Goal: Task Accomplishment & Management: Complete application form

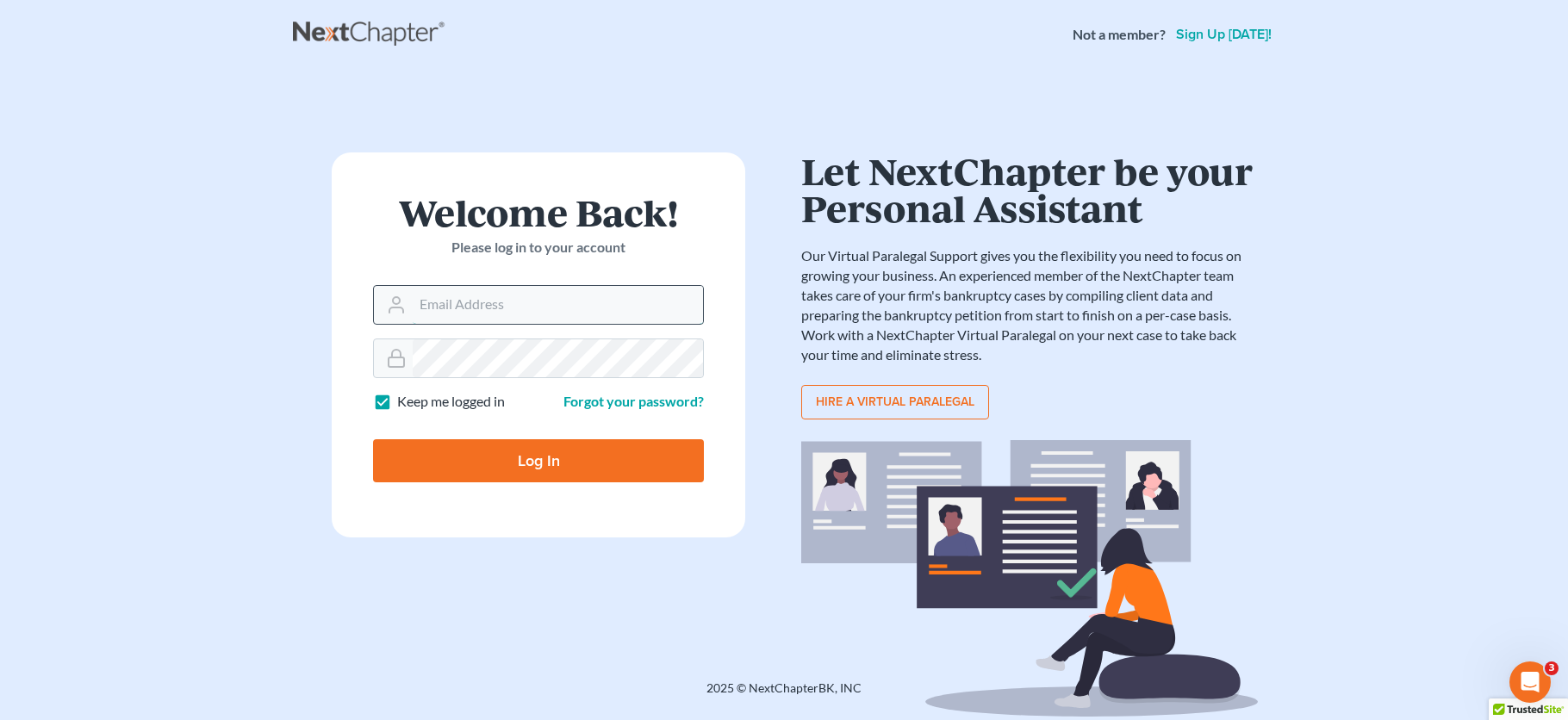
click at [500, 288] on input "Email Address" at bounding box center [557, 305] width 290 height 38
type input "ilya@petermlively.com"
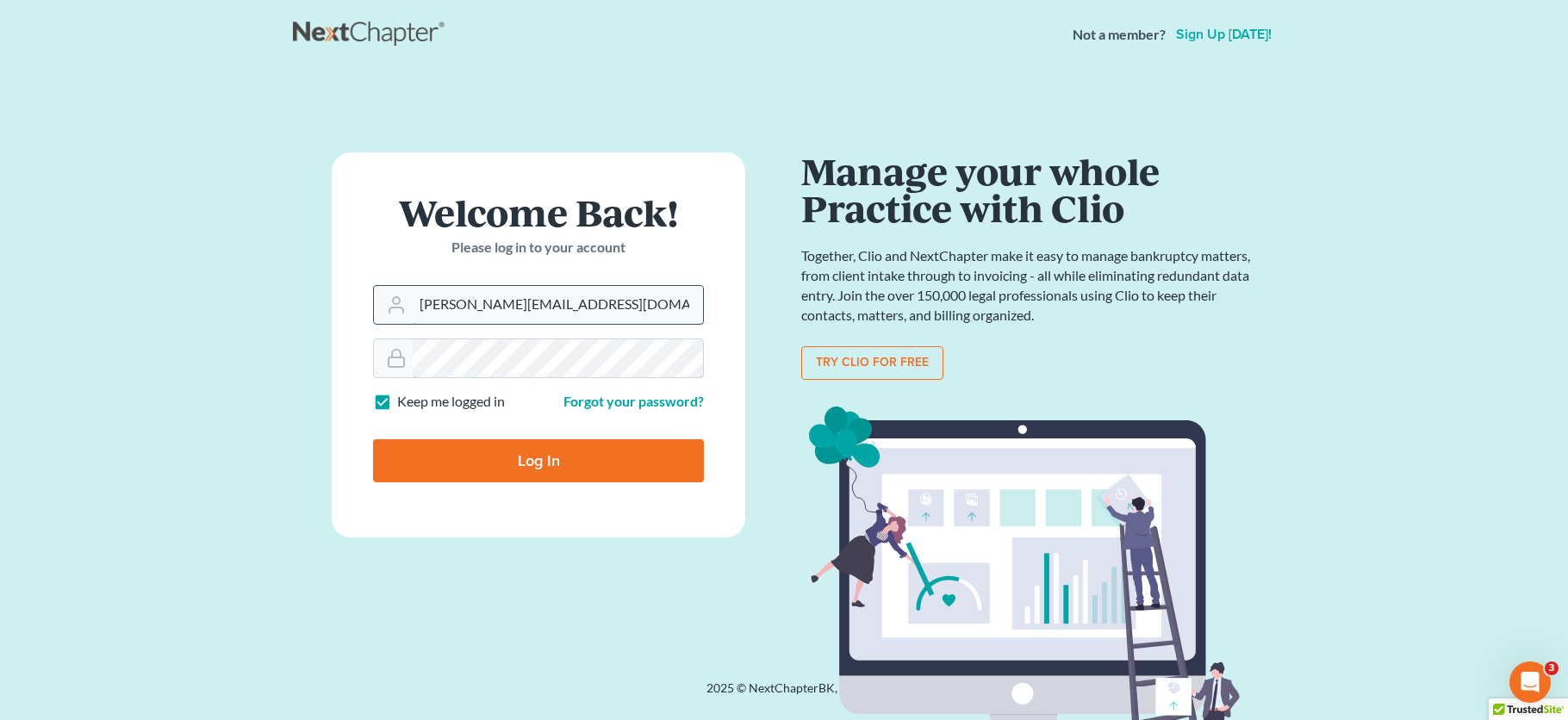
click at [373, 440] on input "Log In" at bounding box center [538, 461] width 331 height 43
type input "Thinking..."
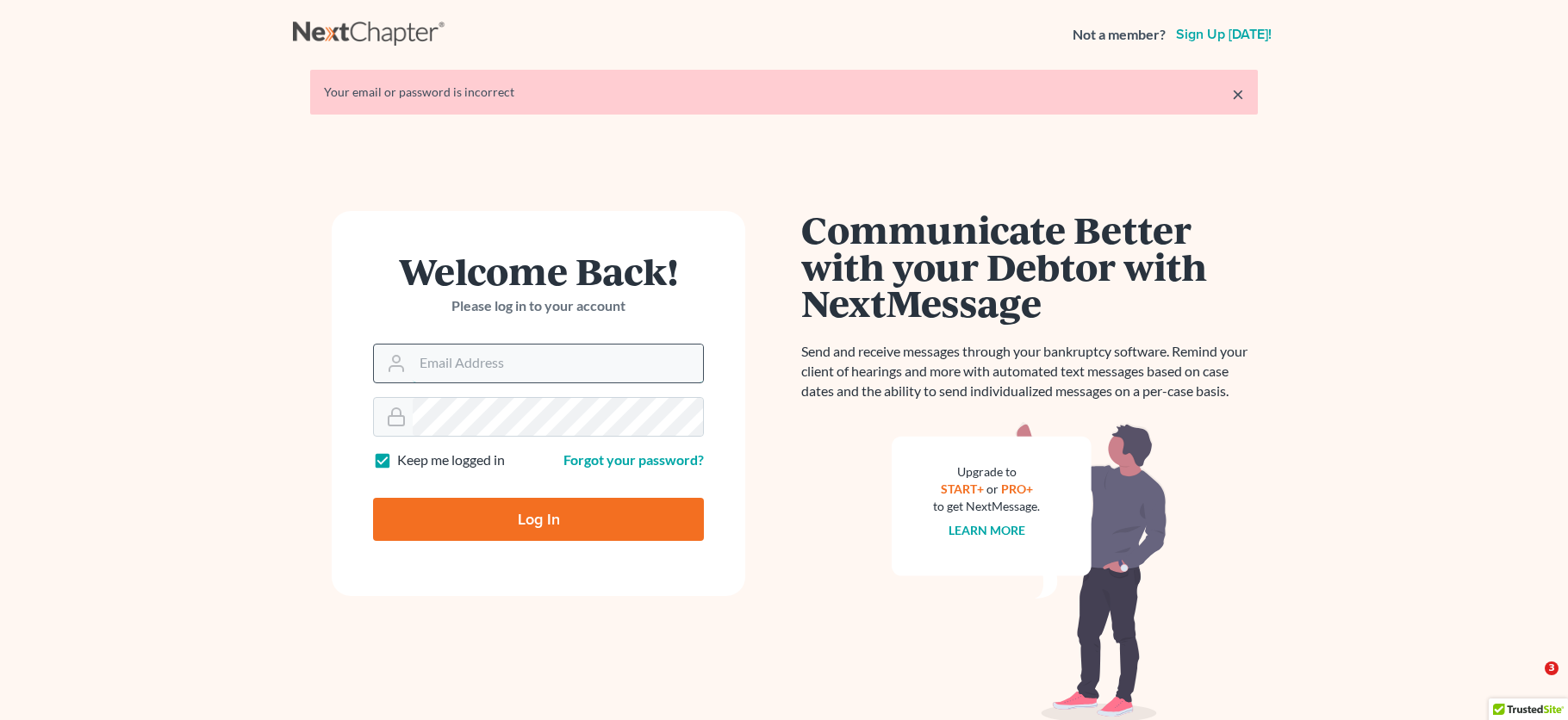
click at [591, 364] on input "Email Address" at bounding box center [557, 362] width 290 height 38
type input "[PERSON_NAME][EMAIL_ADDRESS][DOMAIN_NAME]"
click at [373, 497] on input "Log In" at bounding box center [538, 519] width 331 height 43
type input "Thinking..."
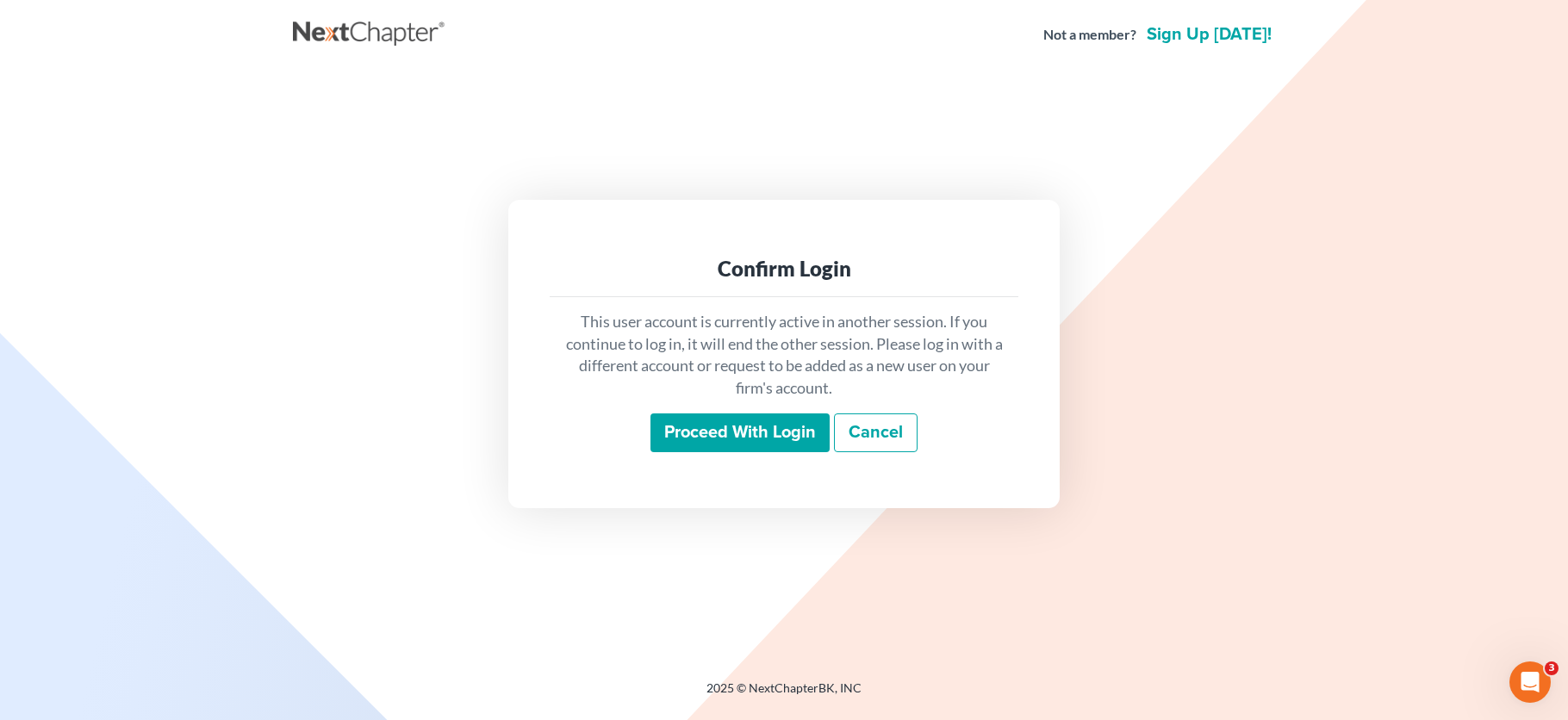
click at [747, 440] on input "Proceed with login" at bounding box center [740, 433] width 179 height 40
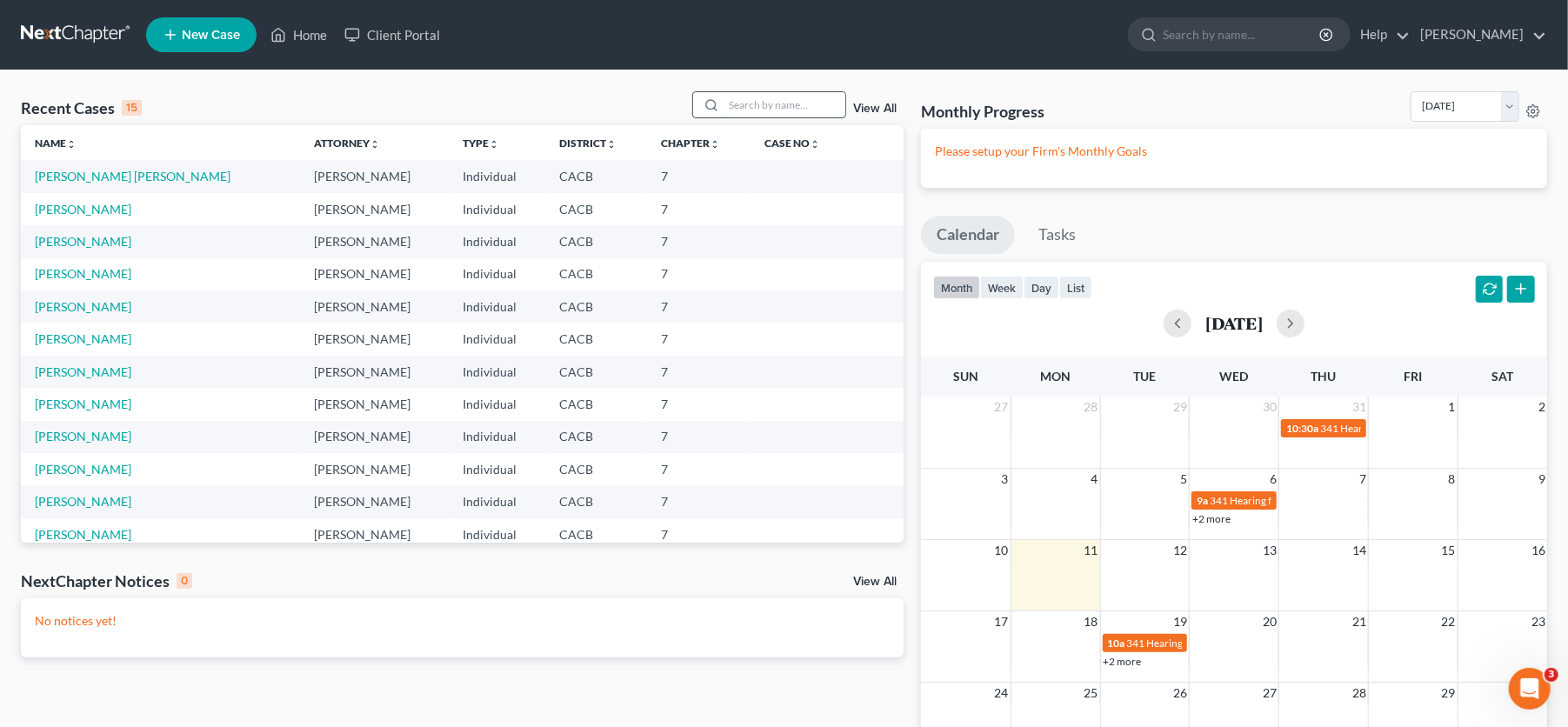
click at [768, 113] on input "search" at bounding box center [784, 105] width 122 height 25
type input "mandell"
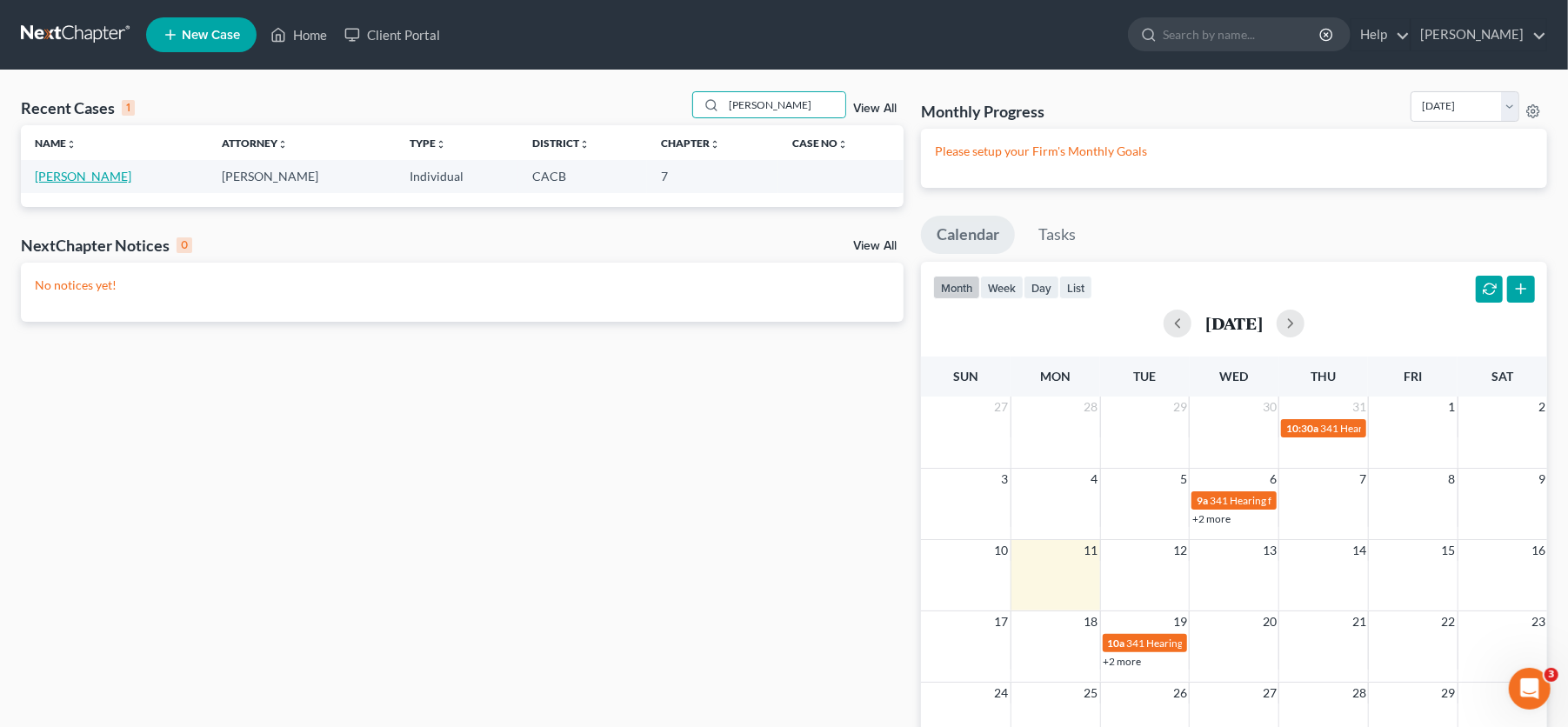
drag, startPoint x: 61, startPoint y: 185, endPoint x: 61, endPoint y: 175, distance: 10.0
click at [61, 179] on td "Mandell, Lee" at bounding box center [114, 175] width 187 height 32
click at [61, 167] on td "Mandell, Lee" at bounding box center [114, 175] width 187 height 32
click at [61, 172] on link "Mandell, Lee" at bounding box center [83, 175] width 96 height 15
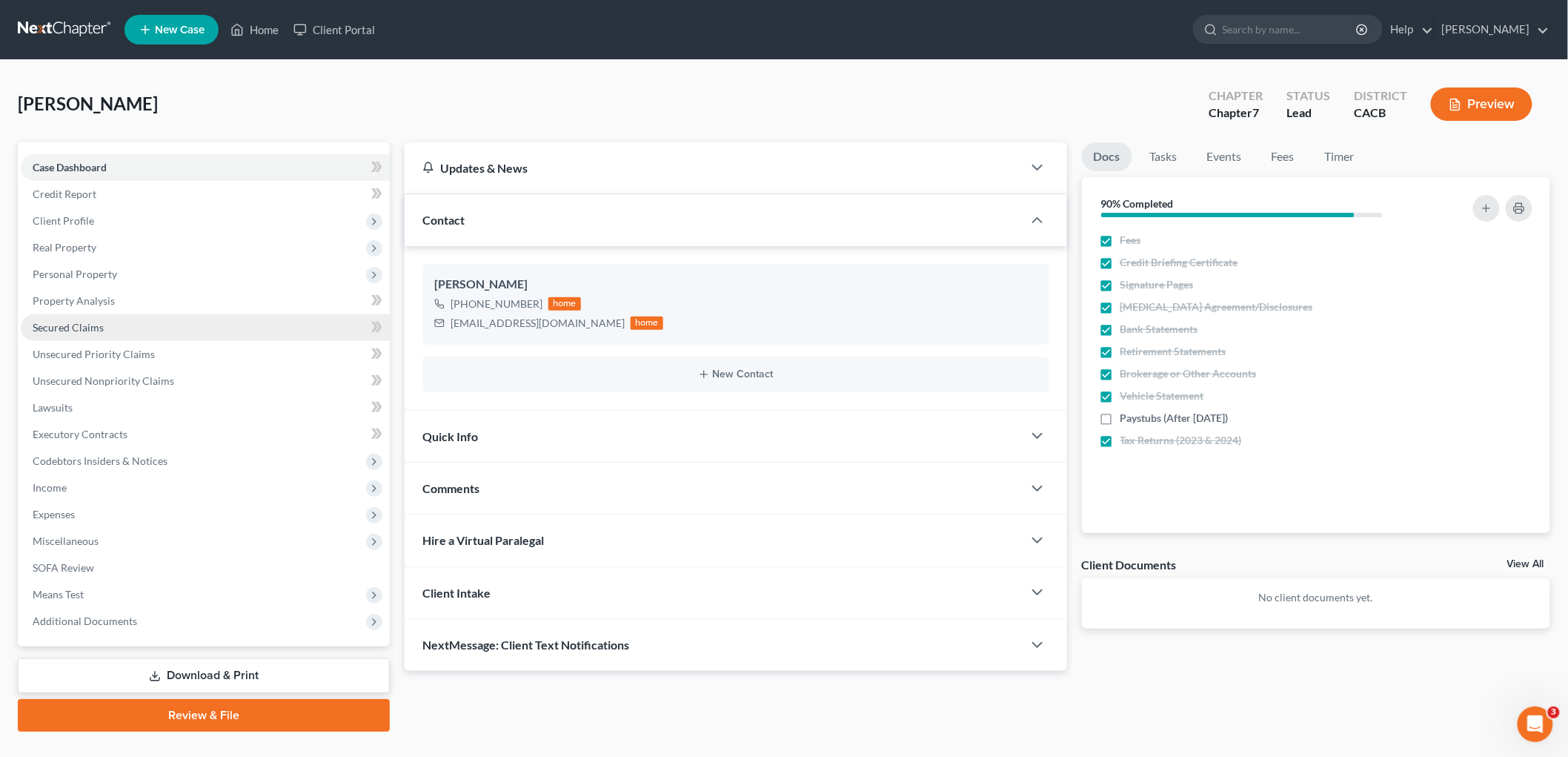
click at [100, 321] on span "Secured Claims" at bounding box center [68, 327] width 71 height 12
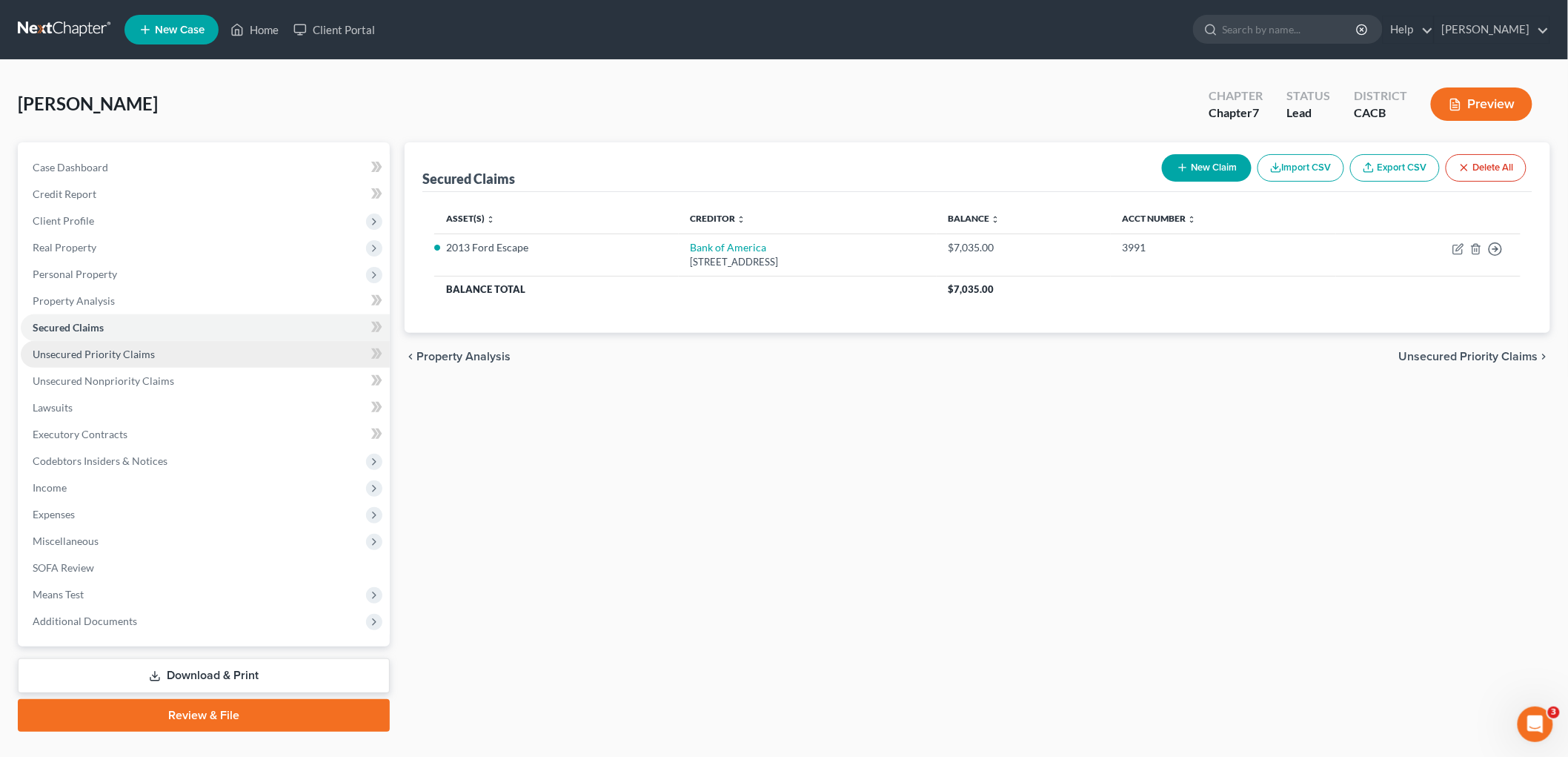
click at [167, 349] on link "Unsecured Priority Claims" at bounding box center [205, 354] width 369 height 27
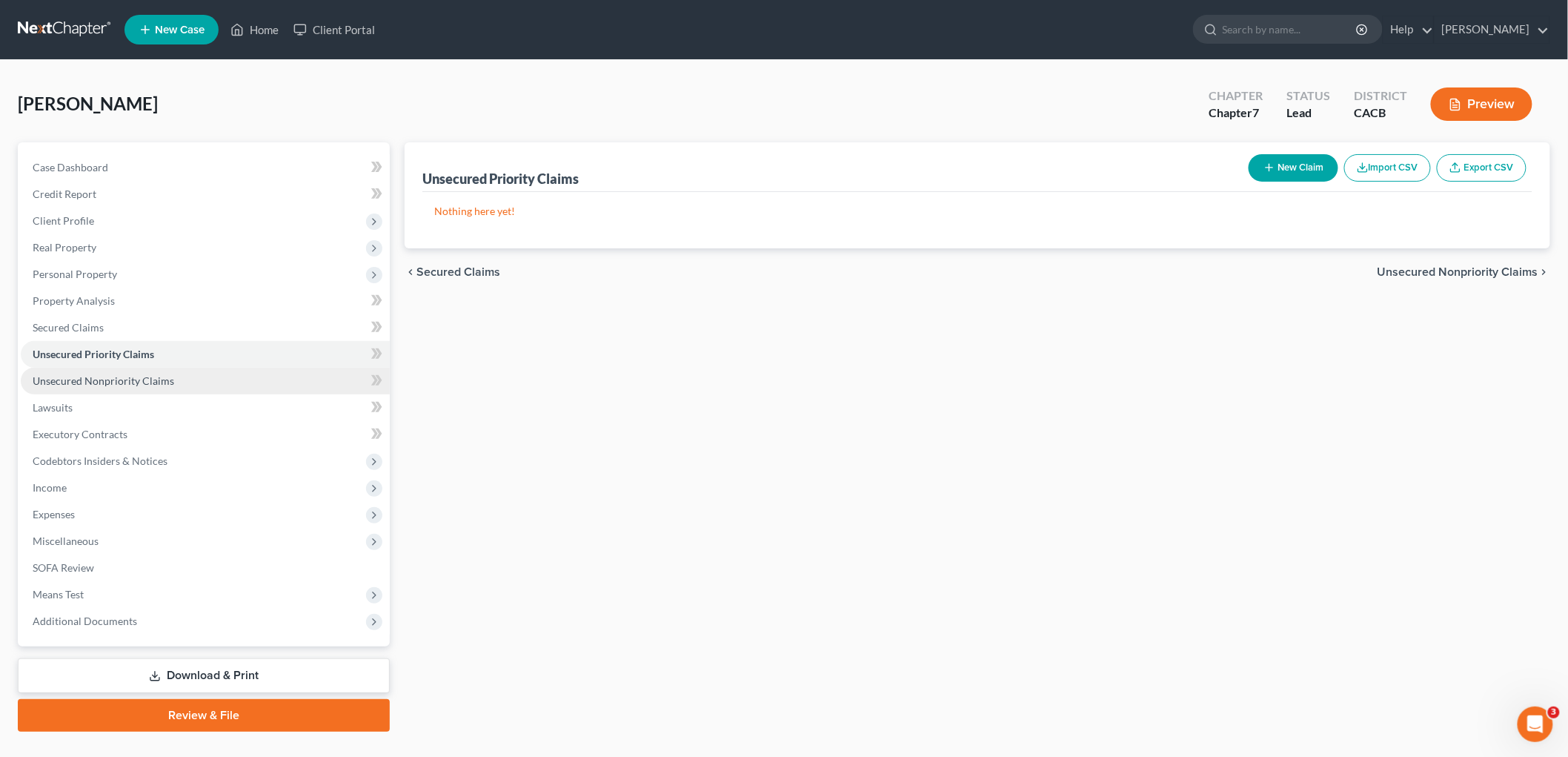
click at [165, 374] on span "Unsecured Nonpriority Claims" at bounding box center [103, 380] width 142 height 12
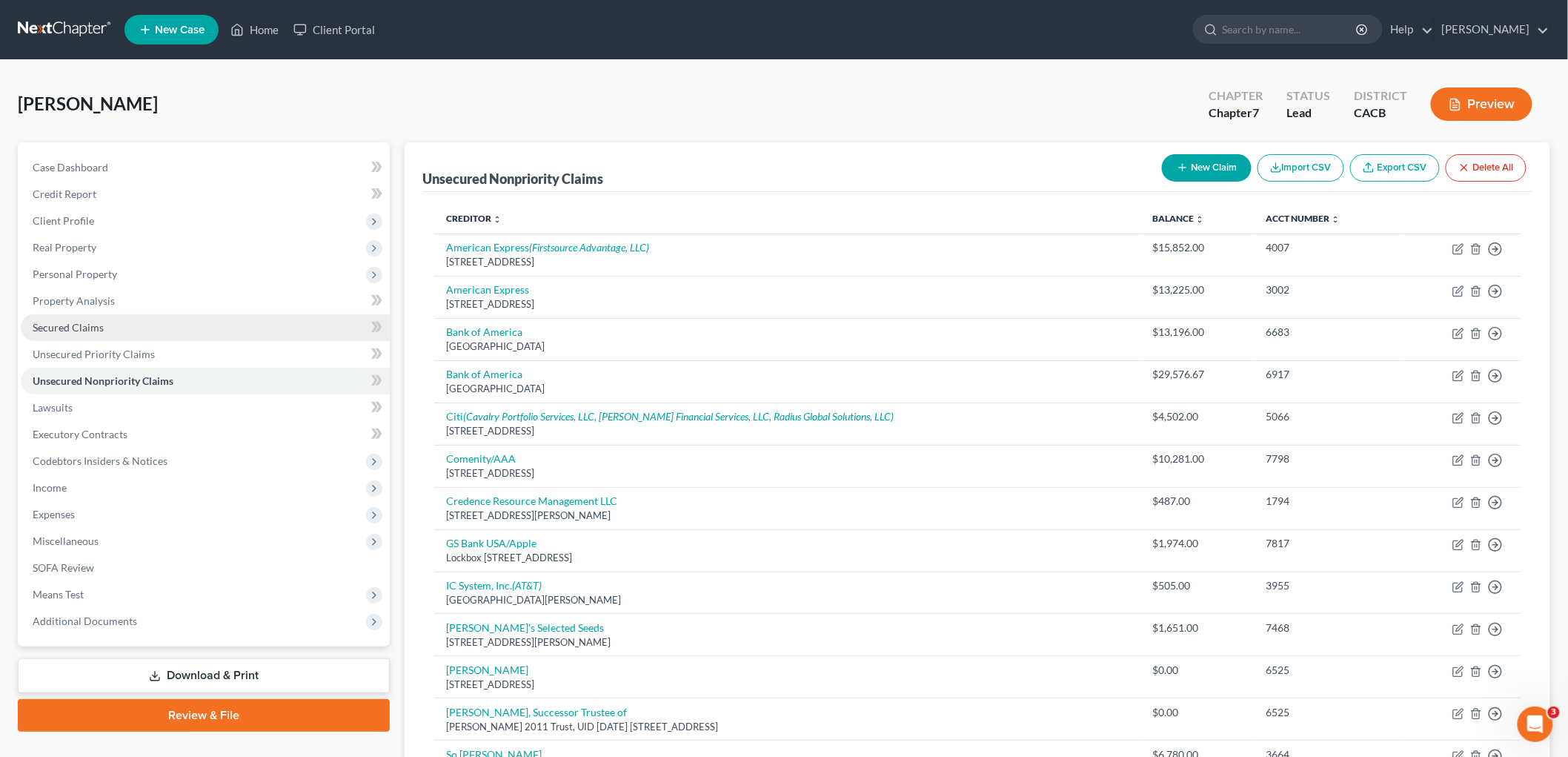
click at [109, 319] on link "Secured Claims" at bounding box center [205, 328] width 369 height 27
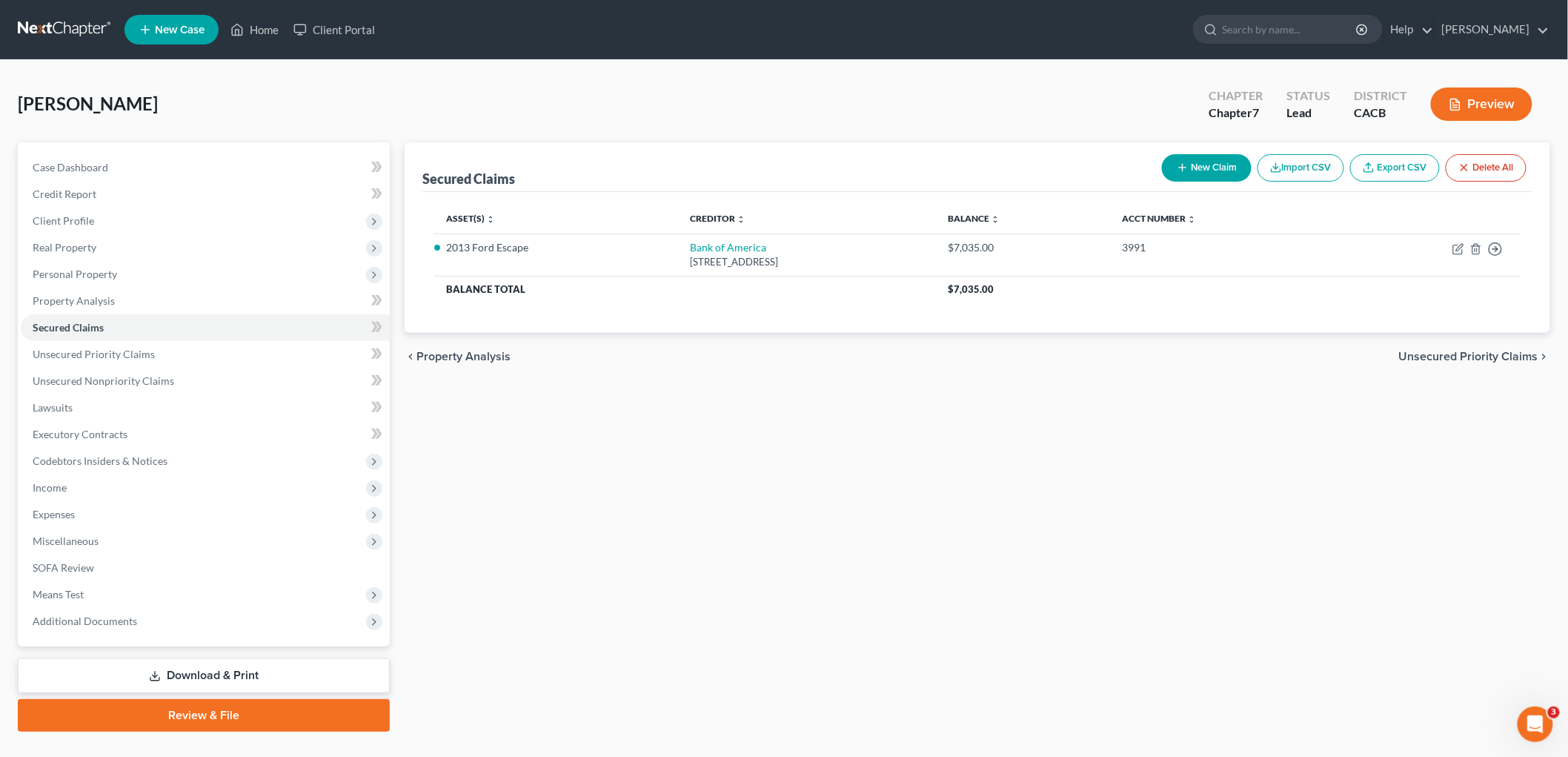
click at [1162, 166] on button "New Claim" at bounding box center [1207, 168] width 90 height 27
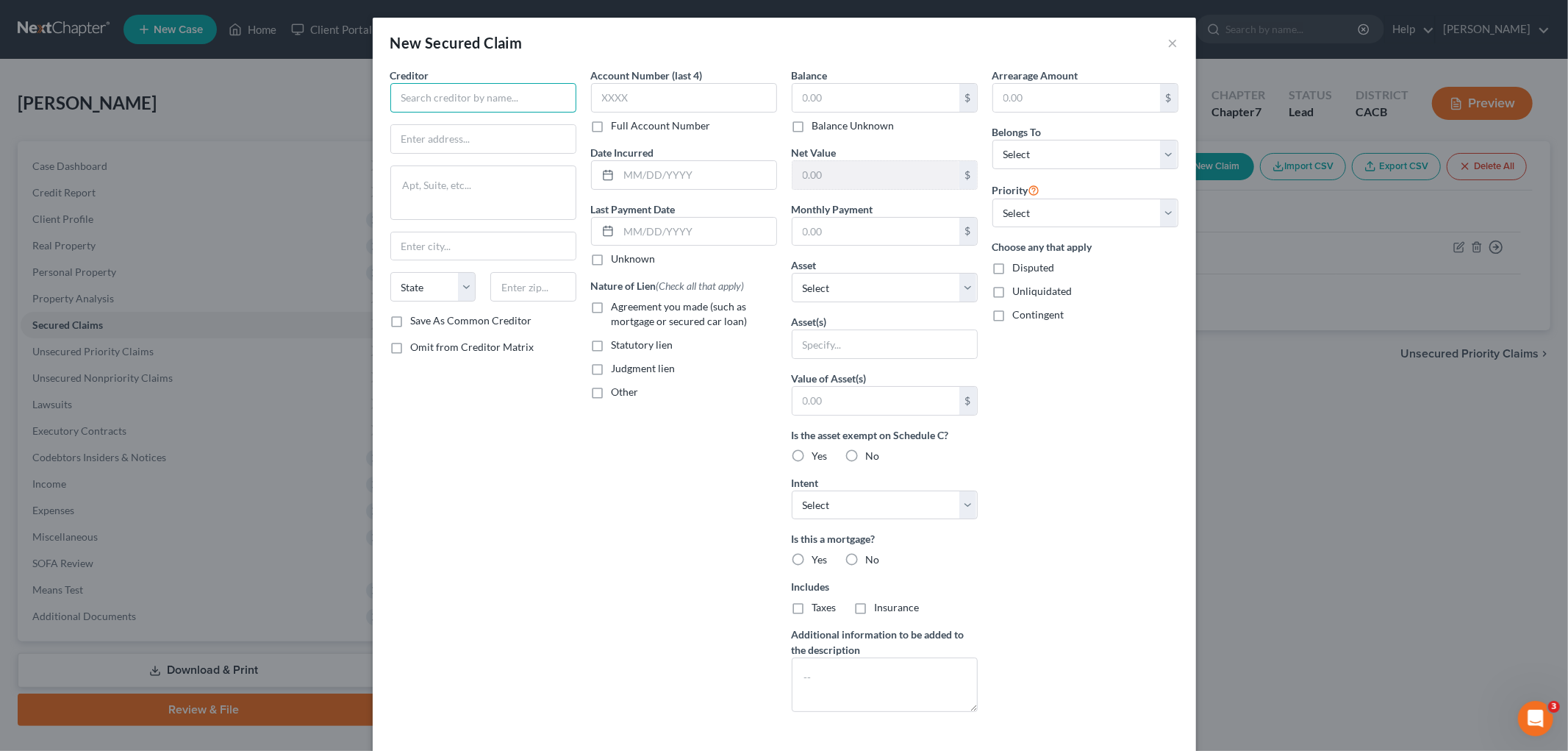
click at [514, 101] on input "text" at bounding box center [483, 98] width 186 height 30
type input "Bank of America"
type input "PO Box 45224"
type input "32232"
type input "Jacksonville"
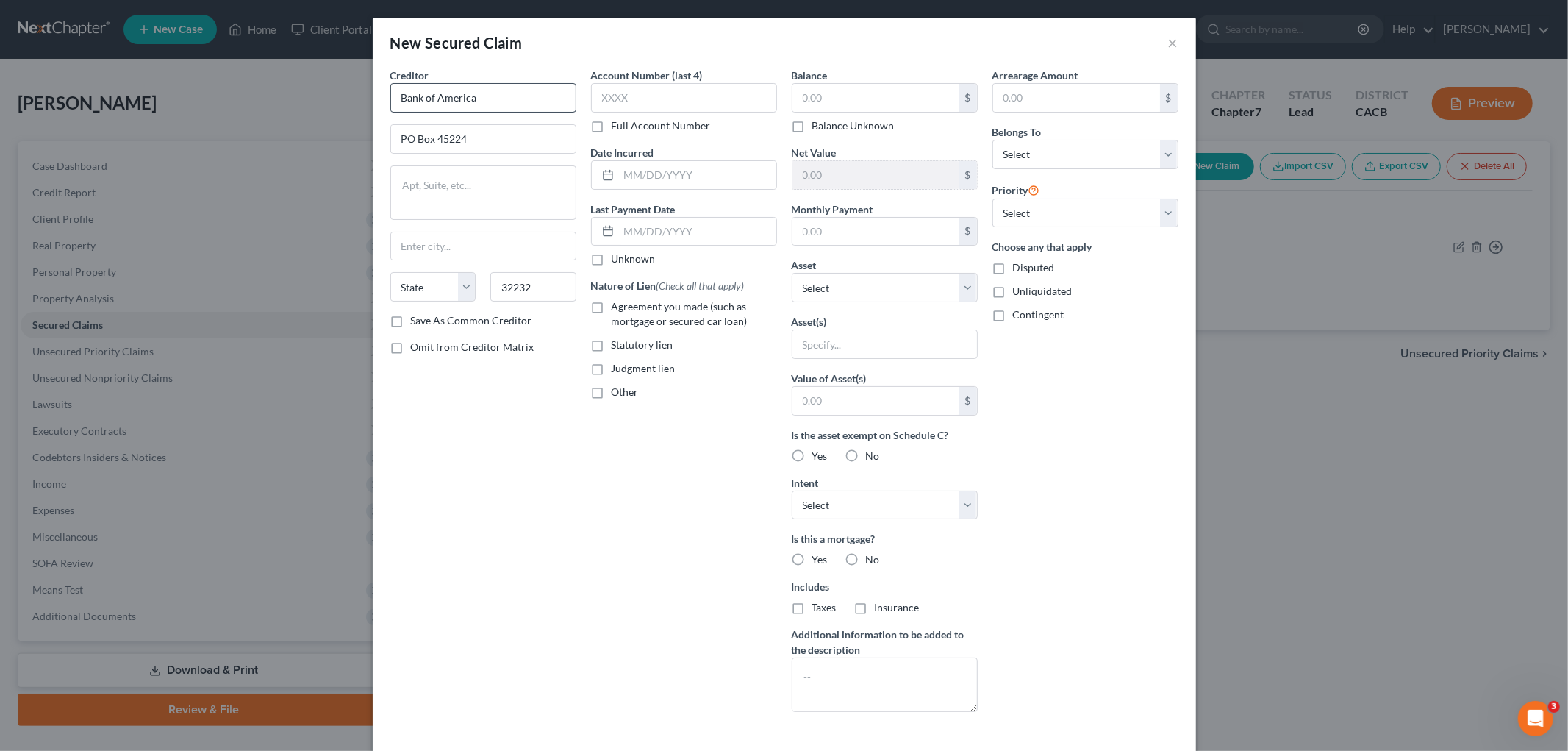
select select "9"
click at [686, 100] on input "text" at bounding box center [684, 98] width 186 height 30
type input "6917"
drag, startPoint x: 685, startPoint y: 182, endPoint x: 692, endPoint y: 180, distance: 7.3
click at [685, 182] on input "text" at bounding box center [697, 175] width 157 height 28
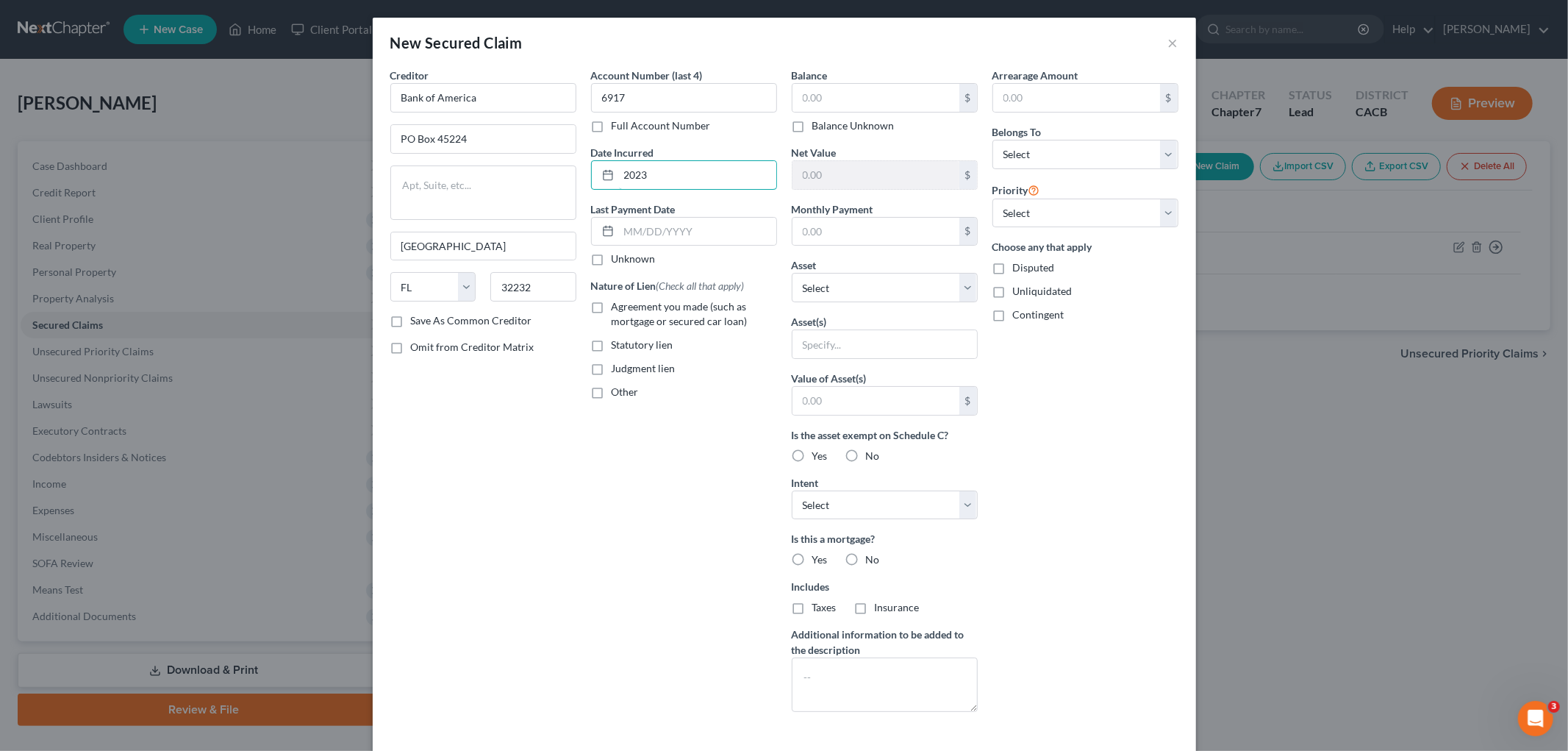
type input "2023"
click at [612, 318] on span "Agreement you made (such as mortgage or secured car loan)" at bounding box center [679, 313] width 136 height 27
click at [672, 314] on label "Agreement you made (such as mortgage or secured car loan)" at bounding box center [694, 315] width 165 height 30
click at [627, 309] on input "Agreement you made (such as mortgage or secured car loan)" at bounding box center [622, 305] width 10 height 10
checkbox input "true"
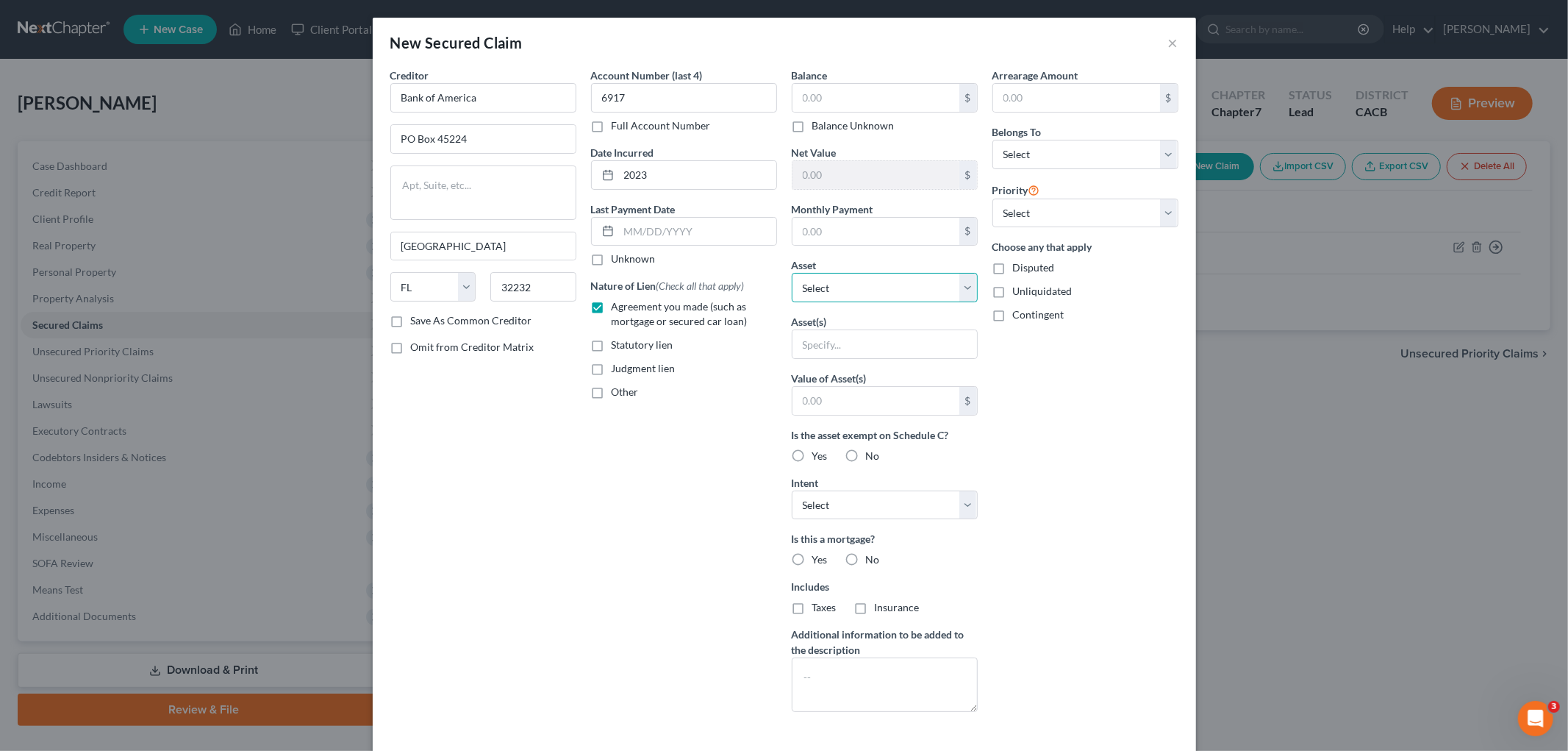
click at [842, 278] on select "Select Other Multiple Assets Forest River 26 Foot Fifth Wheel Trailer - $2000.0…" at bounding box center [885, 287] width 186 height 30
click at [848, 85] on input "text" at bounding box center [876, 98] width 167 height 28
type input "29,576.67"
click at [1082, 160] on select "Select Debtor 1 Only Debtor 2 Only Debtor 1 And Debtor 2 Only At Least One Of T…" at bounding box center [1086, 155] width 186 height 30
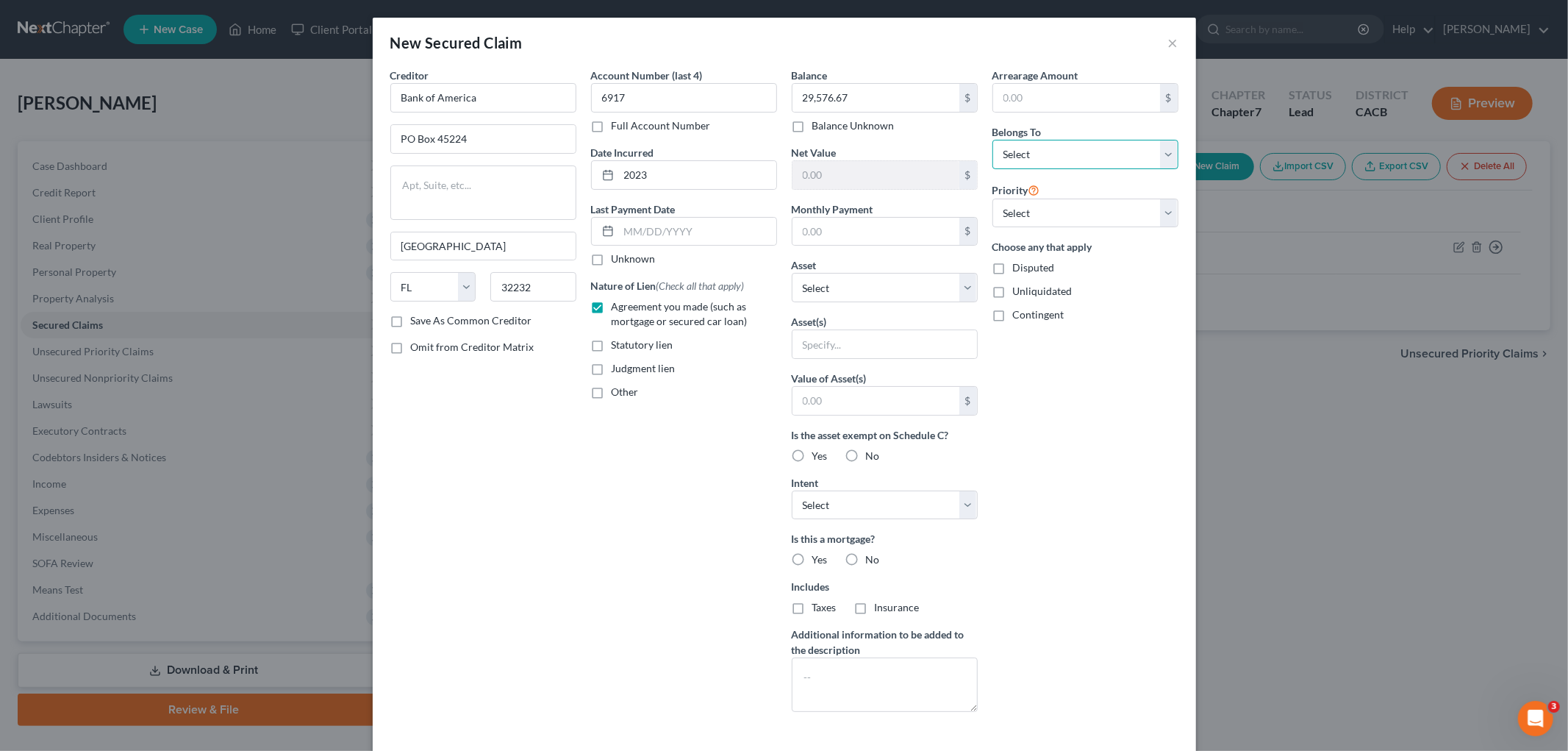
select select "3"
click at [993, 140] on select "Select Debtor 1 Only Debtor 2 Only Debtor 1 And Debtor 2 Only At Least One Of T…" at bounding box center [1086, 155] width 186 height 30
click at [1099, 199] on select "Select 1st 2nd 3rd 4th 5th 6th 7th 8th 9th 10th 11th 12th 13th 14th 15th 16th 1…" at bounding box center [1086, 213] width 186 height 30
select select "0"
click at [993, 198] on select "Select 1st 2nd 3rd 4th 5th 6th 7th 8th 9th 10th 11th 12th 13th 14th 15th 16th 1…" at bounding box center [1086, 213] width 186 height 30
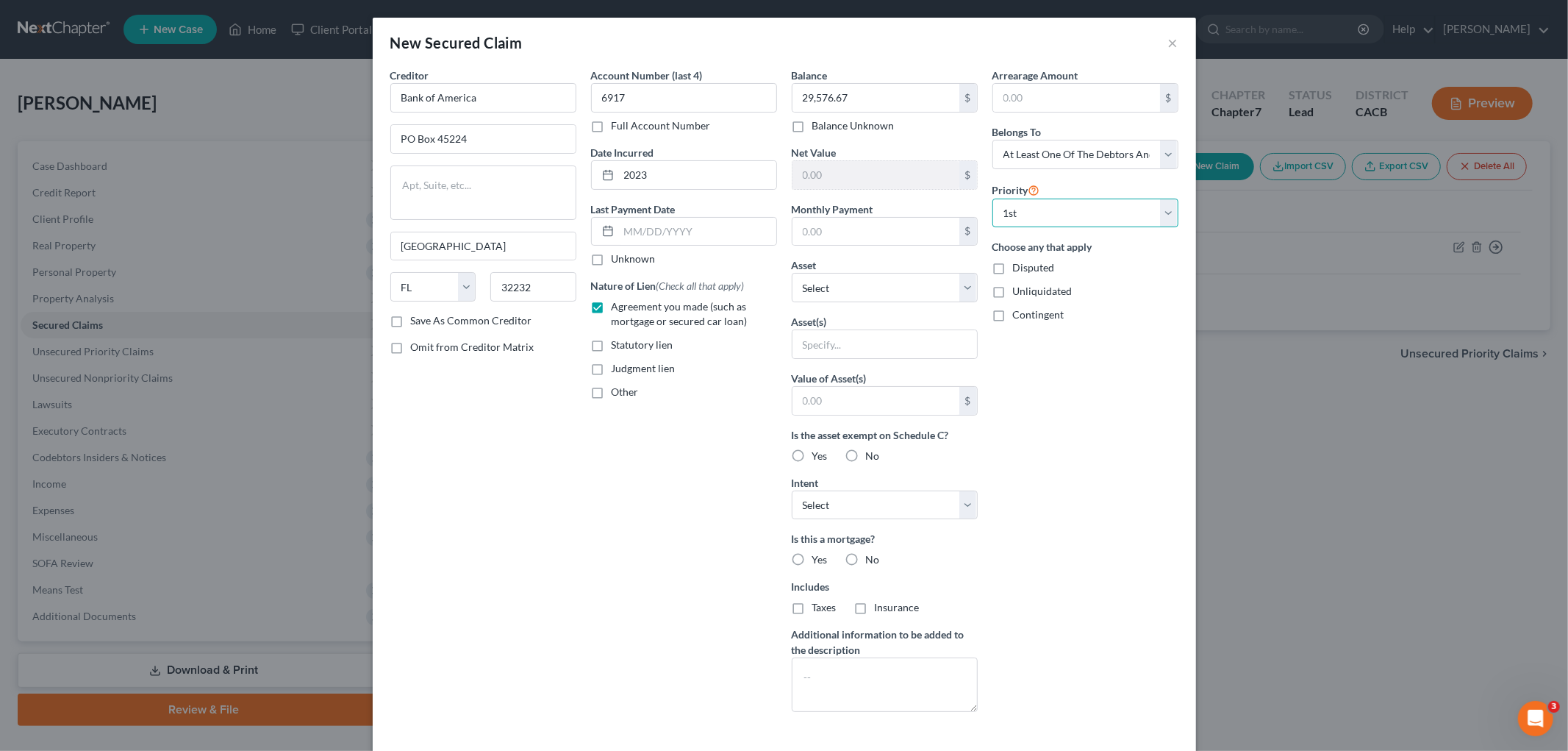
scroll to position [66, 0]
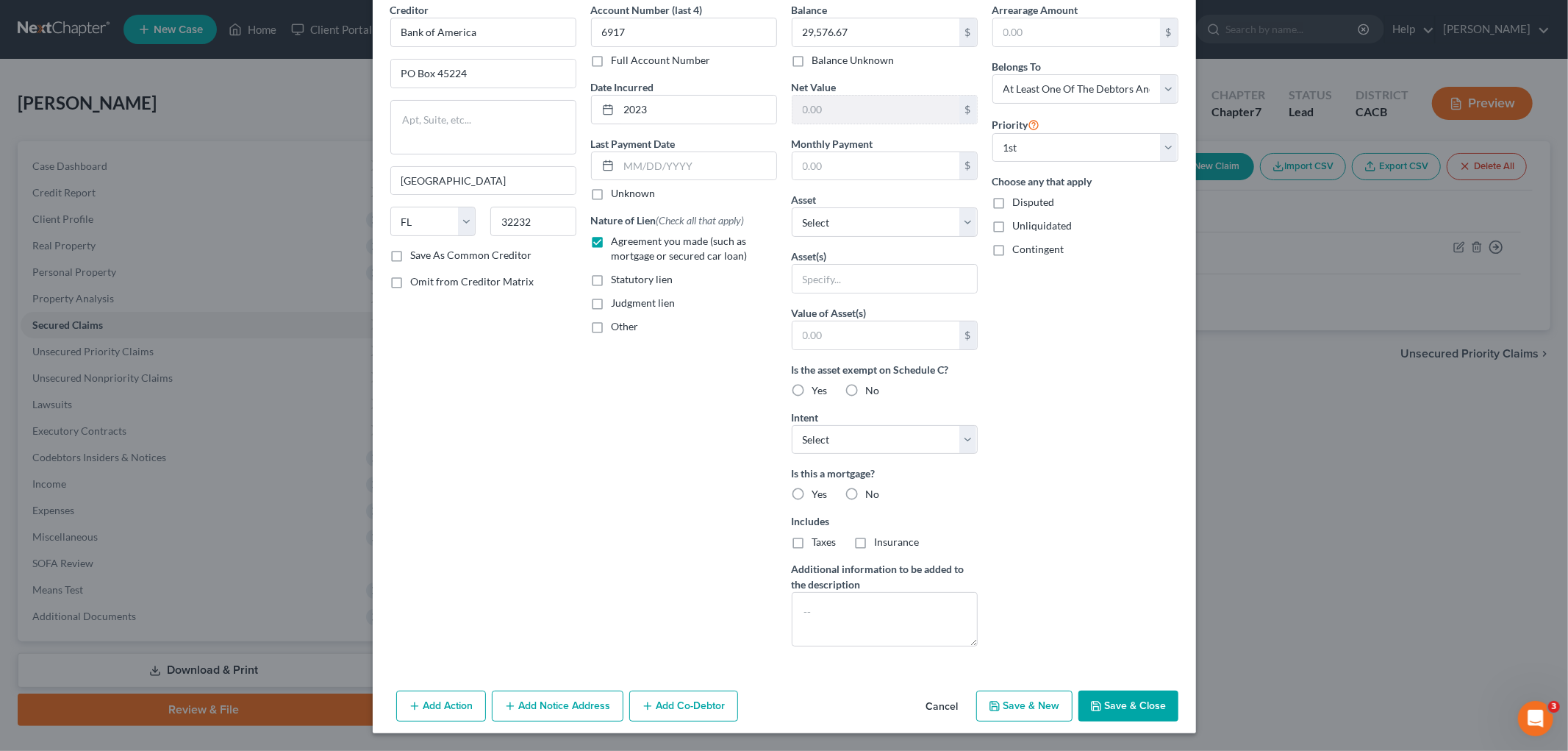
click at [1120, 614] on button "Save & Close" at bounding box center [1128, 707] width 100 height 31
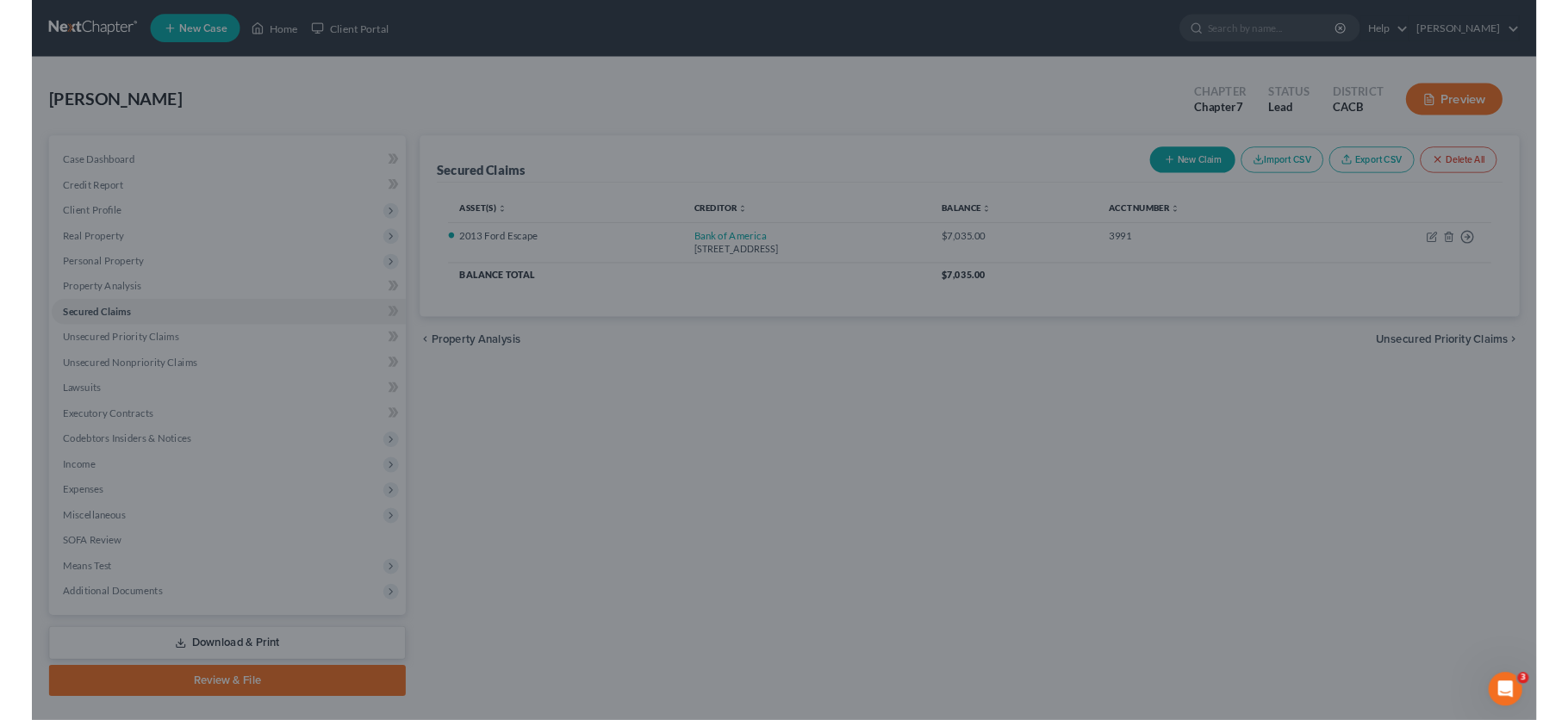
scroll to position [0, 0]
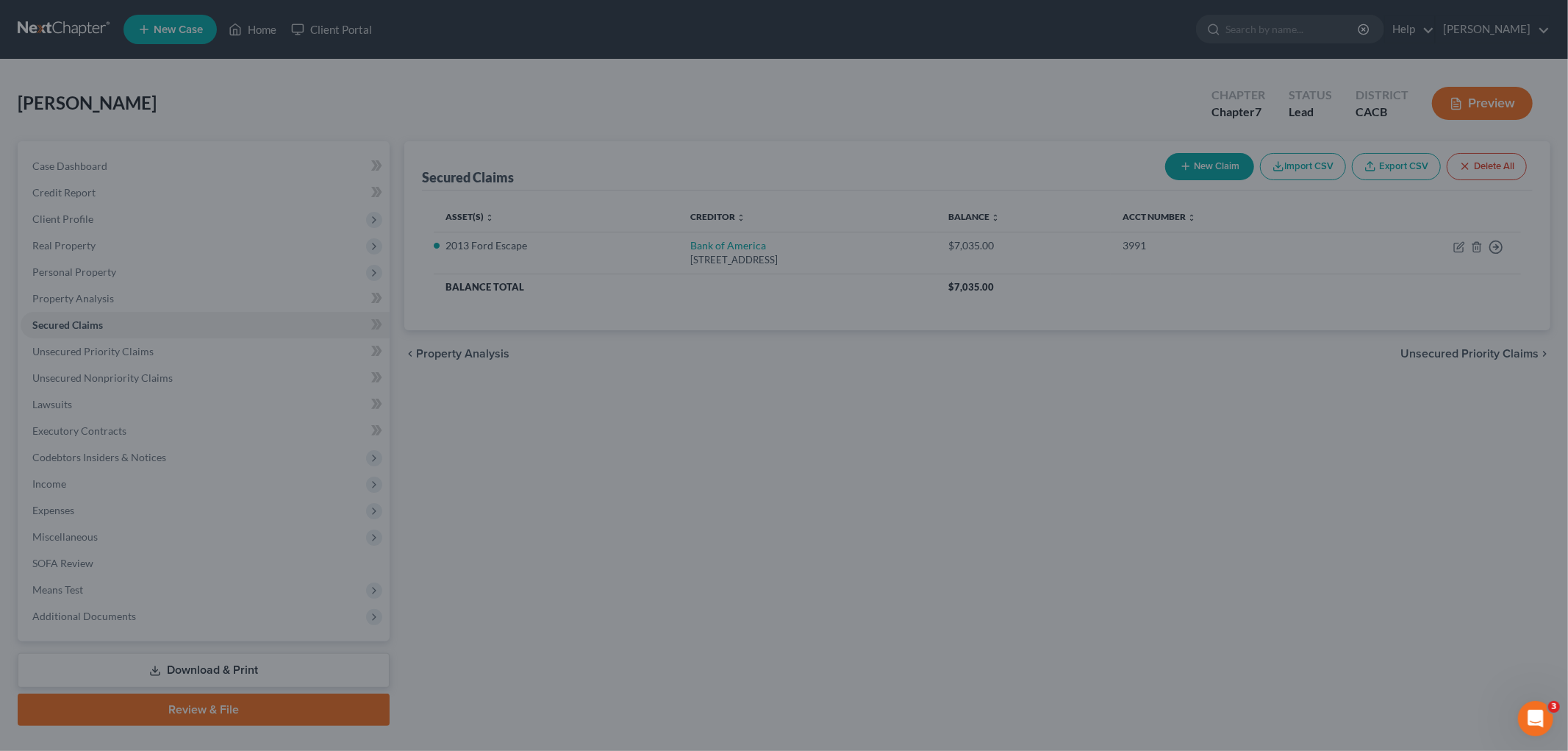
type input "0"
type input "0.00"
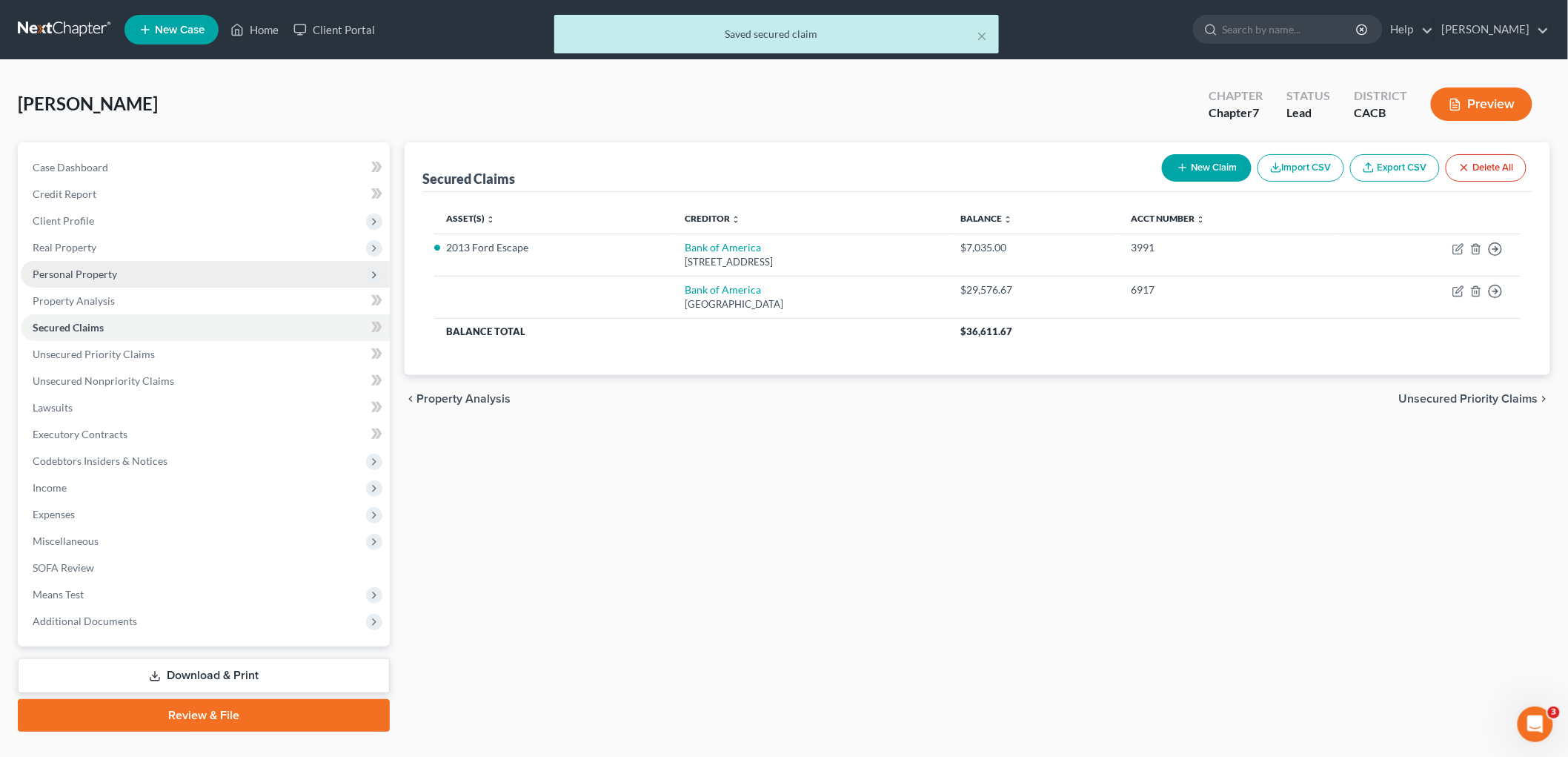
click at [69, 263] on span "Personal Property" at bounding box center [205, 274] width 369 height 27
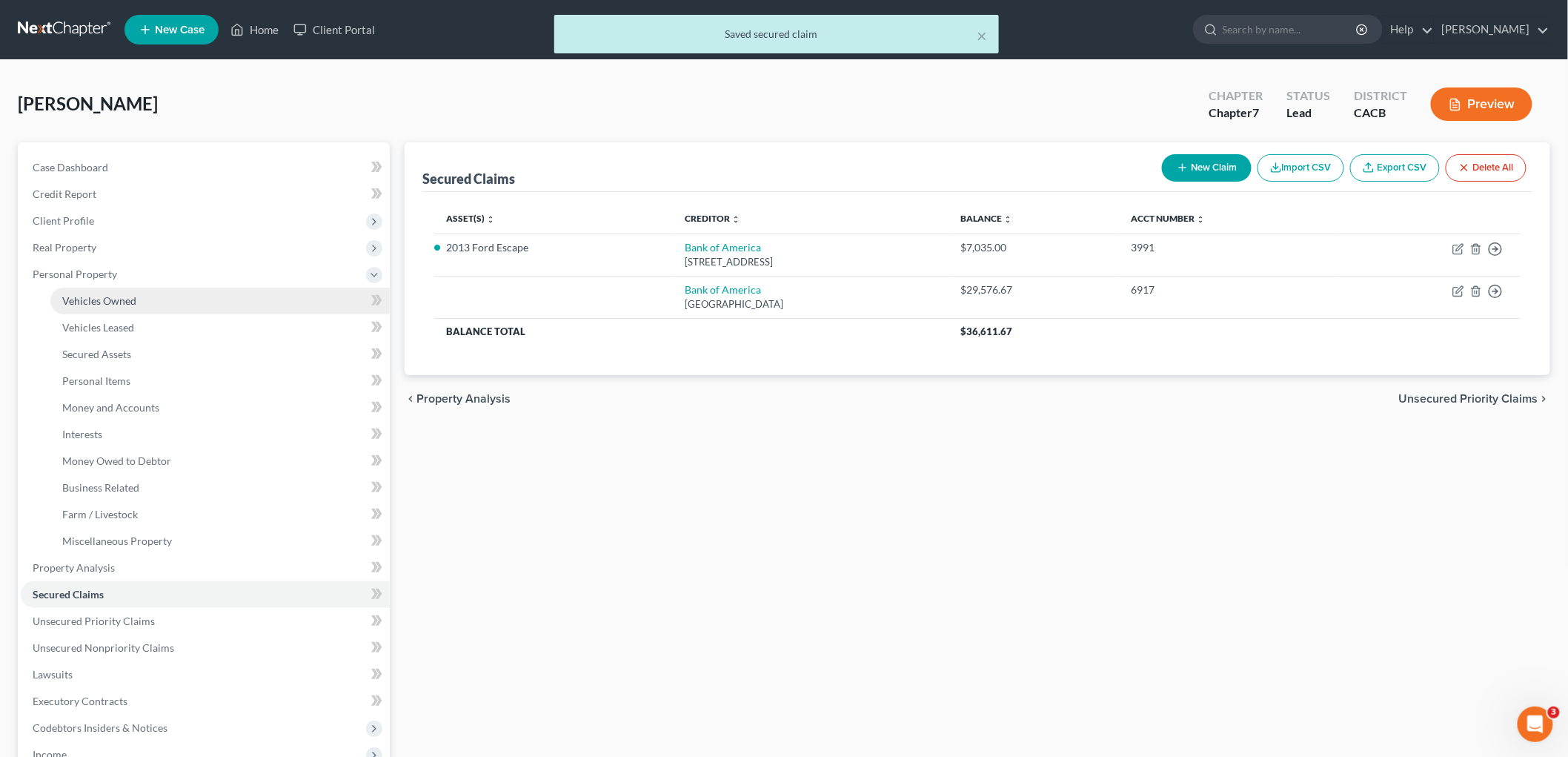
click at [80, 298] on span "Vehicles Owned" at bounding box center [99, 300] width 74 height 12
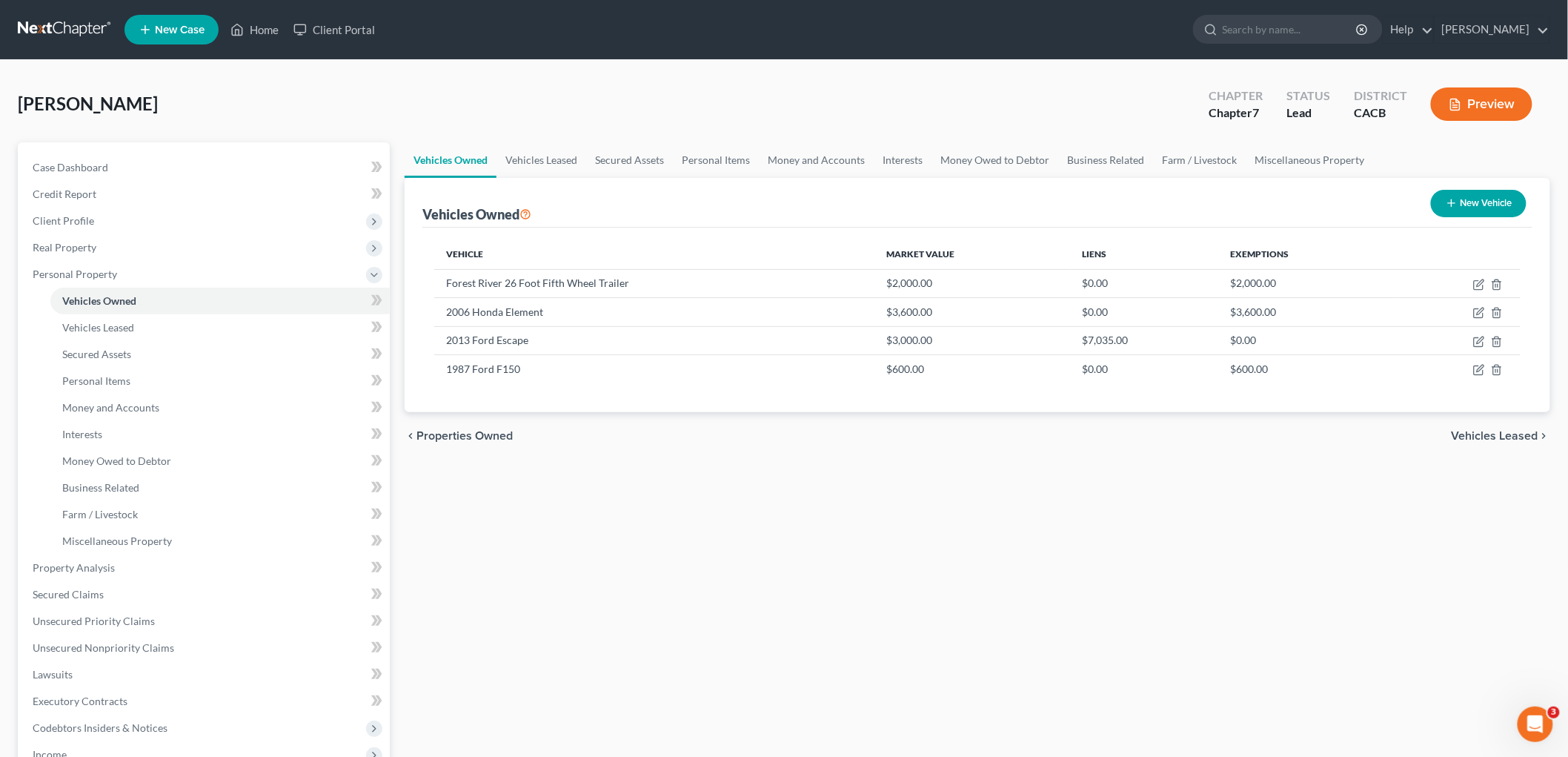
click at [1348, 191] on button "New Vehicle" at bounding box center [1478, 203] width 95 height 27
select select "0"
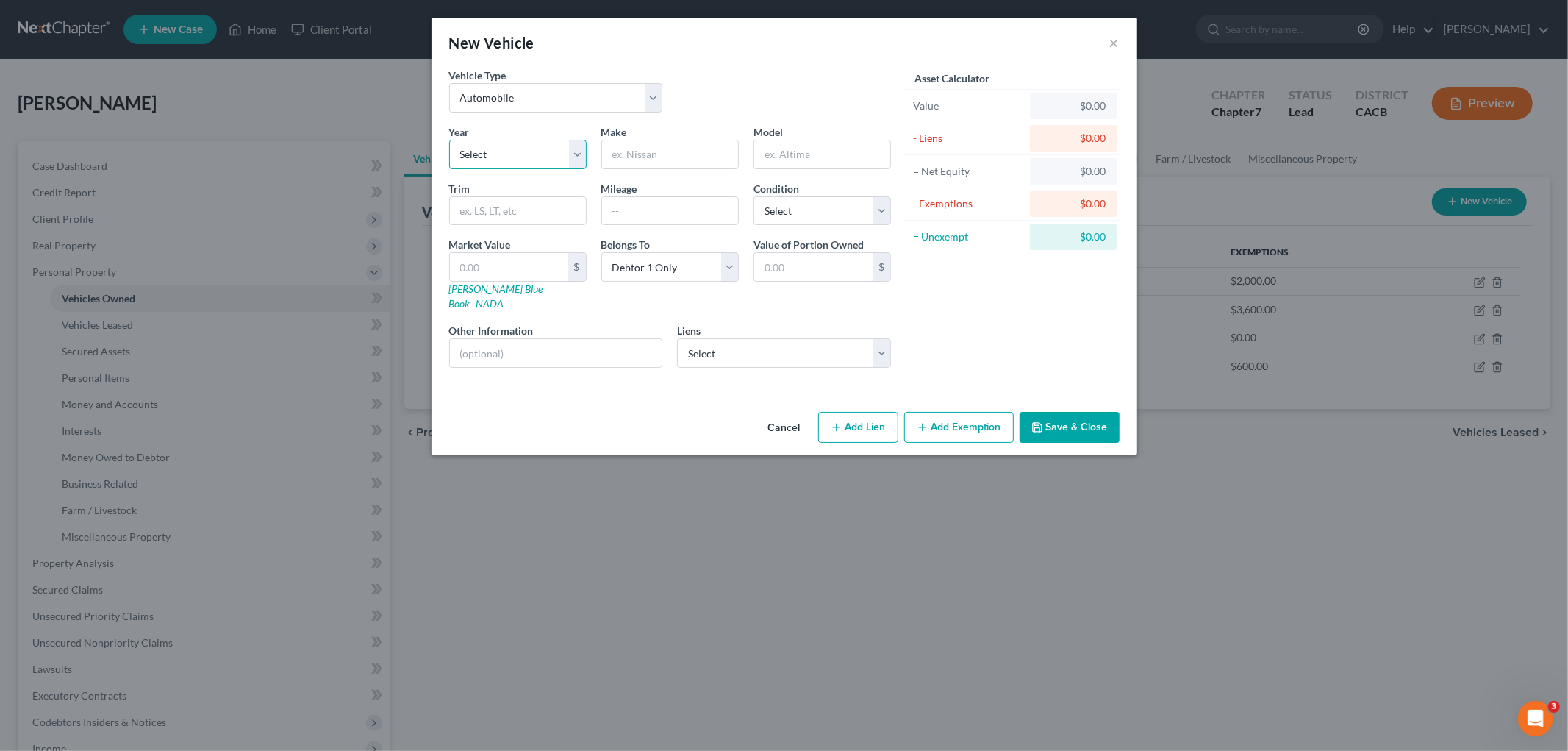
click at [513, 152] on select "Select 2026 2025 2024 2023 2022 2021 2020 2019 2018 2017 2016 2015 2014 2013 20…" at bounding box center [518, 155] width 137 height 30
select select "5"
click at [449, 140] on select "Select 2026 2025 2024 2023 2022 2021 2020 2019 2018 2017 2016 2015 2014 2013 20…" at bounding box center [518, 155] width 137 height 30
click at [621, 156] on input "text" at bounding box center [670, 155] width 136 height 28
click at [653, 151] on input "Toyot" at bounding box center [670, 155] width 136 height 28
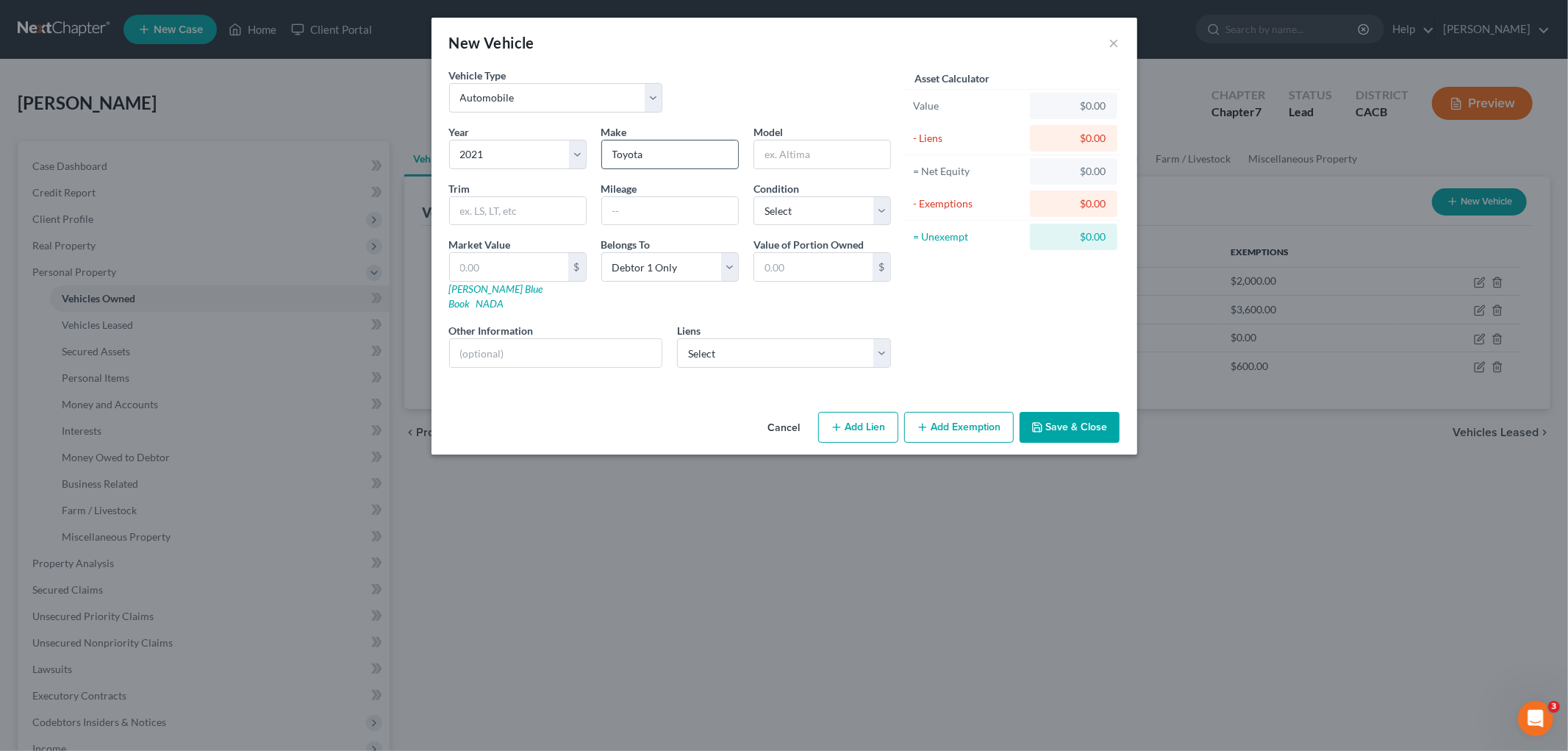
type input "Toyota"
type input "Tacoma"
click at [672, 192] on div "Mileage 107,00" at bounding box center [670, 203] width 152 height 44
click at [672, 197] on input "107,00" at bounding box center [670, 211] width 136 height 28
type input "107,000"
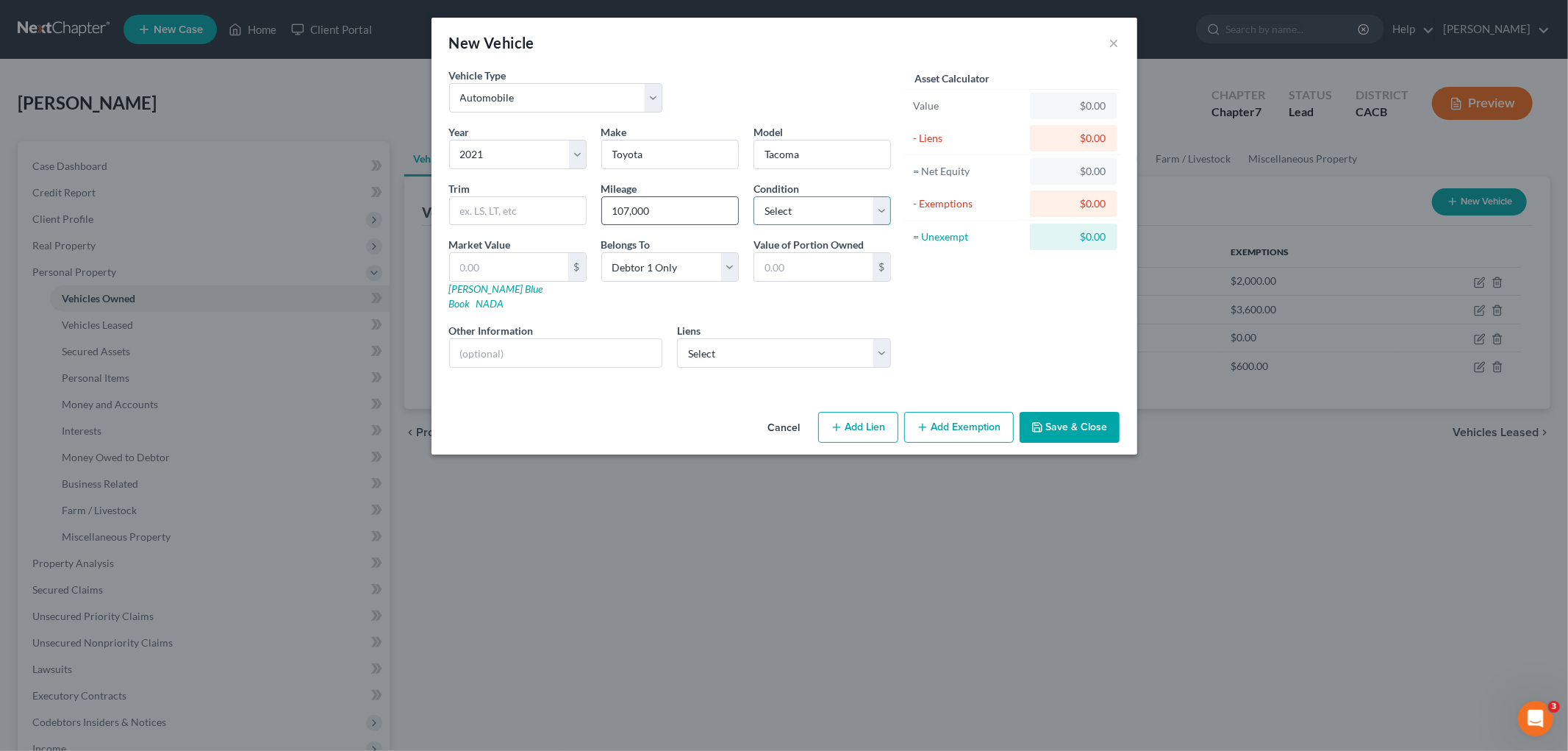
select select "3"
click at [570, 248] on div "Market Value $ Kelly Blue Book NADA" at bounding box center [518, 274] width 152 height 74
click at [530, 266] on input "text" at bounding box center [509, 267] width 119 height 28
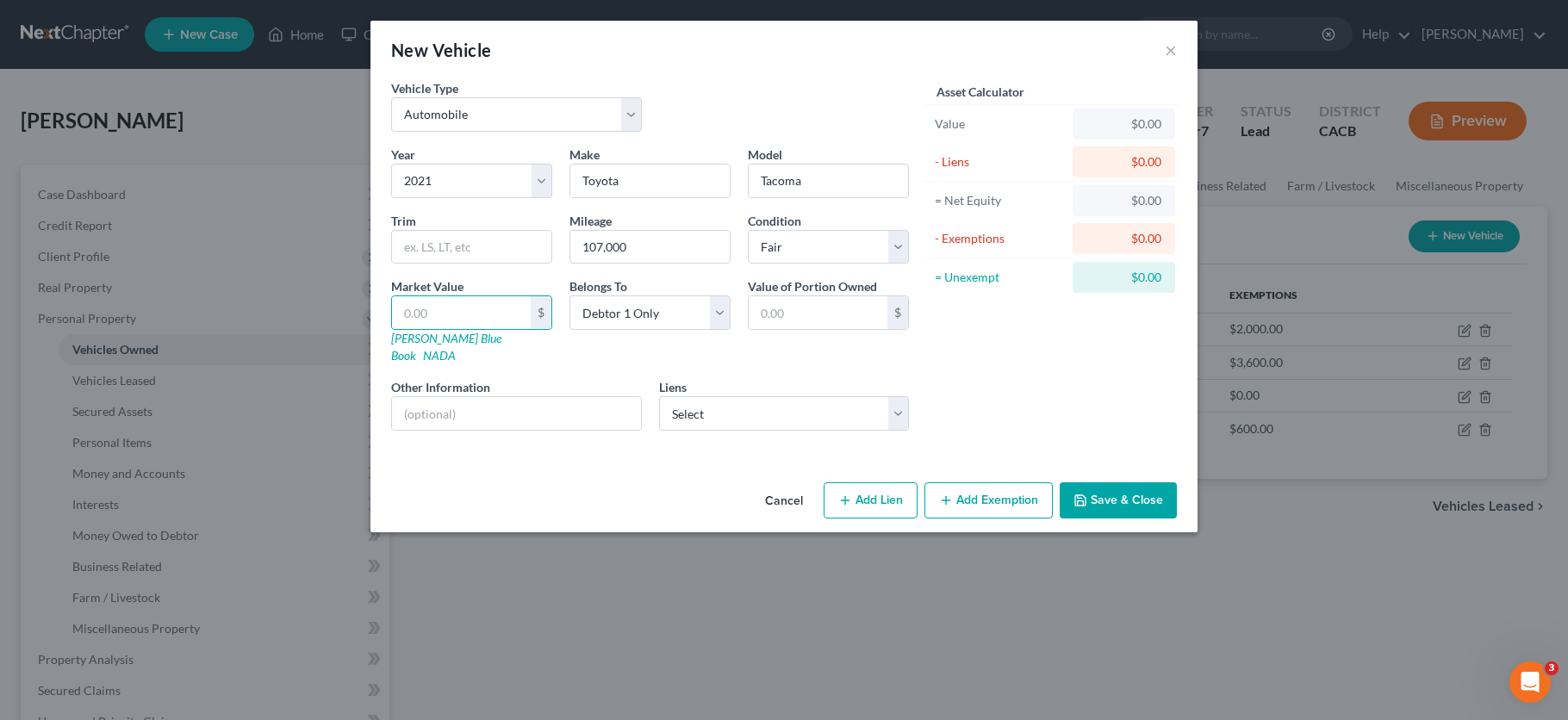
click at [817, 432] on div "Vehicle Type Select Automobile Truck Trailer Watercraft Aircraft Motor Home Atv…" at bounding box center [784, 277] width 827 height 396
click at [803, 407] on select "Select Bank of America - $29,576.67" at bounding box center [784, 413] width 251 height 35
select select "9"
select select "3"
select select "0"
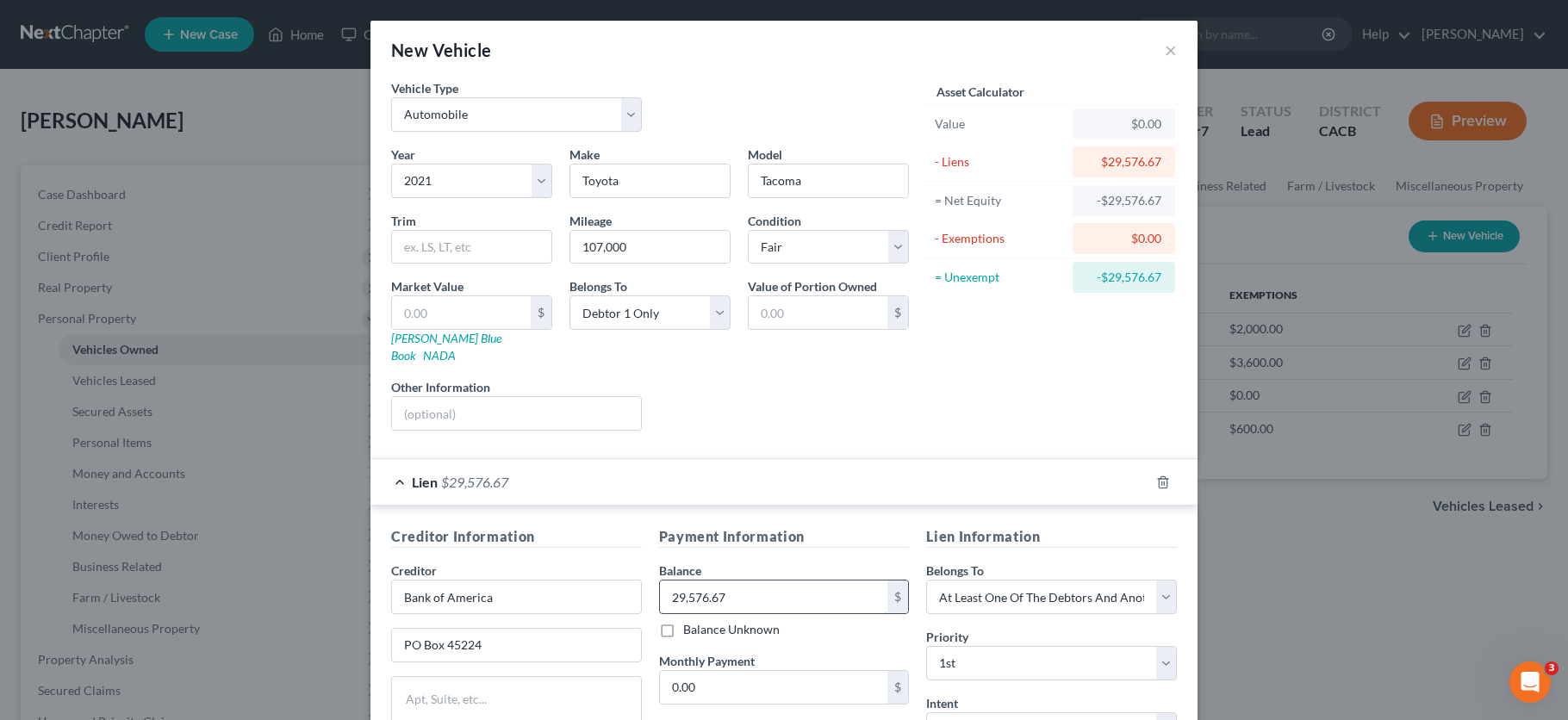
click at [798, 580] on input "29,576.67" at bounding box center [773, 597] width 229 height 33
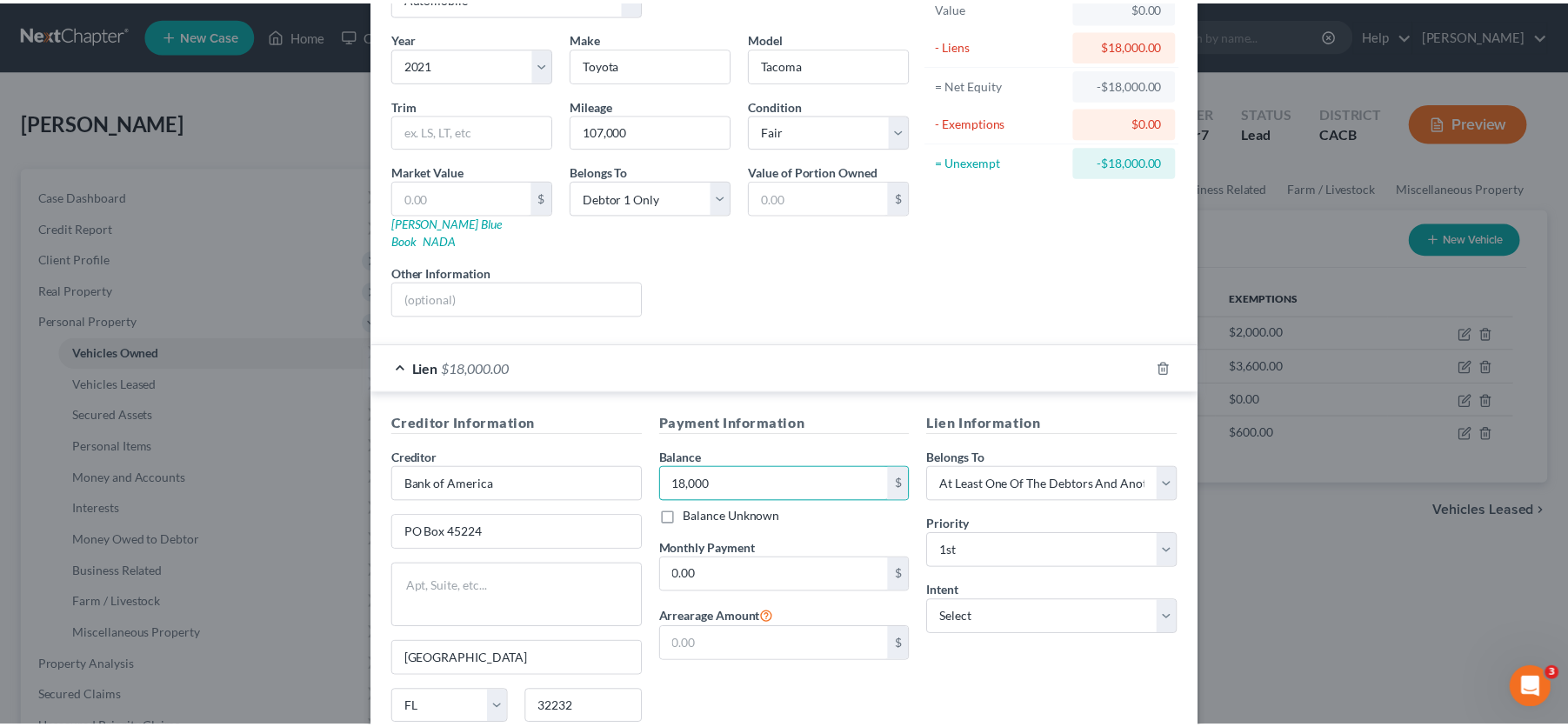
scroll to position [255, 0]
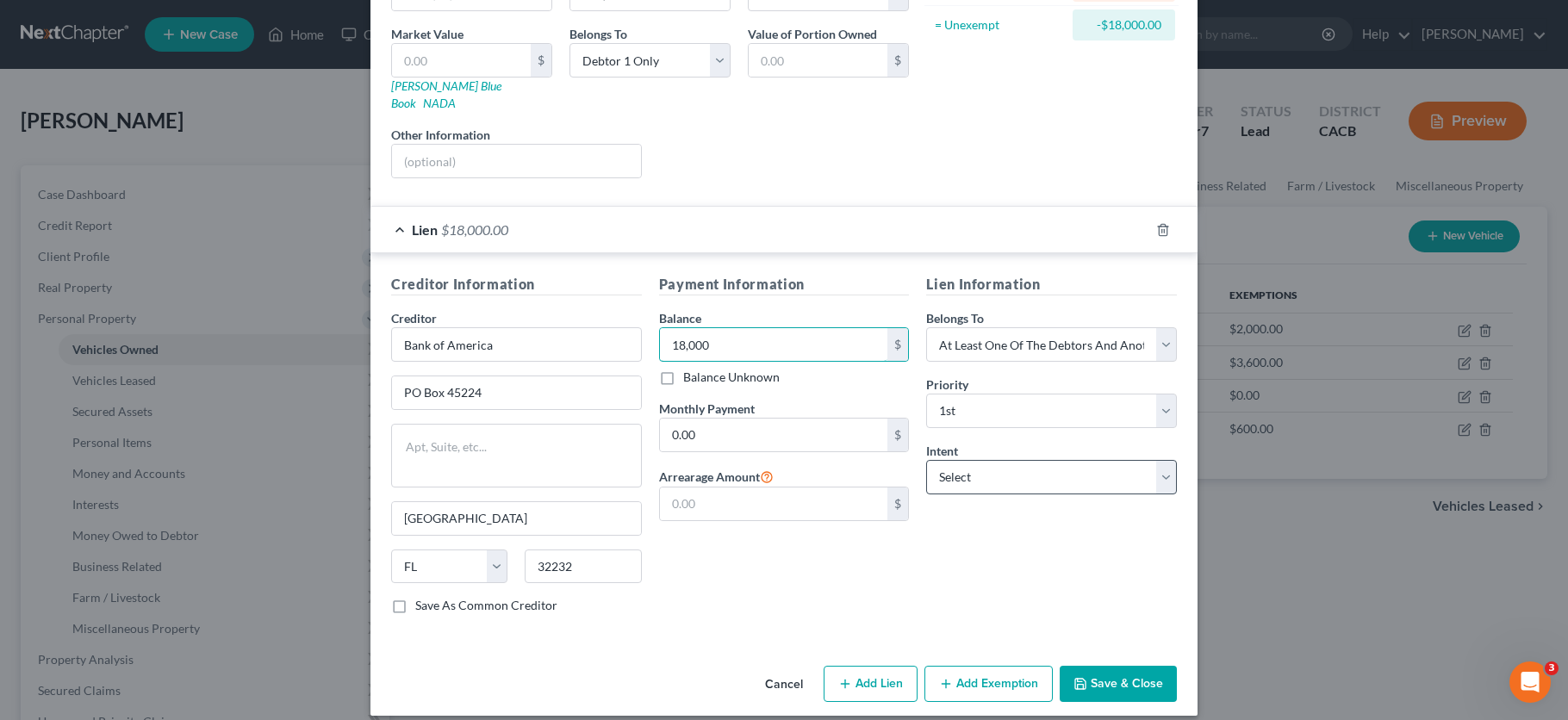
type input "18,000"
click at [1012, 475] on select "Select Surrender Redeem Reaffirm Avoid Other" at bounding box center [1051, 477] width 251 height 35
click at [1013, 471] on select "Select Surrender Redeem Reaffirm Avoid Other" at bounding box center [1051, 477] width 251 height 35
click at [760, 418] on input "0.00" at bounding box center [773, 435] width 229 height 33
type input "667"
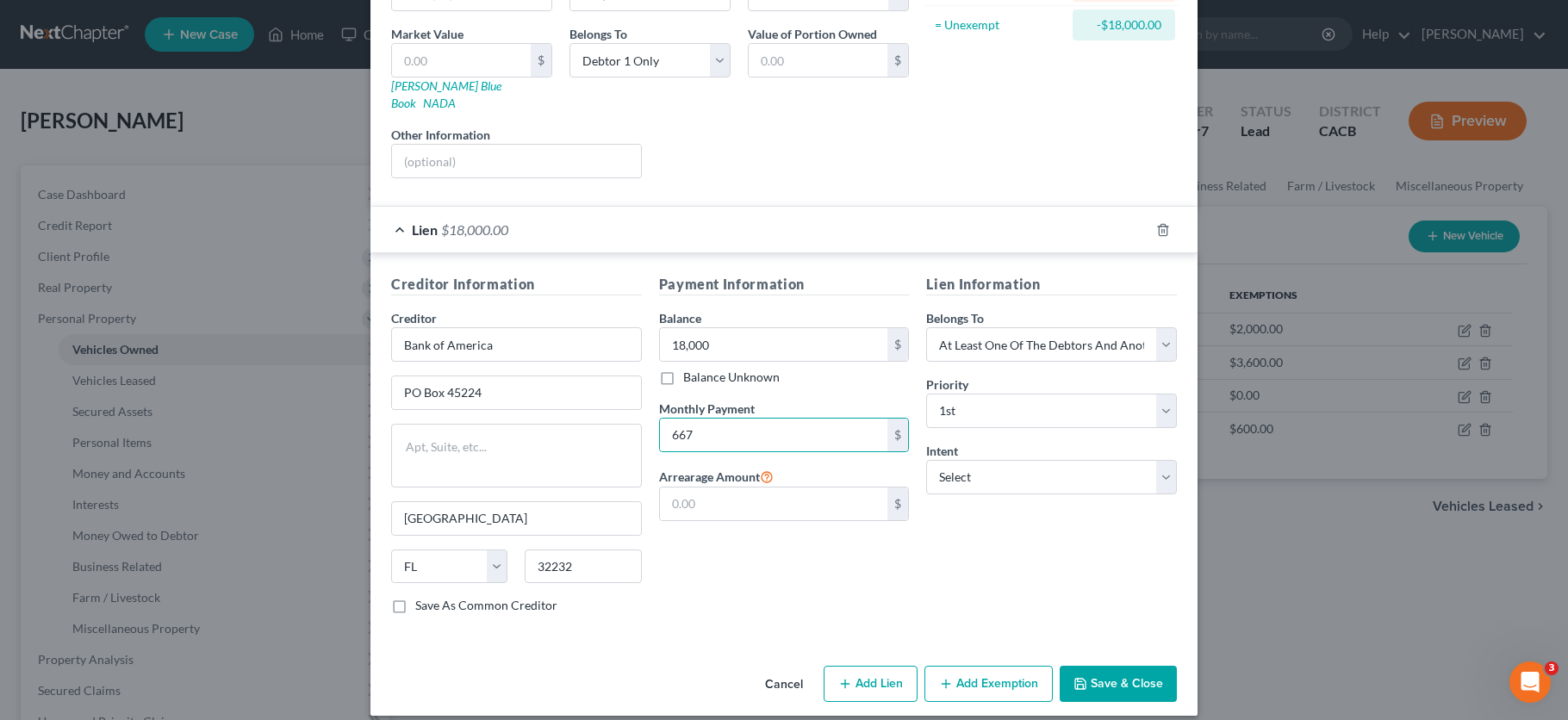
click at [1130, 683] on button "Save & Close" at bounding box center [1118, 684] width 117 height 37
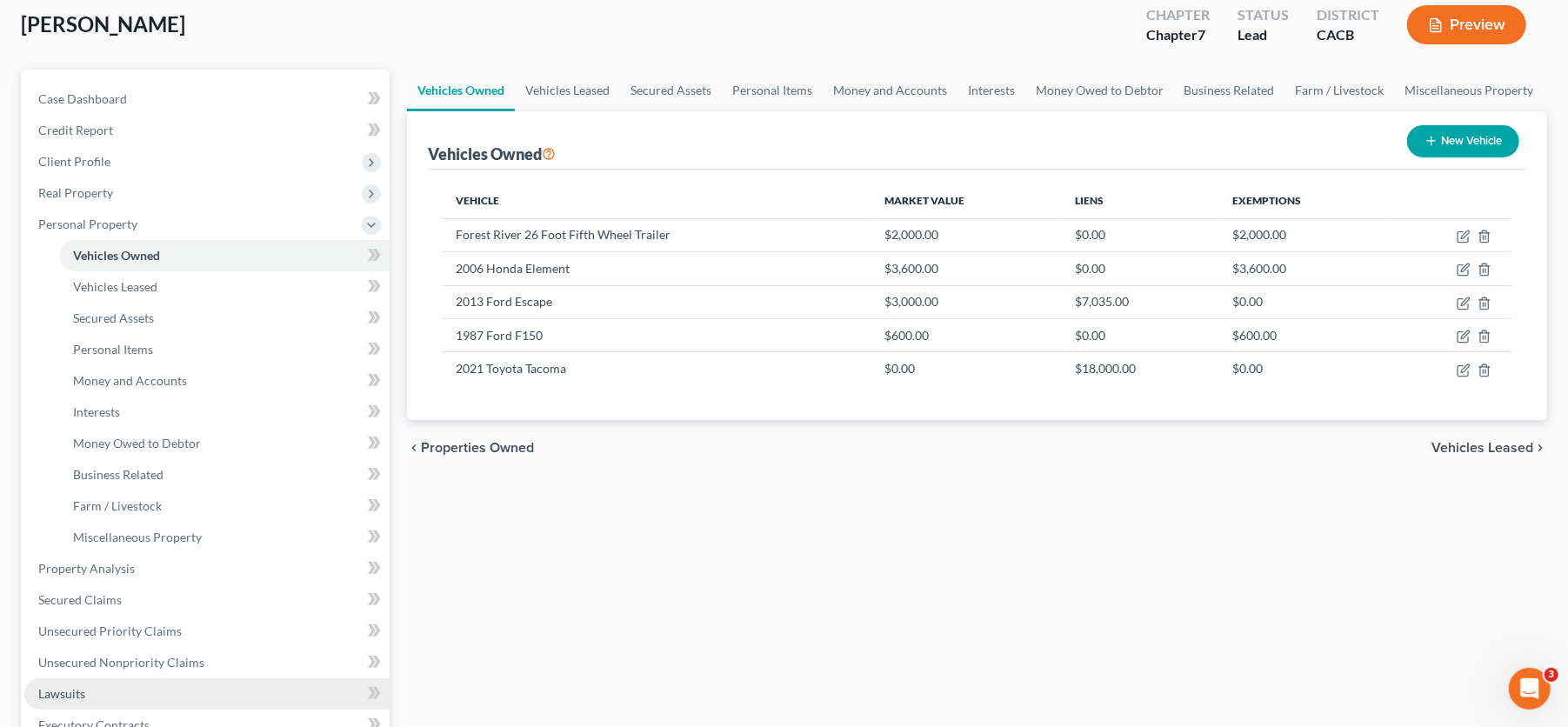
scroll to position [289, 0]
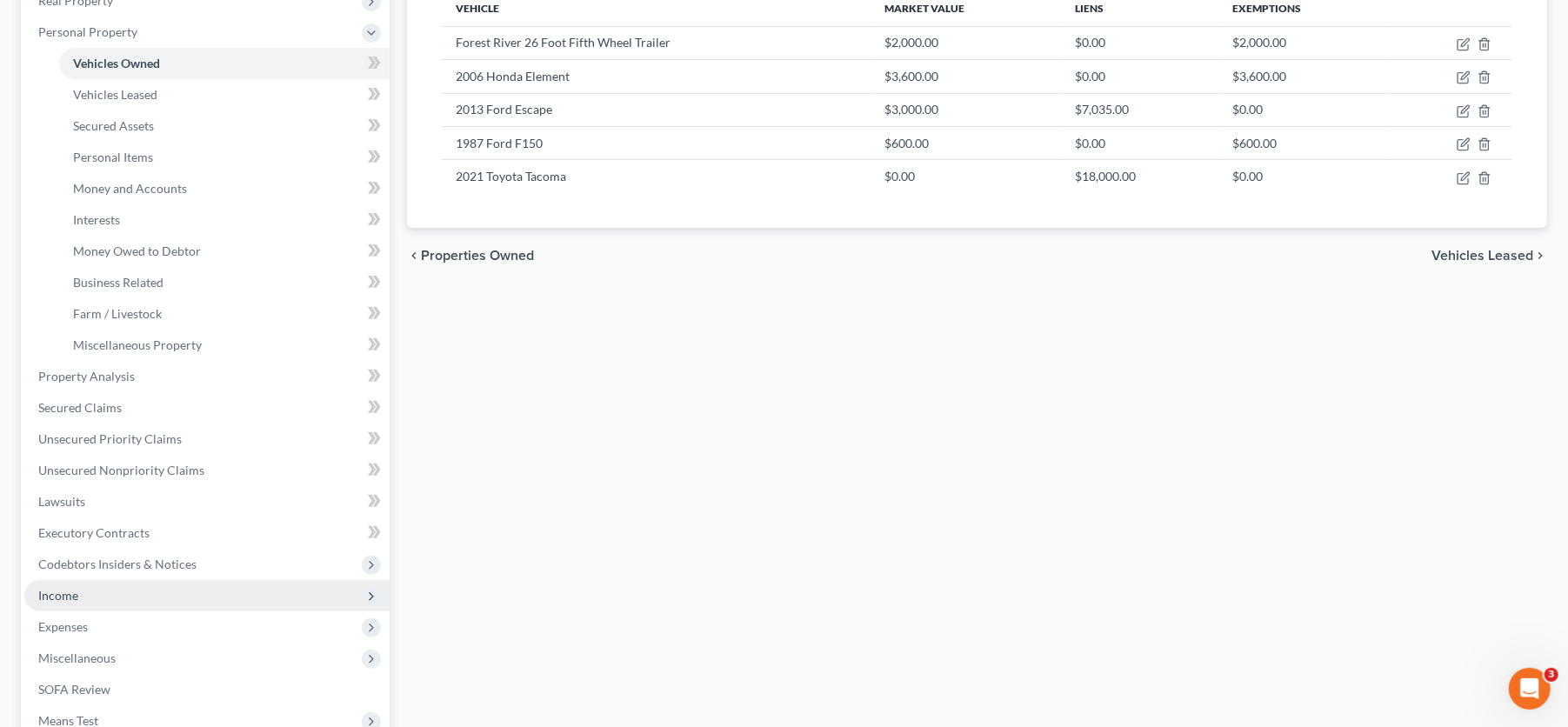
click at [92, 589] on span "Income" at bounding box center [206, 596] width 365 height 31
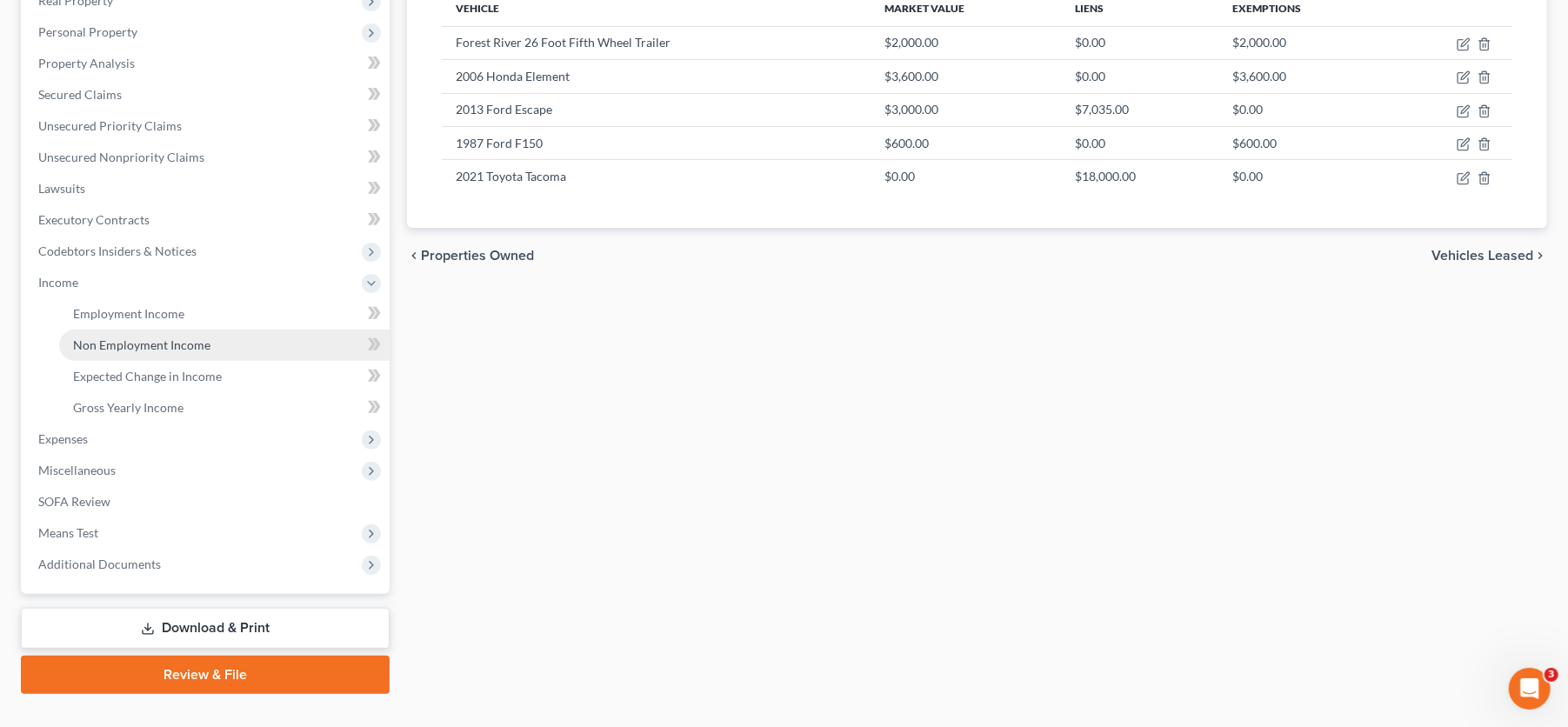
click at [175, 351] on link "Non Employment Income" at bounding box center [224, 345] width 330 height 31
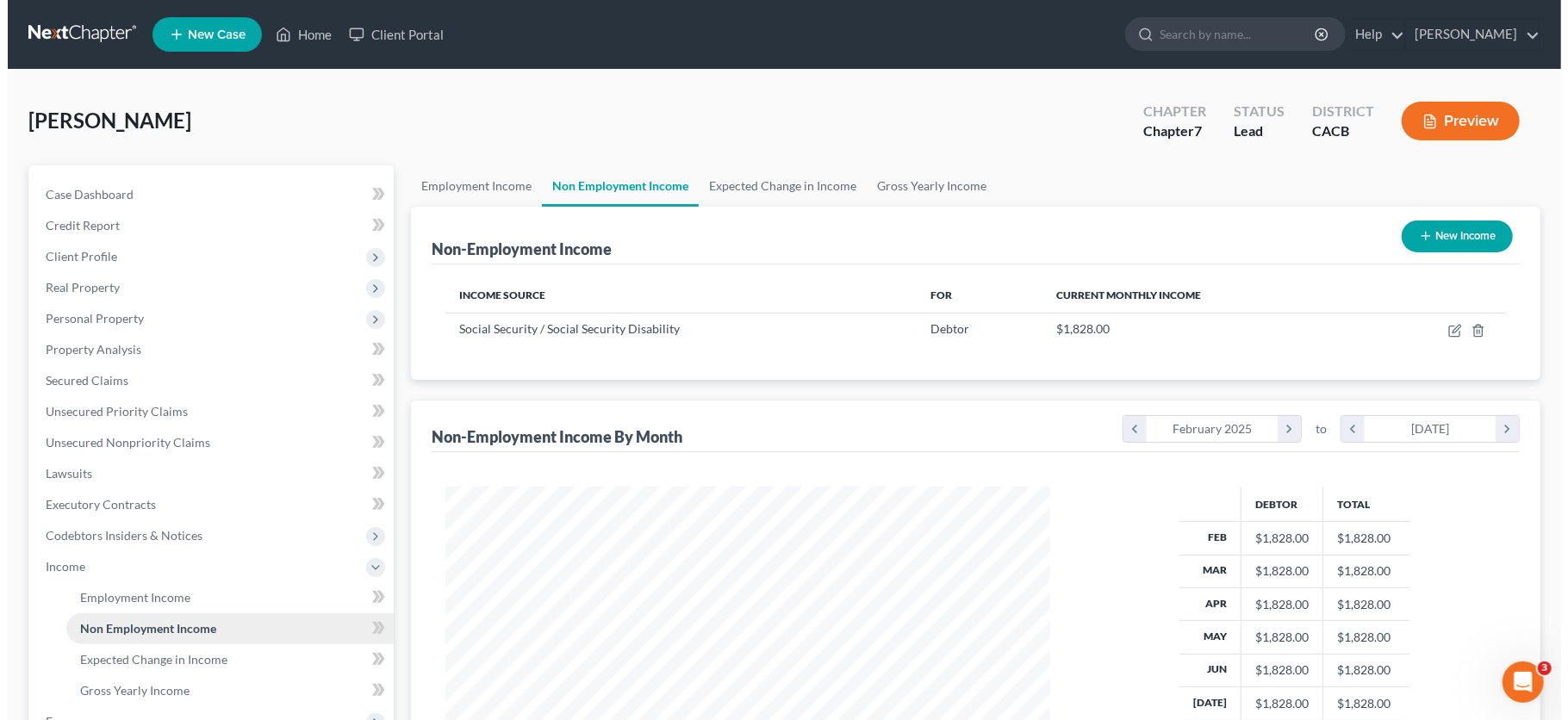
scroll to position [308, 638]
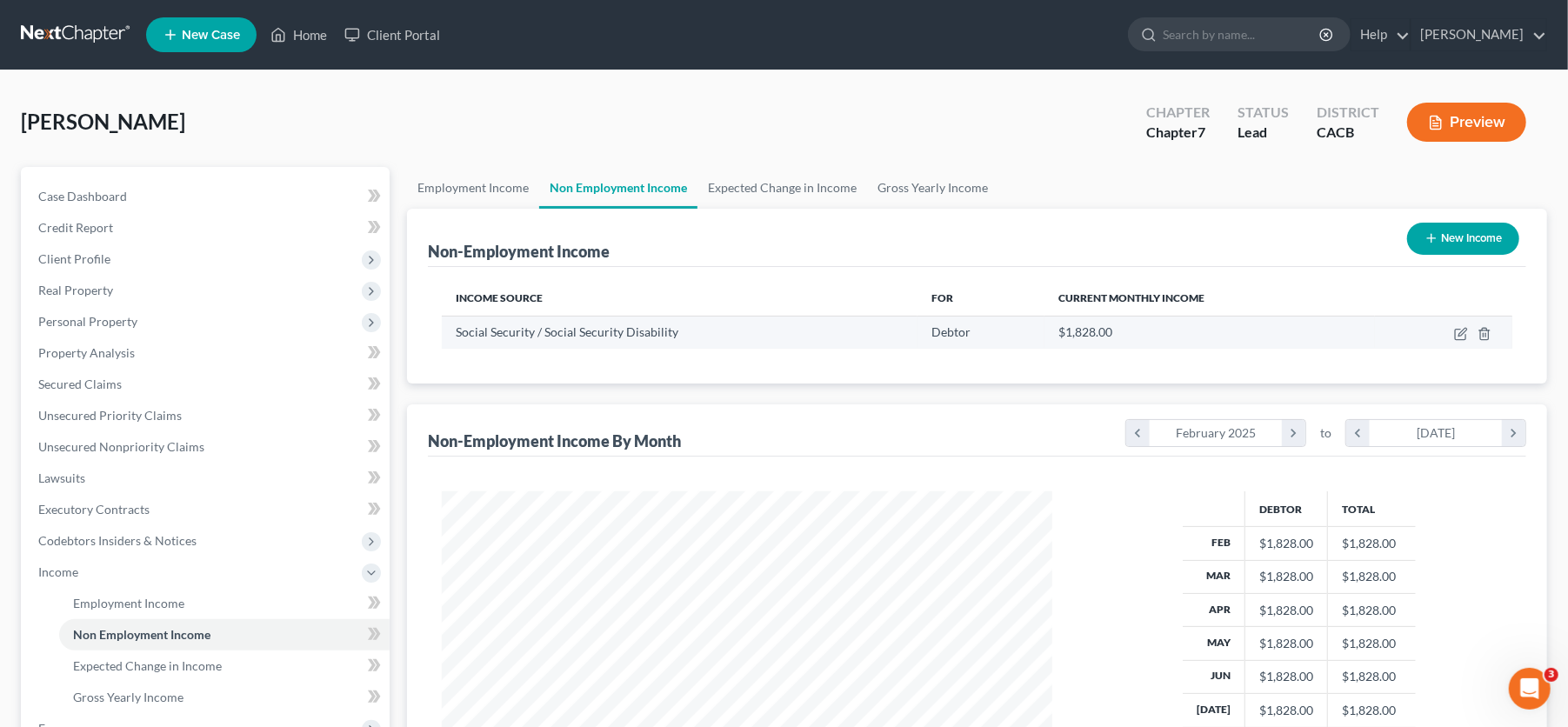
click at [1456, 323] on td at bounding box center [1442, 332] width 137 height 33
click at [1457, 331] on icon "button" at bounding box center [1461, 334] width 14 height 14
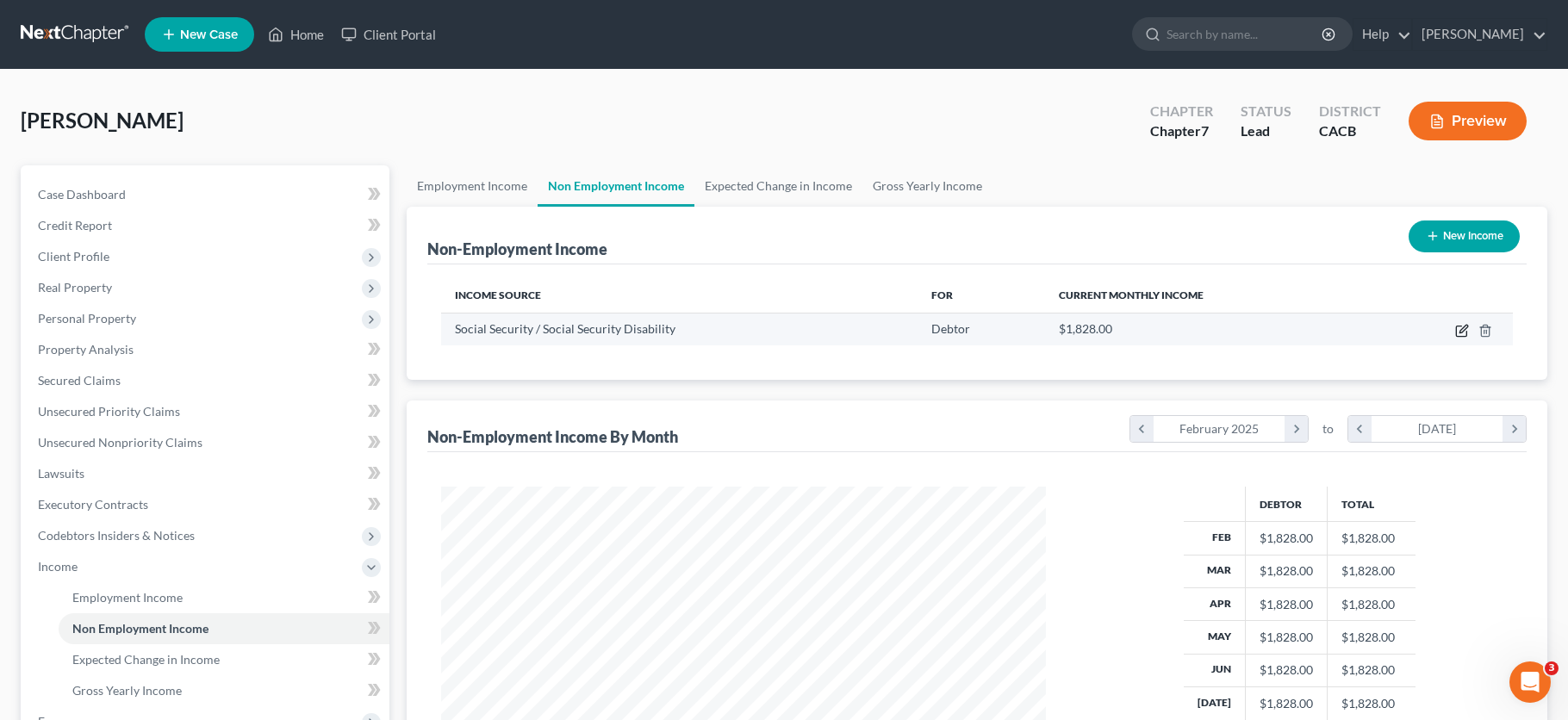
select select "4"
select select "0"
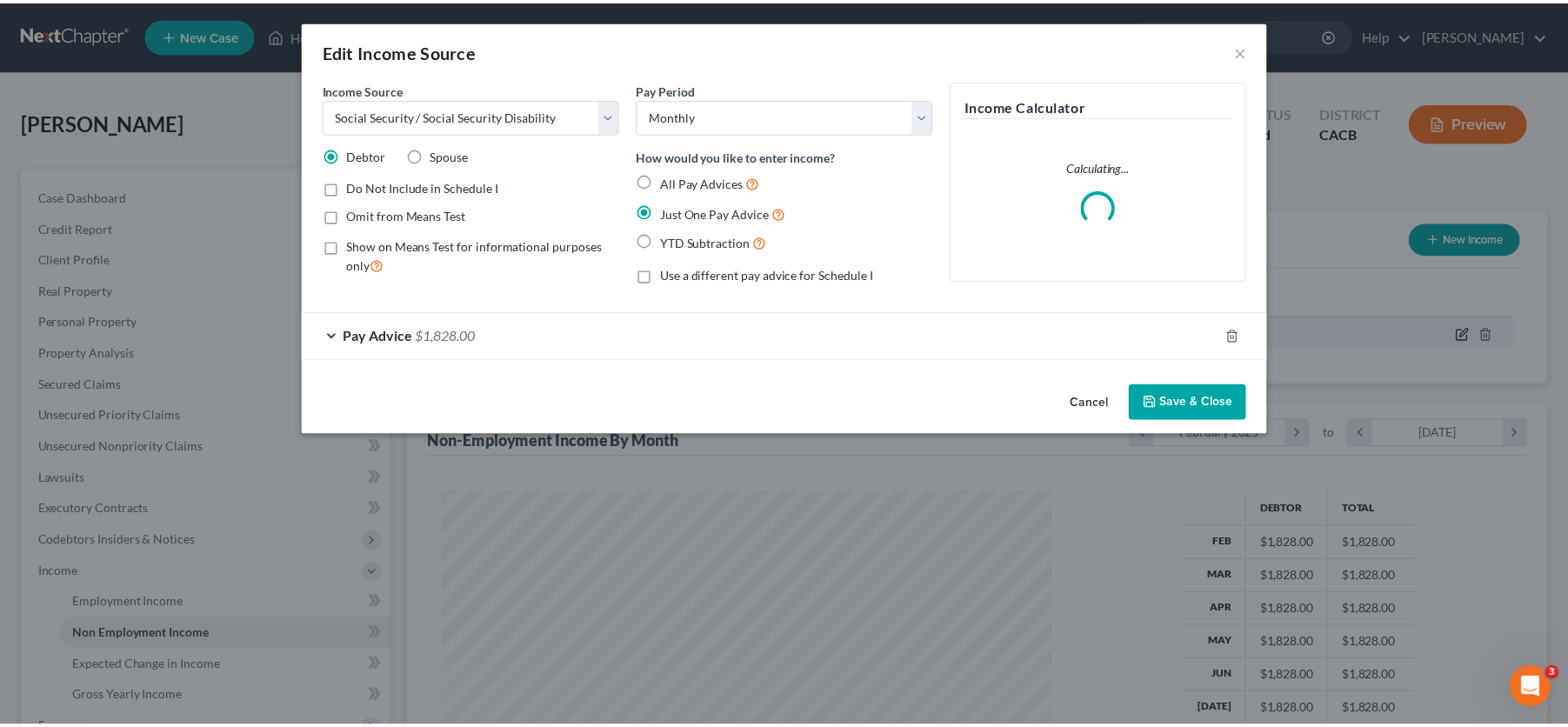
scroll to position [311, 650]
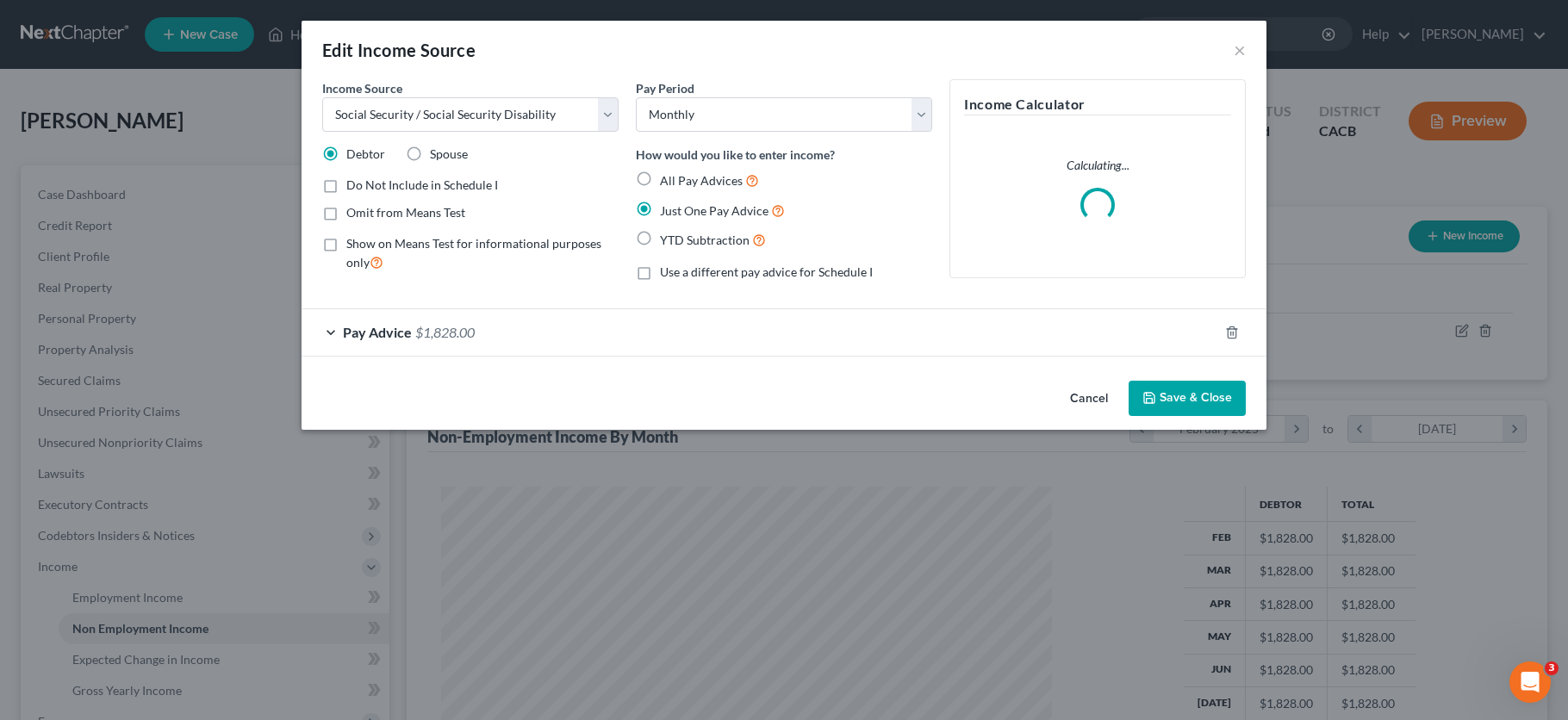
click at [732, 267] on span "Use a different pay advice for Schedule I" at bounding box center [766, 271] width 213 height 14
click at [678, 267] on input "Use a different pay advice for Schedule I" at bounding box center [672, 269] width 12 height 12
checkbox input "true"
click at [1047, 401] on button "Add Schedule I Income" at bounding box center [1035, 399] width 173 height 37
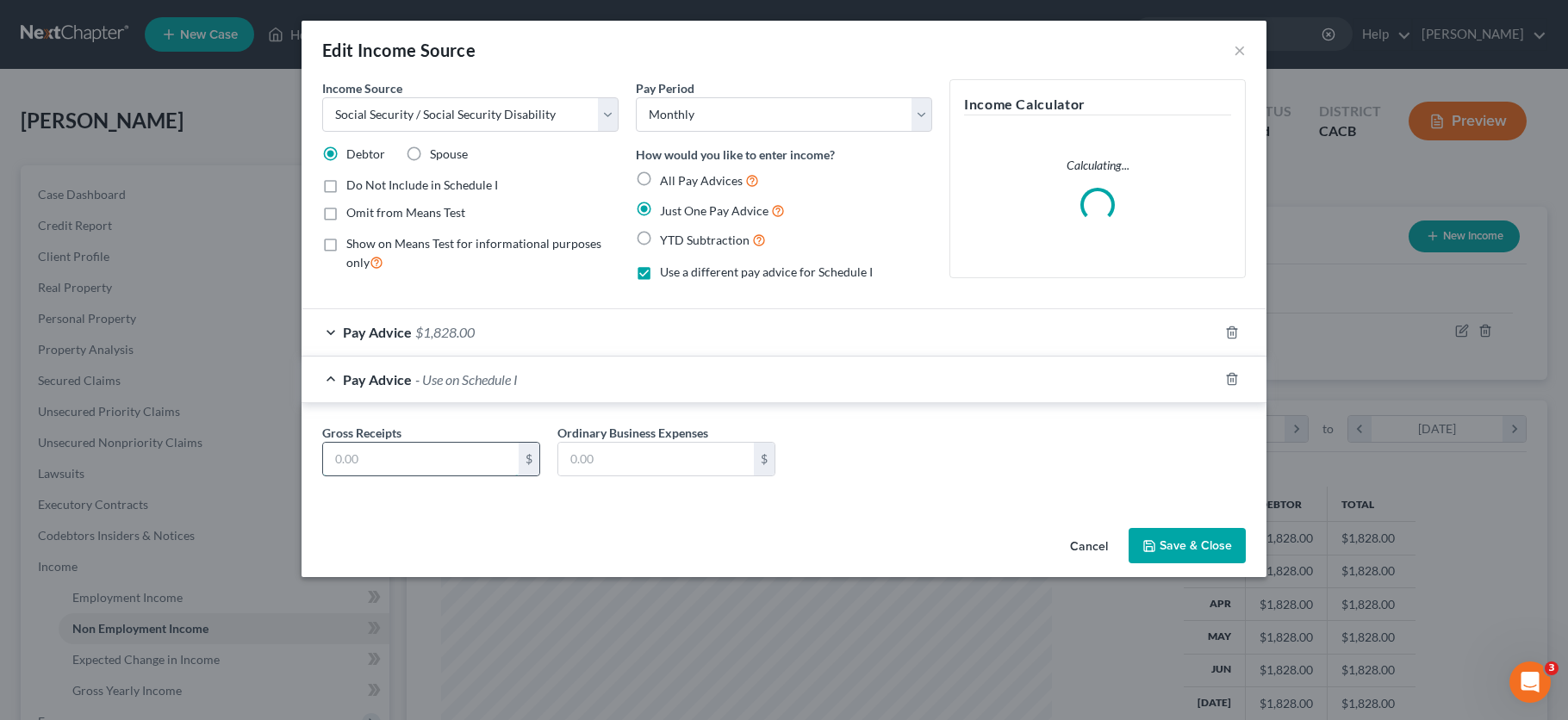
click at [473, 458] on input "text" at bounding box center [420, 459] width 196 height 33
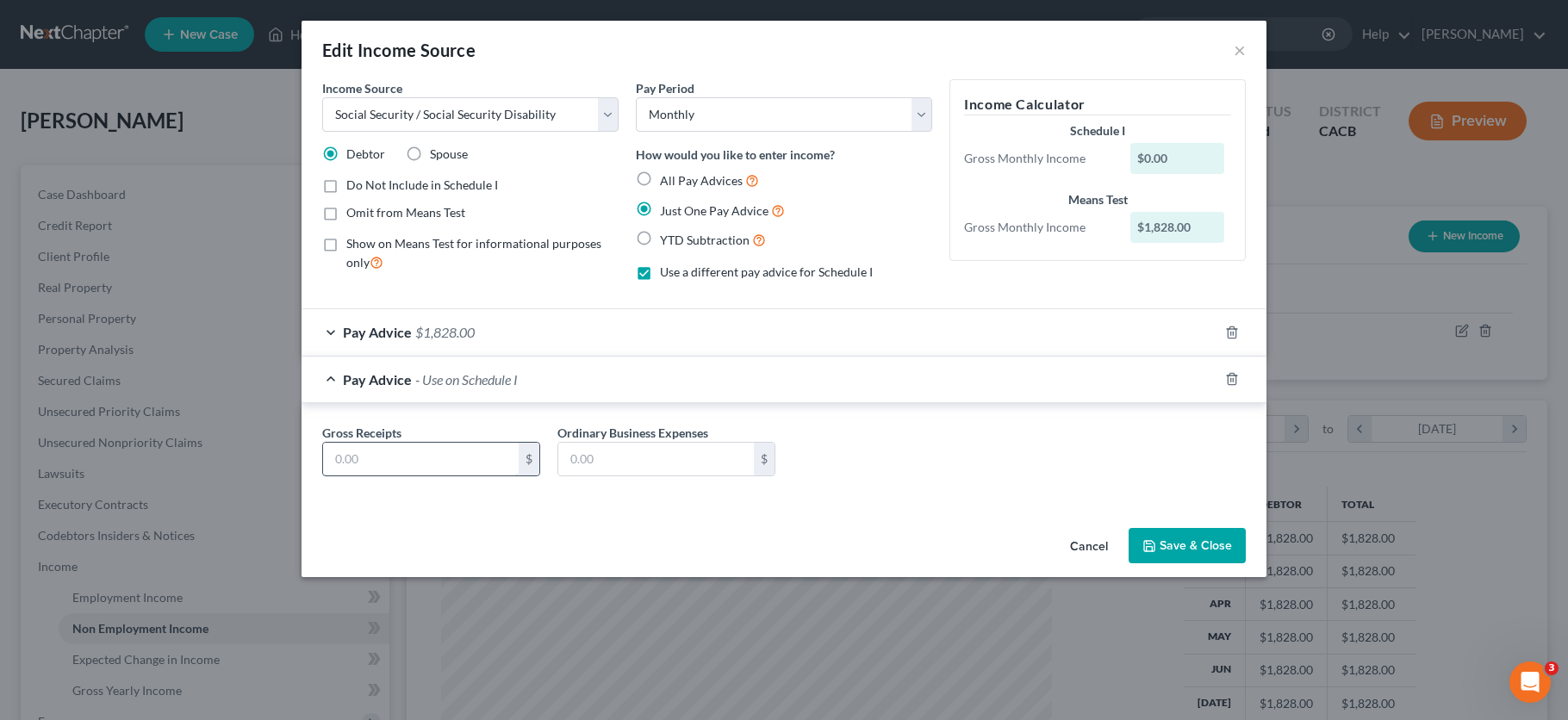
drag, startPoint x: 437, startPoint y: 467, endPoint x: 440, endPoint y: 450, distance: 17.3
click at [437, 463] on input "text" at bounding box center [420, 459] width 196 height 33
click at [432, 458] on input "text" at bounding box center [420, 459] width 196 height 33
type input "1,298"
click at [1229, 545] on button "Save & Close" at bounding box center [1186, 547] width 117 height 37
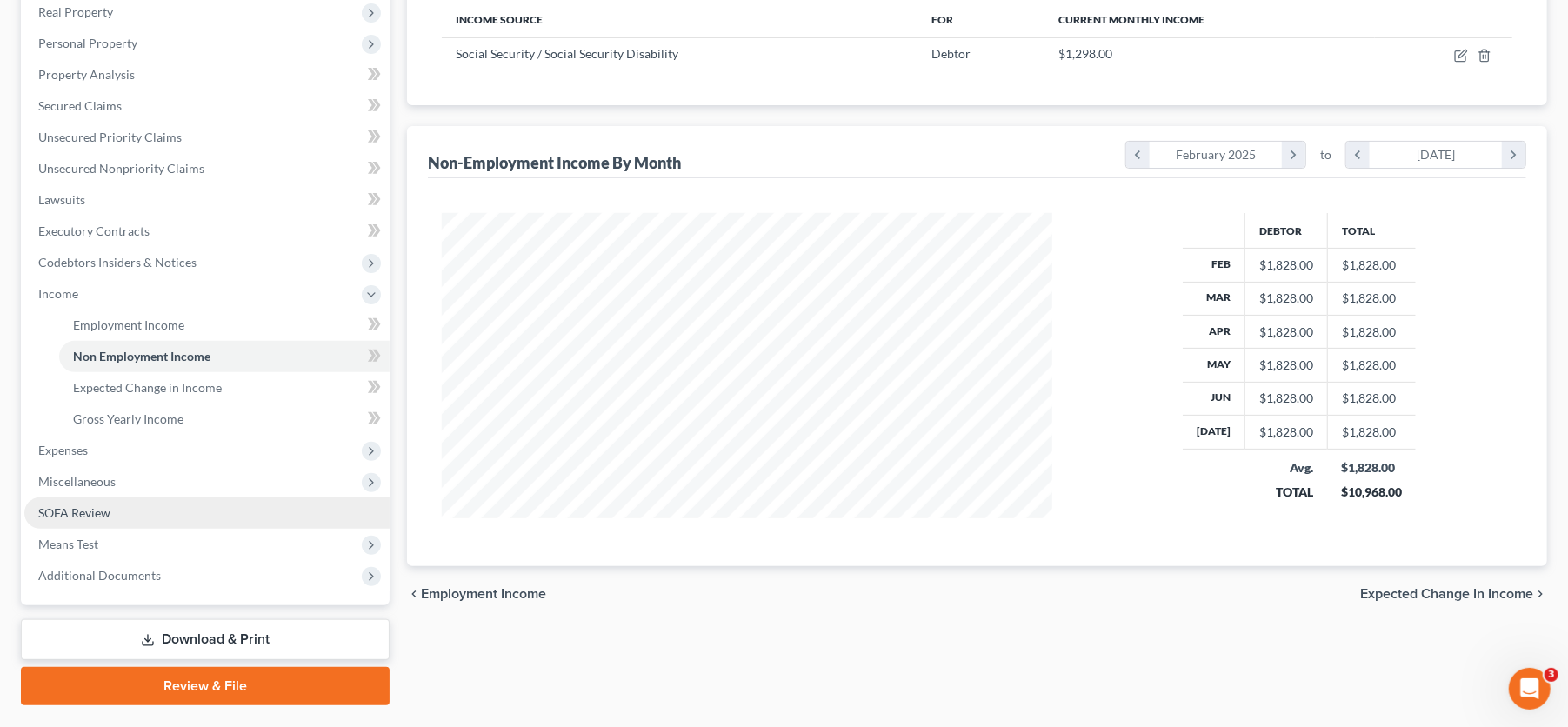
scroll to position [289, 0]
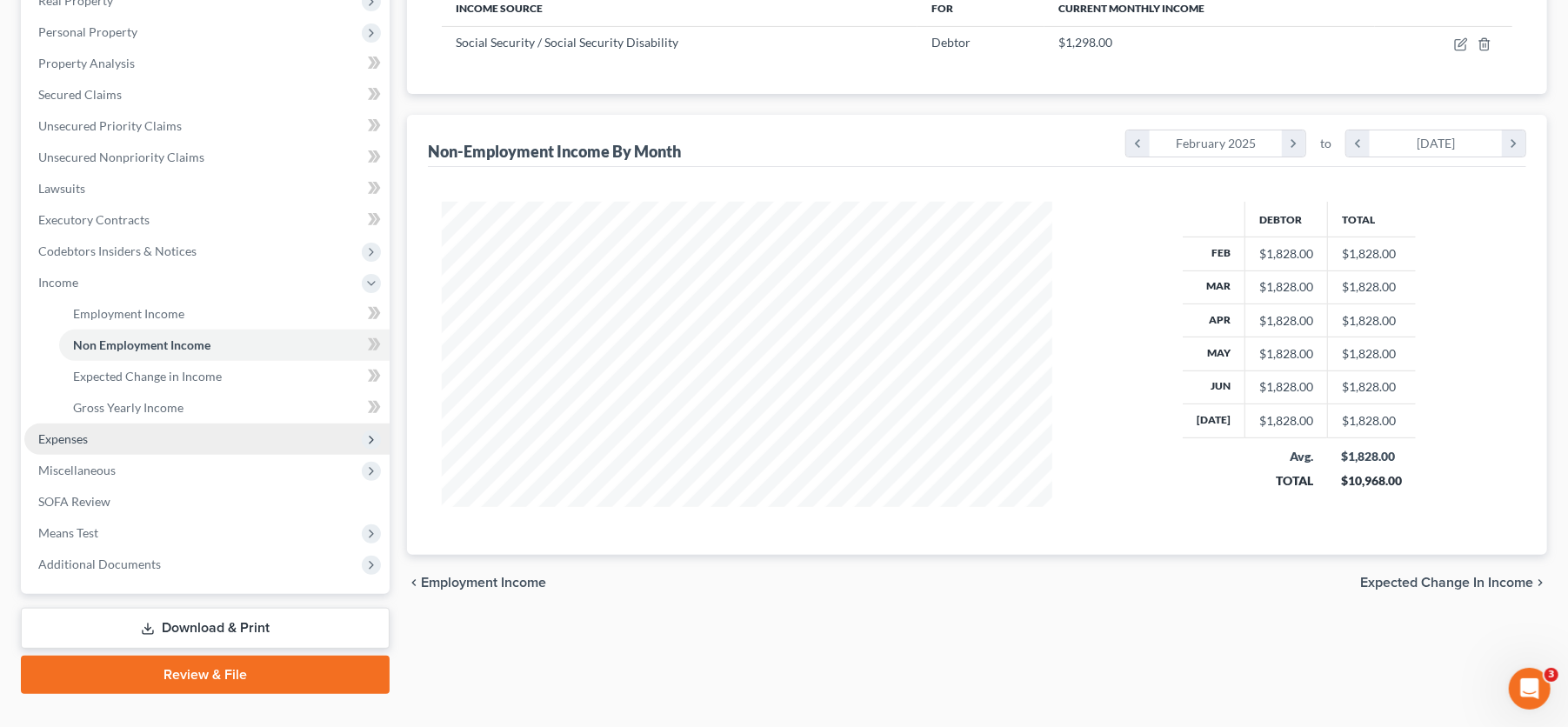
click at [89, 440] on span "Expenses" at bounding box center [206, 439] width 365 height 31
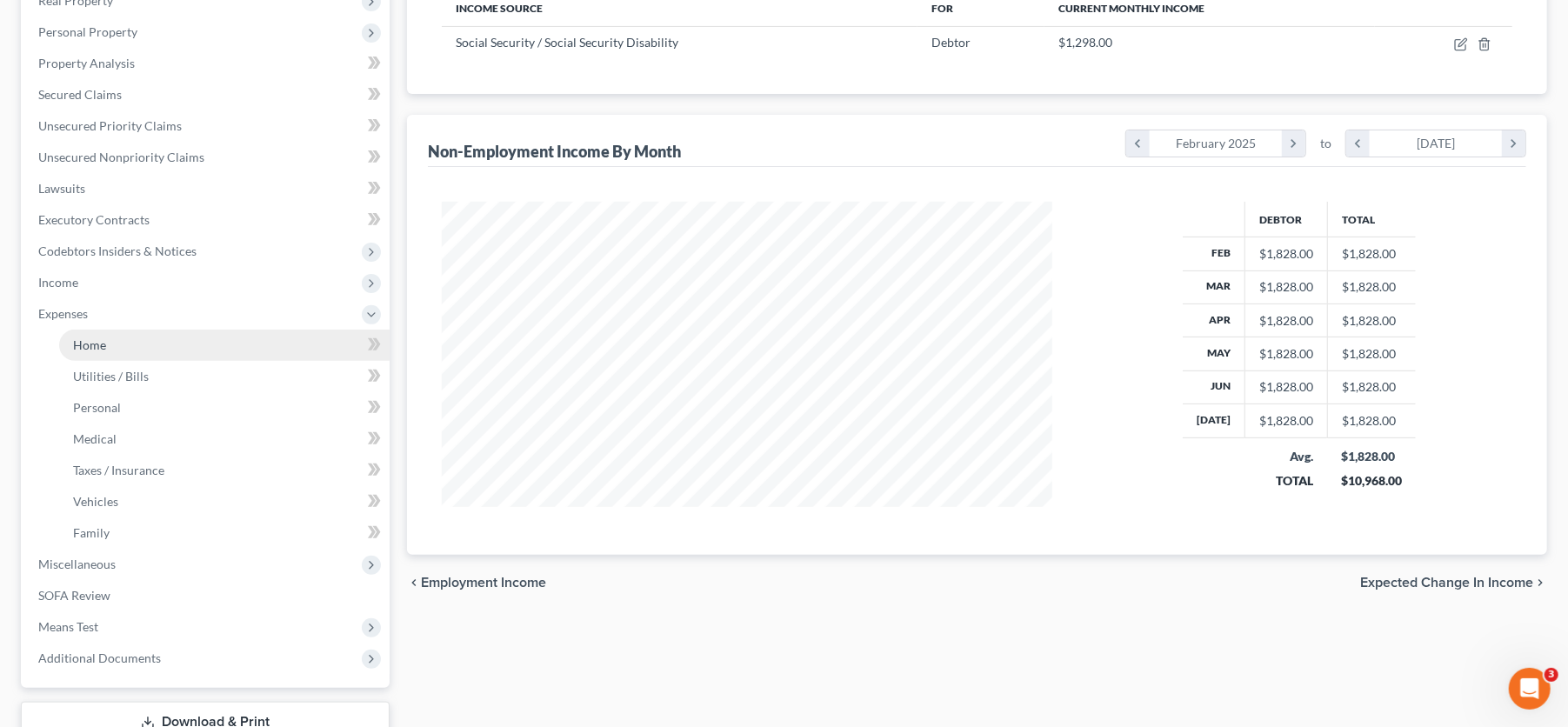
click at [107, 350] on link "Home" at bounding box center [224, 345] width 330 height 31
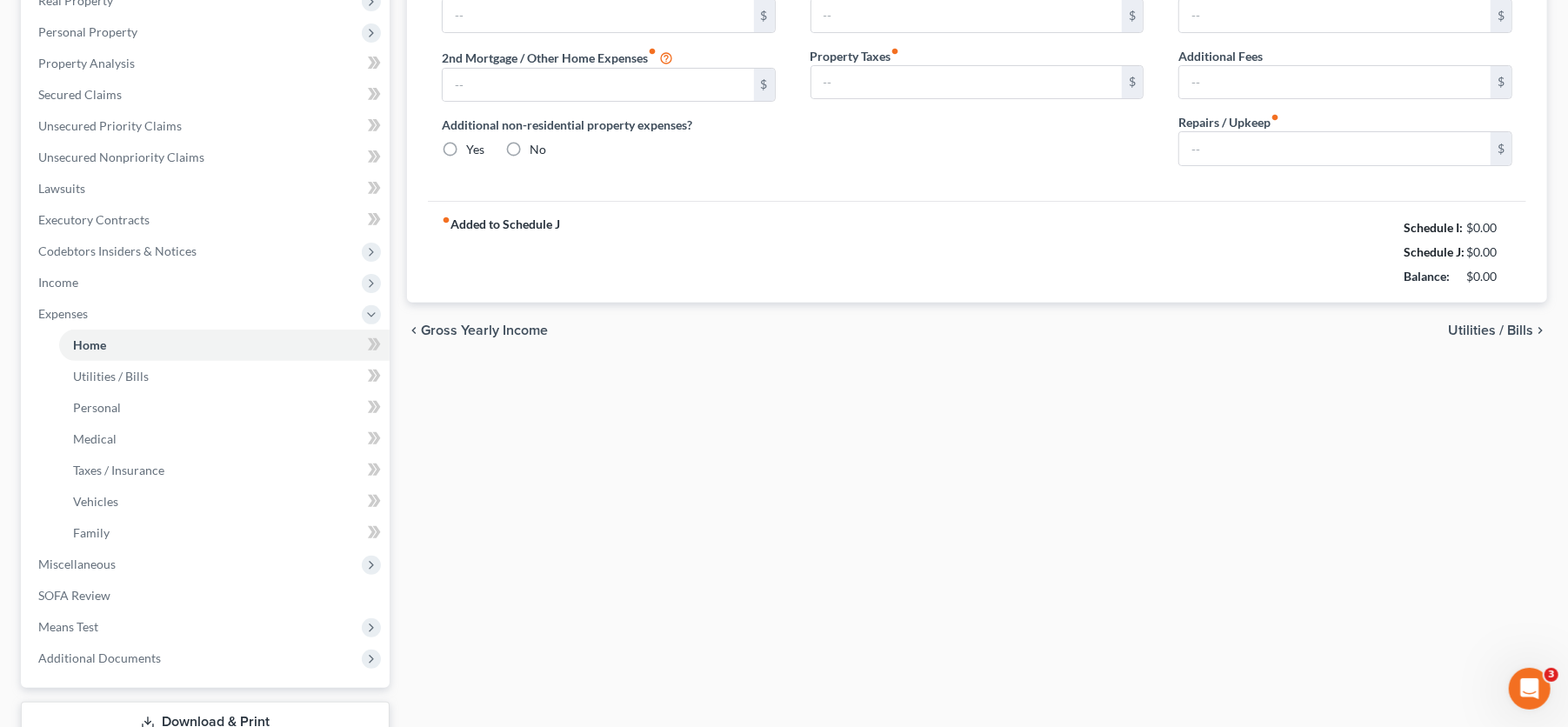
type input "1,000.00"
type input "0.00"
radio input "true"
type input "0.00"
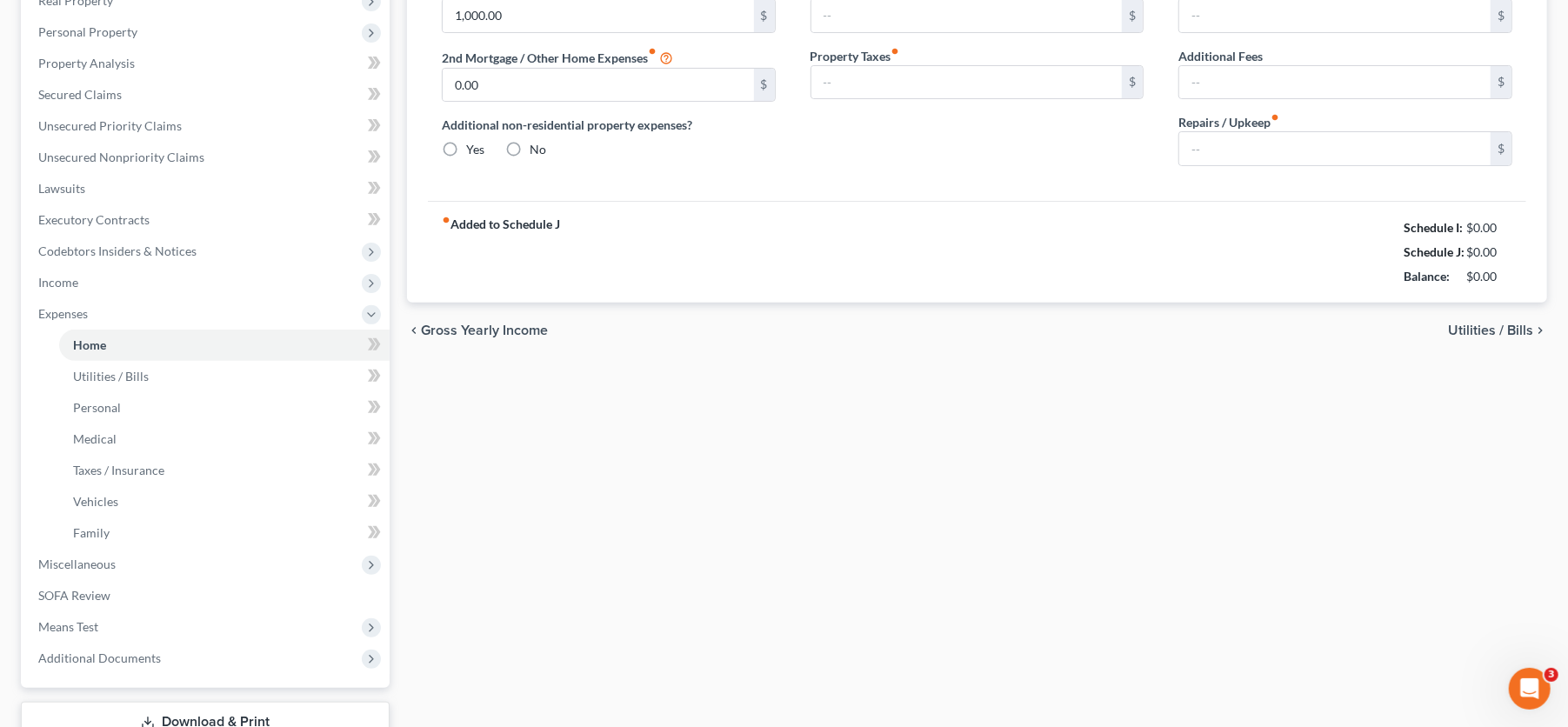
type input "0.00"
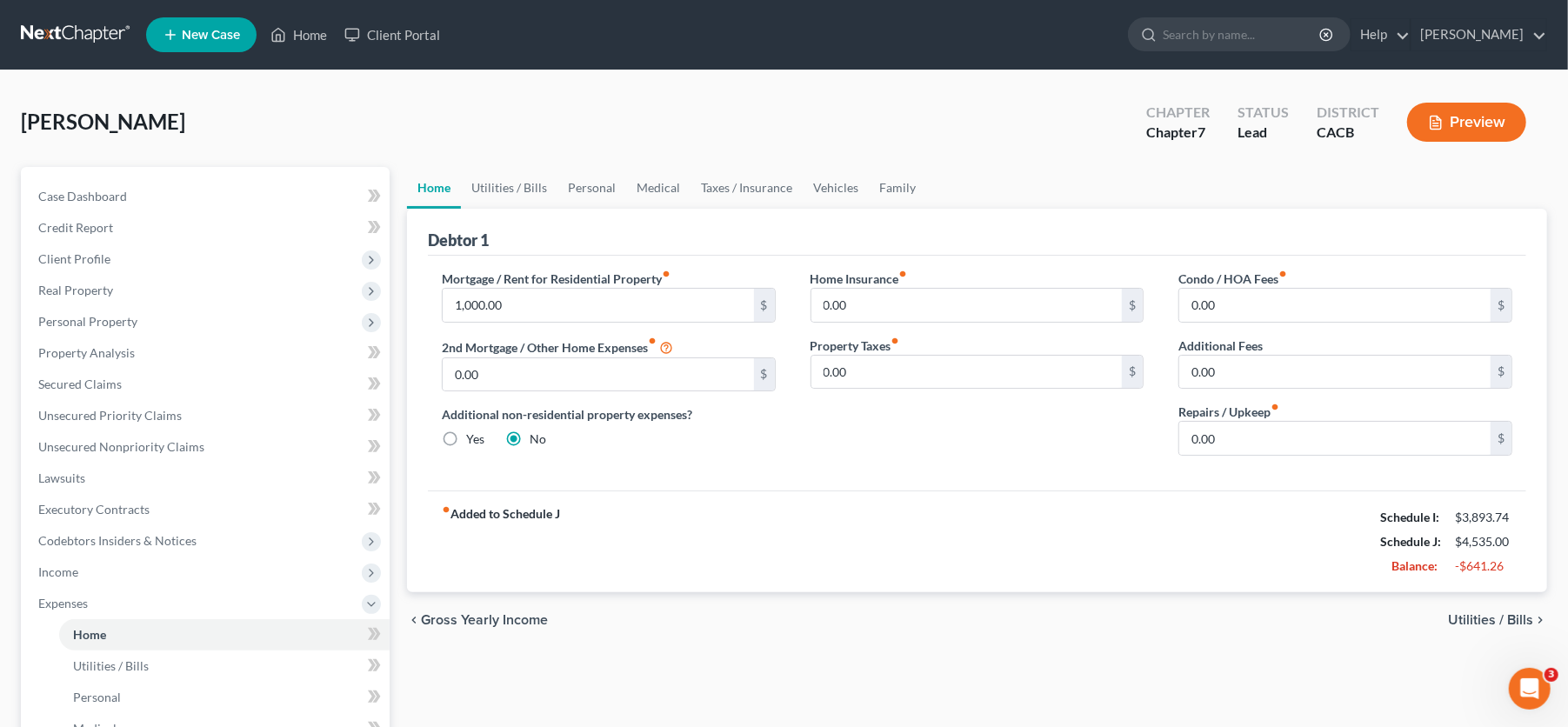
click at [1446, 133] on button "Preview" at bounding box center [1466, 122] width 119 height 39
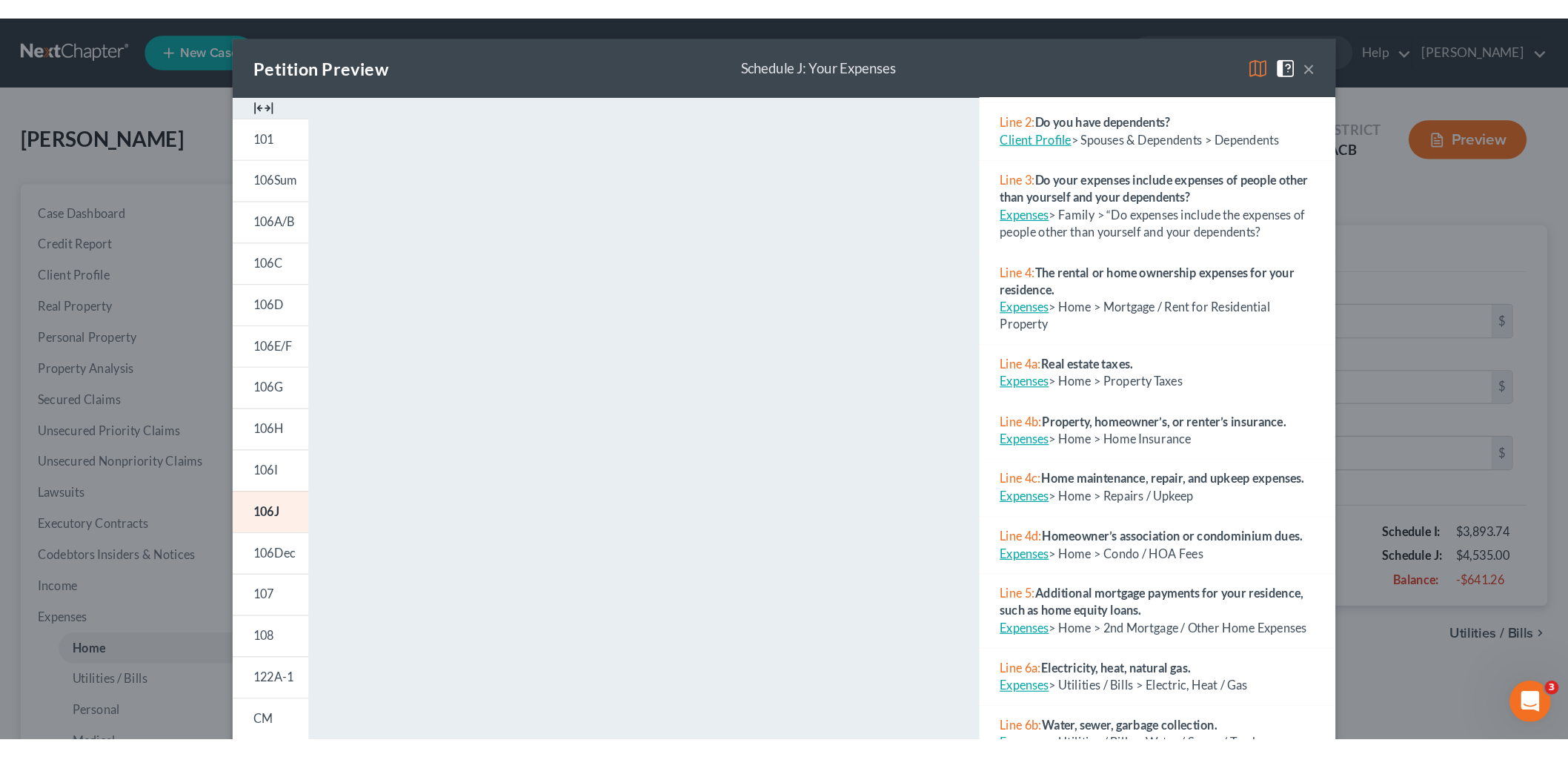
scroll to position [247, 0]
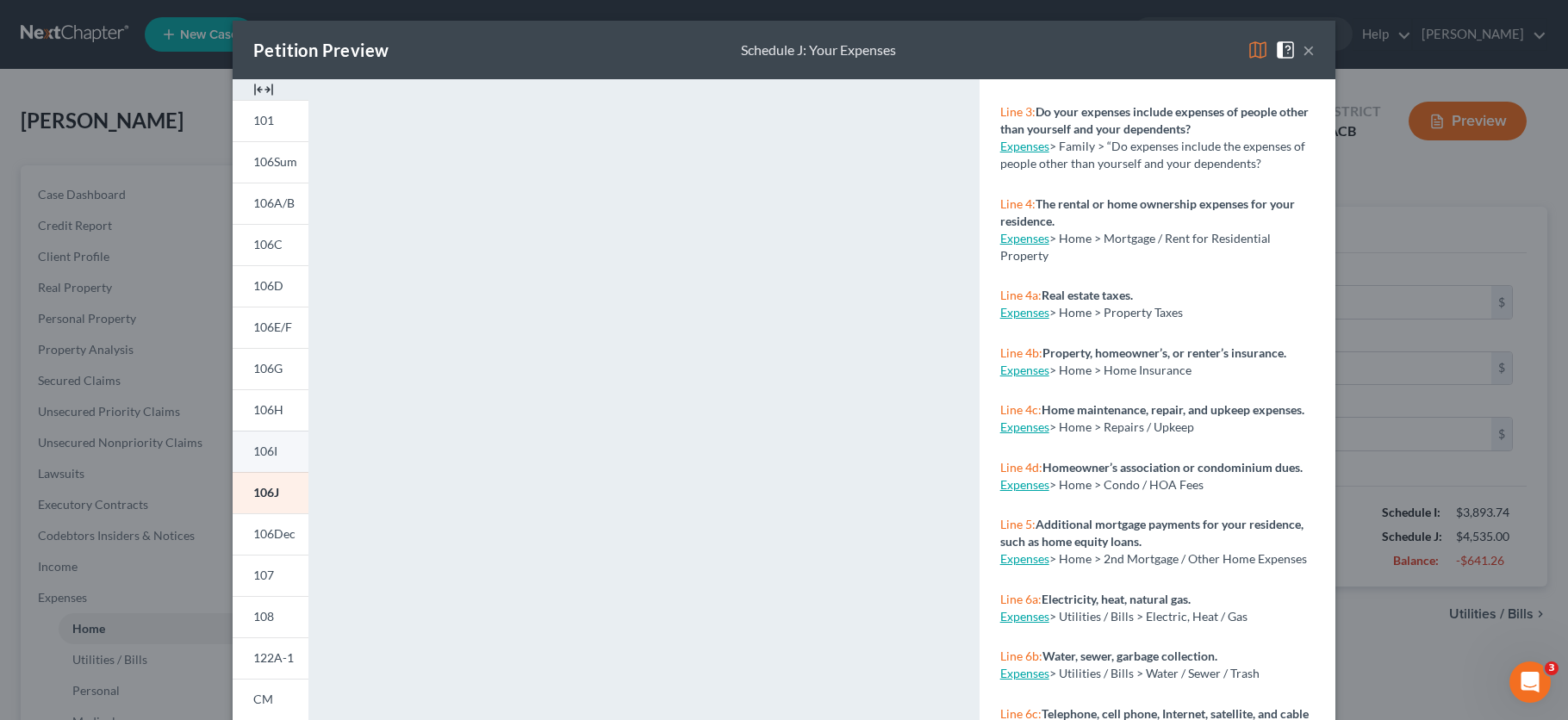
click at [279, 446] on link "106I" at bounding box center [270, 451] width 76 height 41
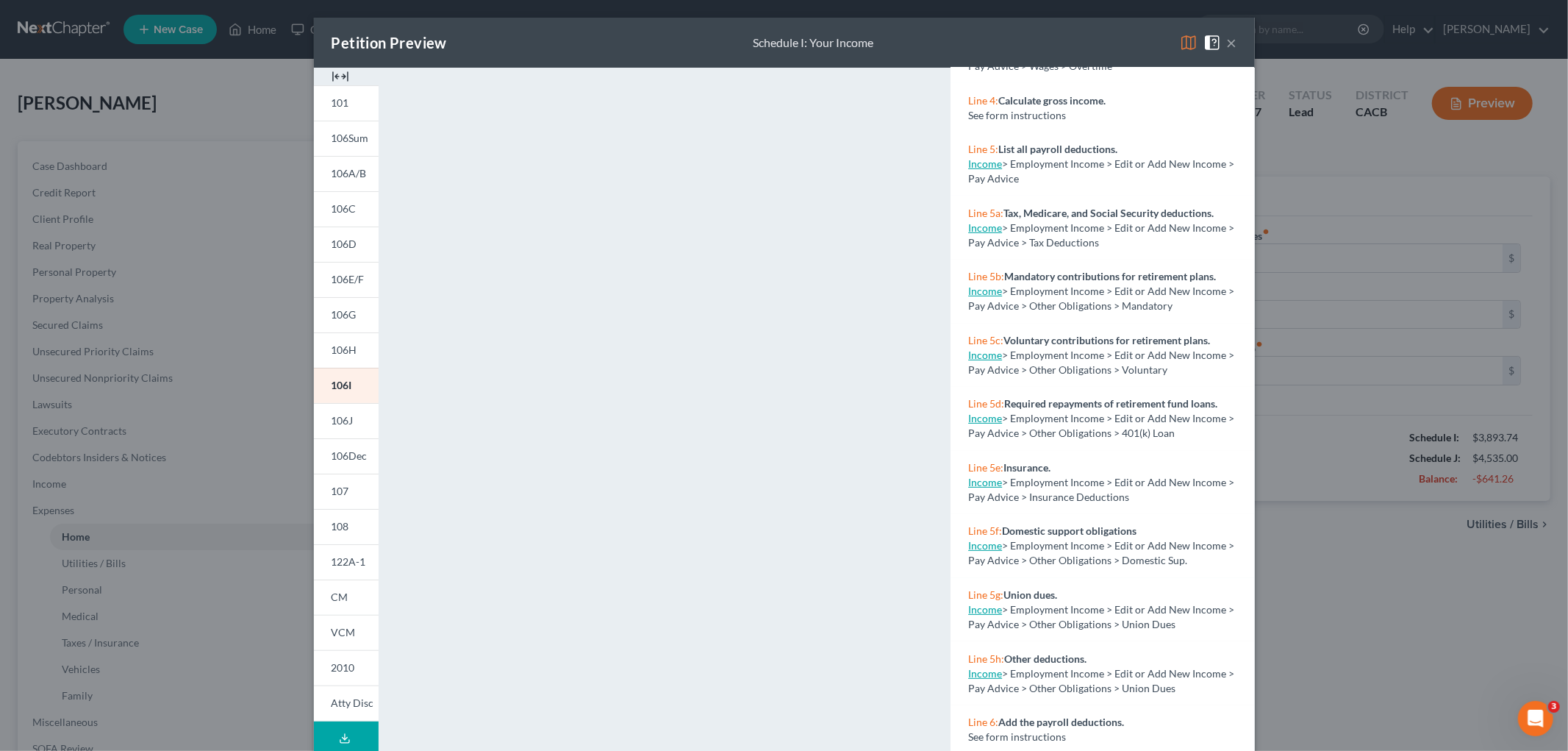
click at [1180, 41] on img at bounding box center [1189, 42] width 17 height 17
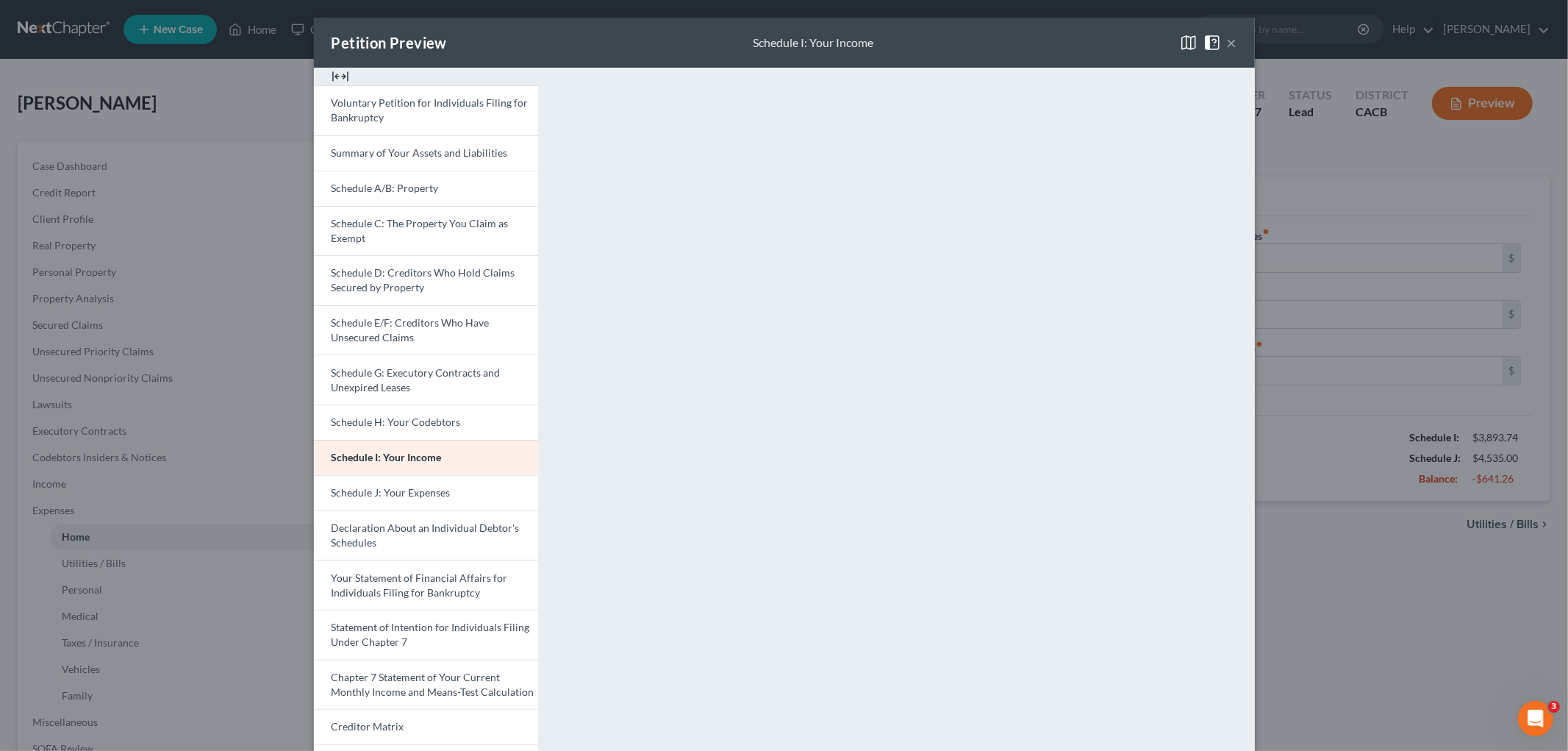
click at [1338, 520] on div "Petition Preview Schedule I: Your Income × Voluntary Petition for Individuals F…" at bounding box center [784, 376] width 1568 height 751
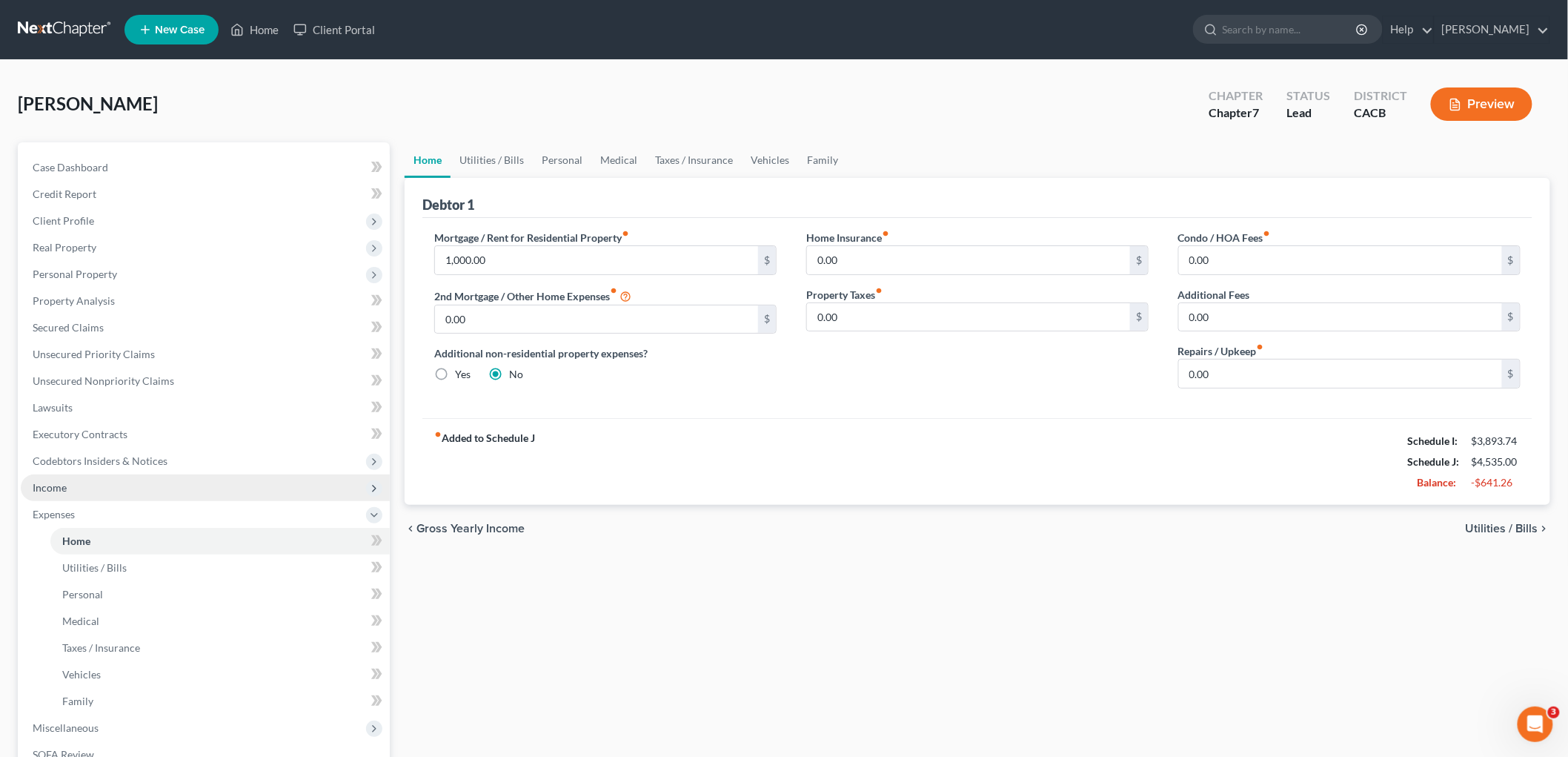
click at [108, 481] on span "Income" at bounding box center [205, 488] width 369 height 27
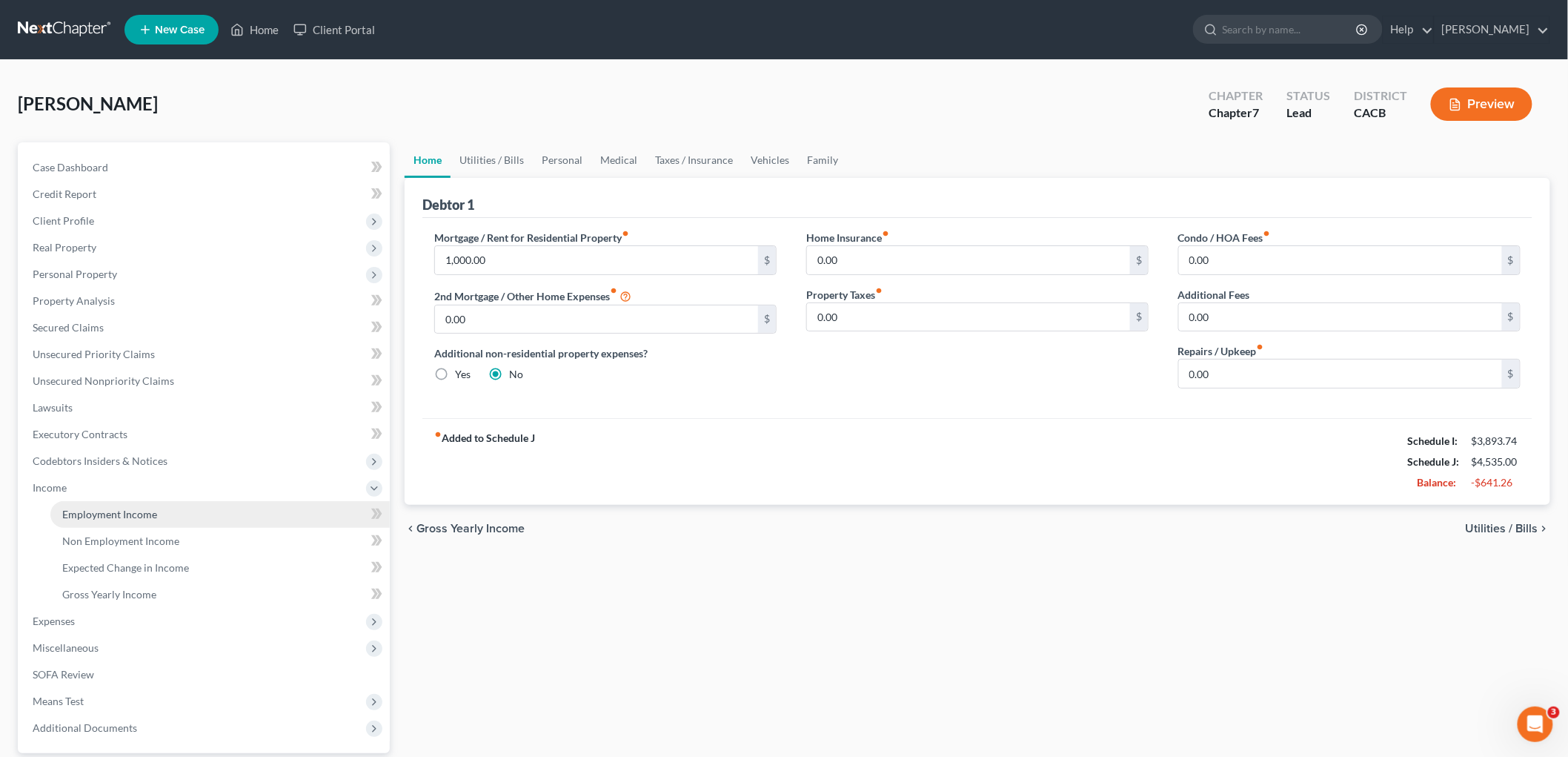
click at [123, 510] on span "Employment Income" at bounding box center [110, 514] width 95 height 12
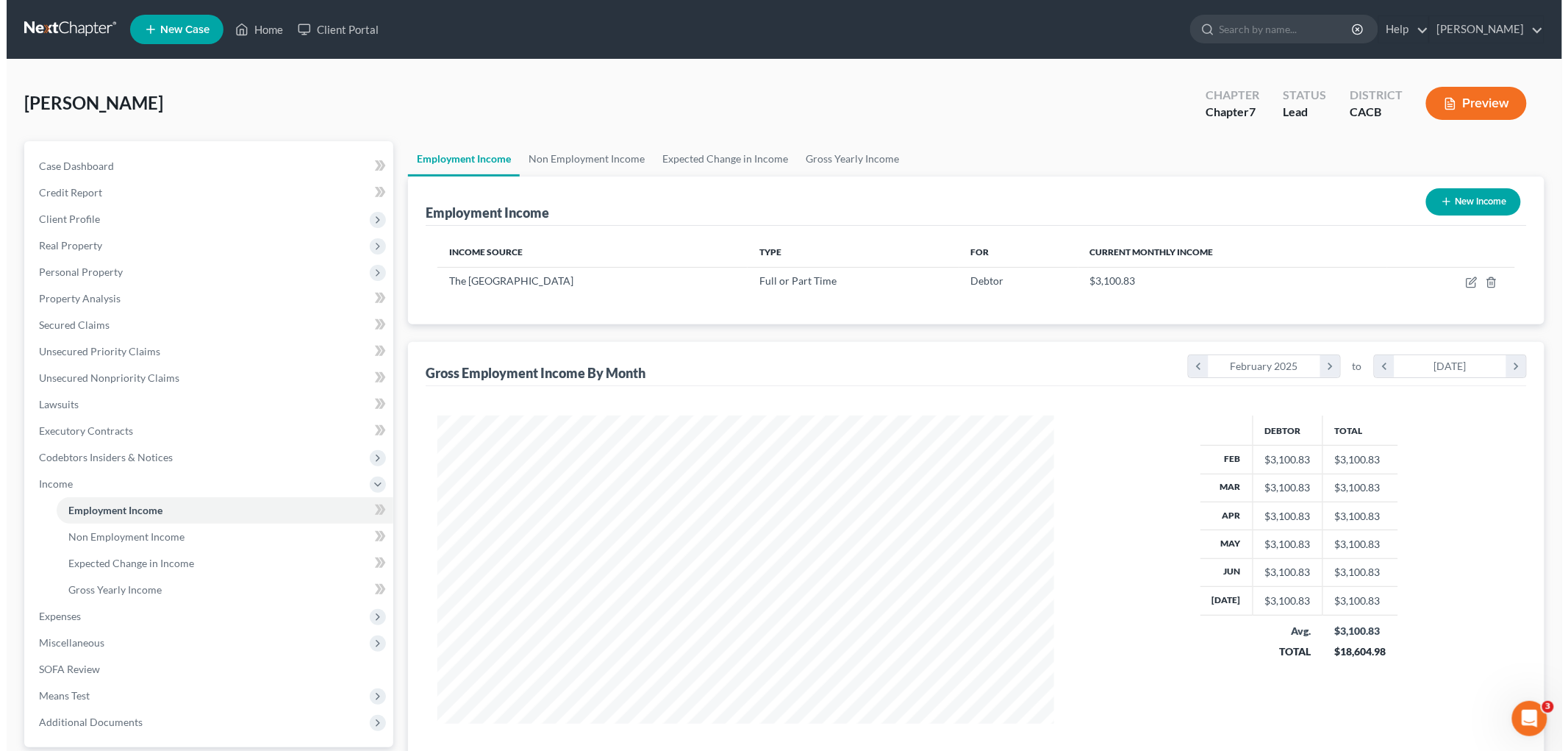
scroll to position [307, 645]
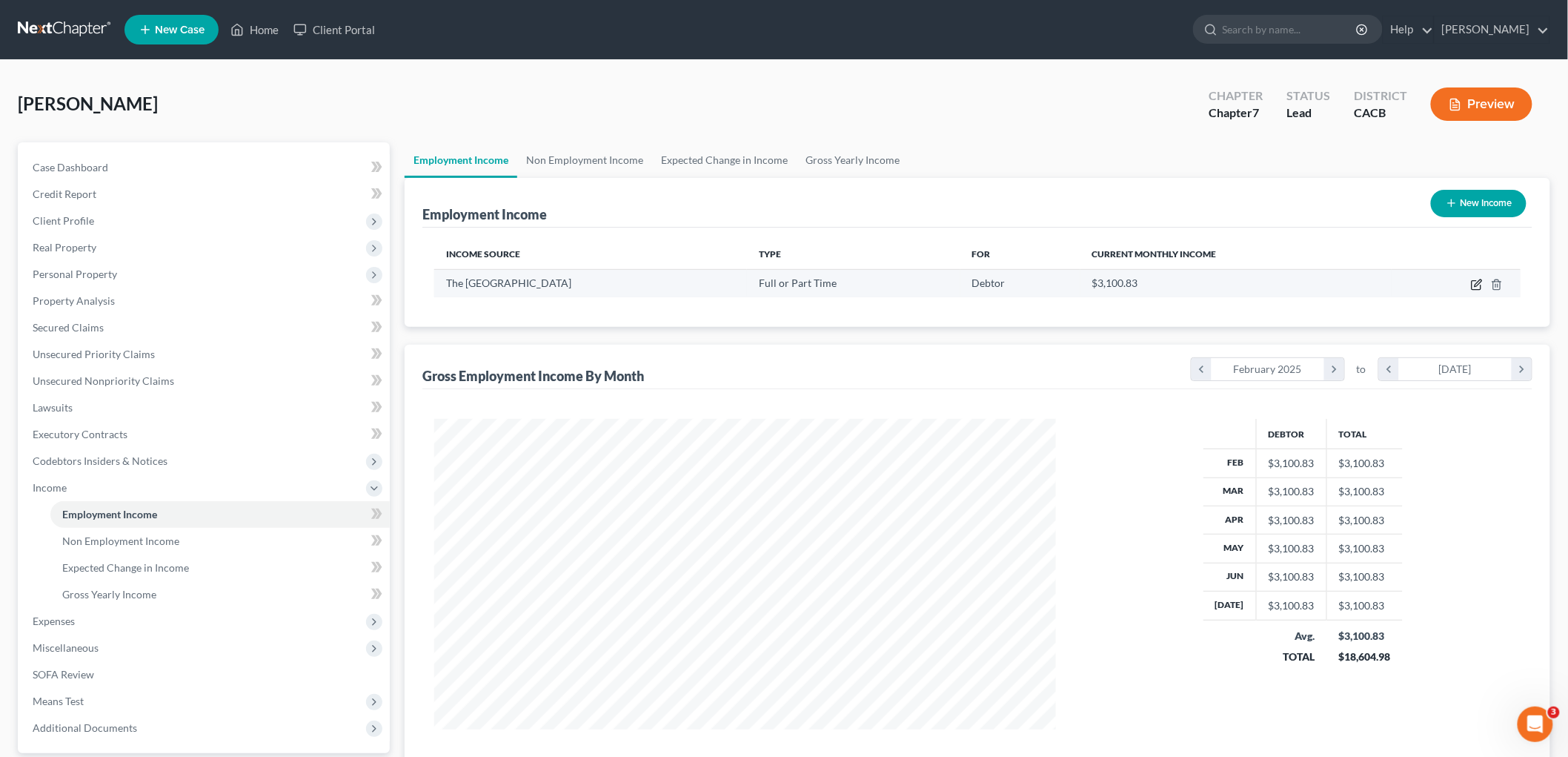
click at [1348, 281] on icon "button" at bounding box center [1477, 285] width 12 height 12
select select "0"
select select "4"
select select "0"
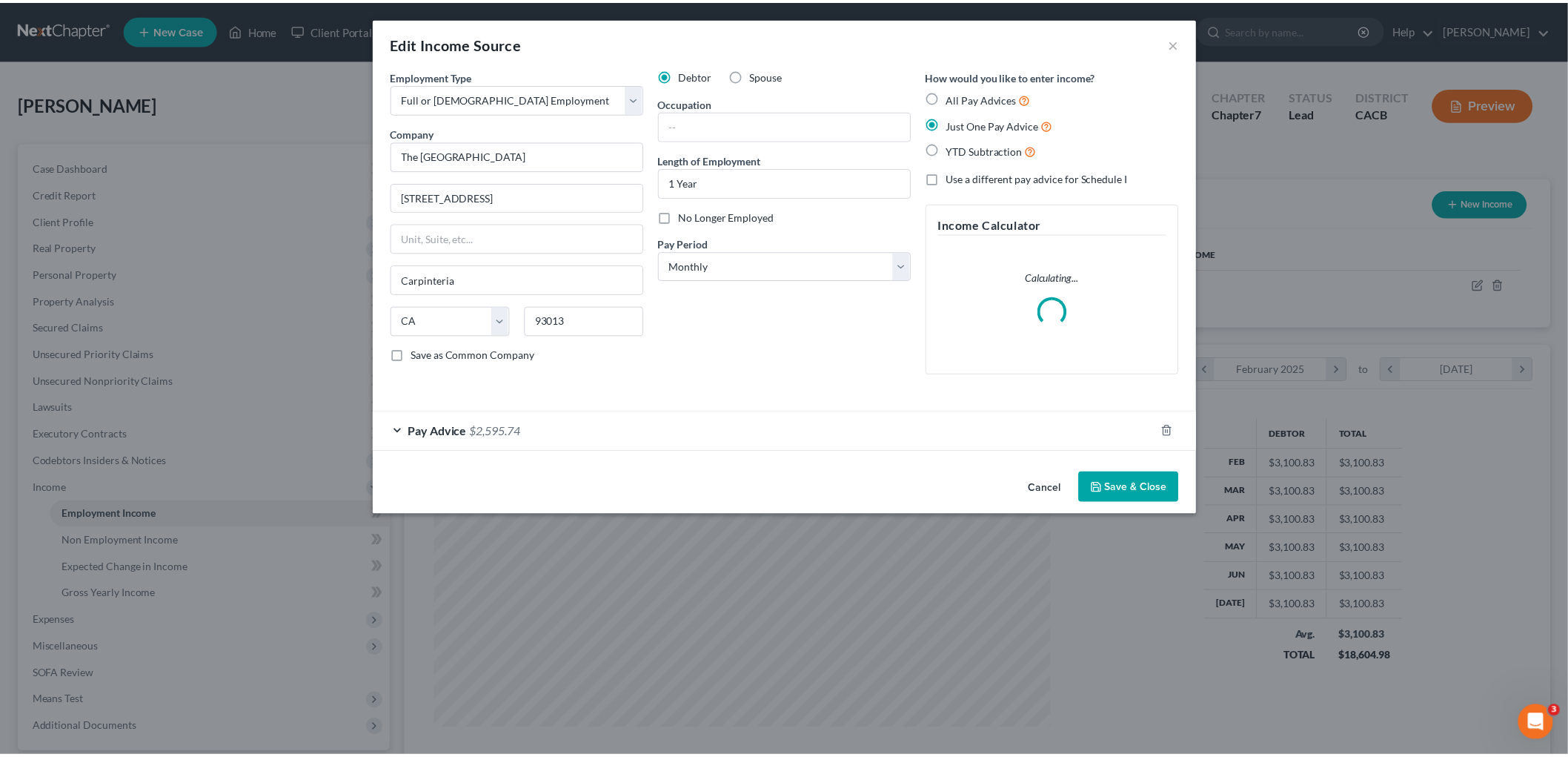
scroll to position [313, 656]
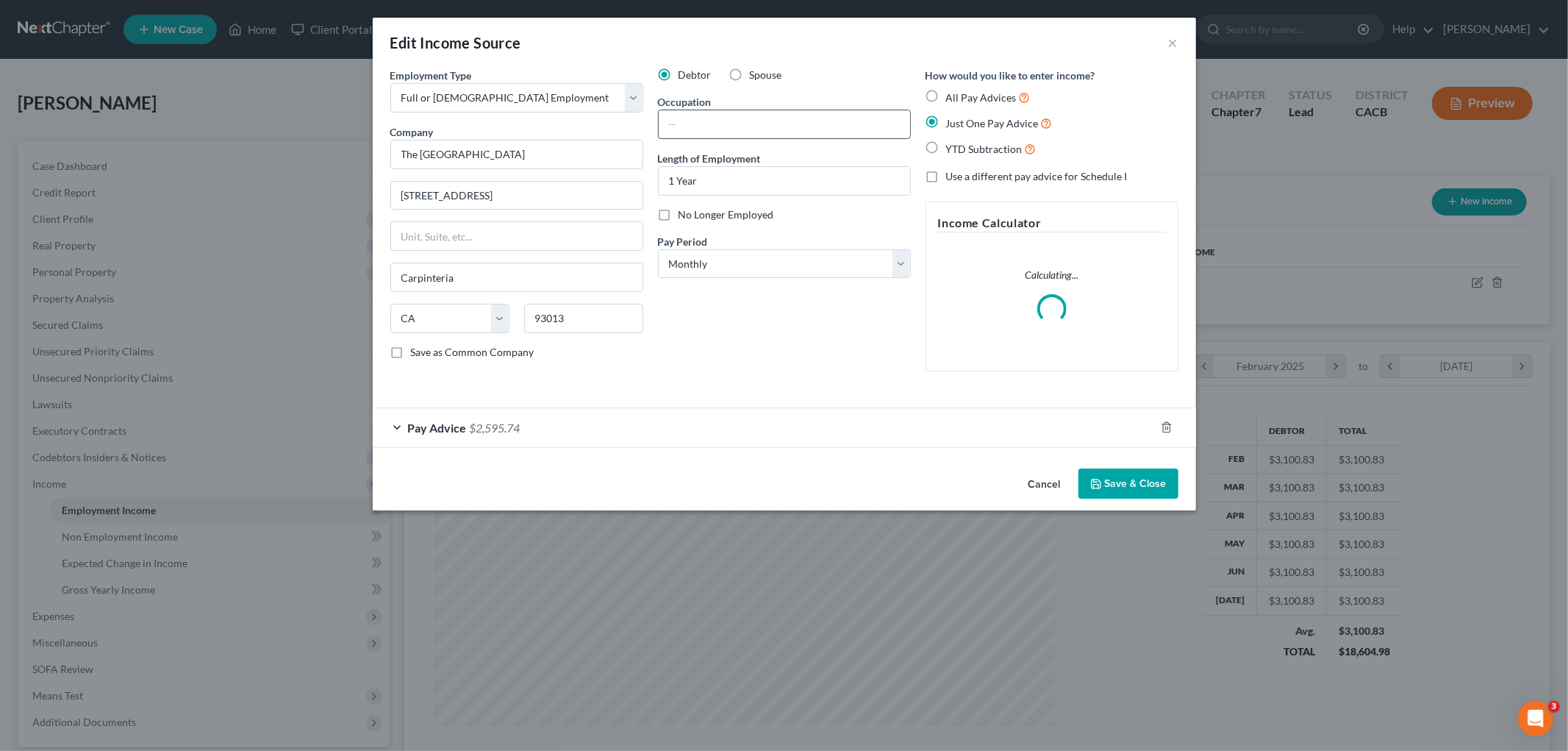
click at [693, 134] on input "text" at bounding box center [784, 124] width 252 height 28
type input "Lighting Director"
click at [1111, 472] on button "Save & Close" at bounding box center [1128, 484] width 100 height 31
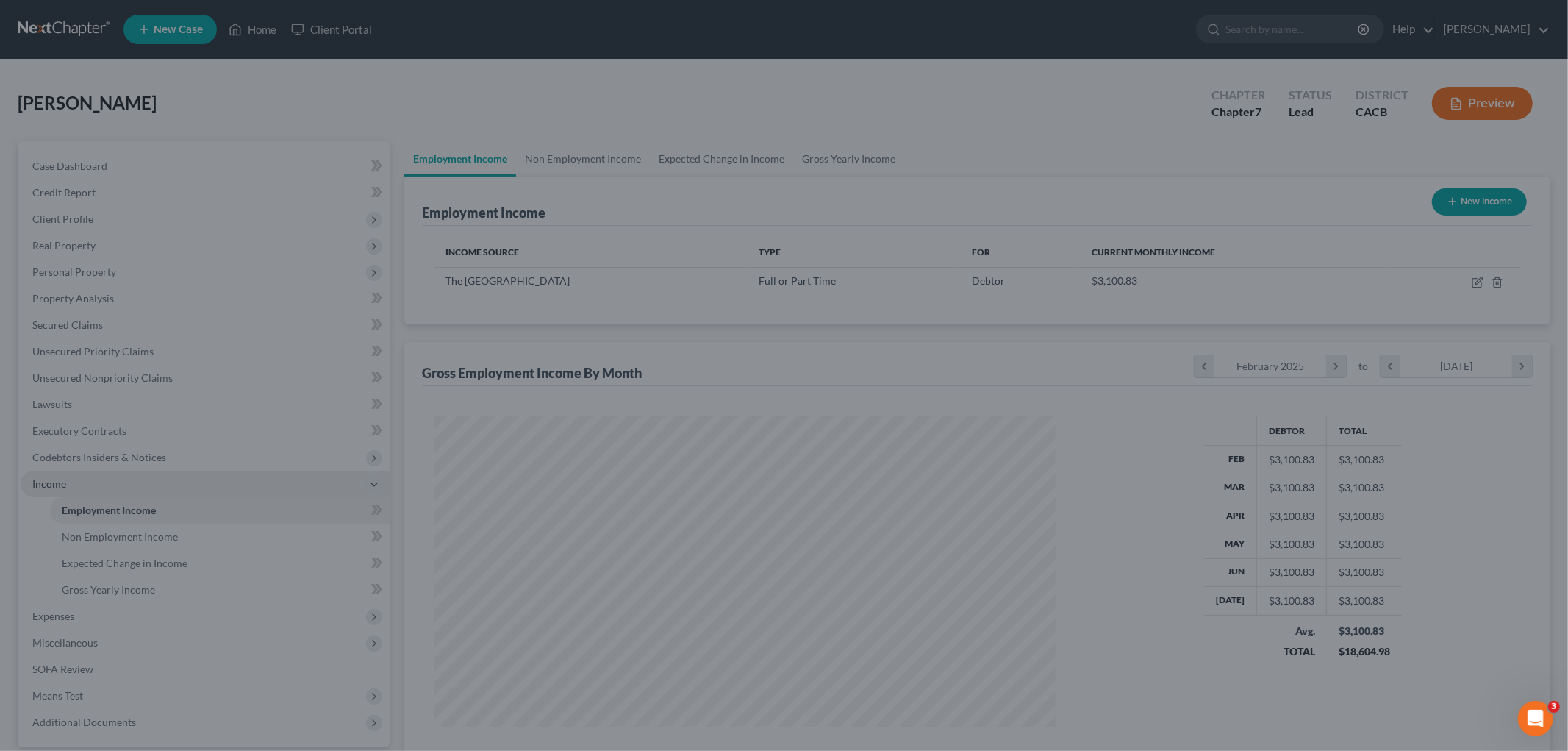
scroll to position [735299, 734632]
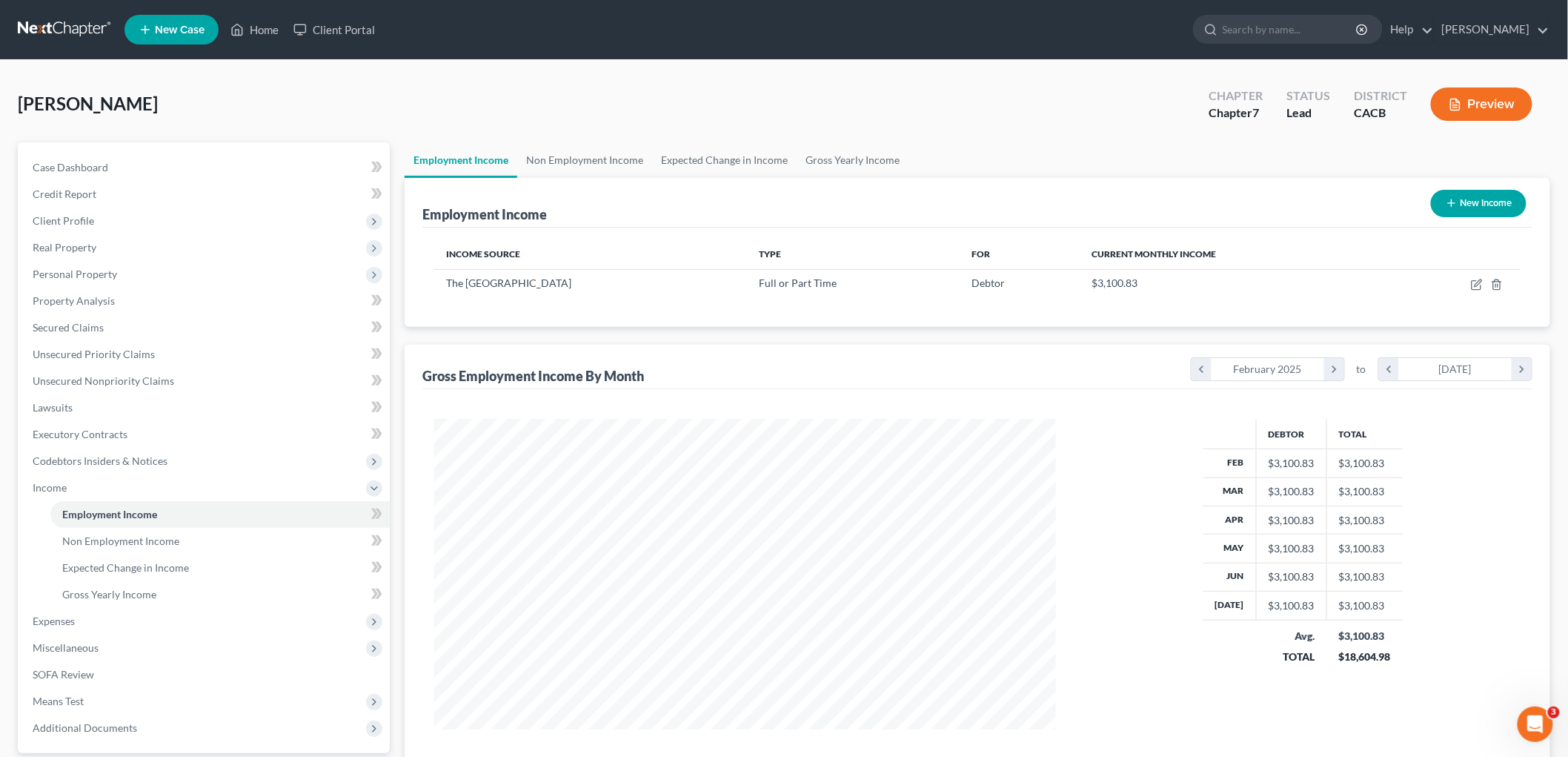
click at [1348, 108] on icon "button" at bounding box center [1455, 105] width 13 height 13
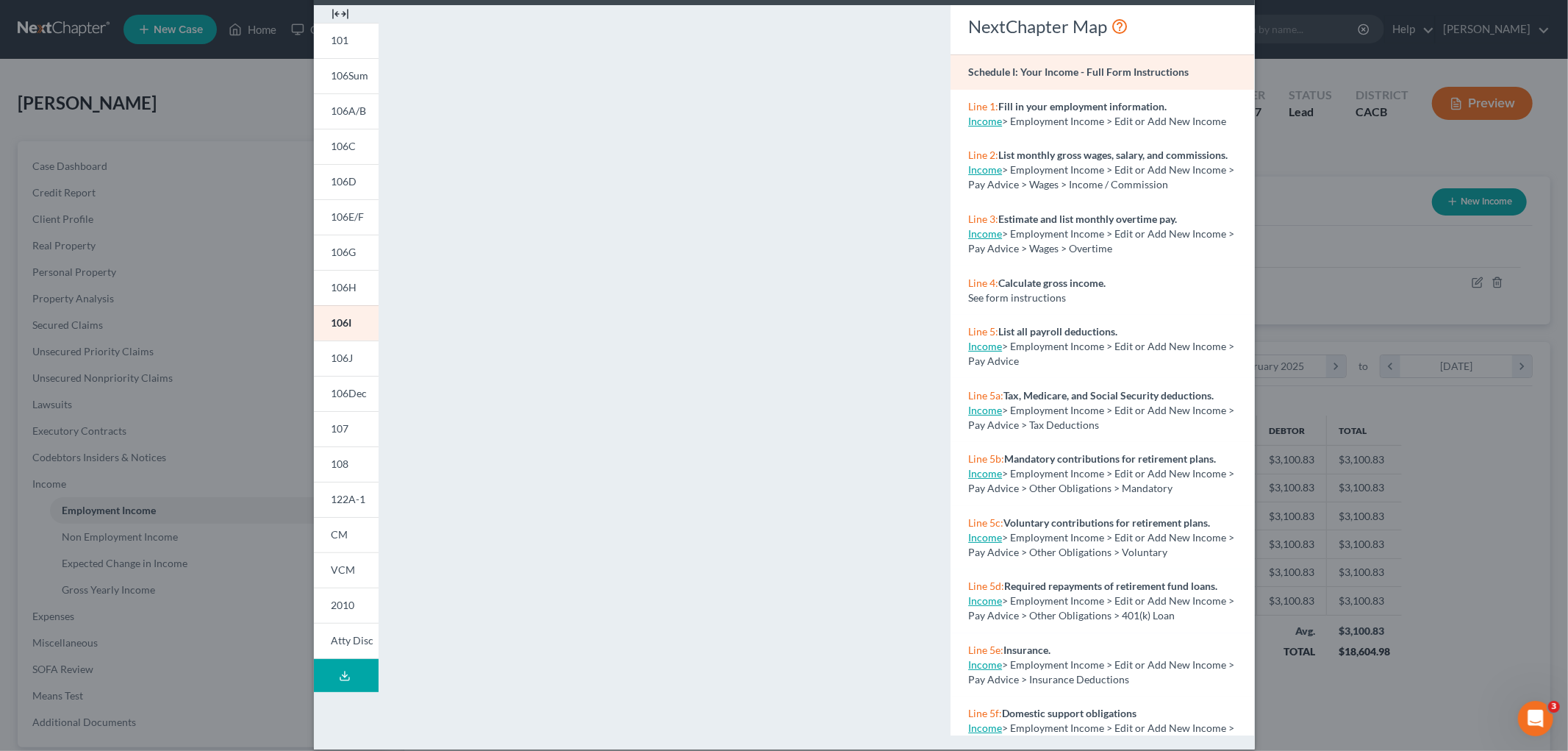
scroll to position [79, 0]
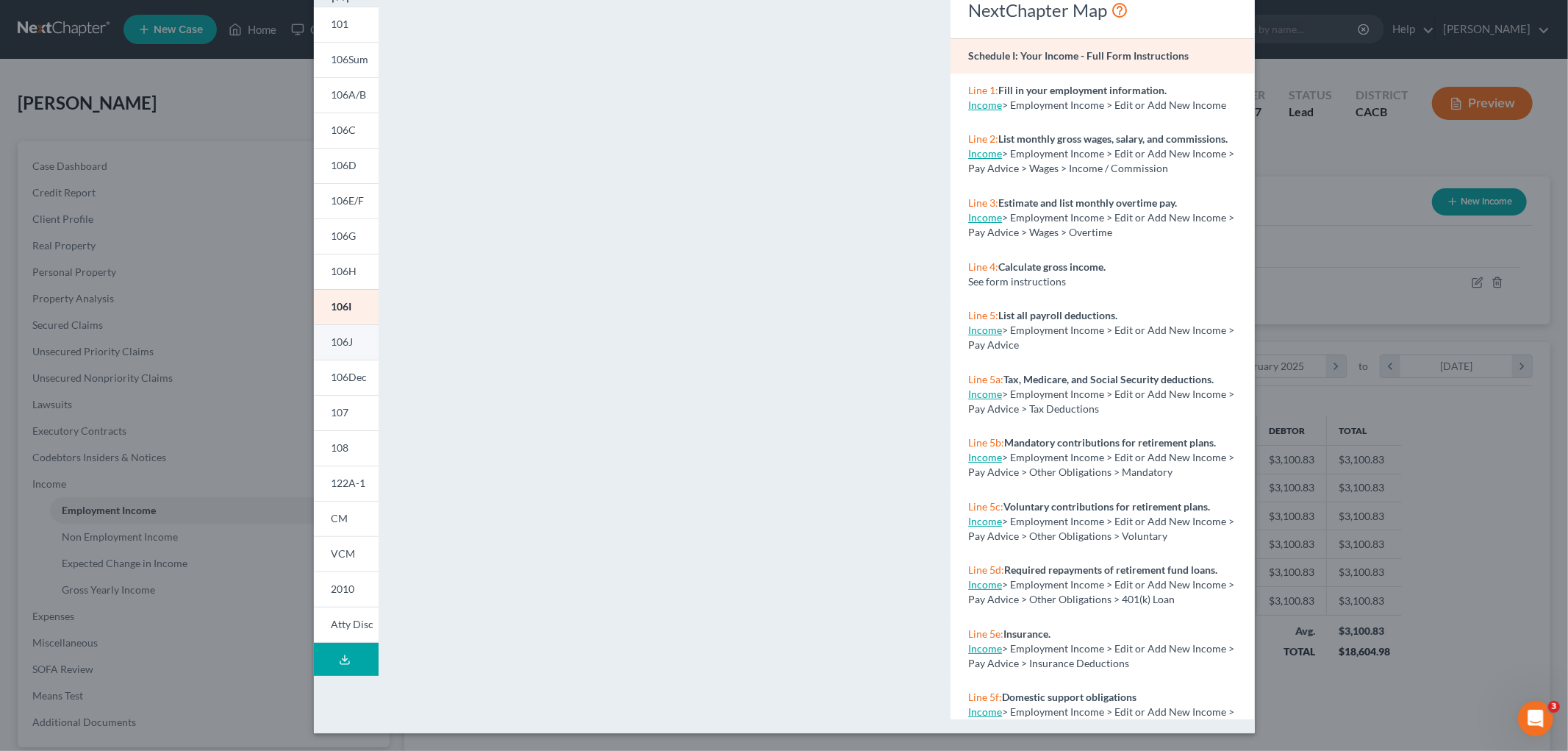
click at [362, 347] on link "106J" at bounding box center [346, 342] width 65 height 35
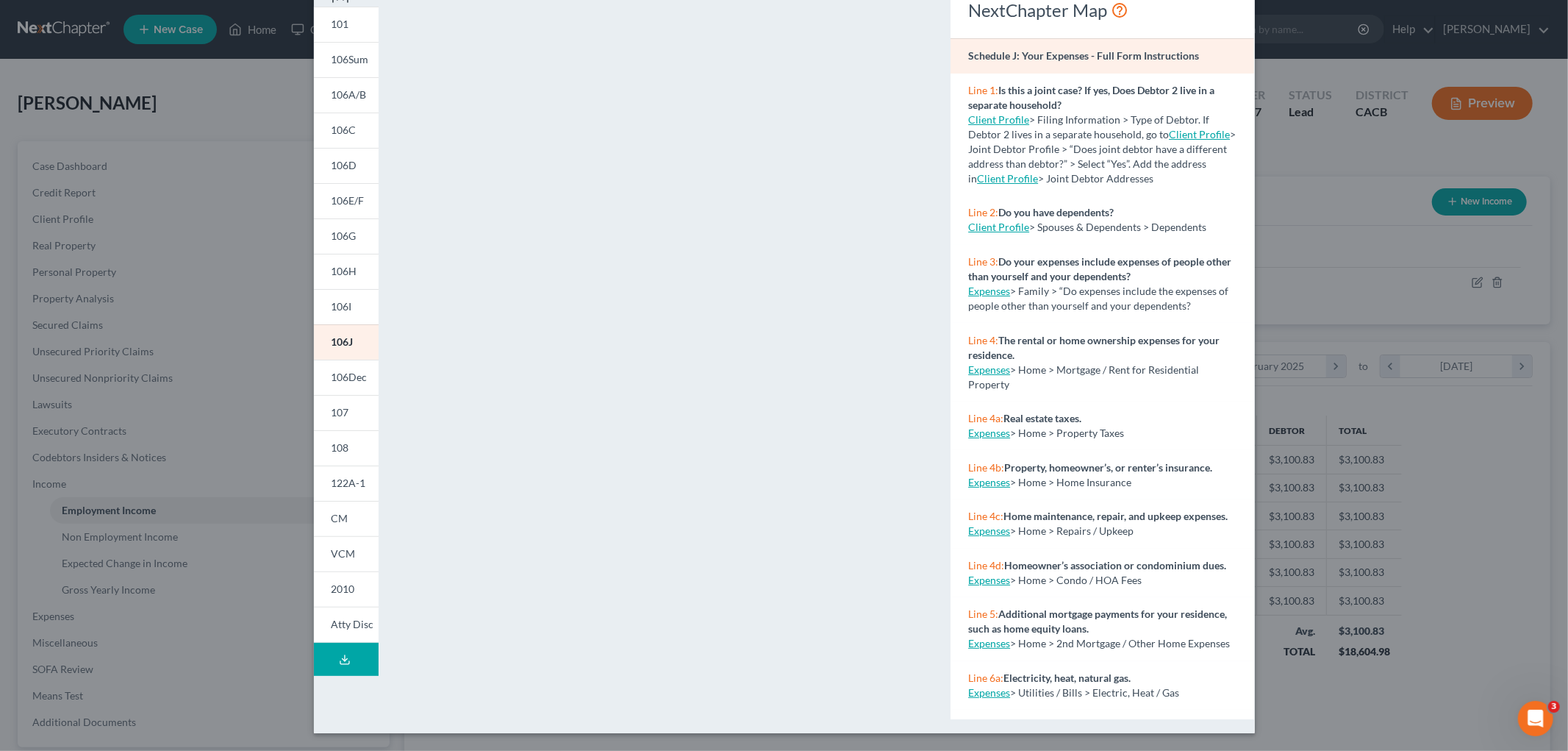
click at [1338, 443] on div "Petition Preview Schedule J: Your Expenses × 101 106Sum 106A/B 106C 106D 106E/F…" at bounding box center [784, 376] width 1568 height 751
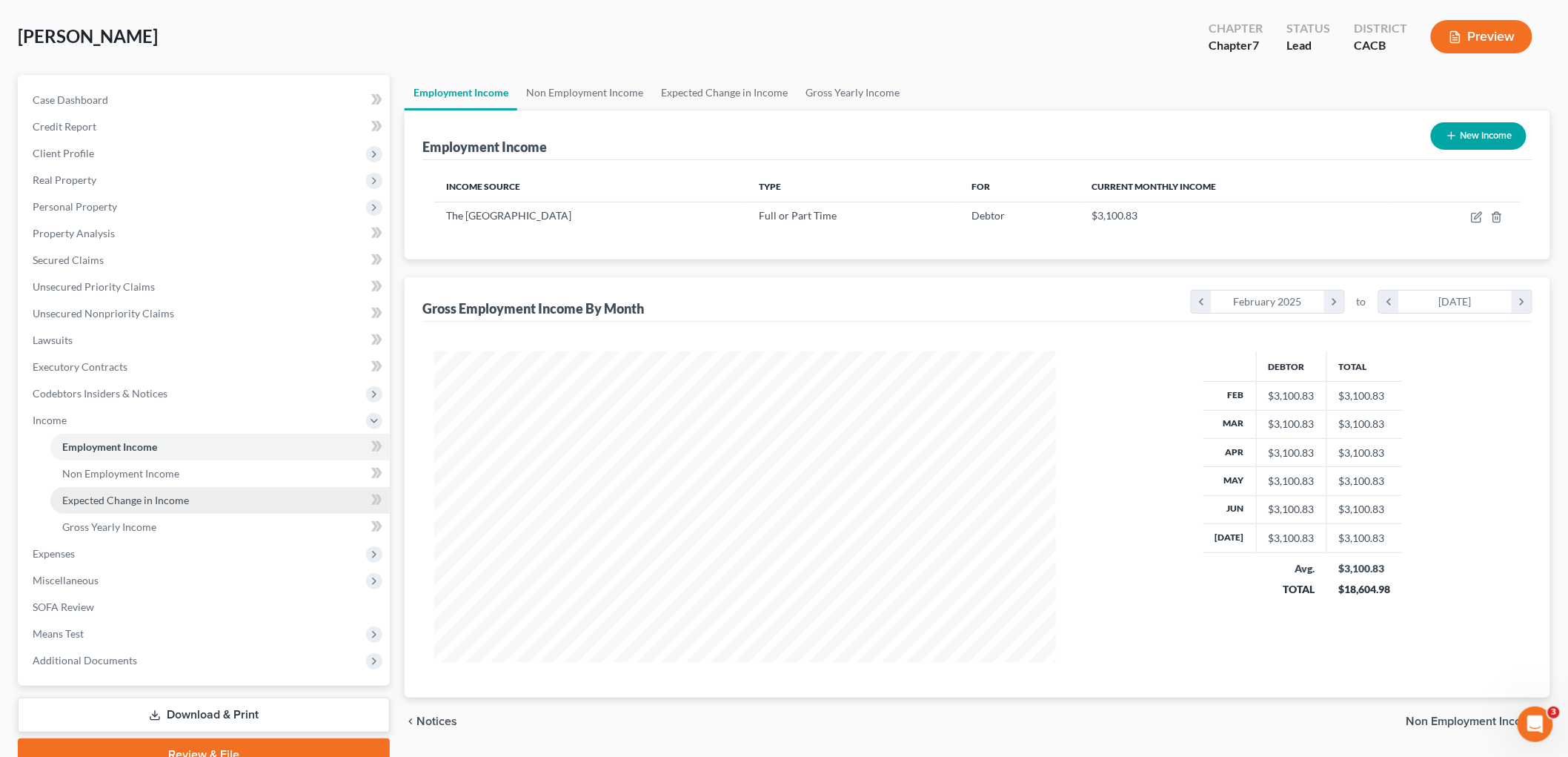
scroll to position [135, 0]
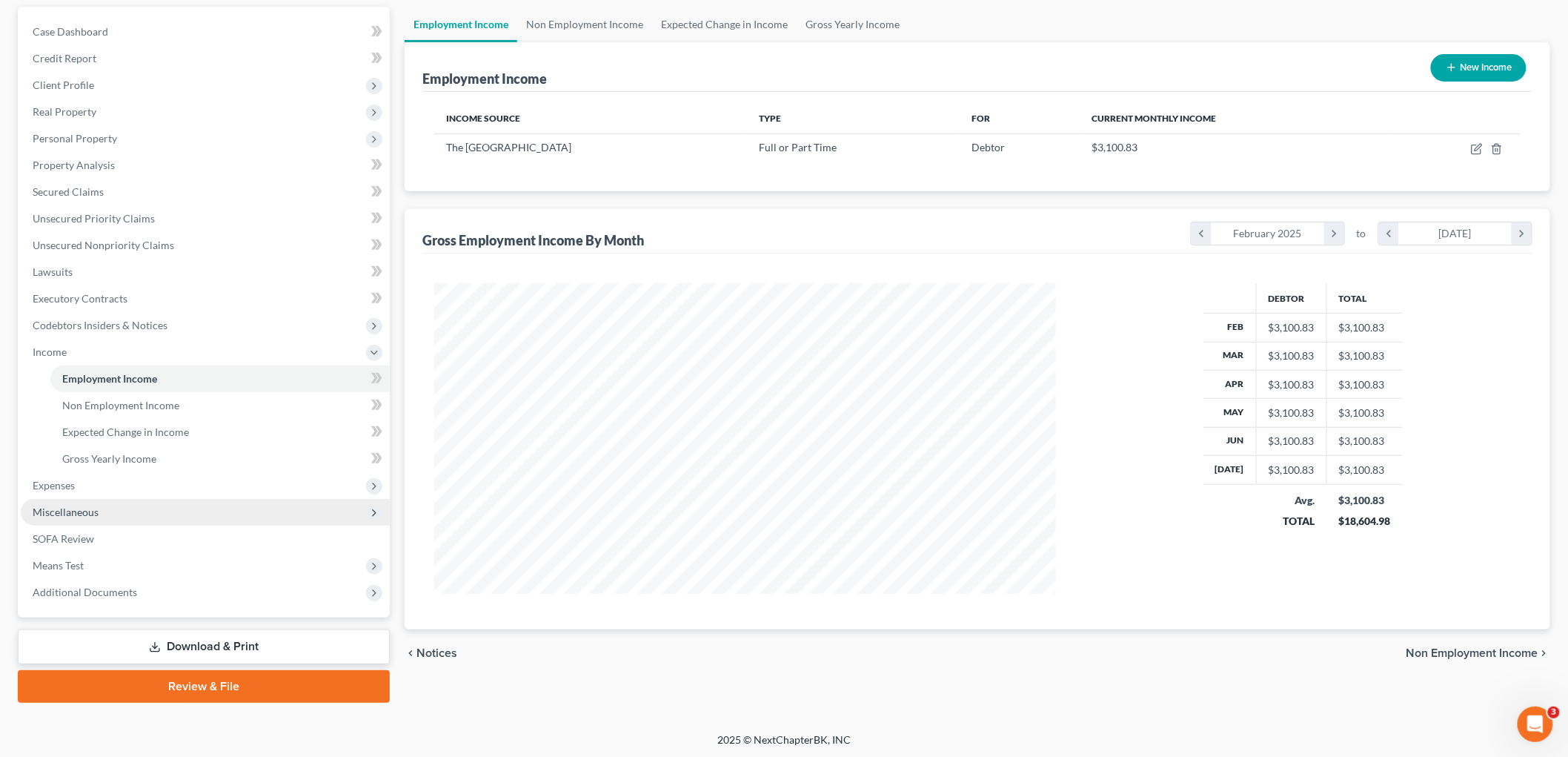
click at [108, 504] on span "Miscellaneous" at bounding box center [205, 512] width 369 height 27
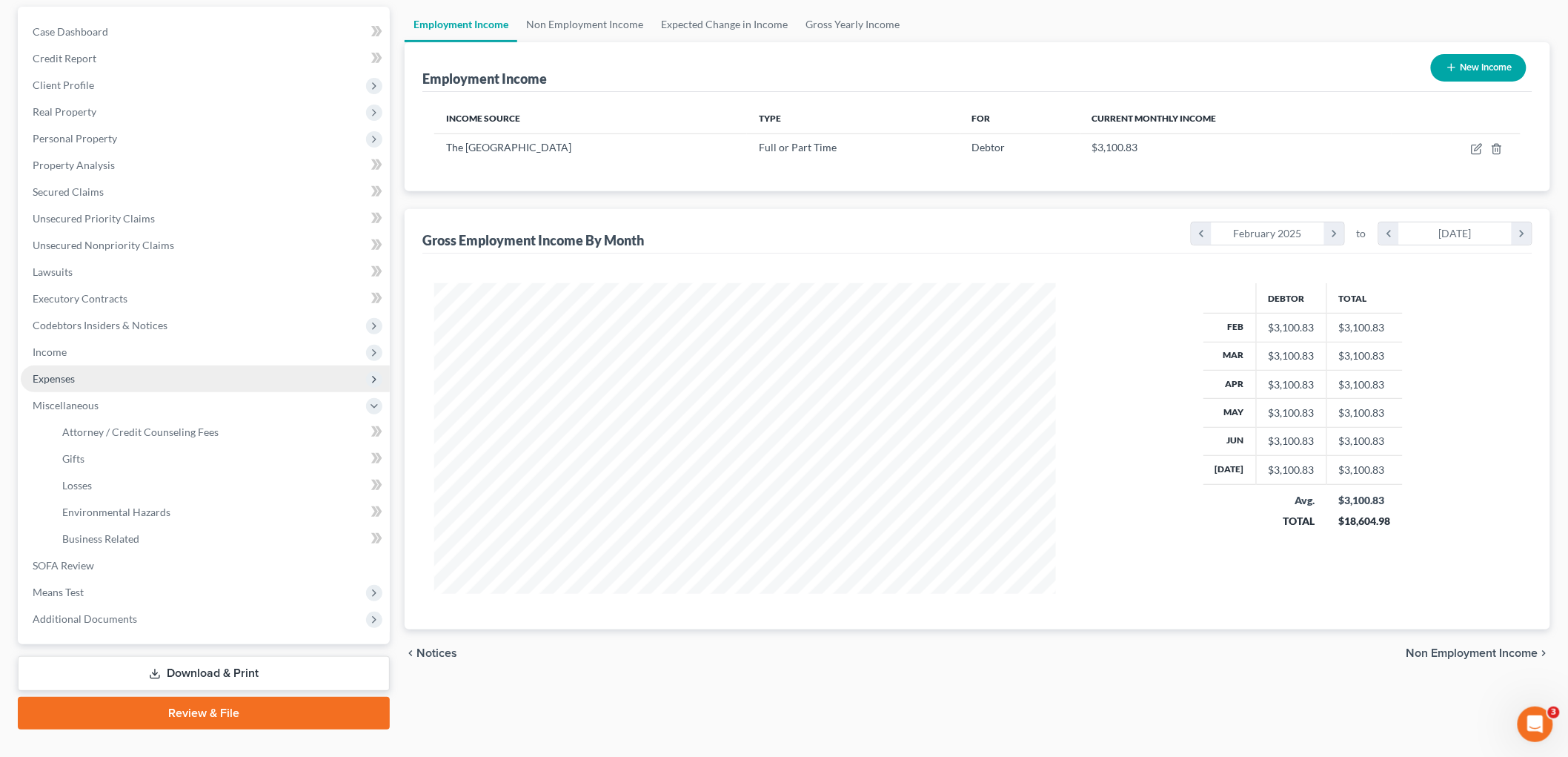
click at [86, 374] on span "Expenses" at bounding box center [205, 378] width 369 height 27
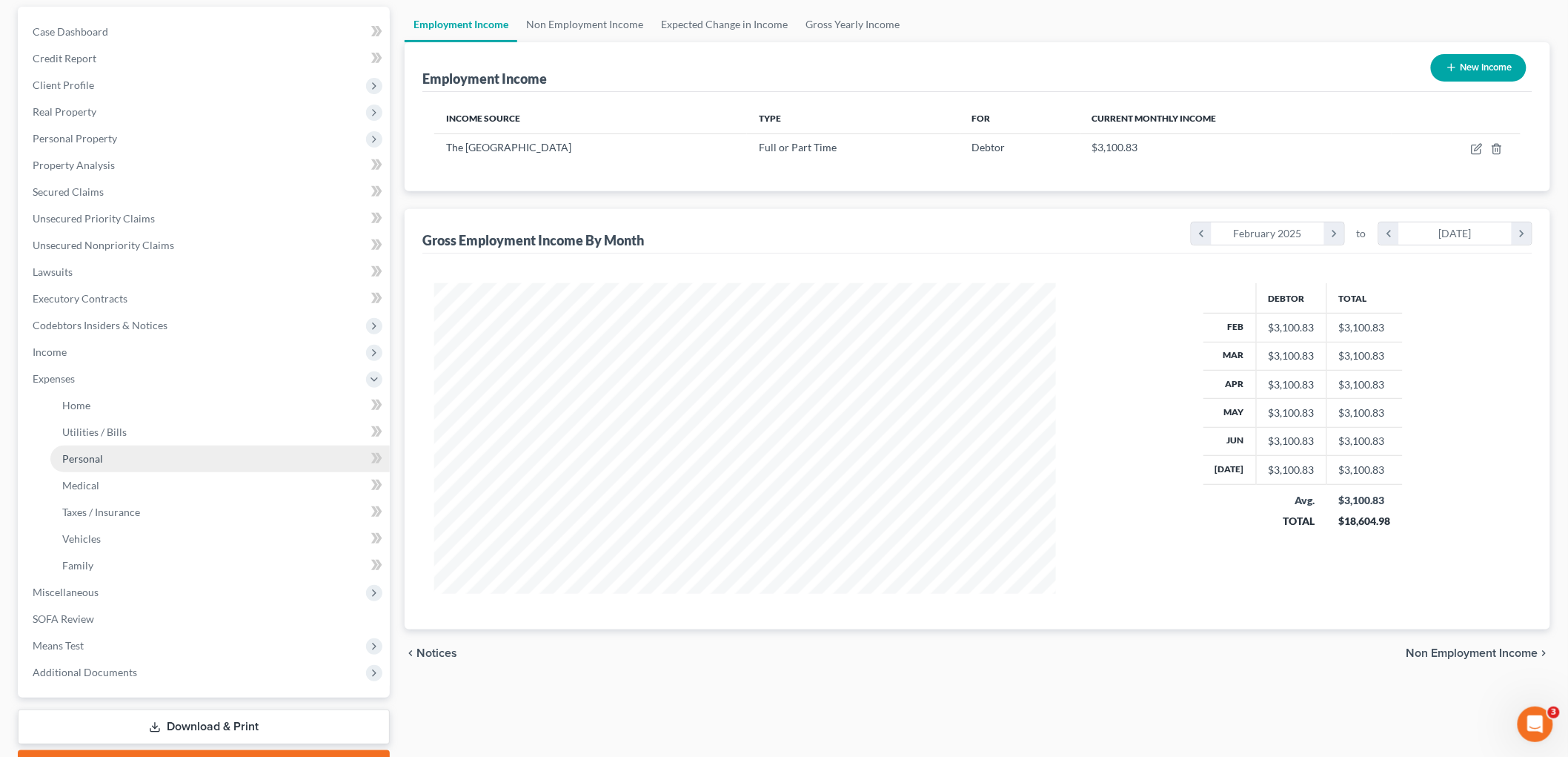
click at [124, 449] on link "Personal" at bounding box center [220, 459] width 339 height 27
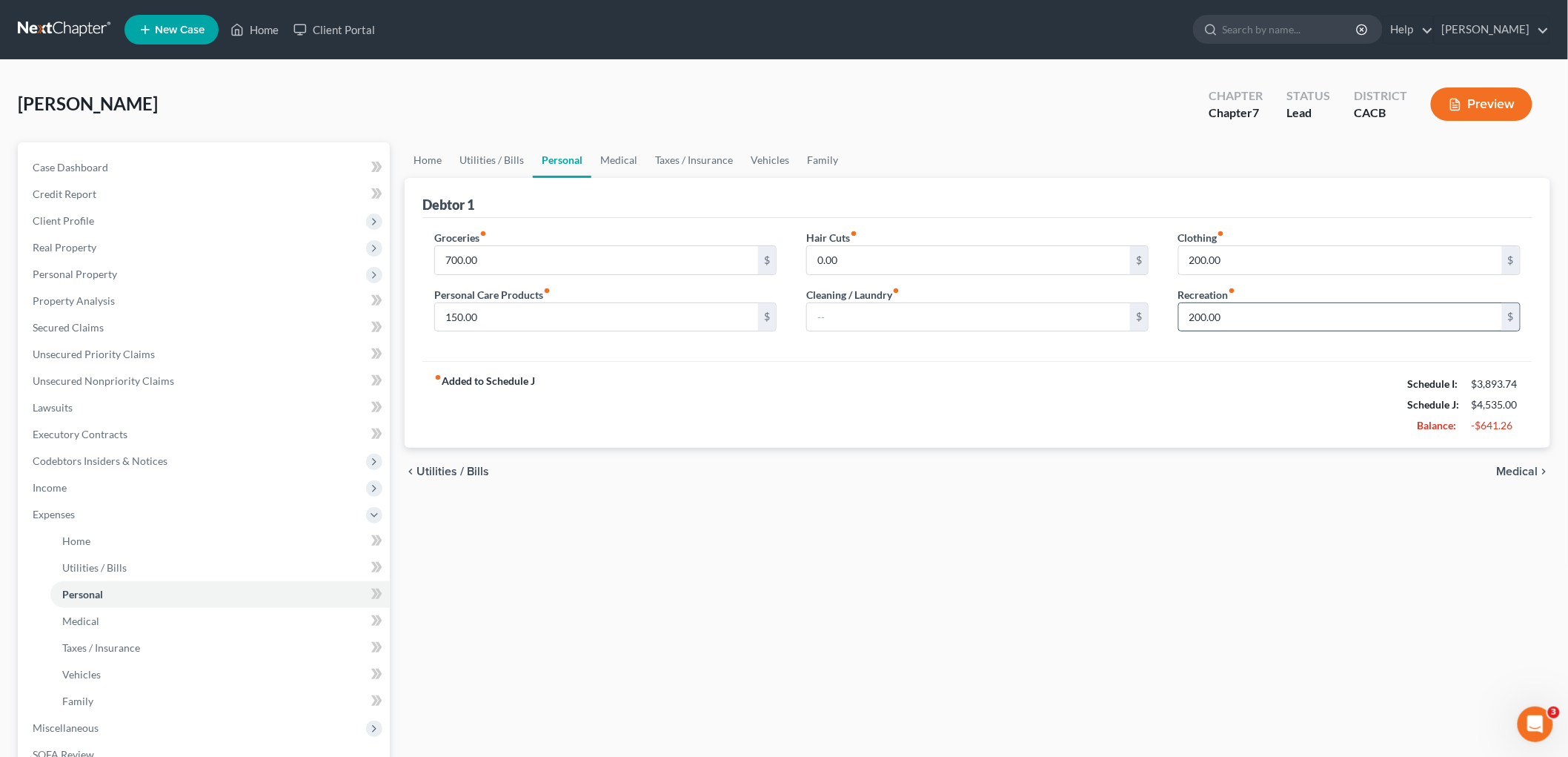
click at [1278, 322] on input "200.00" at bounding box center [1340, 317] width 323 height 28
type input "100"
click at [505, 250] on input "700.00" at bounding box center [596, 261] width 323 height 28
drag, startPoint x: 505, startPoint y: 253, endPoint x: 443, endPoint y: 254, distance: 62.0
click at [443, 254] on input "700.00" at bounding box center [596, 261] width 323 height 28
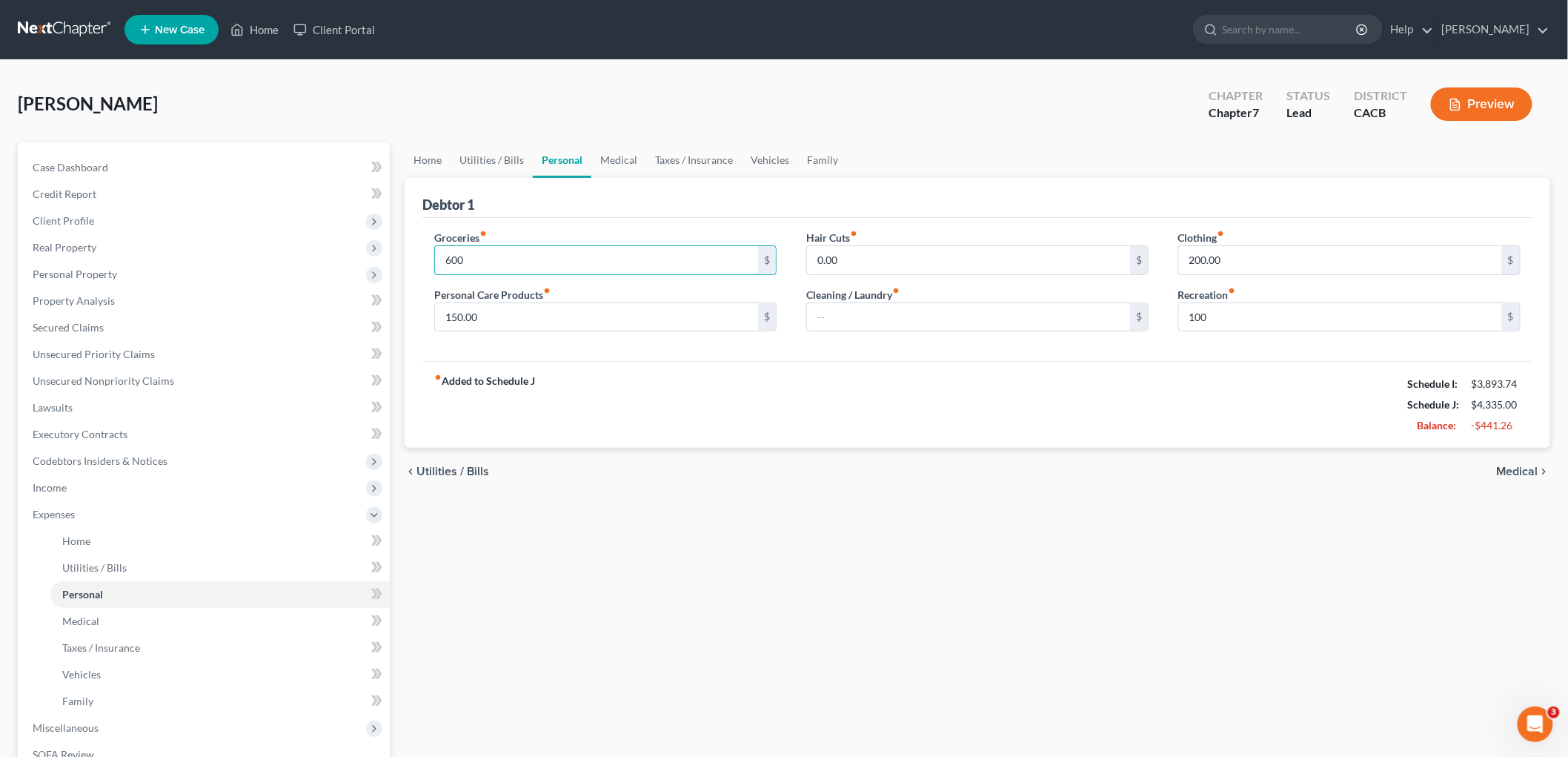
type input "600"
drag, startPoint x: 858, startPoint y: 535, endPoint x: 841, endPoint y: 522, distance: 21.4
click at [859, 535] on div "Home Utilities / Bills Personal Medical Taxes / Insurance Vehicles Family Debto…" at bounding box center [977, 530] width 1161 height 776
click at [431, 151] on link "Home" at bounding box center [427, 160] width 46 height 36
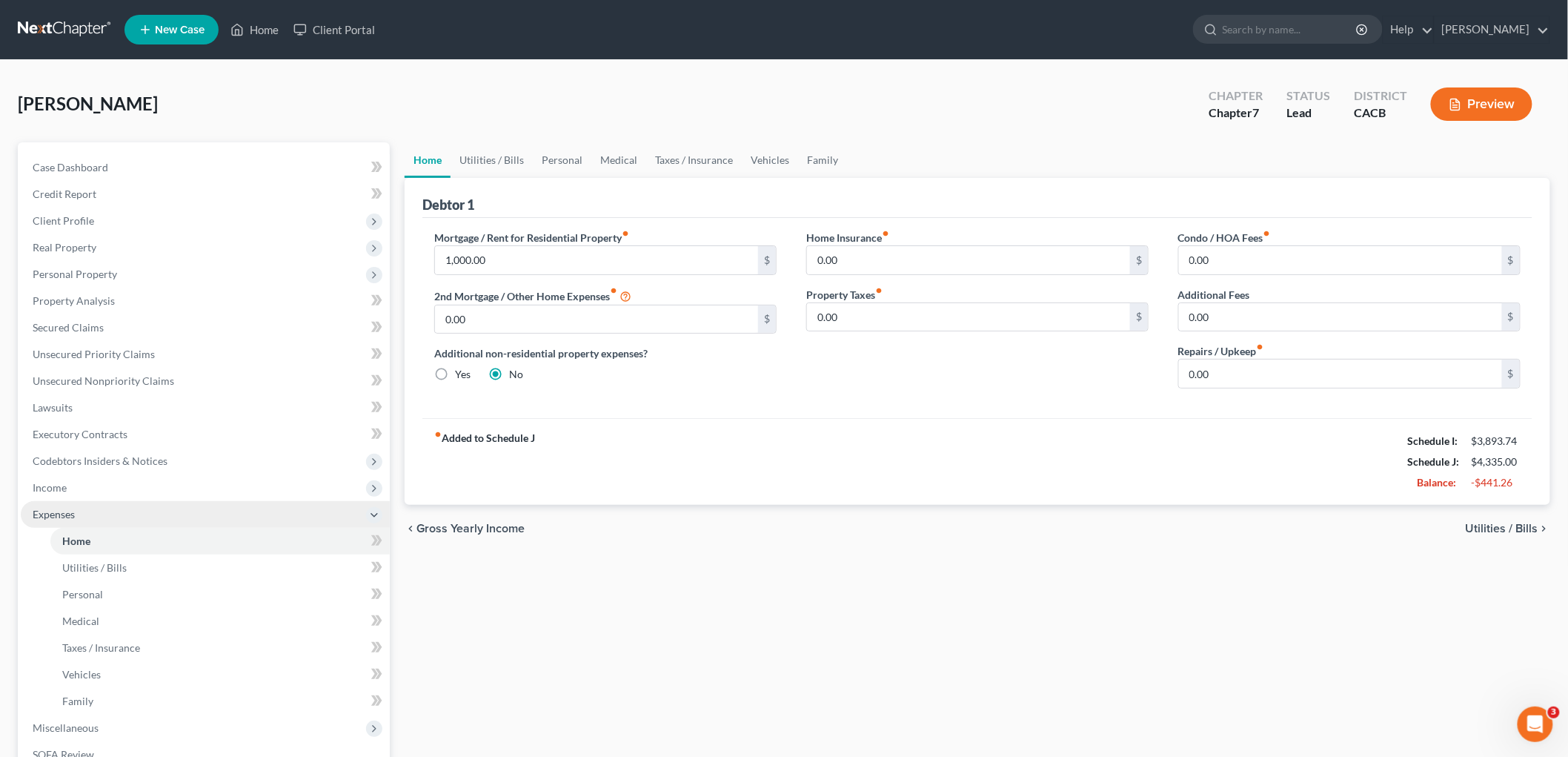
click at [55, 514] on span "Expenses" at bounding box center [53, 514] width 42 height 12
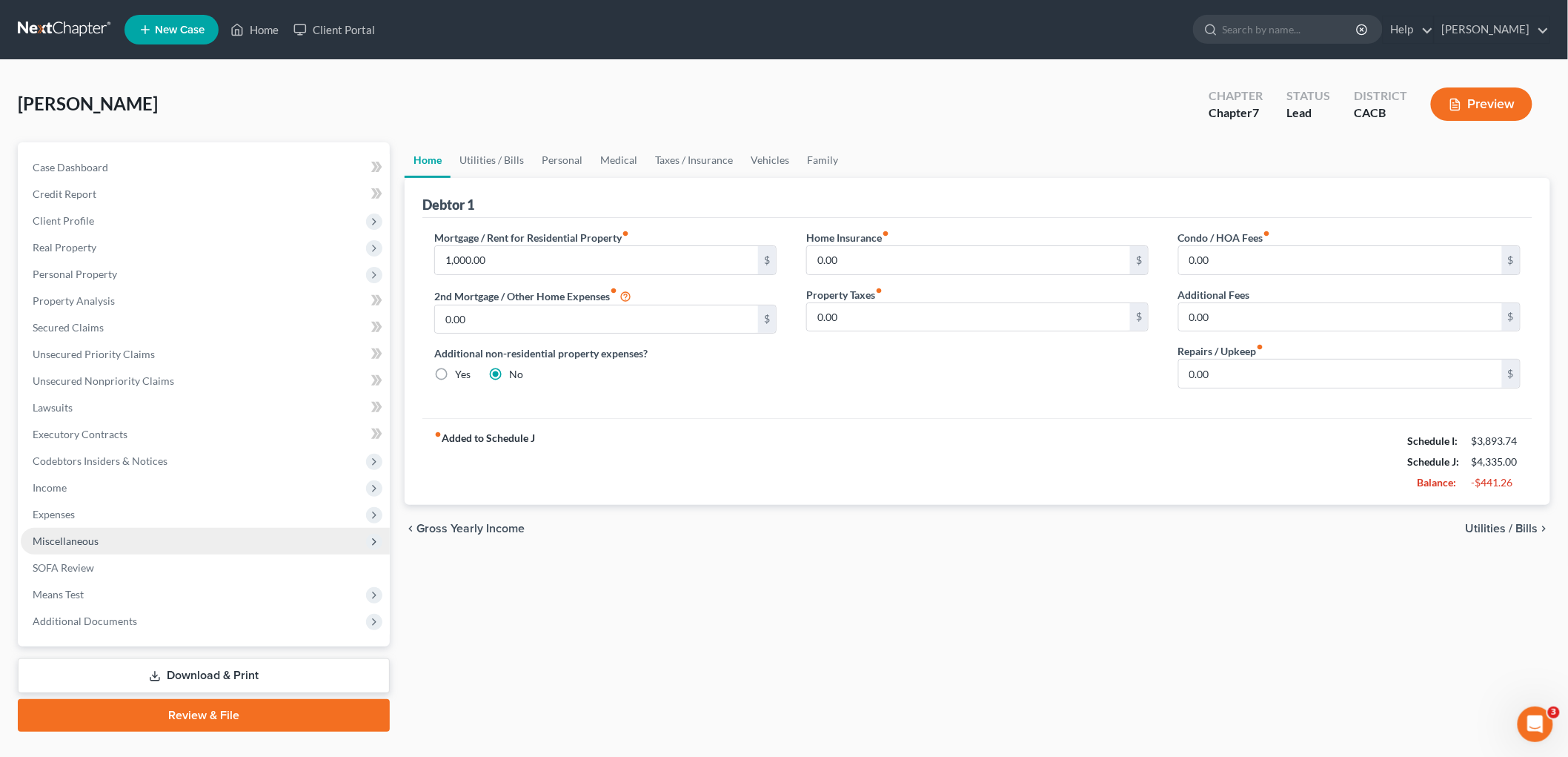
click at [73, 535] on span "Miscellaneous" at bounding box center [66, 540] width 66 height 12
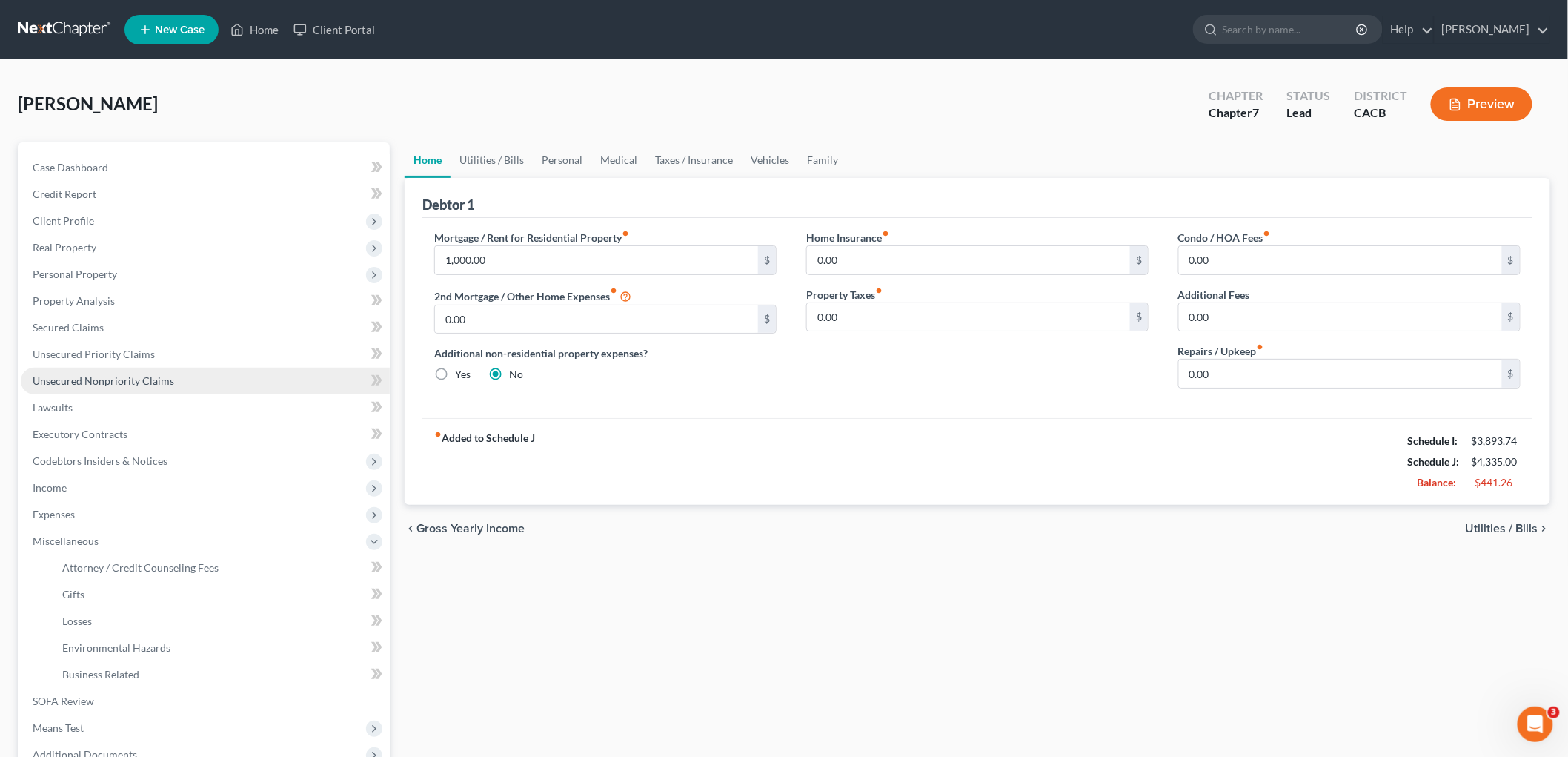
click at [129, 378] on span "Unsecured Nonpriority Claims" at bounding box center [103, 380] width 142 height 12
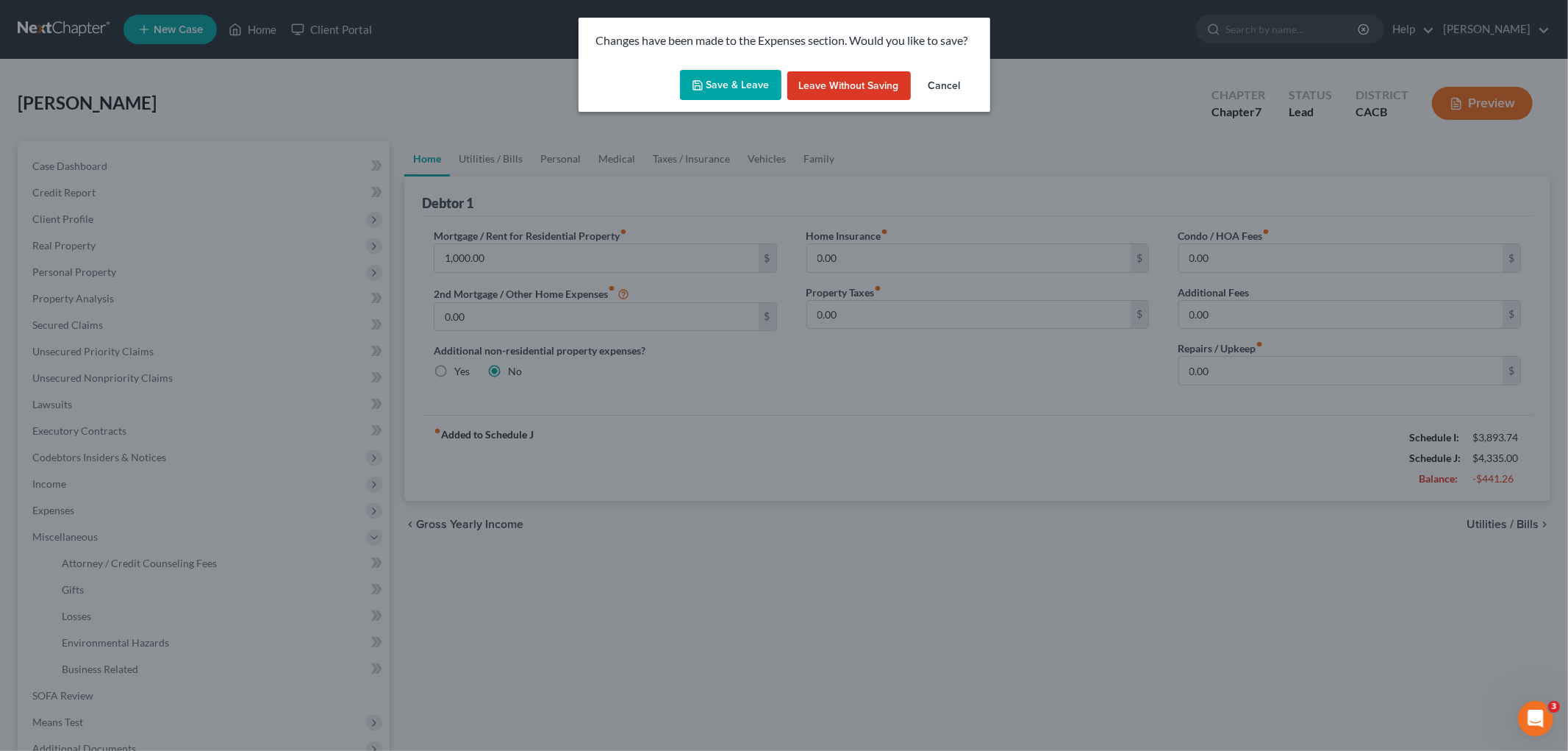
click at [733, 83] on button "Save & Leave" at bounding box center [730, 86] width 101 height 31
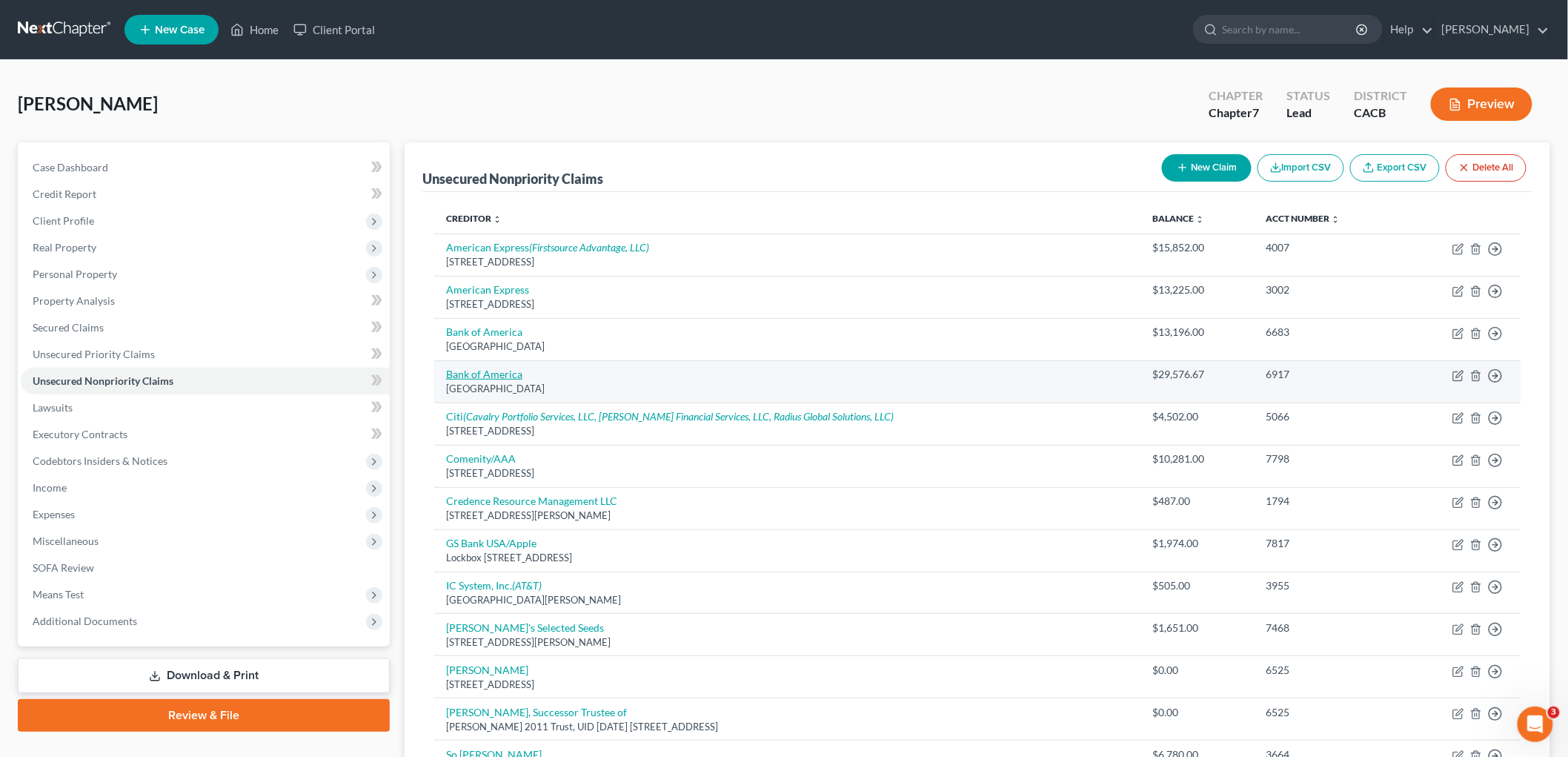
click at [497, 371] on link "Bank of America" at bounding box center [485, 374] width 76 height 12
select select "9"
select select "14"
select select "3"
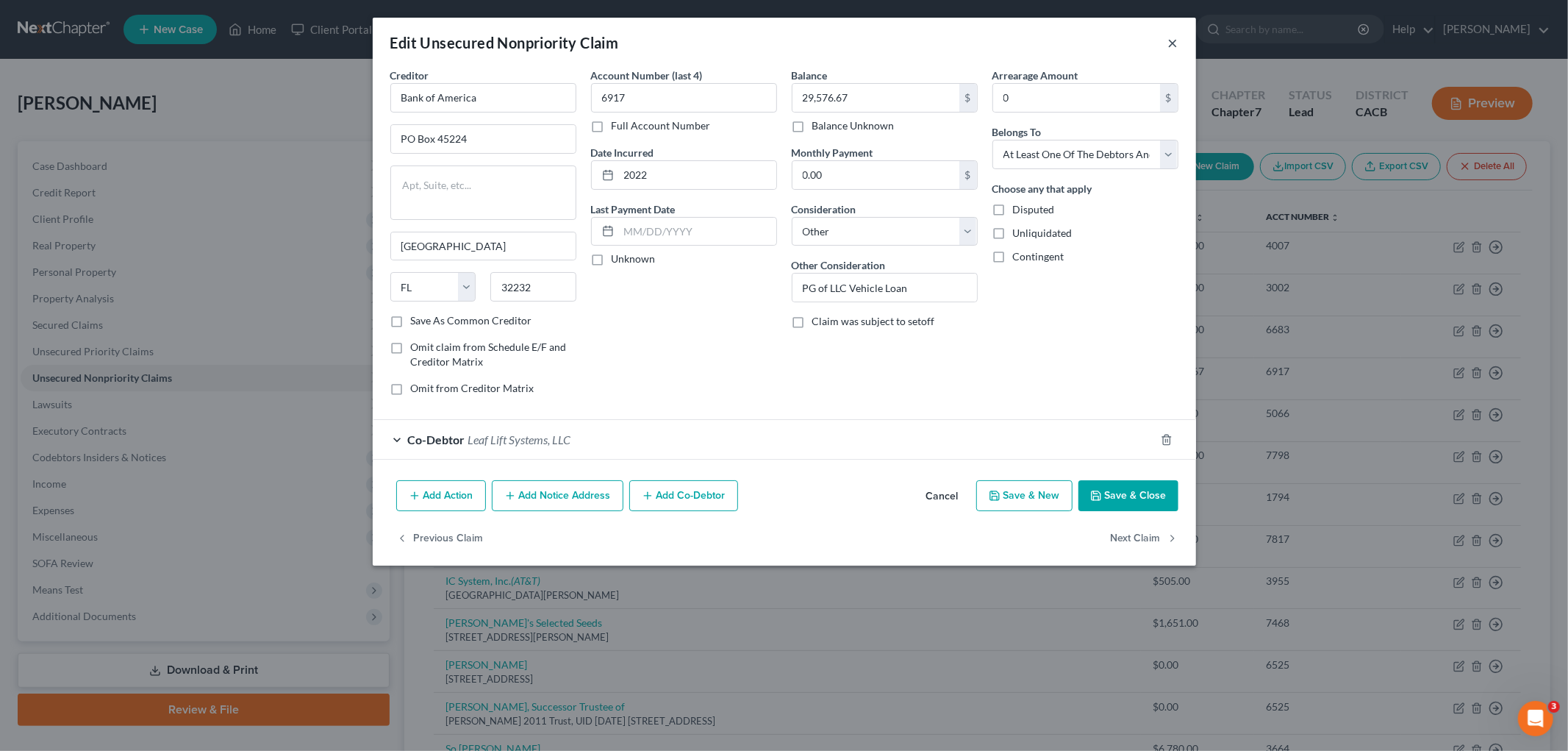
drag, startPoint x: 1180, startPoint y: 34, endPoint x: 1177, endPoint y: 43, distance: 9.5
click at [1178, 38] on div "Edit Unsecured Nonpriority Claim ×" at bounding box center [784, 42] width 824 height 50
click at [1177, 43] on button "×" at bounding box center [1173, 42] width 11 height 17
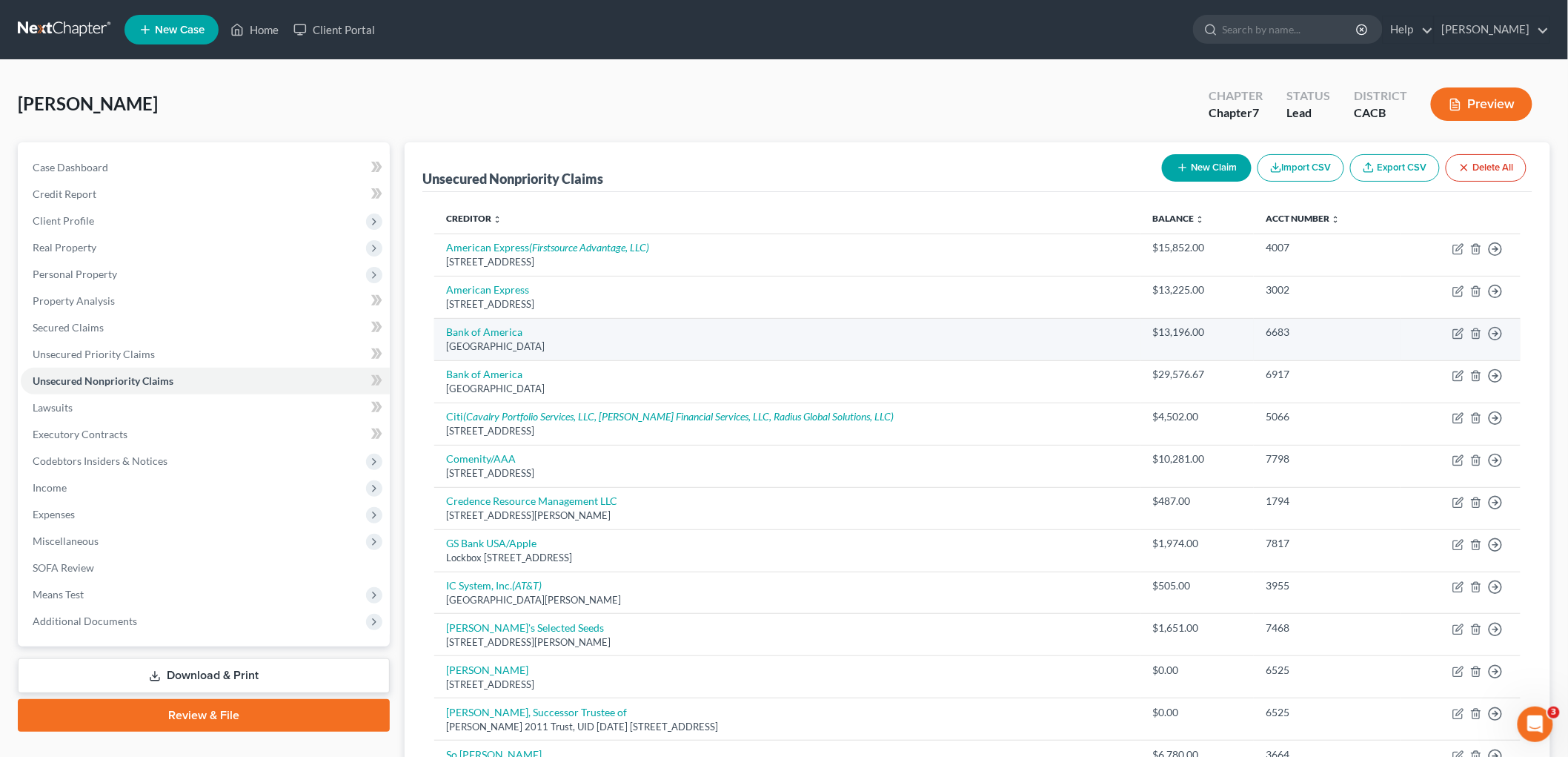
click at [501, 342] on div "PO Box 660441, Dallas, TX 75266" at bounding box center [787, 346] width 683 height 14
click at [499, 332] on link "Bank of America" at bounding box center [485, 331] width 76 height 12
select select "45"
select select "14"
select select "3"
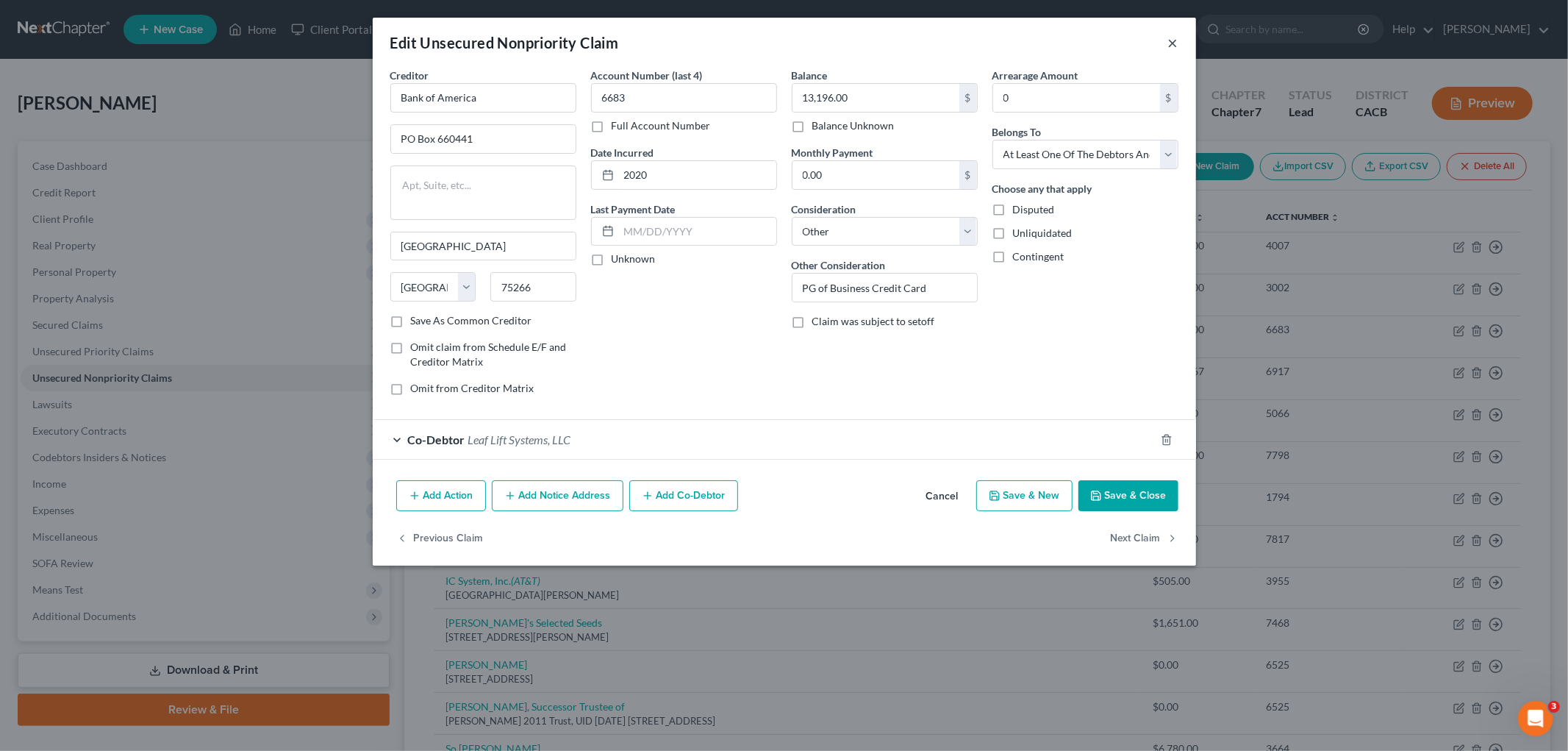
click at [1168, 50] on button "×" at bounding box center [1173, 42] width 11 height 17
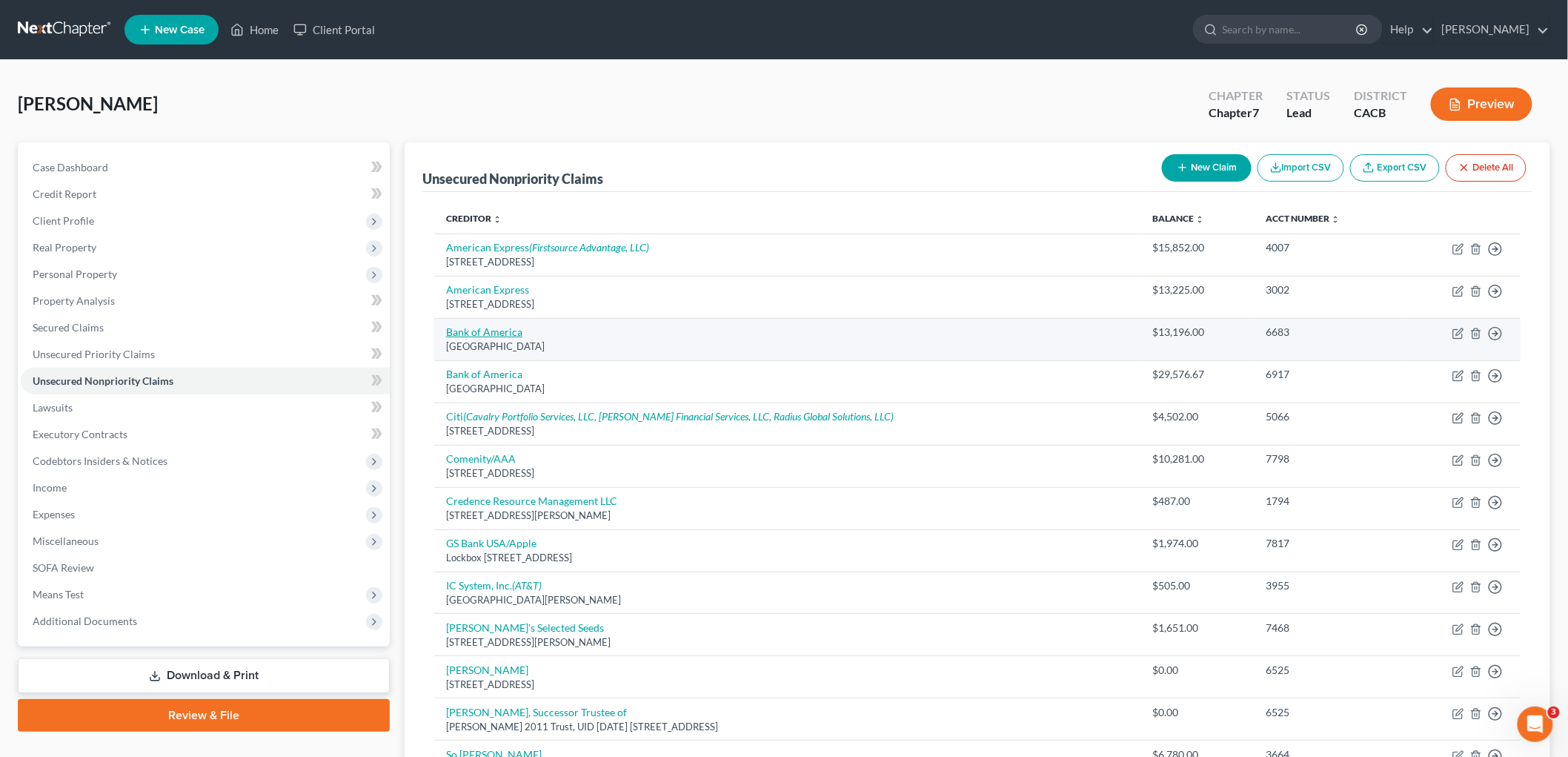
click at [504, 327] on link "Bank of America" at bounding box center [485, 331] width 76 height 12
select select "45"
select select "14"
select select "3"
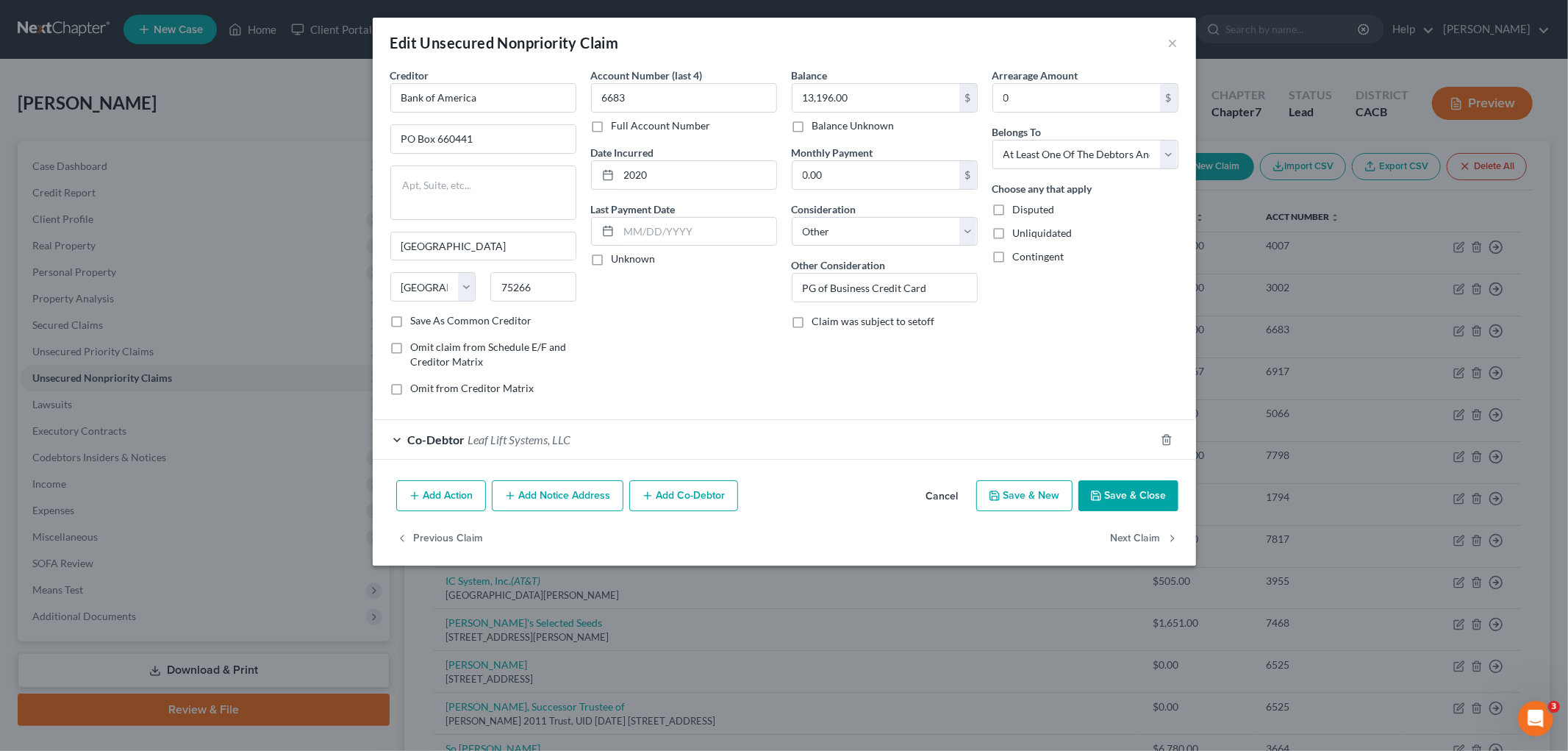
click at [445, 490] on button "Add Action" at bounding box center [440, 496] width 90 height 31
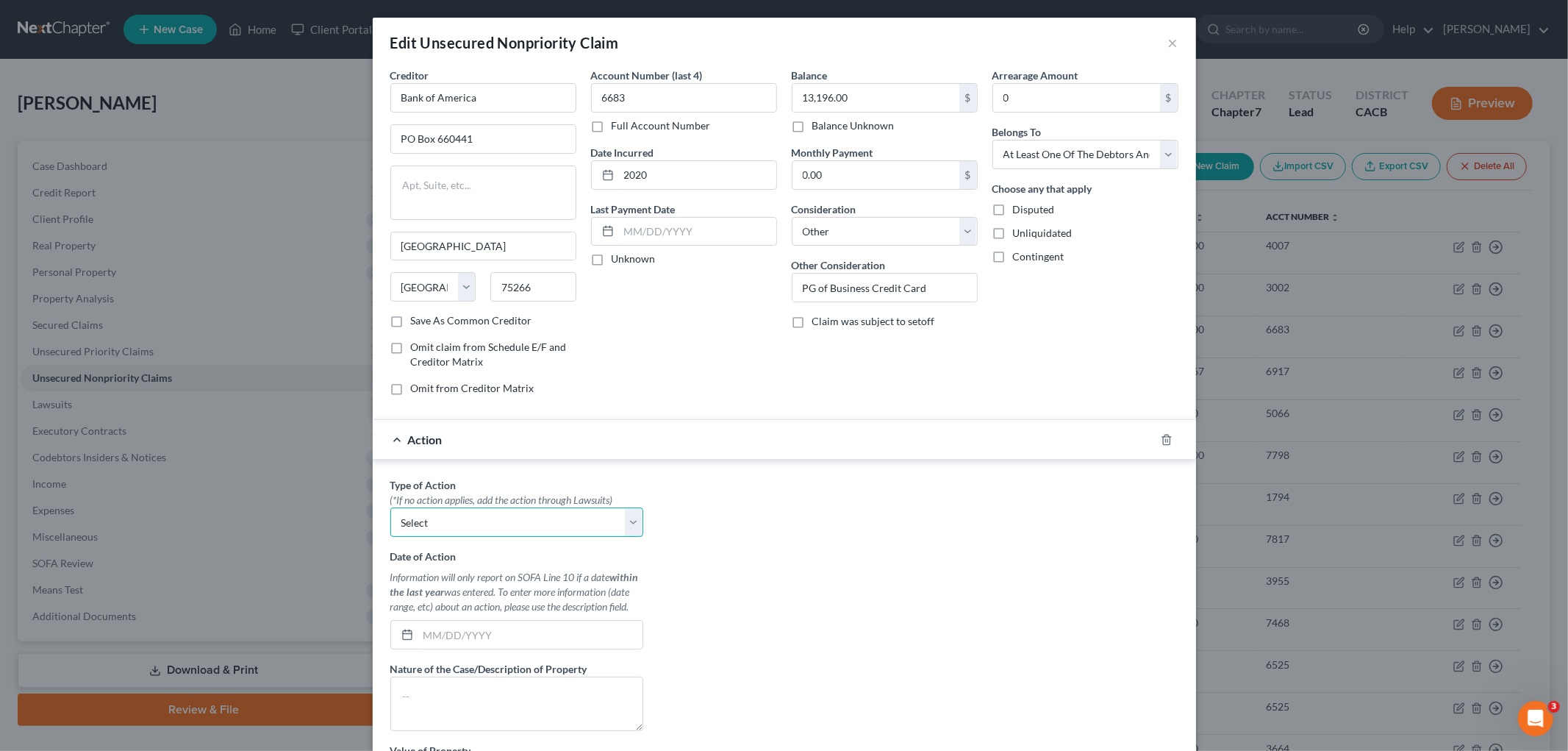
click at [517, 515] on select "Select Repossession Garnishment Foreclosure Personal Injury Attached, Seized, O…" at bounding box center [516, 522] width 253 height 30
click at [517, 518] on select "Select Repossession Garnishment Foreclosure Personal Injury Attached, Seized, O…" at bounding box center [516, 522] width 253 height 30
select select "4"
click at [390, 508] on select "Select Repossession Garnishment Foreclosure Personal Injury Attached, Seized, O…" at bounding box center [516, 522] width 253 height 30
drag, startPoint x: 491, startPoint y: 637, endPoint x: 560, endPoint y: 590, distance: 83.5
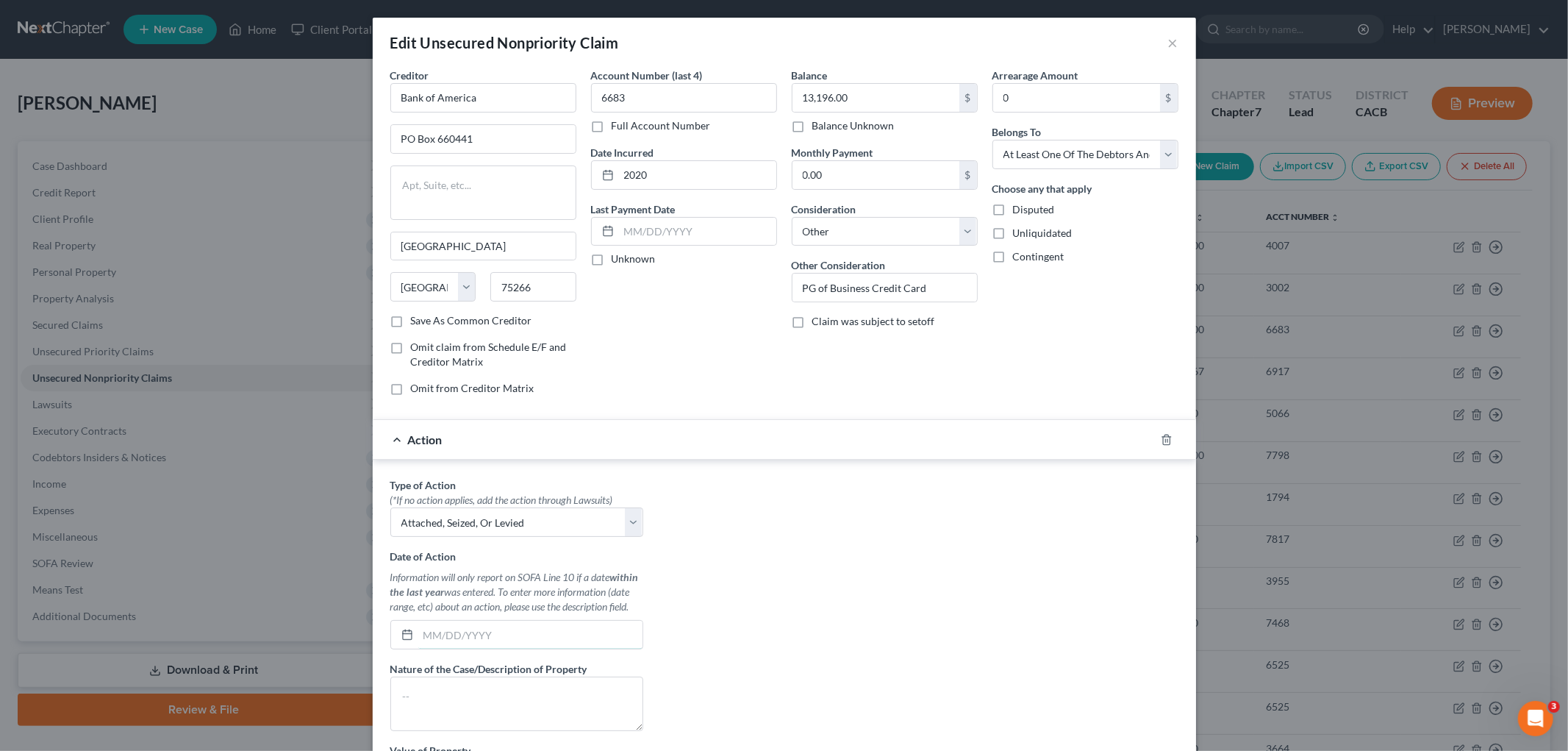
click at [491, 614] on input "text" at bounding box center [530, 635] width 224 height 28
type input "07/11/2025"
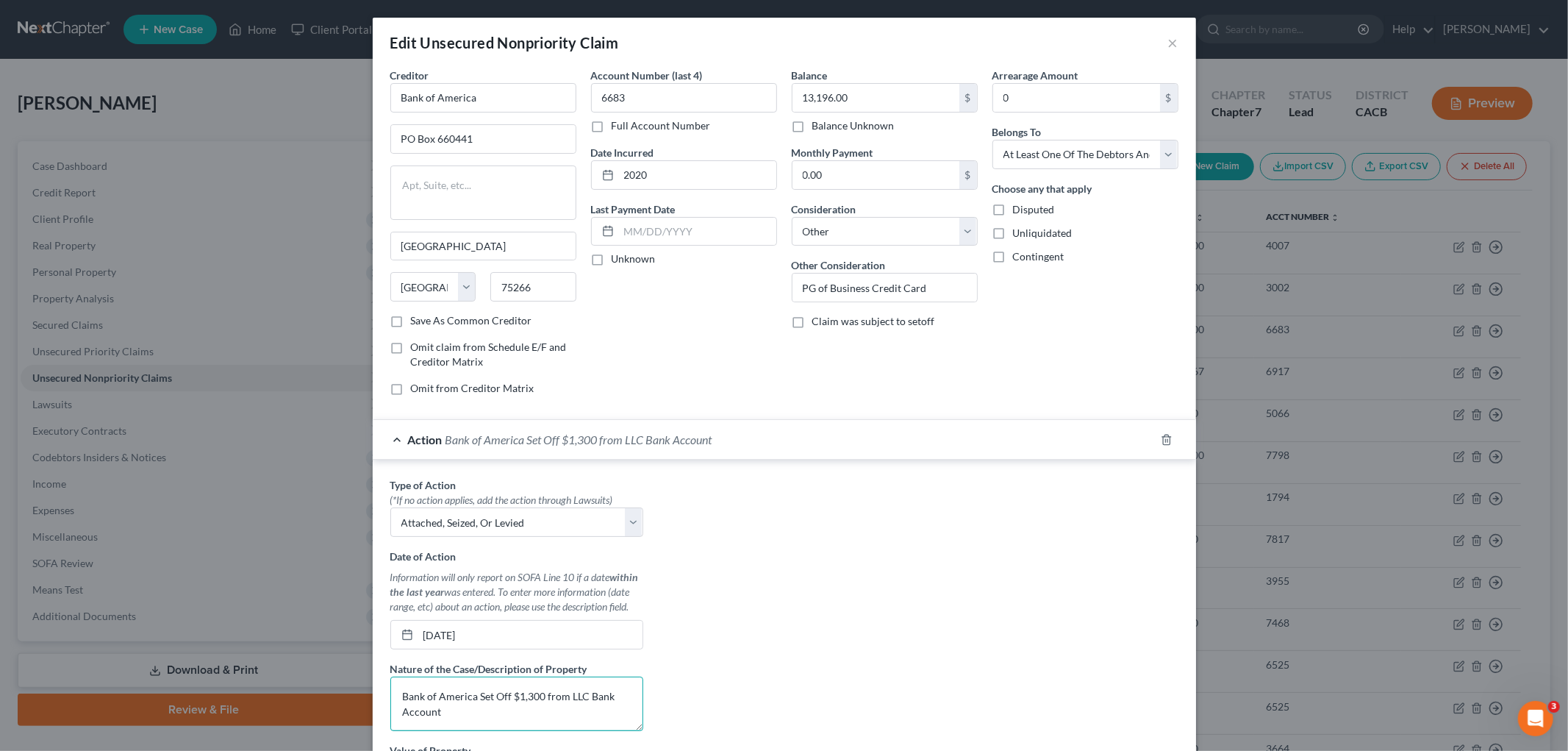
type textarea "Bank of America Set Off $1,300 from LLC Bank Account"
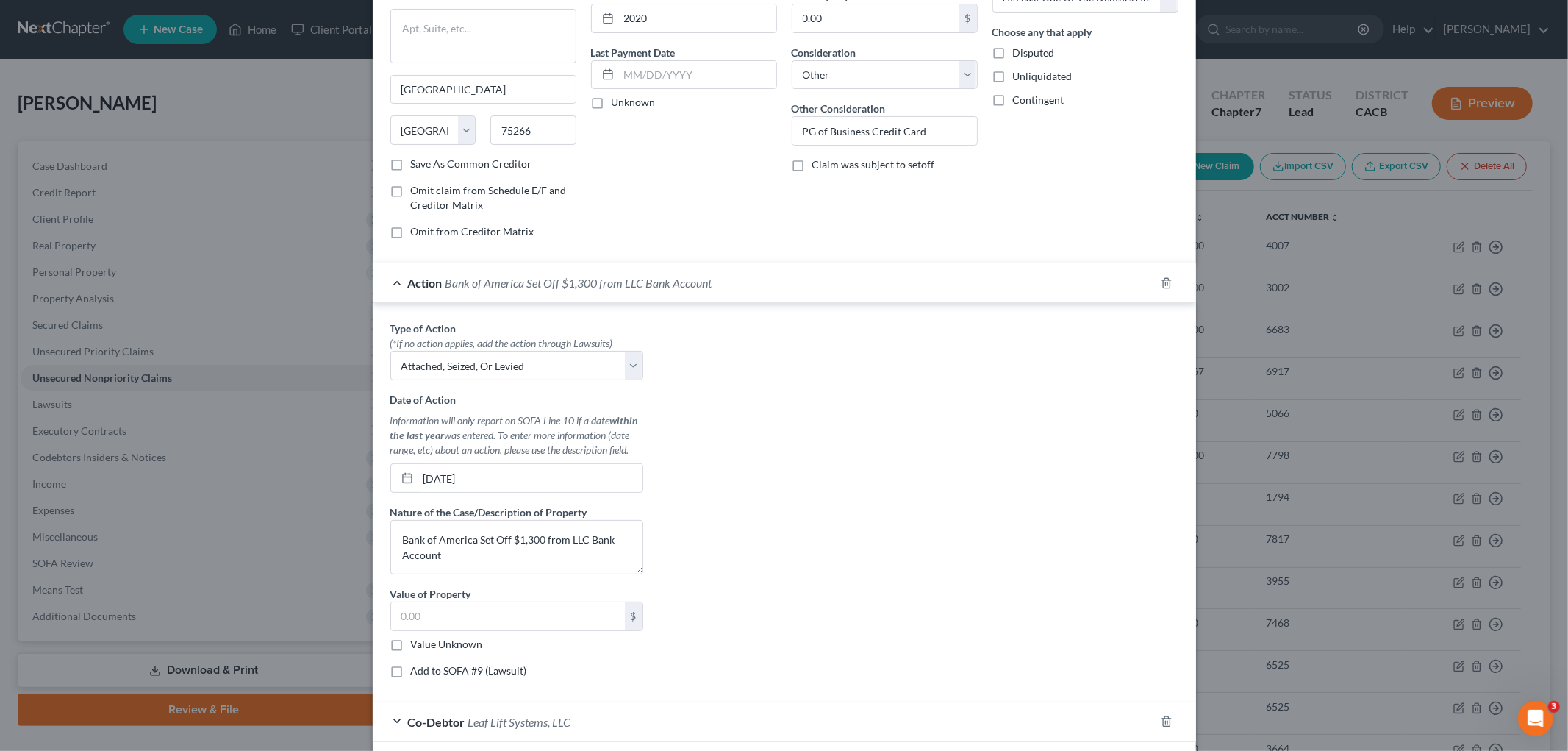
scroll to position [163, 0]
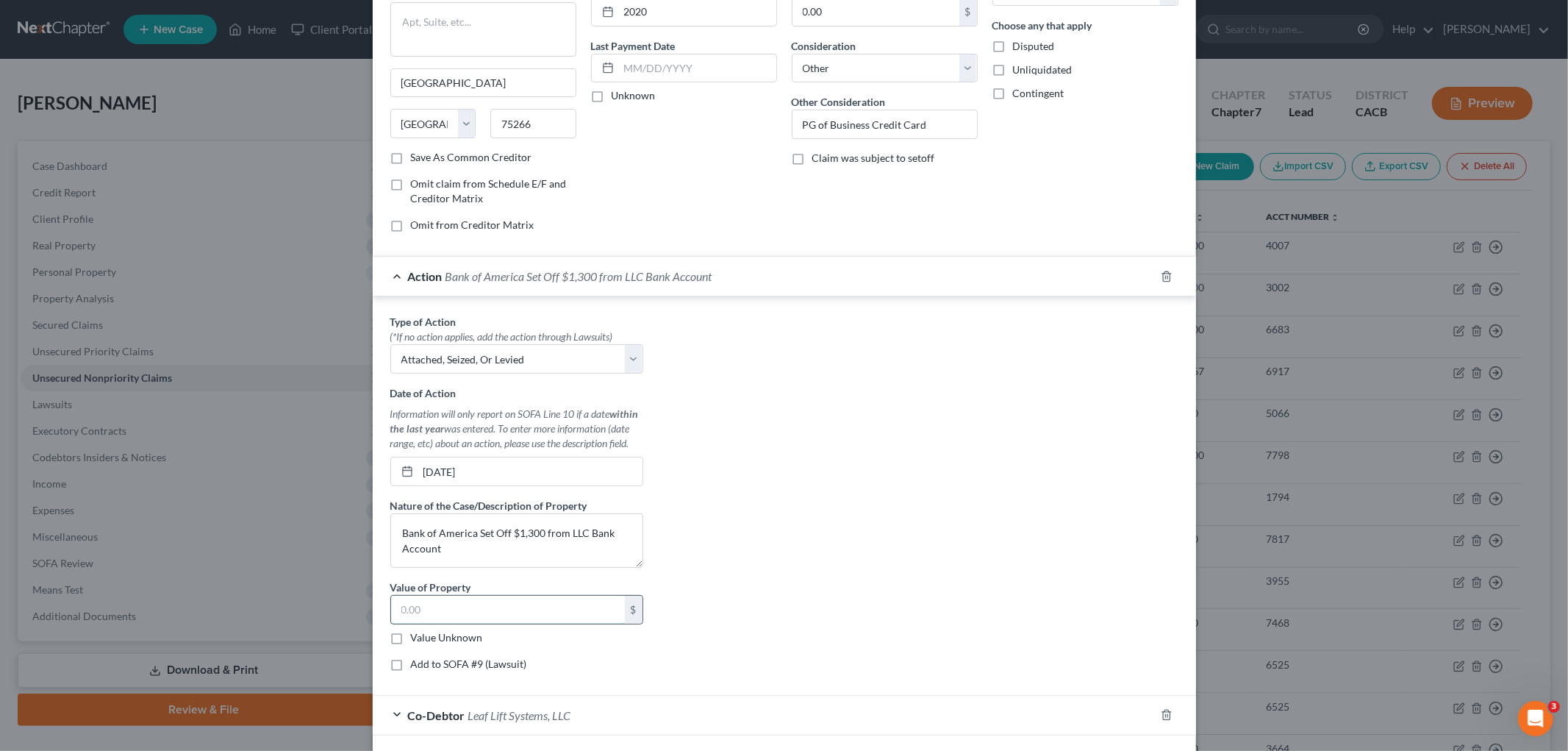
click at [514, 609] on input "text" at bounding box center [508, 610] width 234 height 28
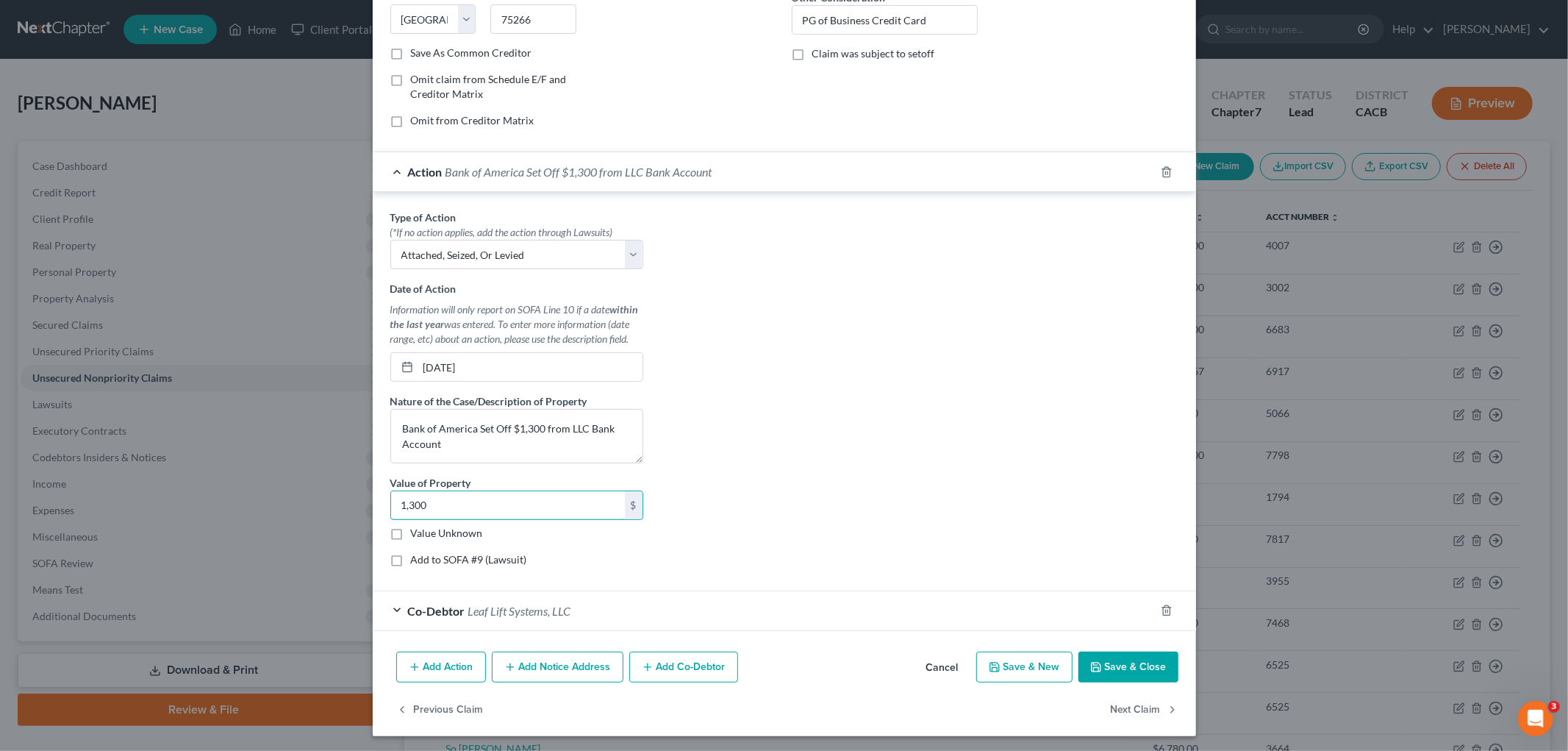
scroll to position [273, 0]
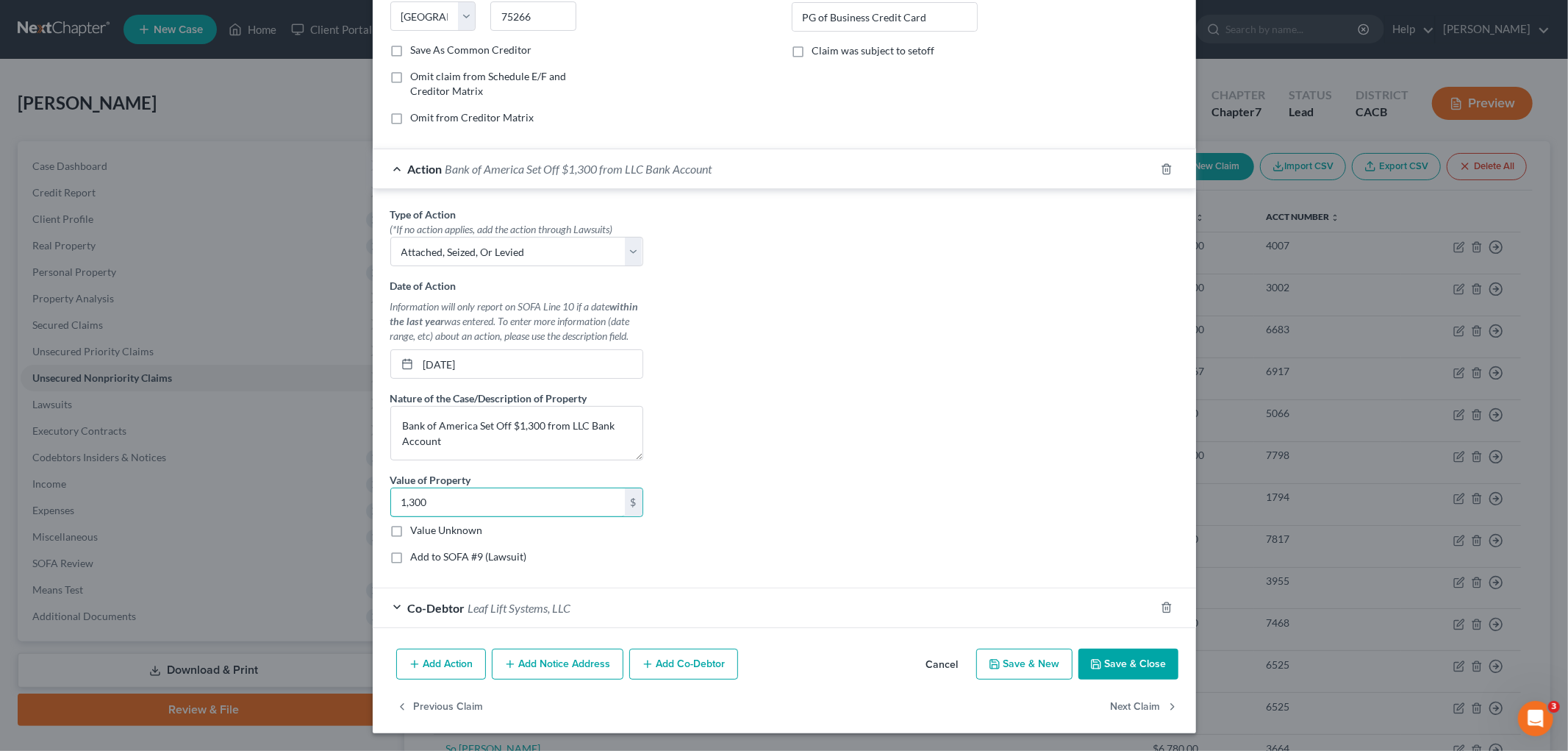
type input "1,300"
click at [1099, 614] on button "Save & Close" at bounding box center [1128, 665] width 100 height 31
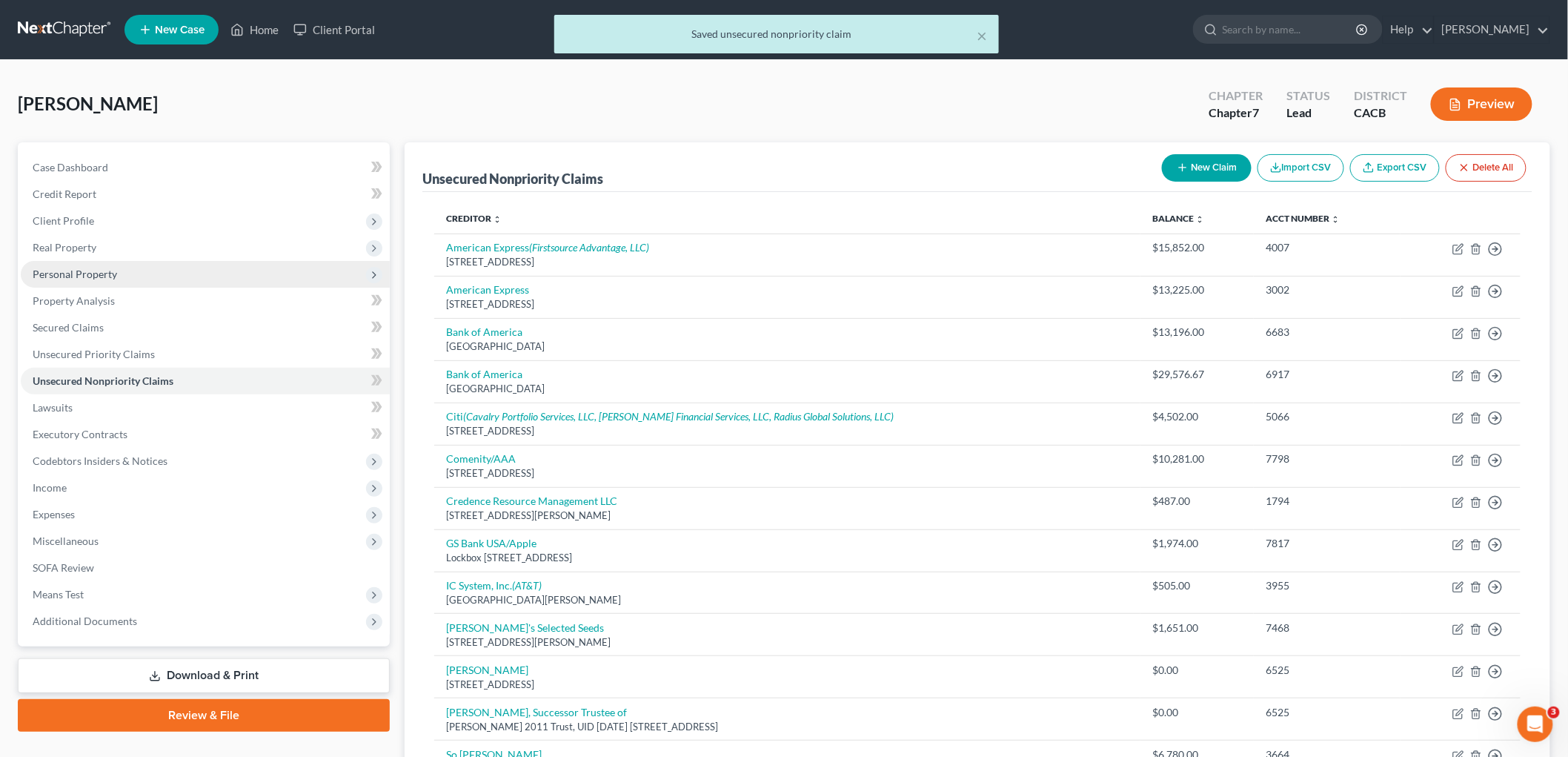
click at [94, 269] on span "Personal Property" at bounding box center [75, 273] width 85 height 12
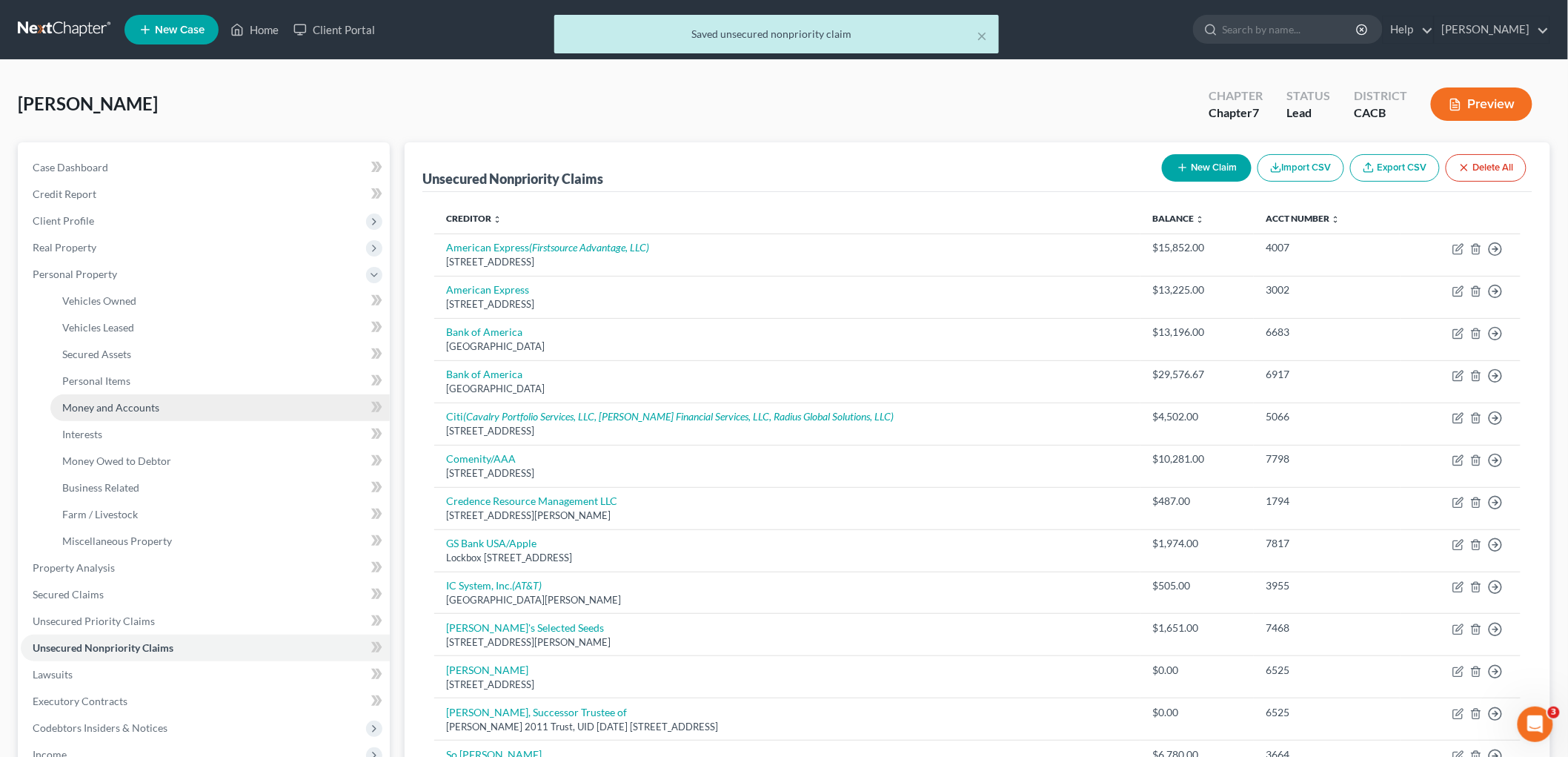
click at [147, 410] on span "Money and Accounts" at bounding box center [110, 407] width 97 height 12
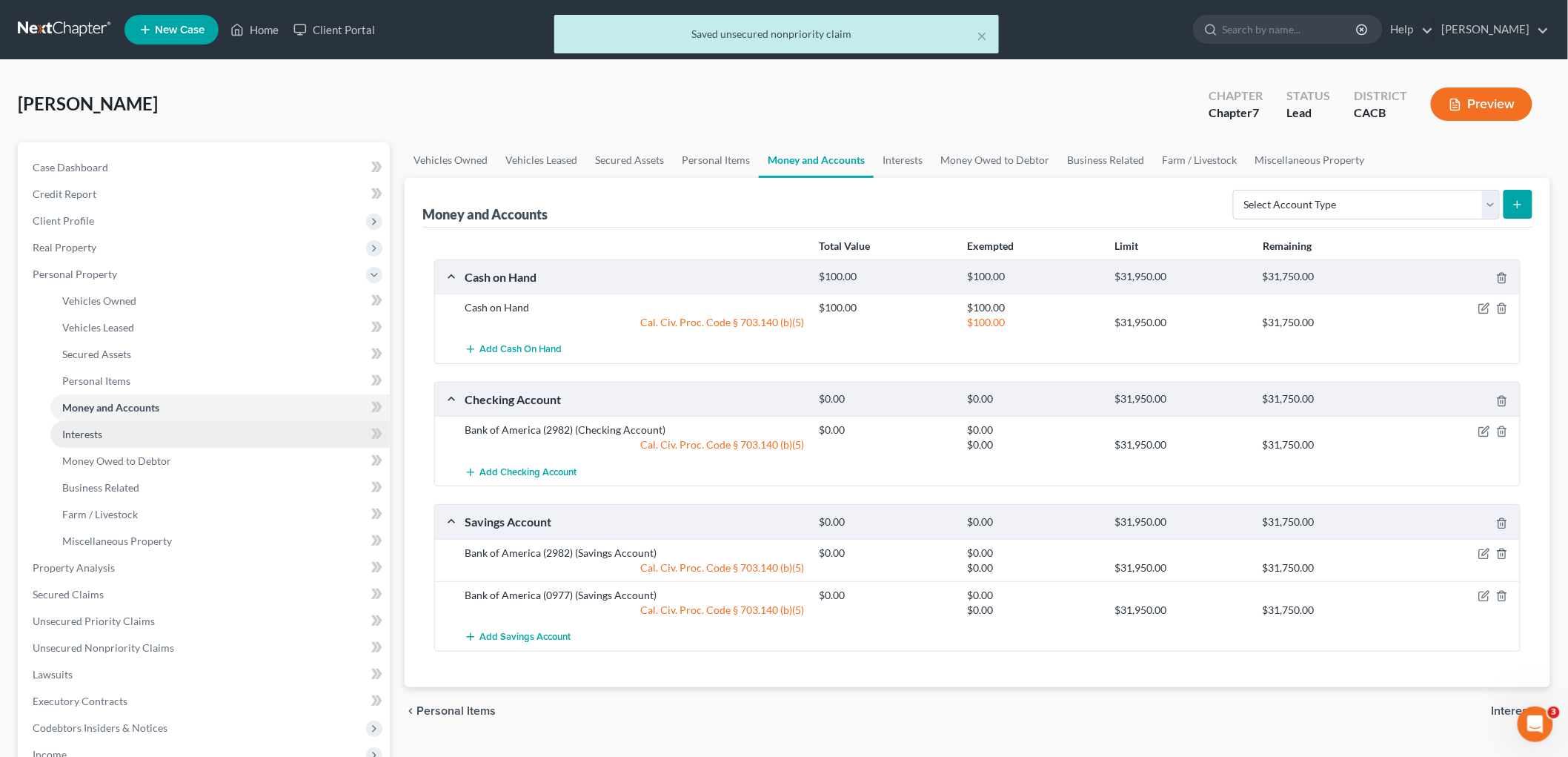
click at [149, 432] on link "Interests" at bounding box center [220, 434] width 339 height 27
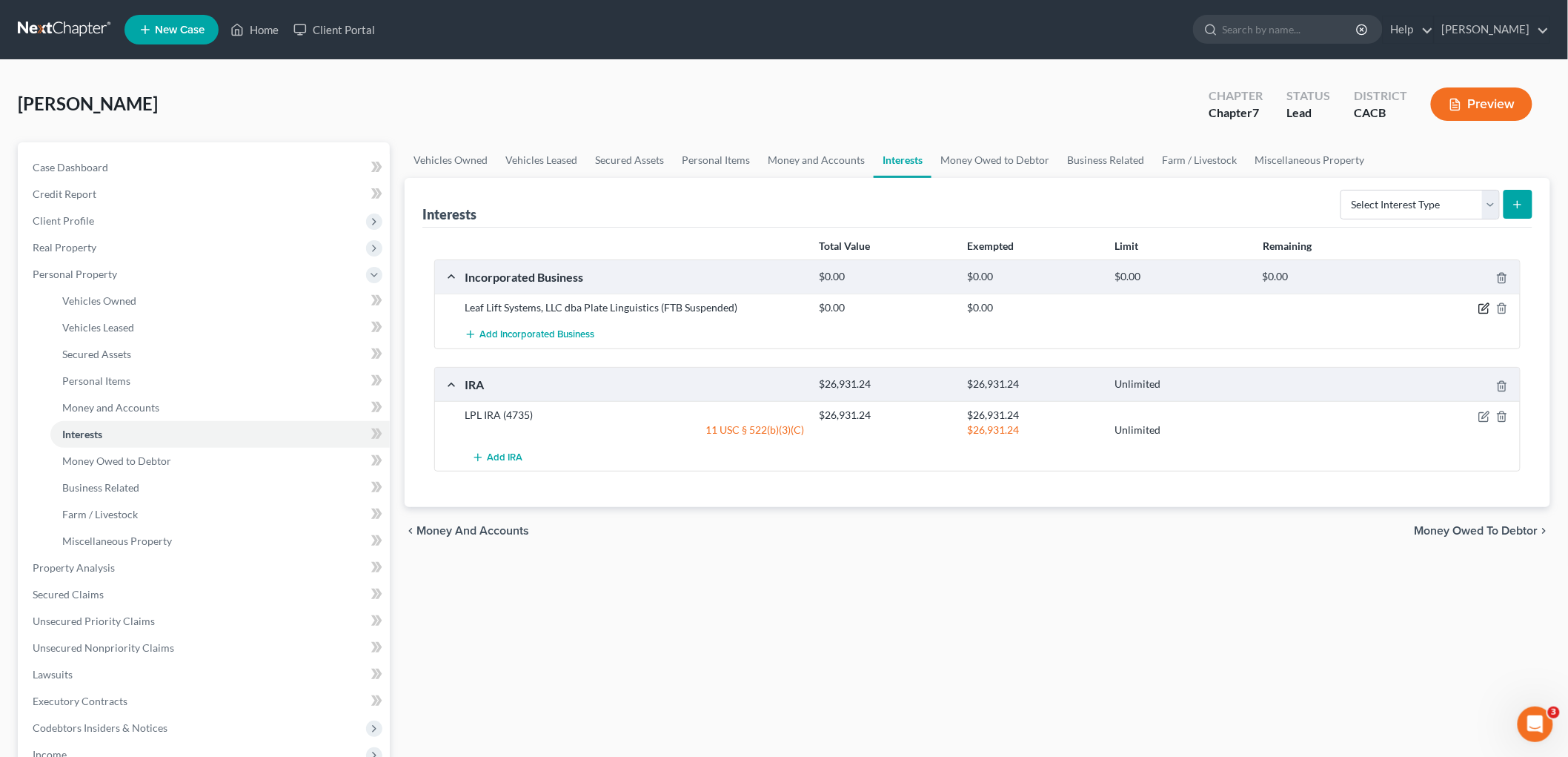
click at [1348, 302] on icon "button" at bounding box center [1484, 308] width 12 height 12
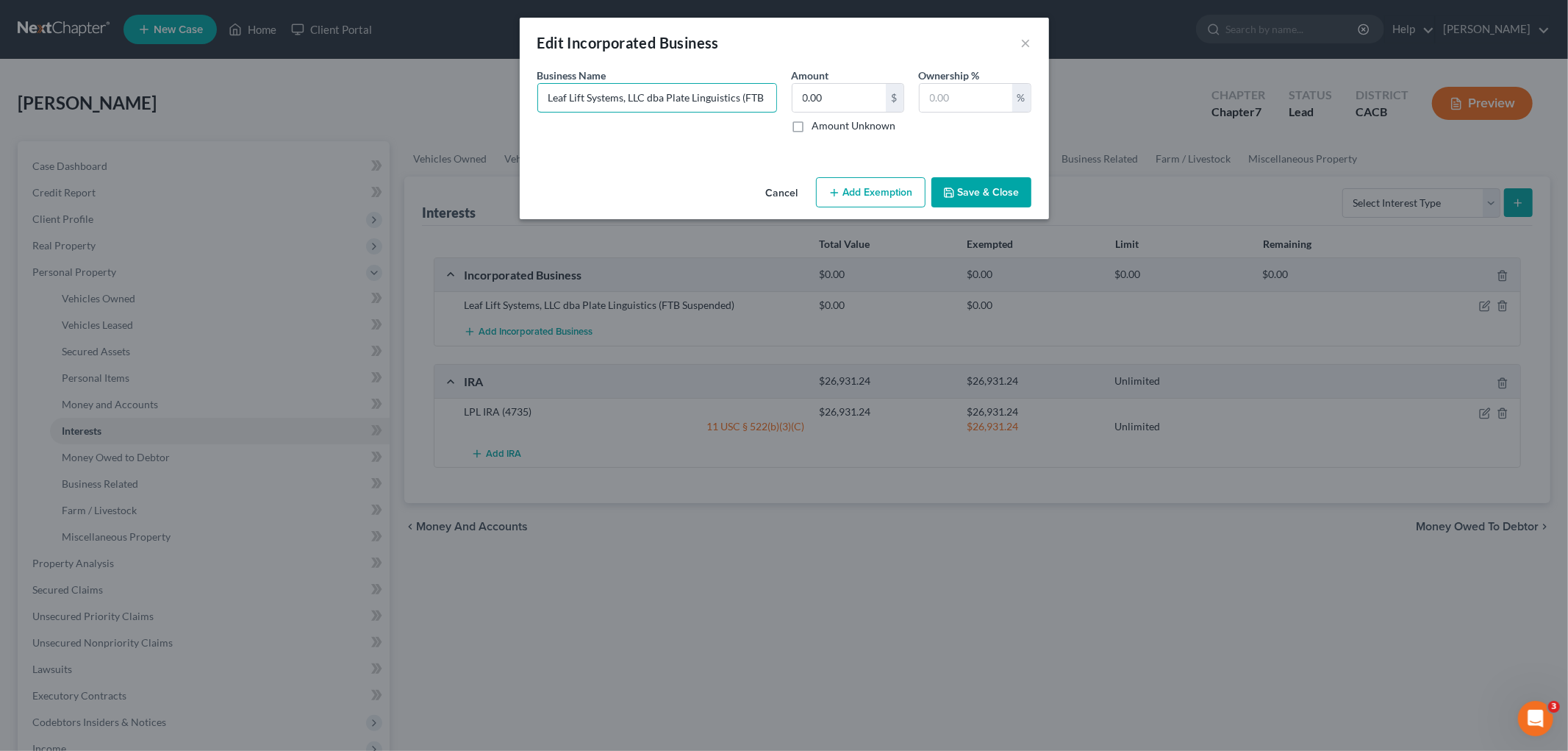
scroll to position [0, 52]
drag, startPoint x: 541, startPoint y: 93, endPoint x: 1091, endPoint y: 96, distance: 550.0
click at [1091, 96] on div "Edit Incorporated Business × An exemption set must first be selected from the F…" at bounding box center [784, 376] width 1568 height 751
click at [673, 91] on input "Leaf Lift Systems, LLC dba Plate Linguistics (FTB Suspended)" at bounding box center [657, 98] width 238 height 28
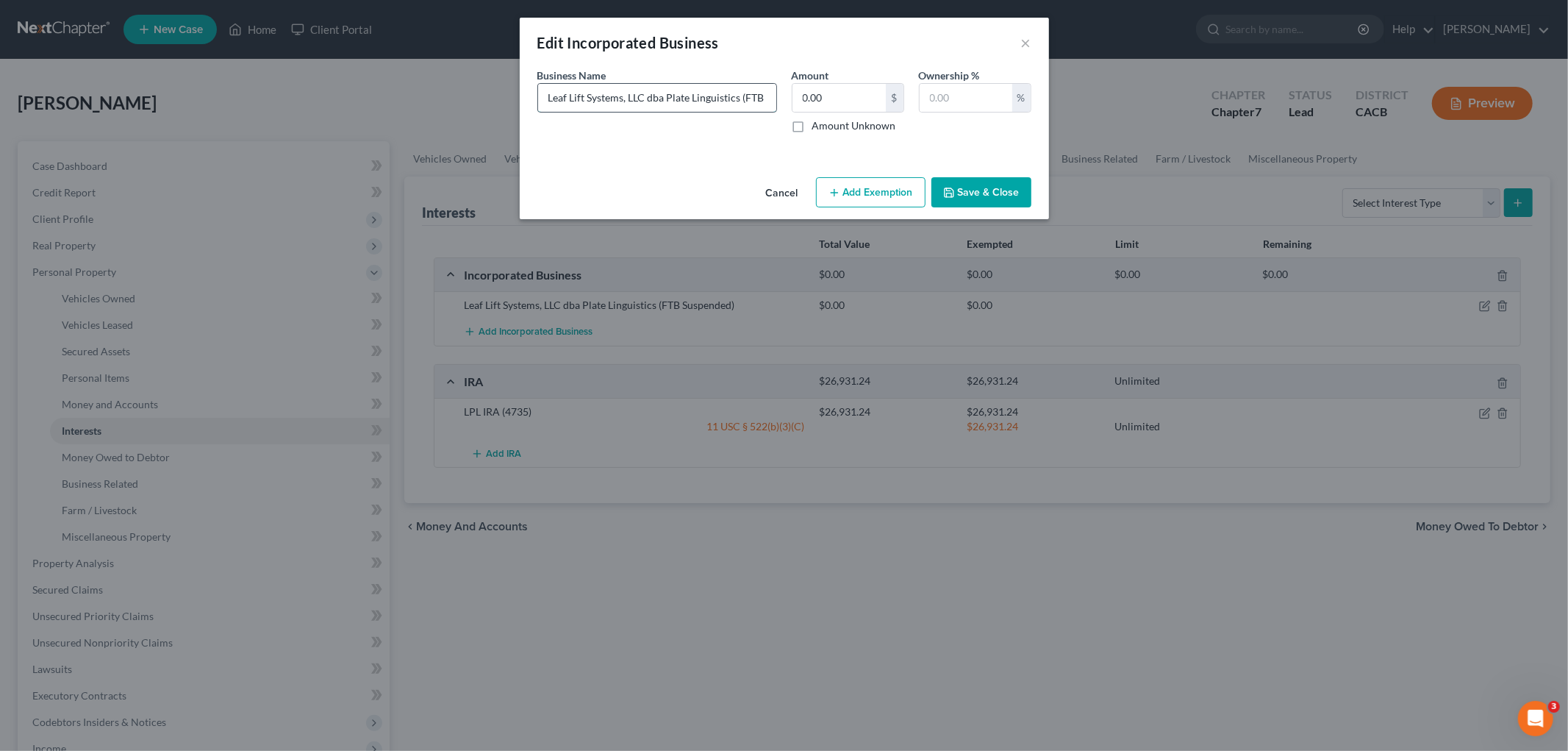
click at [673, 91] on input "Leaf Lift Systems, LLC dba Plate Linguistics (FTB Suspended)" at bounding box center [657, 98] width 238 height 28
paste input "(Assets = Two BofA Bank Accounts = $*.** & 2021 Toyota Tacoma secured by BofA L…"
drag, startPoint x: 610, startPoint y: 96, endPoint x: 251, endPoint y: 88, distance: 359.1
click at [221, 86] on div "Edit Incorporated Business × An exemption set must first be selected from the F…" at bounding box center [784, 376] width 1568 height 751
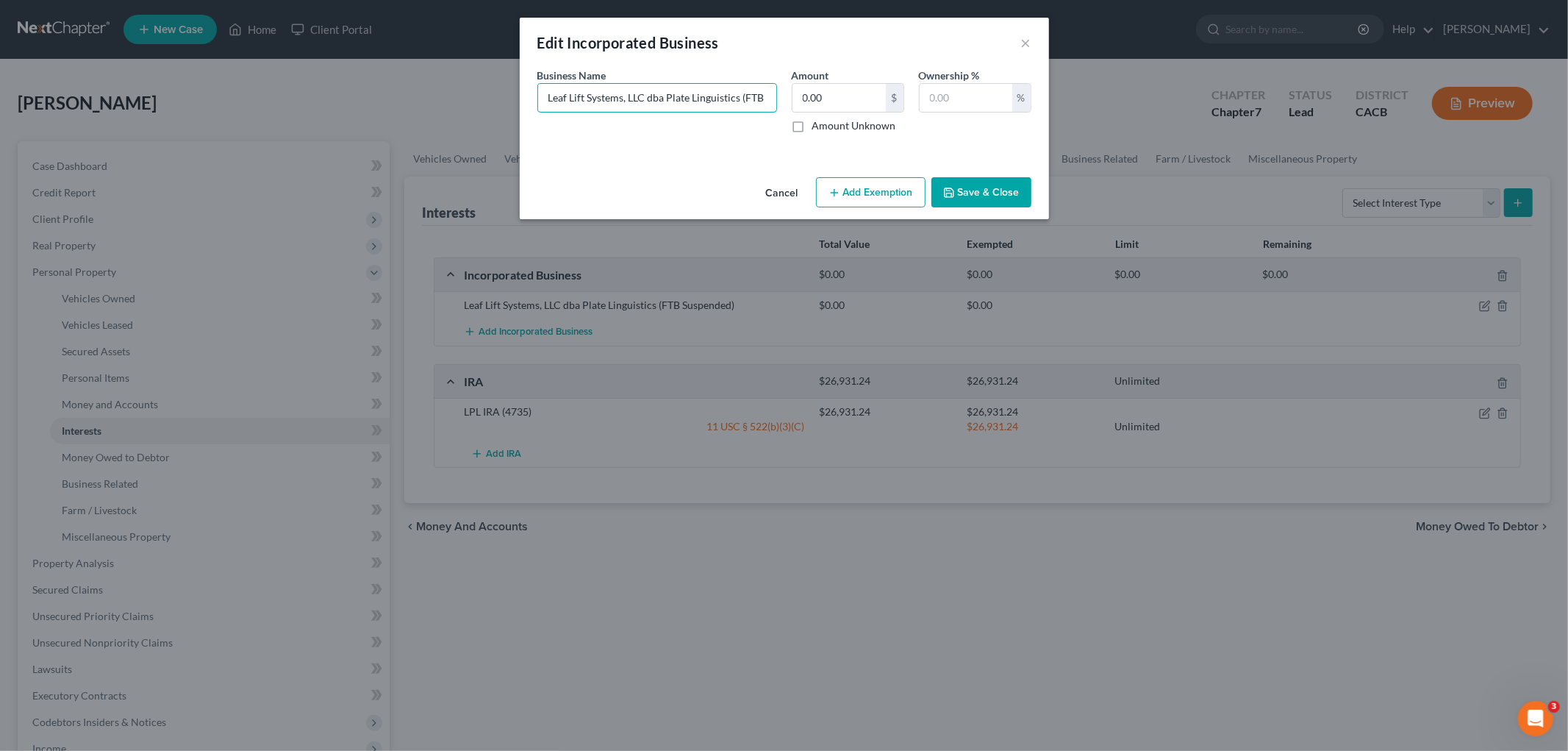
type input "Leaf Lift Systems, LLC dba Plate Linguistics (FTB Suspended) (Assets = Two BofA…"
click at [964, 184] on button "Save & Close" at bounding box center [981, 193] width 100 height 31
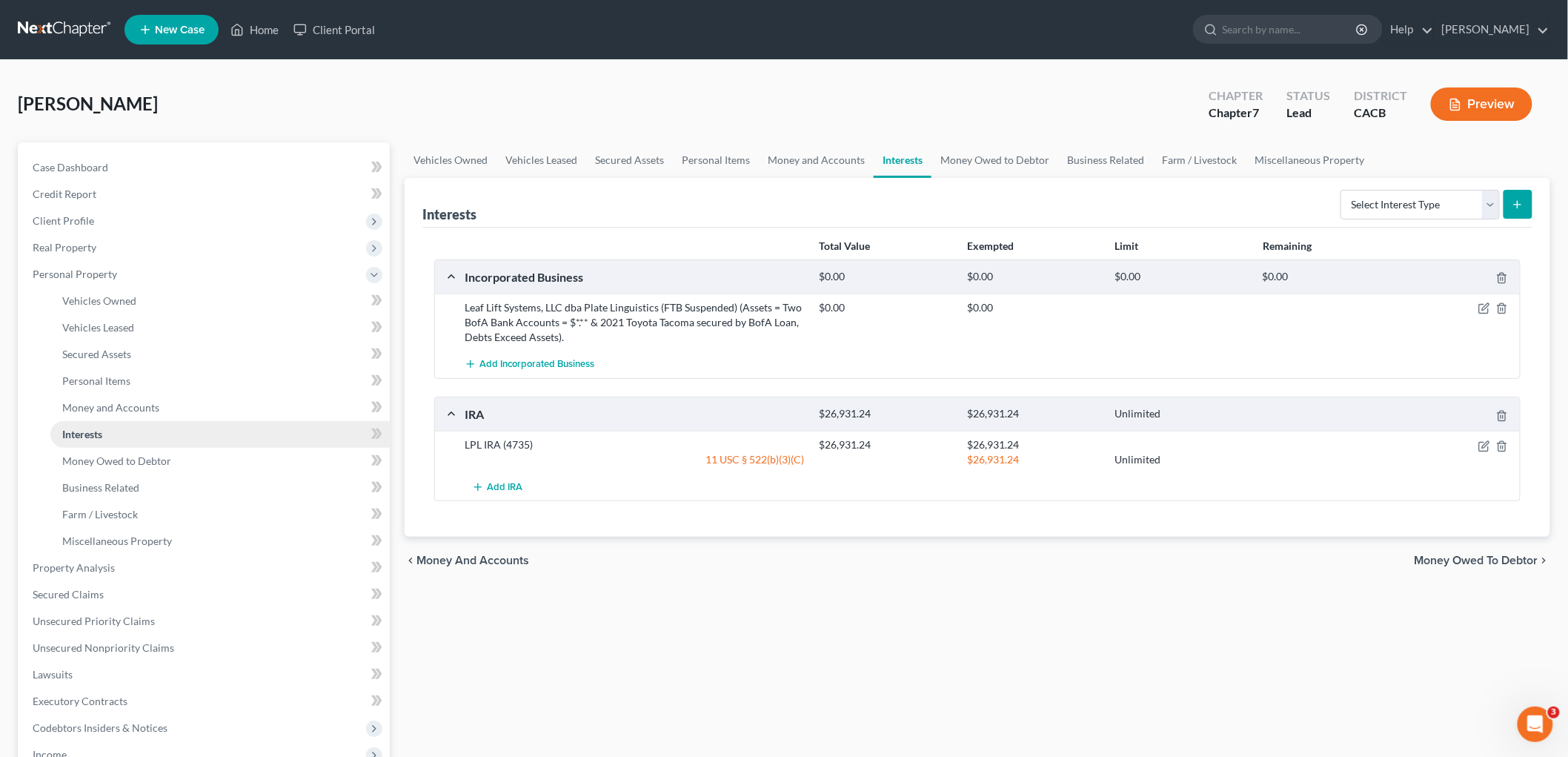
drag, startPoint x: 223, startPoint y: 428, endPoint x: 217, endPoint y: 425, distance: 6.7
drag, startPoint x: 217, startPoint y: 425, endPoint x: 372, endPoint y: 90, distance: 369.1
click at [372, 90] on div "Mandell, Lee Upgraded Chapter Chapter 7 Status Lead District CACB Preview" at bounding box center [783, 110] width 1532 height 65
drag, startPoint x: 367, startPoint y: 92, endPoint x: 320, endPoint y: 87, distance: 47.3
click at [320, 87] on div "Mandell, Lee Upgraded Chapter Chapter 7 Status Lead District CACB Preview" at bounding box center [783, 110] width 1532 height 65
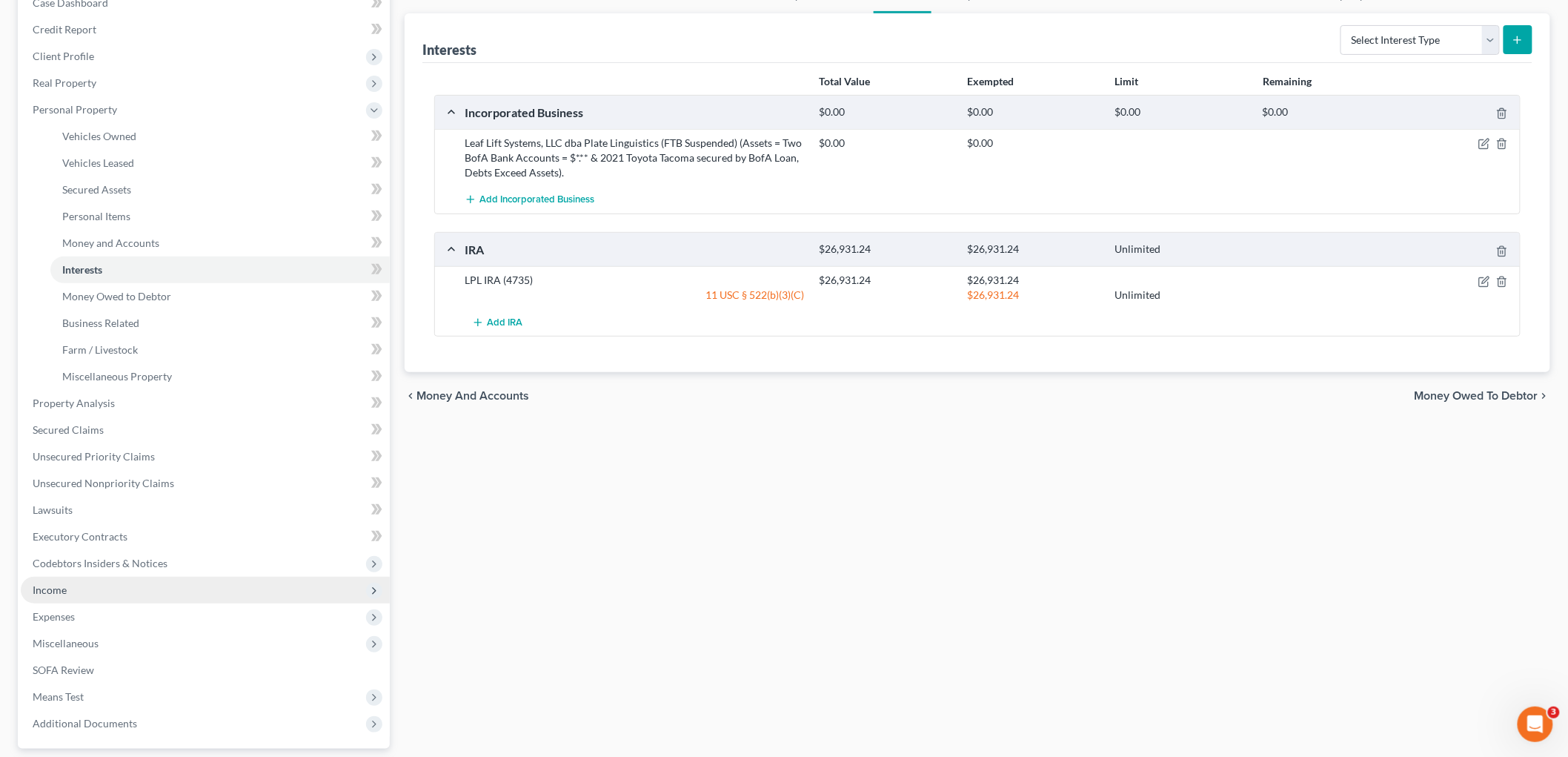
click at [80, 581] on span "Income" at bounding box center [205, 590] width 369 height 27
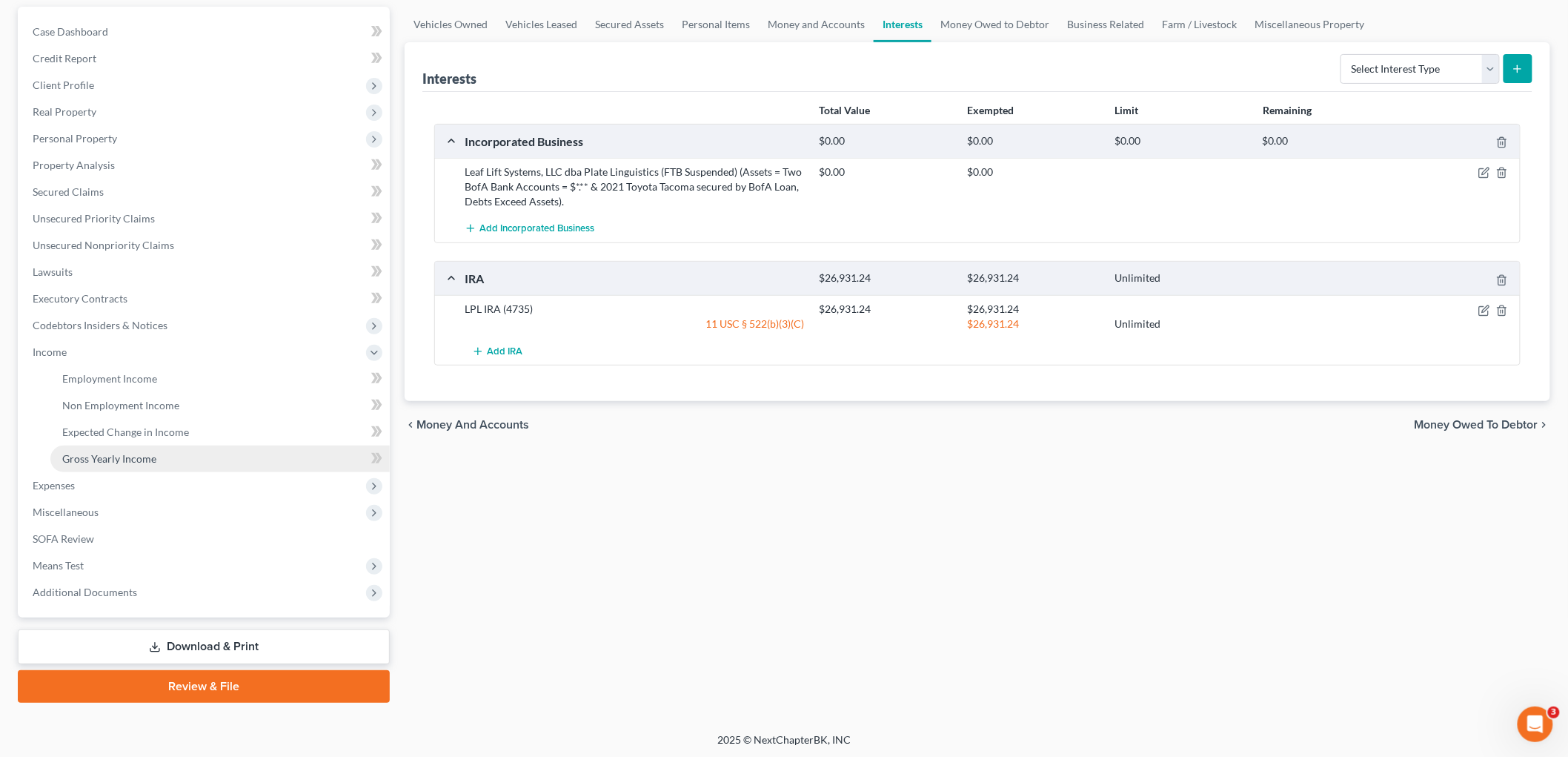
click at [161, 460] on link "Gross Yearly Income" at bounding box center [220, 459] width 339 height 27
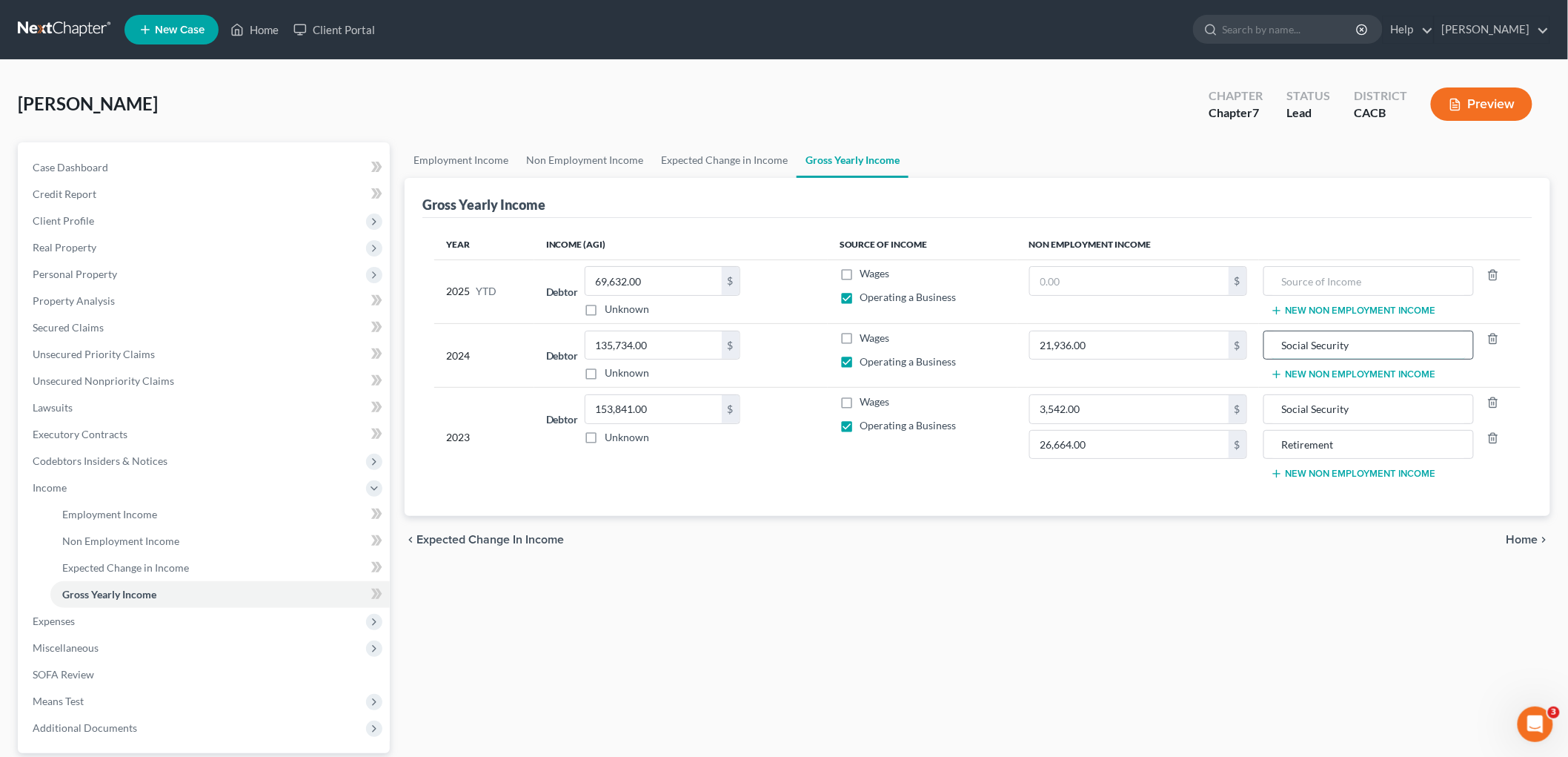
drag, startPoint x: 1353, startPoint y: 345, endPoint x: 1268, endPoint y: 347, distance: 85.0
click at [1268, 352] on div "Social Security" at bounding box center [1369, 345] width 211 height 30
click at [1330, 278] on input "text" at bounding box center [1369, 281] width 194 height 28
paste input "Social Security"
type input "Social Security"
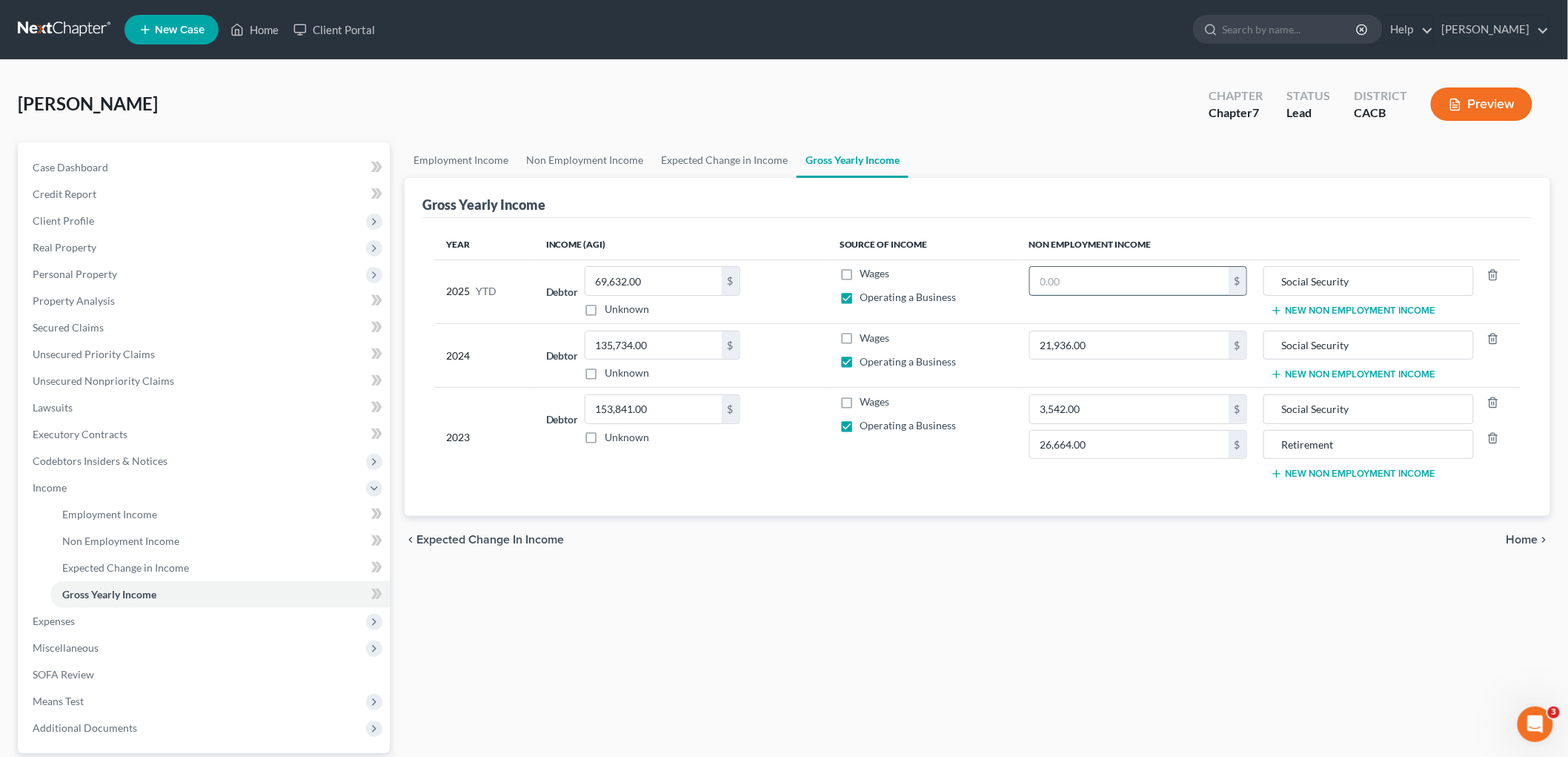
click at [1098, 284] on input "text" at bounding box center [1129, 281] width 198 height 28
type input "14,960"
click at [670, 286] on input "69,632.00" at bounding box center [654, 281] width 136 height 28
click at [656, 342] on input "135,734.00" at bounding box center [654, 345] width 136 height 28
click at [663, 273] on input "69,632.00" at bounding box center [654, 281] width 136 height 28
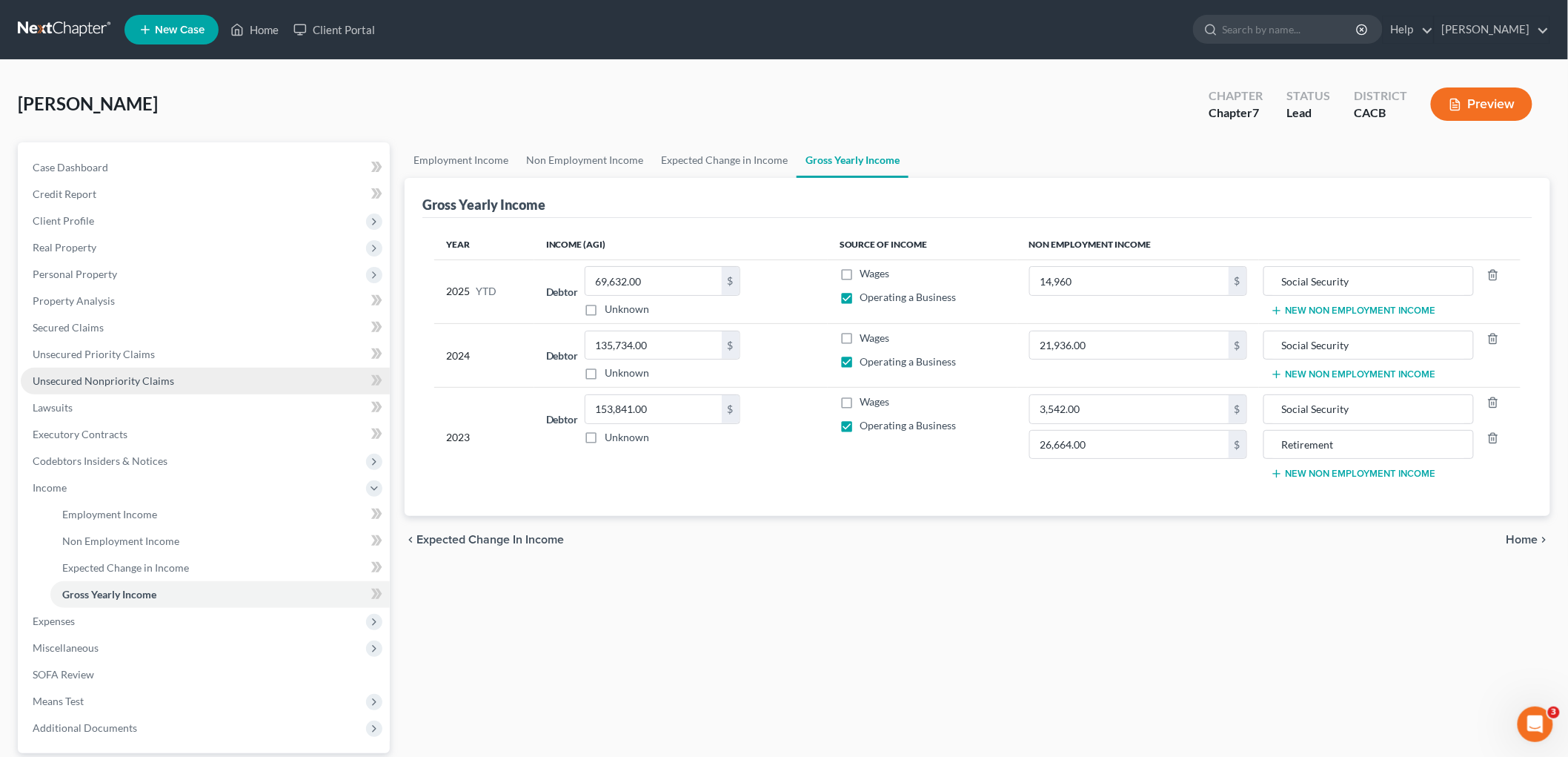
click at [130, 386] on link "Unsecured Nonpriority Claims" at bounding box center [205, 381] width 369 height 27
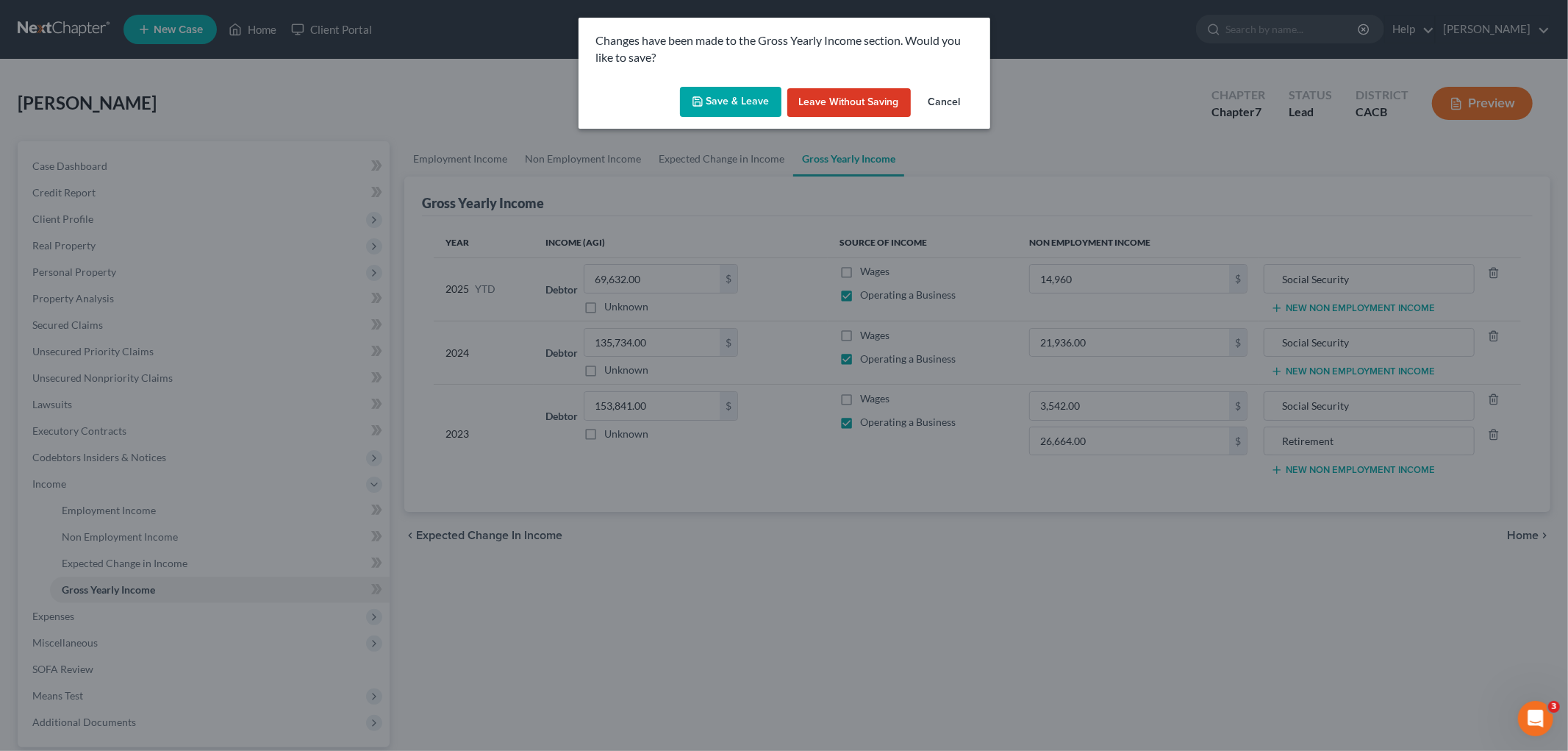
click at [728, 105] on button "Save & Leave" at bounding box center [730, 102] width 101 height 31
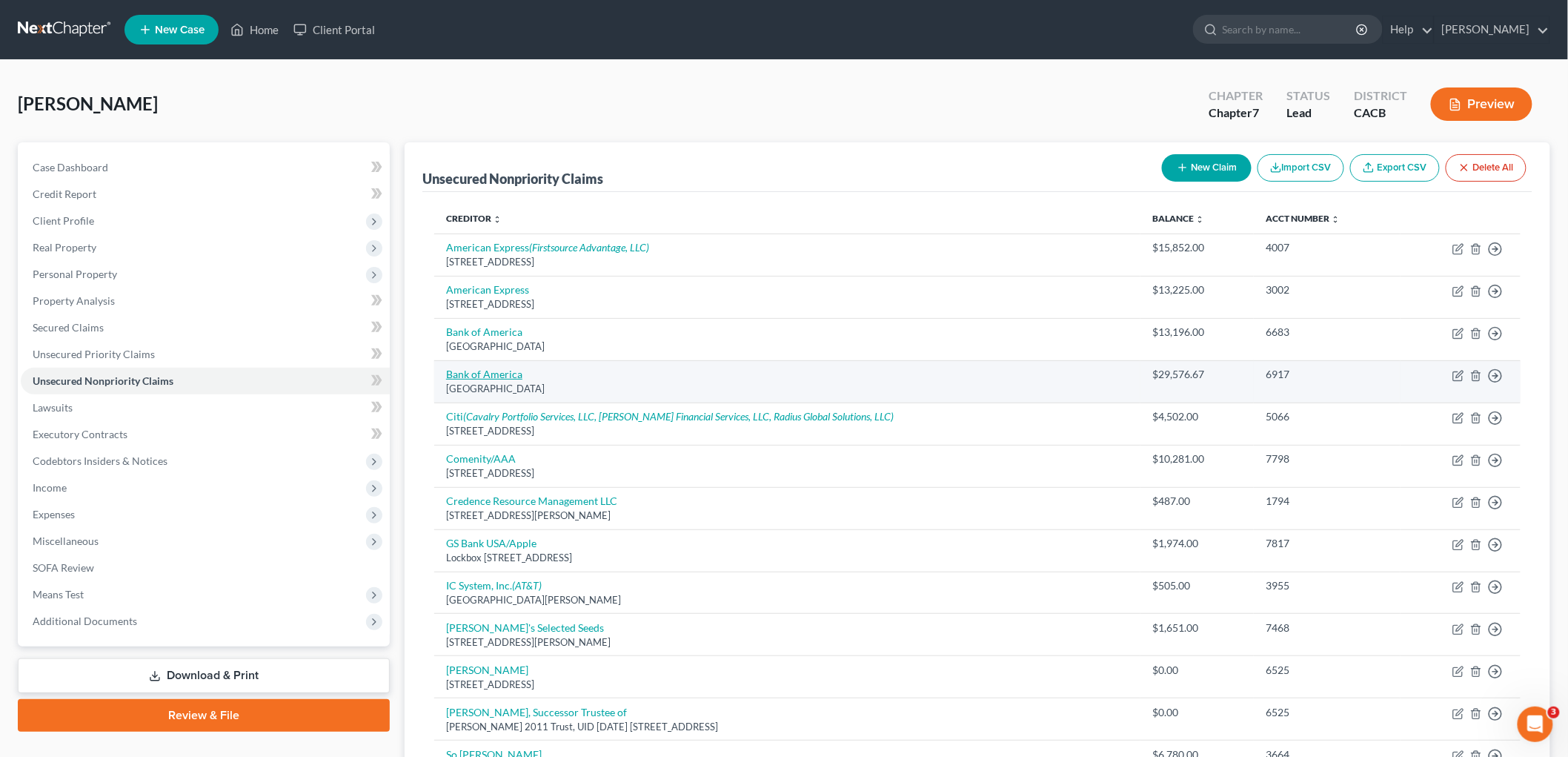
click at [462, 371] on link "Bank of America" at bounding box center [485, 374] width 76 height 12
select select "9"
select select "14"
select select "3"
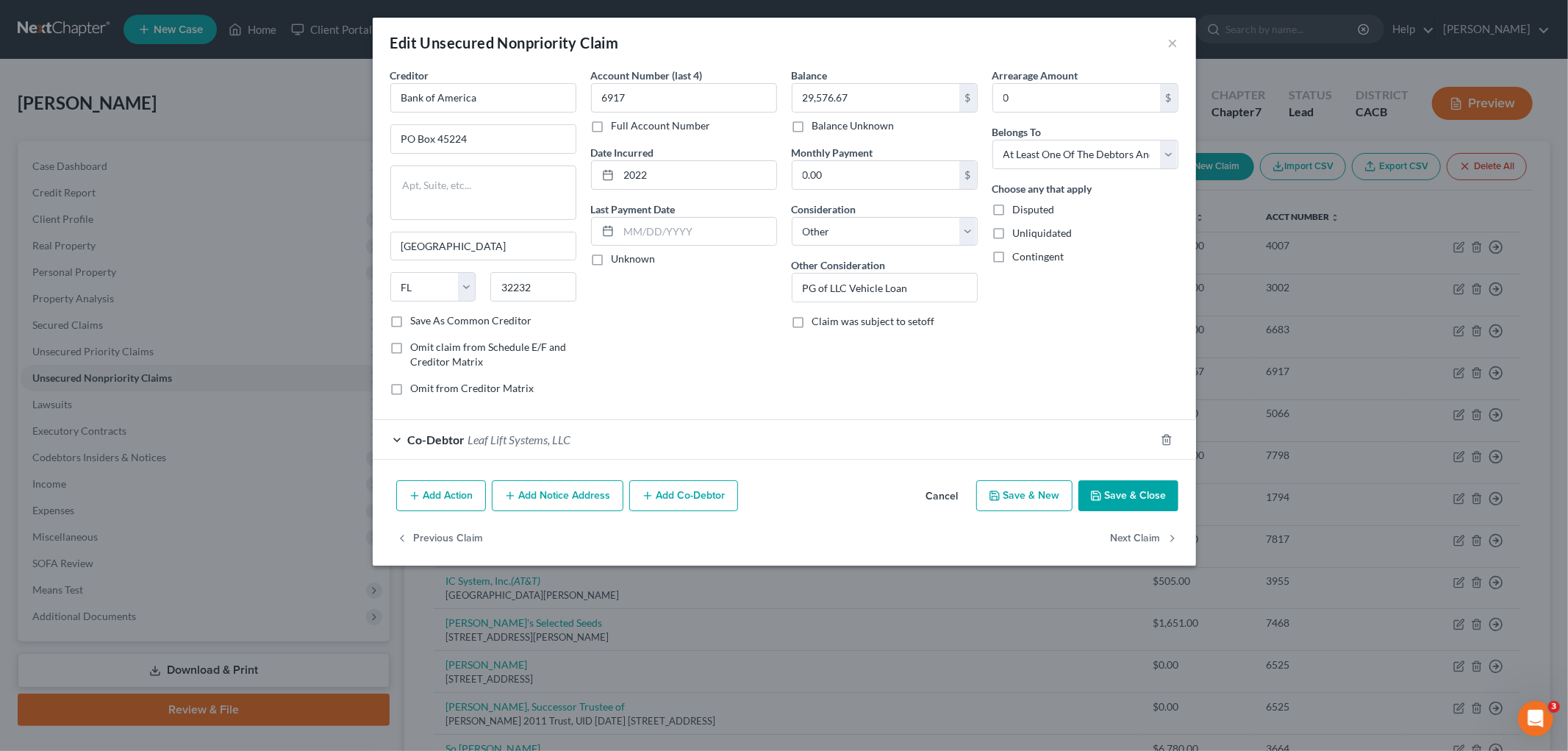
click at [1181, 44] on div "Edit Unsecured Nonpriority Claim ×" at bounding box center [784, 42] width 824 height 50
click at [1178, 44] on button "×" at bounding box center [1173, 42] width 11 height 17
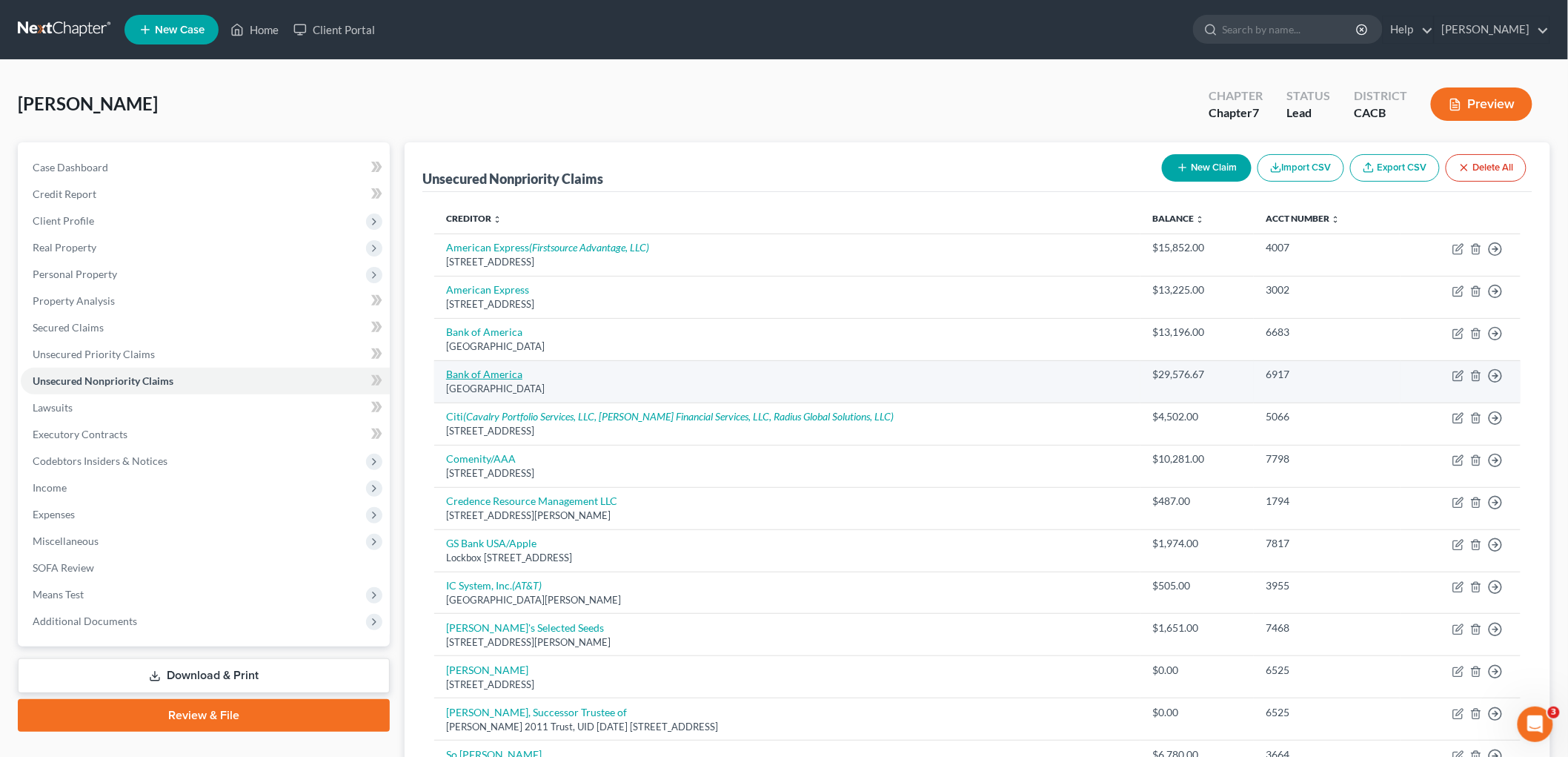
click at [497, 374] on link "Bank of America" at bounding box center [485, 374] width 76 height 12
select select "9"
select select "14"
select select "3"
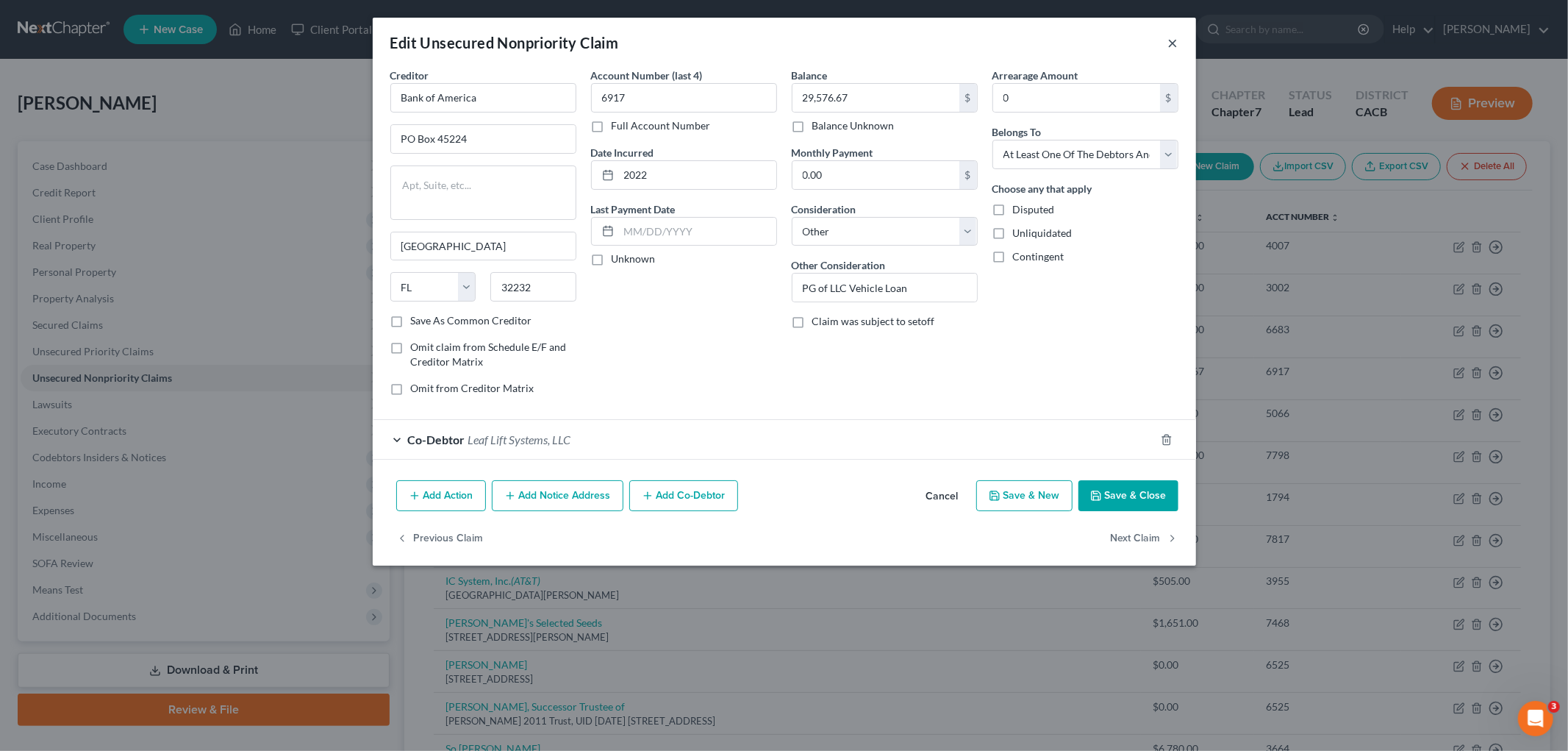
click at [1169, 38] on button "×" at bounding box center [1173, 42] width 11 height 17
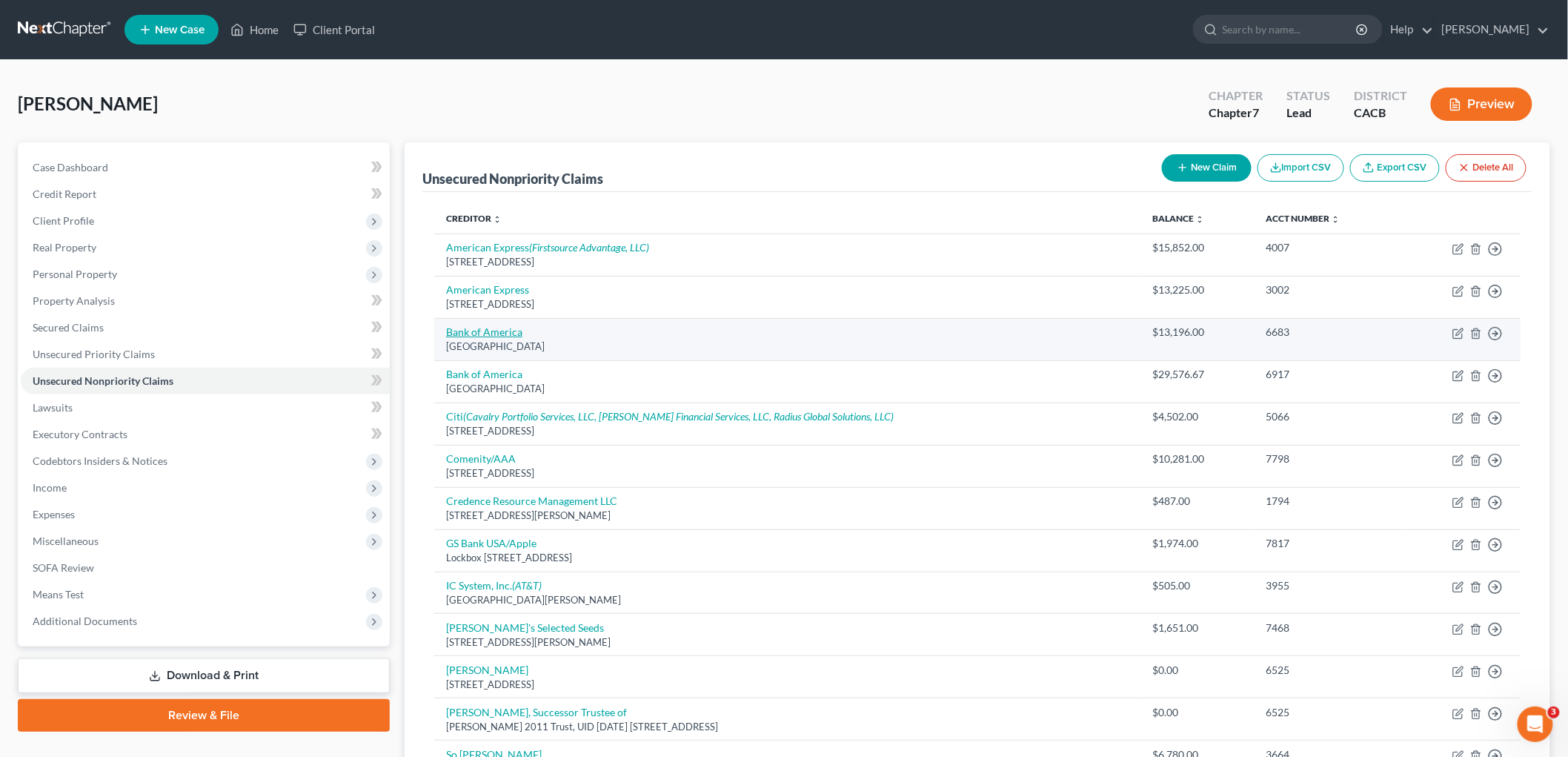
click at [494, 337] on link "Bank of America" at bounding box center [485, 331] width 76 height 12
select select "45"
select select "14"
select select "3"
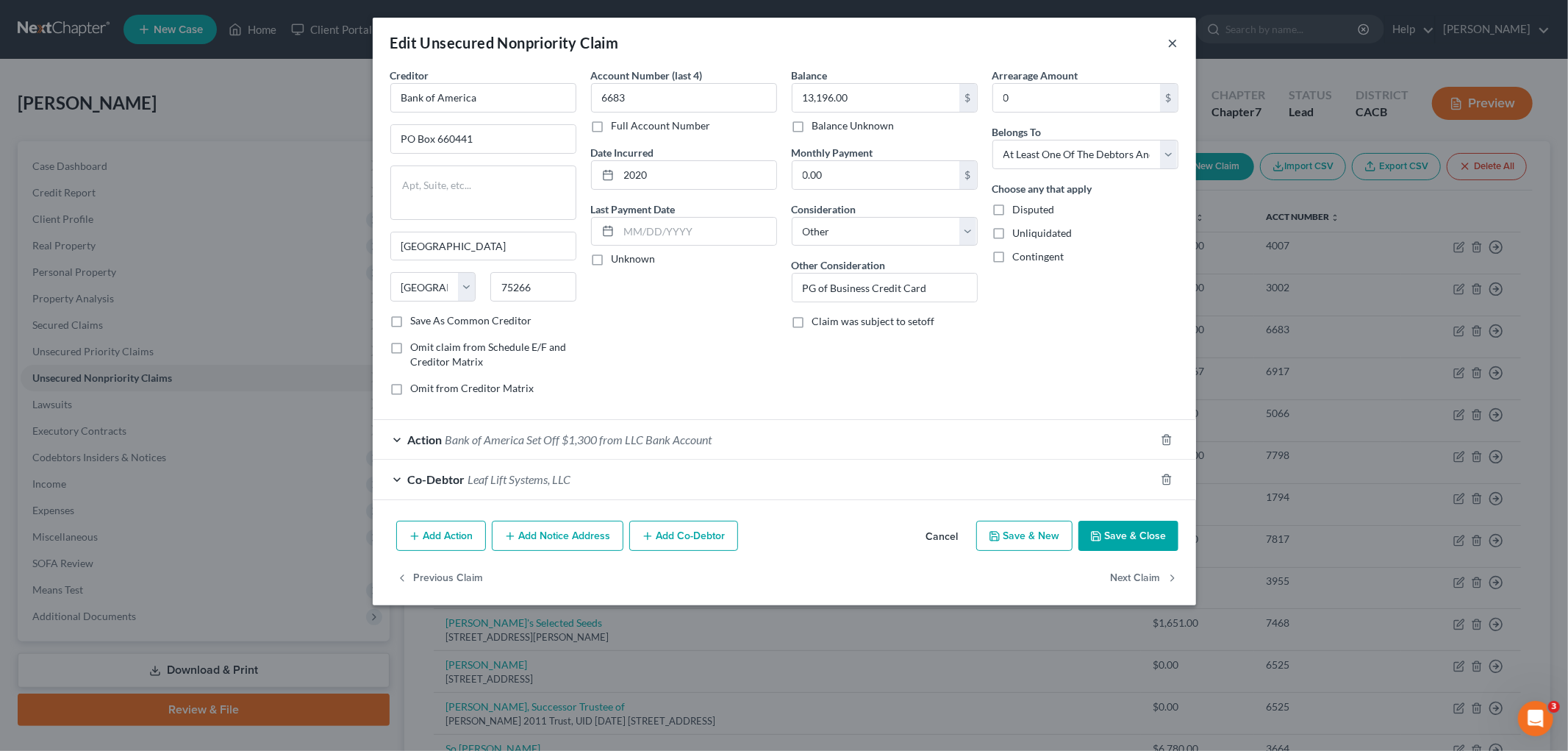
click at [1173, 43] on button "×" at bounding box center [1173, 42] width 11 height 17
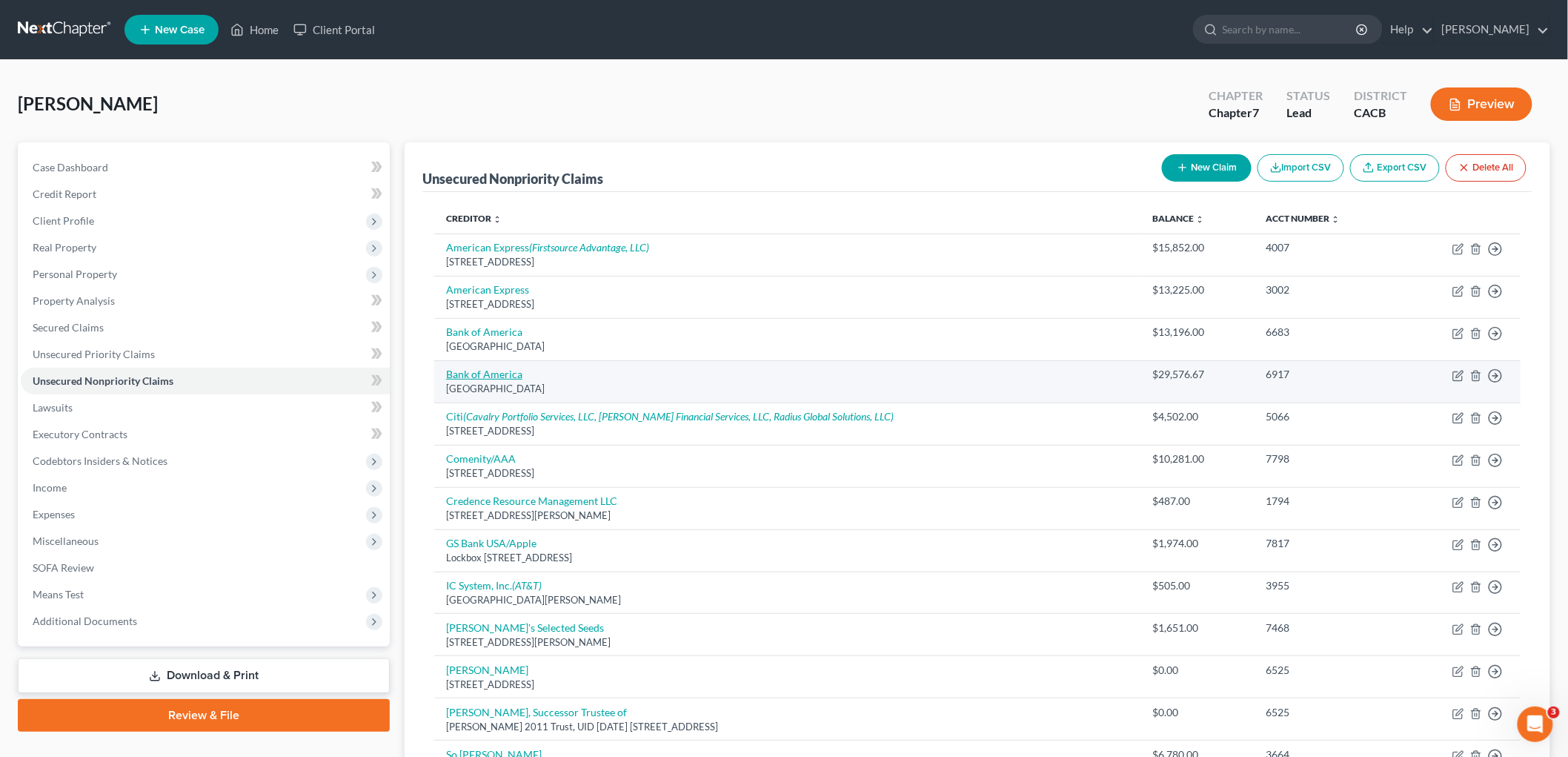
click at [470, 374] on link "Bank of America" at bounding box center [485, 374] width 76 height 12
select select "9"
select select "14"
select select "3"
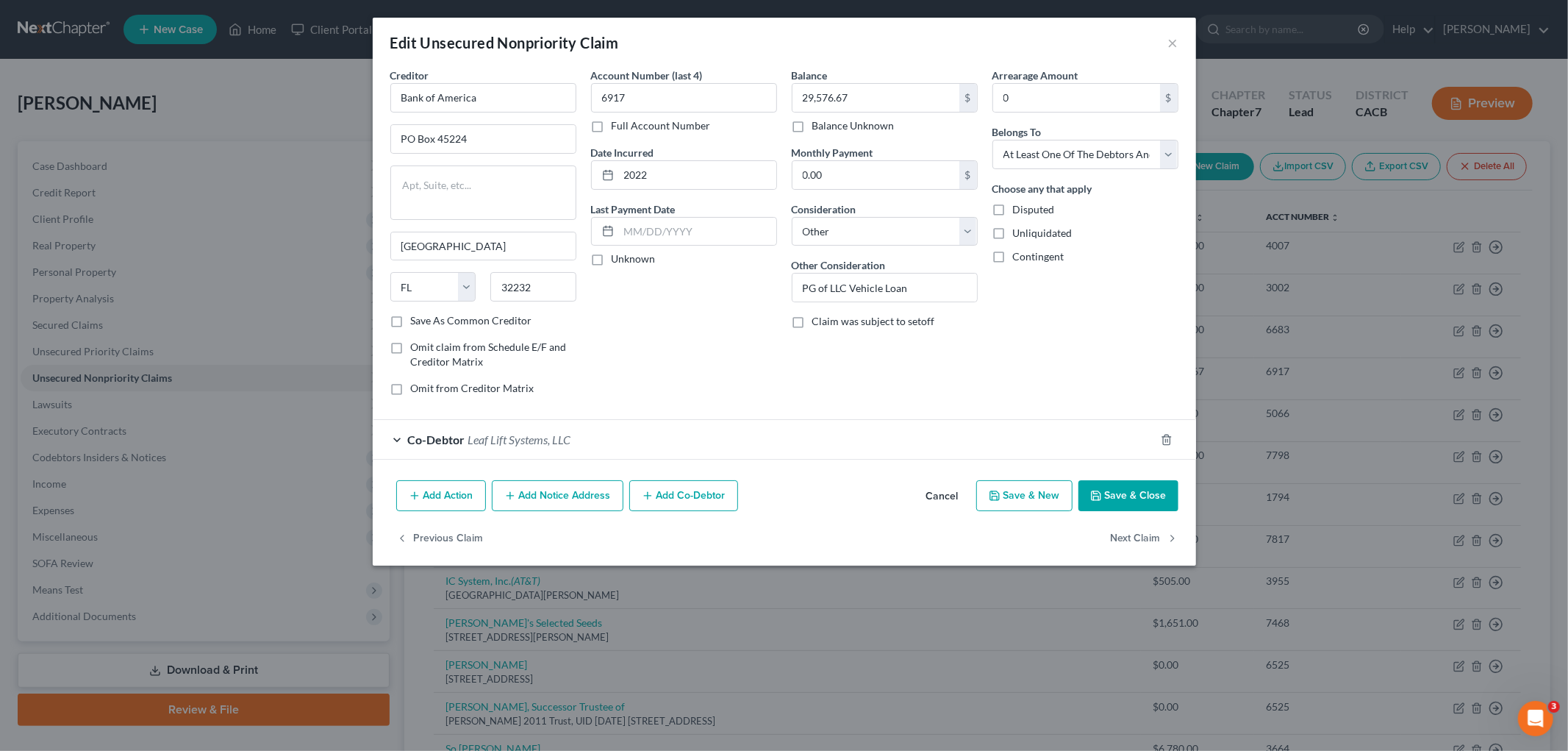
drag, startPoint x: 1152, startPoint y: 477, endPoint x: 1156, endPoint y: 493, distance: 16.5
click at [1152, 479] on div "Add Action Add Notice Address Add Co-Debtor Cancel Save & New Save & Close" at bounding box center [784, 498] width 824 height 49
click at [1156, 493] on button "Save & Close" at bounding box center [1128, 496] width 100 height 31
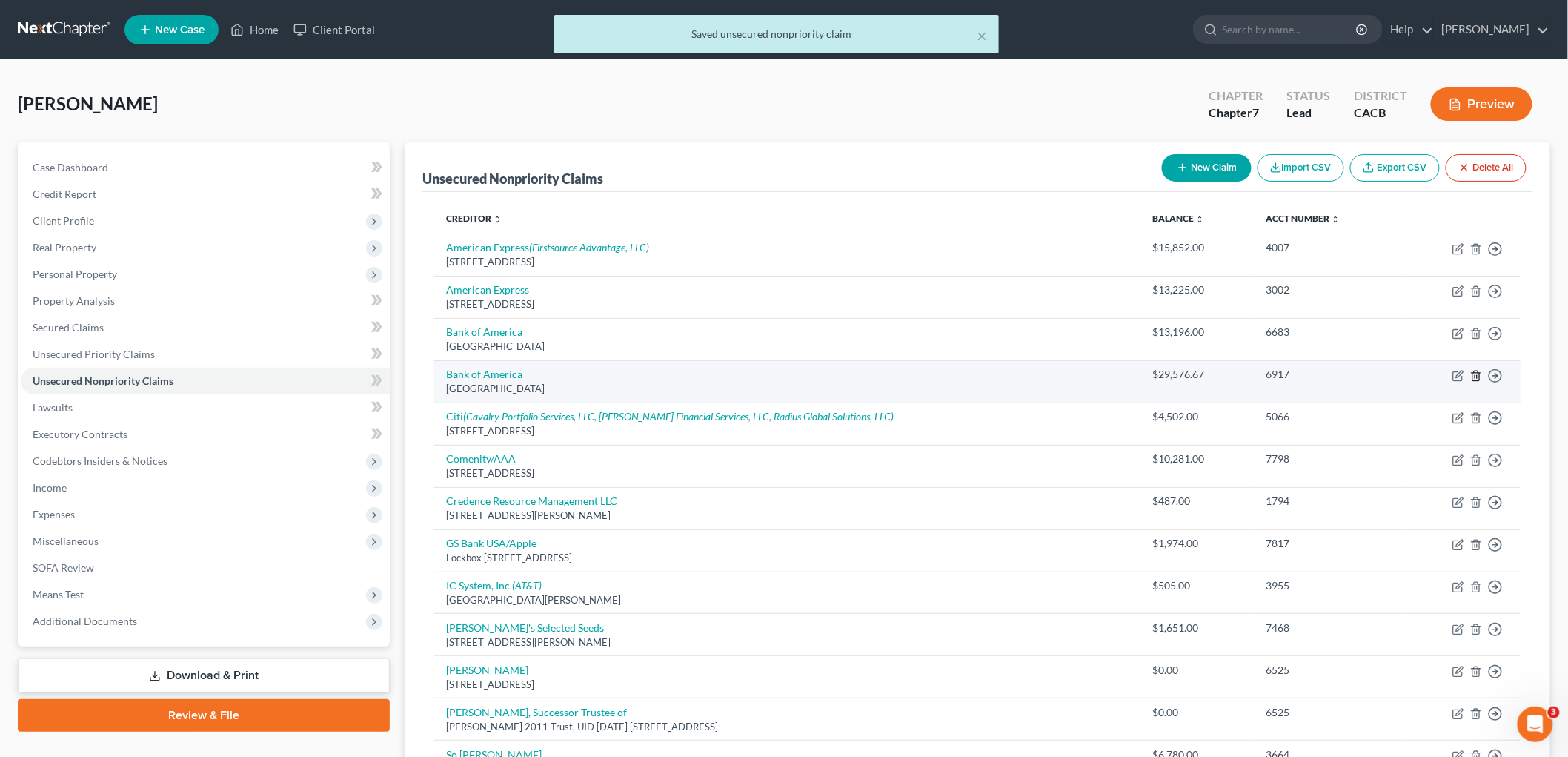
click at [1348, 375] on icon "button" at bounding box center [1476, 376] width 12 height 12
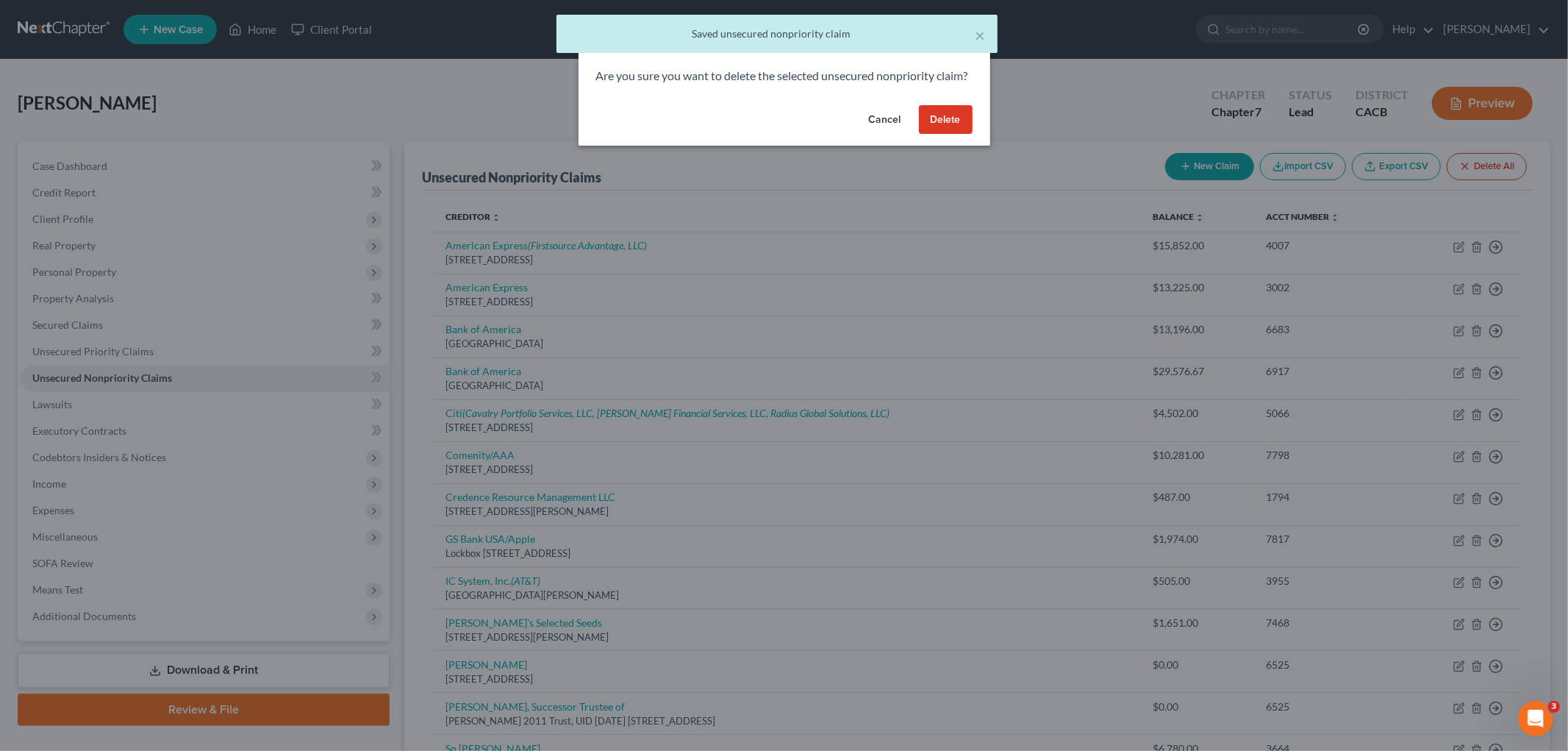
click at [942, 134] on button "Delete" at bounding box center [946, 120] width 54 height 30
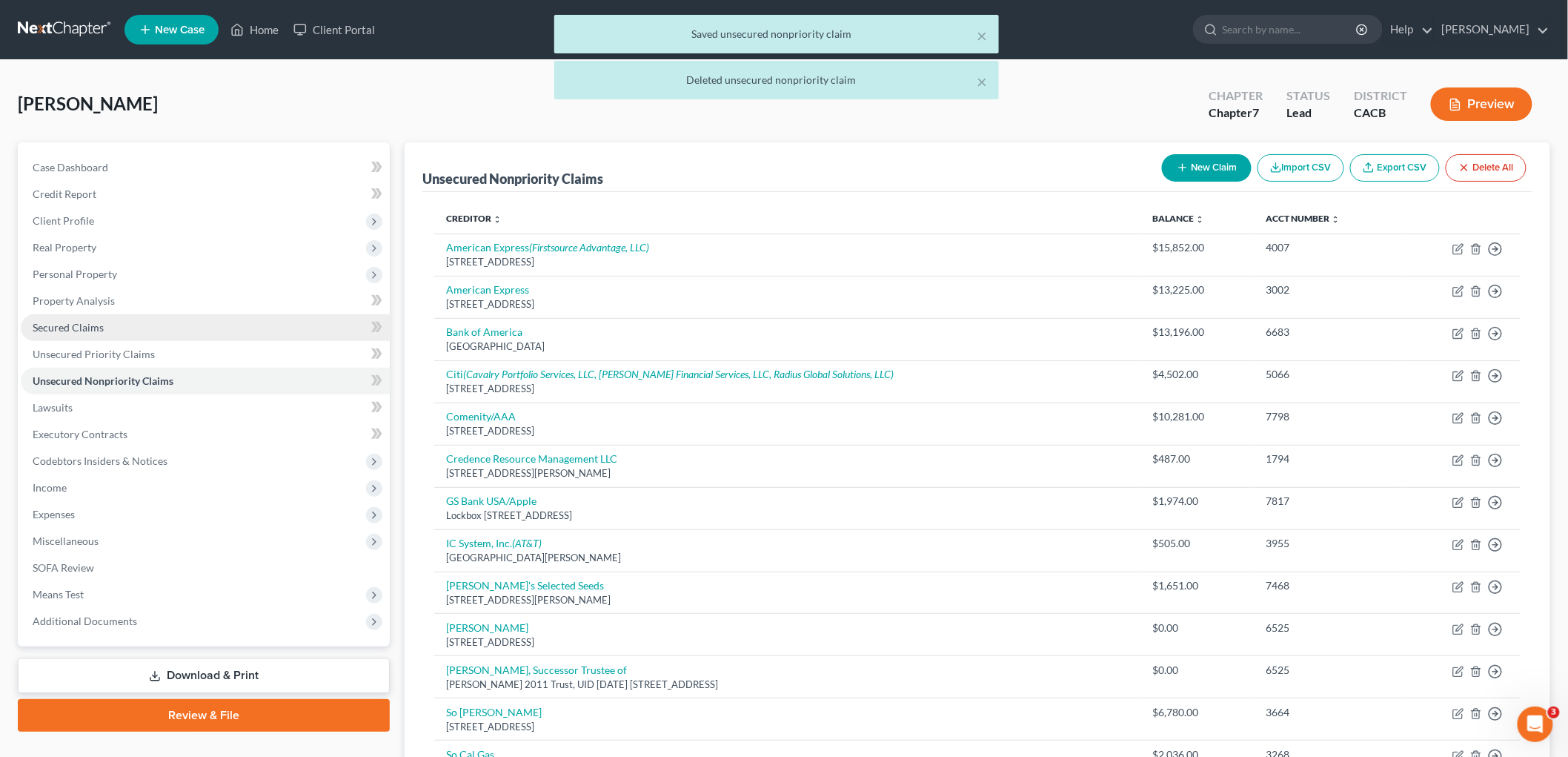
click at [99, 328] on span "Secured Claims" at bounding box center [68, 327] width 71 height 12
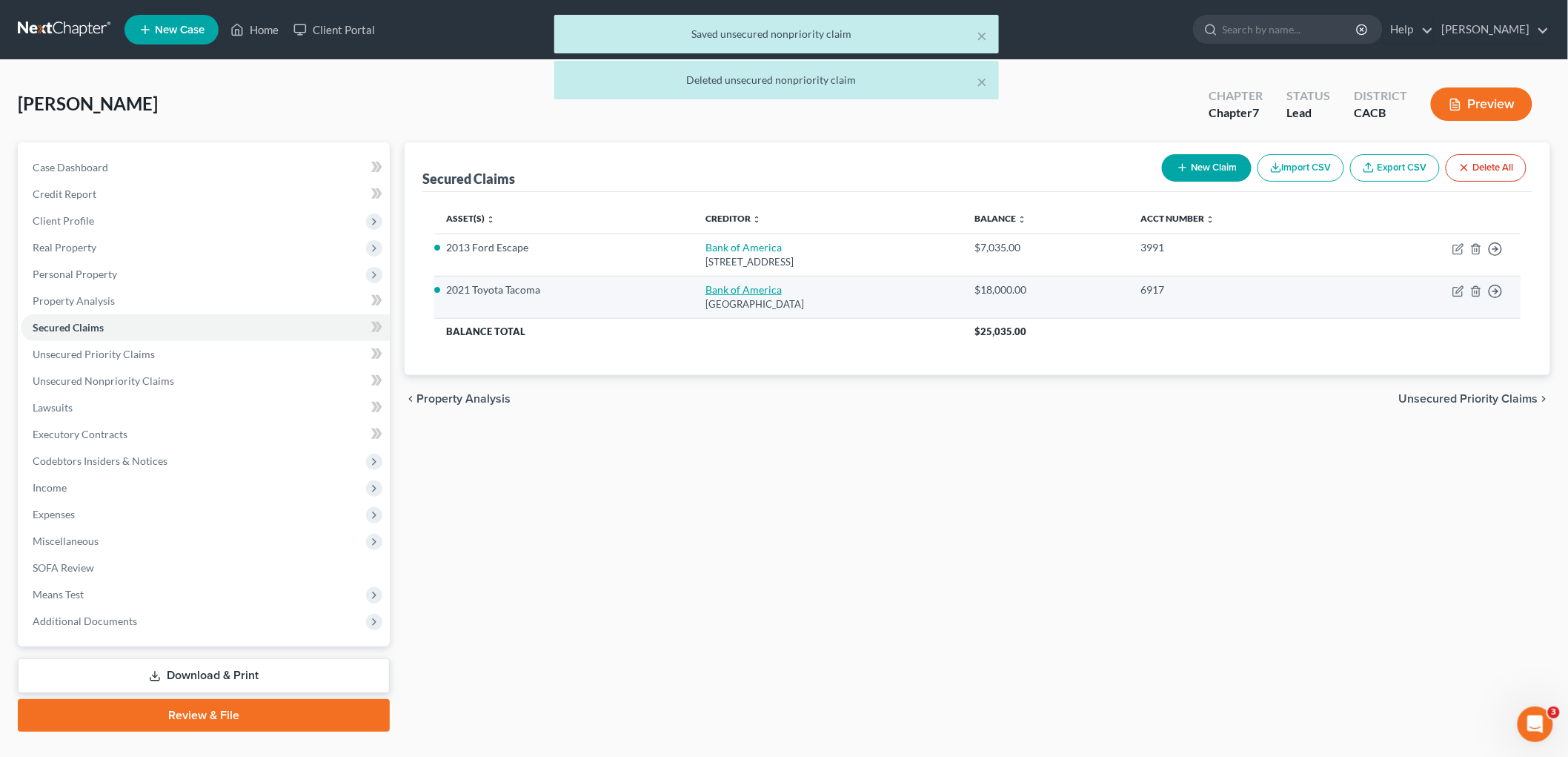
click at [731, 289] on link "Bank of America" at bounding box center [743, 289] width 76 height 12
select select "9"
select select "3"
select select "0"
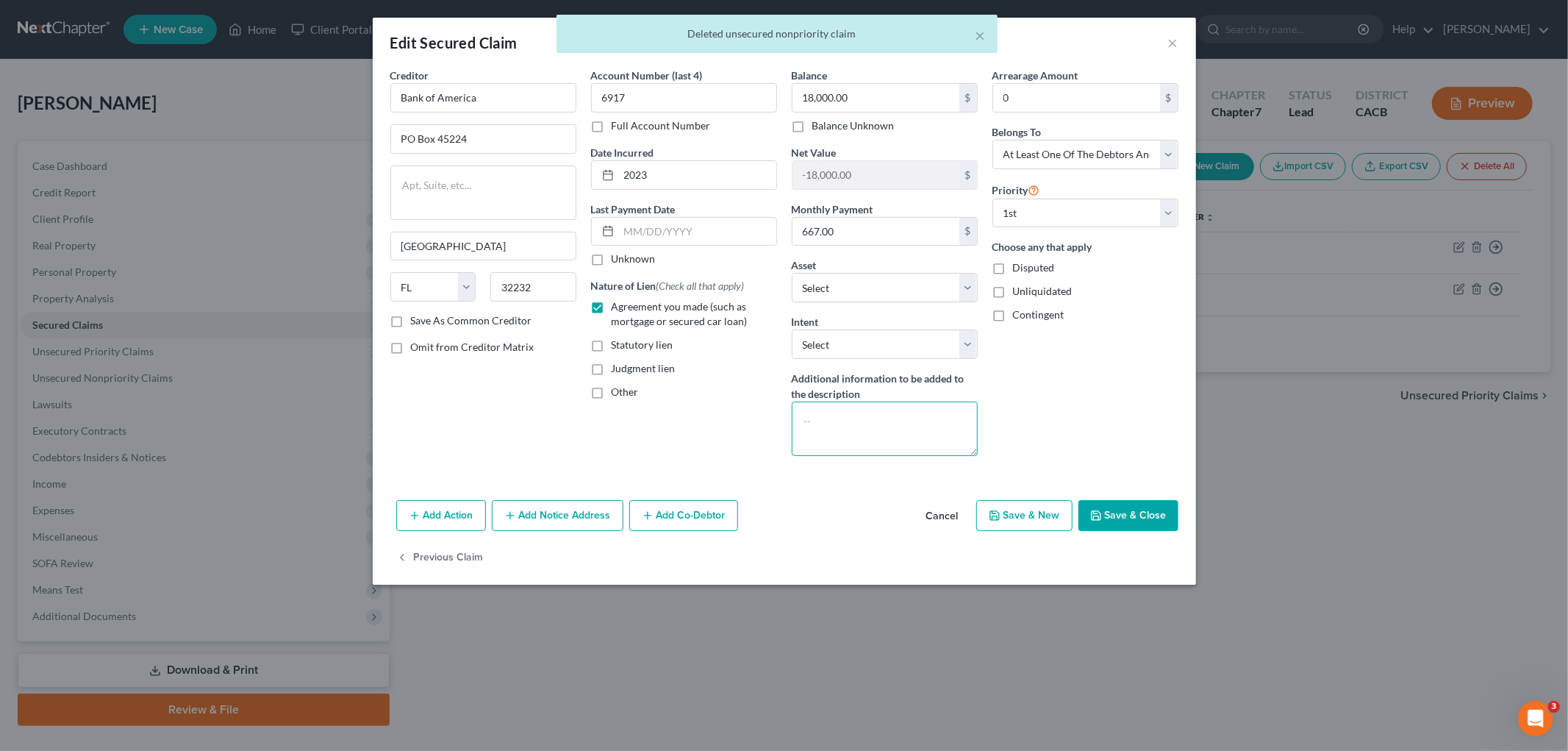
click at [848, 407] on textarea at bounding box center [885, 429] width 186 height 54
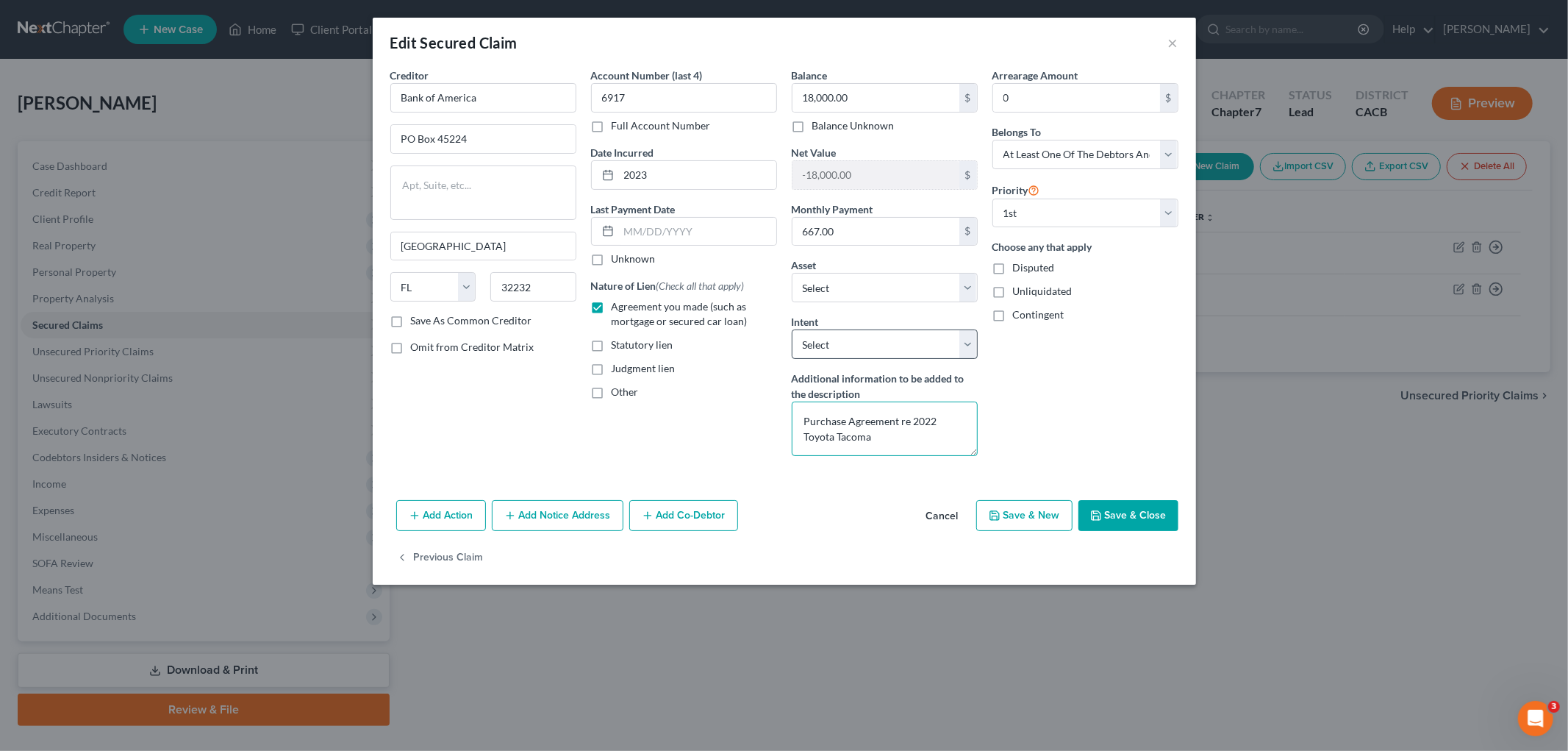
type textarea "Purchase Agreement re 2022 Toyota Tacoma"
click at [923, 347] on select "Select Surrender Redeem Reaffirm Avoid Other" at bounding box center [885, 344] width 186 height 30
select select "4"
click at [792, 329] on select "Select Surrender Redeem Reaffirm Avoid Other" at bounding box center [885, 344] width 186 height 30
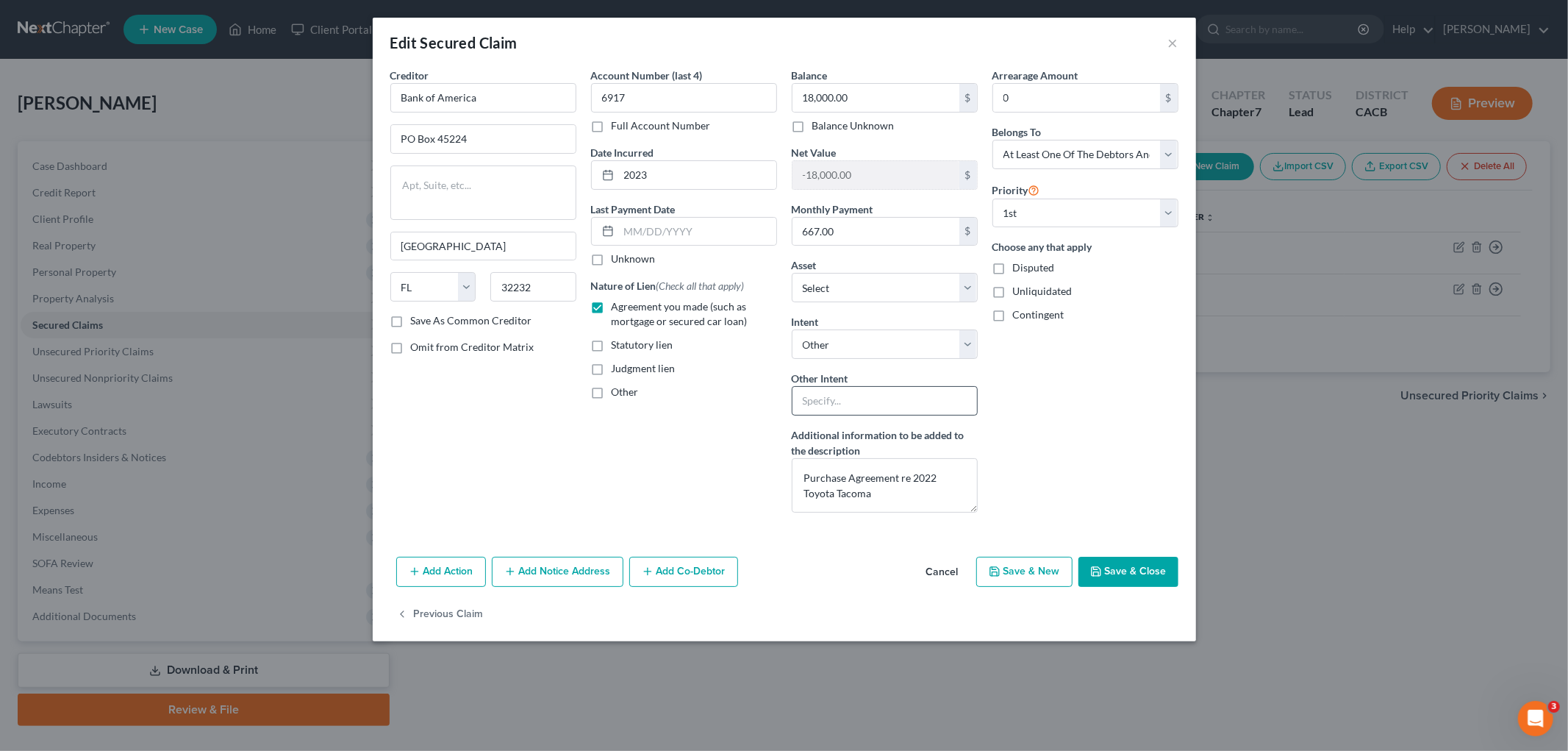
drag, startPoint x: 871, startPoint y: 383, endPoint x: 866, endPoint y: 401, distance: 18.7
click at [871, 386] on div "Other Intent" at bounding box center [885, 393] width 186 height 44
click at [866, 401] on input "text" at bounding box center [885, 401] width 186 height 30
paste input "Social Security"
drag, startPoint x: 905, startPoint y: 403, endPoint x: 581, endPoint y: 693, distance: 434.8
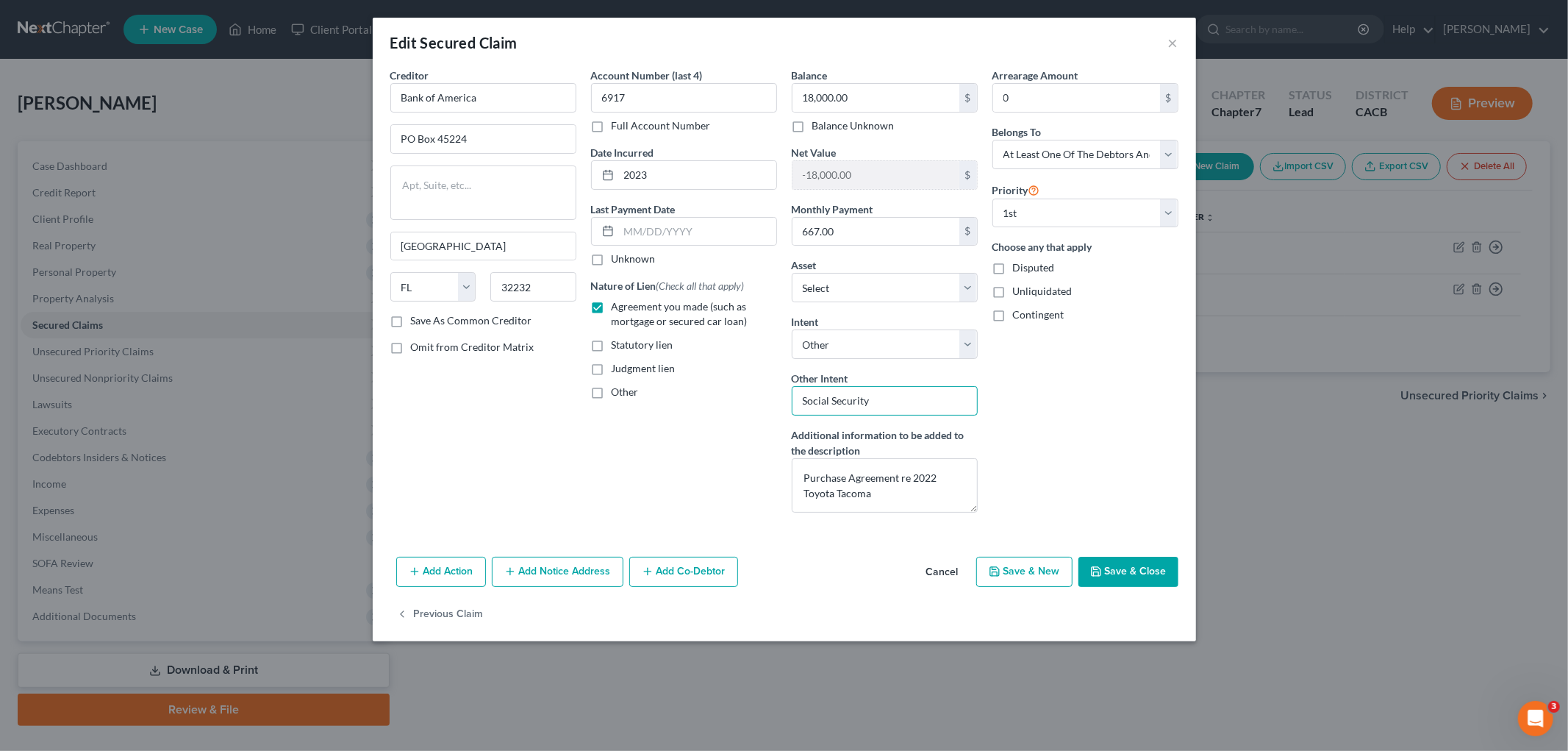
click at [737, 403] on div "Creditor * Bank of America PO Box 45224 Jacksonville State AL AK AR AZ CA CO CT…" at bounding box center [784, 296] width 803 height 457
drag, startPoint x: 907, startPoint y: 421, endPoint x: 916, endPoint y: 410, distance: 14.2
click at [908, 419] on div "Balance 18,000.00 $ Balance Unknown Balance Undetermined 18,000.00 $ Balance Un…" at bounding box center [885, 296] width 201 height 457
drag, startPoint x: 918, startPoint y: 409, endPoint x: 741, endPoint y: 399, distance: 177.3
click at [741, 399] on div "Creditor * Bank of America PO Box 45224 Jacksonville State AL AK AR AZ CA CO CT…" at bounding box center [784, 296] width 803 height 457
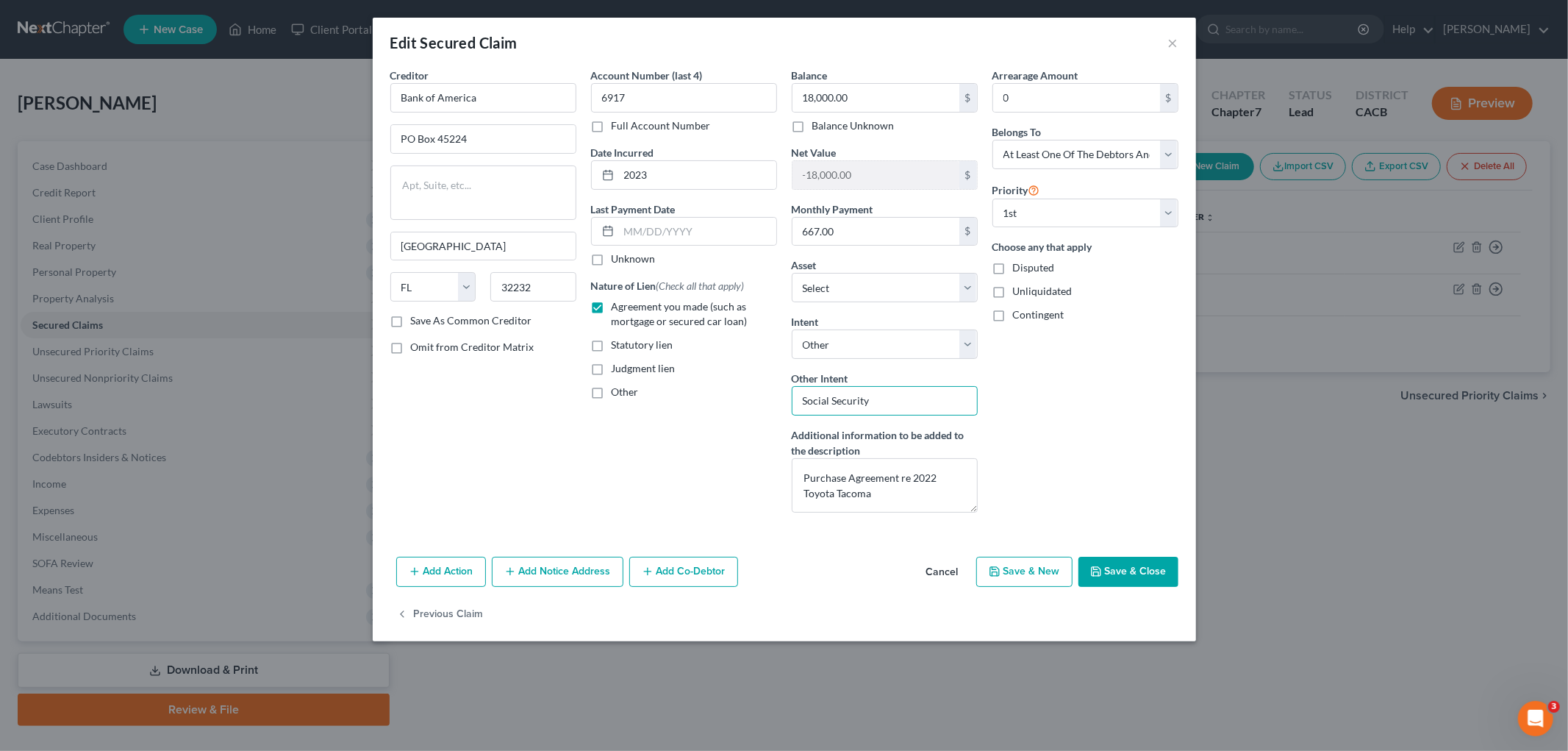
paste input "Retain and Ride Through Per CCP 2983.3"
type input "Retain and Ride Through Per CCP 2983.3"
click at [657, 569] on button "Add Co-Debtor" at bounding box center [684, 572] width 109 height 31
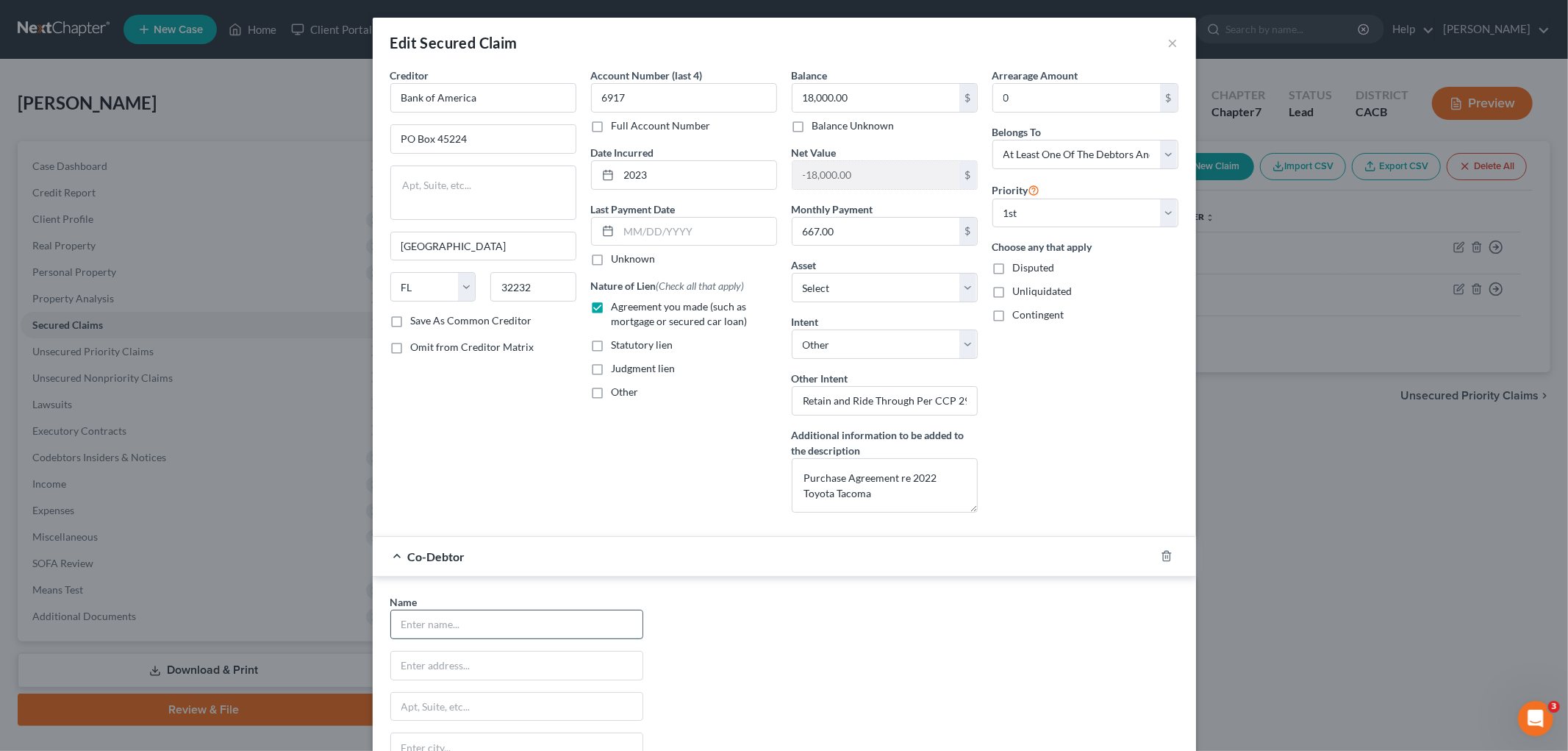
click at [512, 614] on input "text" at bounding box center [517, 624] width 252 height 28
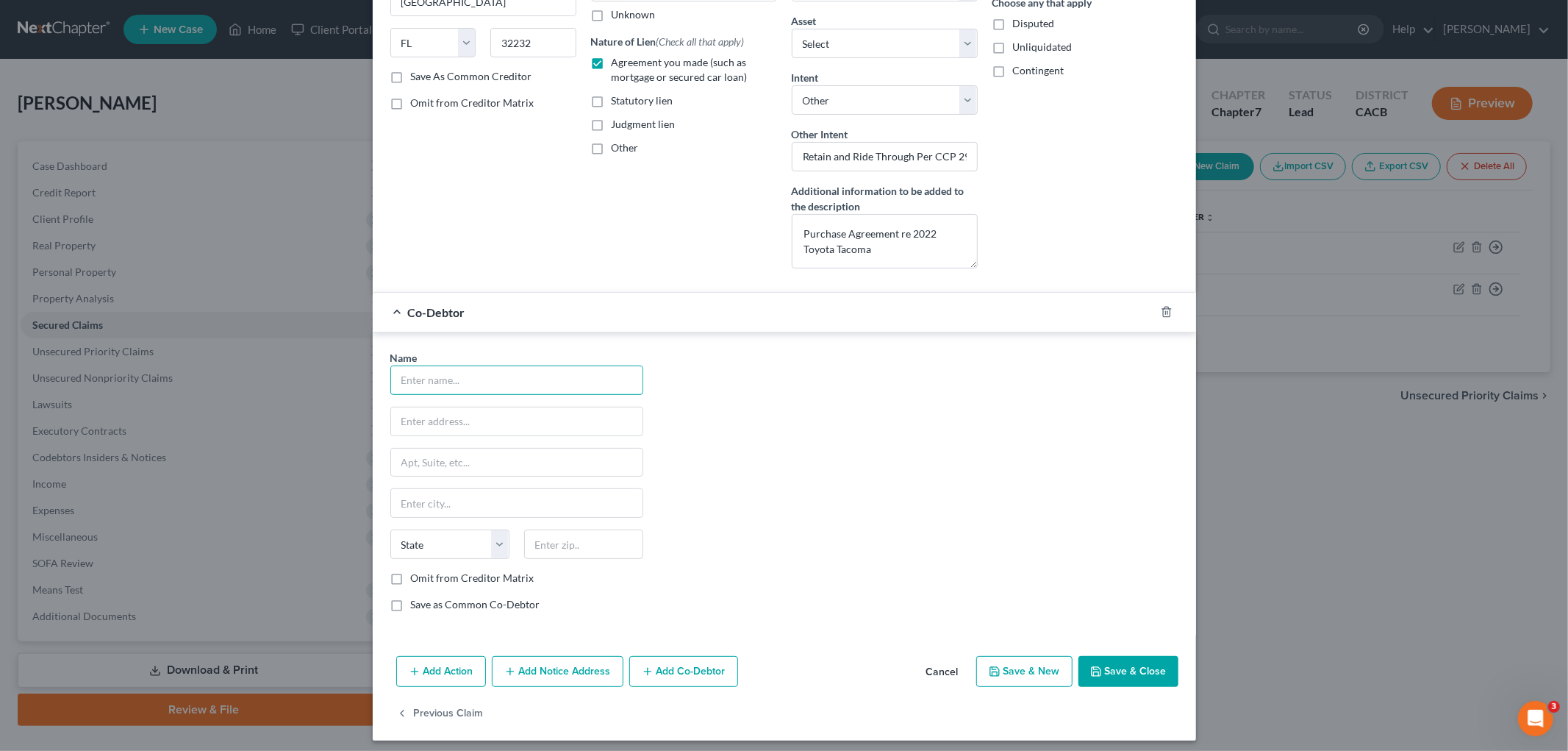
scroll to position [245, 0]
click at [1163, 307] on icon "button" at bounding box center [1166, 312] width 7 height 10
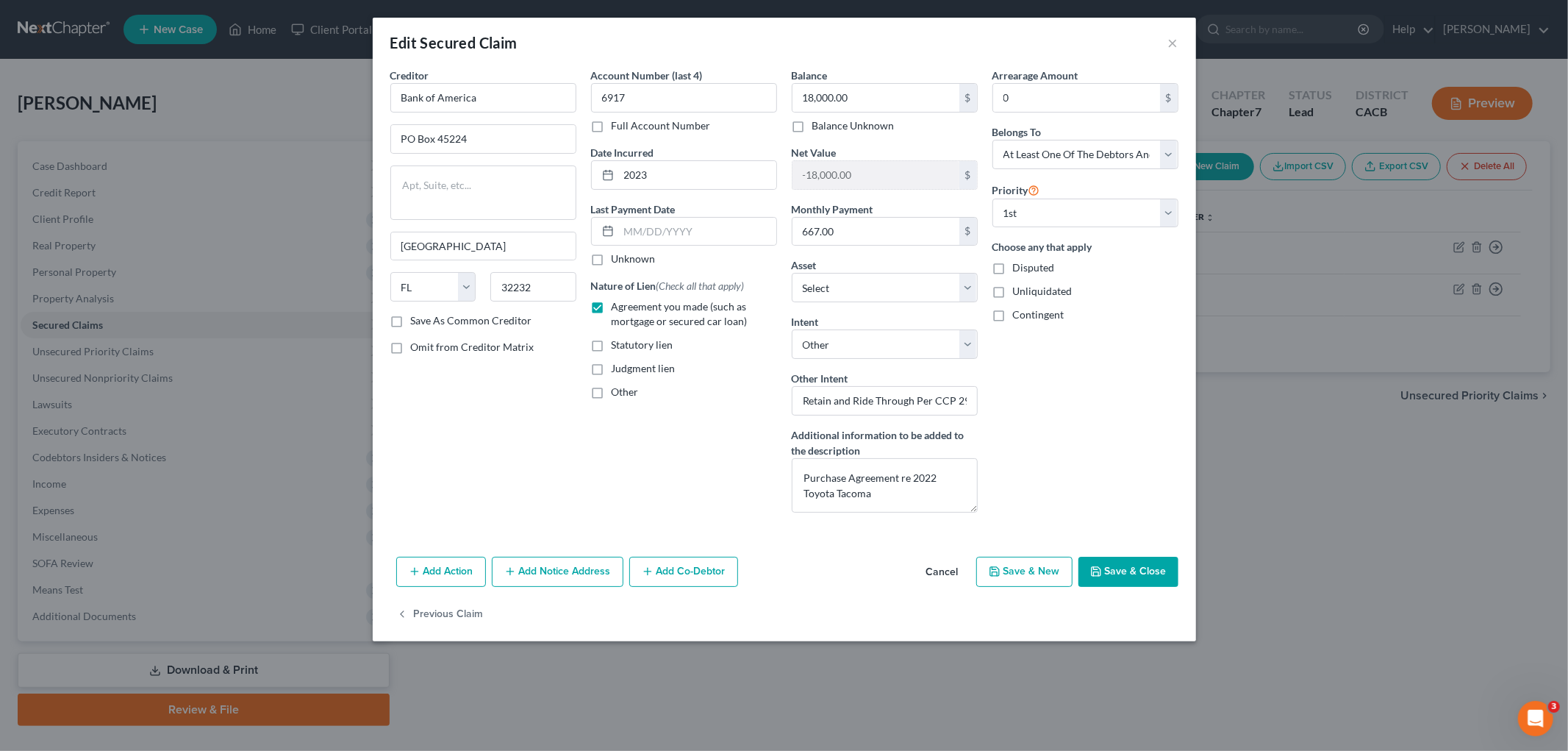
scroll to position [0, 0]
click at [1124, 569] on button "Save & Close" at bounding box center [1128, 572] width 100 height 31
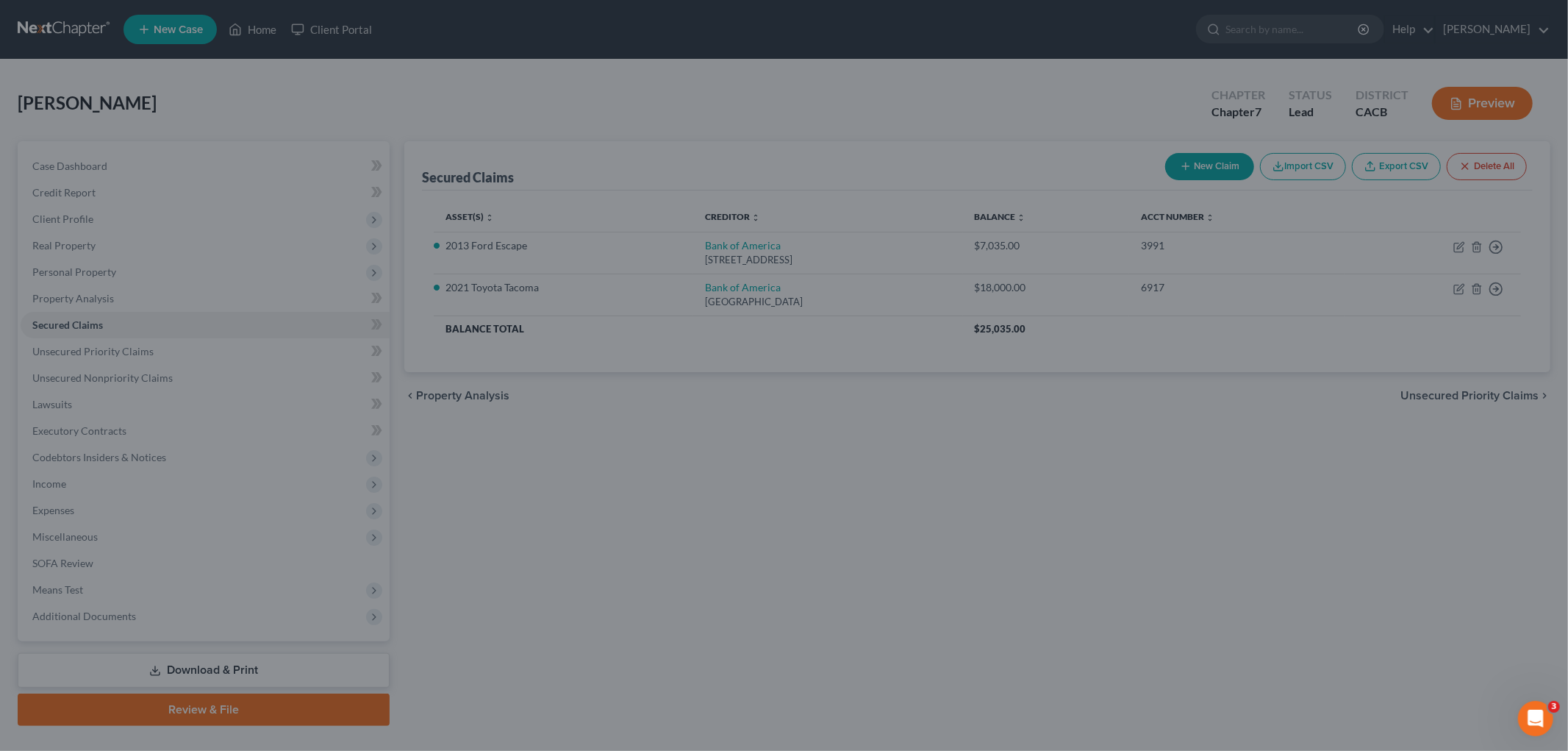
select select "6"
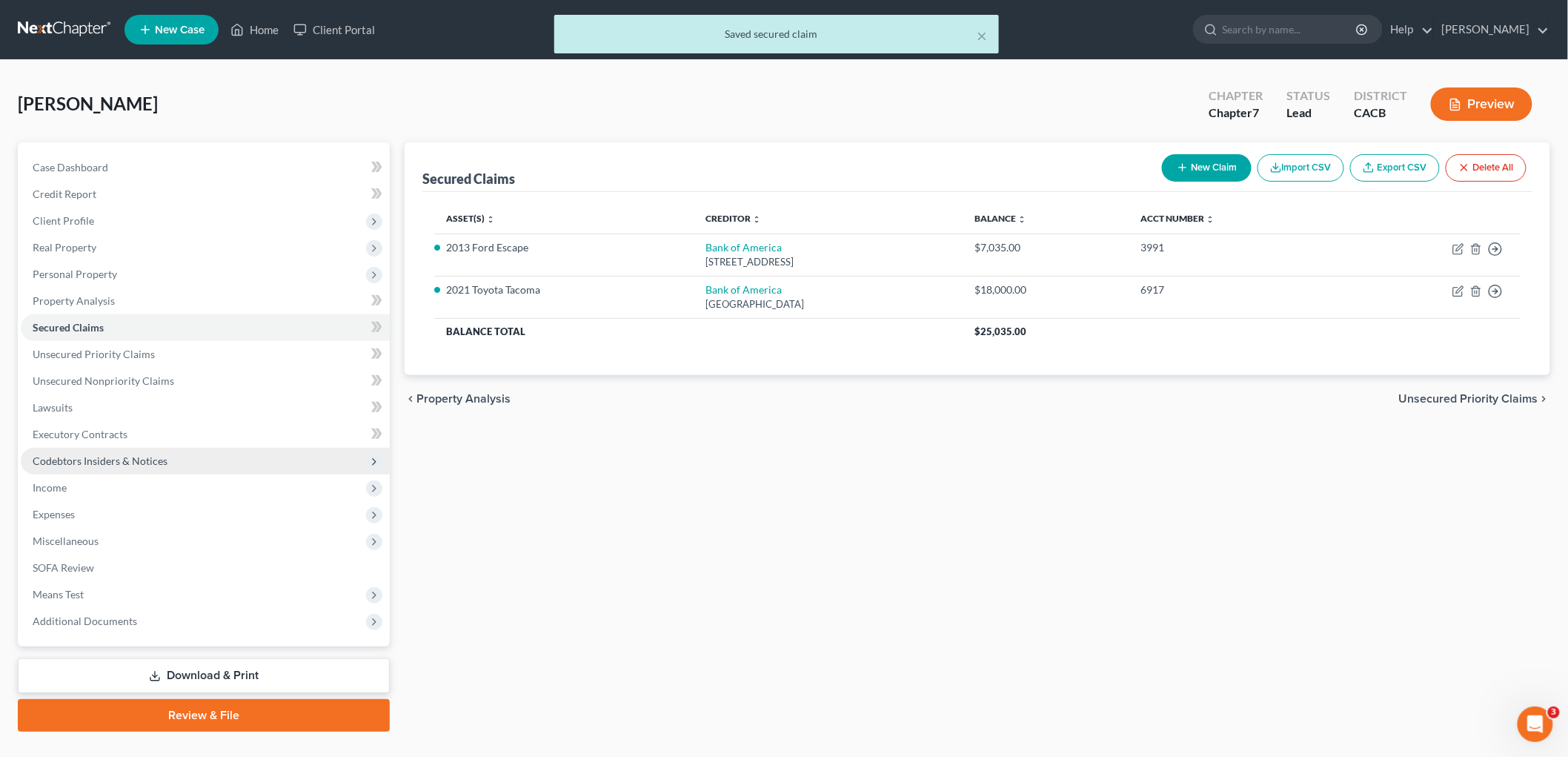
click at [53, 452] on span "Codebtors Insiders & Notices" at bounding box center [205, 462] width 369 height 27
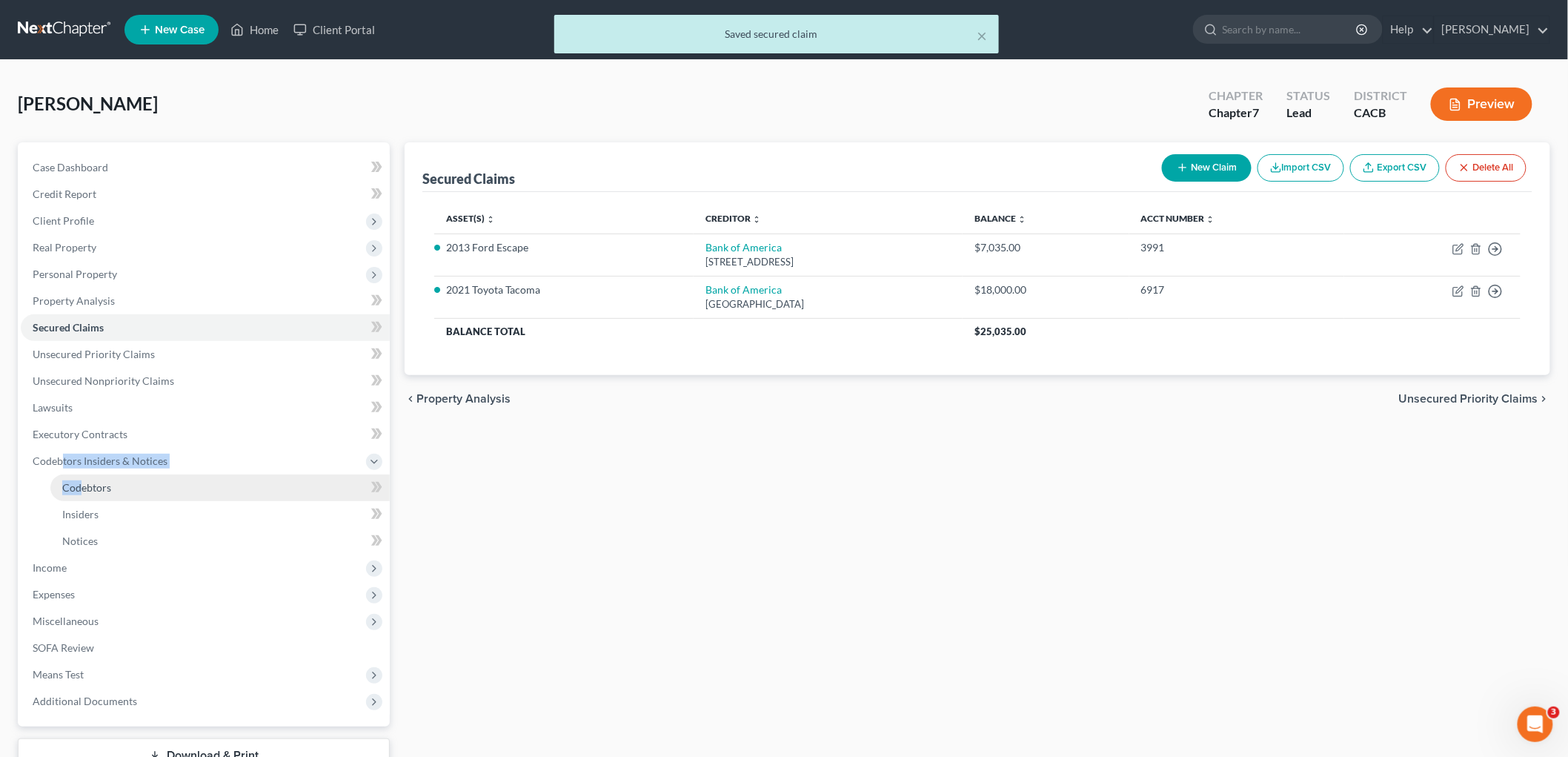
drag, startPoint x: 61, startPoint y: 463, endPoint x: 79, endPoint y: 479, distance: 24.1
click at [79, 479] on li "Codebtors Insiders & Notices Codebtors Insiders Notices" at bounding box center [205, 501] width 369 height 107
click at [79, 479] on link "Codebtors" at bounding box center [220, 488] width 339 height 27
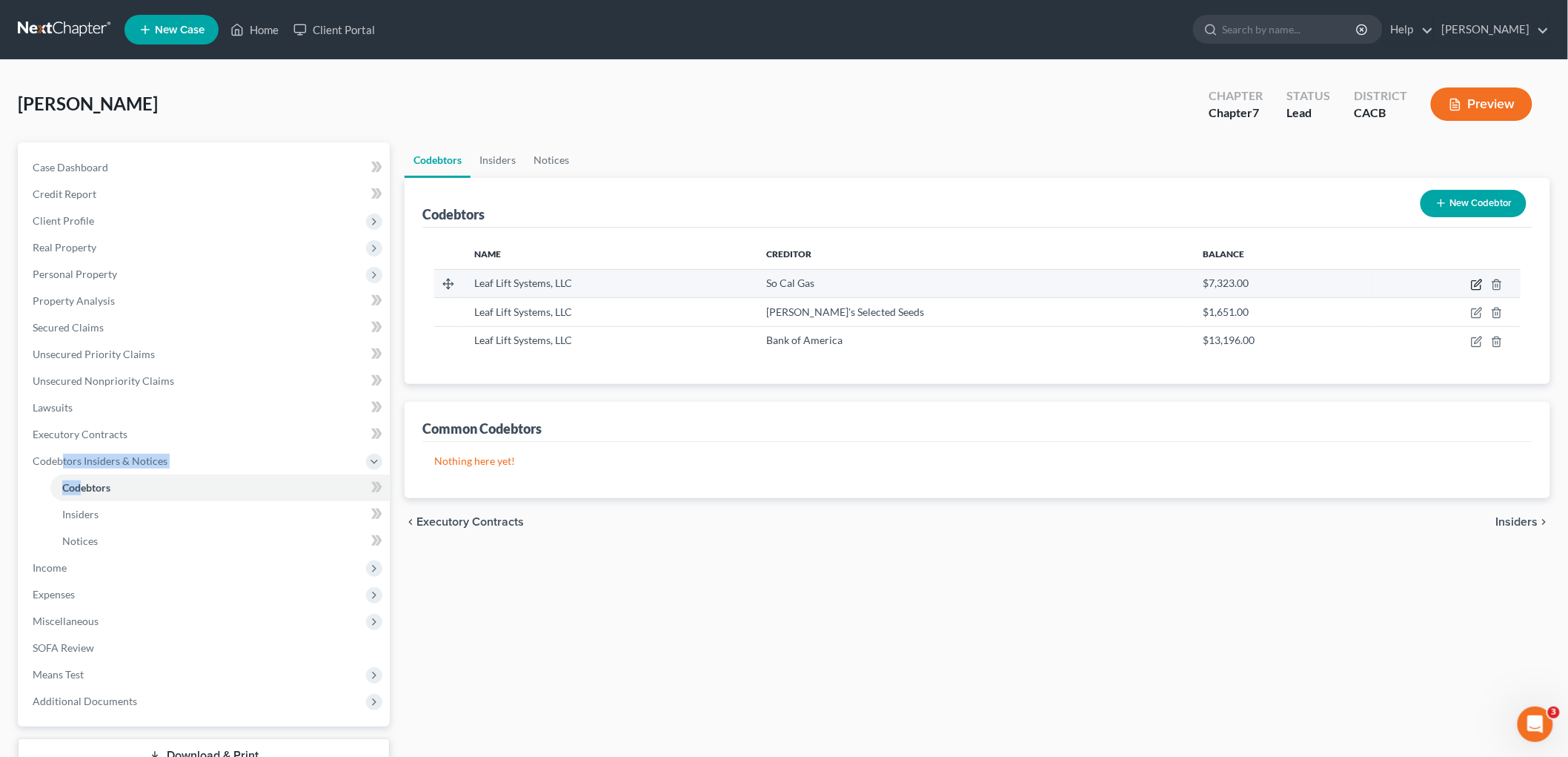
click at [1348, 285] on icon "button" at bounding box center [1477, 285] width 12 height 12
select select "4"
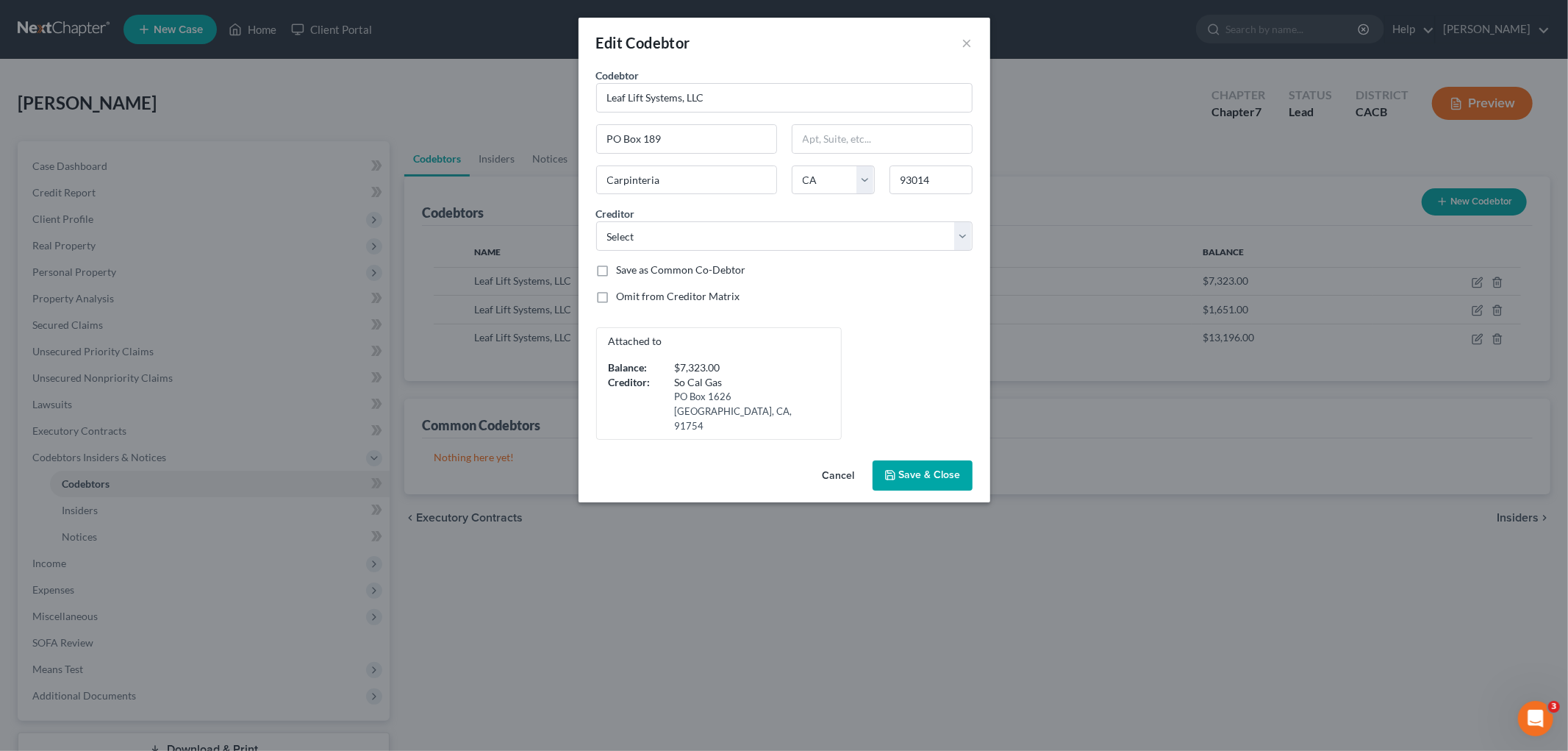
click at [723, 260] on div "Codebtor * Leaf Lift Systems, LLC Codebtor * Leaf Lift Systems, LLC PO Box 189 …" at bounding box center [784, 254] width 391 height 372
click at [721, 268] on label "Save as Common Co-Debtor" at bounding box center [681, 270] width 129 height 15
click at [632, 268] on input "Save as Common Co-Debtor" at bounding box center [628, 268] width 10 height 10
checkbox input "true"
click at [966, 460] on button "Save & Close" at bounding box center [922, 476] width 100 height 31
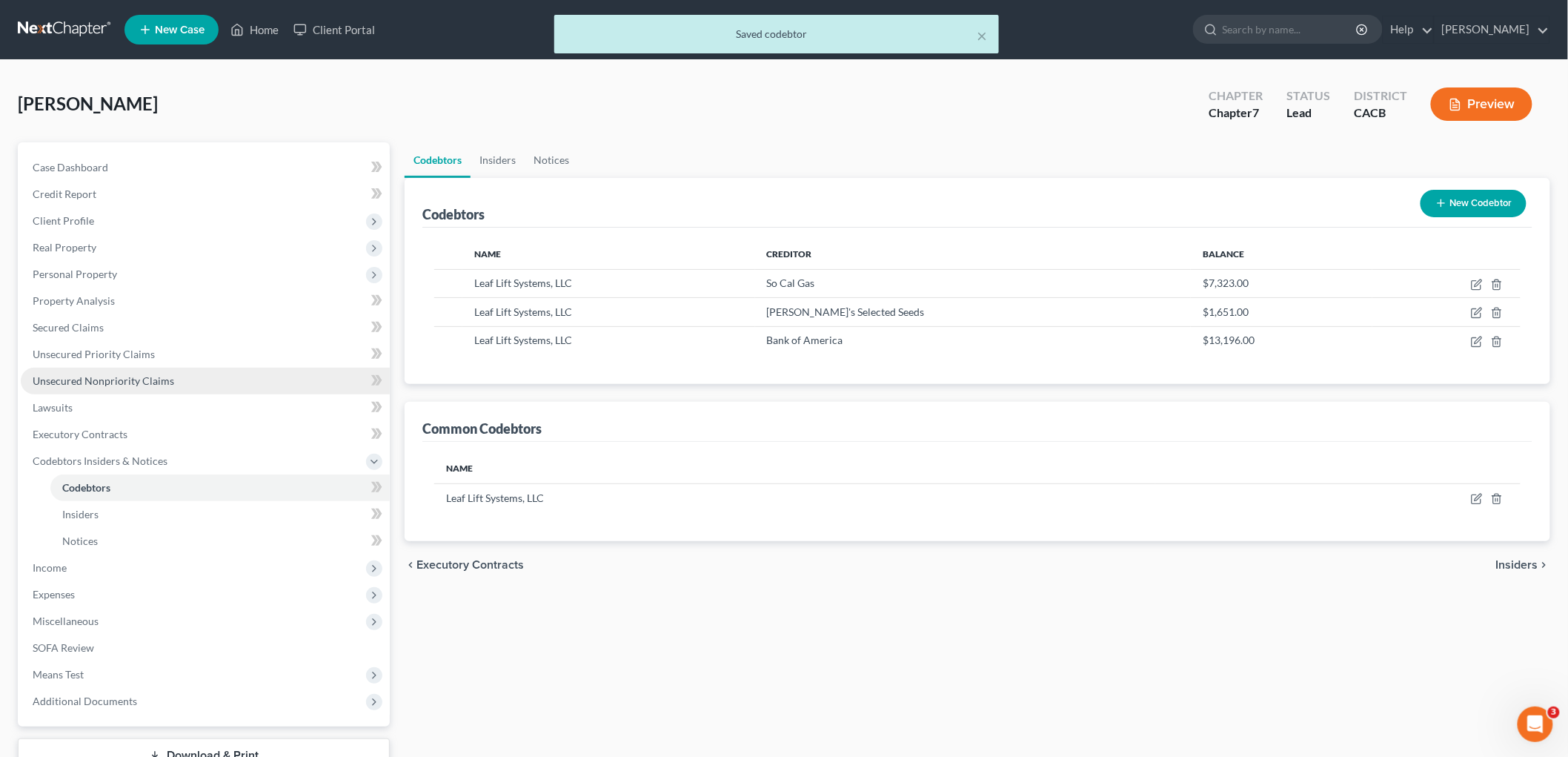
click at [113, 387] on link "Unsecured Nonpriority Claims" at bounding box center [205, 381] width 369 height 27
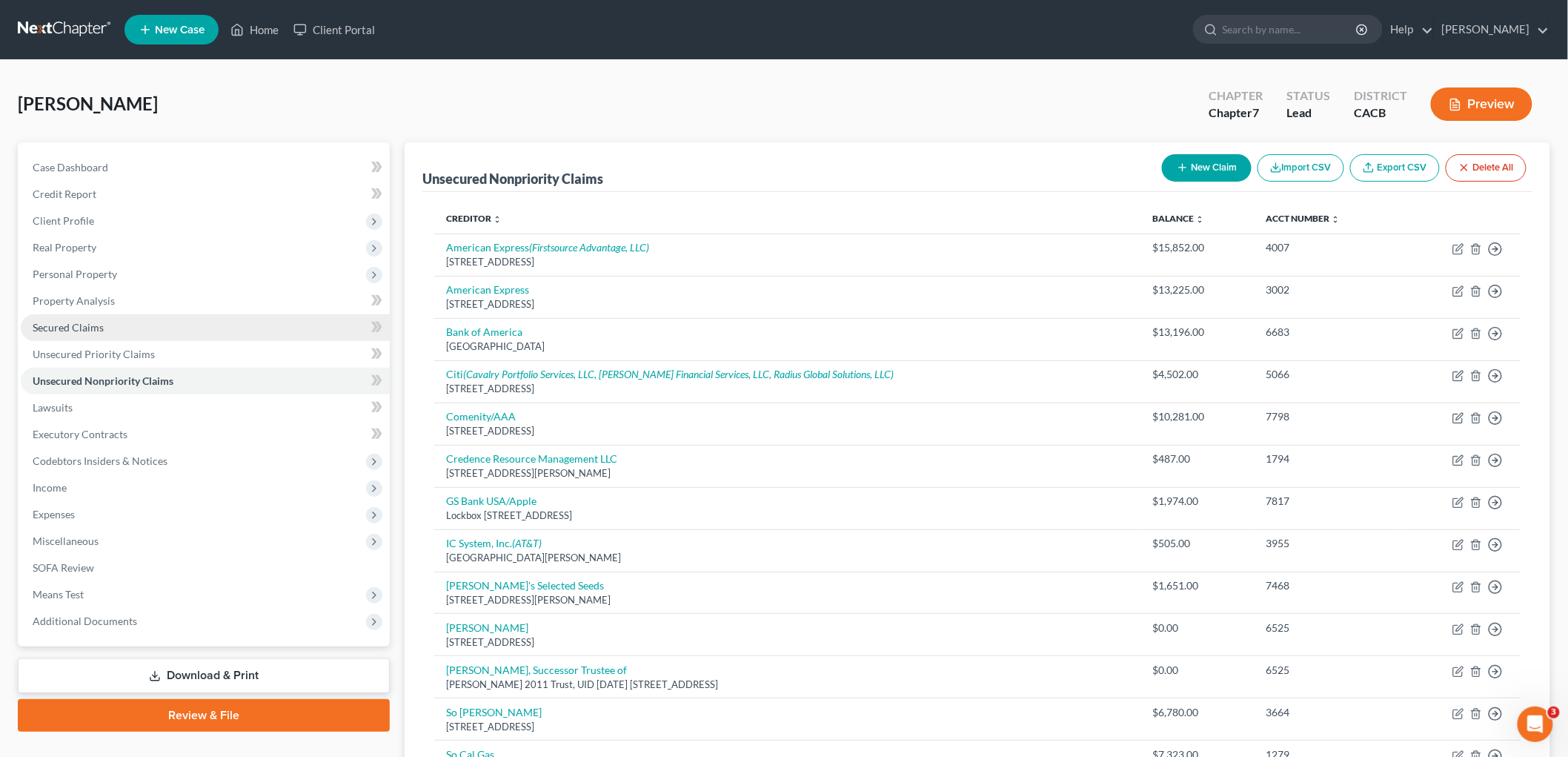
click at [137, 334] on link "Secured Claims" at bounding box center [205, 328] width 369 height 27
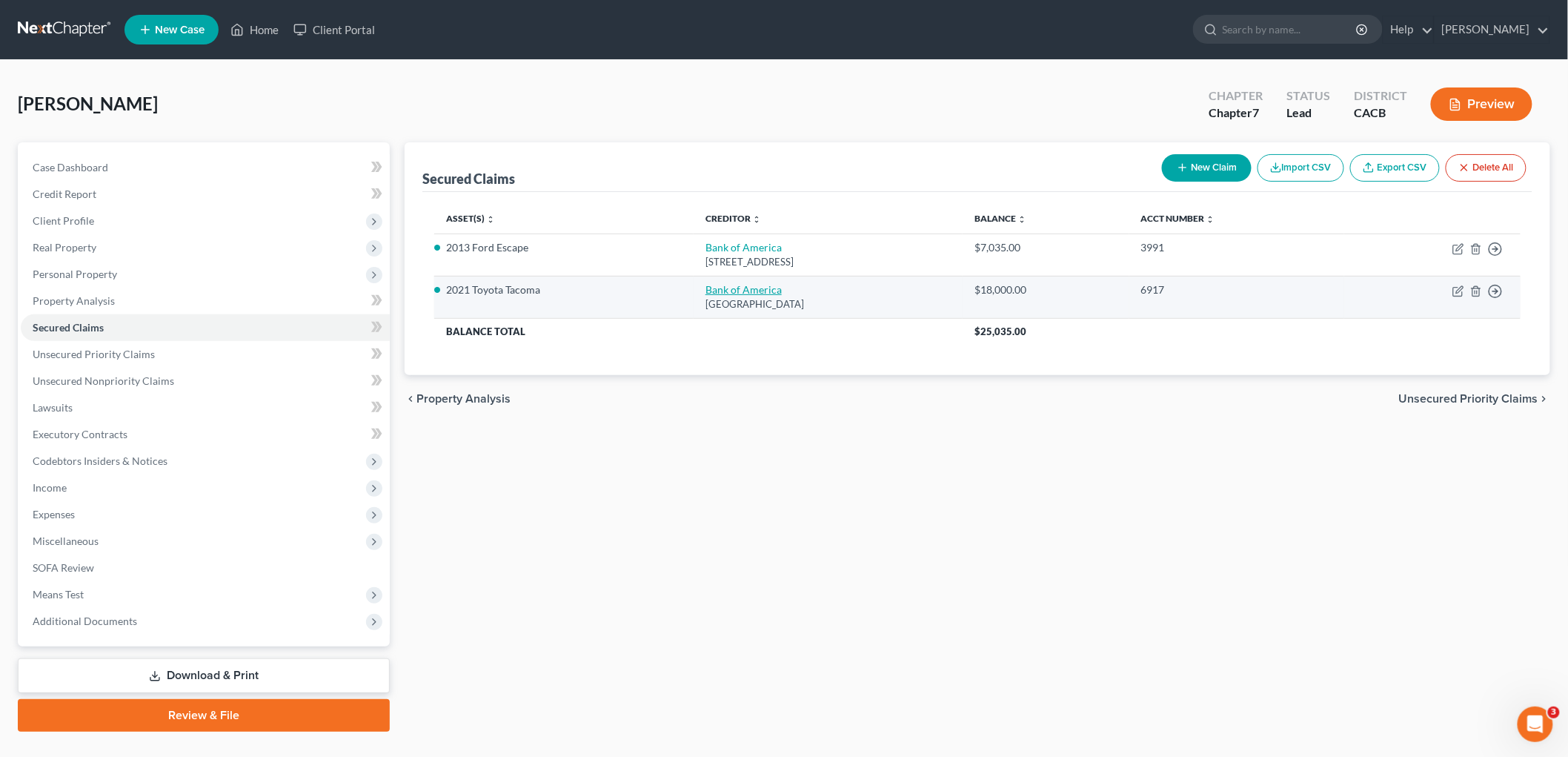
click at [723, 283] on link "Bank of America" at bounding box center [743, 289] width 76 height 12
select select "9"
select select "4"
select select "3"
select select "0"
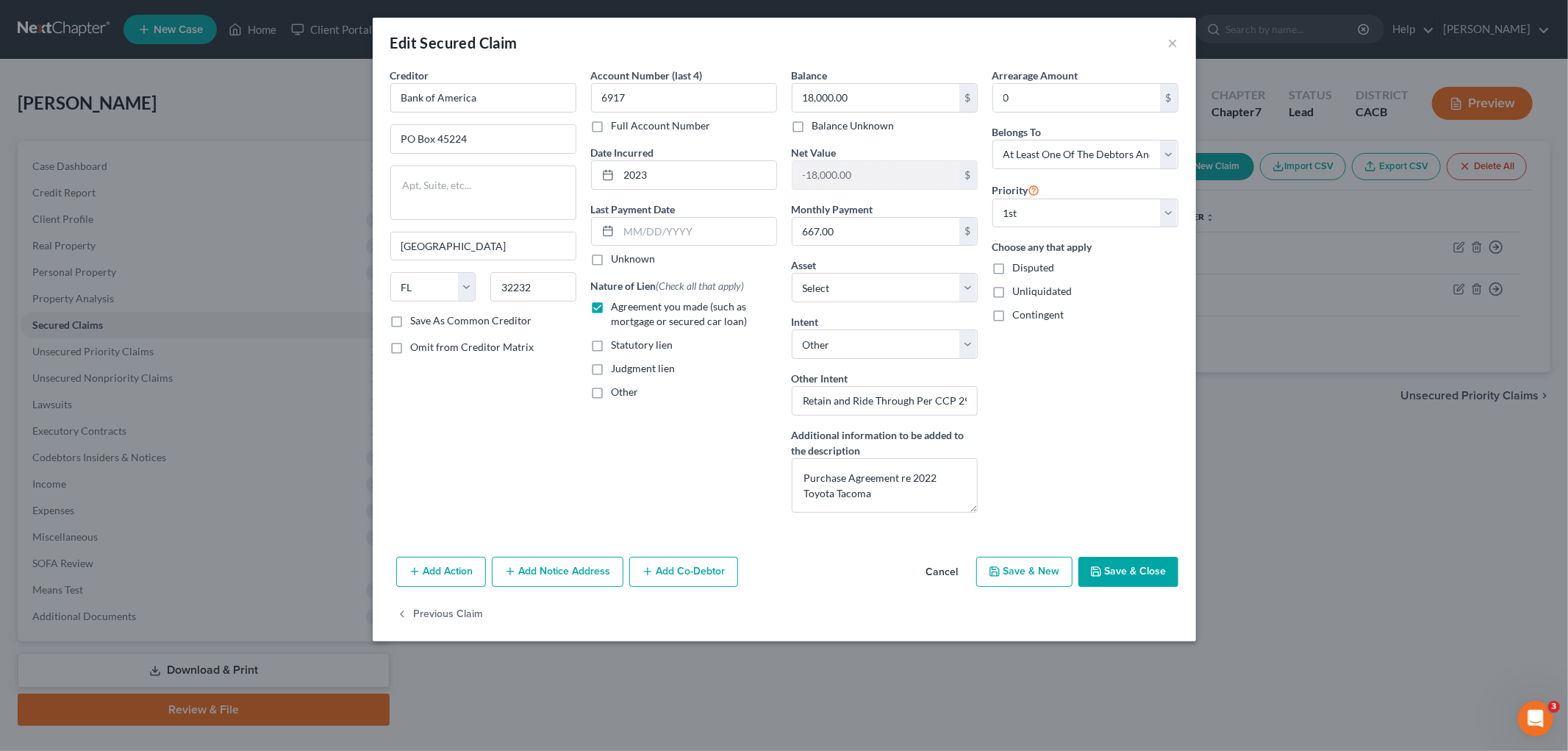
click at [684, 577] on button "Add Co-Debtor" at bounding box center [684, 572] width 109 height 31
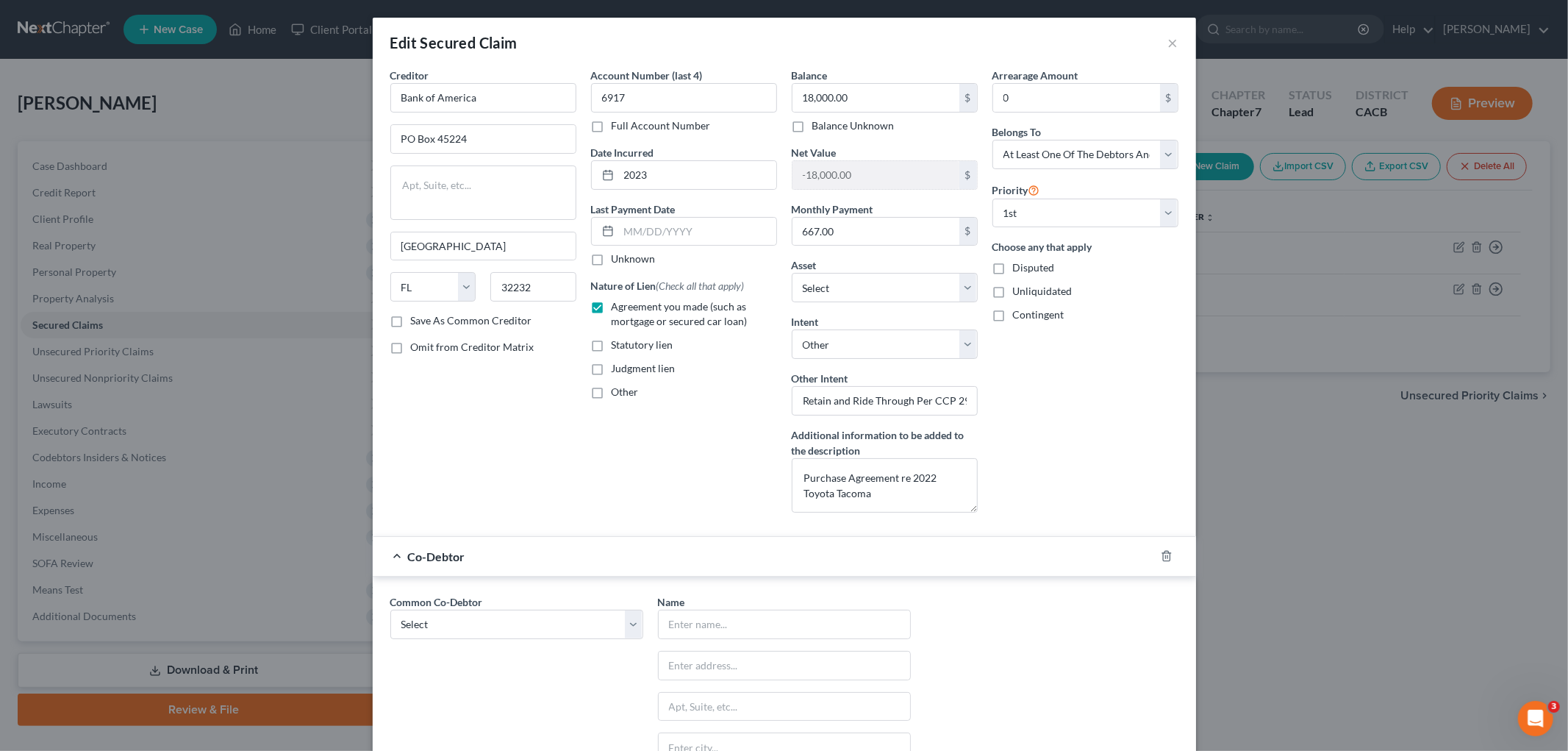
click at [479, 557] on div "Co-Debtor" at bounding box center [764, 556] width 782 height 39
drag, startPoint x: 488, startPoint y: 623, endPoint x: 494, endPoint y: 627, distance: 7.2
click at [489, 614] on select "Select Leaf Lift Systems, LLC" at bounding box center [516, 625] width 253 height 30
select select "0"
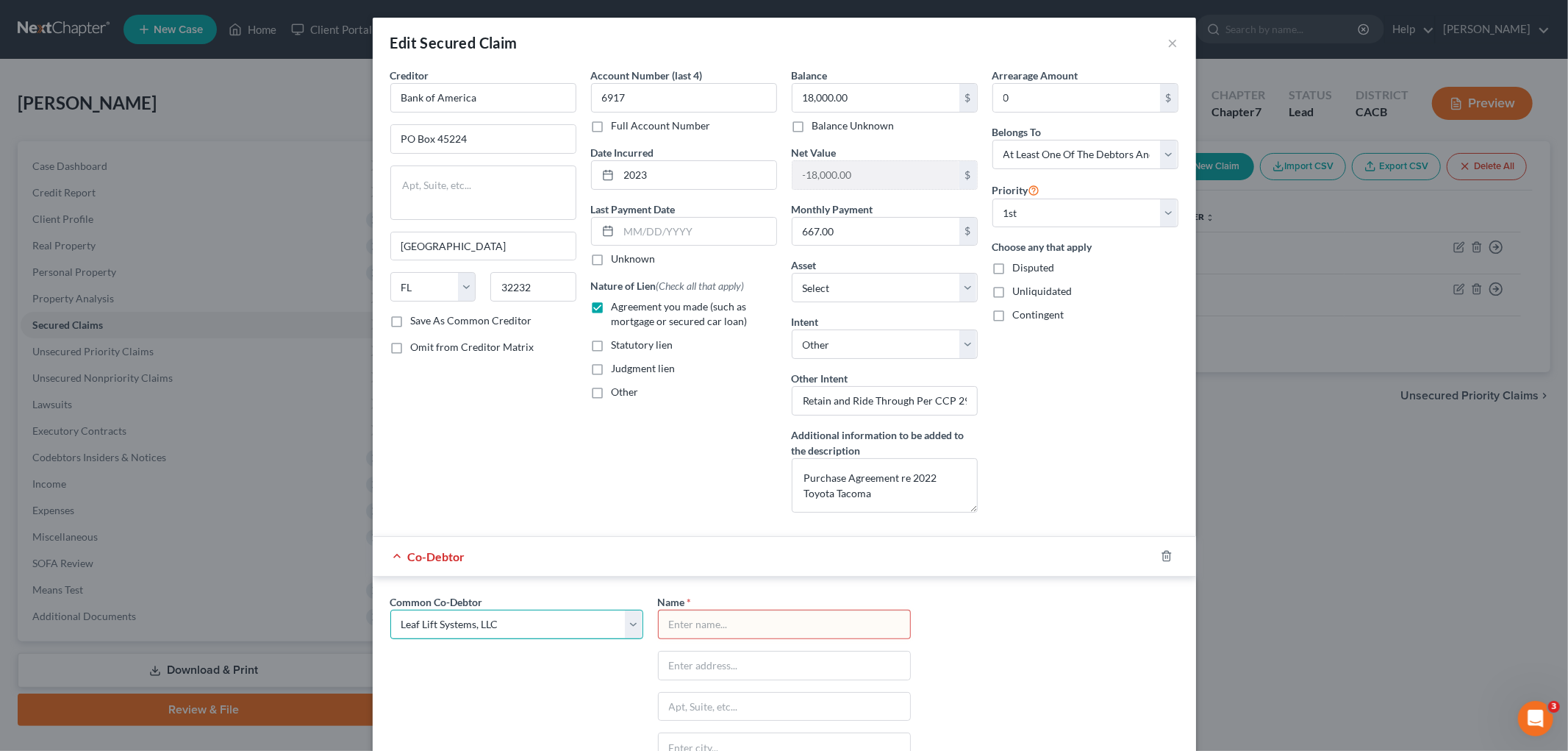
click at [390, 610] on select "Select Leaf Lift Systems, LLC" at bounding box center [516, 625] width 253 height 30
type input "Leaf Lift Systems, LLC"
type input "PO Box 189"
type input "Carpinteria"
select select "4"
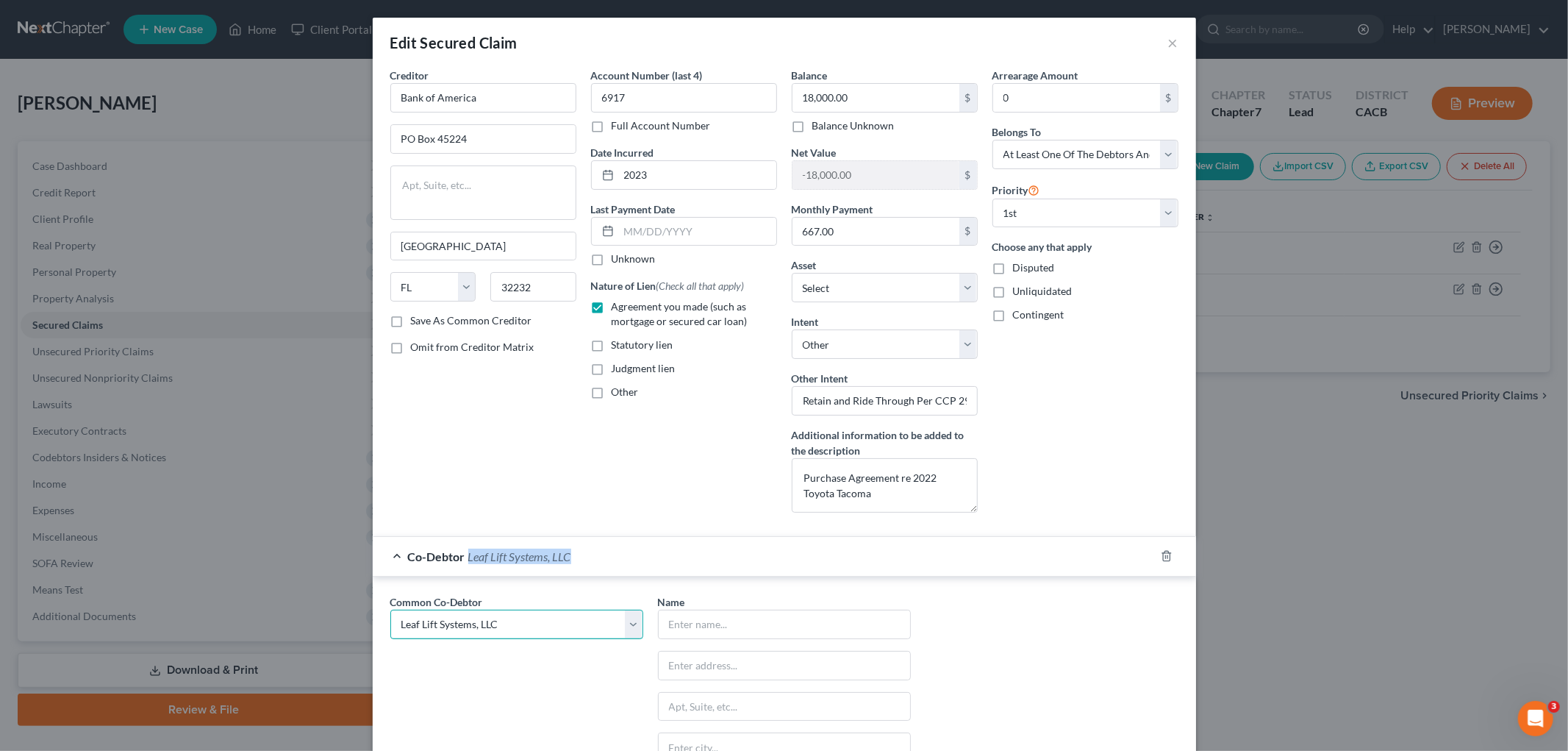
type input "93014"
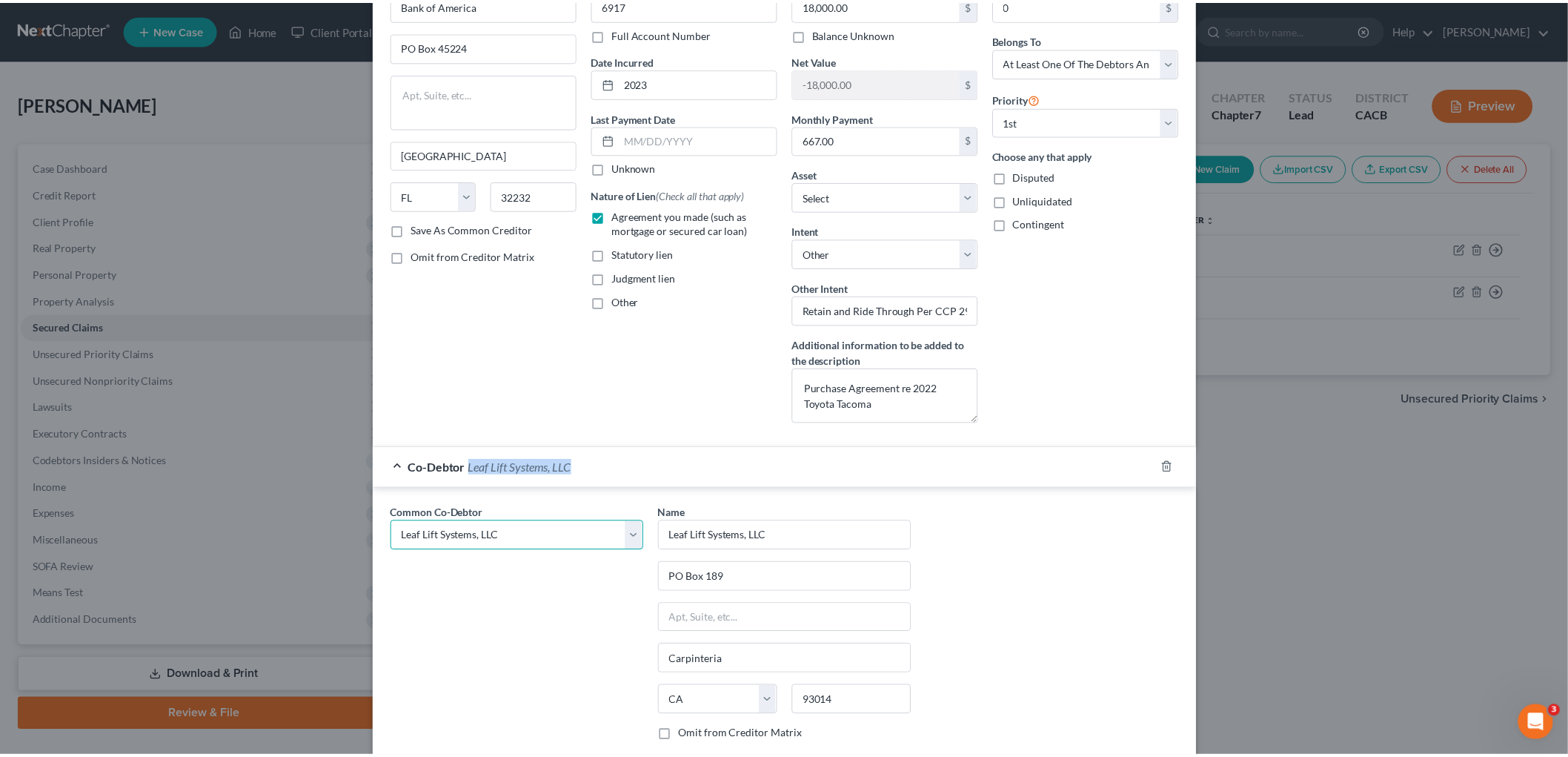
scroll to position [247, 0]
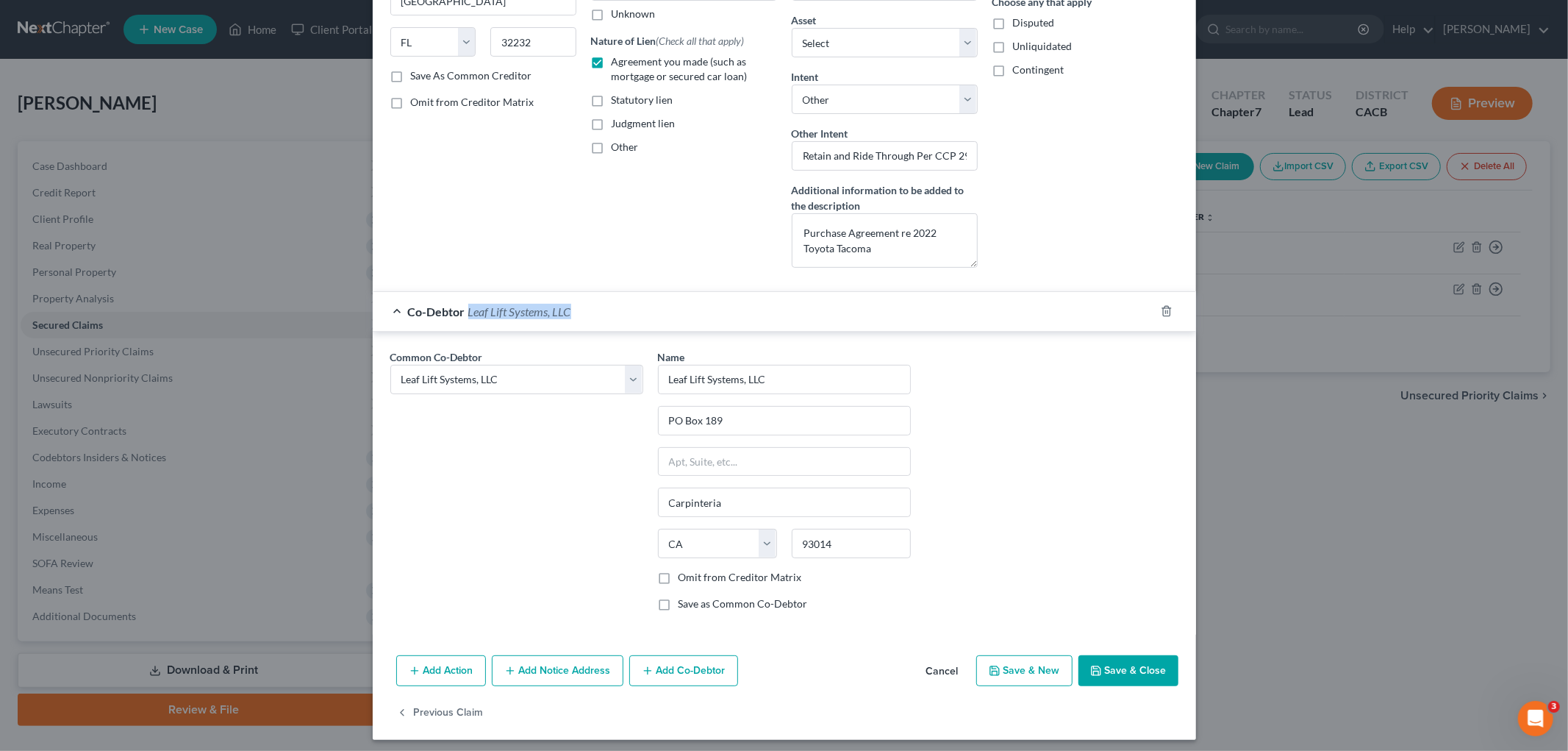
click at [1142, 614] on button "Save & Close" at bounding box center [1128, 671] width 100 height 31
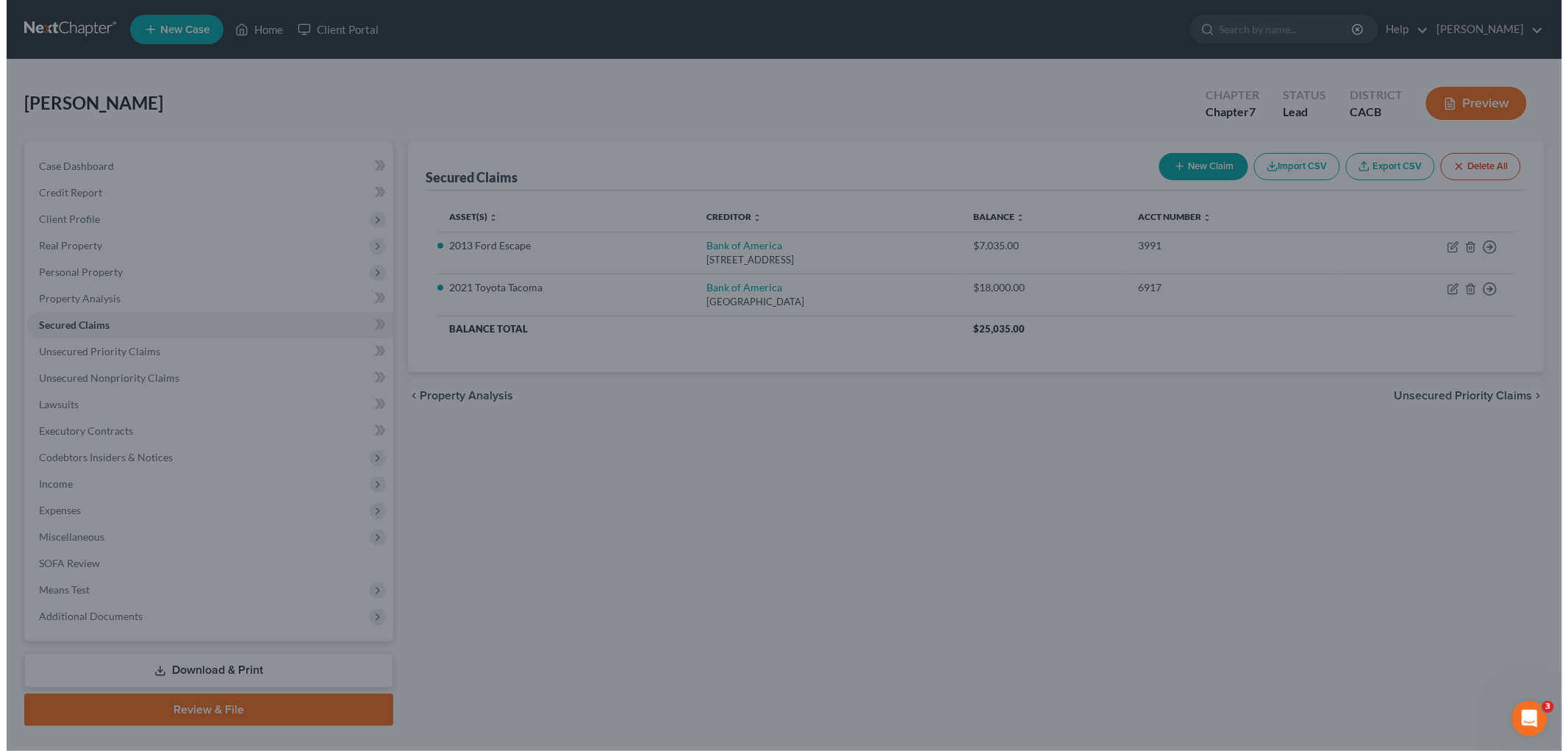
scroll to position [0, 0]
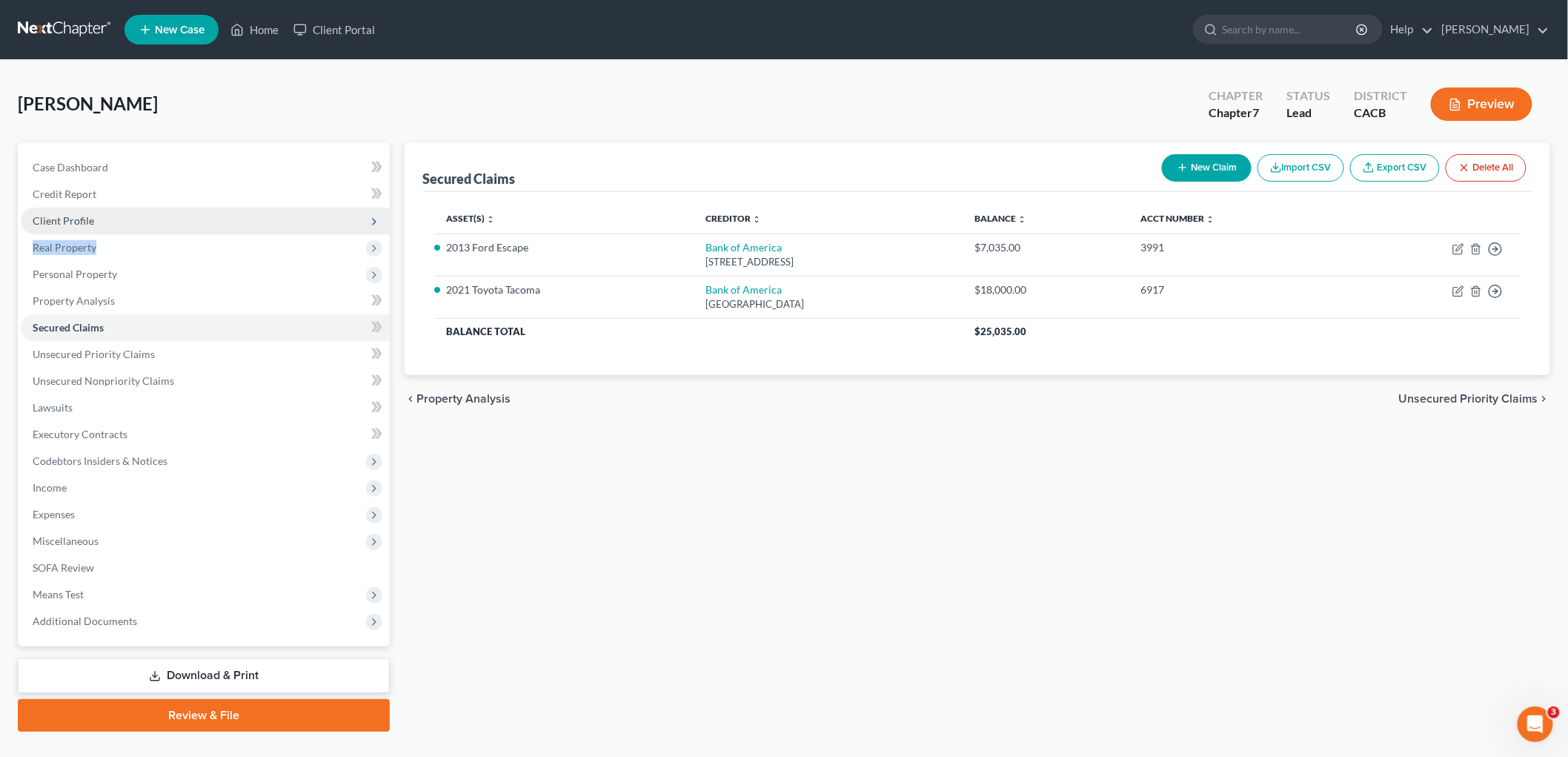
drag, startPoint x: 95, startPoint y: 249, endPoint x: 95, endPoint y: 221, distance: 28.0
click at [96, 226] on ul "Case Dashboard Payments Invoices Payments Payments Credit Report Client Profile" at bounding box center [205, 394] width 369 height 481
click at [95, 218] on span "Client Profile" at bounding box center [205, 221] width 369 height 27
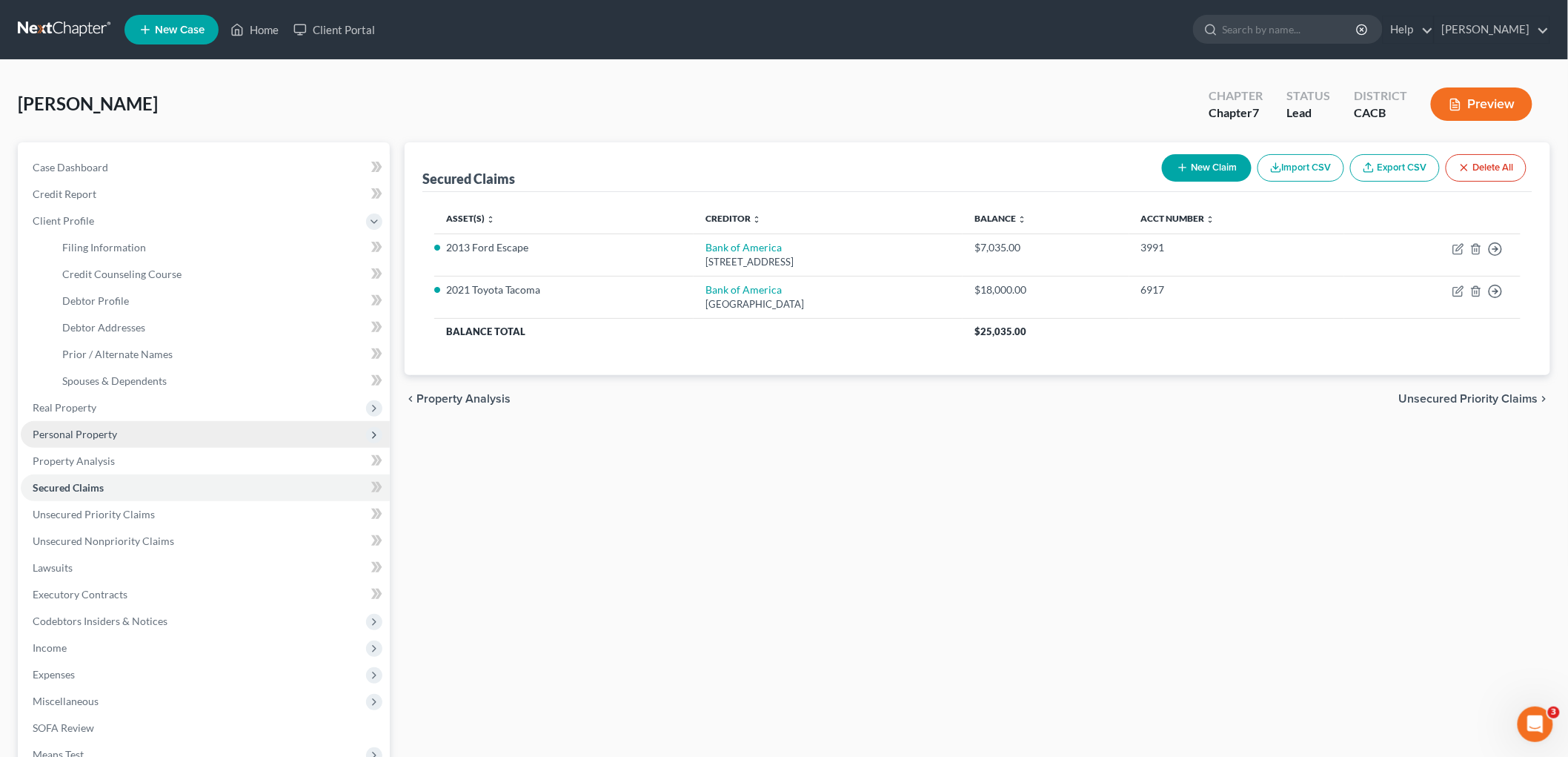
click at [100, 441] on span "Personal Property" at bounding box center [205, 434] width 369 height 27
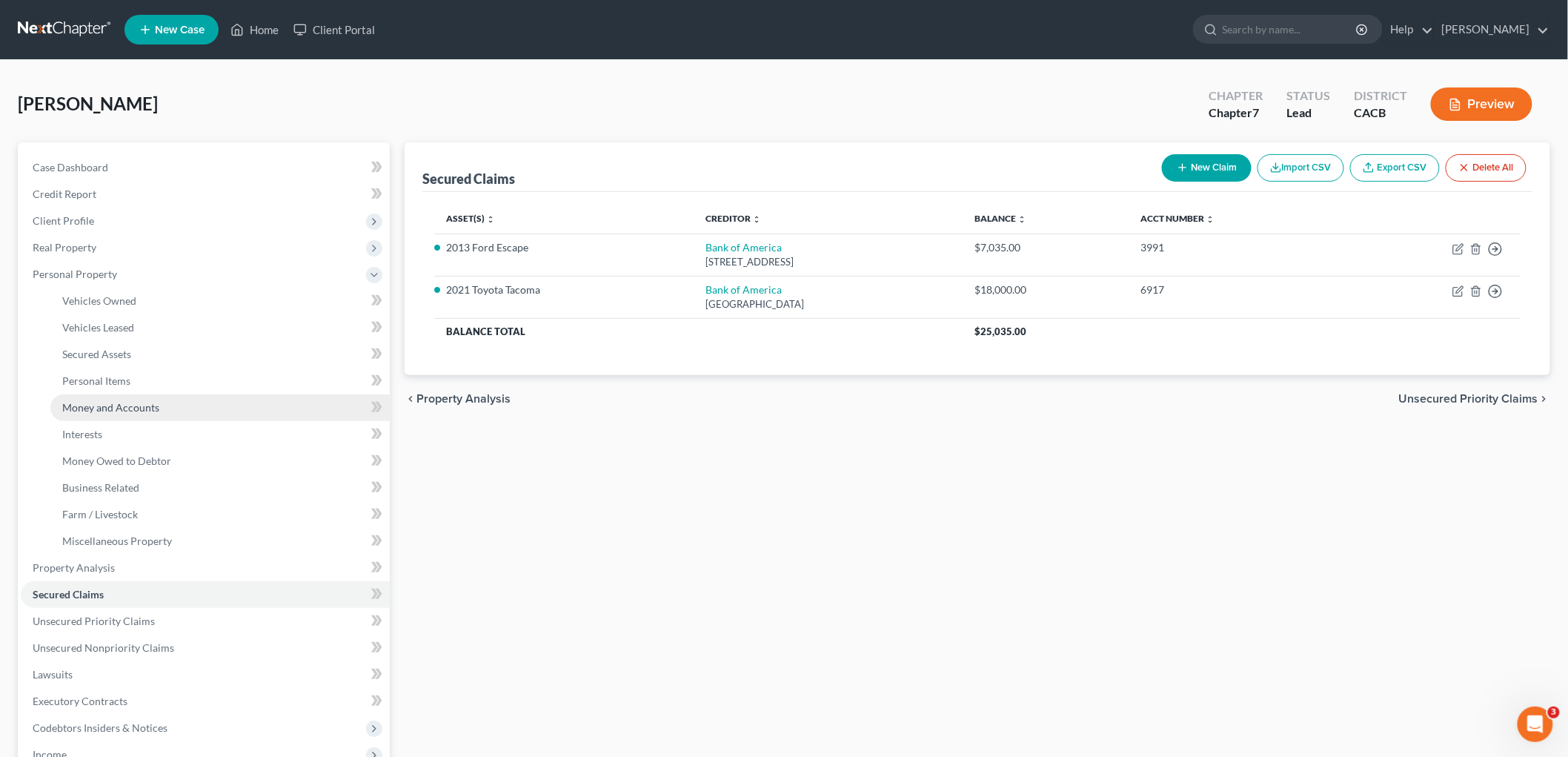
click at [119, 413] on link "Money and Accounts" at bounding box center [220, 408] width 339 height 27
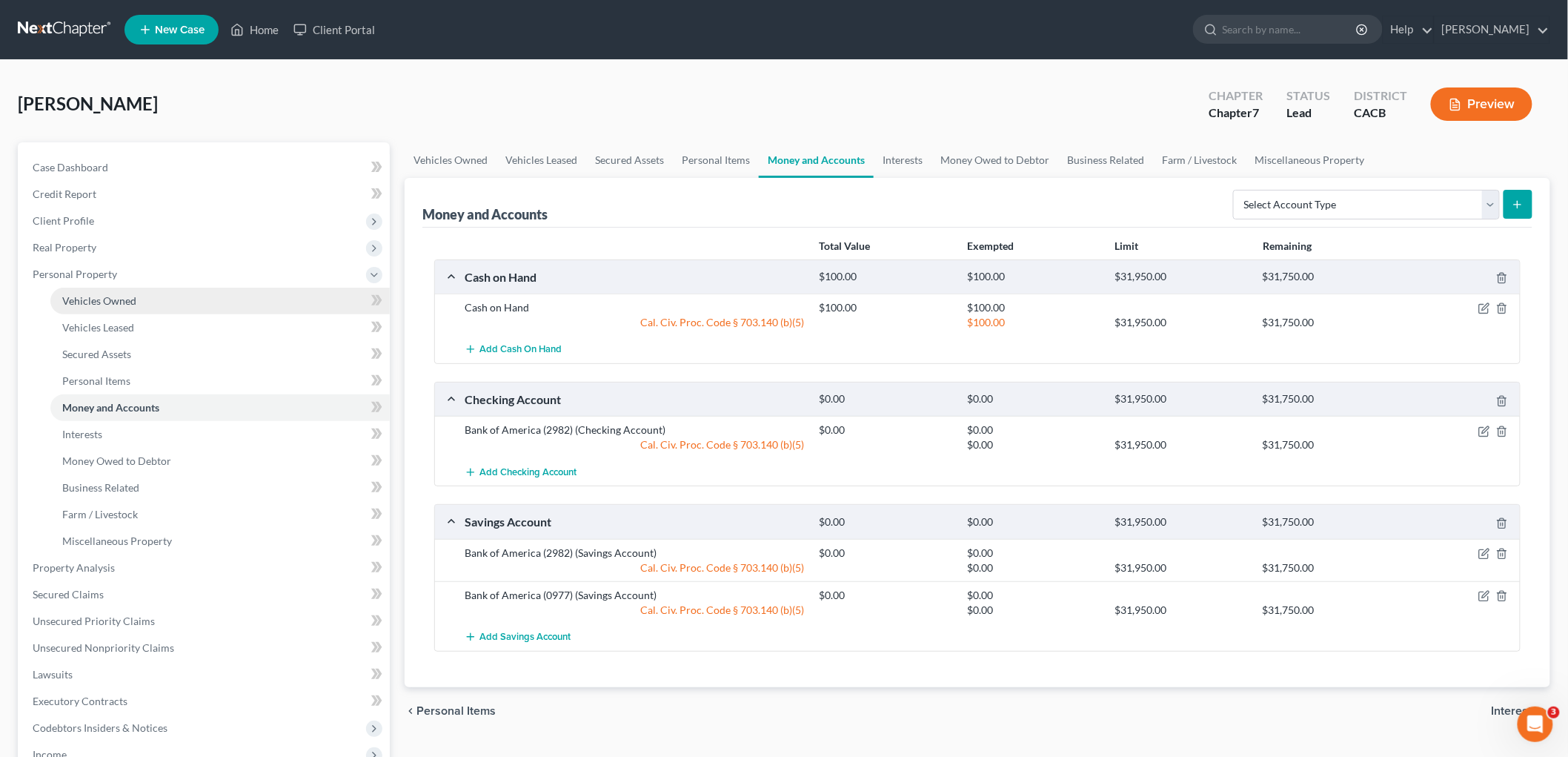
click at [128, 296] on span "Vehicles Owned" at bounding box center [99, 300] width 74 height 12
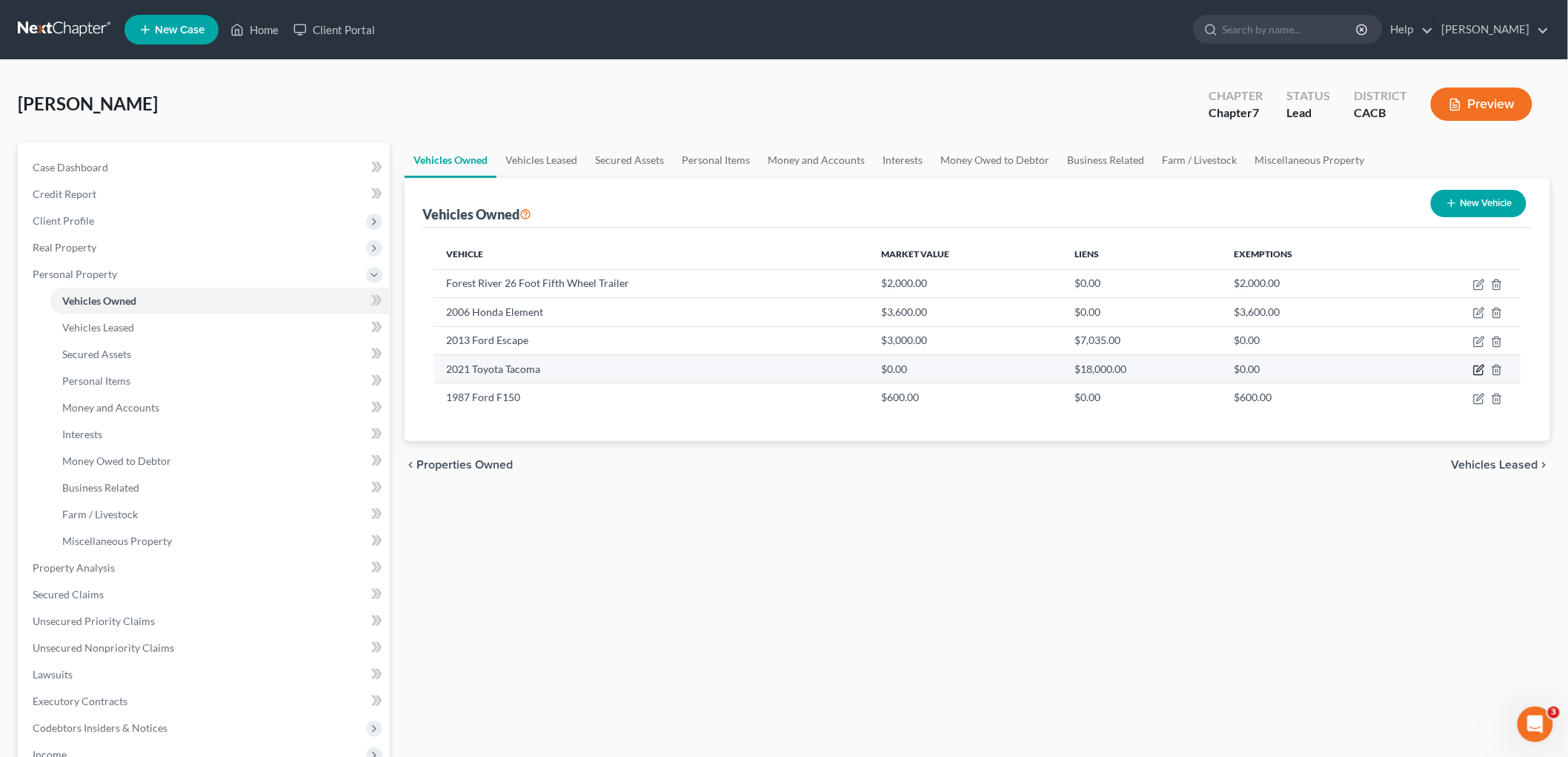
click at [1348, 369] on icon "button" at bounding box center [1479, 370] width 12 height 12
select select "0"
select select "5"
select select "3"
select select "0"
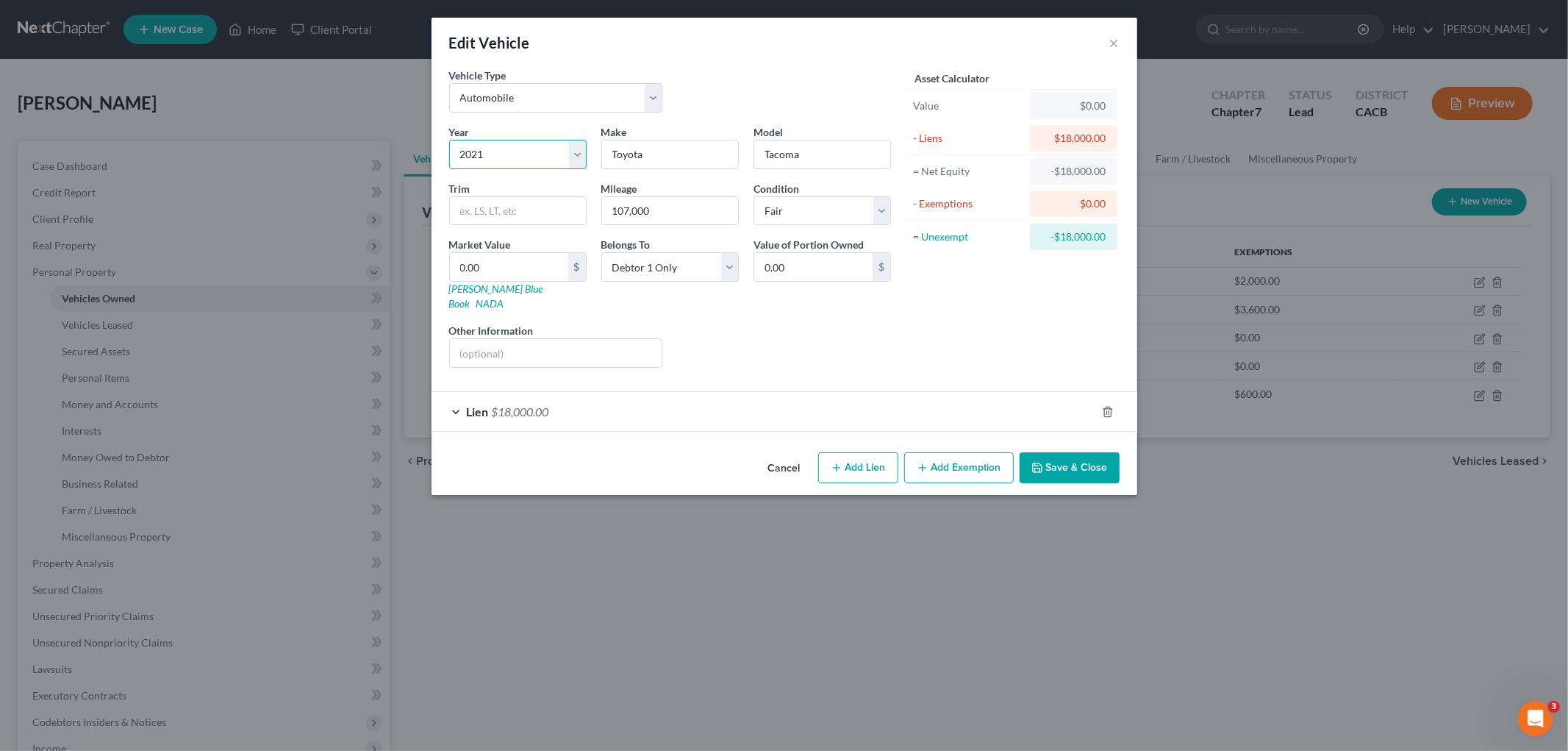
click at [486, 144] on select "Select 2026 2025 2024 2023 2022 2021 2020 2019 2018 2017 2016 2015 2014 2013 20…" at bounding box center [518, 155] width 137 height 30
select select "4"
click at [449, 140] on select "Select 2026 2025 2024 2023 2022 2021 2020 2019 2018 2017 2016 2015 2014 2013 20…" at bounding box center [518, 155] width 137 height 30
click at [784, 214] on select "Select Excellent Very Good Good Fair Poor" at bounding box center [822, 212] width 137 height 30
click at [754, 197] on select "Select Excellent Very Good Good Fair Poor" at bounding box center [822, 212] width 137 height 30
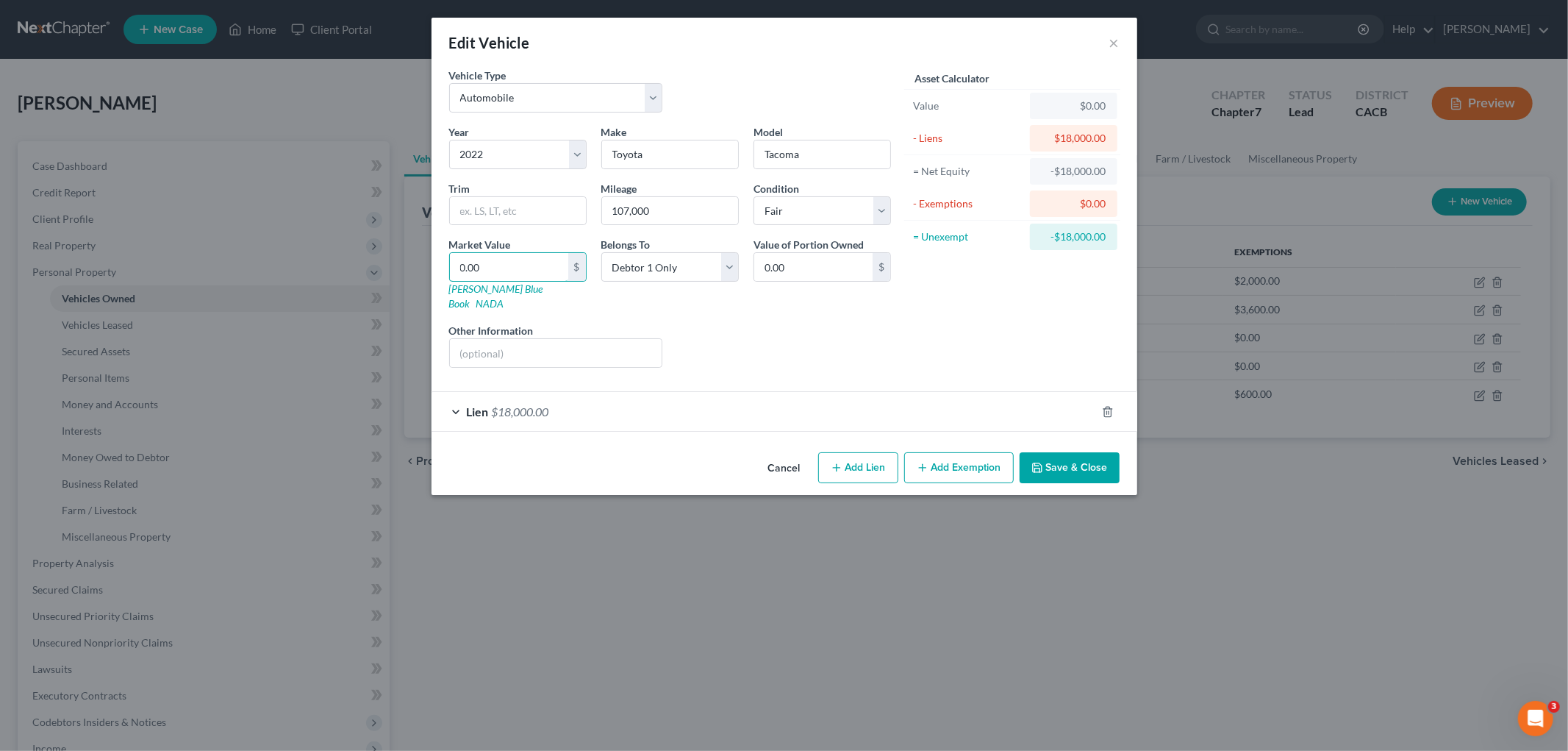
type input "2"
type input "2.00"
type input "26"
type input "26.00"
type input "263"
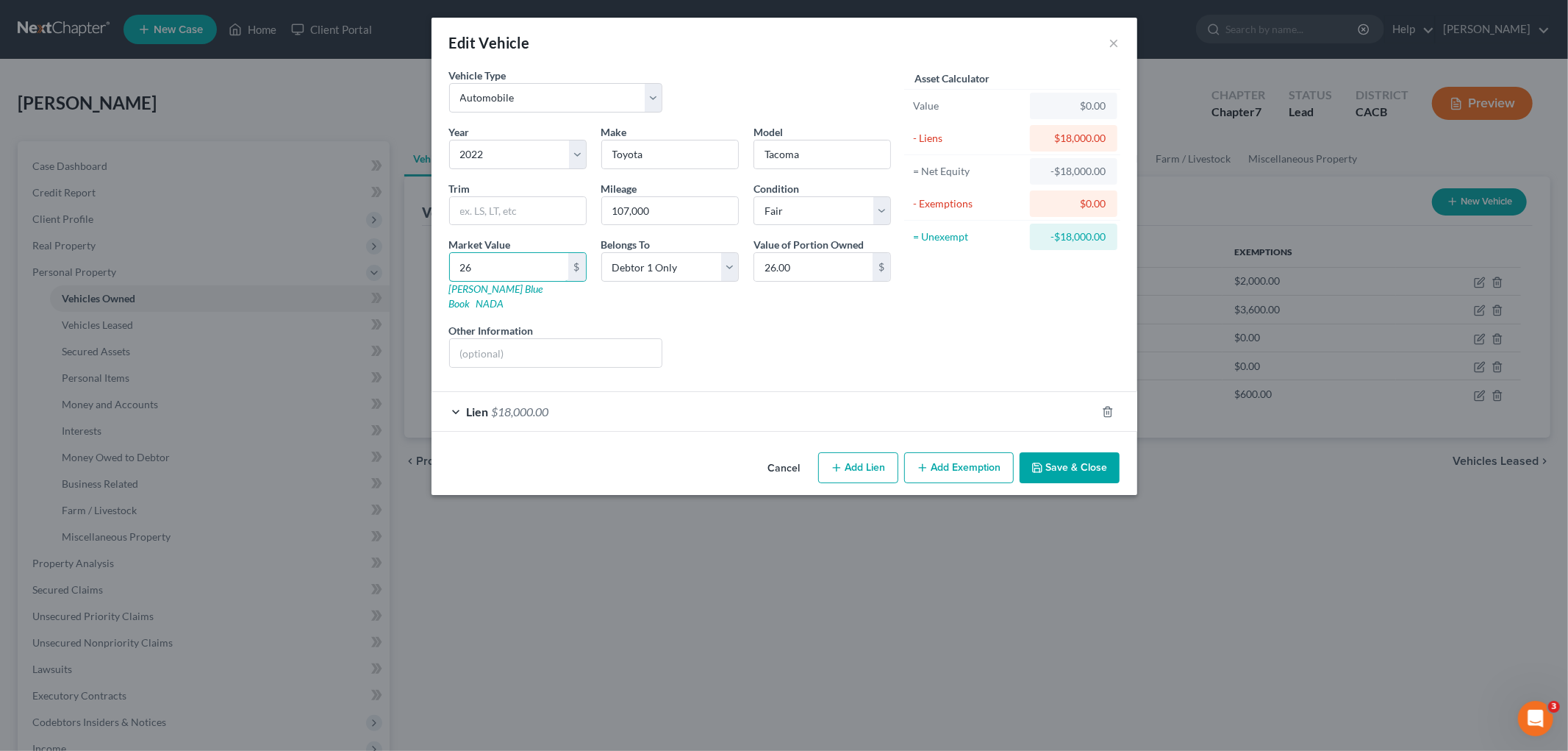
type input "263.00"
type input "2635"
type input "2,635.00"
type input "2,6357"
type input "26,357.00"
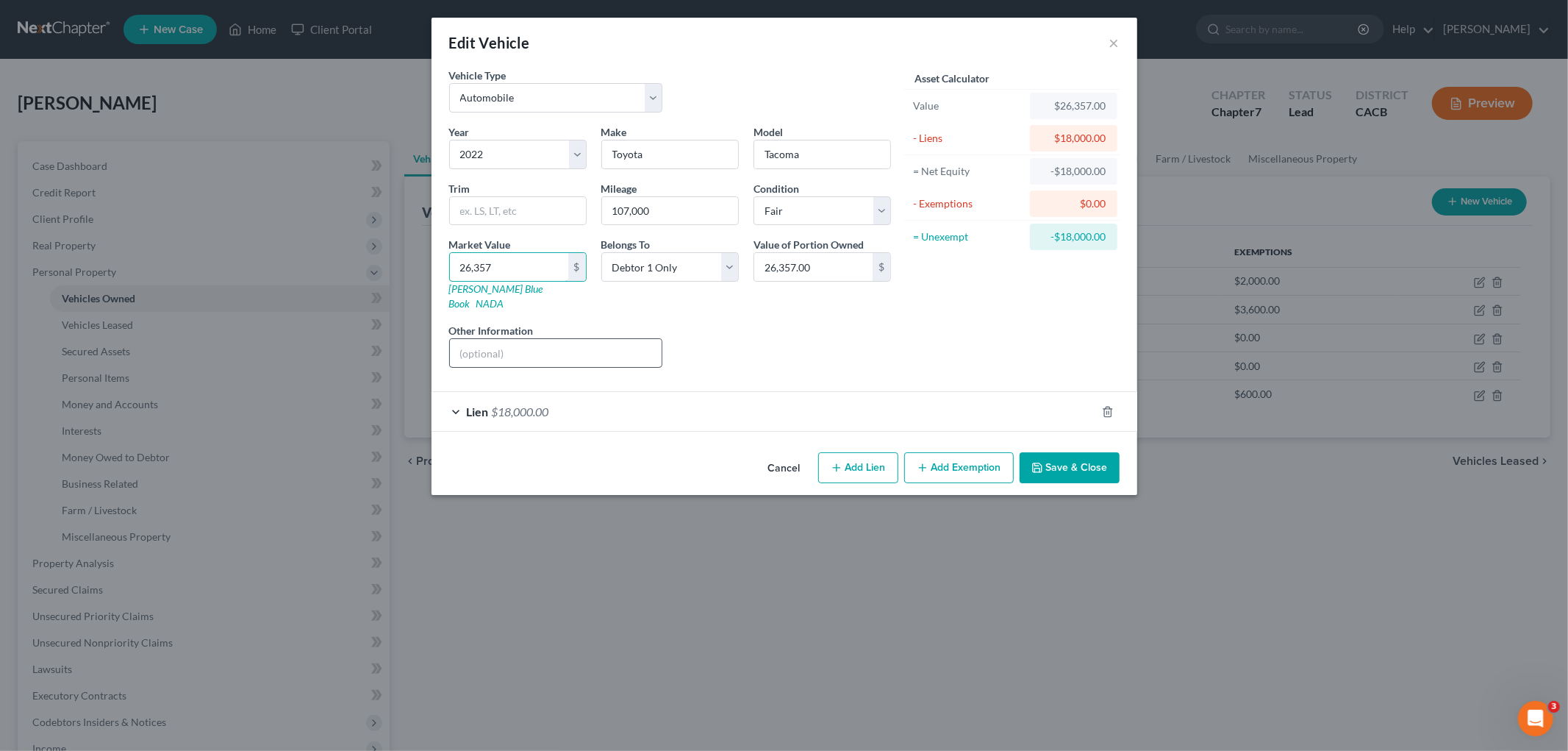
type input "26,357"
drag, startPoint x: 545, startPoint y: 325, endPoint x: 550, endPoint y: 334, distance: 10.3
click at [546, 339] on input "text" at bounding box center [556, 353] width 212 height 28
type input "Purchase Agreement (Co-Signor with LLC)"
click at [1078, 460] on button "Save & Close" at bounding box center [1069, 468] width 100 height 31
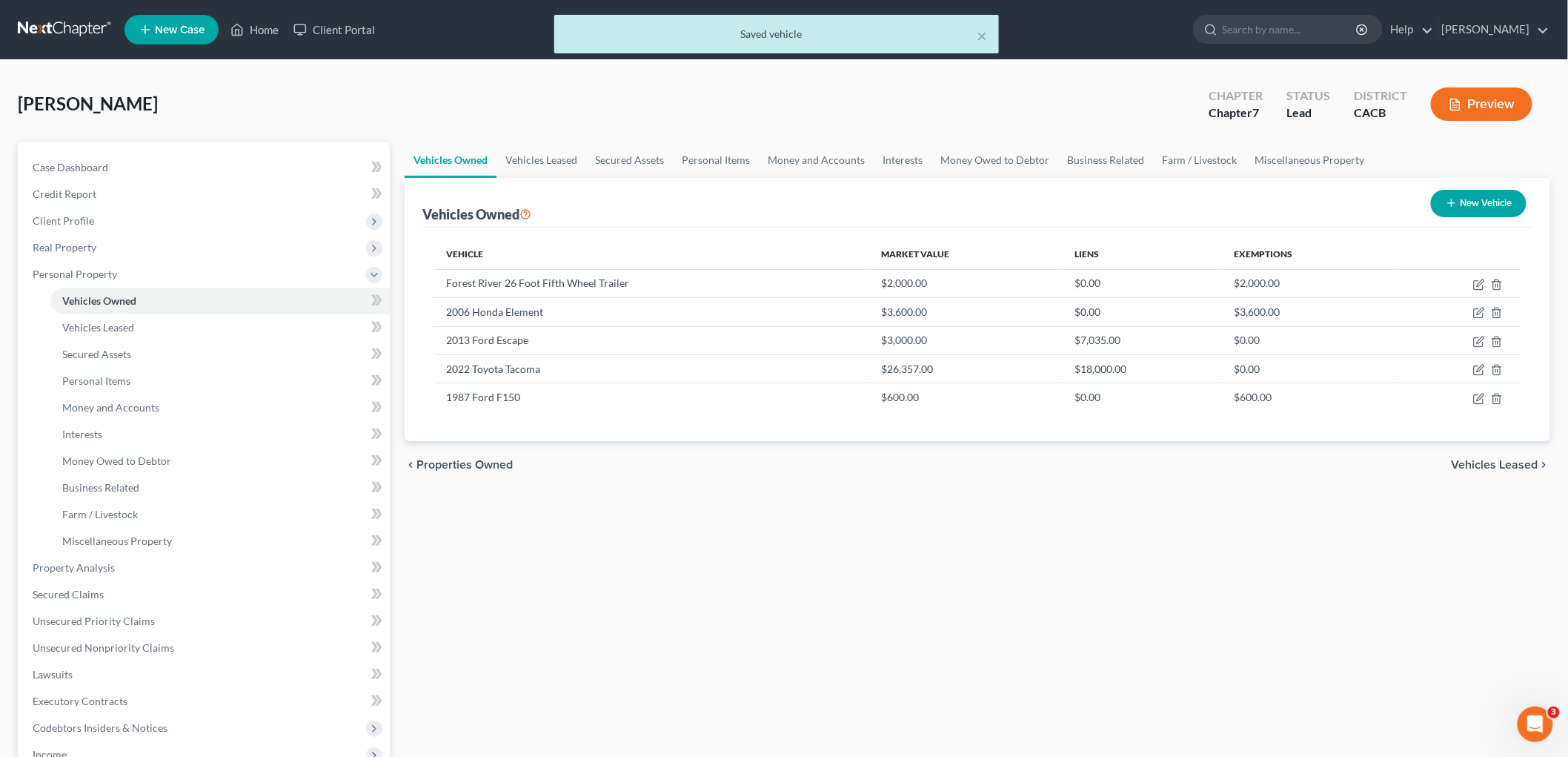
drag, startPoint x: 1470, startPoint y: 79, endPoint x: 1469, endPoint y: 89, distance: 10.0
click at [1348, 80] on div "Chapter Chapter 7 Status Lead District CACB Preview" at bounding box center [1371, 104] width 359 height 52
click at [1348, 368] on icon "button" at bounding box center [1479, 370] width 12 height 12
select select "0"
select select "4"
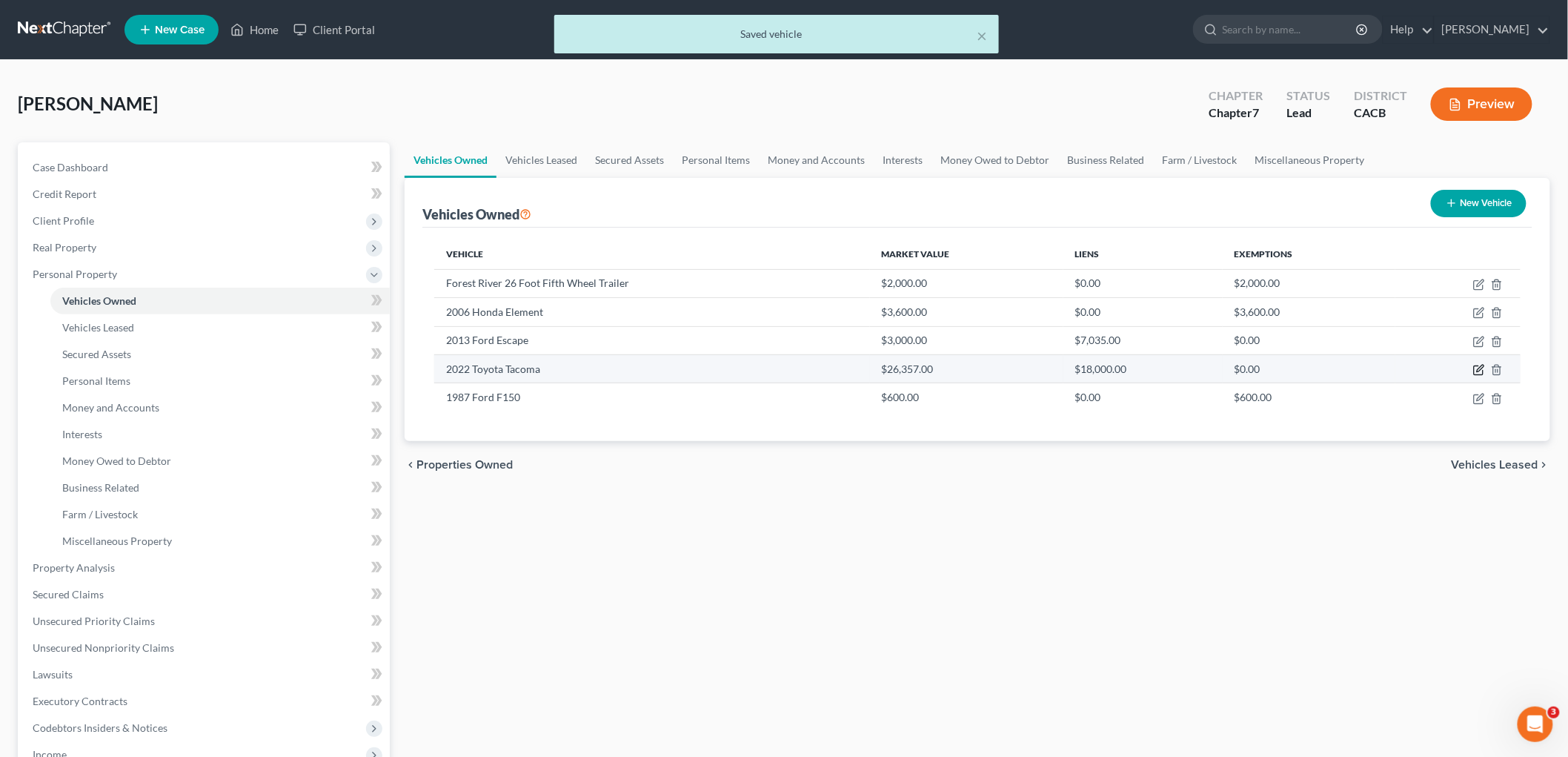
select select "3"
select select "0"
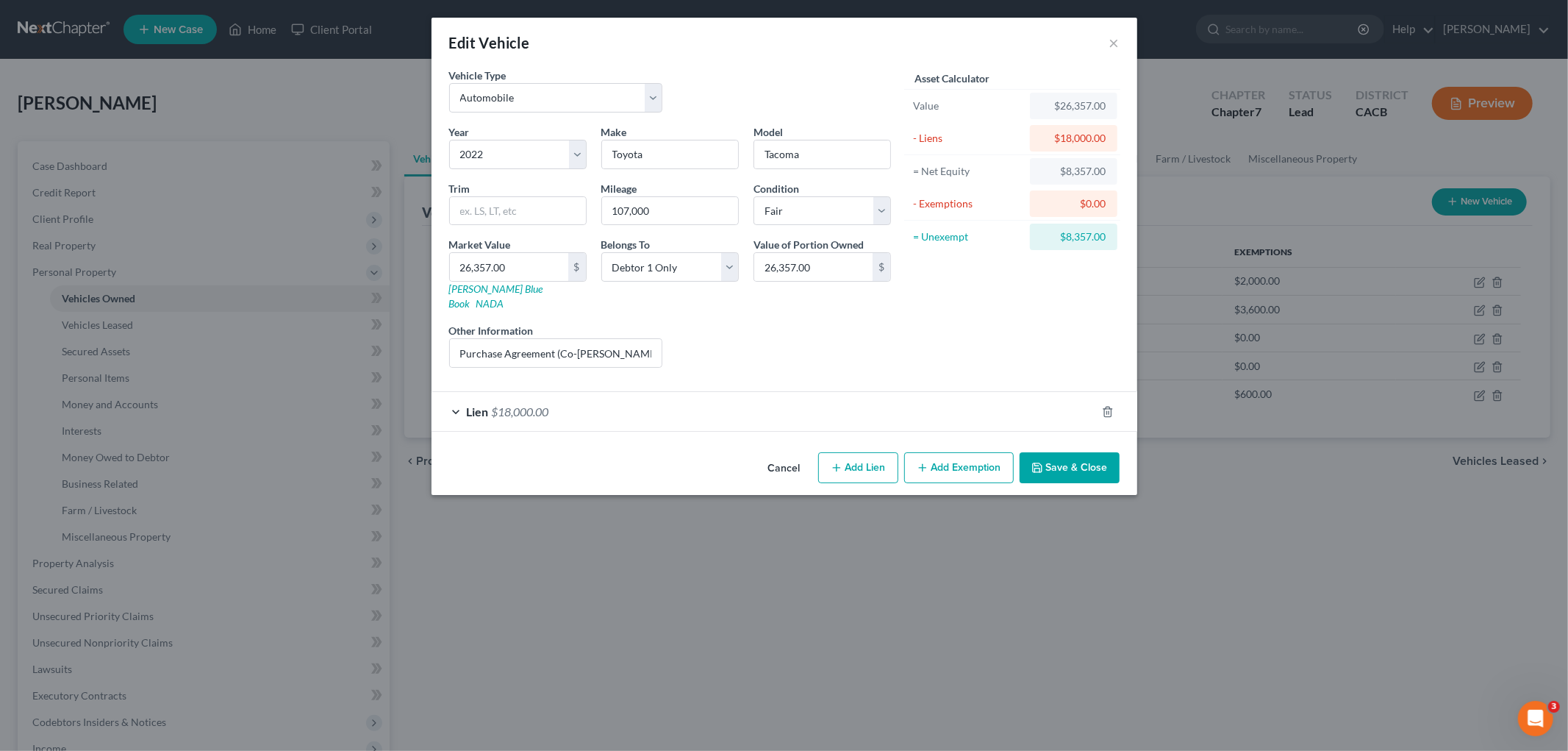
click at [955, 452] on button "Add Exemption" at bounding box center [959, 468] width 109 height 31
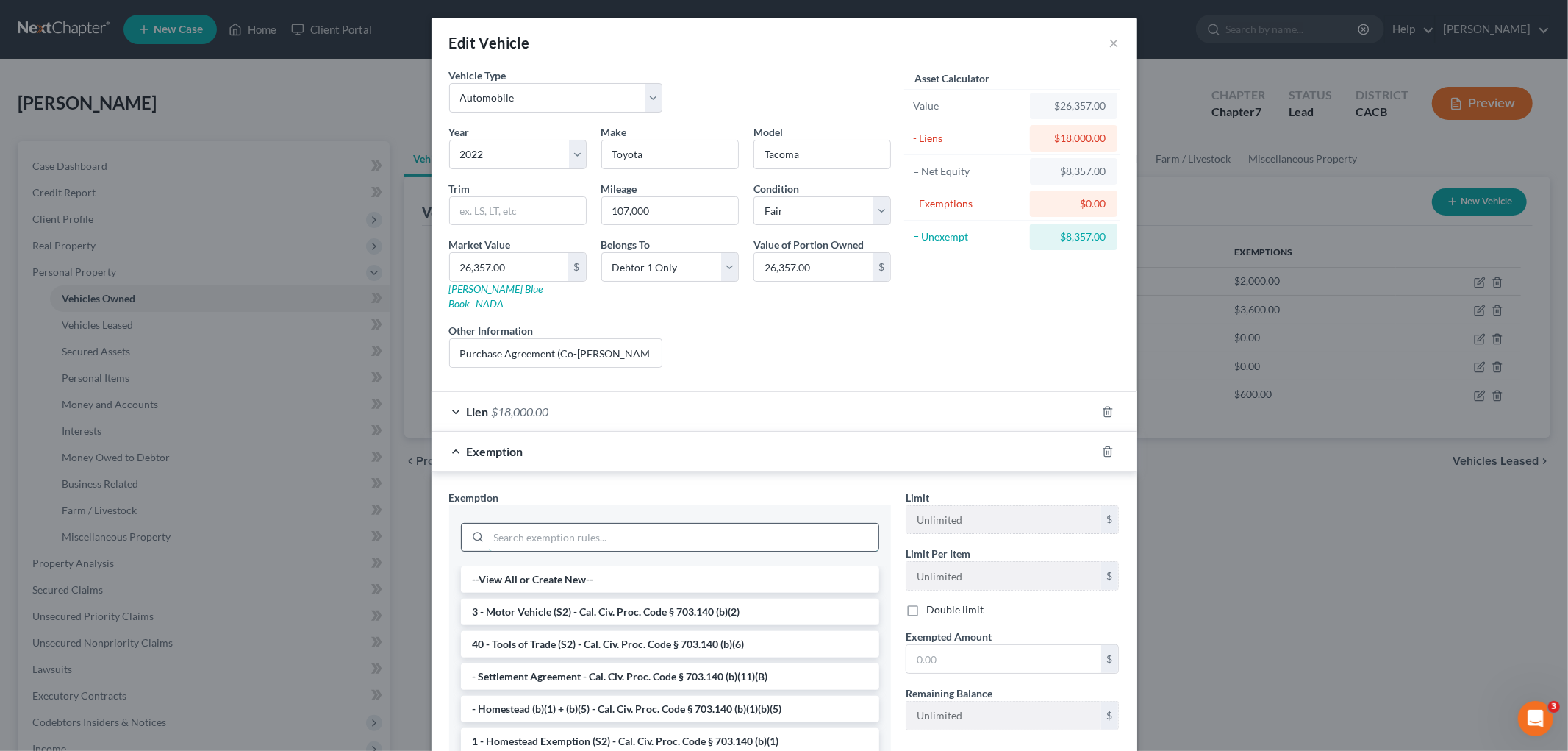
click at [671, 524] on input "search" at bounding box center [683, 538] width 389 height 28
click at [657, 599] on li "3 - Motor Vehicle (S2) - Cal. Civ. Proc. Code § 703.140 (b)(2)" at bounding box center [670, 612] width 418 height 26
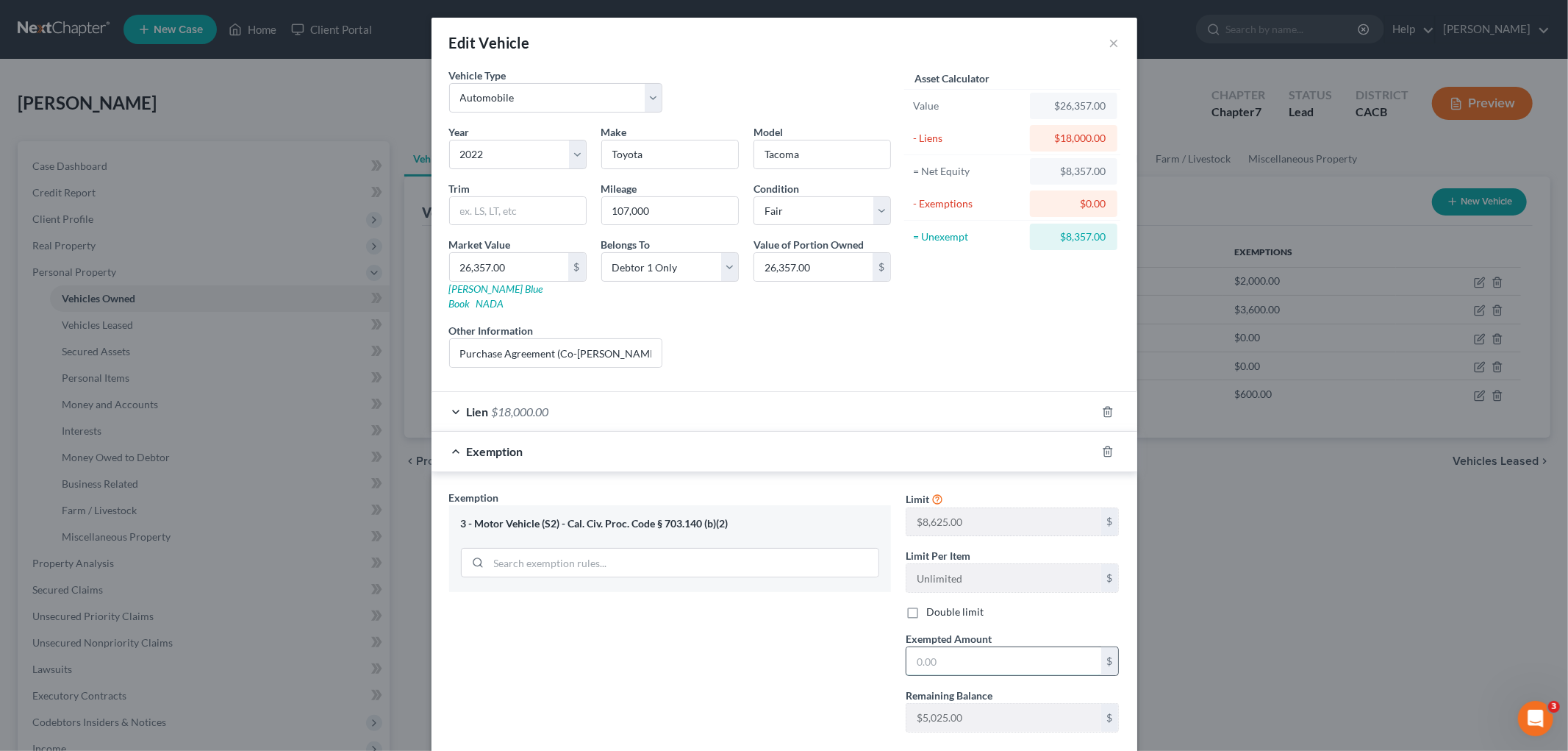
drag, startPoint x: 973, startPoint y: 651, endPoint x: 995, endPoint y: 644, distance: 23.1
click at [973, 614] on input "text" at bounding box center [1003, 661] width 195 height 28
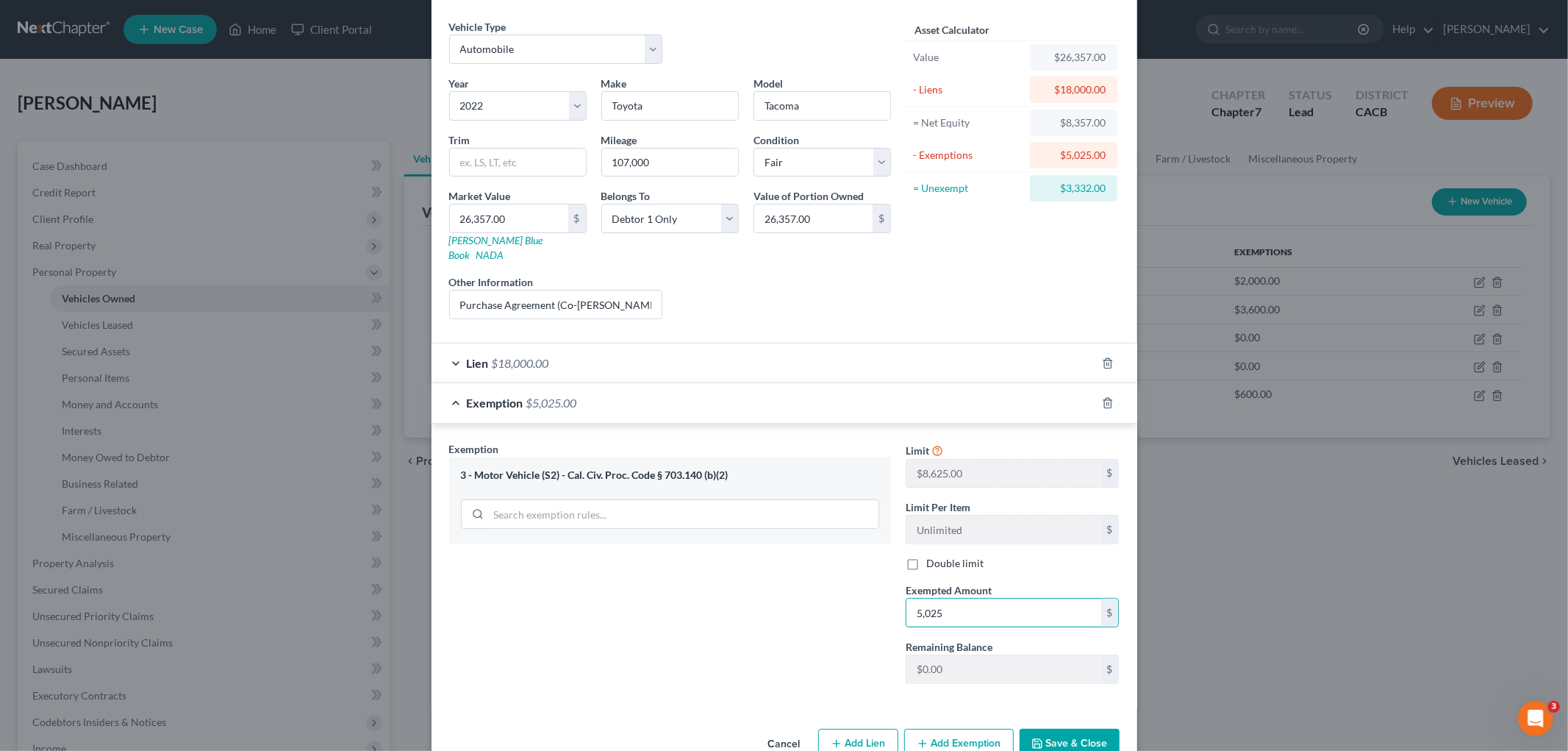
scroll to position [73, 0]
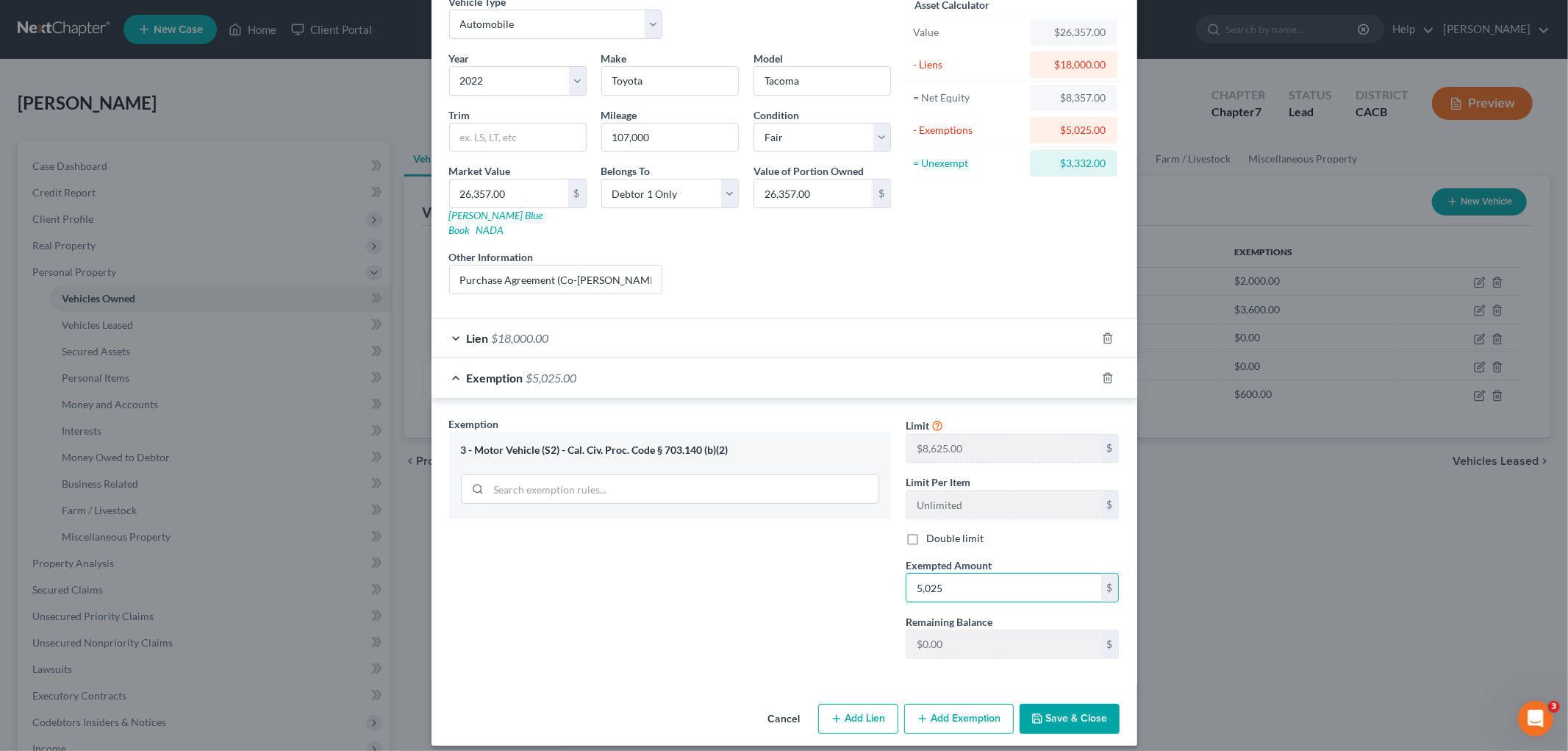
type input "5,025"
click at [1084, 614] on button "Save & Close" at bounding box center [1069, 720] width 100 height 31
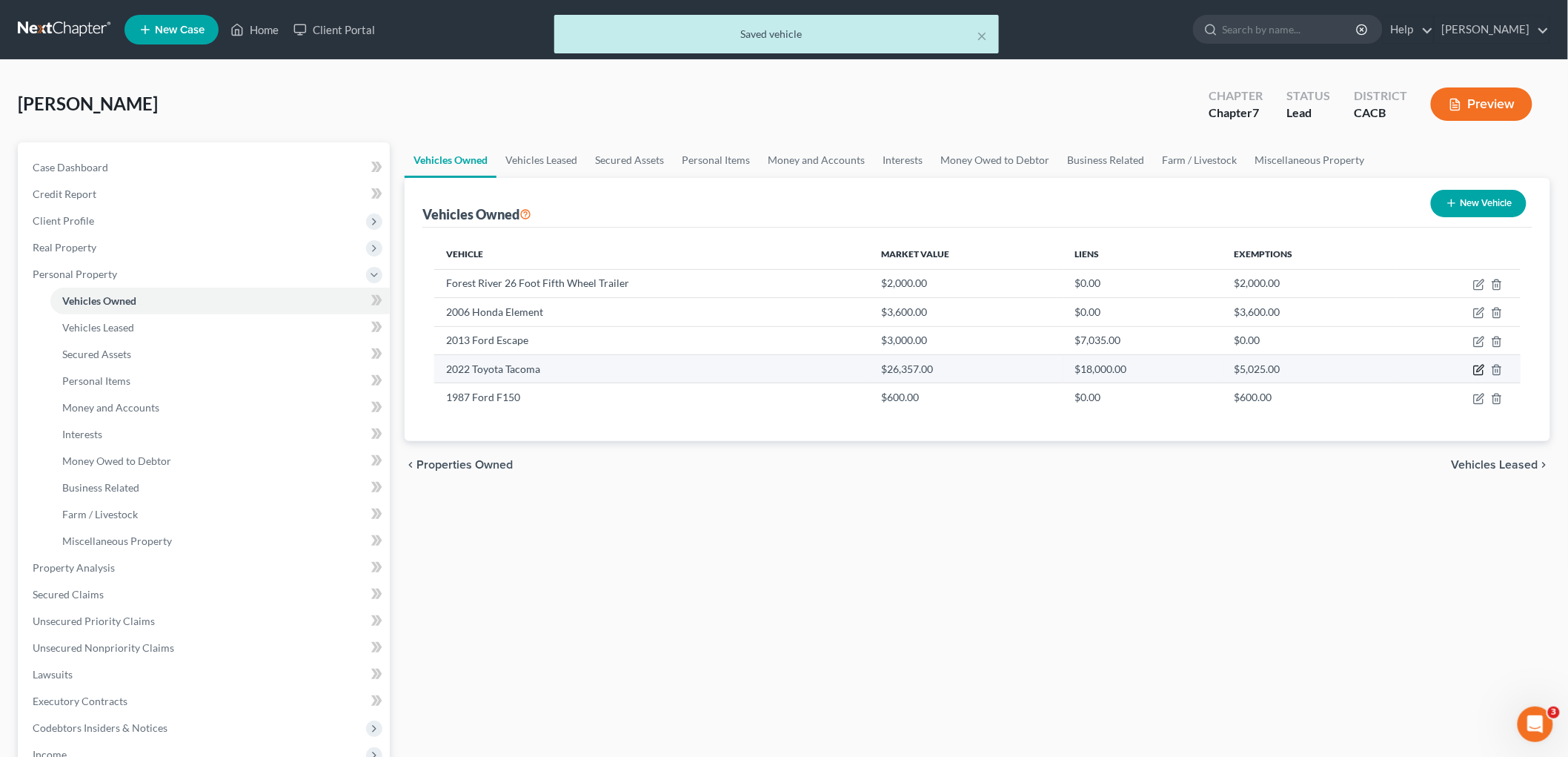
click at [1348, 371] on icon "button" at bounding box center [1479, 370] width 12 height 12
select select "0"
select select "4"
select select "3"
select select "0"
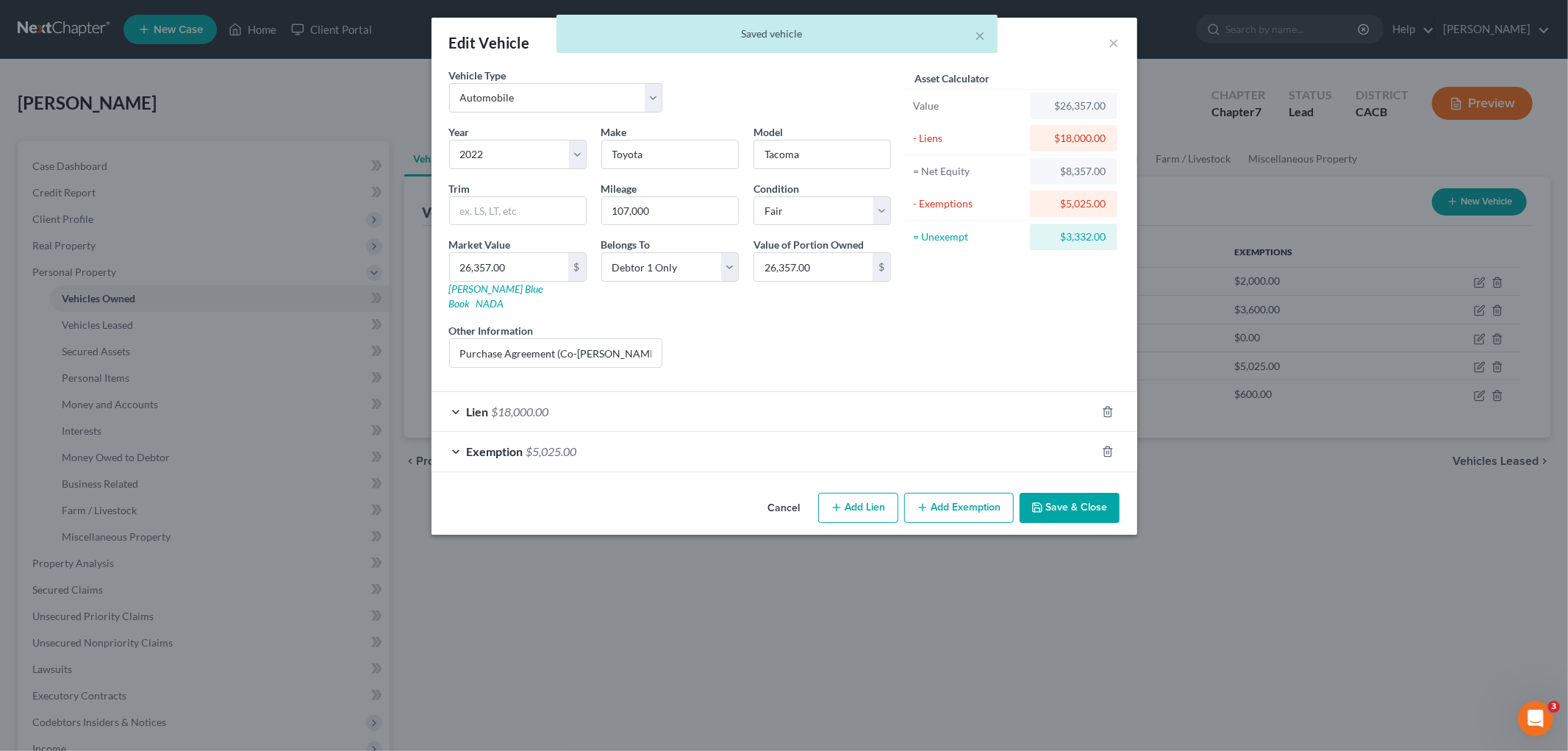
click at [947, 500] on button "Add Exemption" at bounding box center [959, 509] width 109 height 31
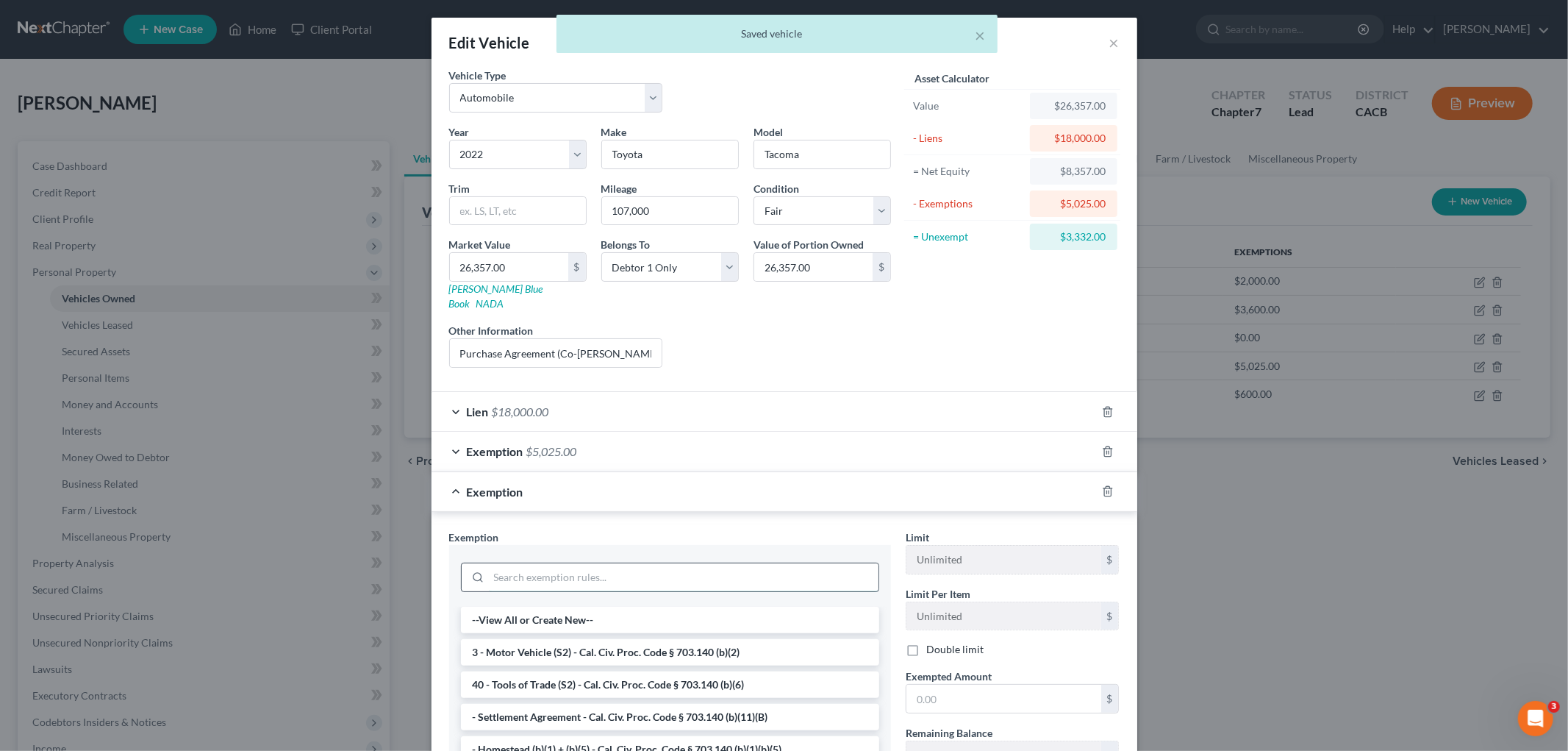
click at [552, 568] on input "search" at bounding box center [683, 577] width 389 height 28
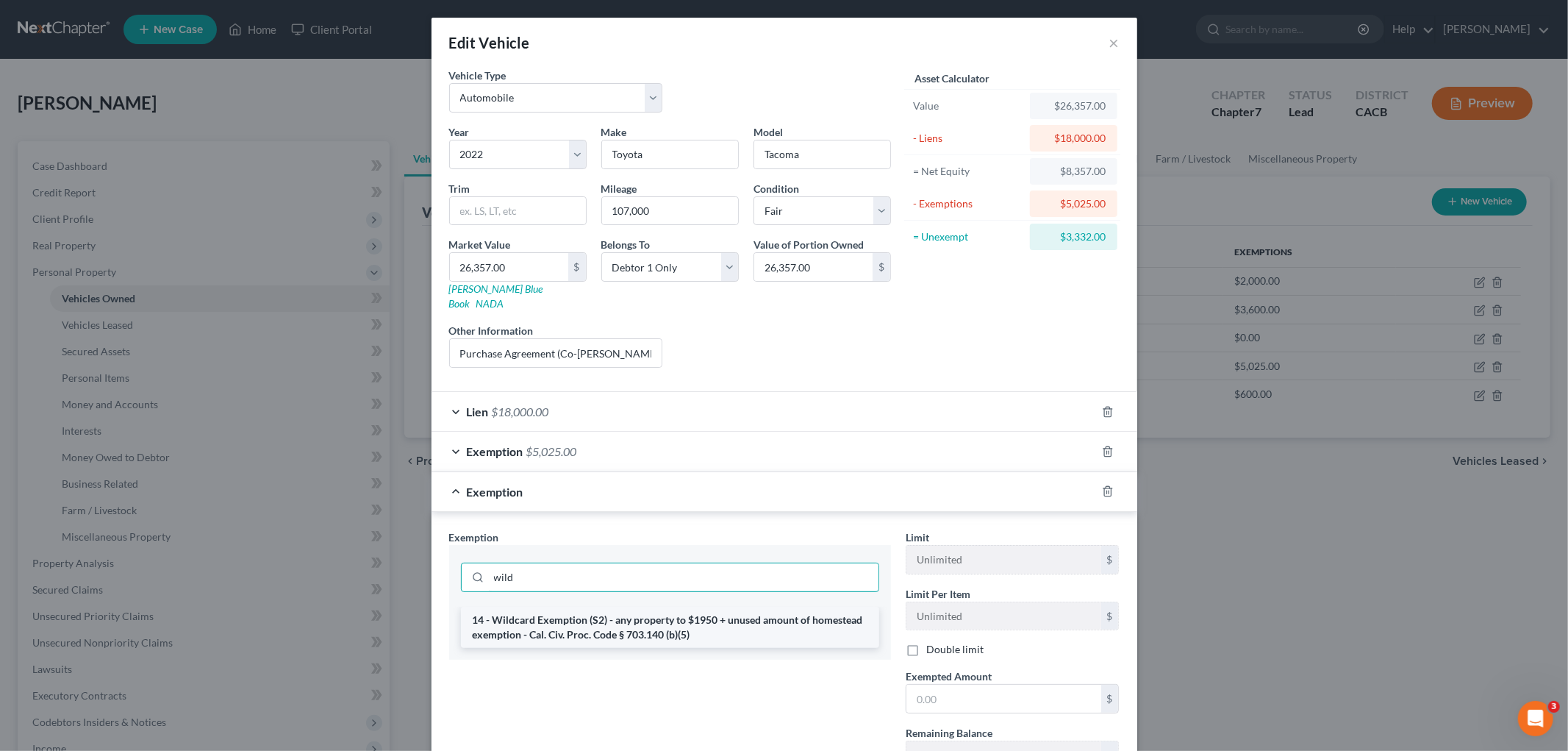
type input "wild"
drag, startPoint x: 619, startPoint y: 620, endPoint x: 805, endPoint y: 604, distance: 186.7
click at [623, 614] on li "14 - Wildcard Exemption (S2) - any property to $1950 + unused amount of homeste…" at bounding box center [670, 627] width 418 height 41
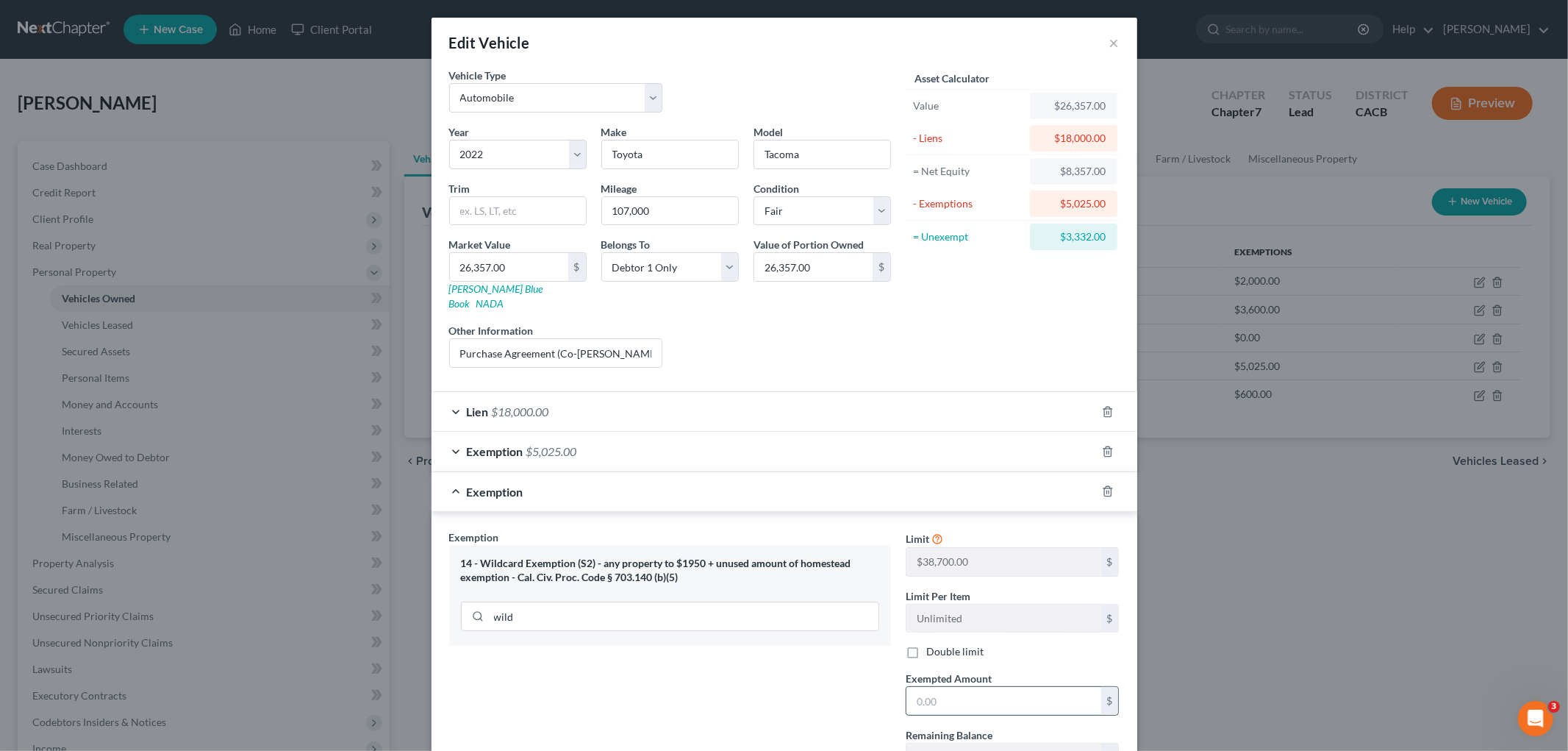
click at [975, 614] on input "text" at bounding box center [1003, 701] width 195 height 28
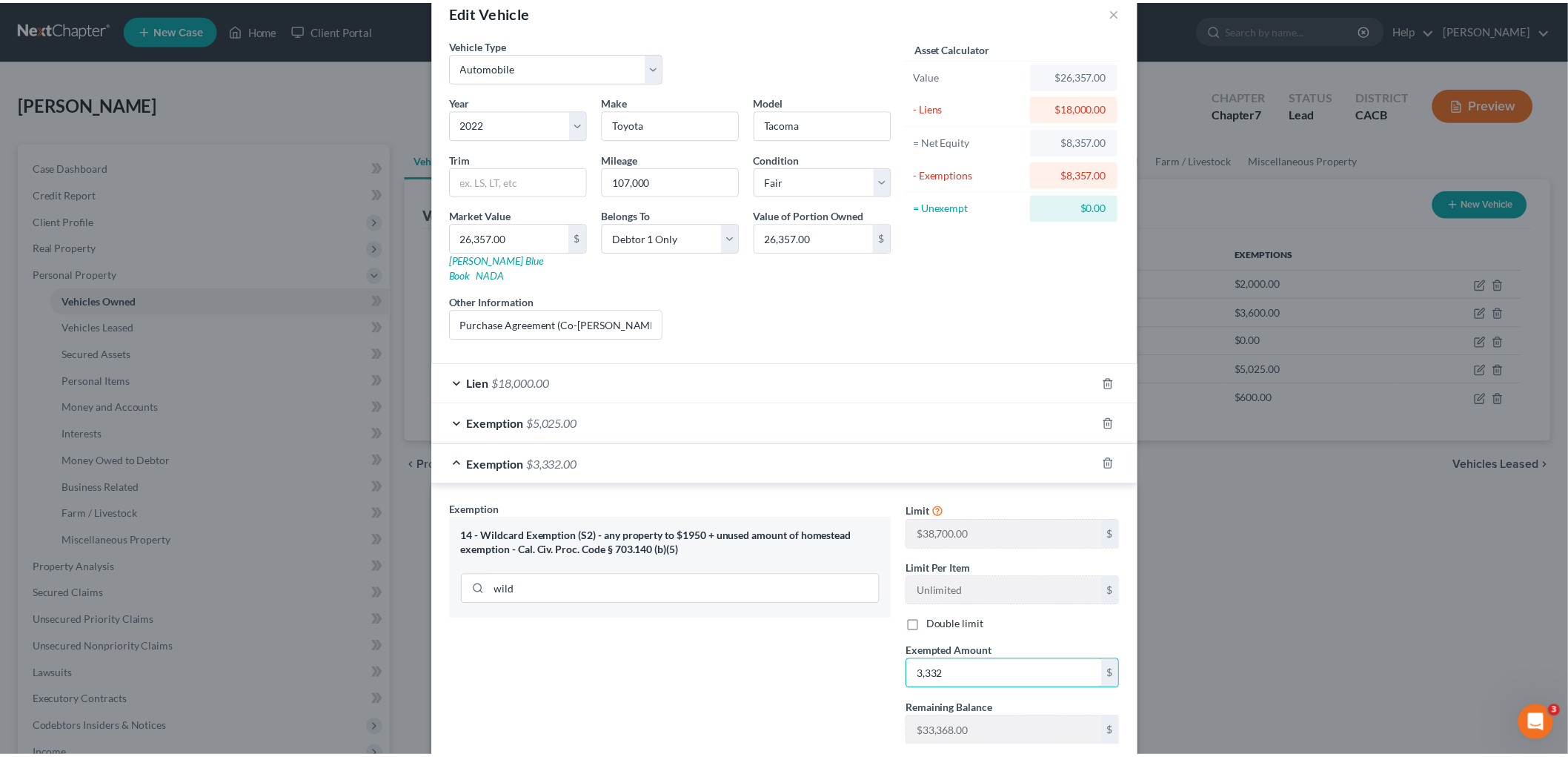
scroll to position [115, 0]
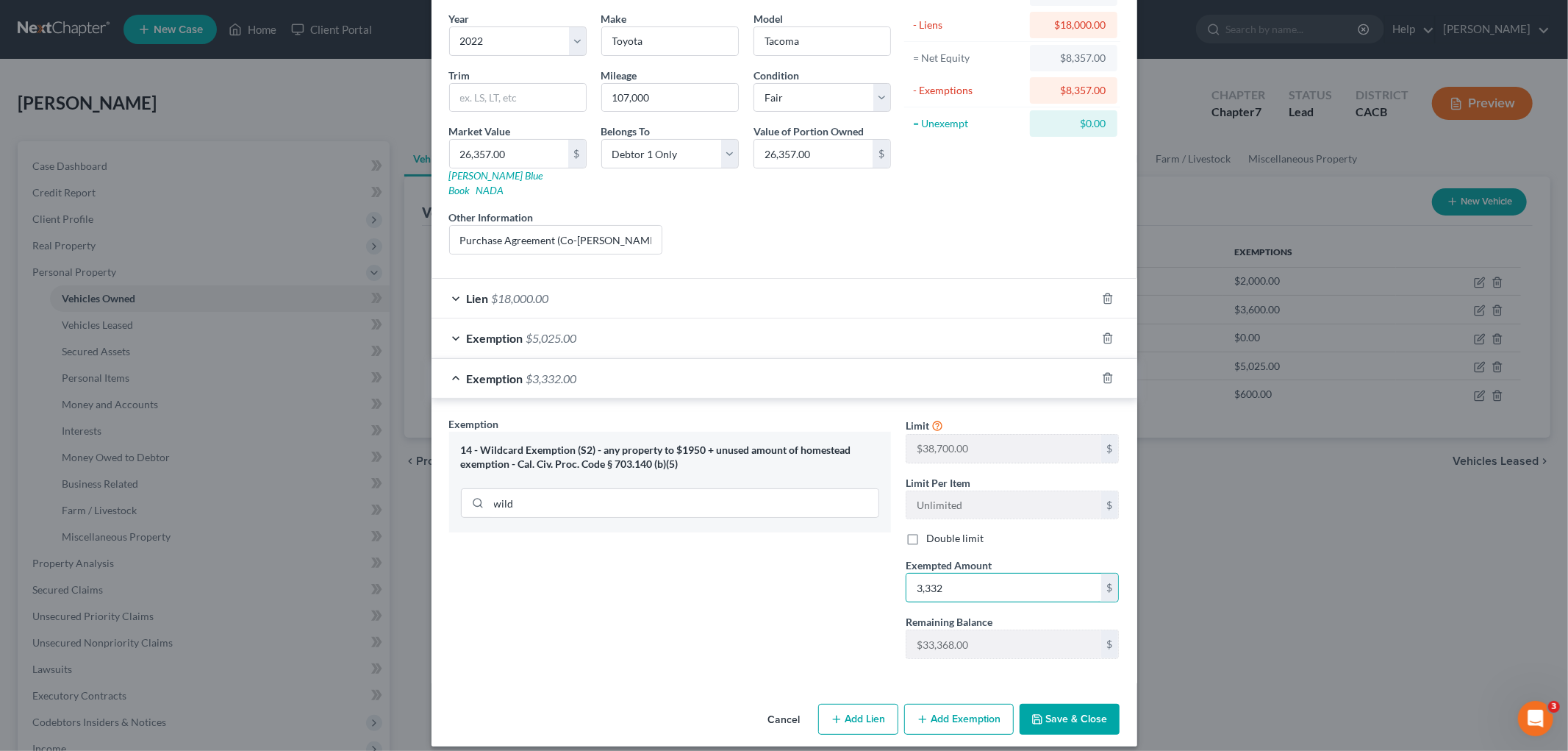
type input "3,332"
click at [1106, 614] on button "Save & Close" at bounding box center [1069, 720] width 100 height 31
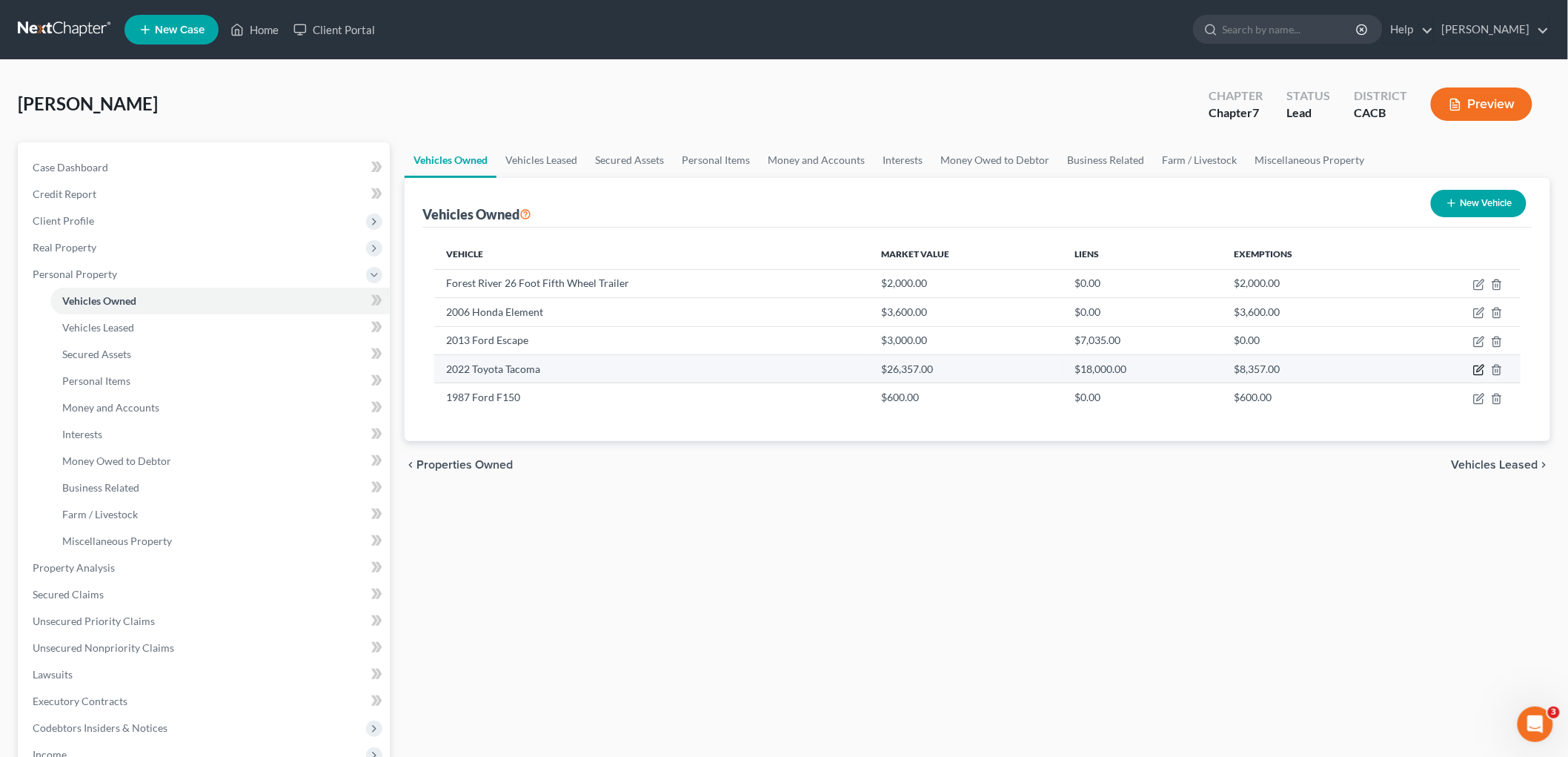
click at [1348, 367] on icon "button" at bounding box center [1479, 370] width 12 height 12
select select "0"
select select "4"
select select "3"
select select "0"
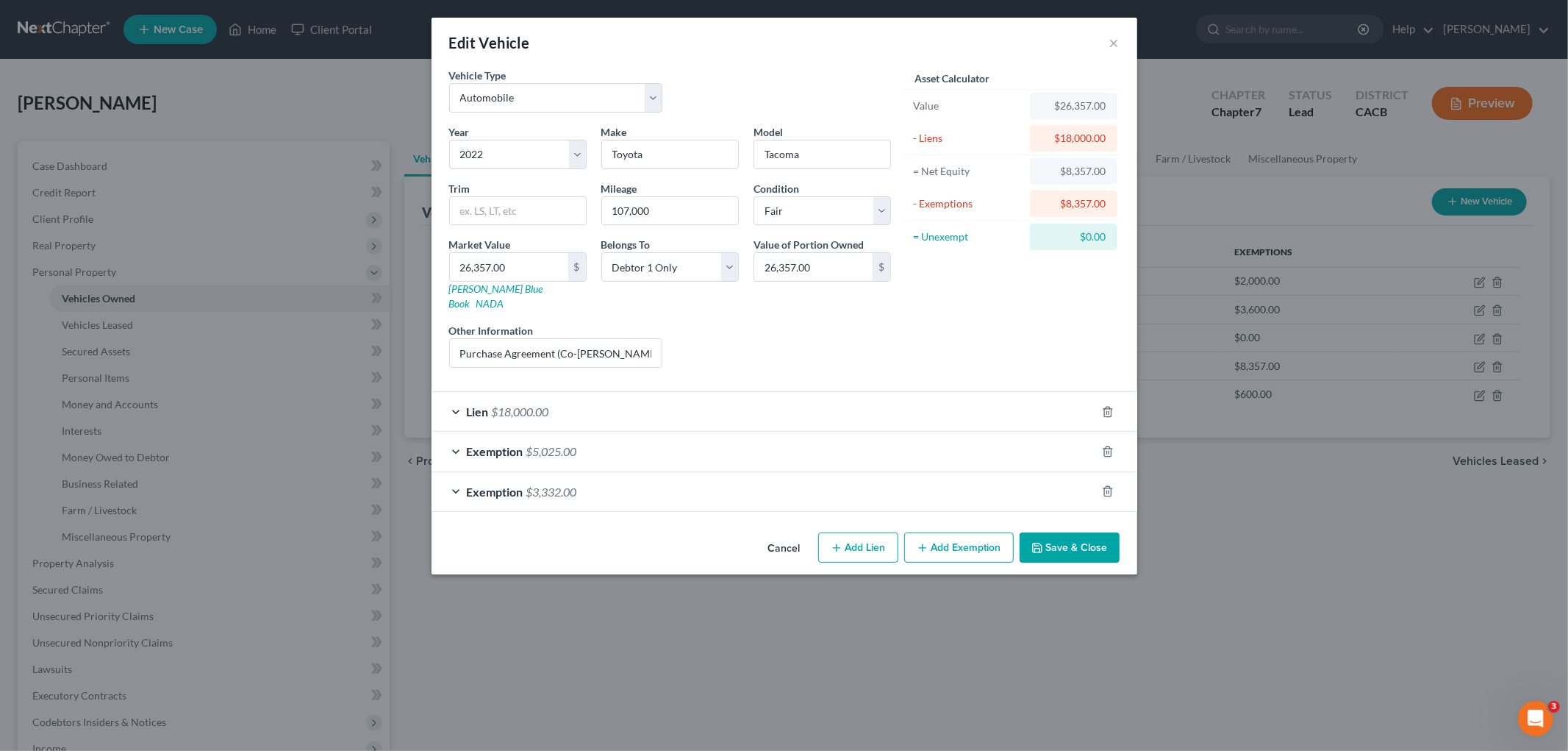
click at [1062, 537] on button "Save & Close" at bounding box center [1069, 548] width 100 height 31
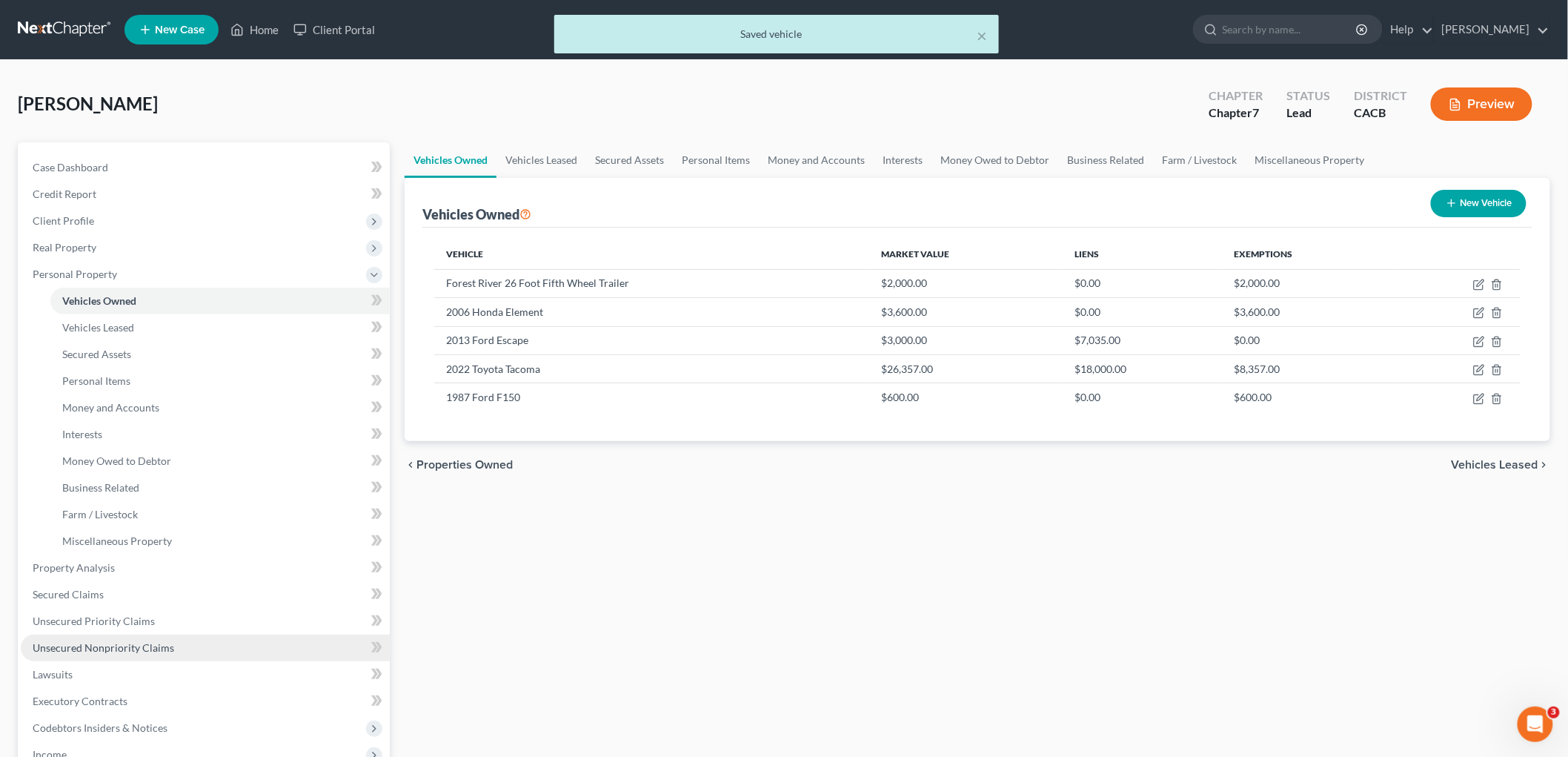
click at [134, 619] on span "Unsecured Nonpriority Claims" at bounding box center [103, 647] width 142 height 12
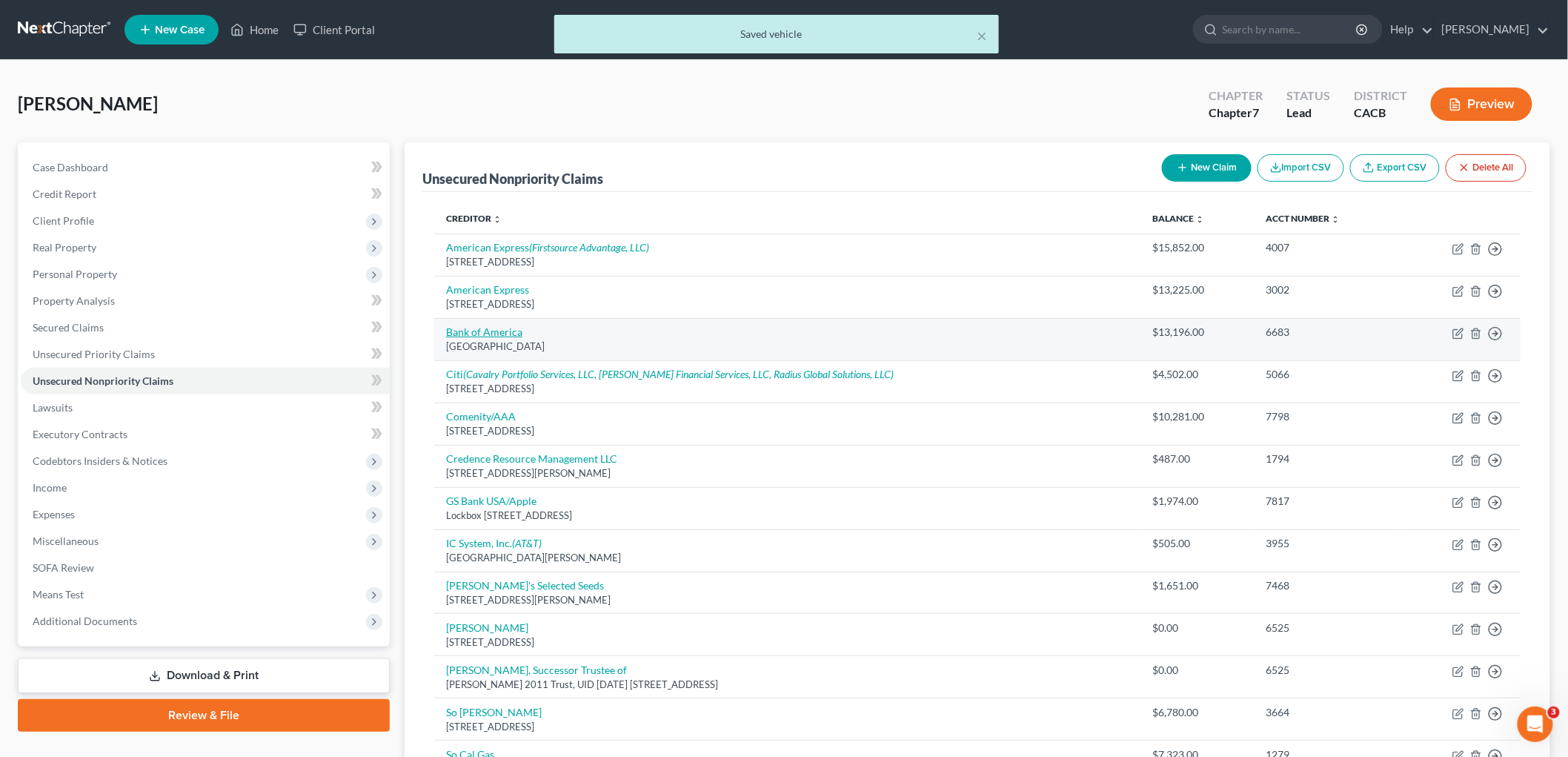
click at [488, 330] on link "Bank of America" at bounding box center [485, 331] width 76 height 12
select select "45"
select select "14"
select select "3"
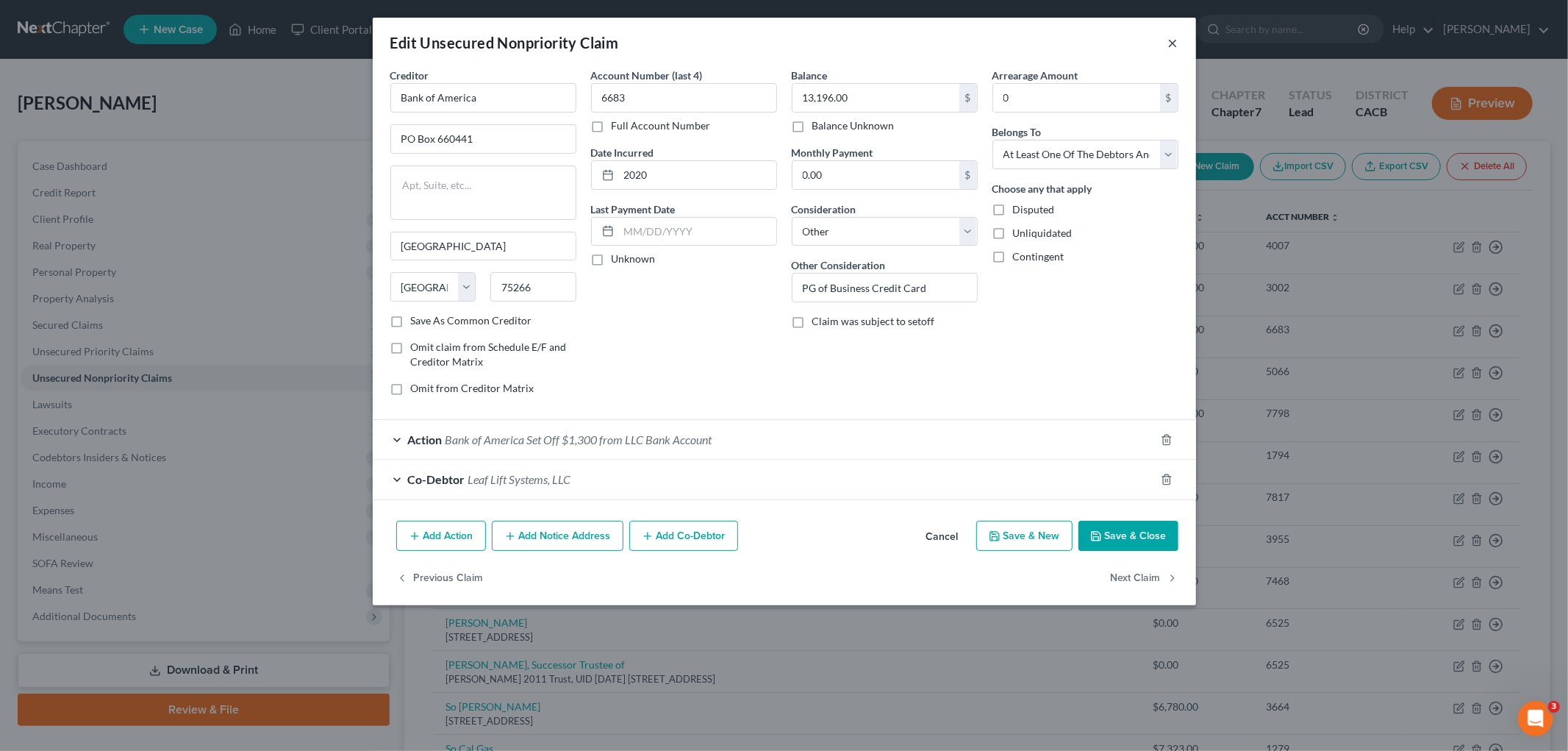
click at [1169, 40] on button "×" at bounding box center [1173, 42] width 11 height 17
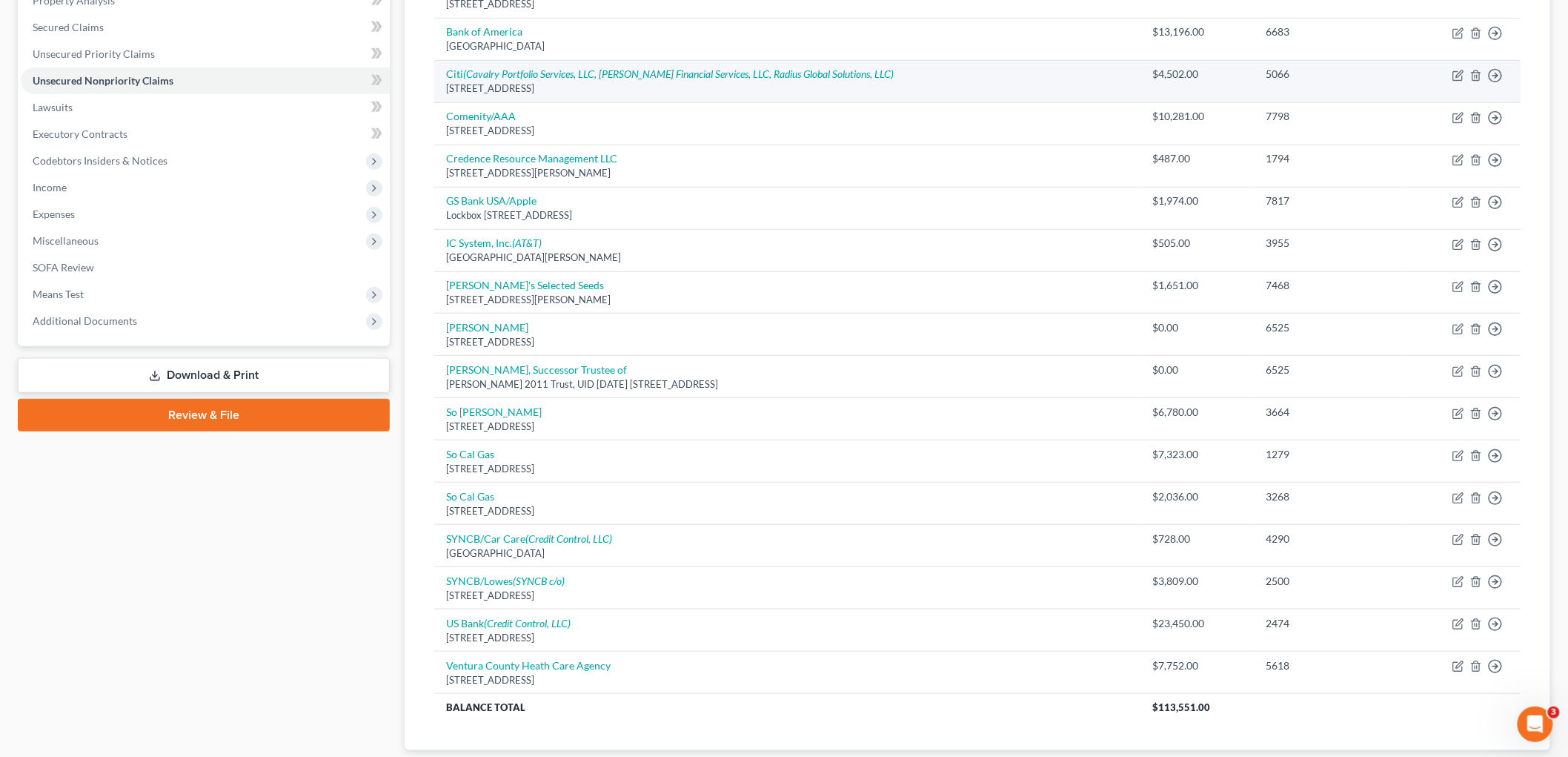
scroll to position [69, 0]
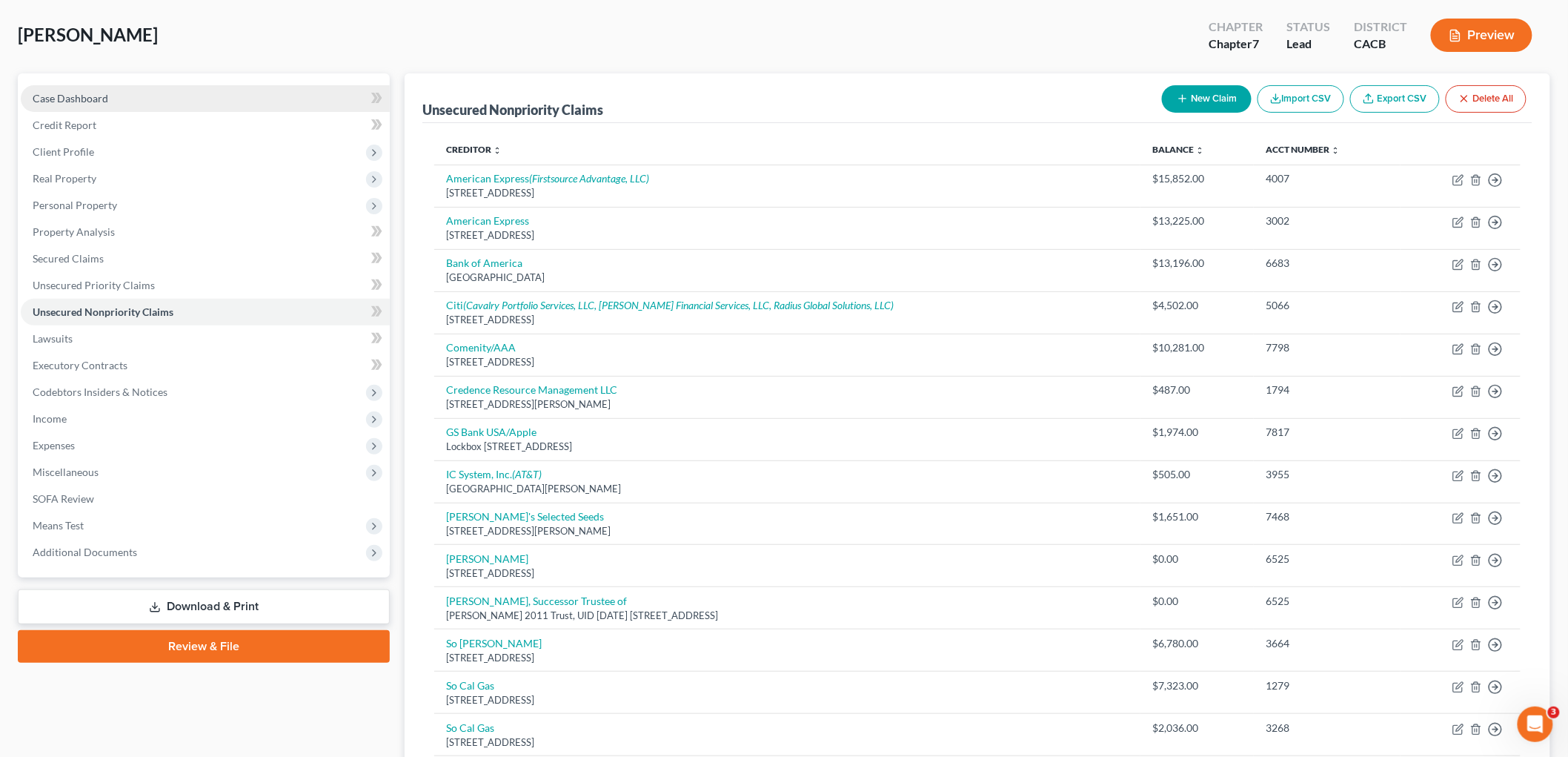
click at [66, 90] on link "Case Dashboard" at bounding box center [205, 99] width 369 height 27
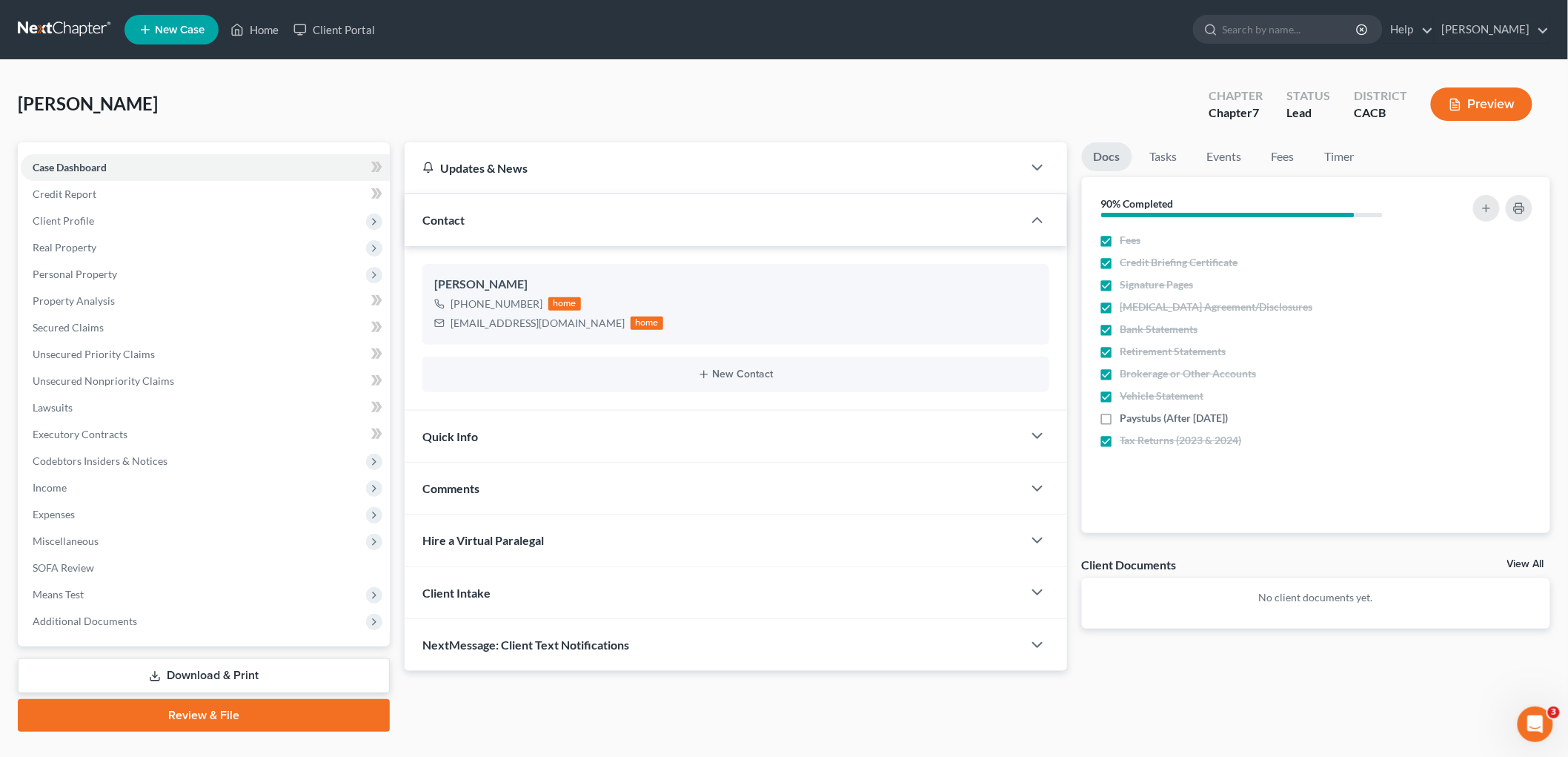
click at [87, 131] on div "Mandell, Lee Upgraded Chapter Chapter 7 Status Lead District CACB Preview" at bounding box center [783, 110] width 1532 height 65
click at [76, 197] on span "Credit Report" at bounding box center [64, 193] width 64 height 12
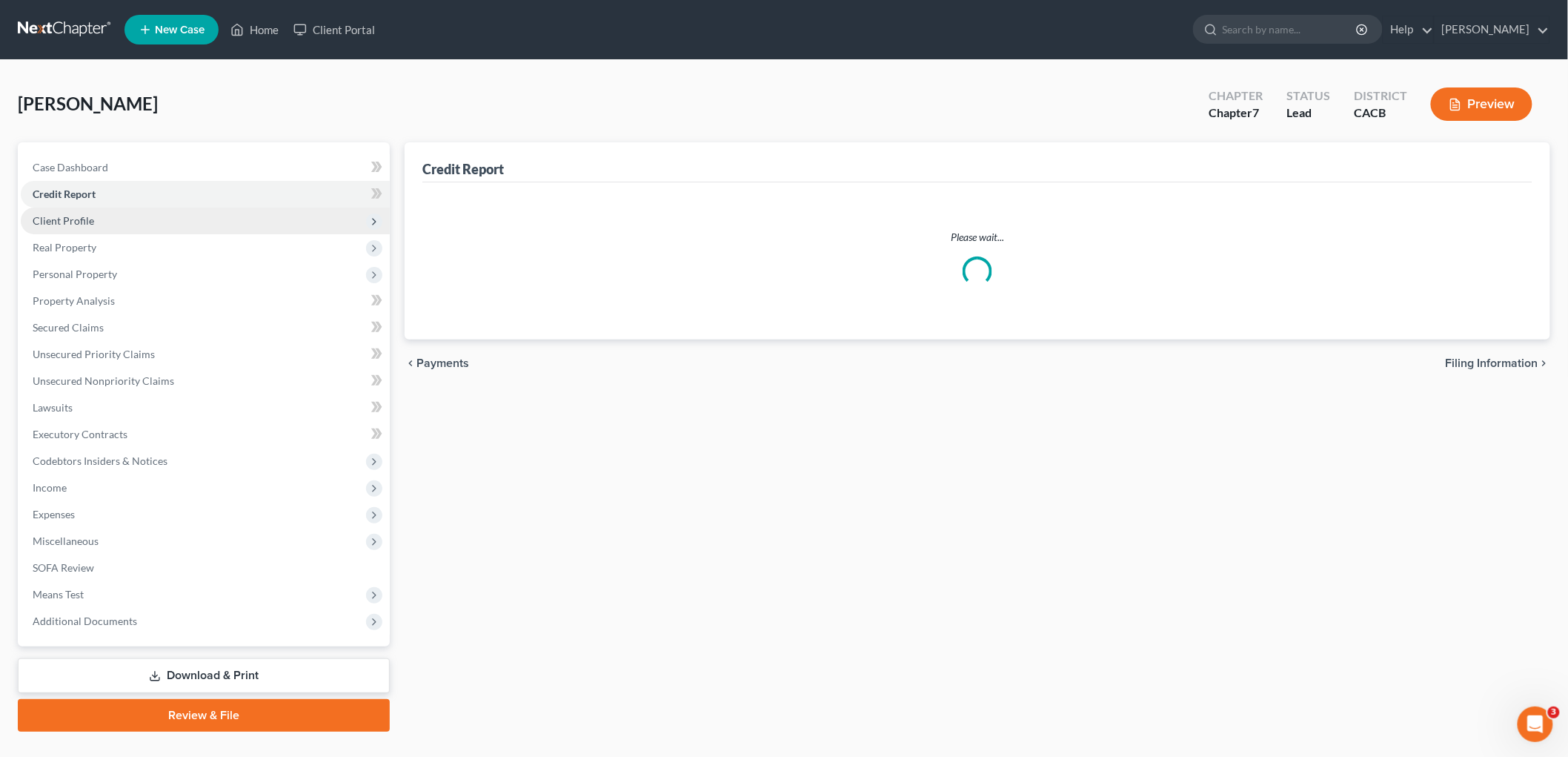
click at [69, 220] on span "Client Profile" at bounding box center [63, 220] width 61 height 12
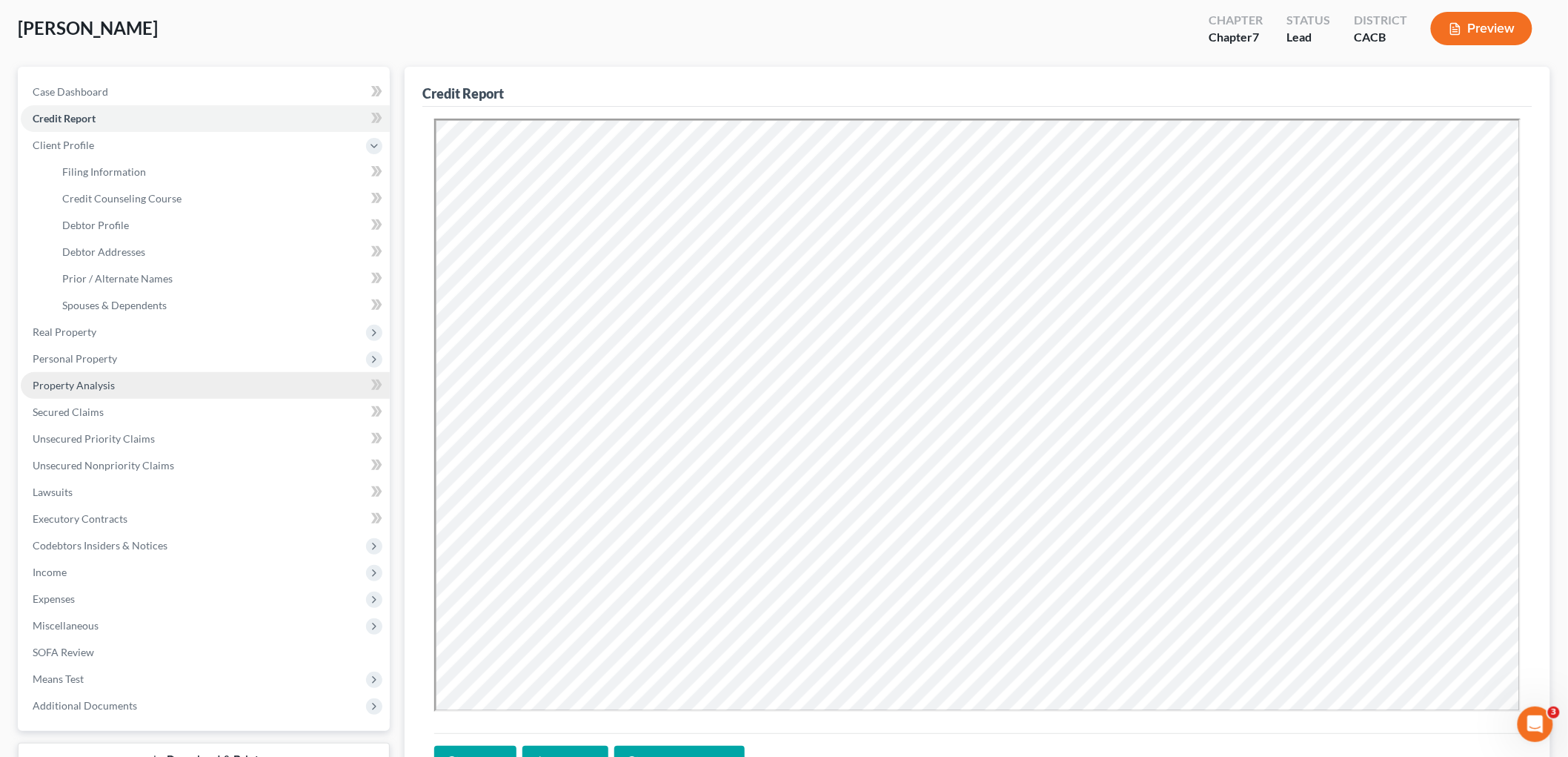
scroll to position [164, 0]
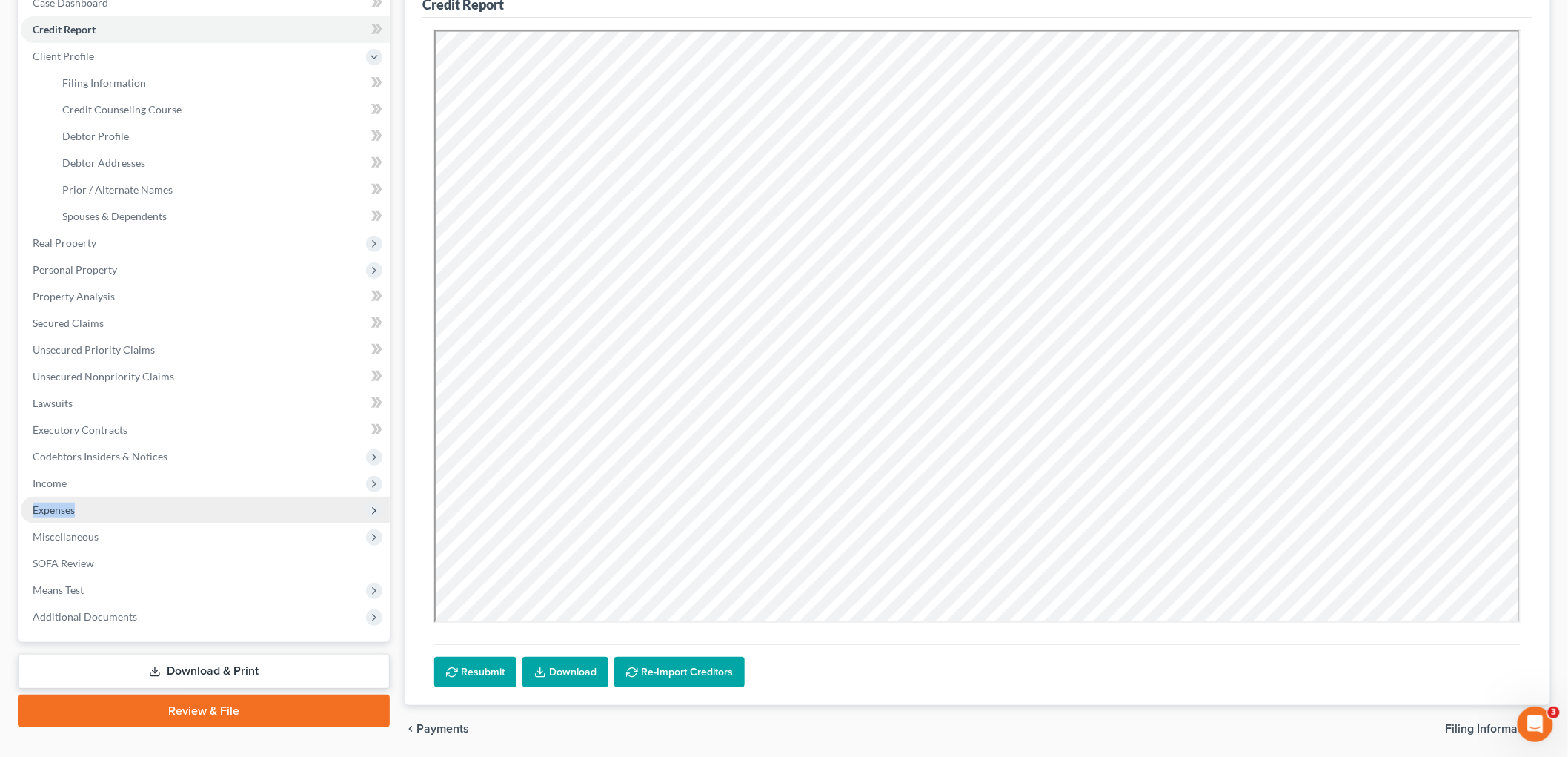
drag, startPoint x: 84, startPoint y: 480, endPoint x: 96, endPoint y: 509, distance: 31.4
click at [96, 503] on ul "Case Dashboard Payments Invoices Payments Payments Credit Report Client Profile" at bounding box center [205, 310] width 369 height 641
click at [96, 510] on span "Expenses" at bounding box center [205, 510] width 369 height 27
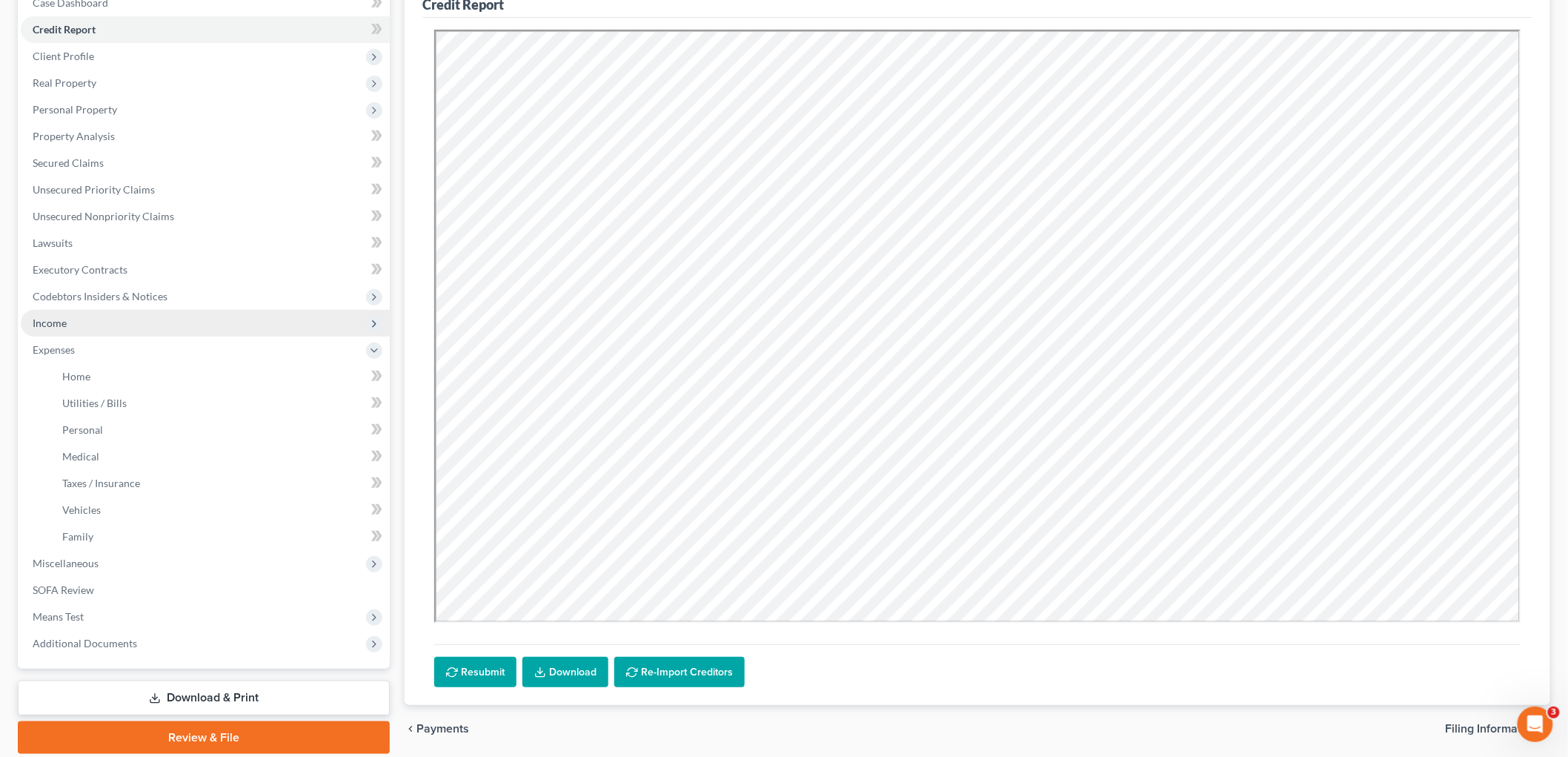
click at [62, 323] on span "Income" at bounding box center [49, 322] width 34 height 12
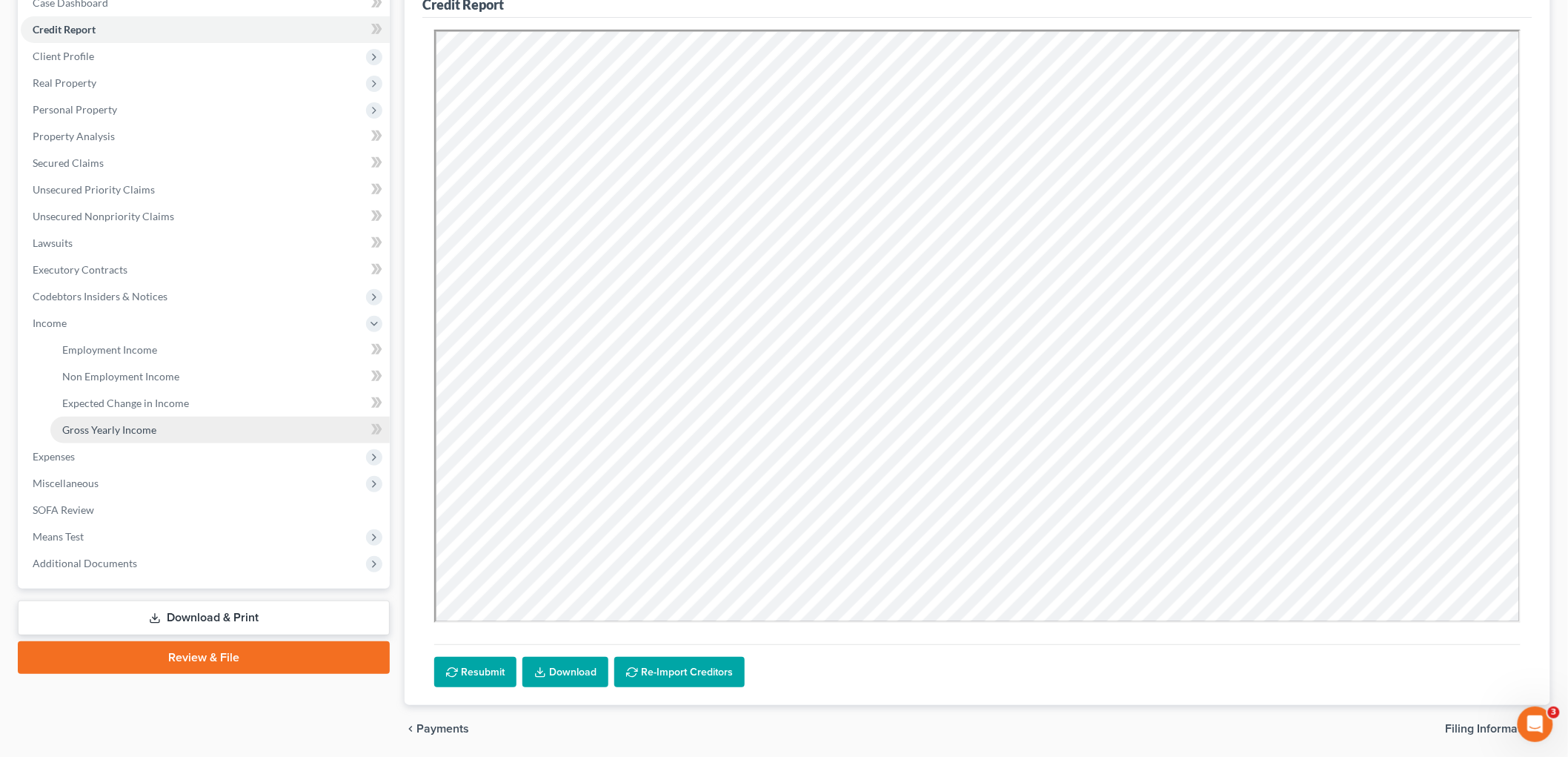
click at [123, 430] on span "Gross Yearly Income" at bounding box center [109, 429] width 94 height 12
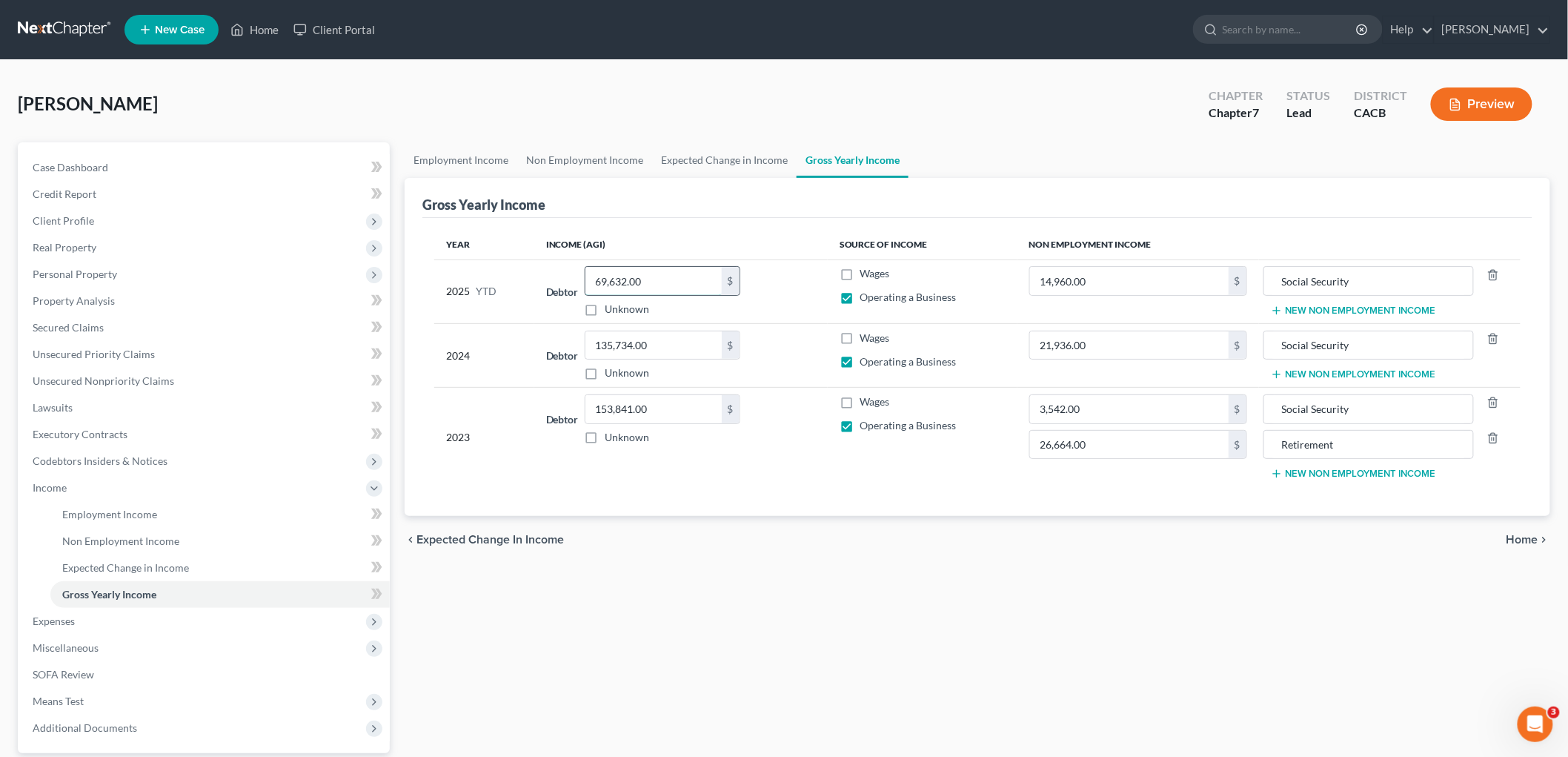
click at [702, 282] on input "69,632.00" at bounding box center [654, 281] width 136 height 28
type input "89,584"
click at [882, 275] on span "Wages" at bounding box center [875, 273] width 30 height 12
click at [876, 275] on input "Wages" at bounding box center [871, 271] width 10 height 10
checkbox input "true"
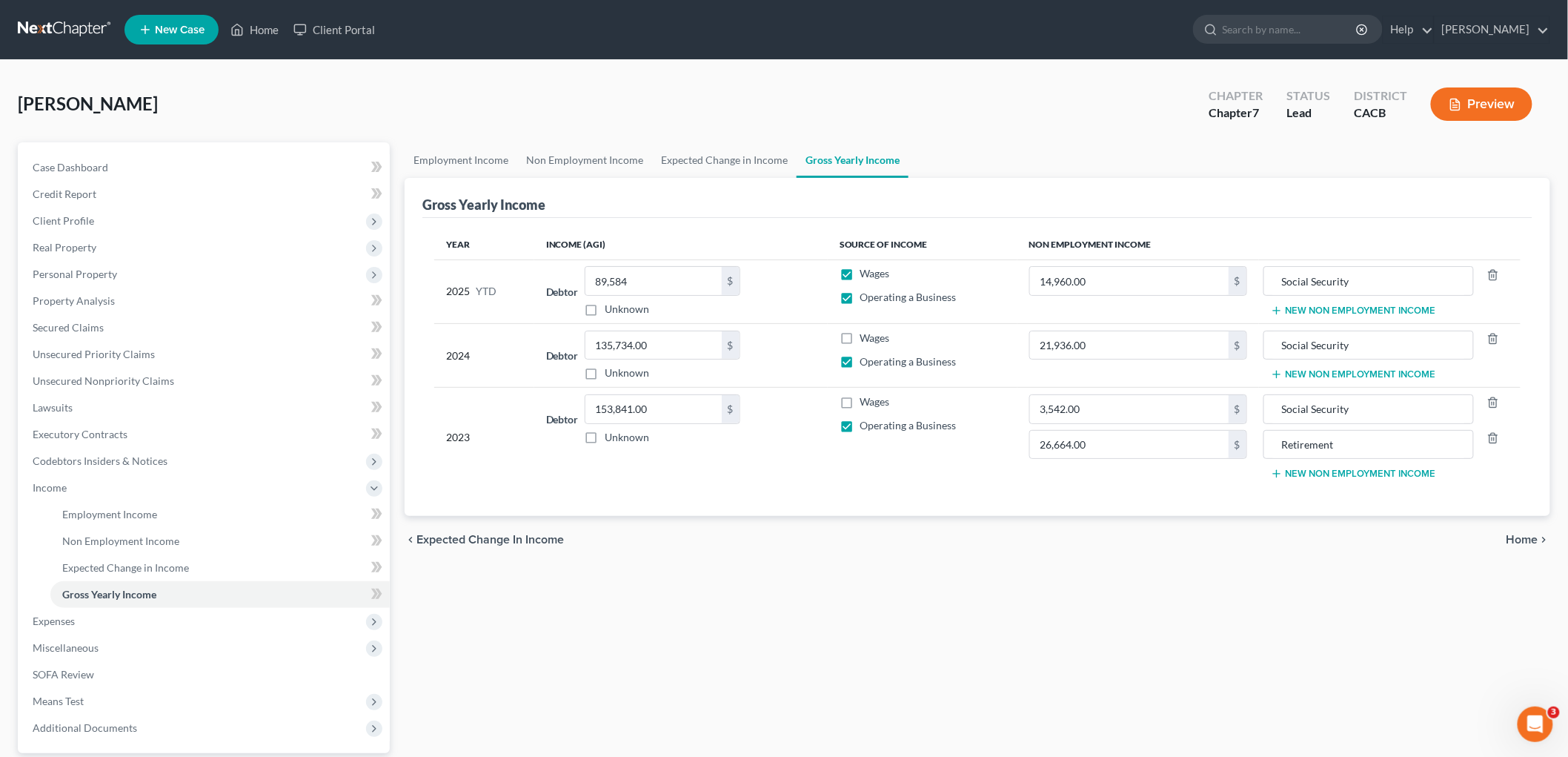
click at [1182, 584] on div "Employment Income Non Employment Income Expected Change in Income Gross Yearly …" at bounding box center [977, 491] width 1161 height 696
click at [176, 569] on span "Expected Change in Income" at bounding box center [125, 567] width 127 height 12
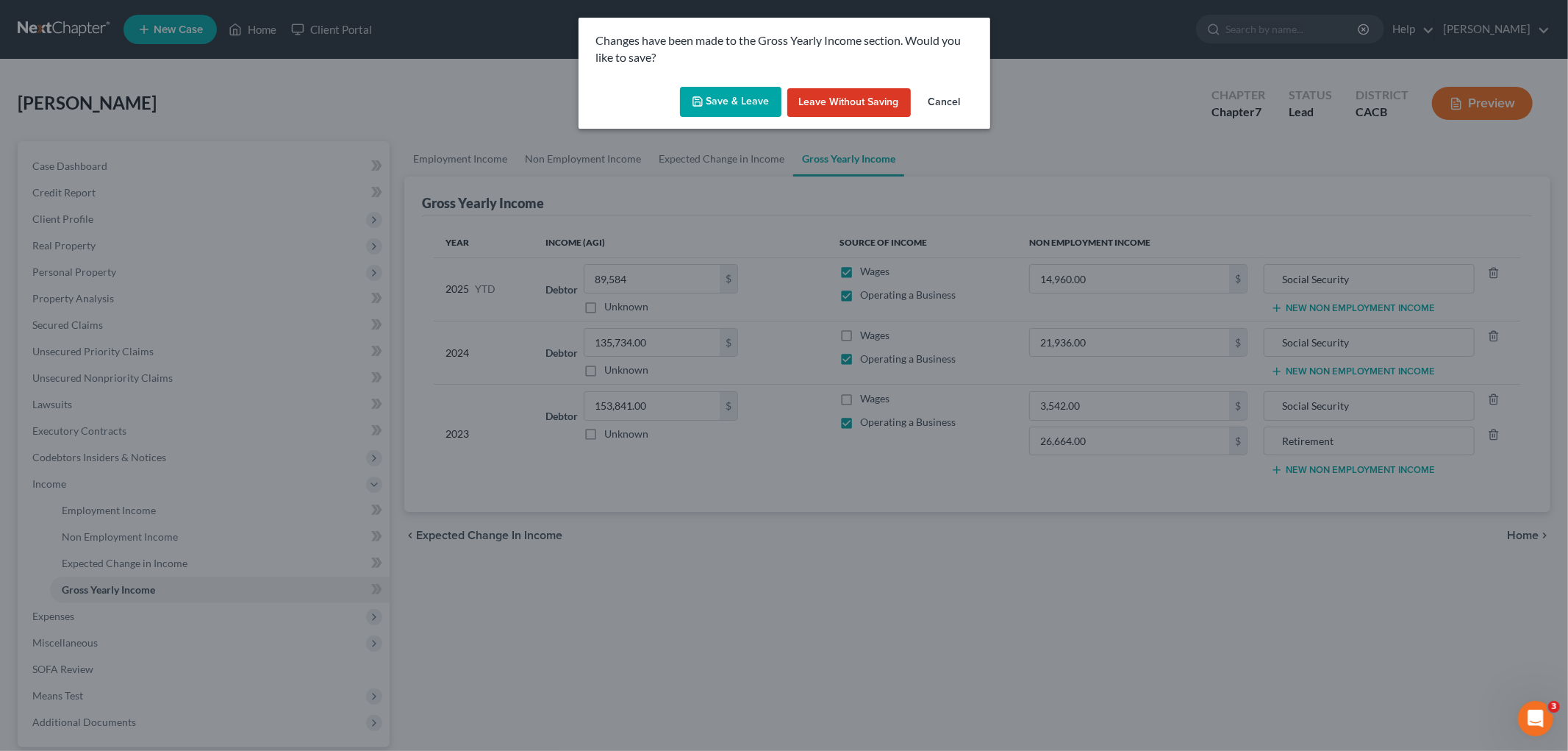
drag, startPoint x: 712, startPoint y: 121, endPoint x: 723, endPoint y: 96, distance: 27.3
click at [714, 119] on div "Save & Leave Leave without Saving Cancel" at bounding box center [784, 105] width 412 height 49
click at [723, 96] on button "Save & Leave" at bounding box center [730, 102] width 101 height 31
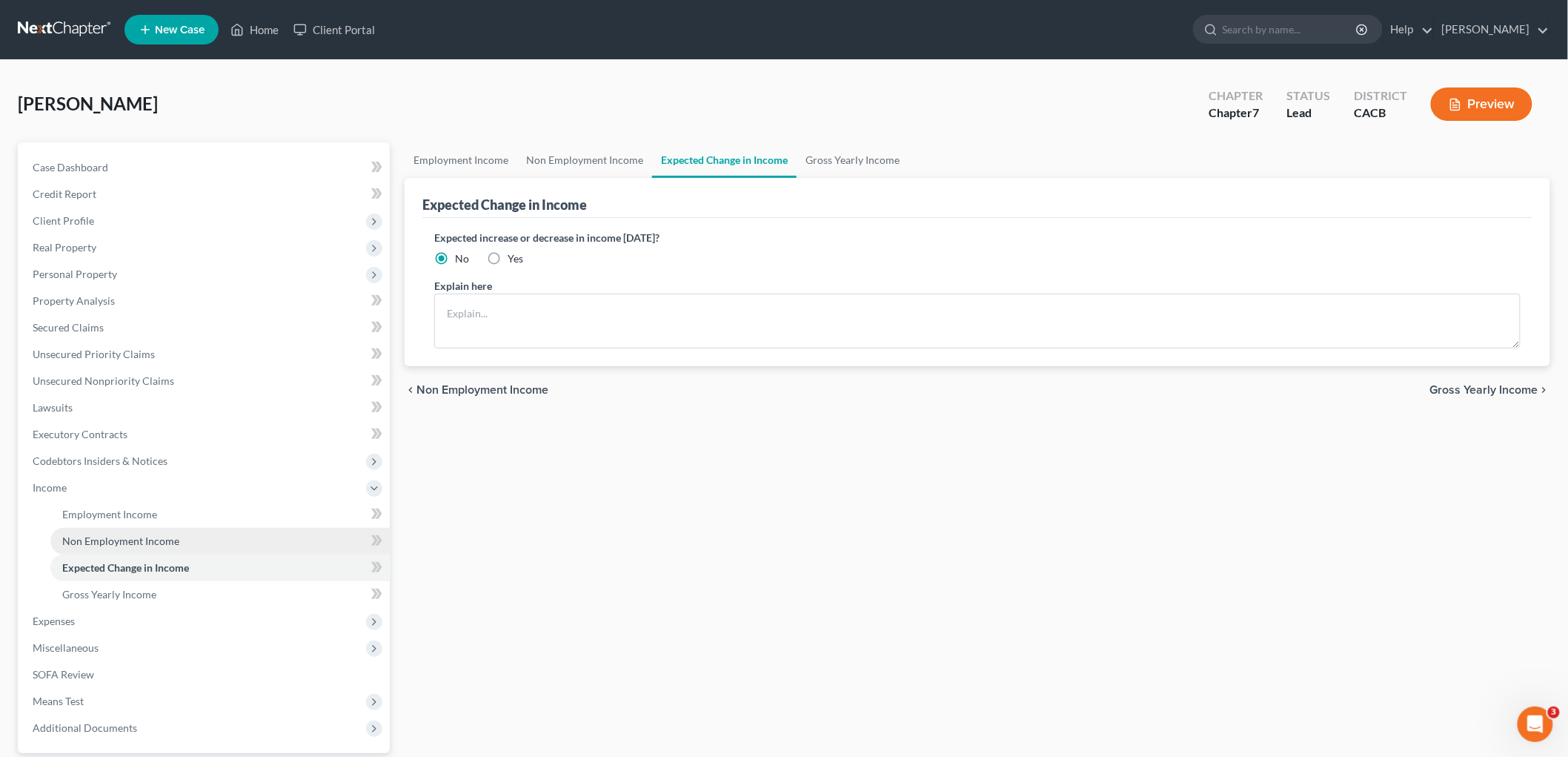
click at [131, 538] on span "Non Employment Income" at bounding box center [120, 540] width 117 height 12
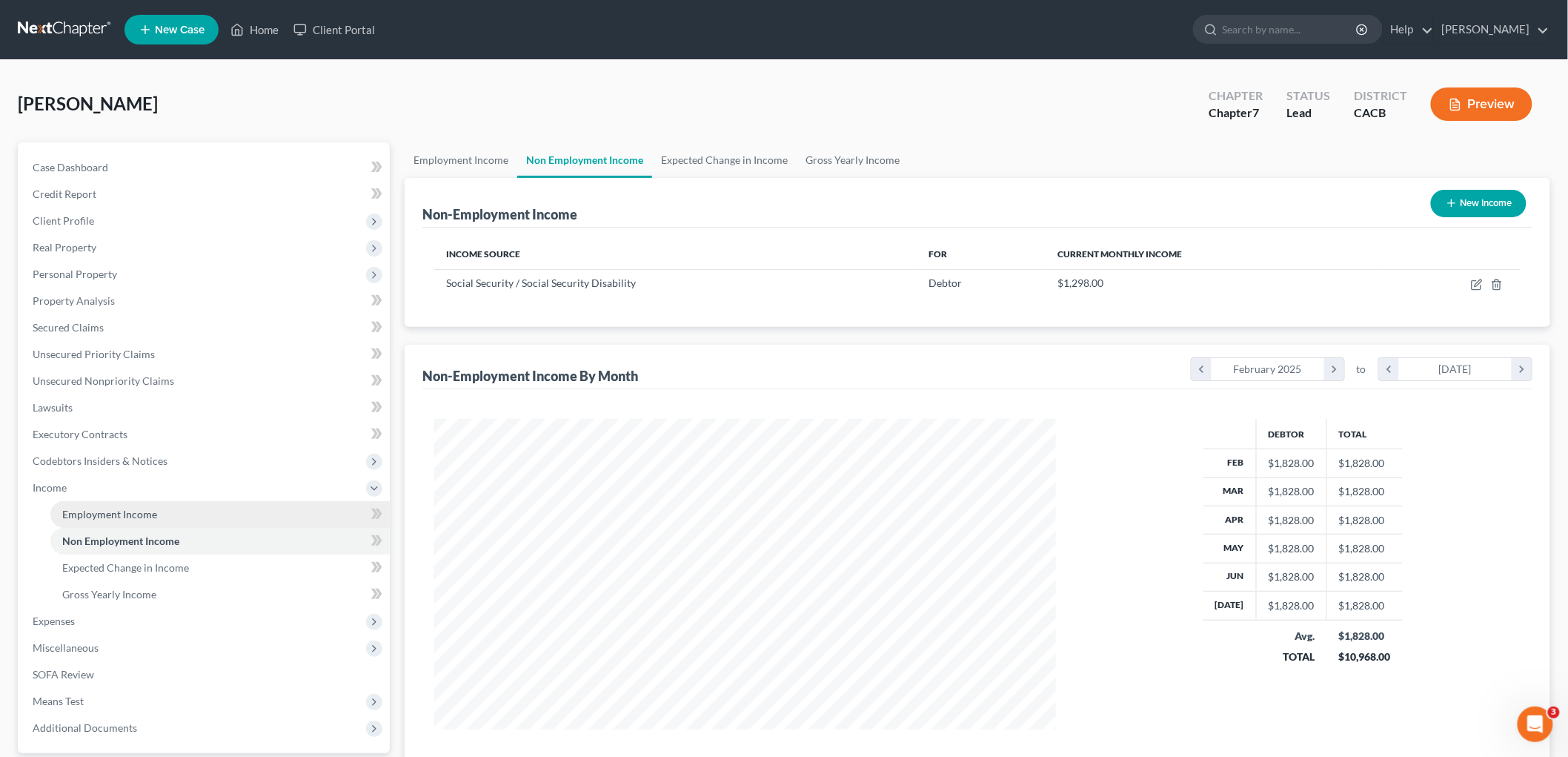
scroll to position [310, 650]
click at [131, 508] on span "Employment Income" at bounding box center [110, 514] width 95 height 12
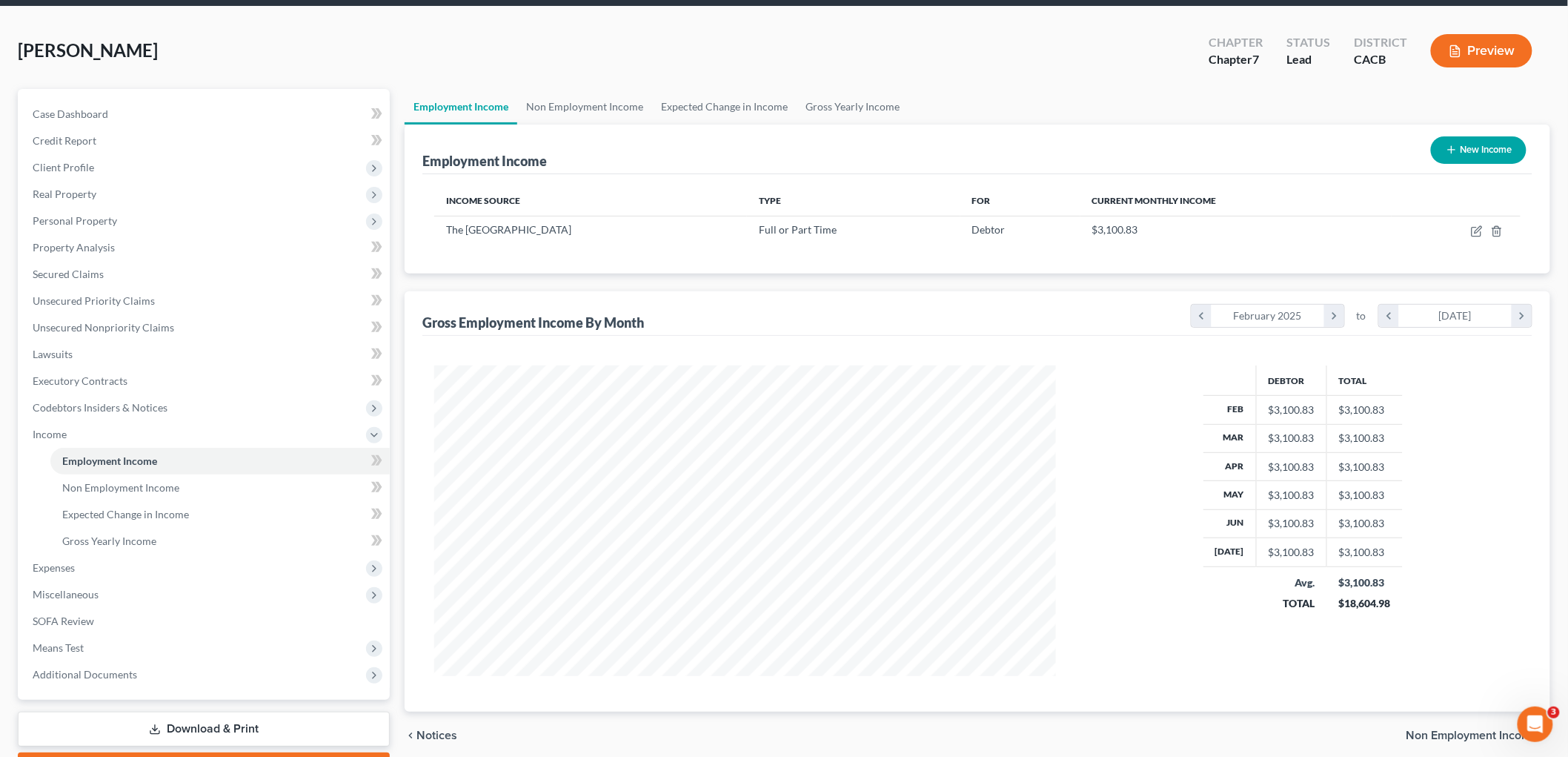
scroll to position [82, 0]
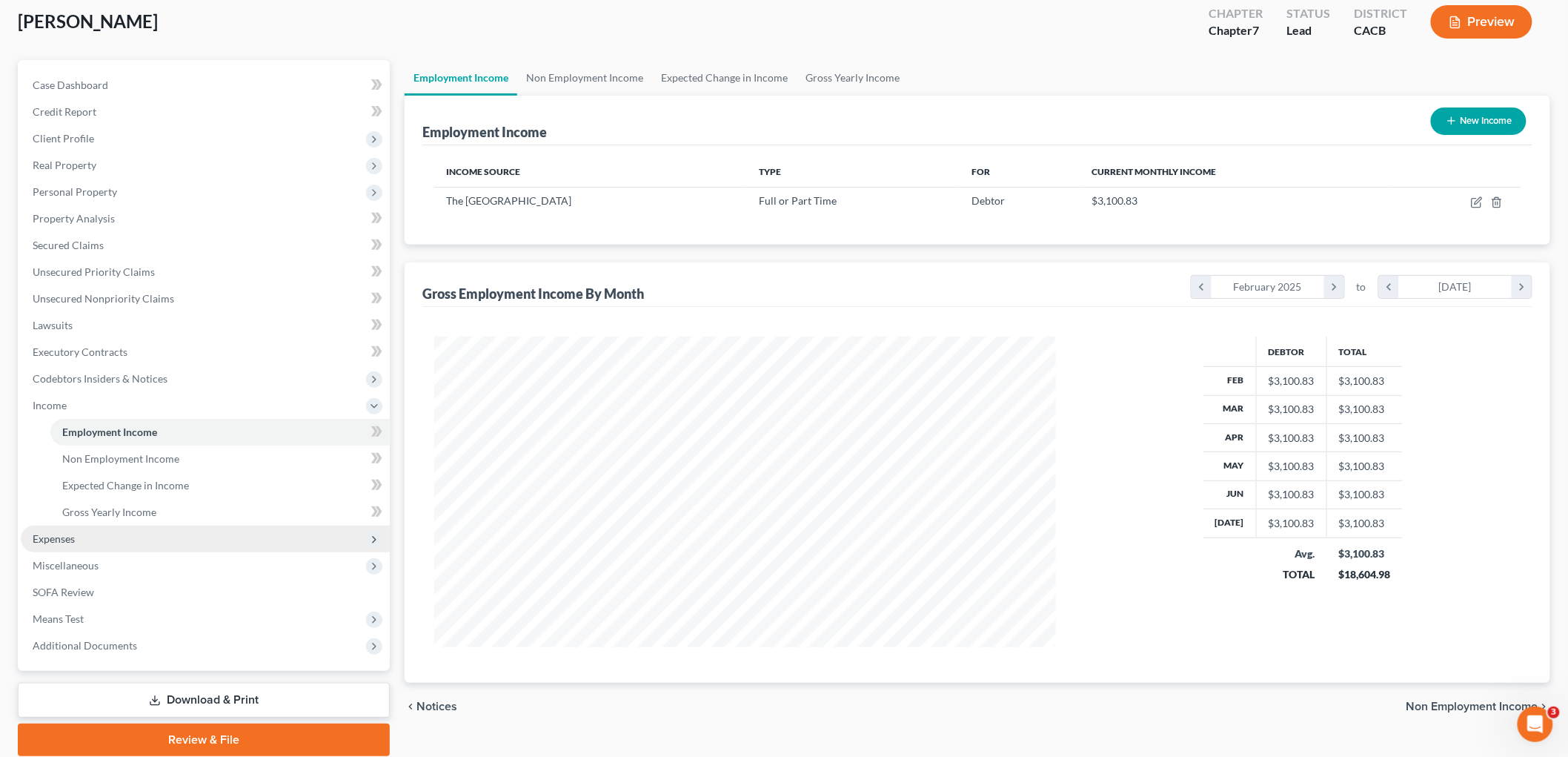
click at [154, 532] on span "Expenses" at bounding box center [205, 539] width 369 height 27
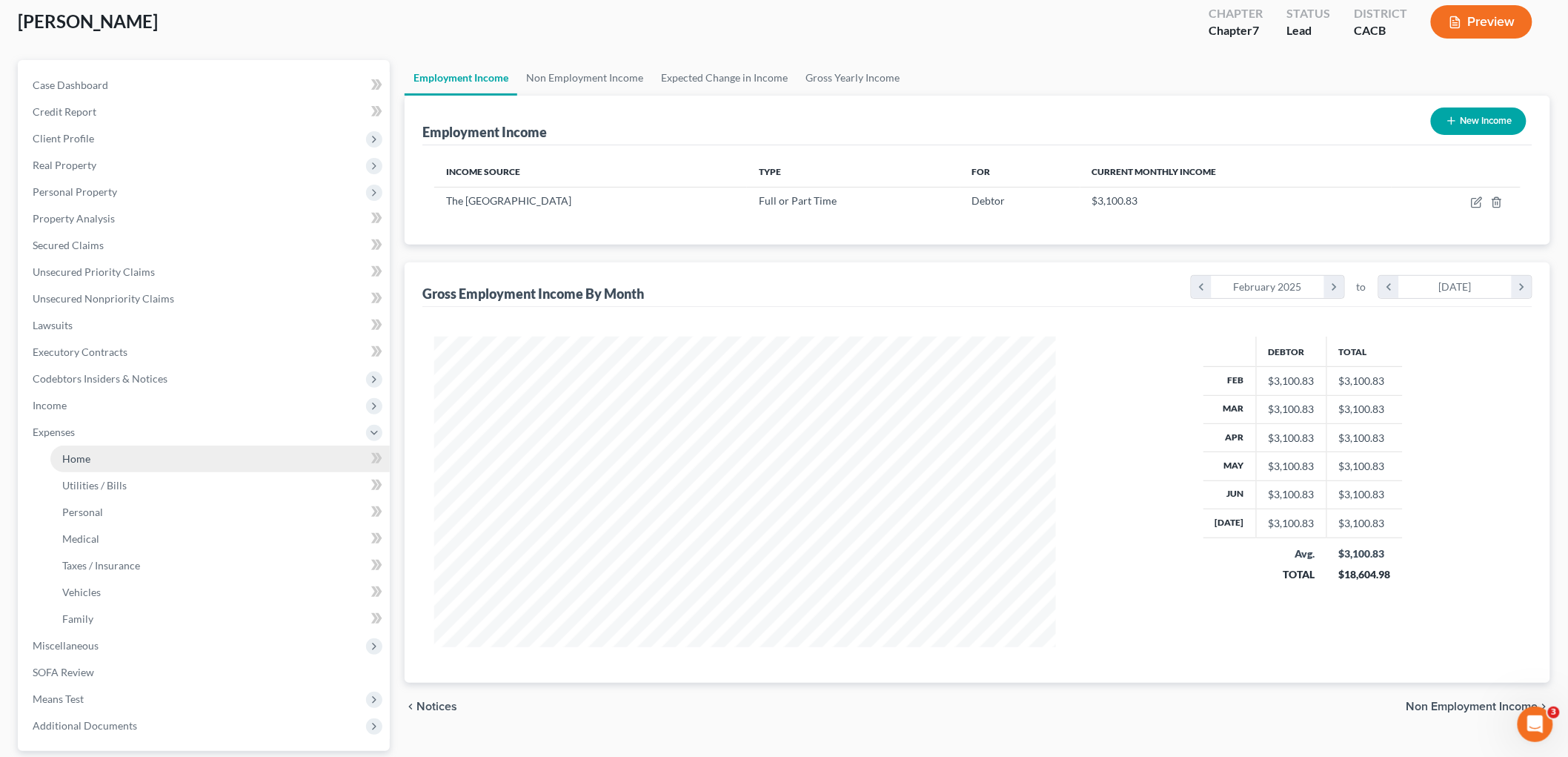
click at [134, 462] on link "Home" at bounding box center [220, 459] width 339 height 27
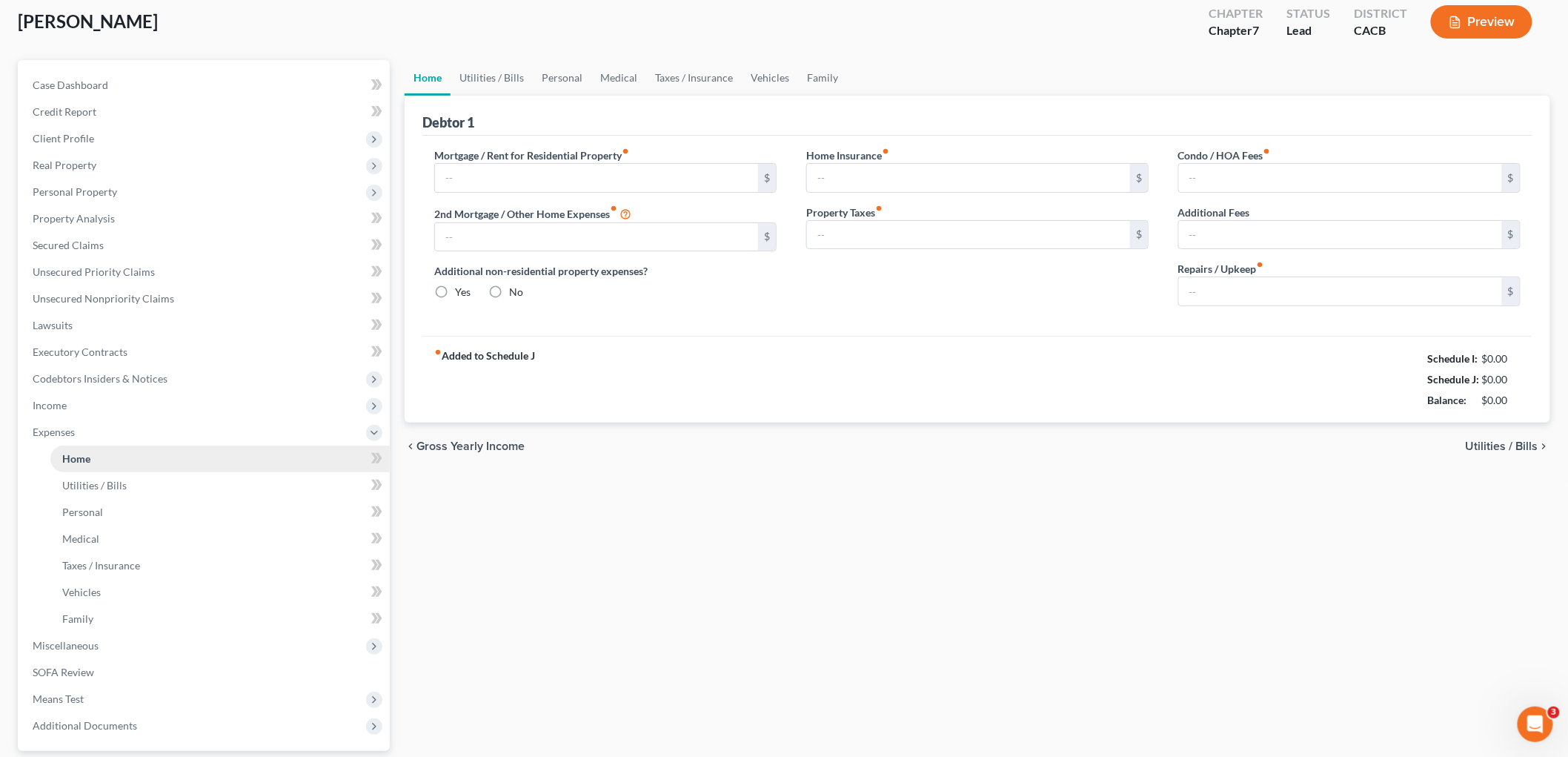
scroll to position [3, 0]
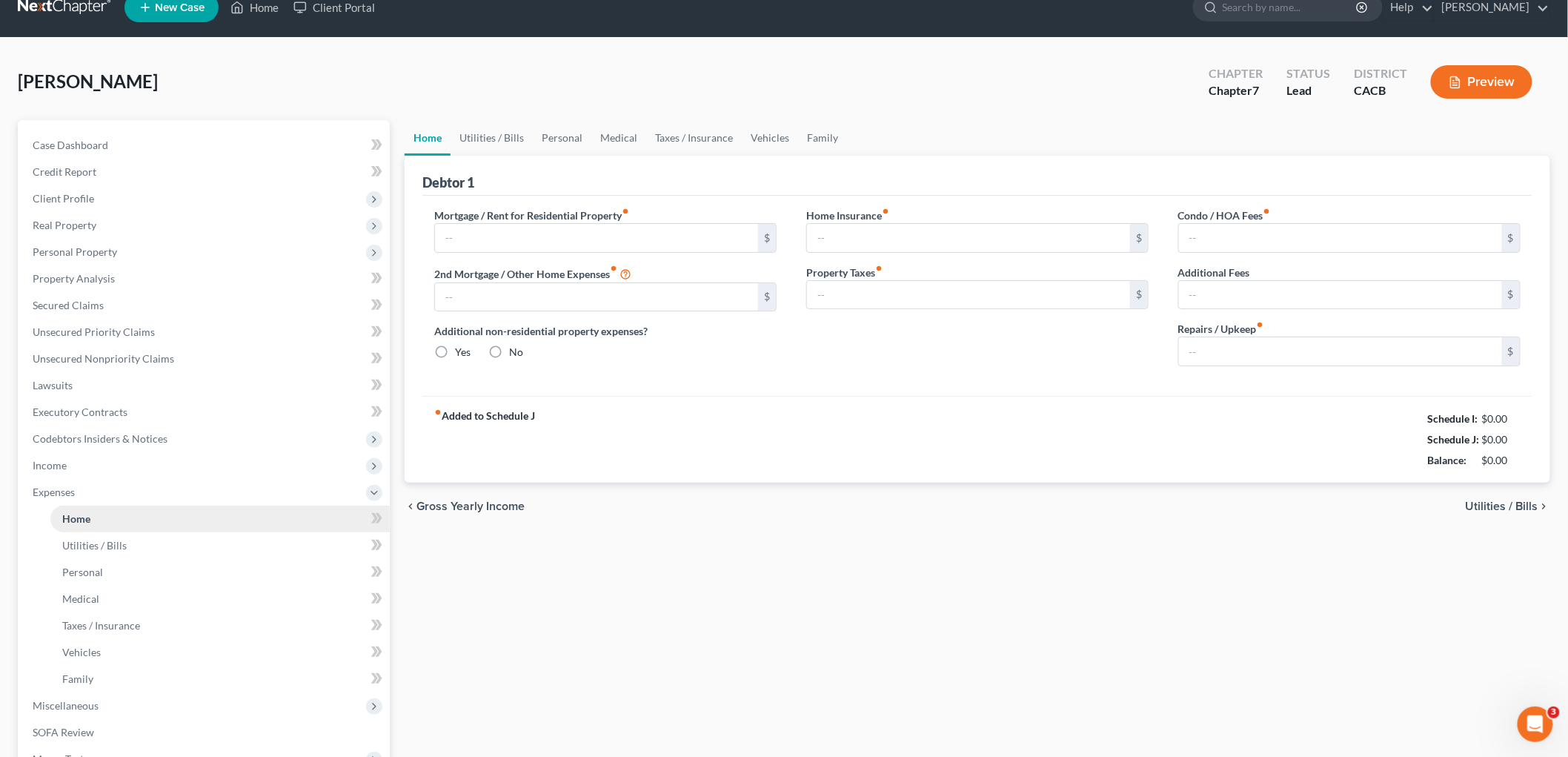
type input "1,000.00"
type input "0.00"
radio input "true"
type input "0.00"
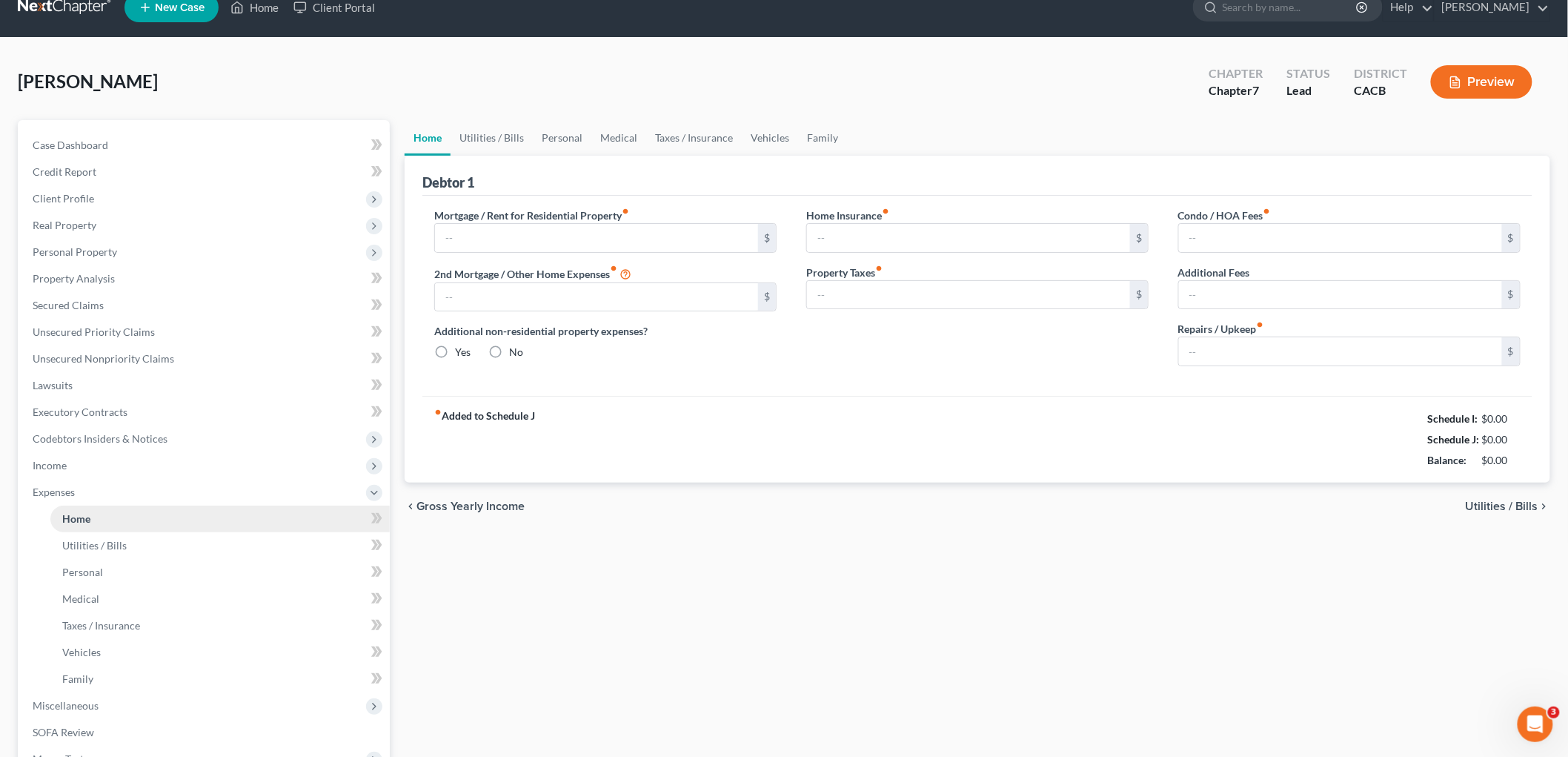
type input "0.00"
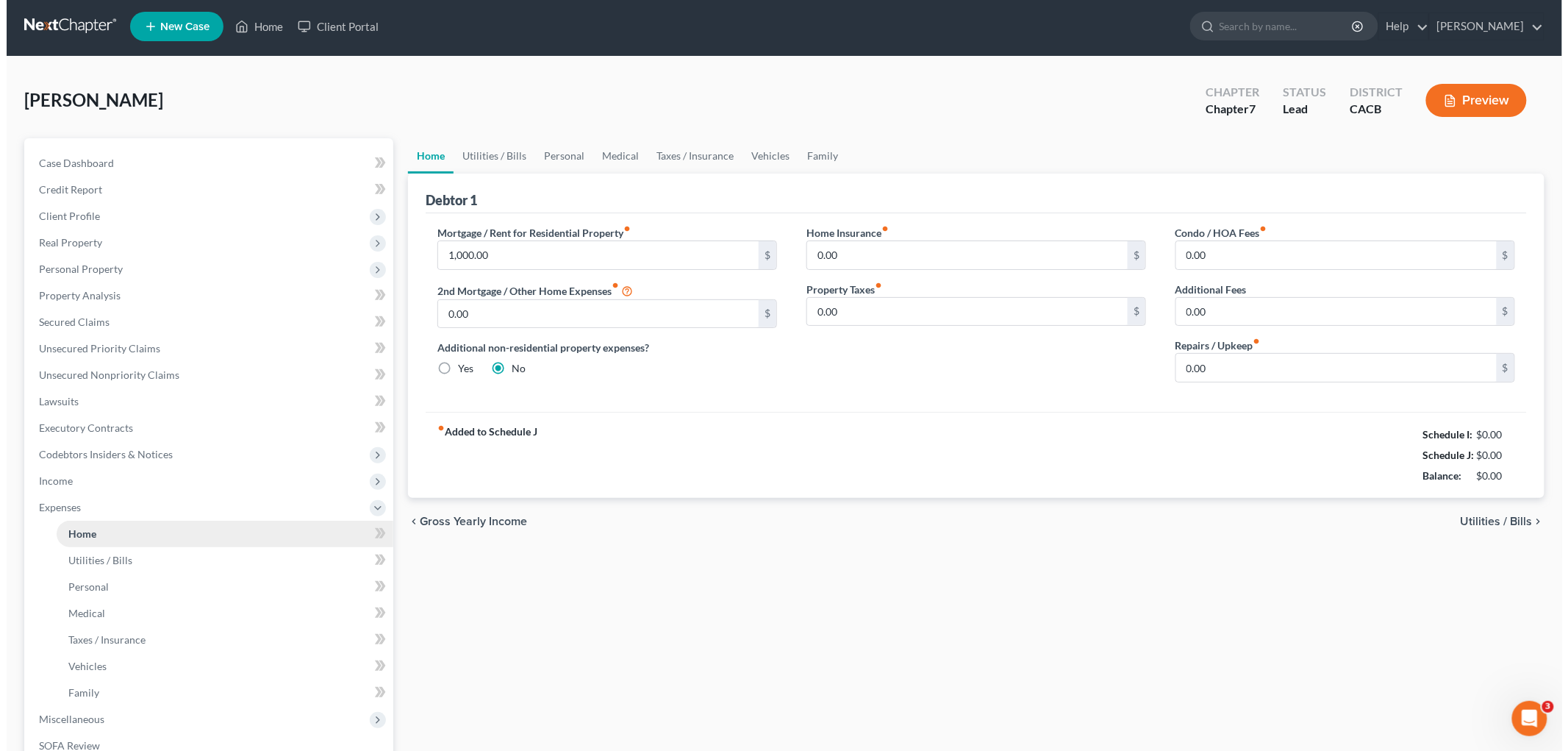
scroll to position [0, 0]
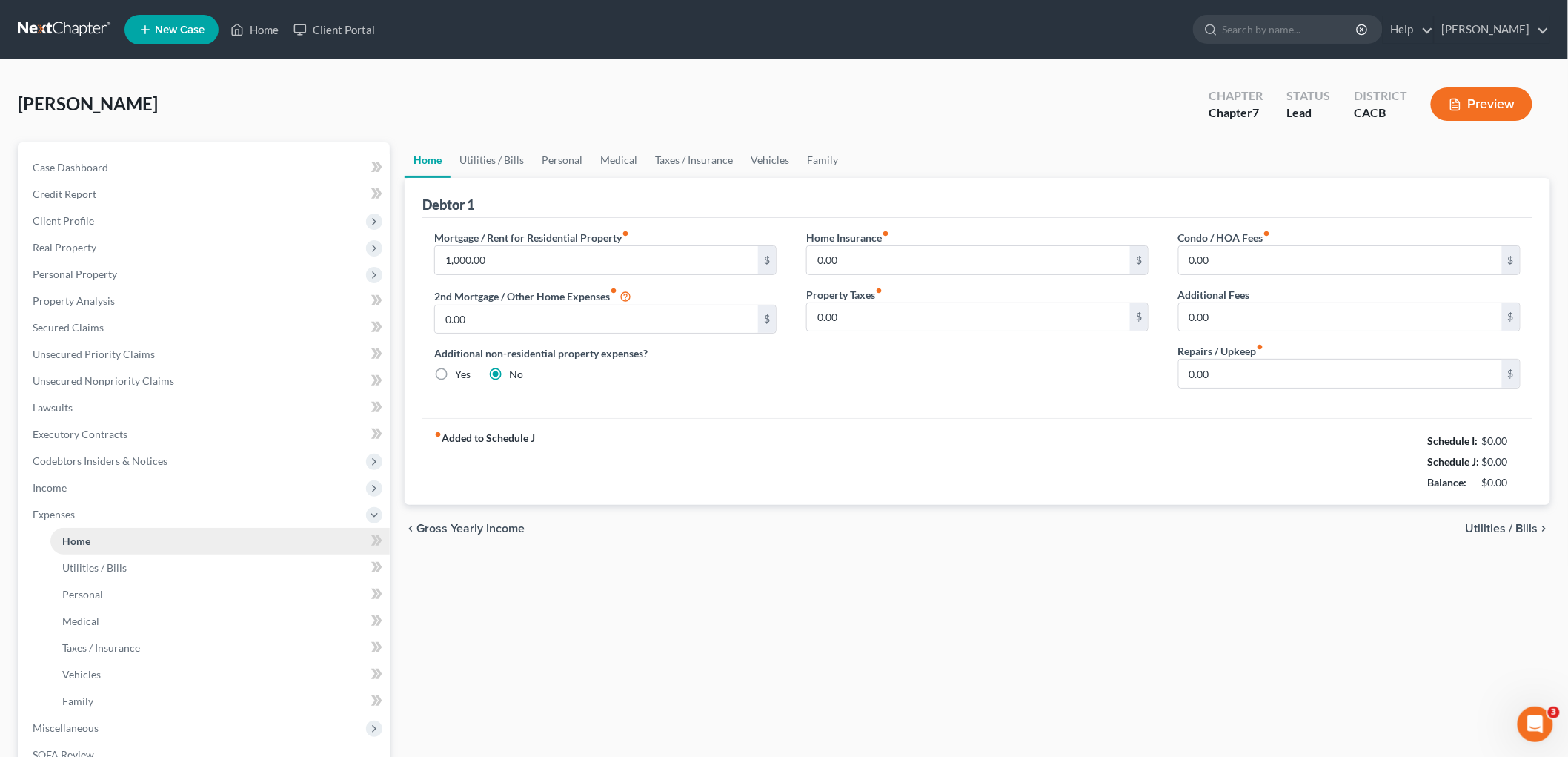
click at [134, 462] on span "Codebtors Insiders & Notices" at bounding box center [100, 461] width 135 height 12
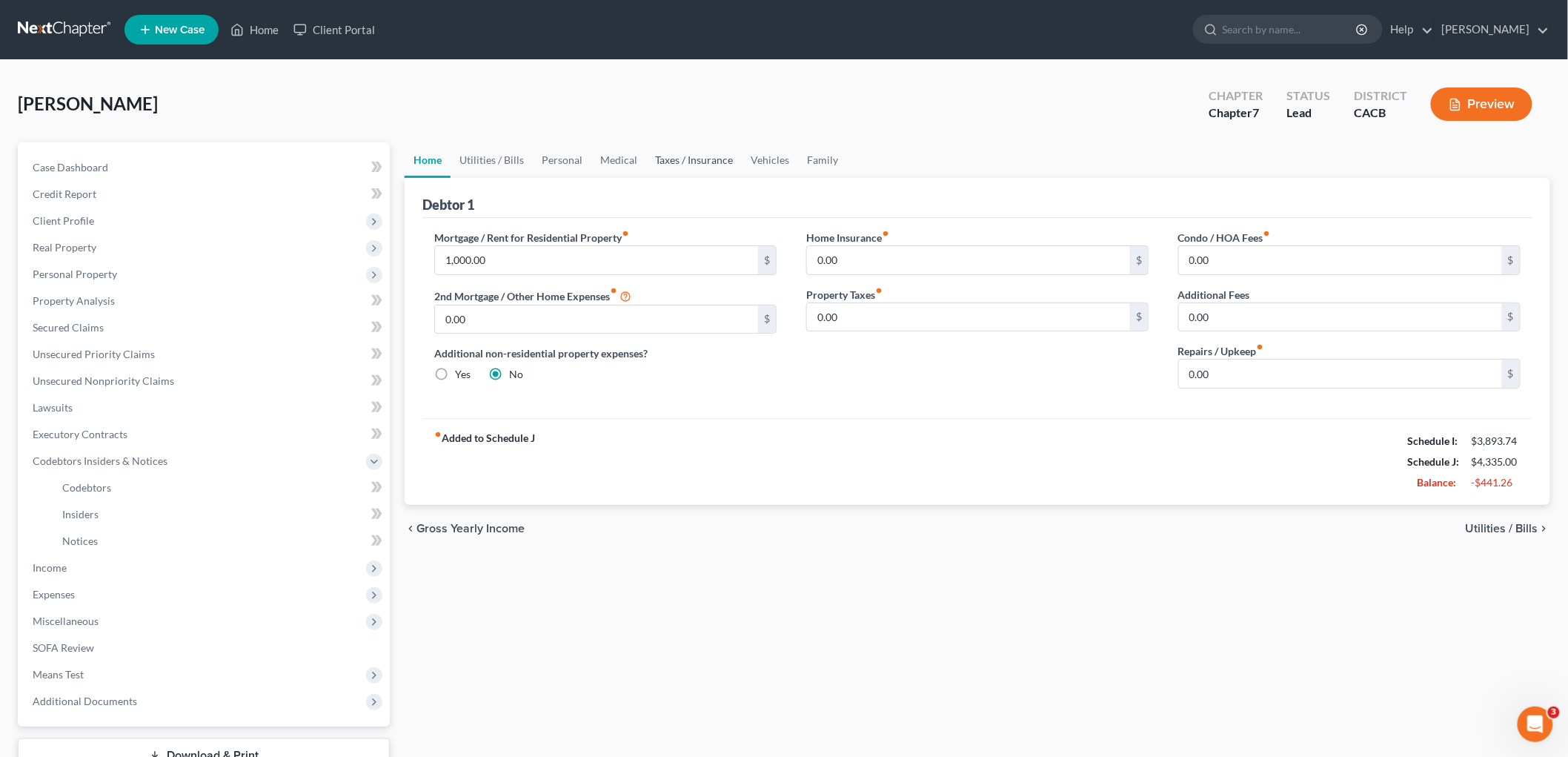
drag, startPoint x: 706, startPoint y: 134, endPoint x: 707, endPoint y: 152, distance: 18.0
click at [706, 139] on div "Mandell, Lee Upgraded Chapter Chapter 7 Status Lead District CACB Preview" at bounding box center [783, 110] width 1532 height 65
click at [707, 154] on link "Taxes / Insurance" at bounding box center [694, 160] width 95 height 36
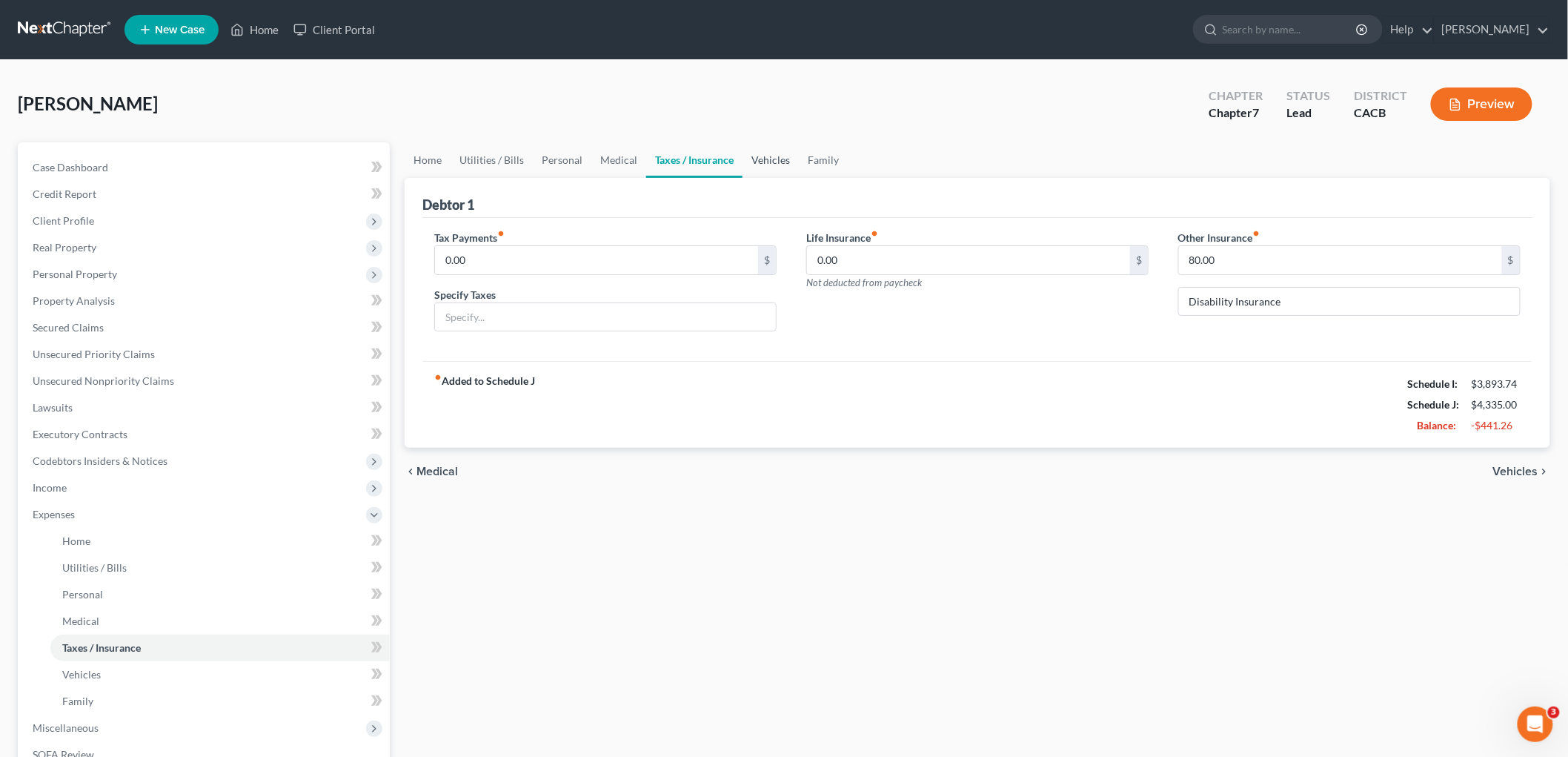
click at [775, 150] on link "Vehicles" at bounding box center [771, 160] width 56 height 36
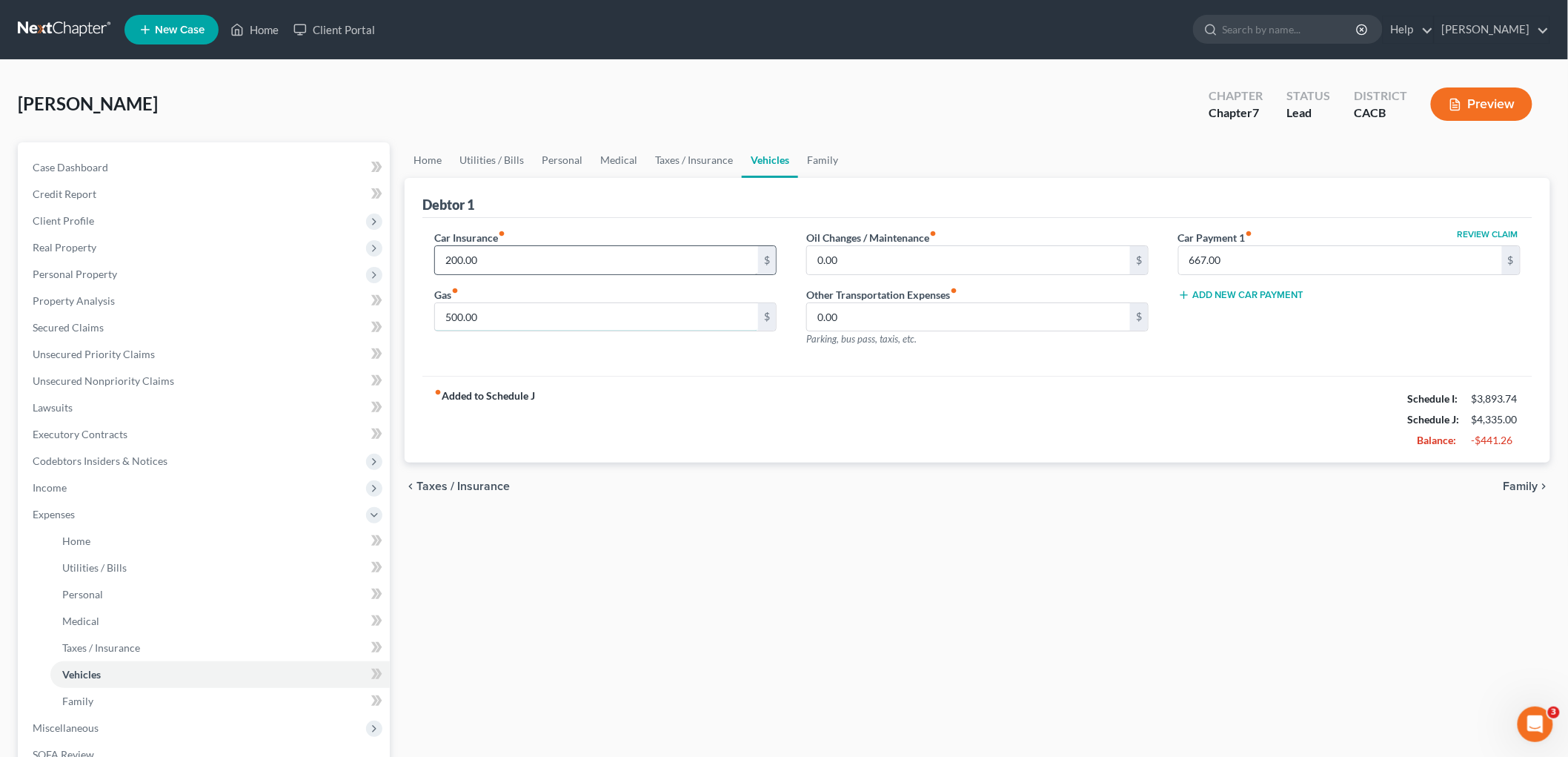
drag, startPoint x: 532, startPoint y: 310, endPoint x: 544, endPoint y: 271, distance: 40.8
click at [532, 310] on input "500.00" at bounding box center [596, 317] width 323 height 28
type input "400"
click at [619, 146] on link "Medical" at bounding box center [619, 160] width 55 height 36
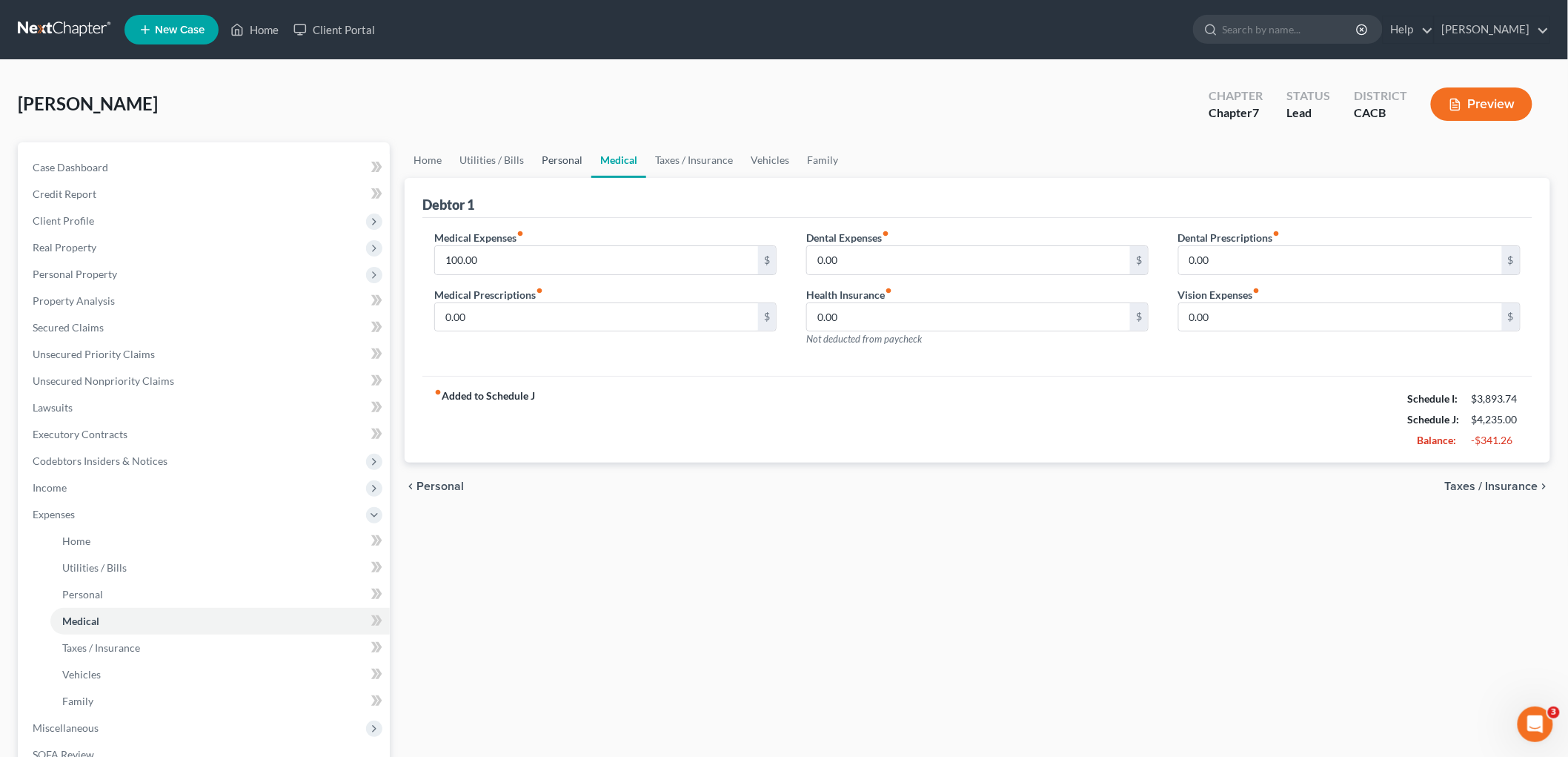
click at [534, 156] on link "Personal" at bounding box center [562, 160] width 59 height 36
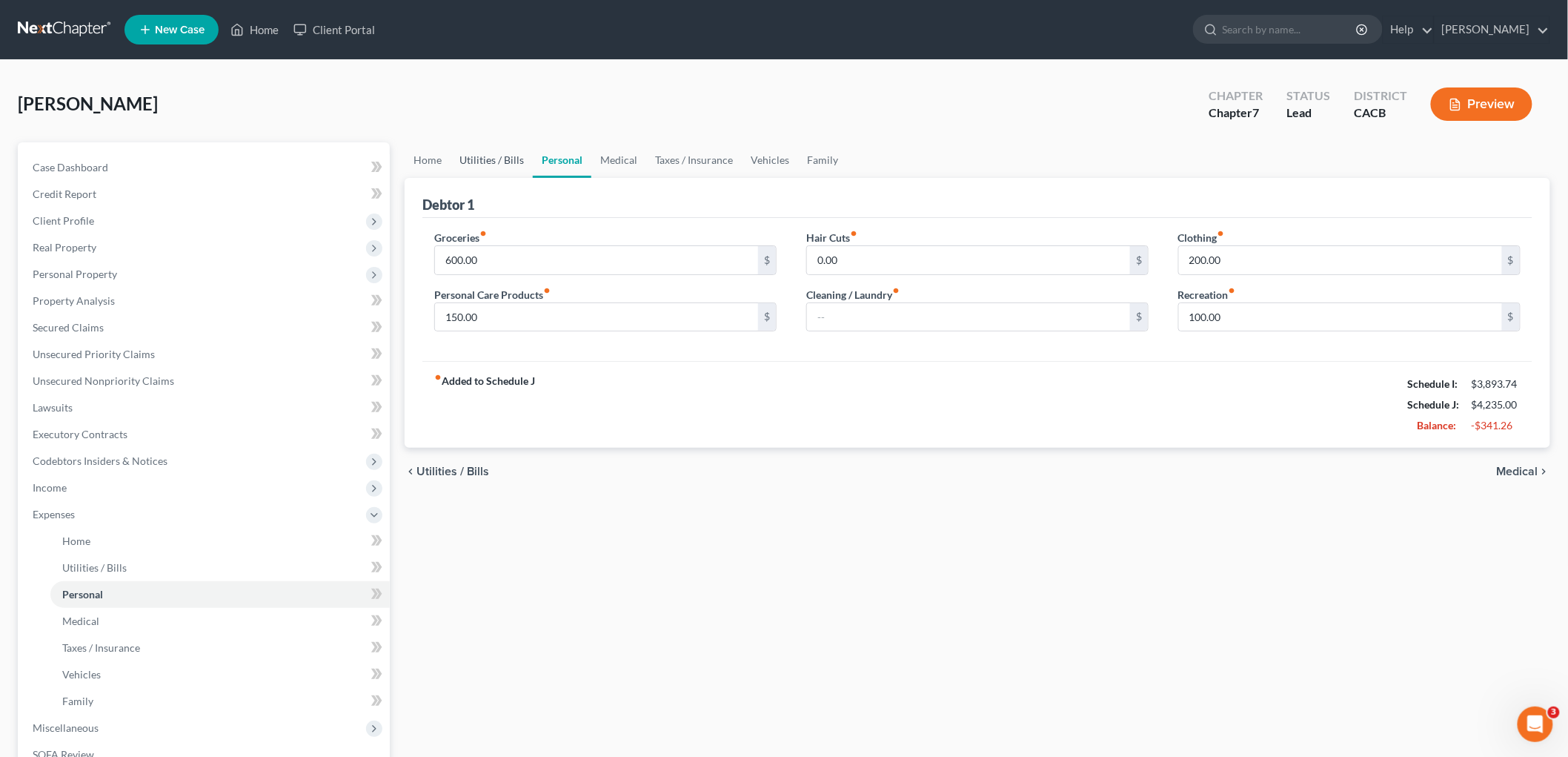
click at [487, 173] on link "Utilities / Bills" at bounding box center [491, 160] width 82 height 36
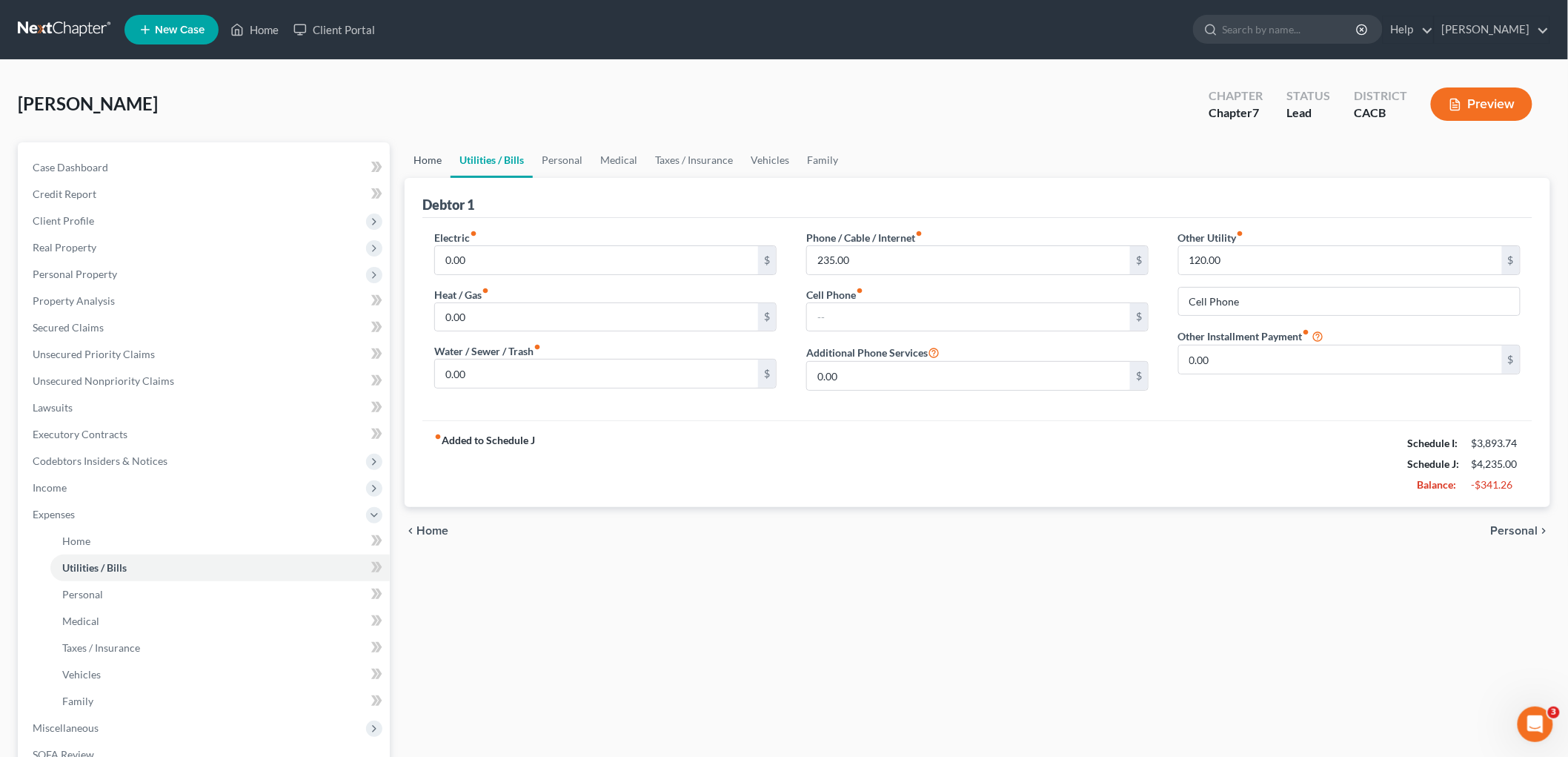
click at [391, 161] on div "Case Dashboard Payments Invoices Payments Payments Credit Report Client Profile" at bounding box center [204, 530] width 387 height 776
click at [655, 143] on link "Taxes / Insurance" at bounding box center [694, 160] width 95 height 36
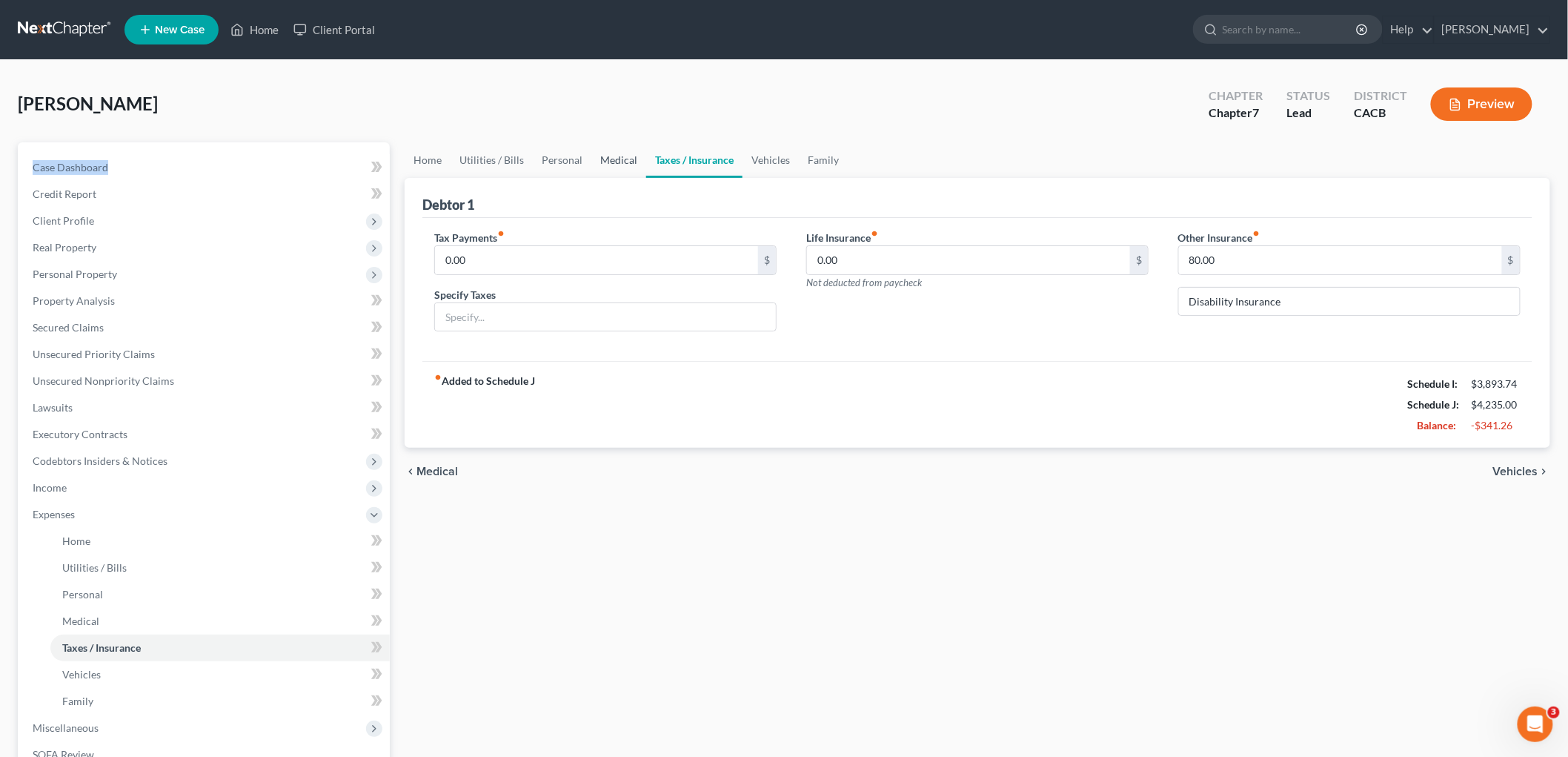
click at [617, 161] on link "Medical" at bounding box center [619, 160] width 55 height 36
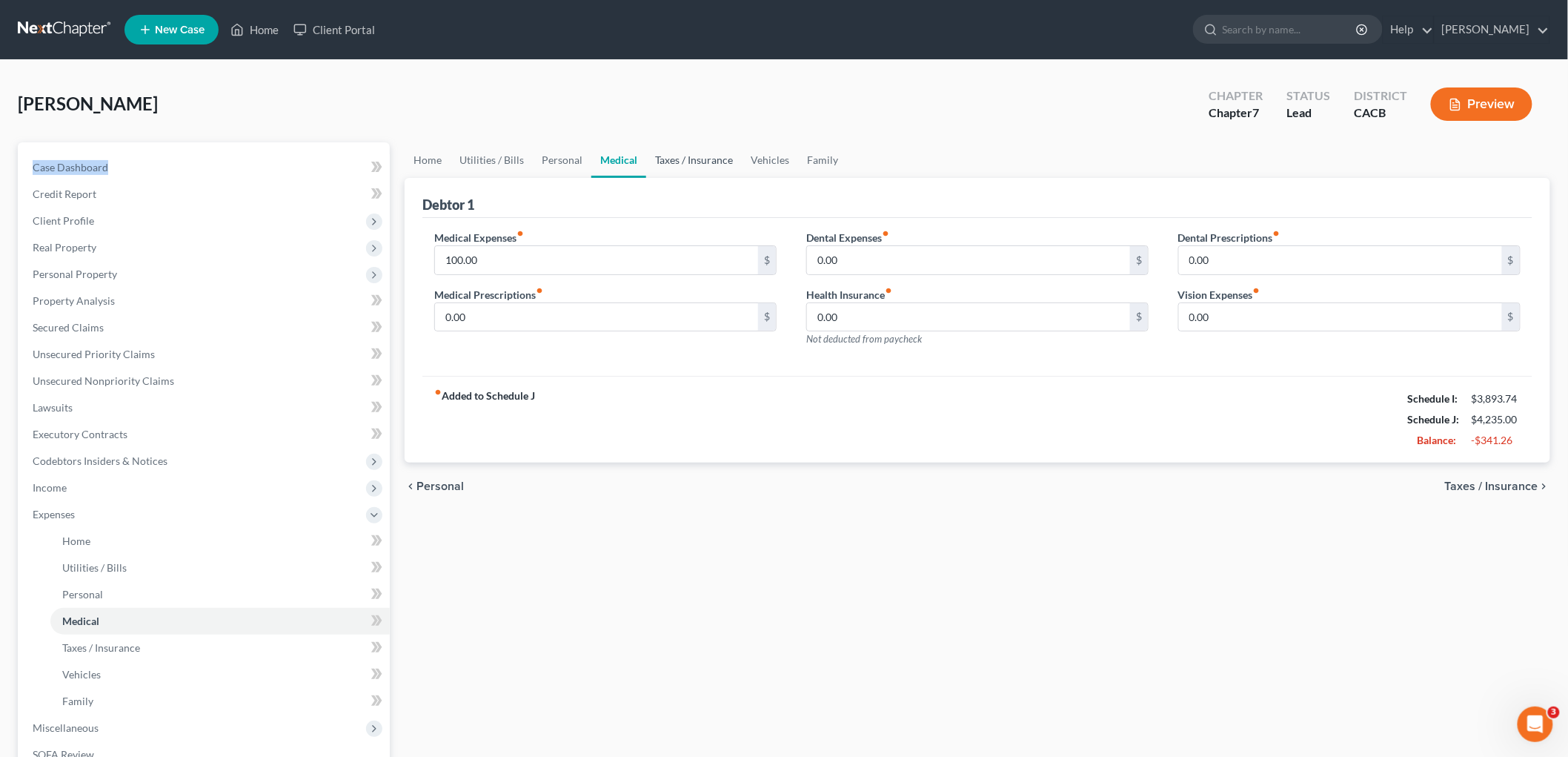
click at [692, 157] on link "Taxes / Insurance" at bounding box center [694, 160] width 95 height 36
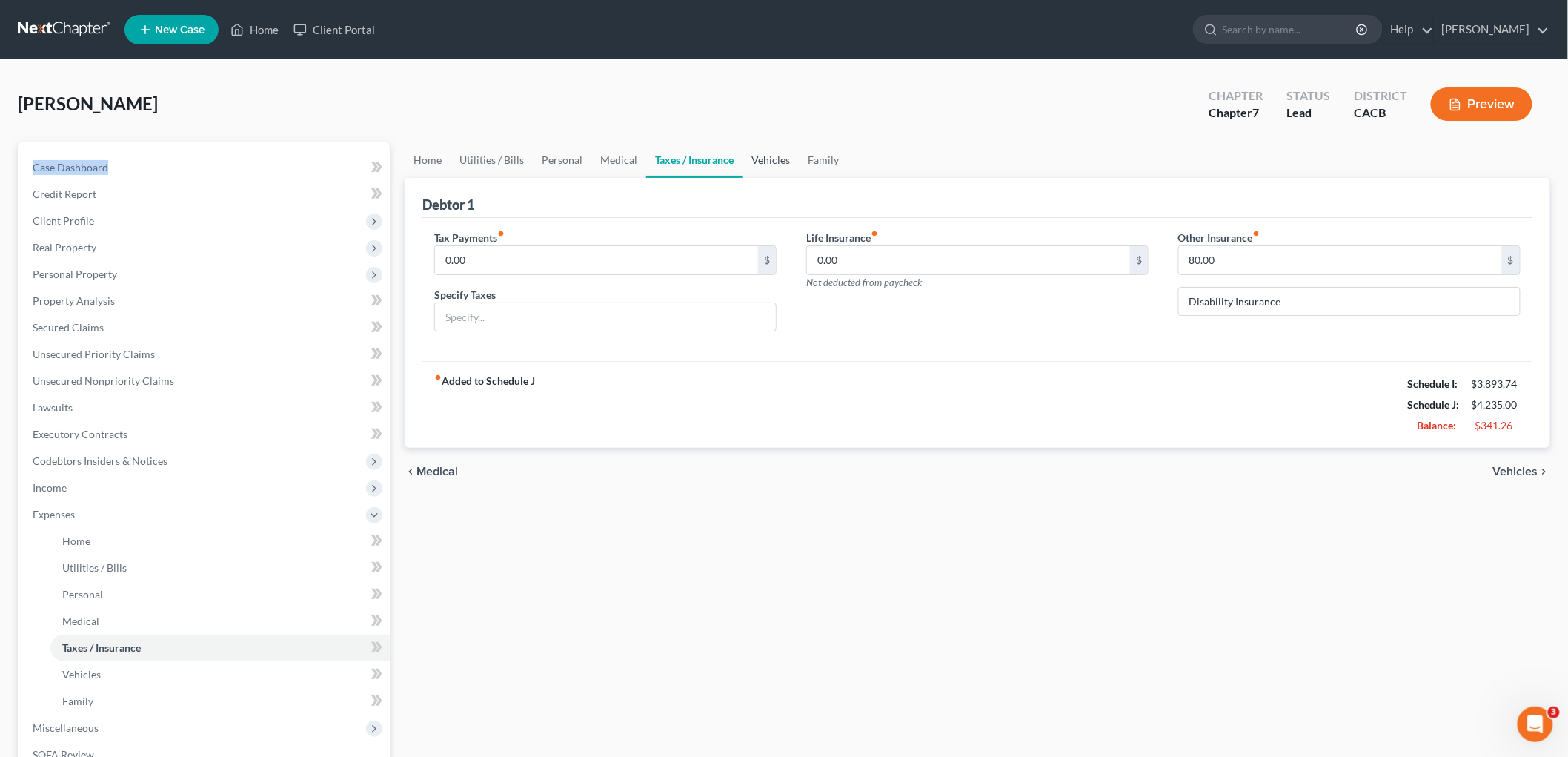
click at [752, 156] on link "Vehicles" at bounding box center [771, 160] width 56 height 36
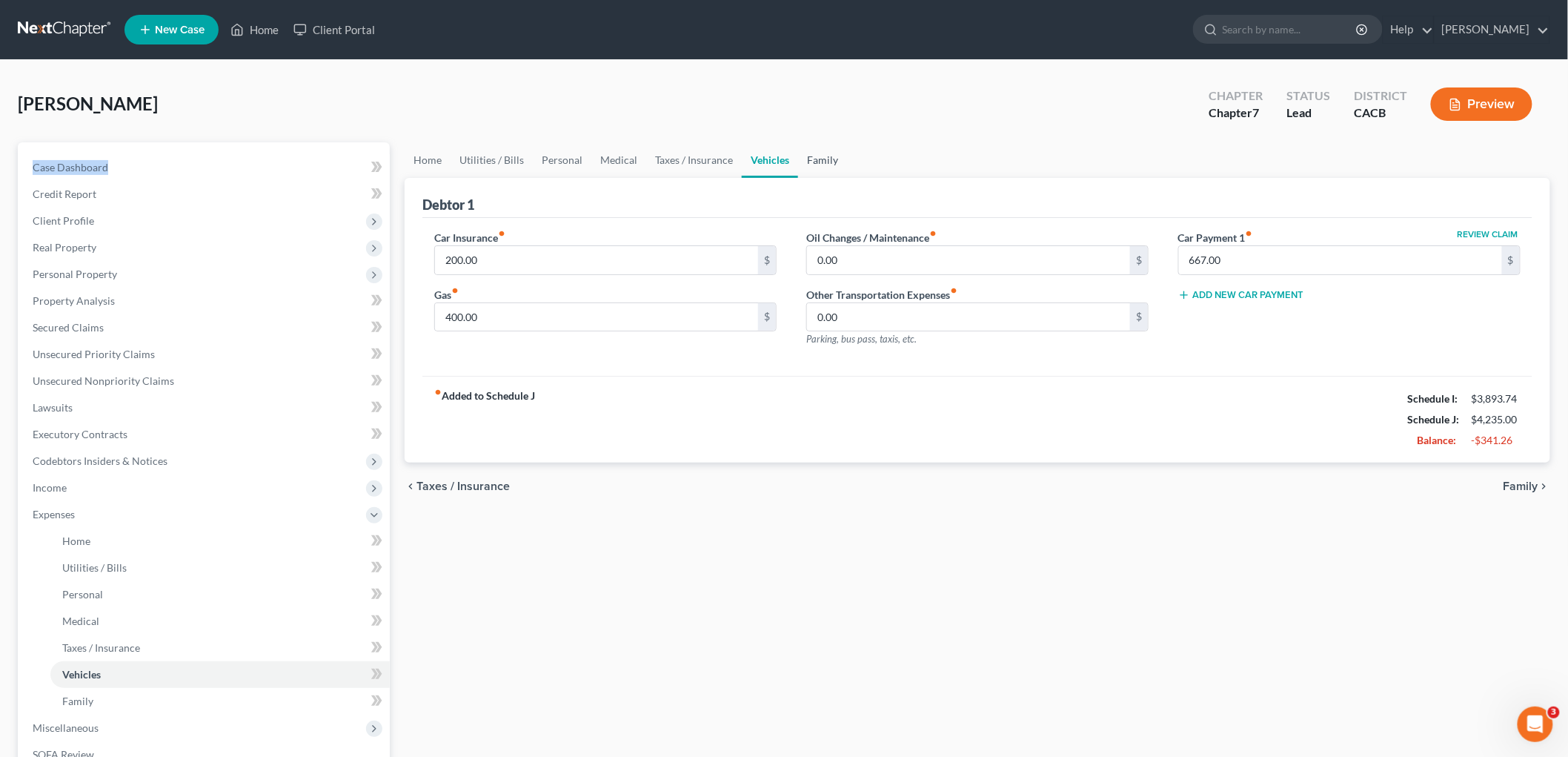
click at [830, 159] on link "Family" at bounding box center [822, 160] width 49 height 36
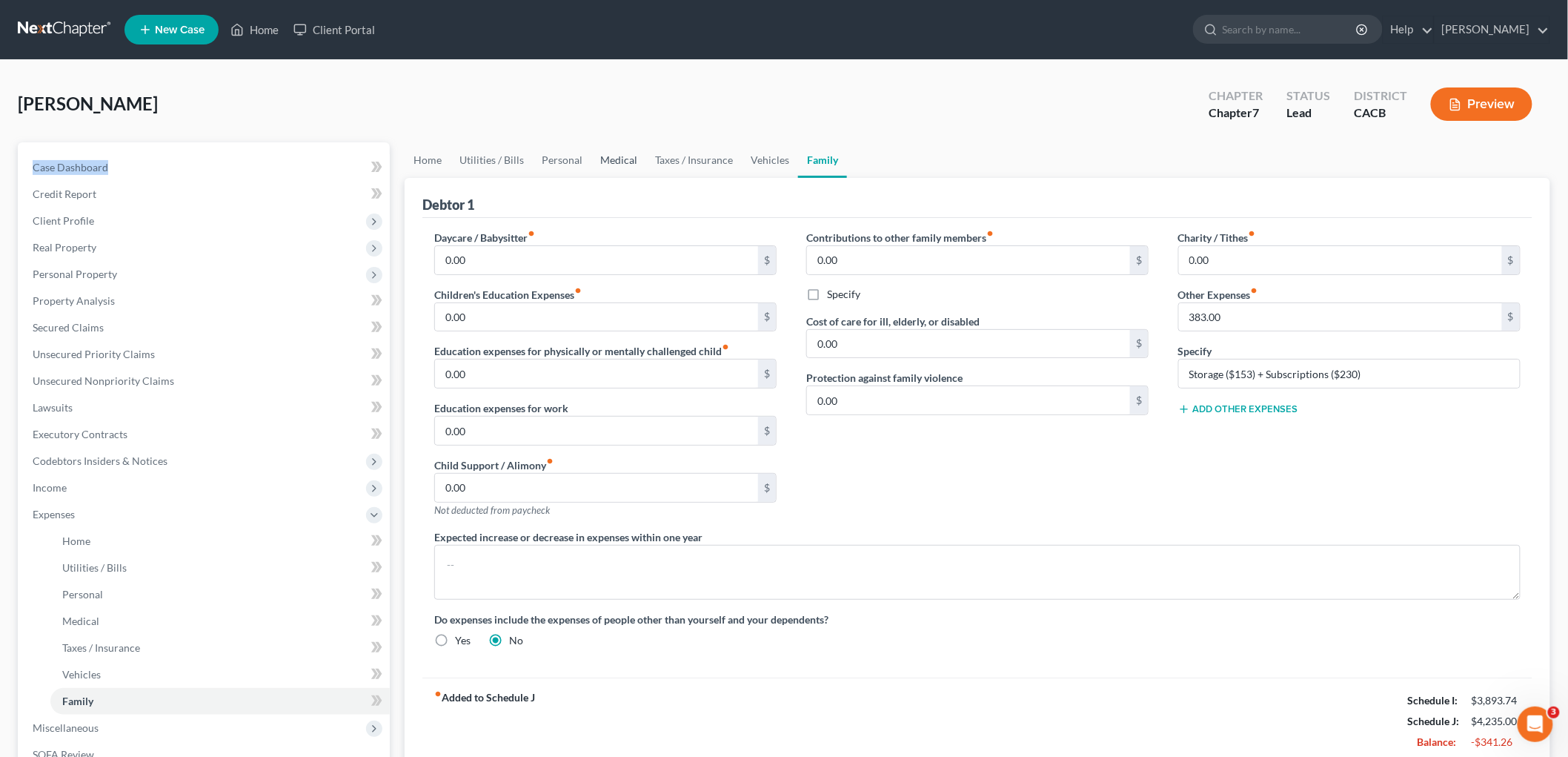
click at [624, 157] on link "Medical" at bounding box center [619, 160] width 55 height 36
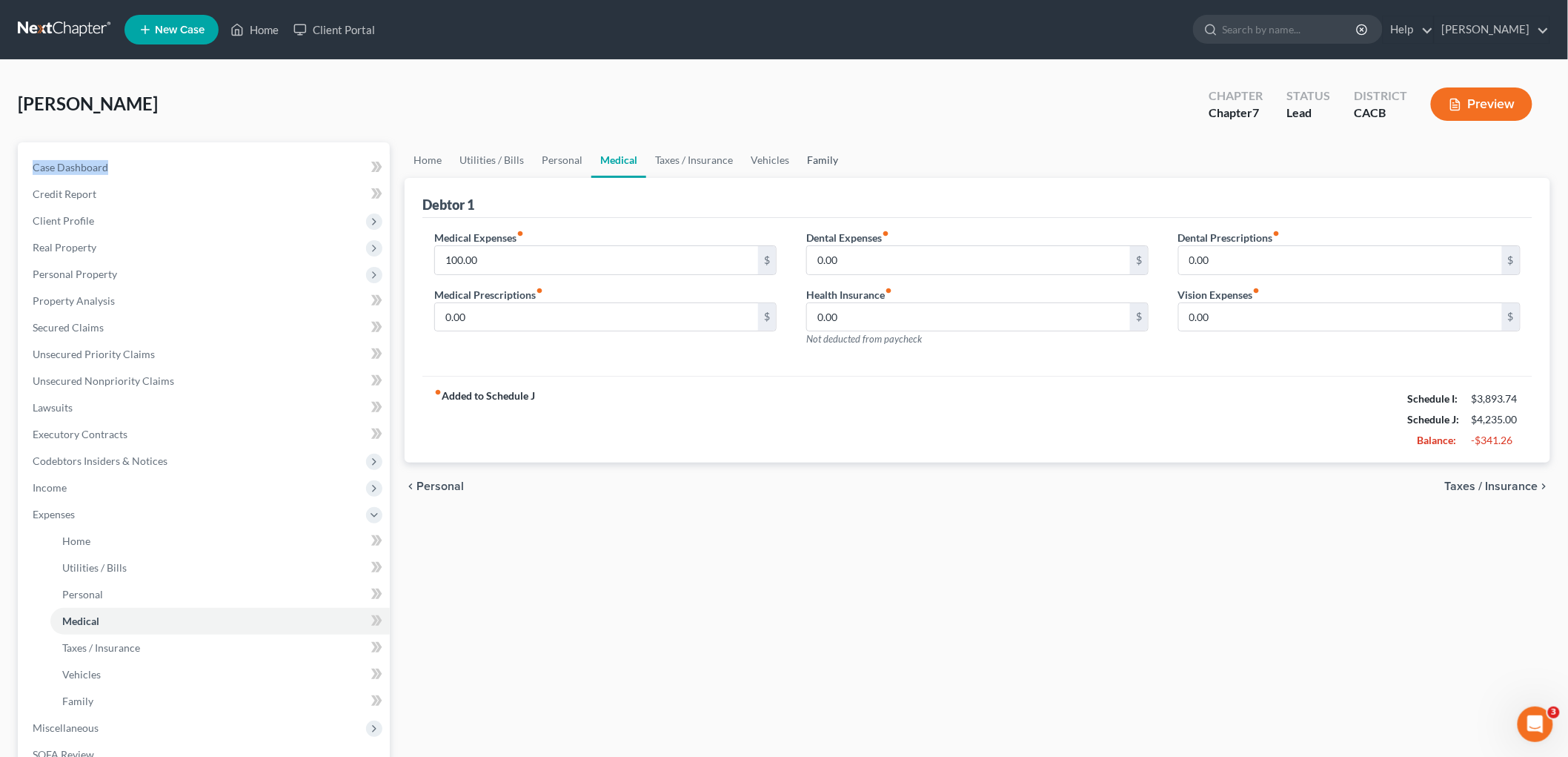
click at [817, 159] on link "Family" at bounding box center [822, 160] width 49 height 36
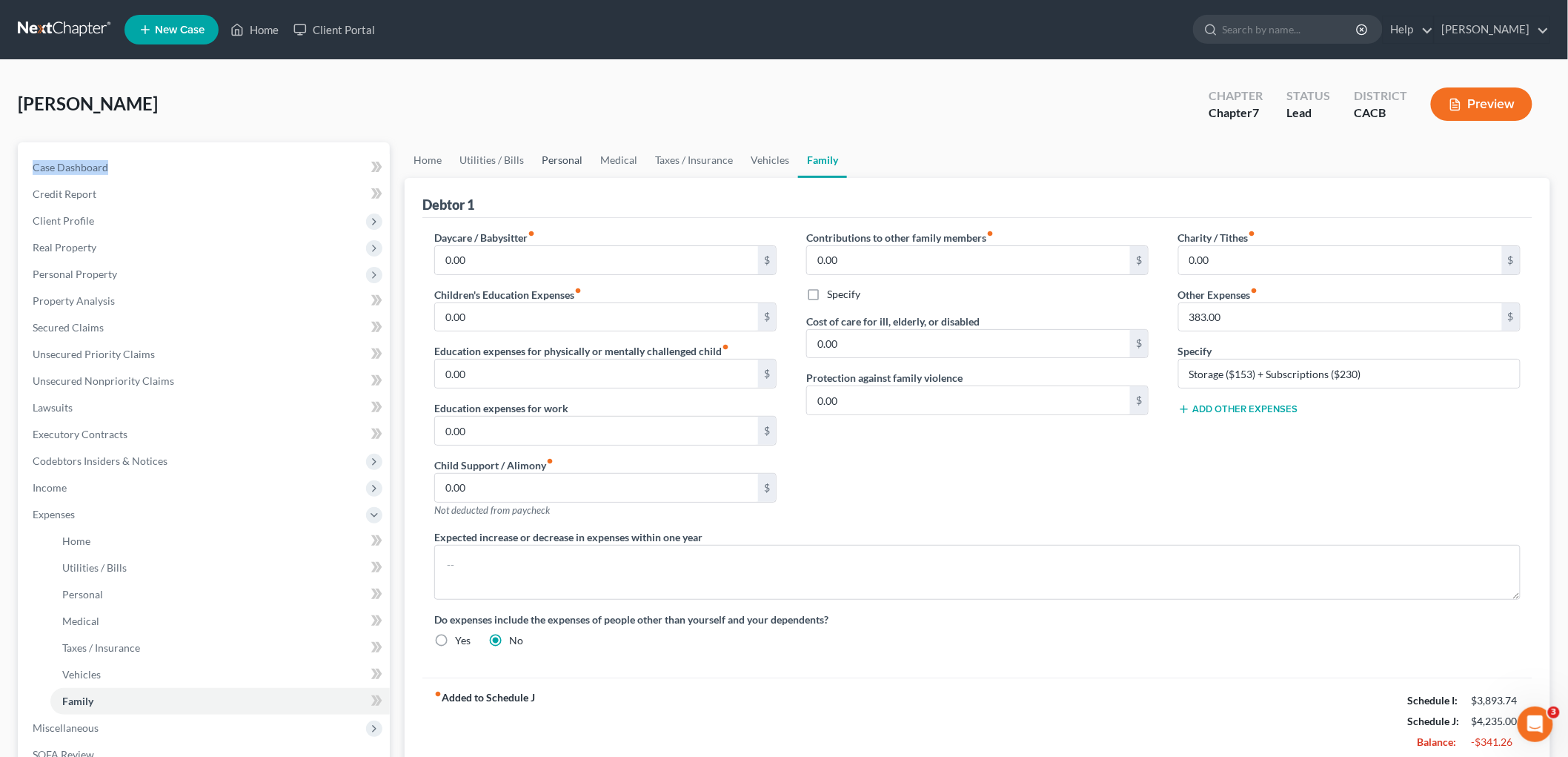
click at [575, 164] on link "Personal" at bounding box center [562, 160] width 59 height 36
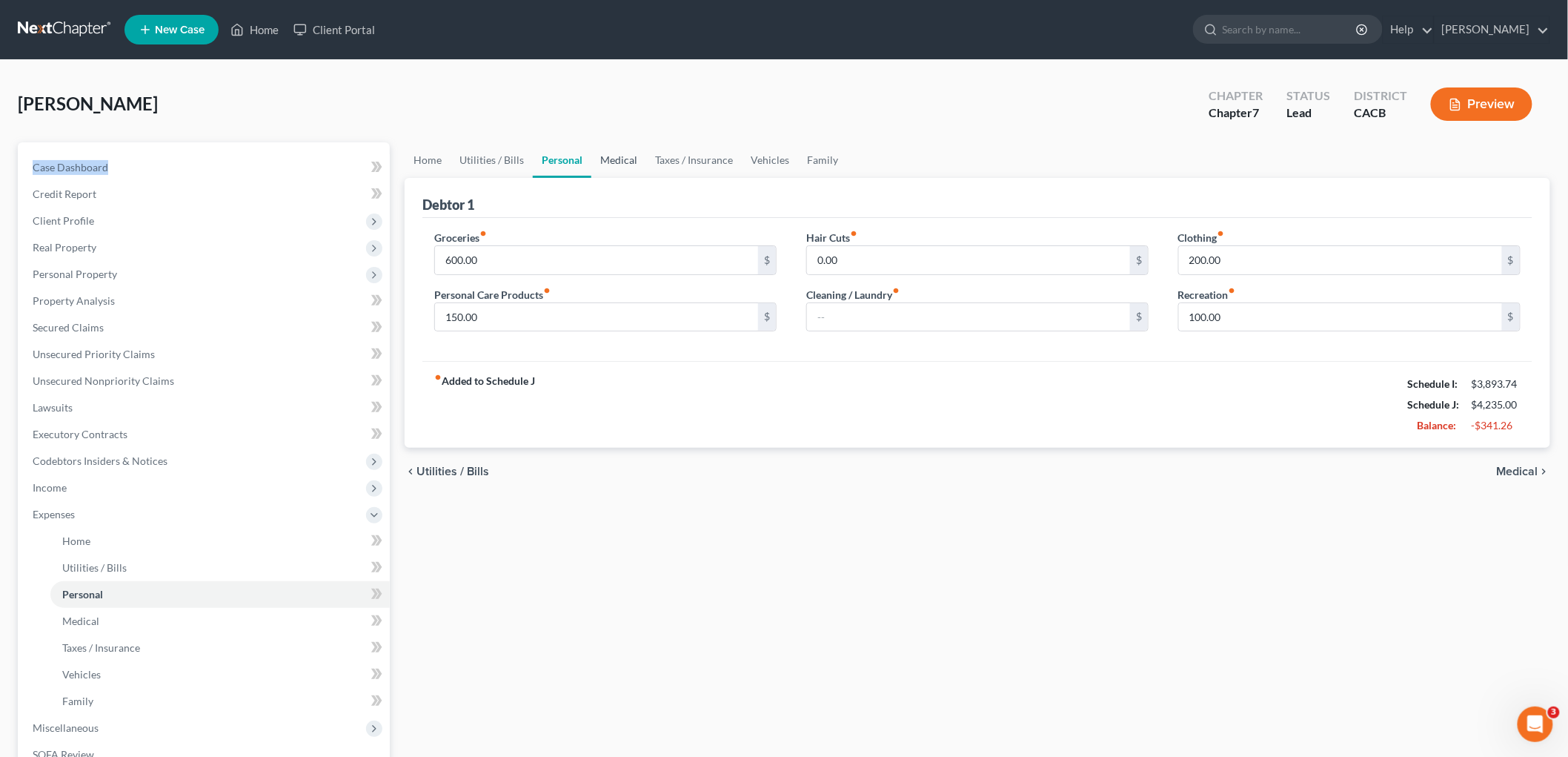
click at [603, 149] on link "Medical" at bounding box center [619, 160] width 55 height 36
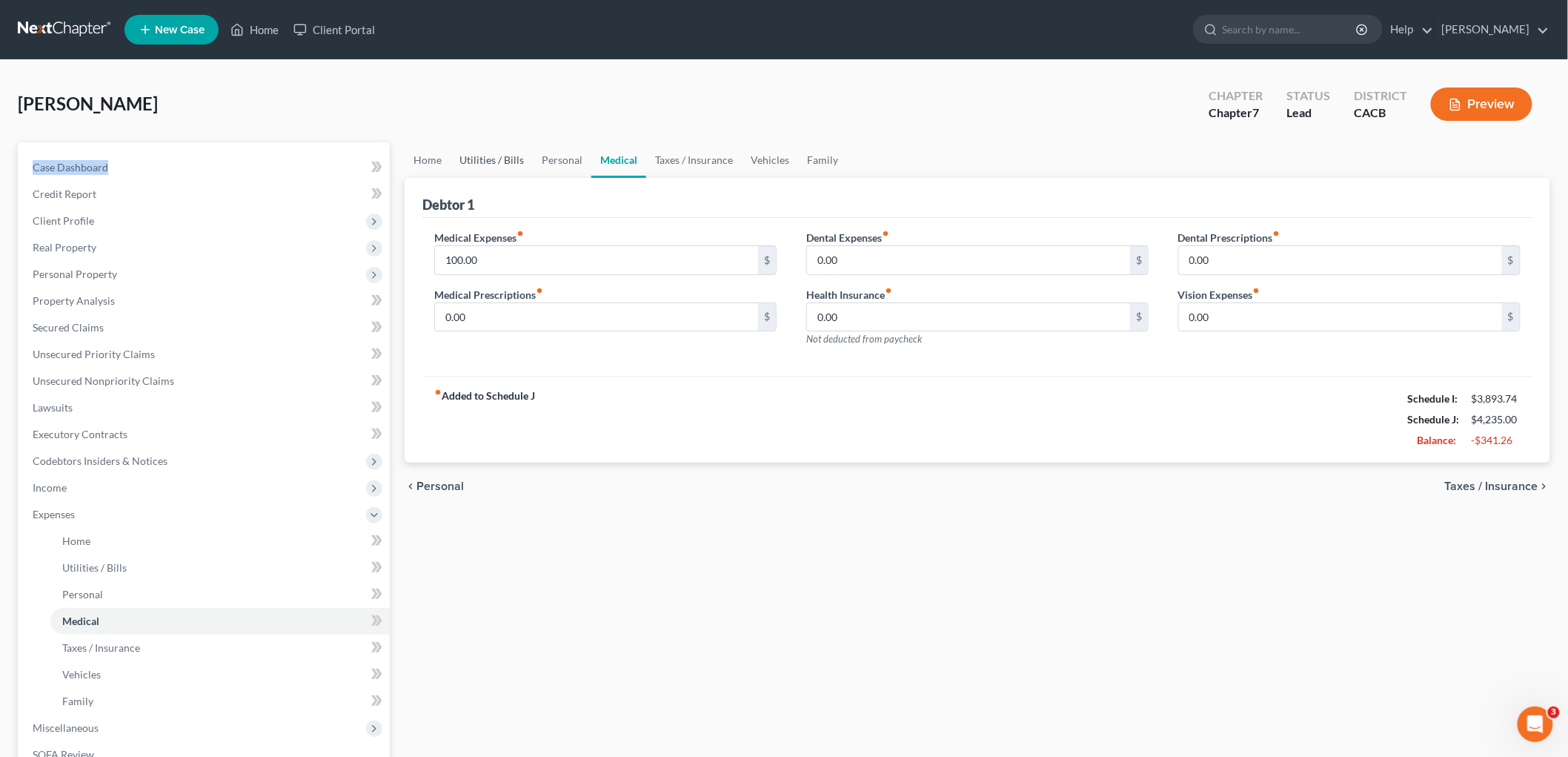
click at [462, 159] on link "Utilities / Bills" at bounding box center [491, 160] width 82 height 36
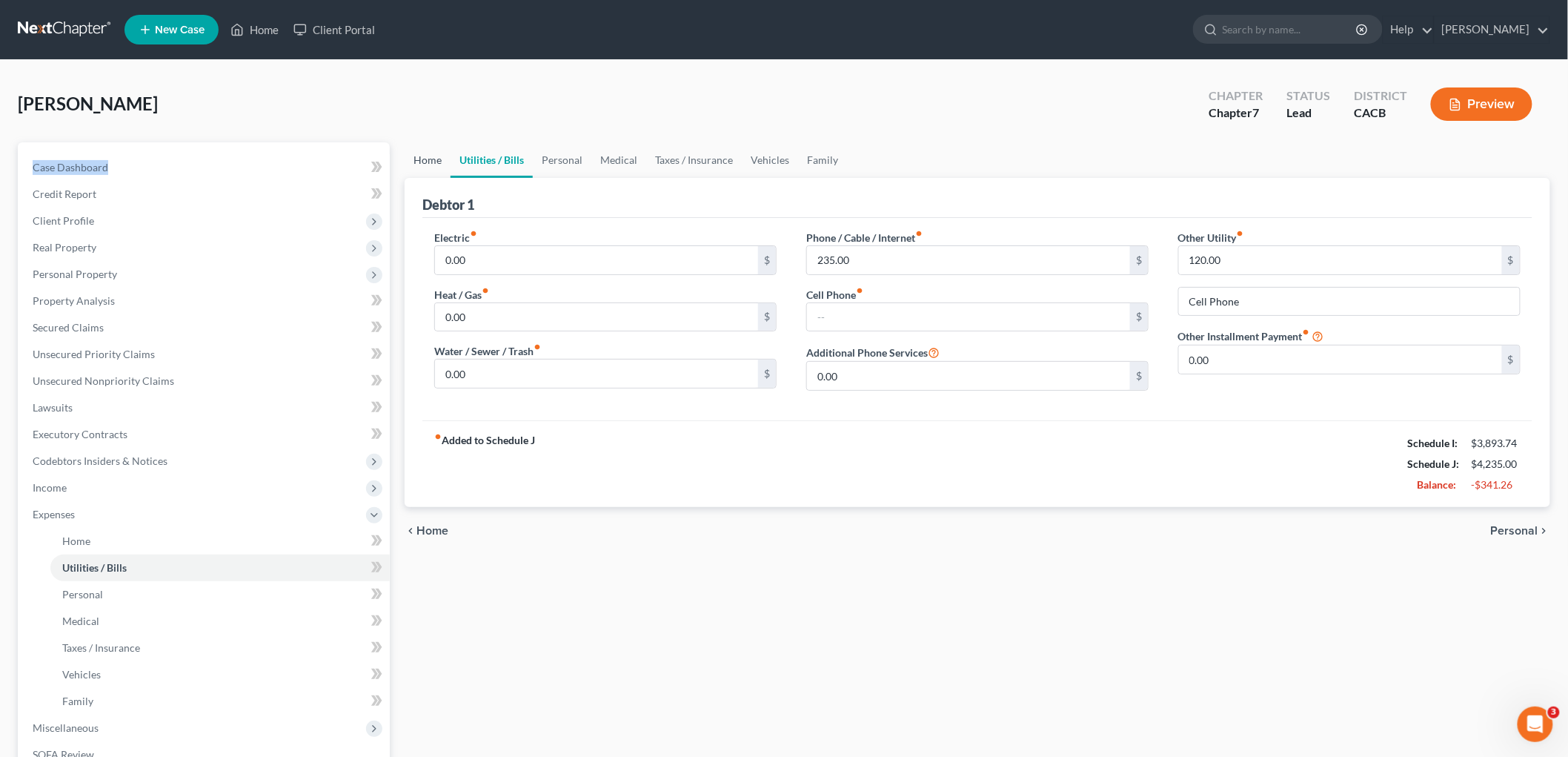
click at [423, 161] on link "Home" at bounding box center [427, 160] width 46 height 36
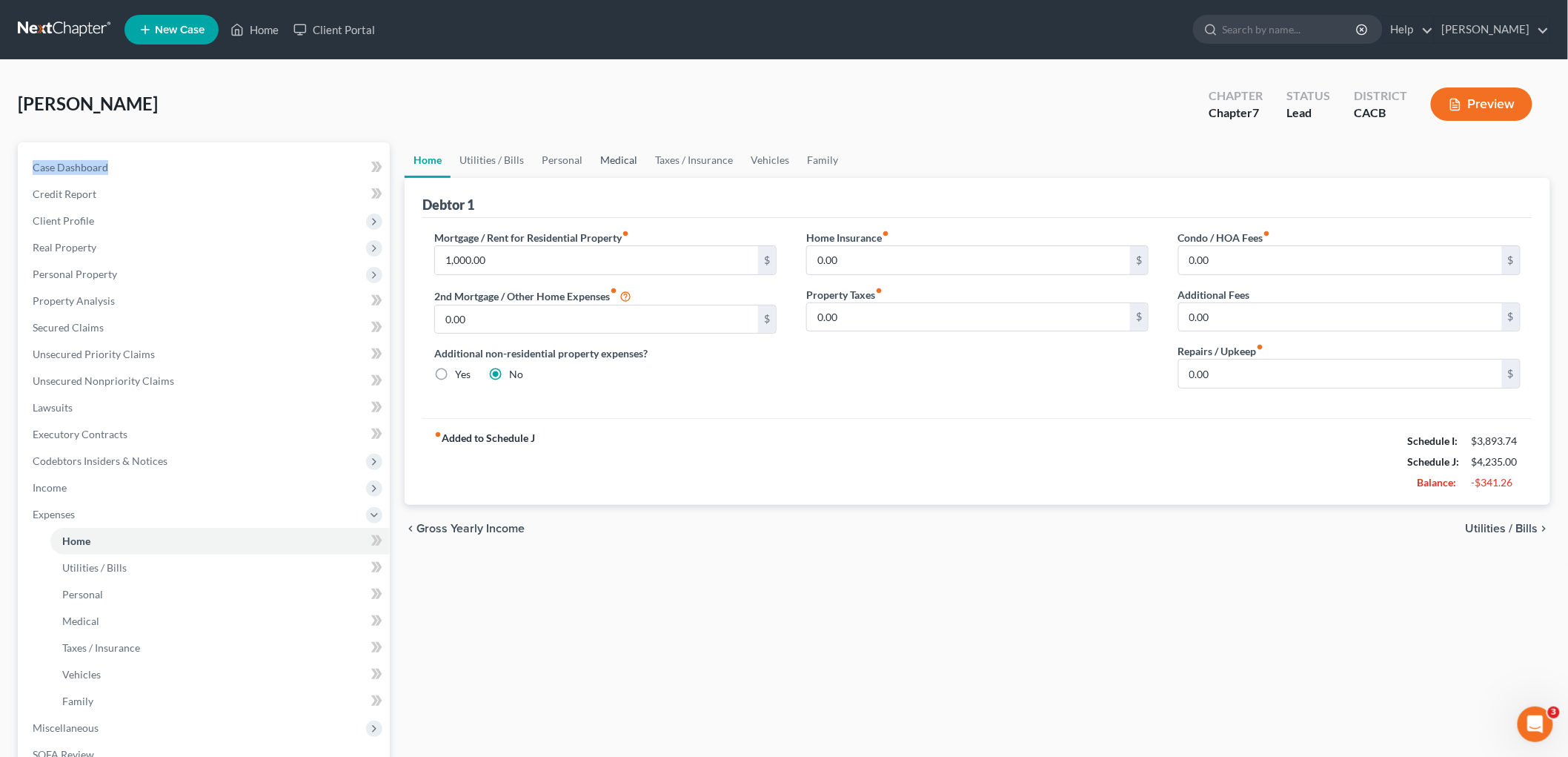
click at [621, 156] on link "Medical" at bounding box center [619, 160] width 55 height 36
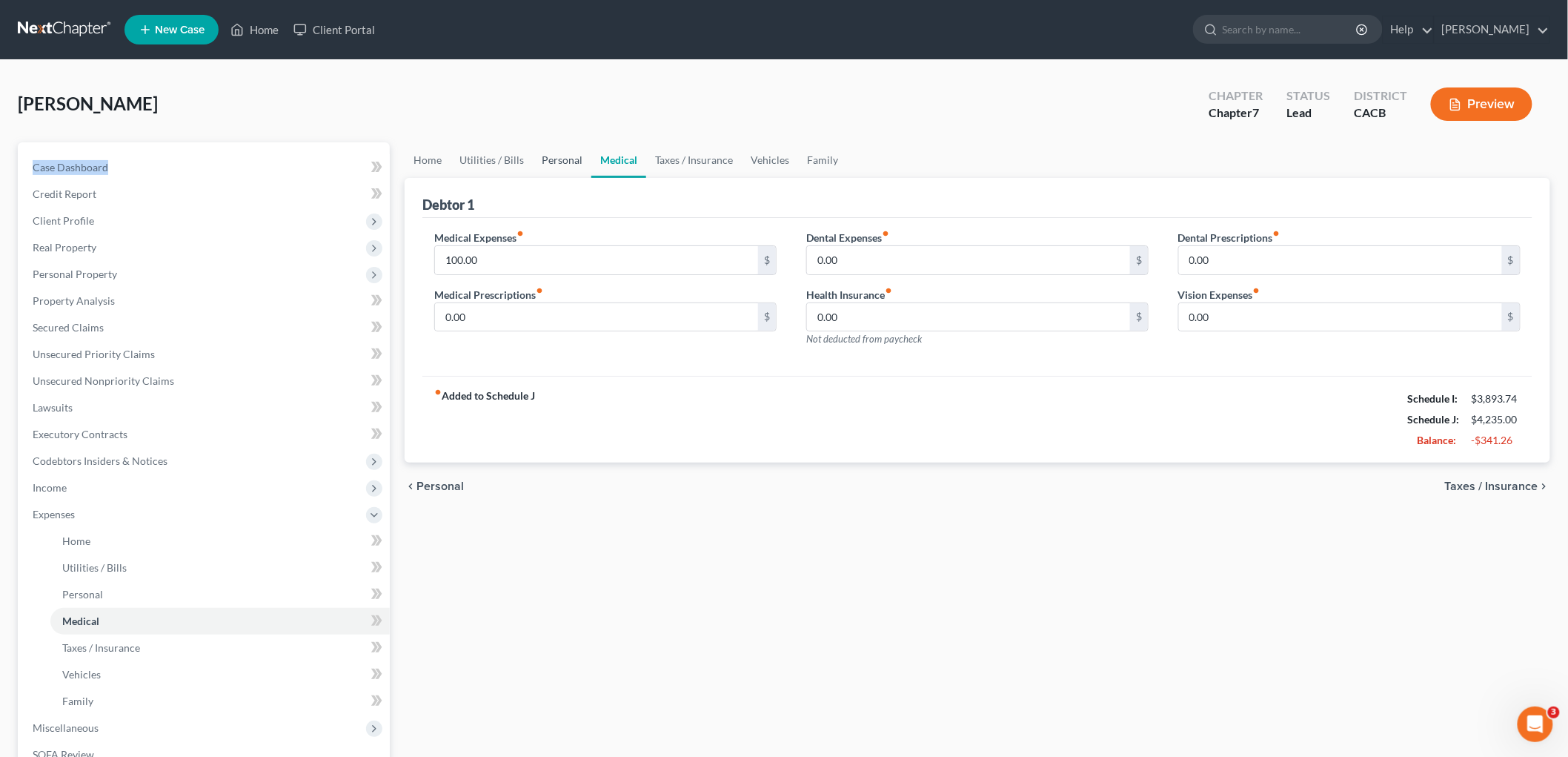
click at [587, 156] on link "Personal" at bounding box center [562, 160] width 59 height 36
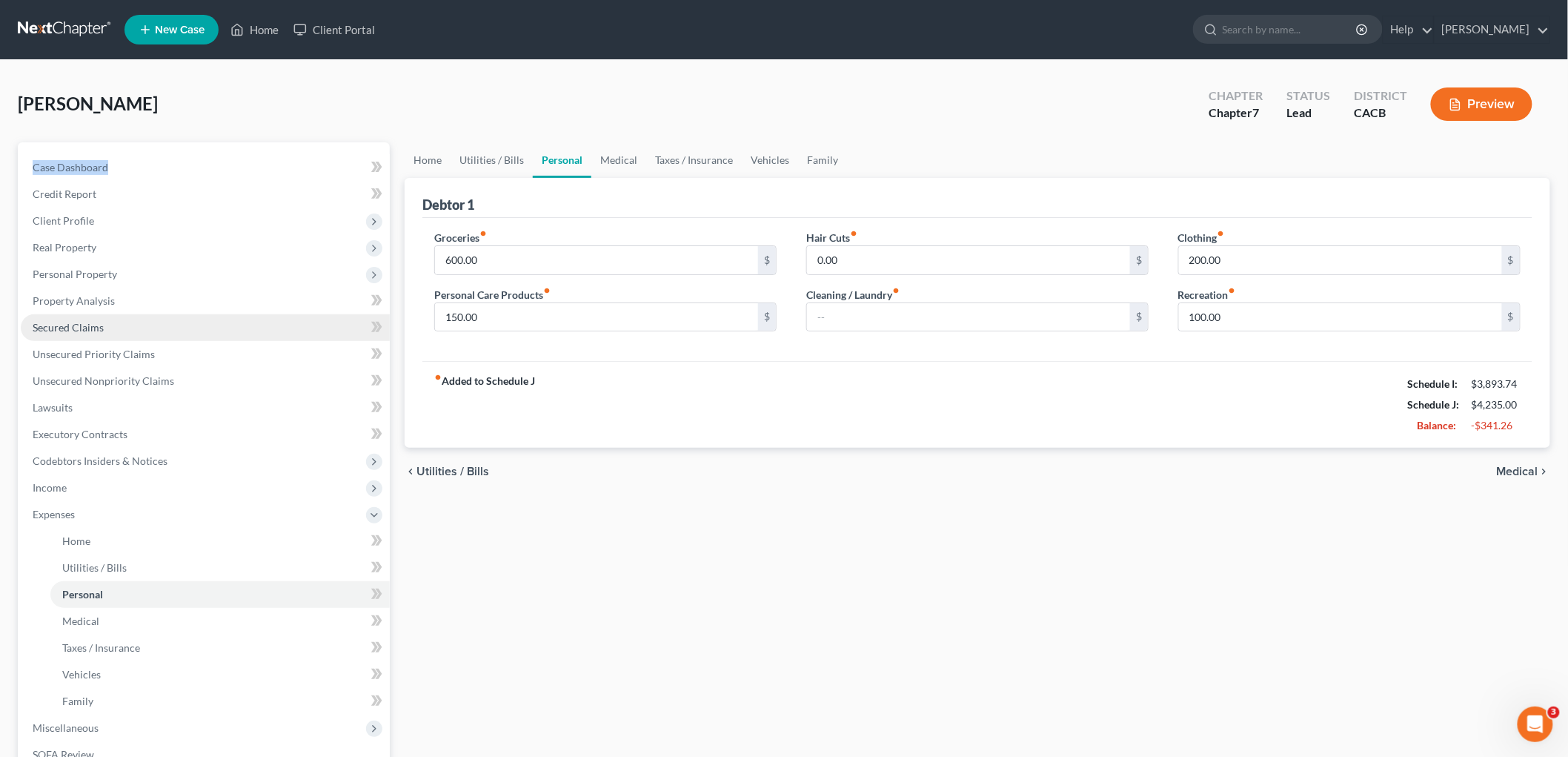
click at [127, 328] on link "Secured Claims" at bounding box center [205, 328] width 369 height 27
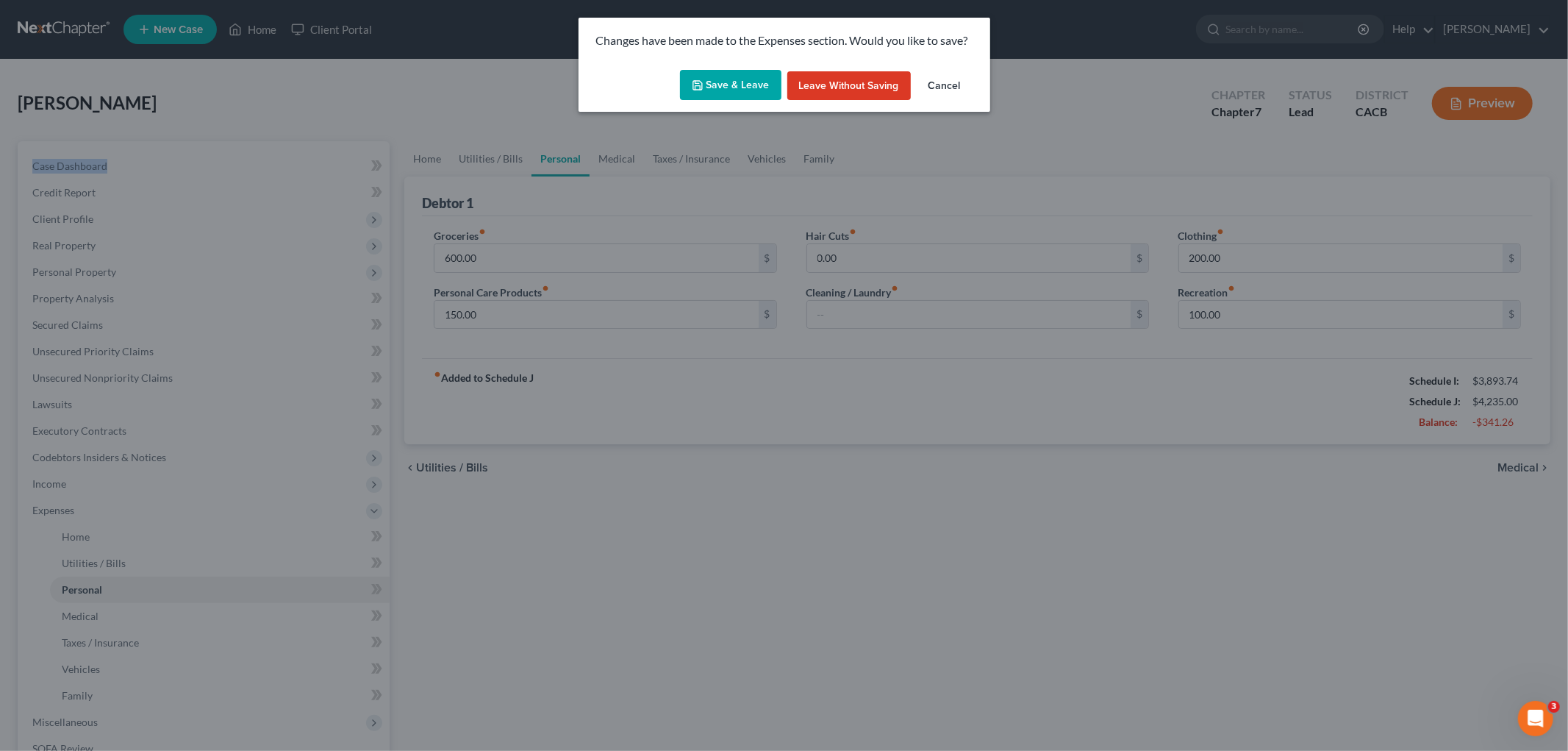
click at [740, 82] on button "Save & Leave" at bounding box center [730, 86] width 101 height 31
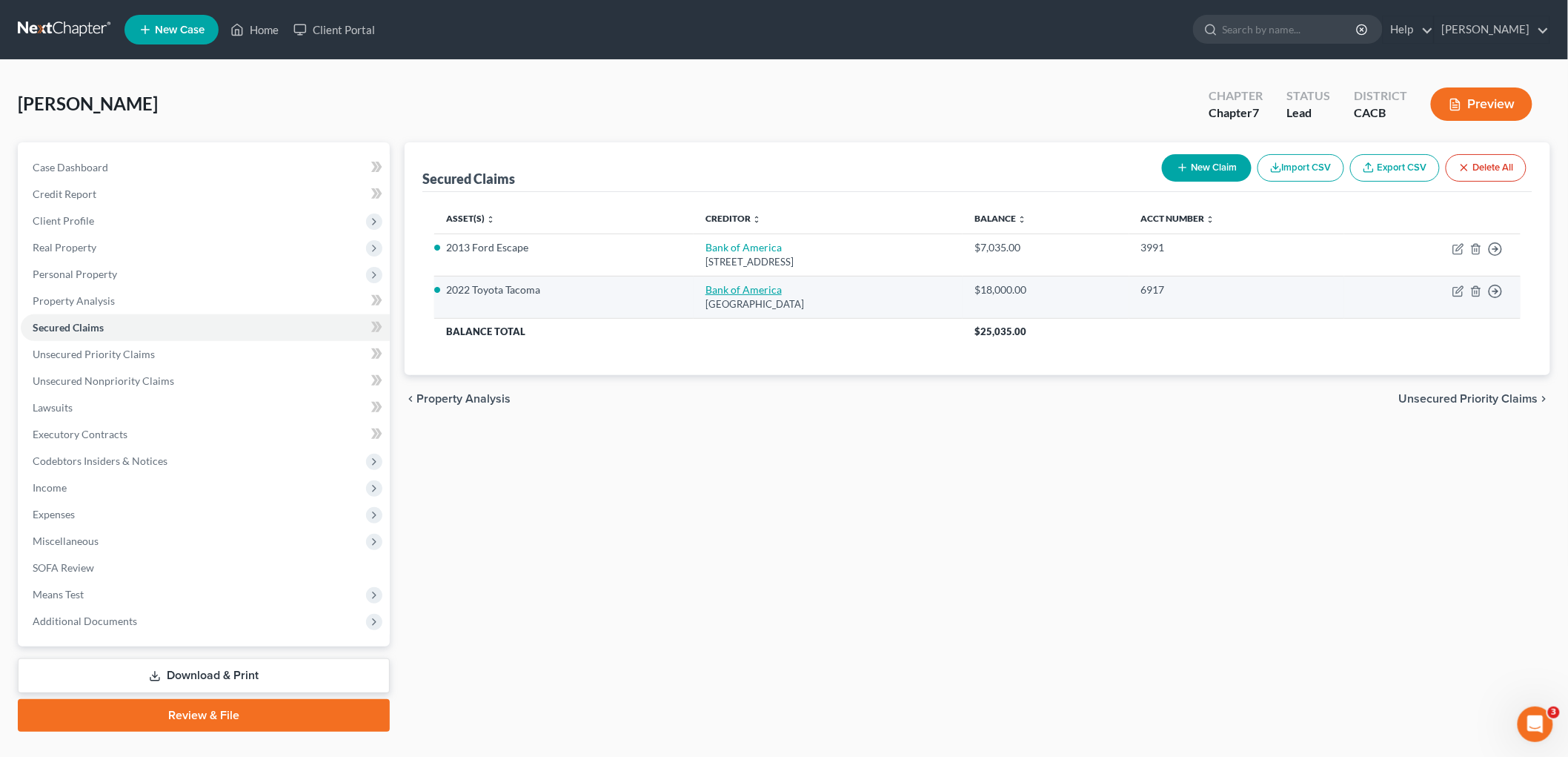
click at [707, 285] on link "Bank of America" at bounding box center [743, 289] width 76 height 12
select select "9"
select select "6"
select select "4"
select select "3"
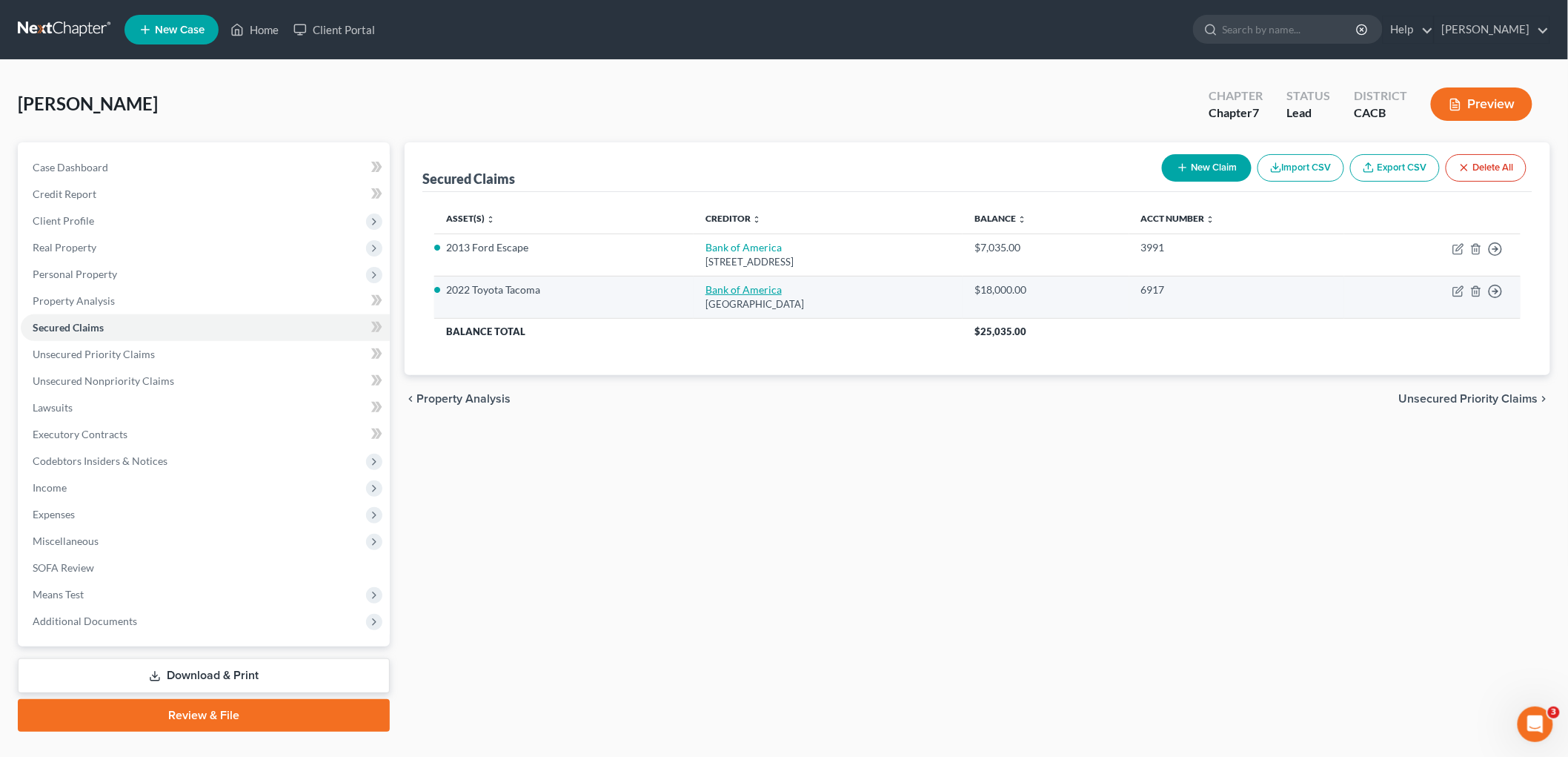
select select "0"
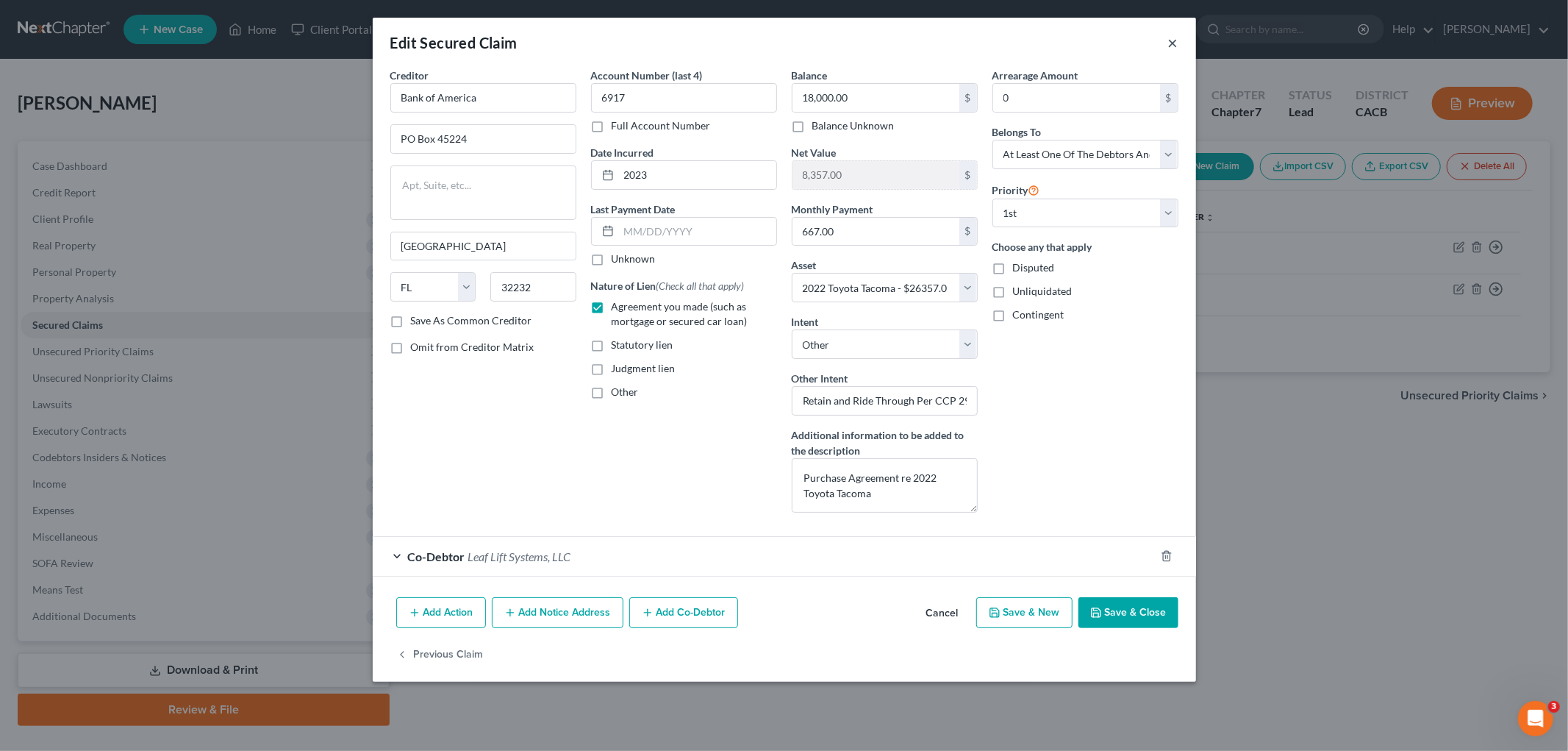
click at [1170, 34] on button "×" at bounding box center [1173, 42] width 11 height 17
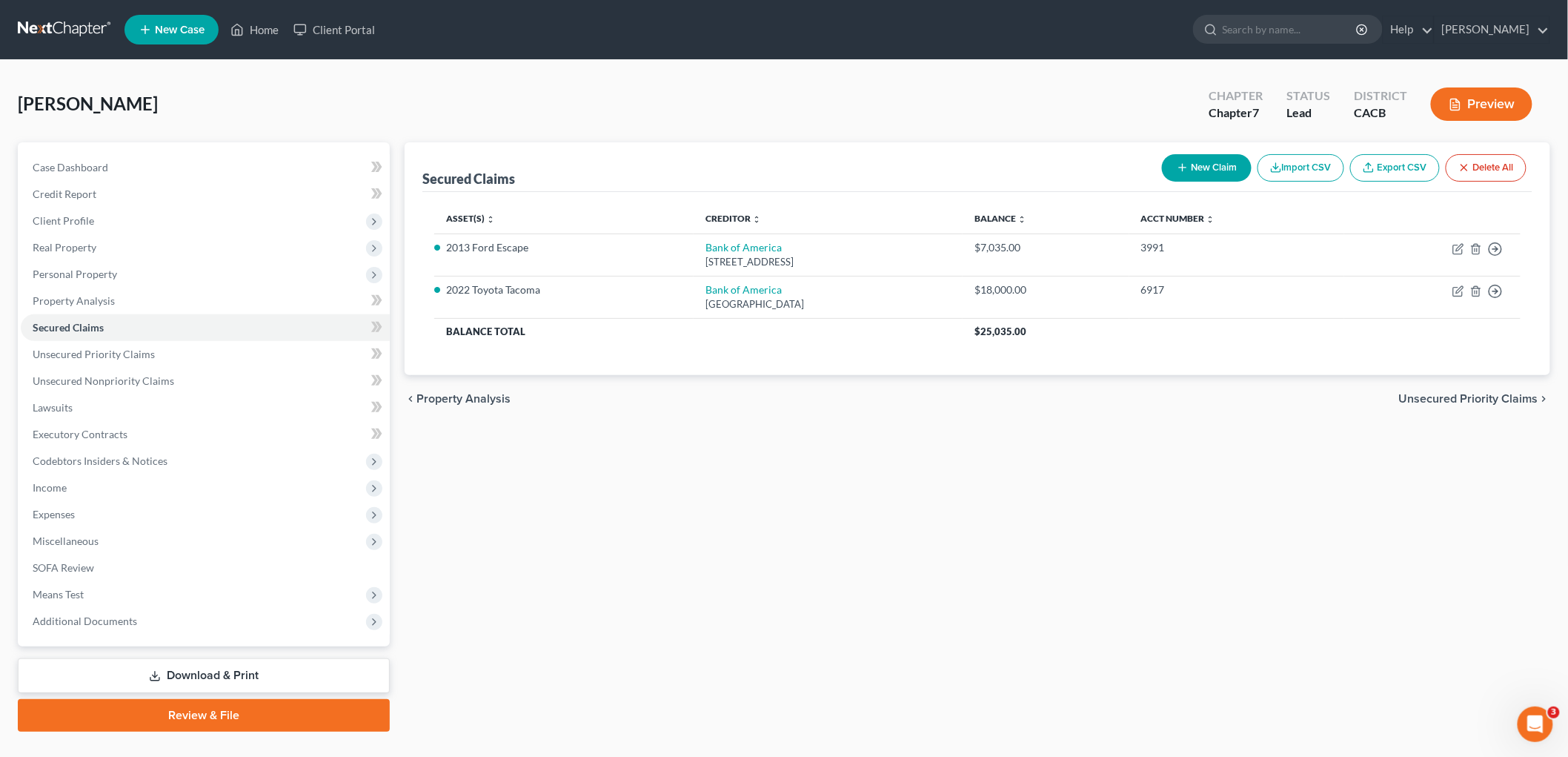
click at [1348, 109] on button "Preview" at bounding box center [1482, 104] width 101 height 33
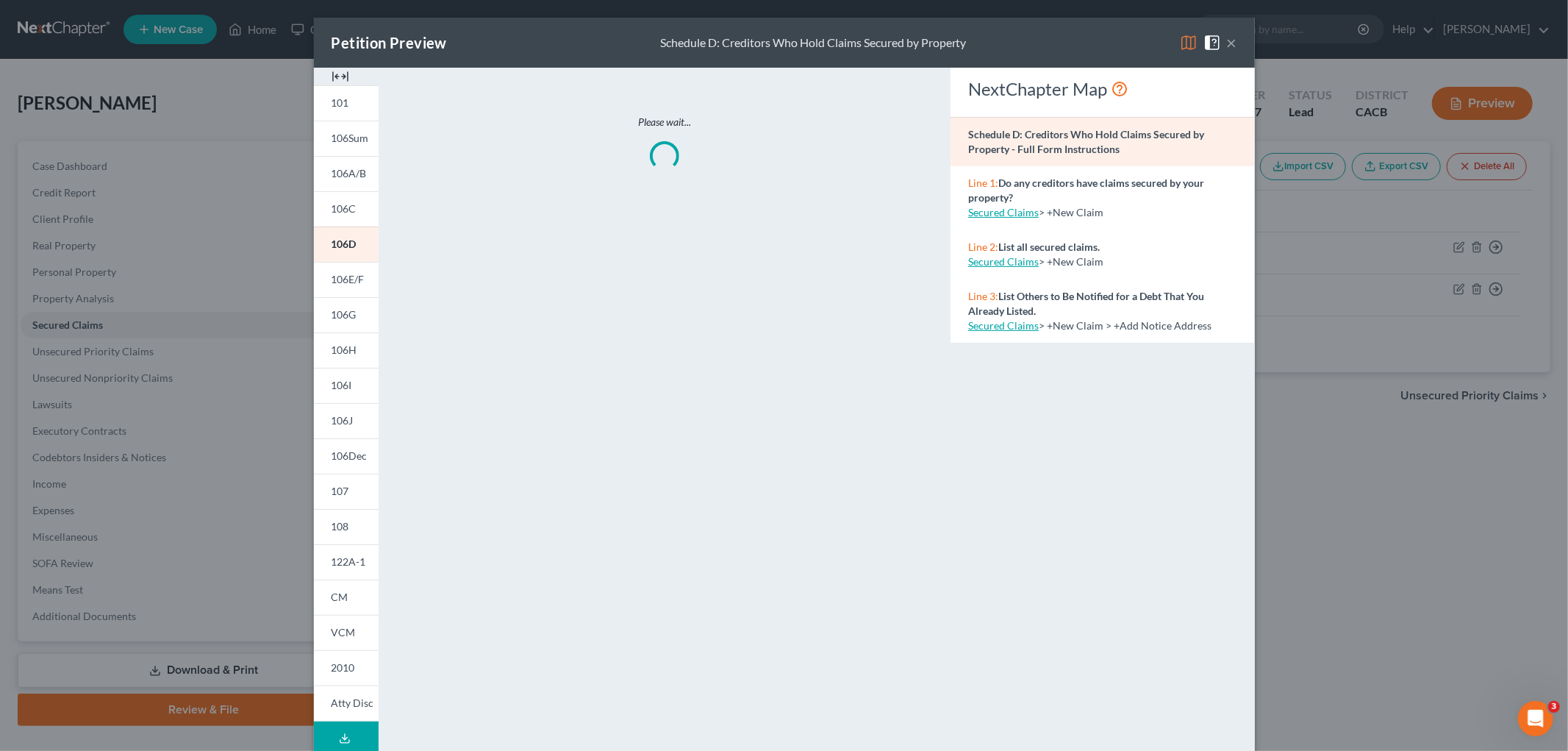
click at [1180, 45] on img at bounding box center [1189, 42] width 17 height 17
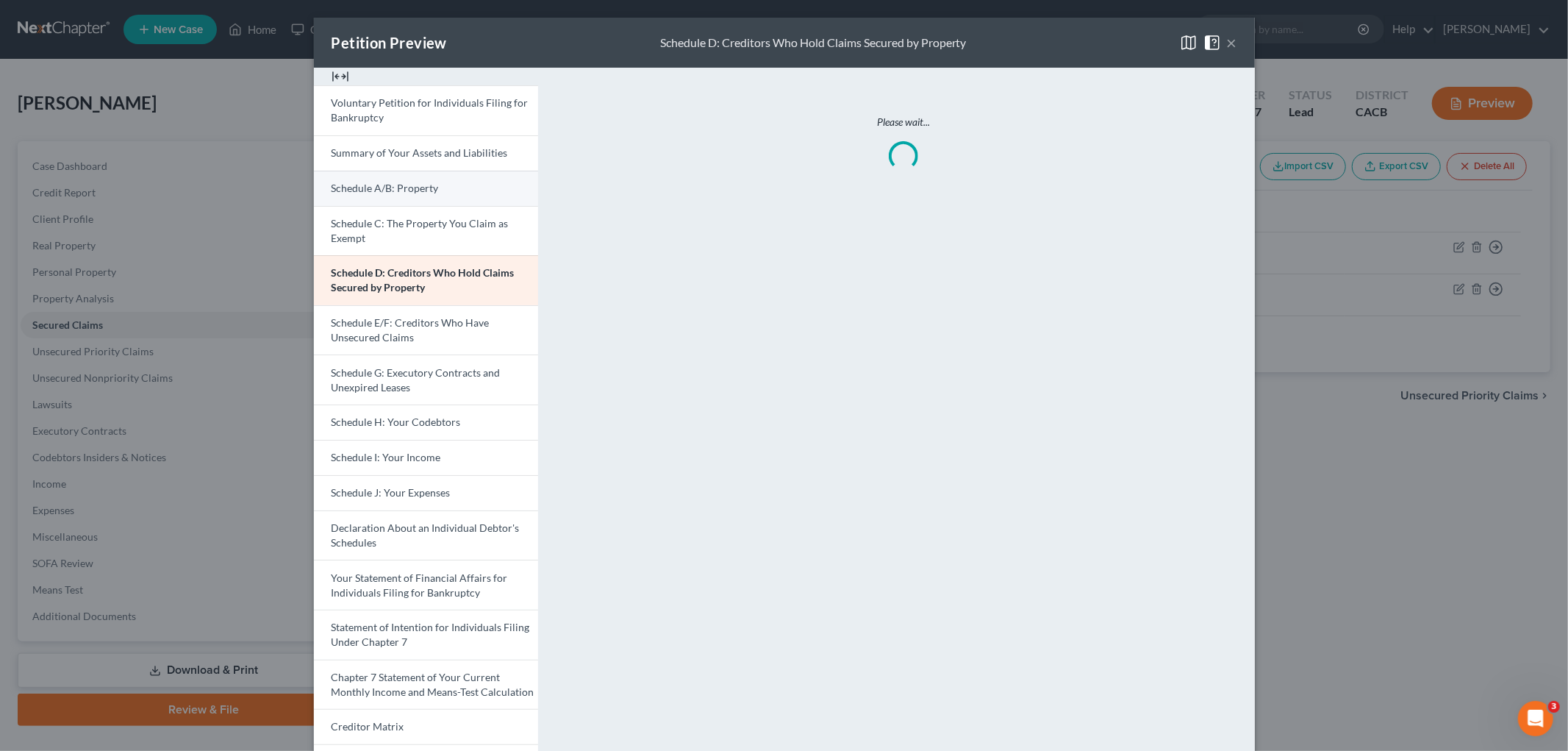
click at [393, 177] on link "Schedule A/B: Property" at bounding box center [426, 188] width 224 height 35
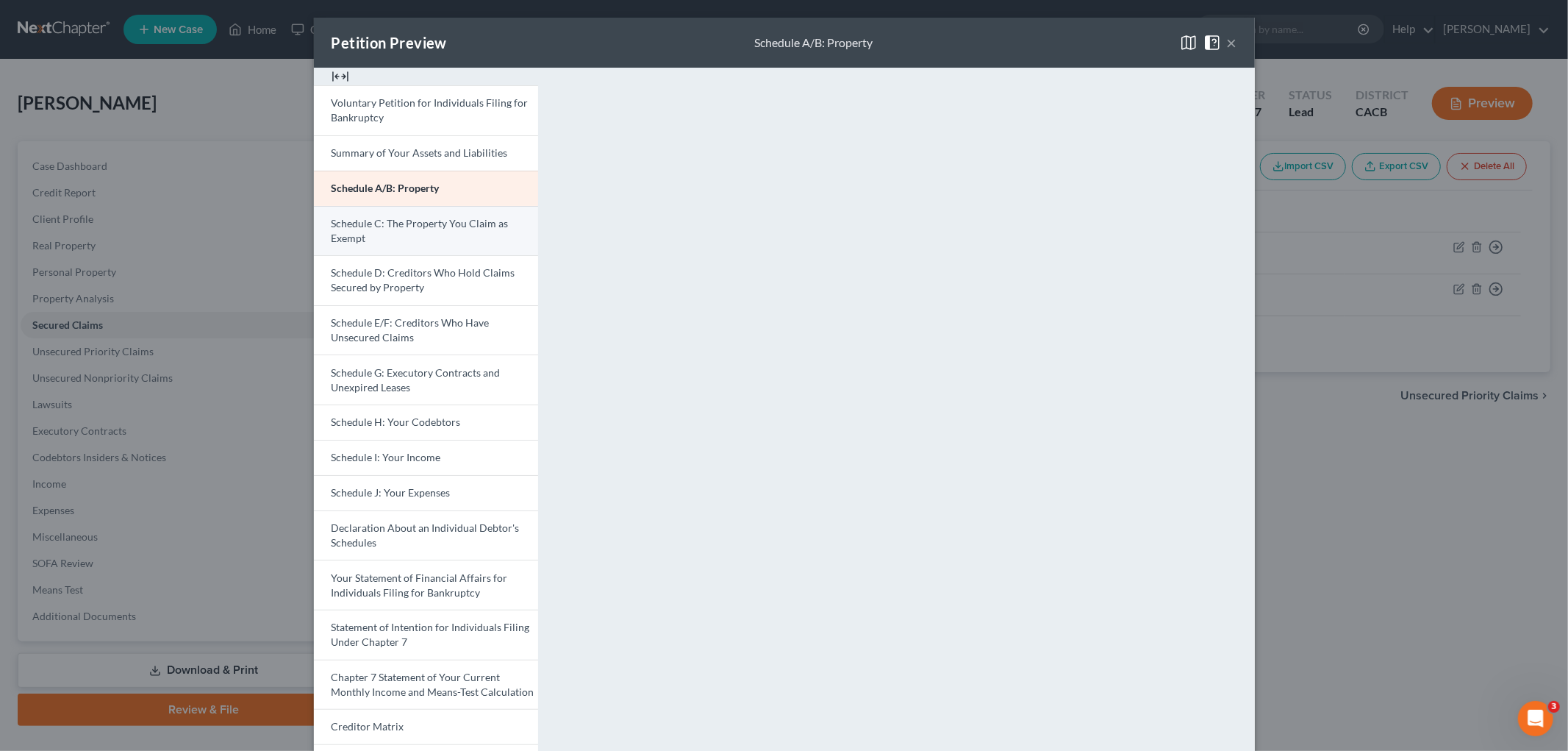
drag, startPoint x: 368, startPoint y: 236, endPoint x: 375, endPoint y: 238, distance: 7.3
click at [369, 236] on link "Schedule C: The Property You Claim as Exempt" at bounding box center [426, 231] width 224 height 50
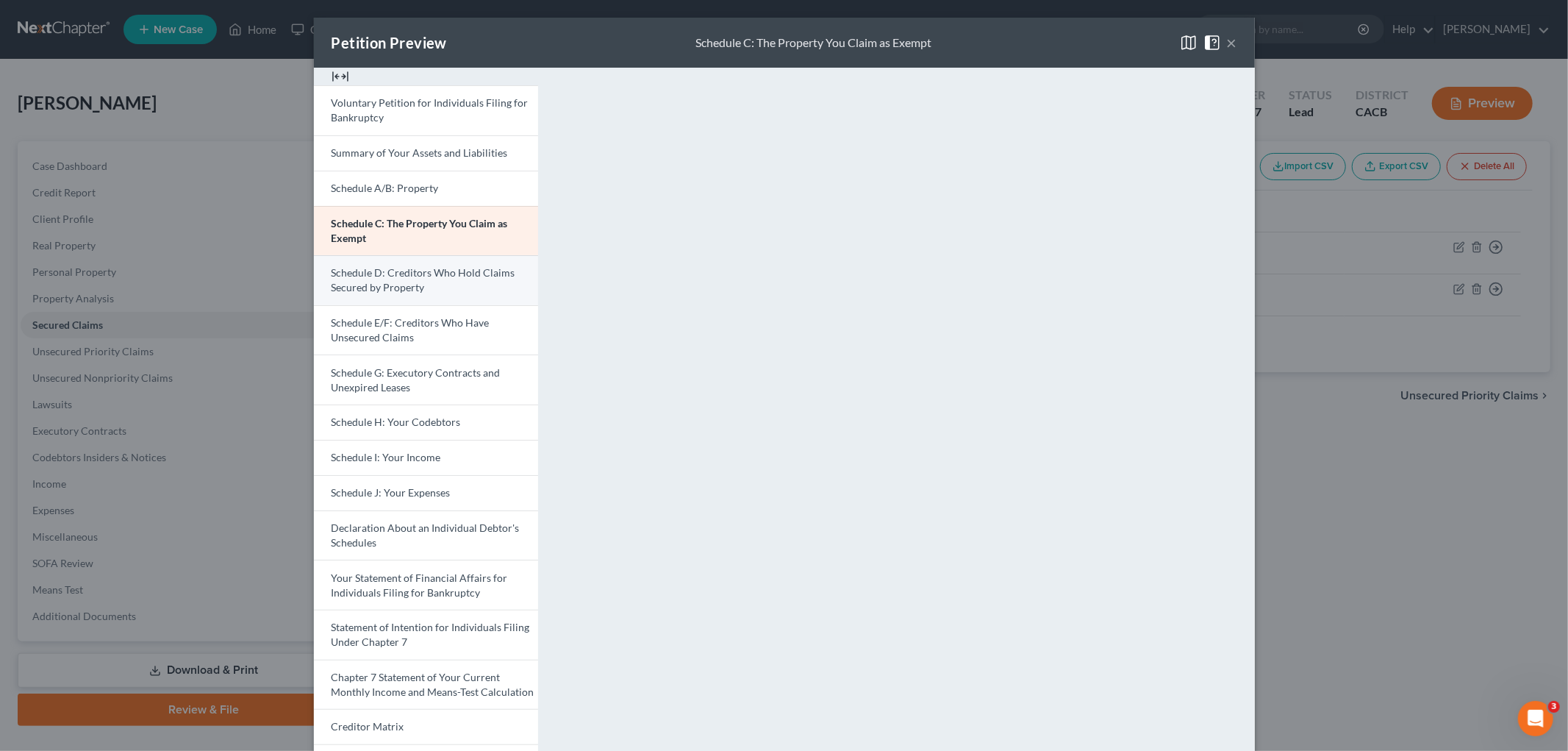
click at [396, 268] on span "Schedule D: Creditors Who Hold Claims Secured by Property" at bounding box center [423, 279] width 184 height 27
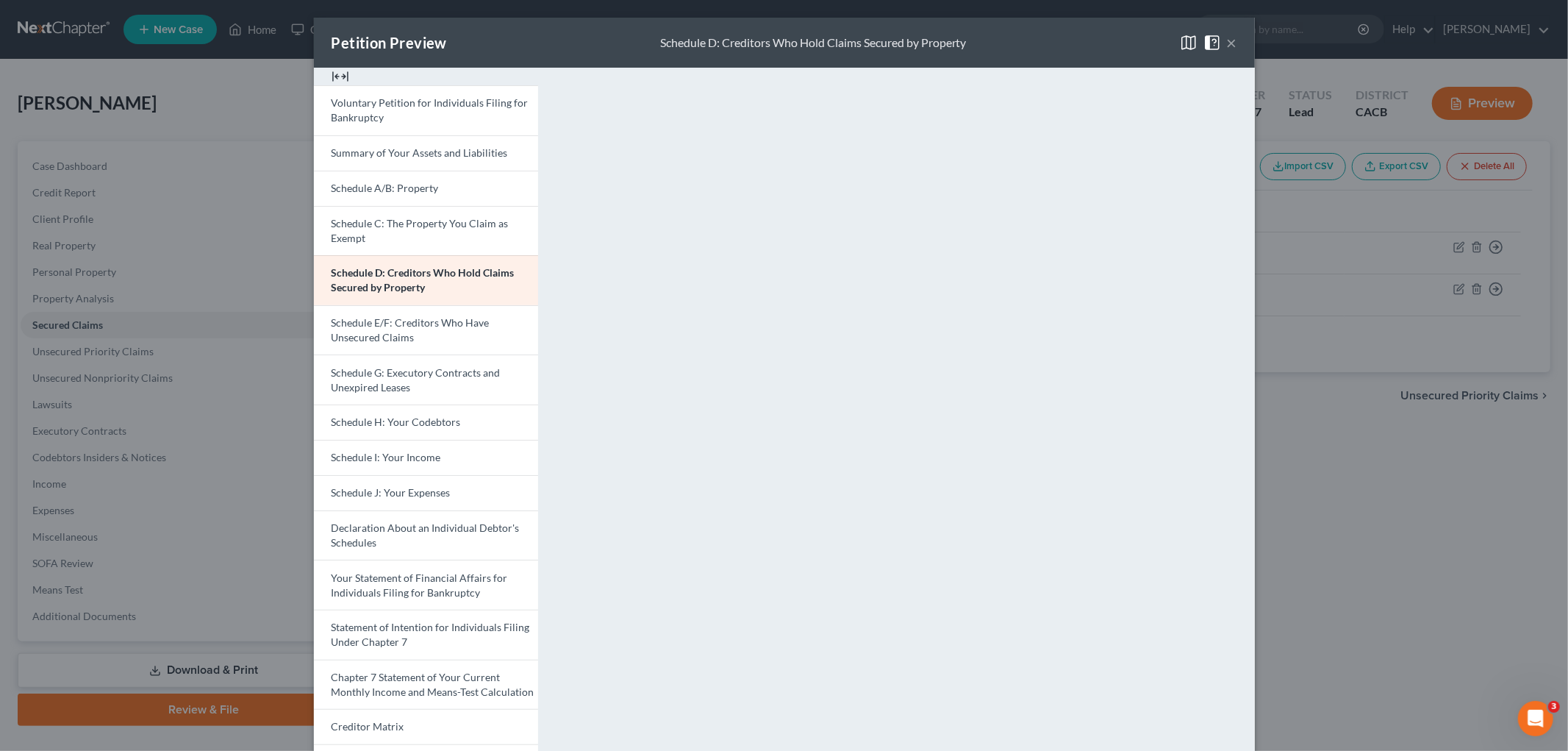
drag, startPoint x: 1413, startPoint y: 541, endPoint x: 1179, endPoint y: 500, distance: 237.6
click at [1338, 540] on div "Petition Preview Schedule D: Creditors Who Hold Claims Secured by Property × Vo…" at bounding box center [784, 376] width 1568 height 751
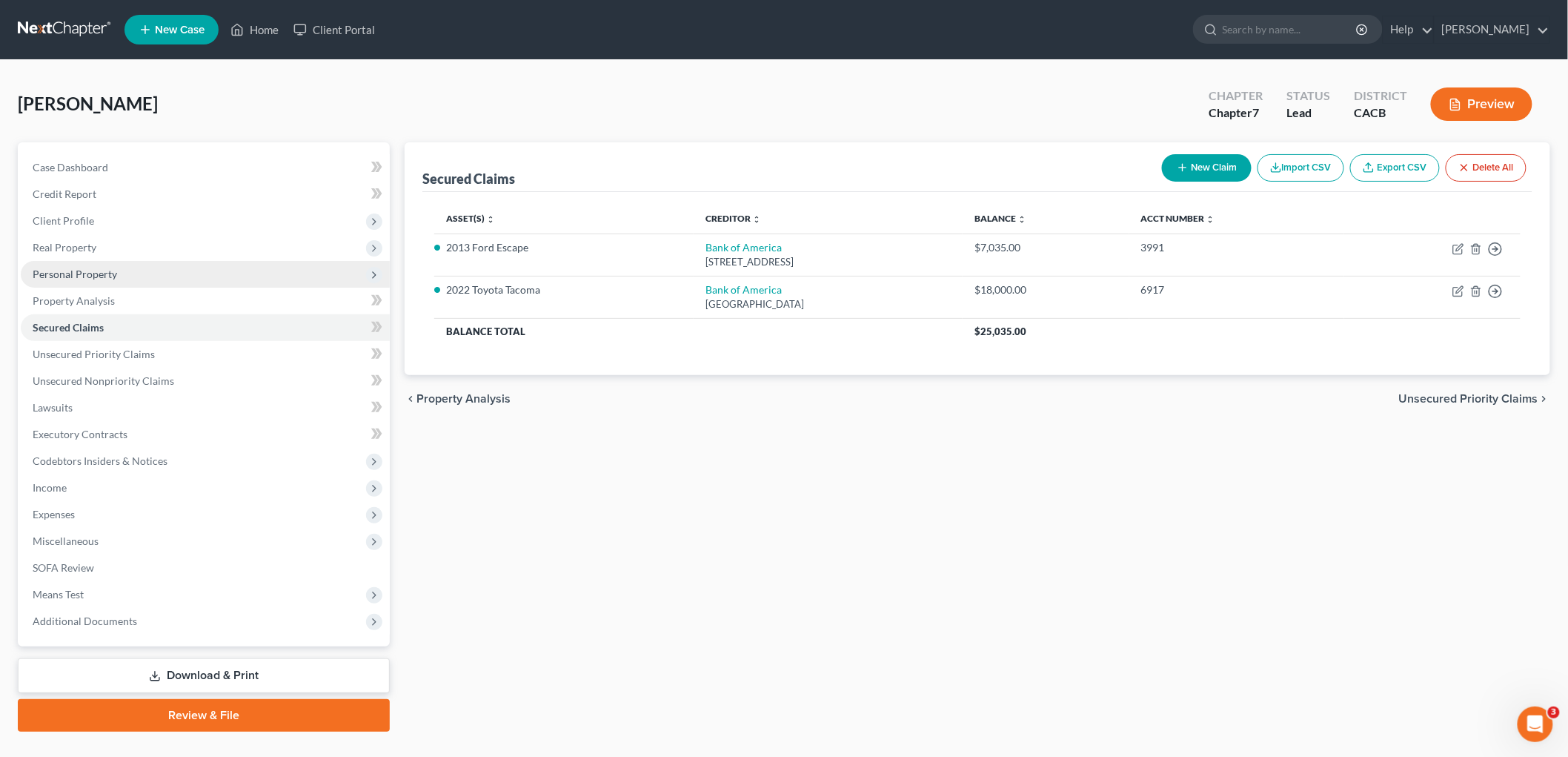
click at [92, 269] on span "Personal Property" at bounding box center [75, 273] width 85 height 12
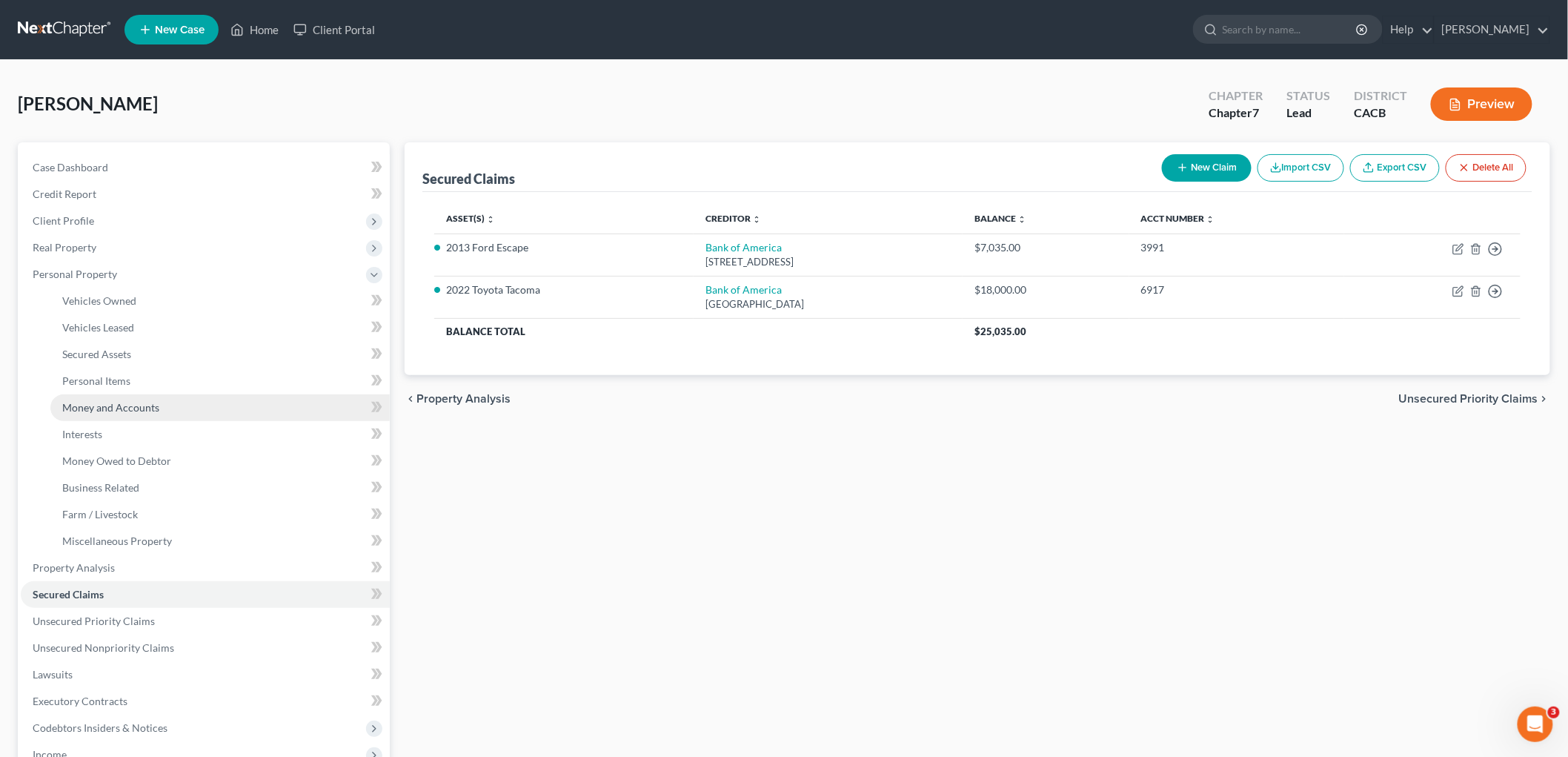
click at [149, 412] on link "Money and Accounts" at bounding box center [220, 408] width 339 height 27
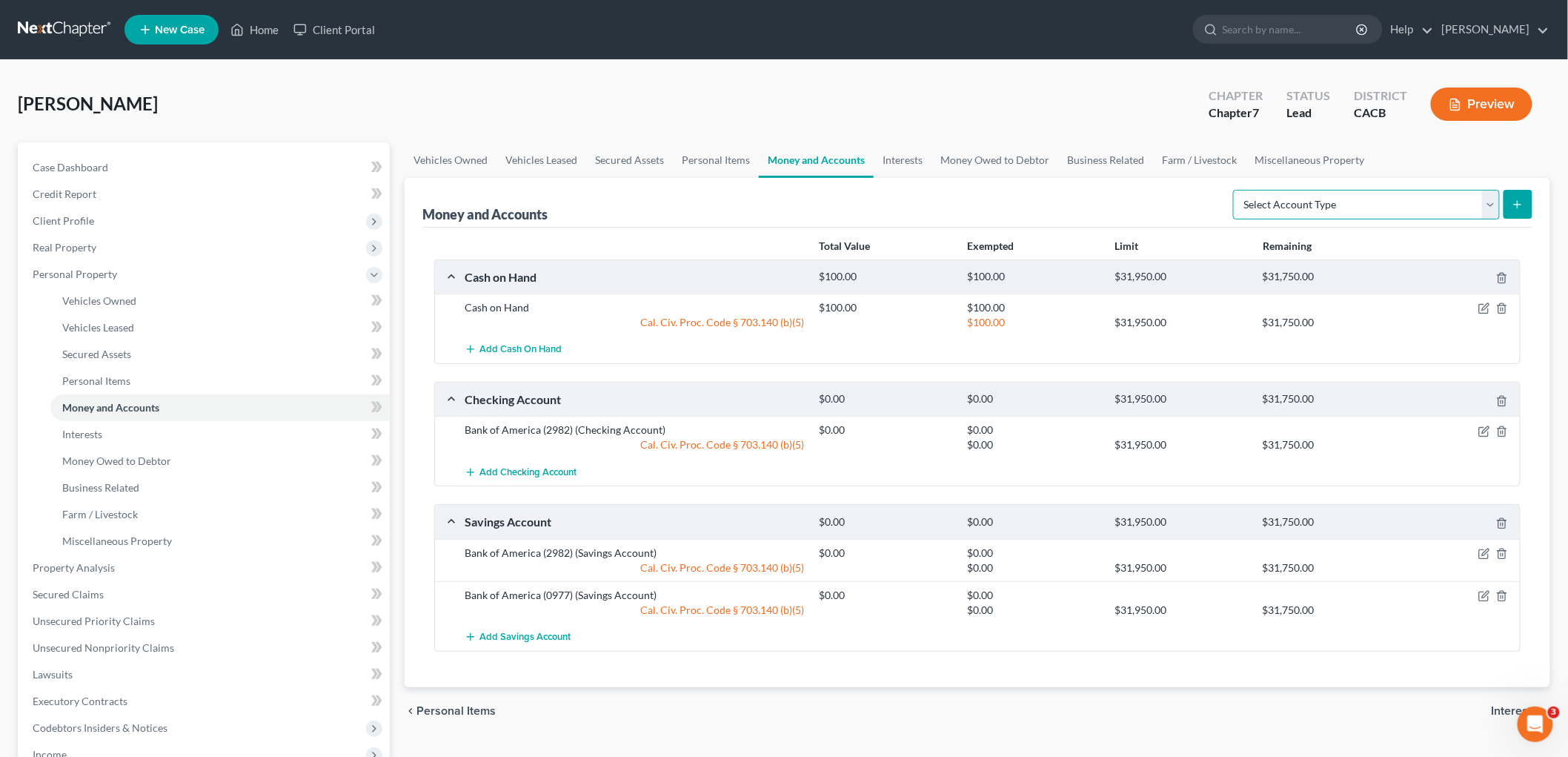
drag, startPoint x: 1385, startPoint y: 205, endPoint x: 1327, endPoint y: 203, distance: 58.0
click at [1348, 205] on select "Select Account Type Brokerage Cash on Hand Certificates of Deposit Checking Acc…" at bounding box center [1366, 205] width 267 height 30
click at [107, 427] on link "Interests" at bounding box center [220, 434] width 339 height 27
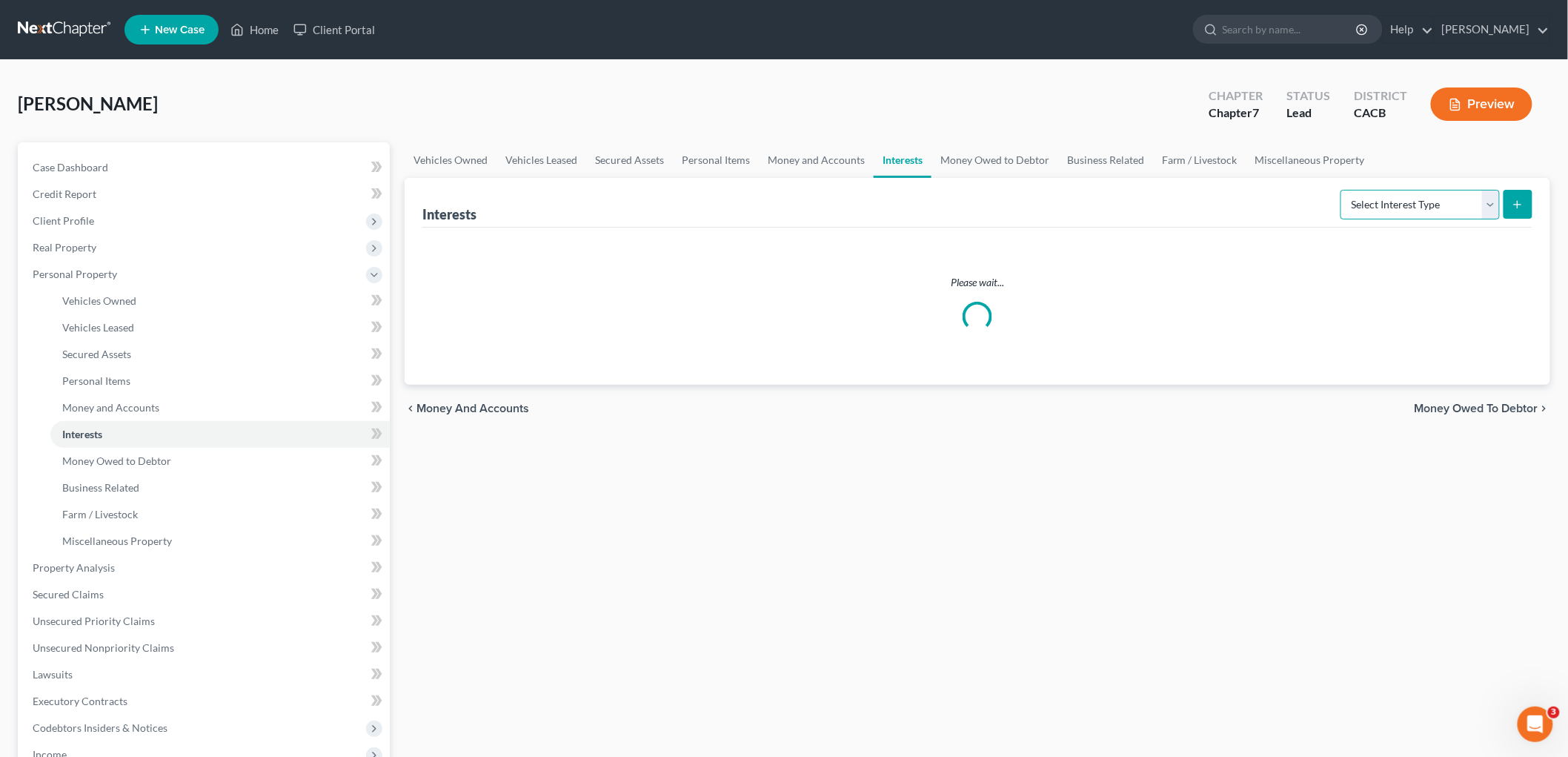
click at [1348, 208] on select "Select Interest Type 401K Annuity Bond Education IRA Government Bond Government…" at bounding box center [1420, 205] width 159 height 30
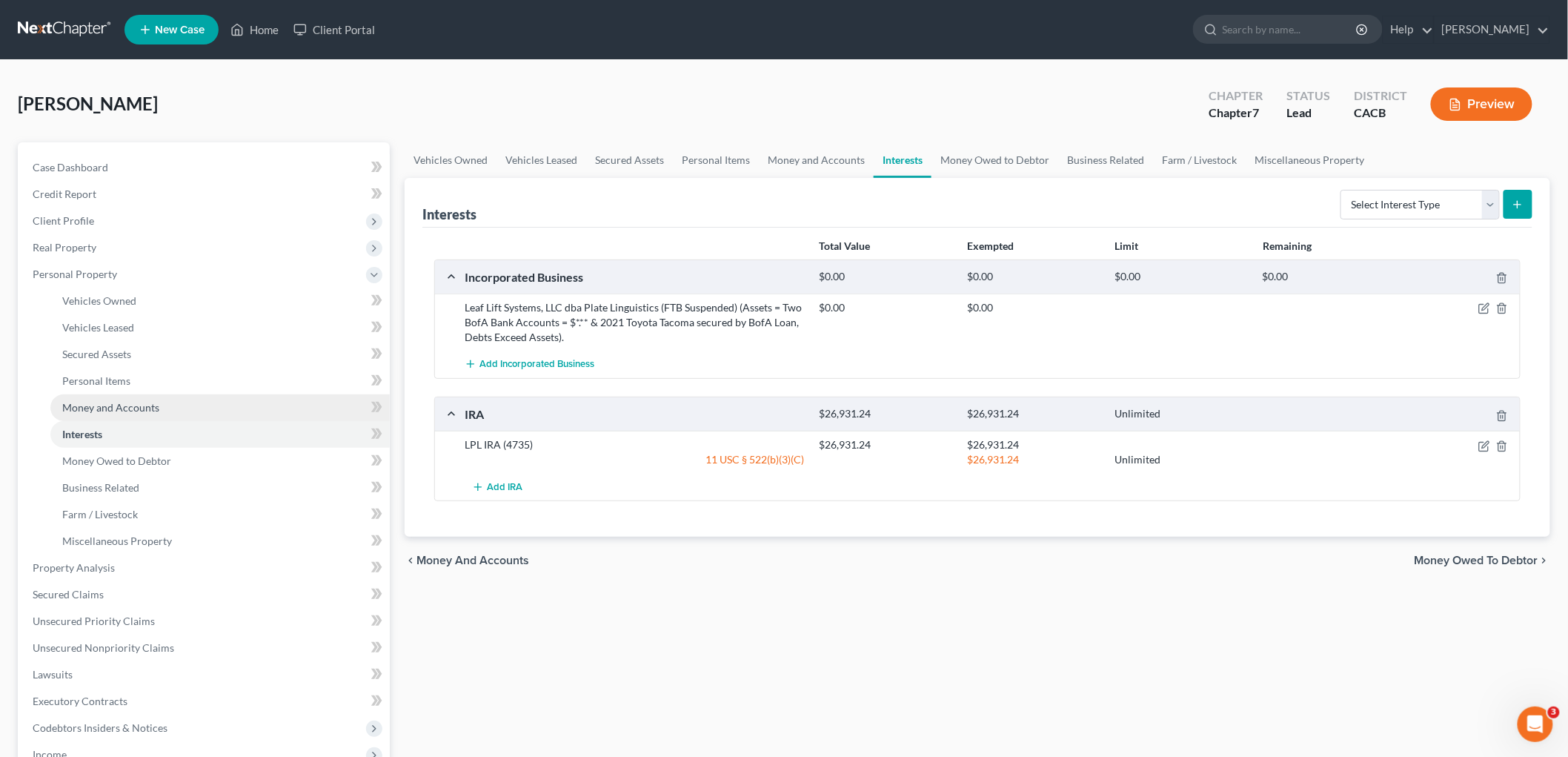
click at [156, 394] on link "Money and Accounts" at bounding box center [220, 408] width 339 height 27
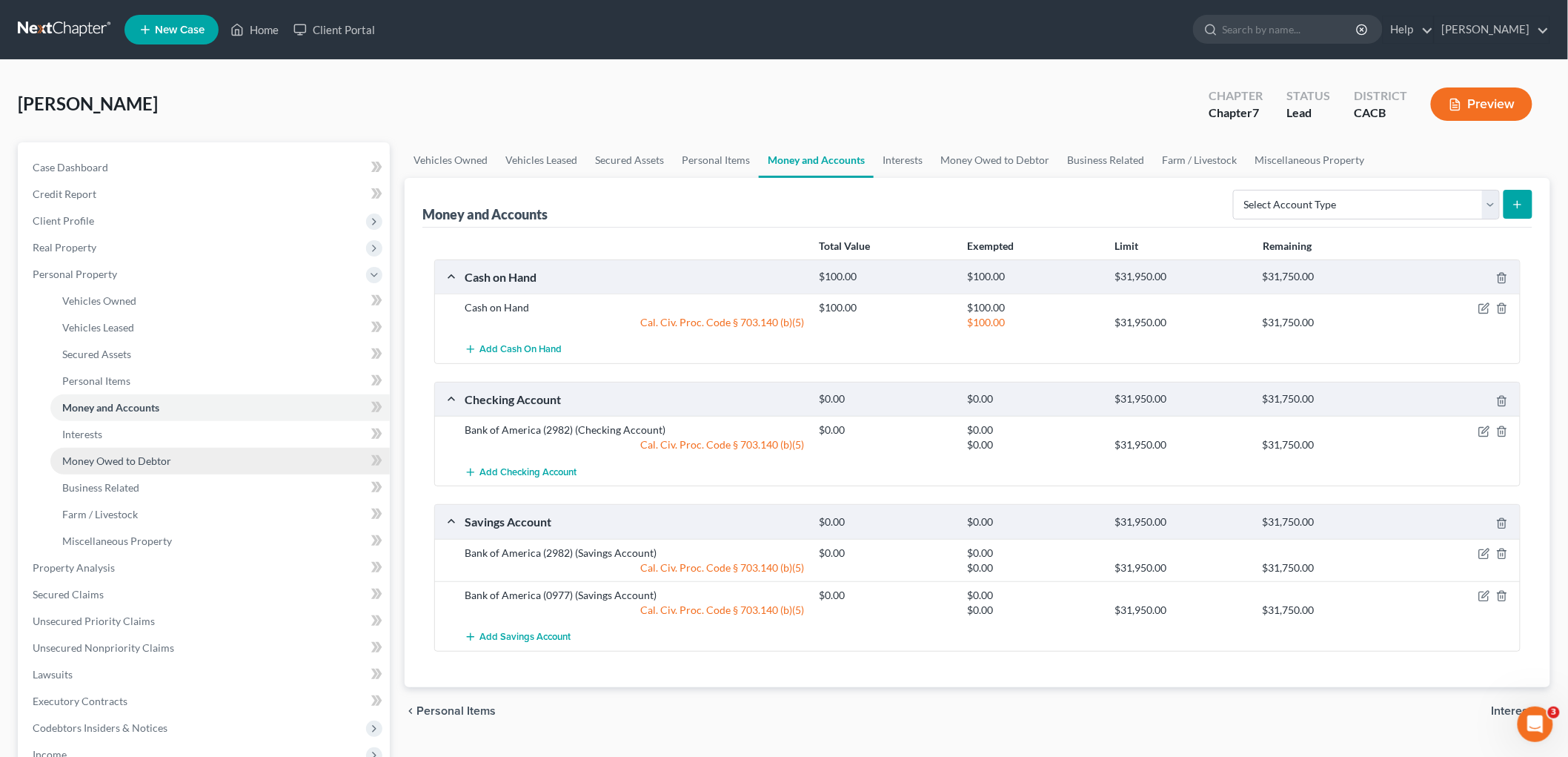
click at [185, 463] on link "Money Owed to Debtor" at bounding box center [220, 462] width 339 height 27
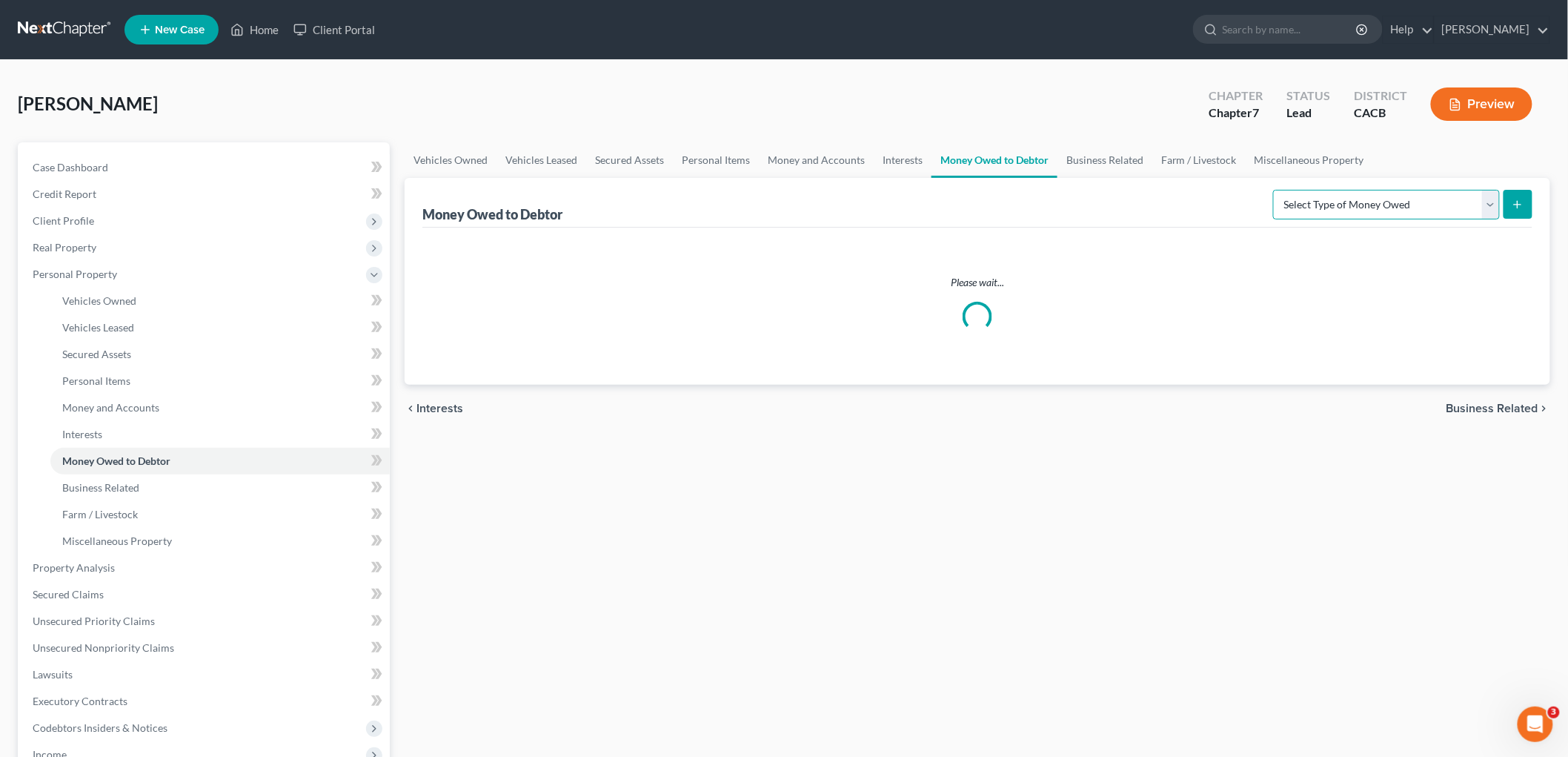
click at [1307, 206] on select "Select Type of Money Owed Accounts Receivable Alimony Child Support Claims Agai…" at bounding box center [1386, 205] width 226 height 30
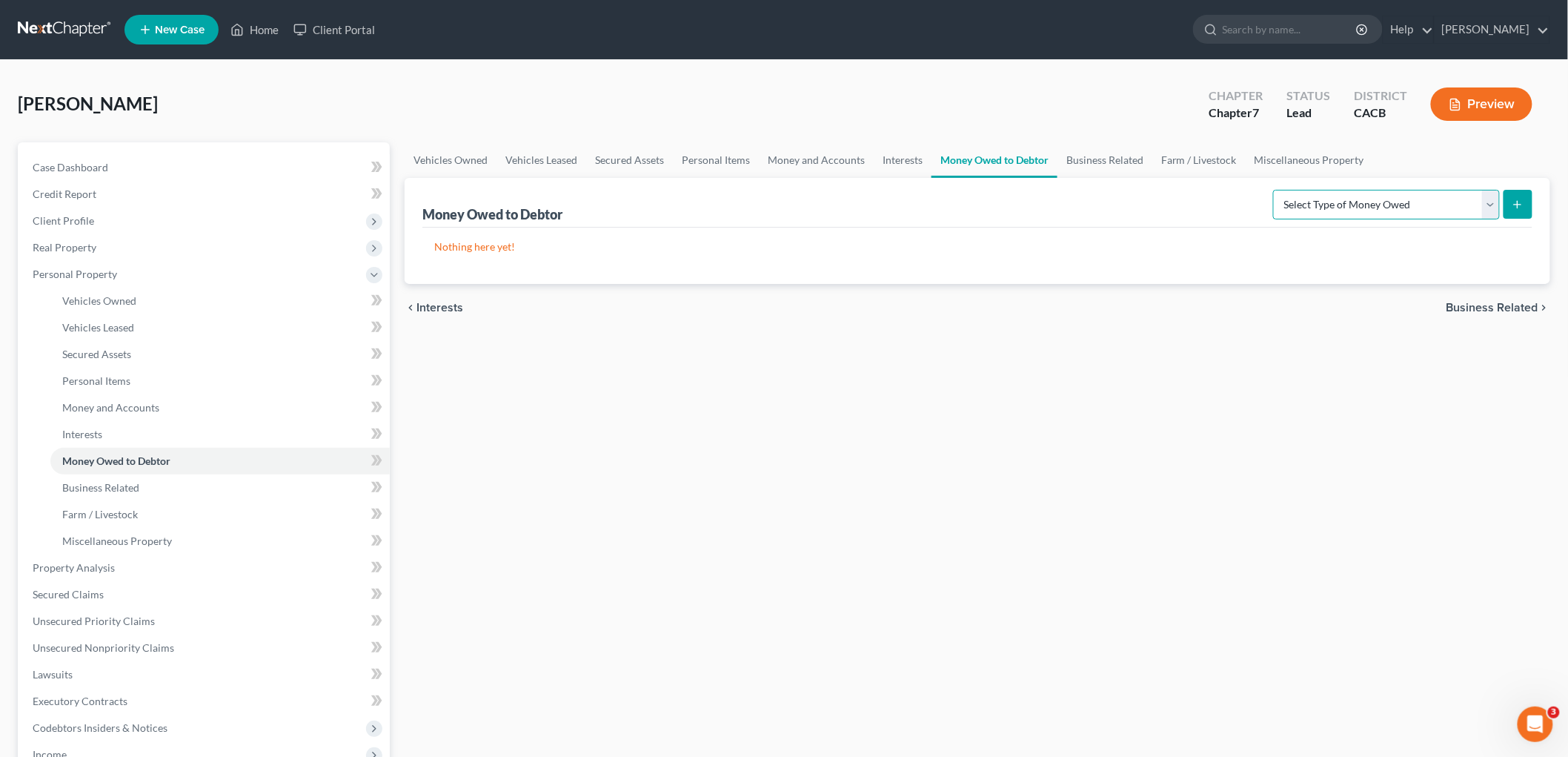
select select "expected_tax_refund"
click at [1276, 190] on select "Select Type of Money Owed Accounts Receivable Alimony Child Support Claims Agai…" at bounding box center [1386, 205] width 226 height 30
click at [1348, 206] on button "submit" at bounding box center [1518, 204] width 29 height 29
select select "0"
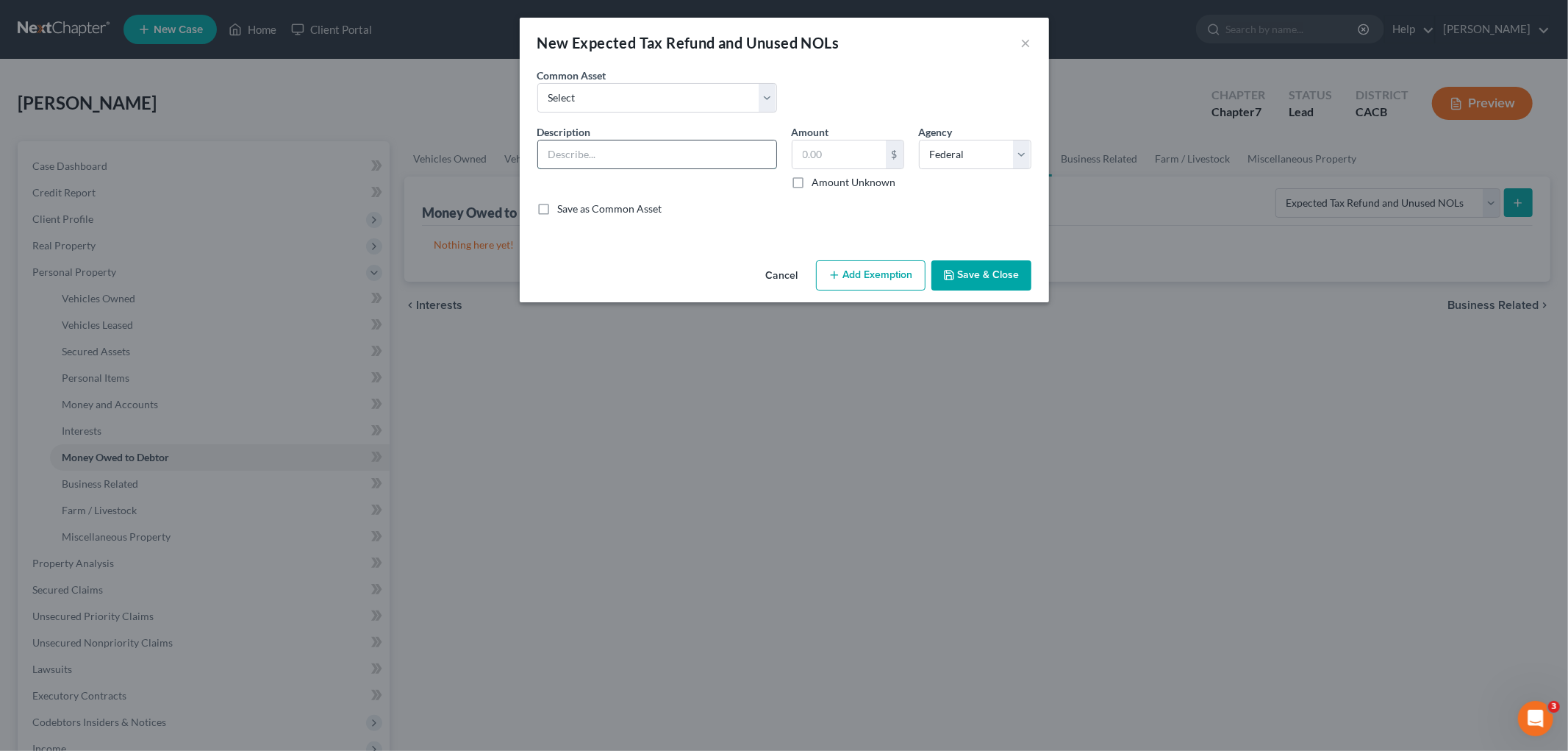
click at [630, 152] on input "text" at bounding box center [657, 155] width 238 height 28
click at [760, 149] on input "2024 Tax Refunds ($364 IRS &" at bounding box center [657, 155] width 238 height 28
type input "2024 Tax Refunds ($364 IRS)"
type input "364"
click at [970, 259] on div "Cancel Add Exemption Save & Close" at bounding box center [784, 278] width 529 height 49
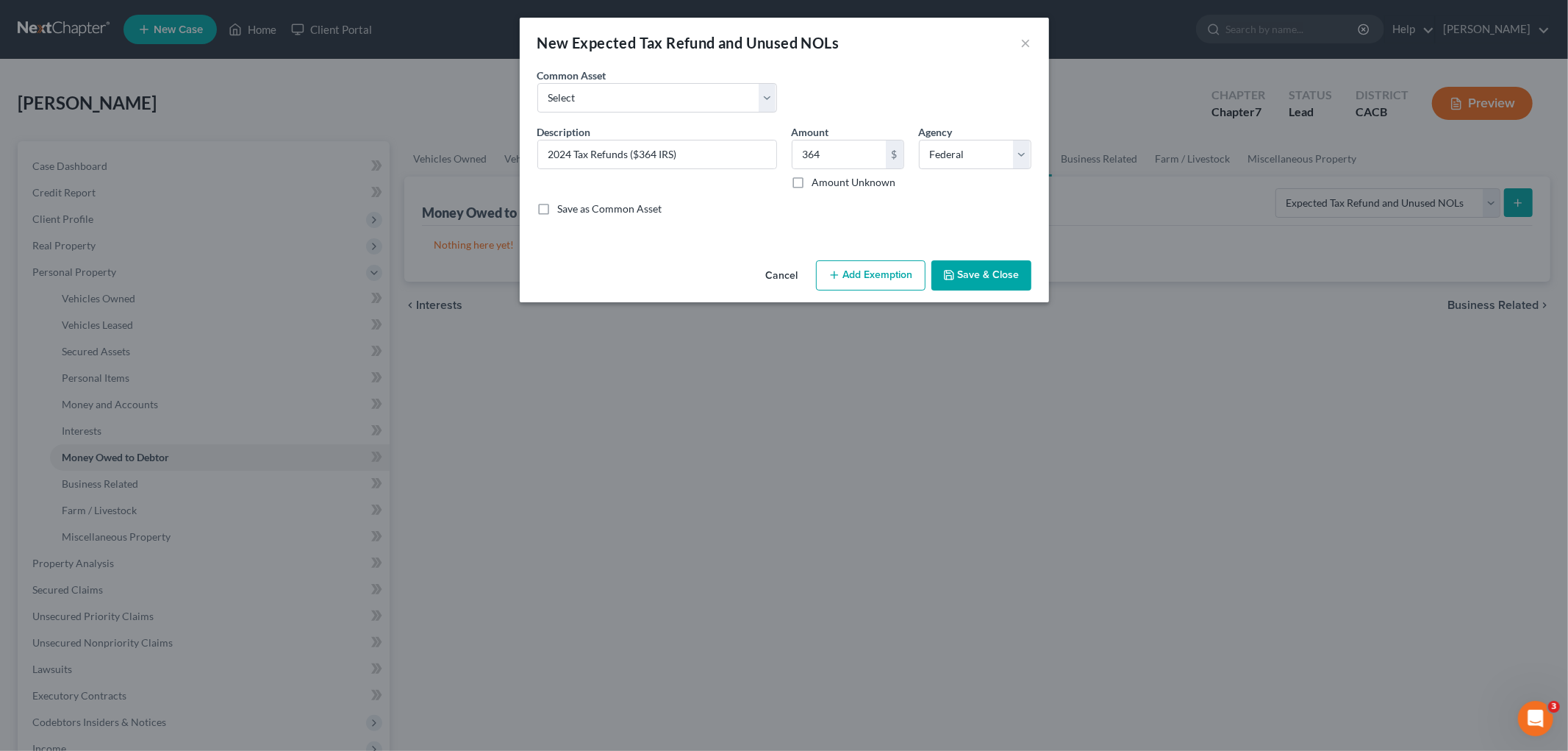
click at [969, 263] on button "Save & Close" at bounding box center [981, 276] width 100 height 31
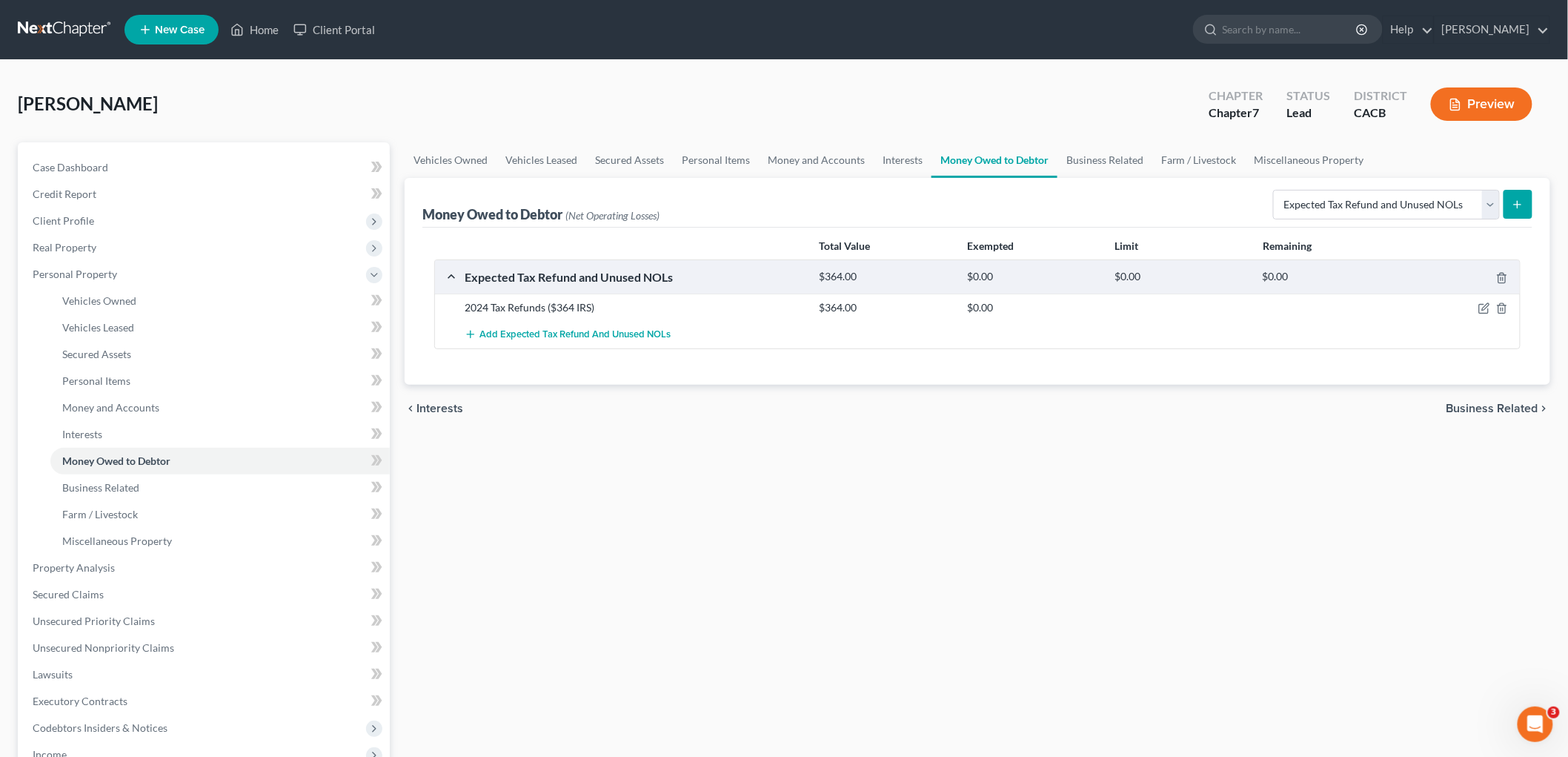
drag, startPoint x: 1439, startPoint y: 120, endPoint x: 1483, endPoint y: 104, distance: 46.8
click at [1348, 120] on div "Preview" at bounding box center [1485, 105] width 131 height 44
click at [1348, 104] on button "Preview" at bounding box center [1482, 104] width 101 height 33
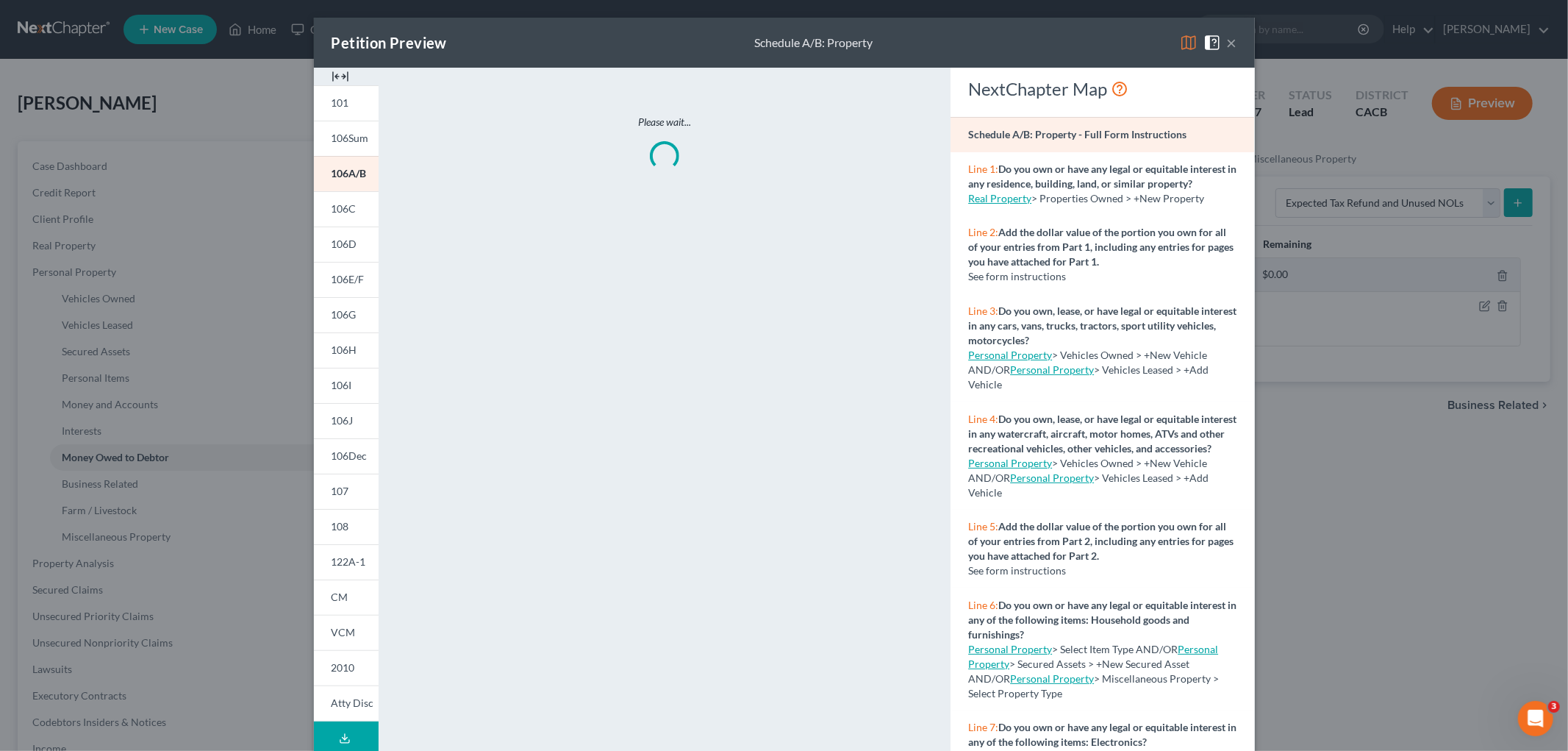
click at [1184, 38] on img at bounding box center [1189, 42] width 17 height 17
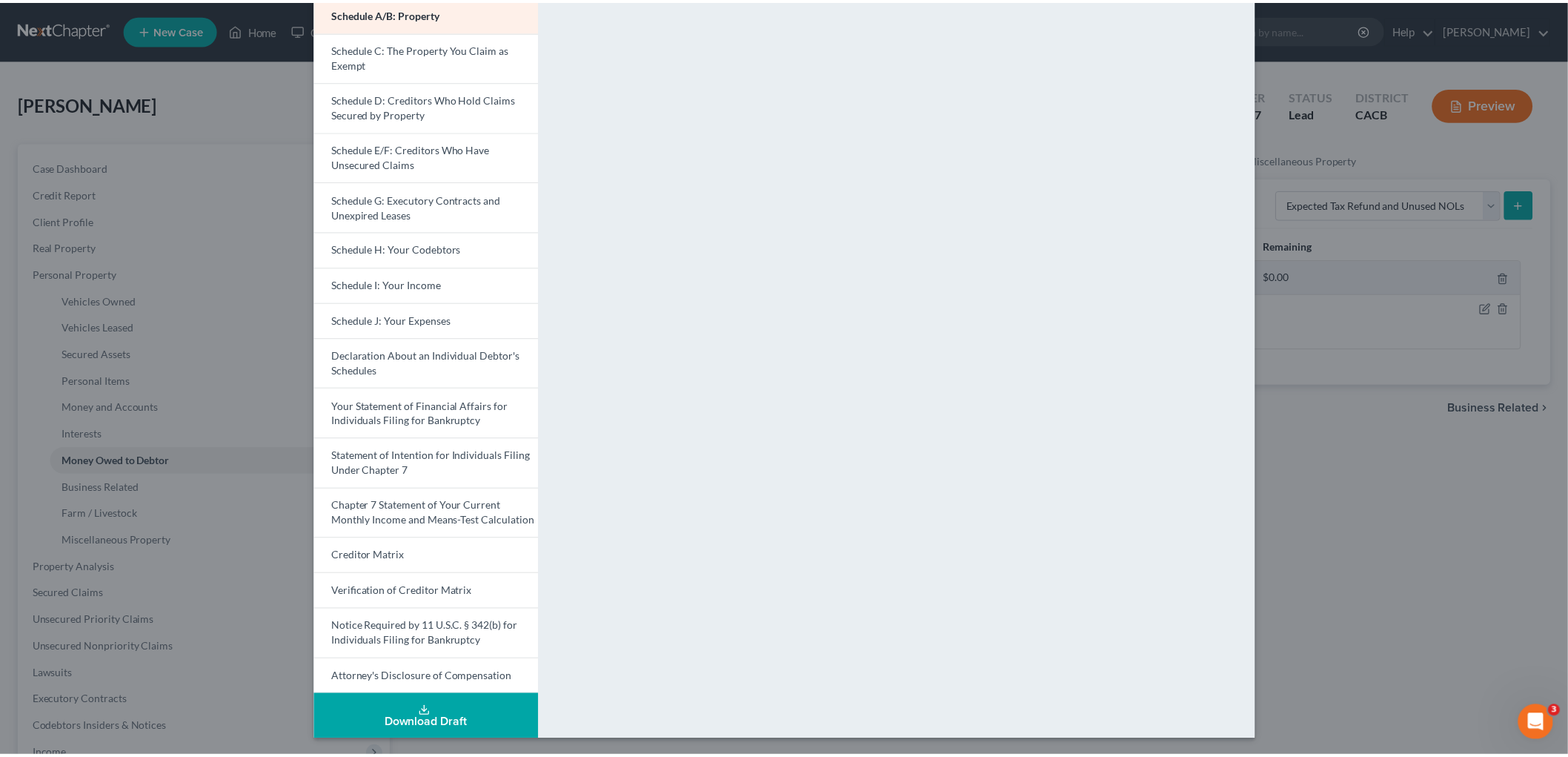
scroll to position [178, 0]
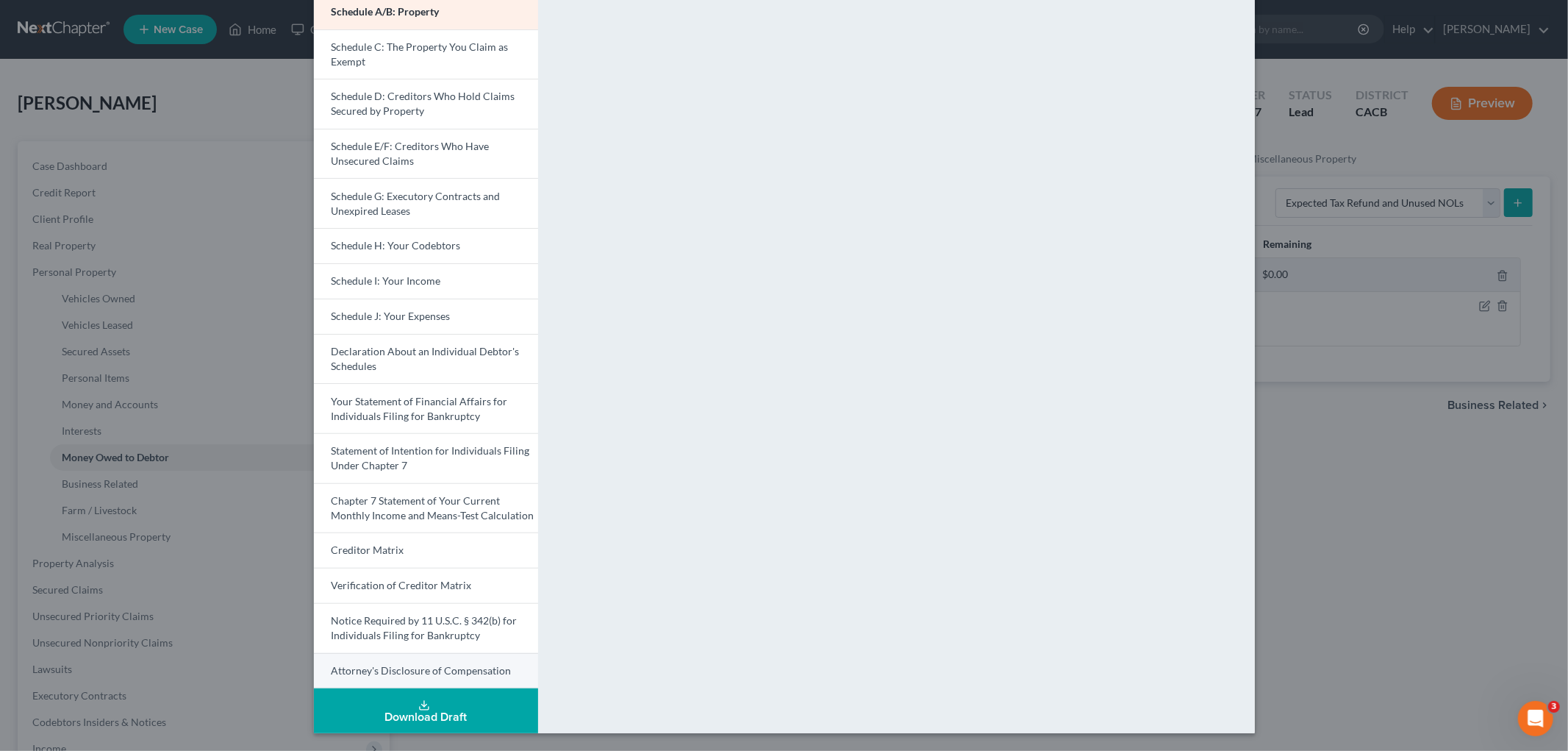
click at [438, 614] on span "Attorney's Disclosure of Compensation" at bounding box center [421, 670] width 180 height 12
drag, startPoint x: 1391, startPoint y: 449, endPoint x: 1012, endPoint y: 501, distance: 382.6
click at [1338, 450] on div "Petition Preview Attorney's Disclosure of Compensation × Voluntary Petition for…" at bounding box center [784, 376] width 1568 height 751
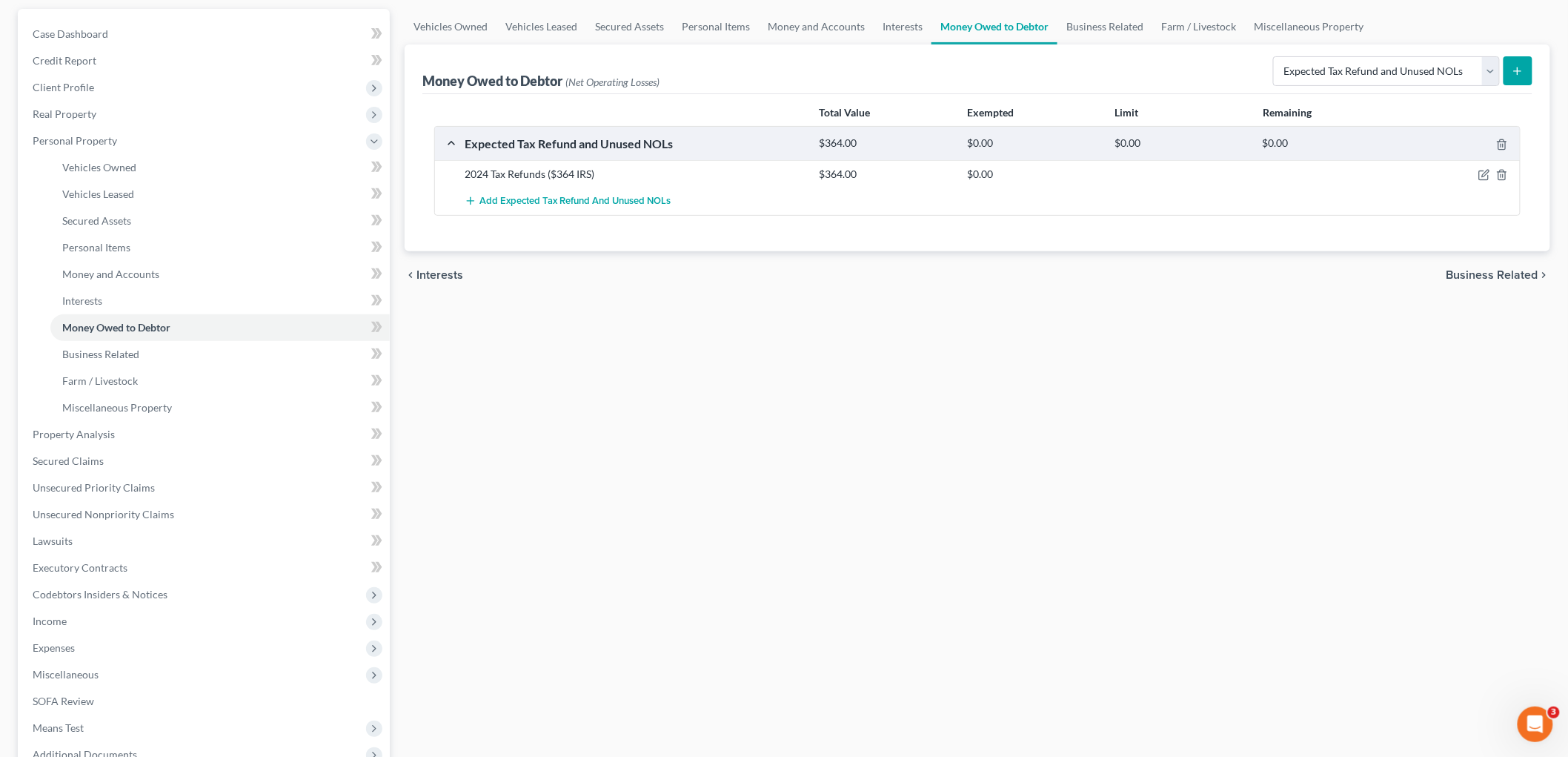
scroll to position [296, 0]
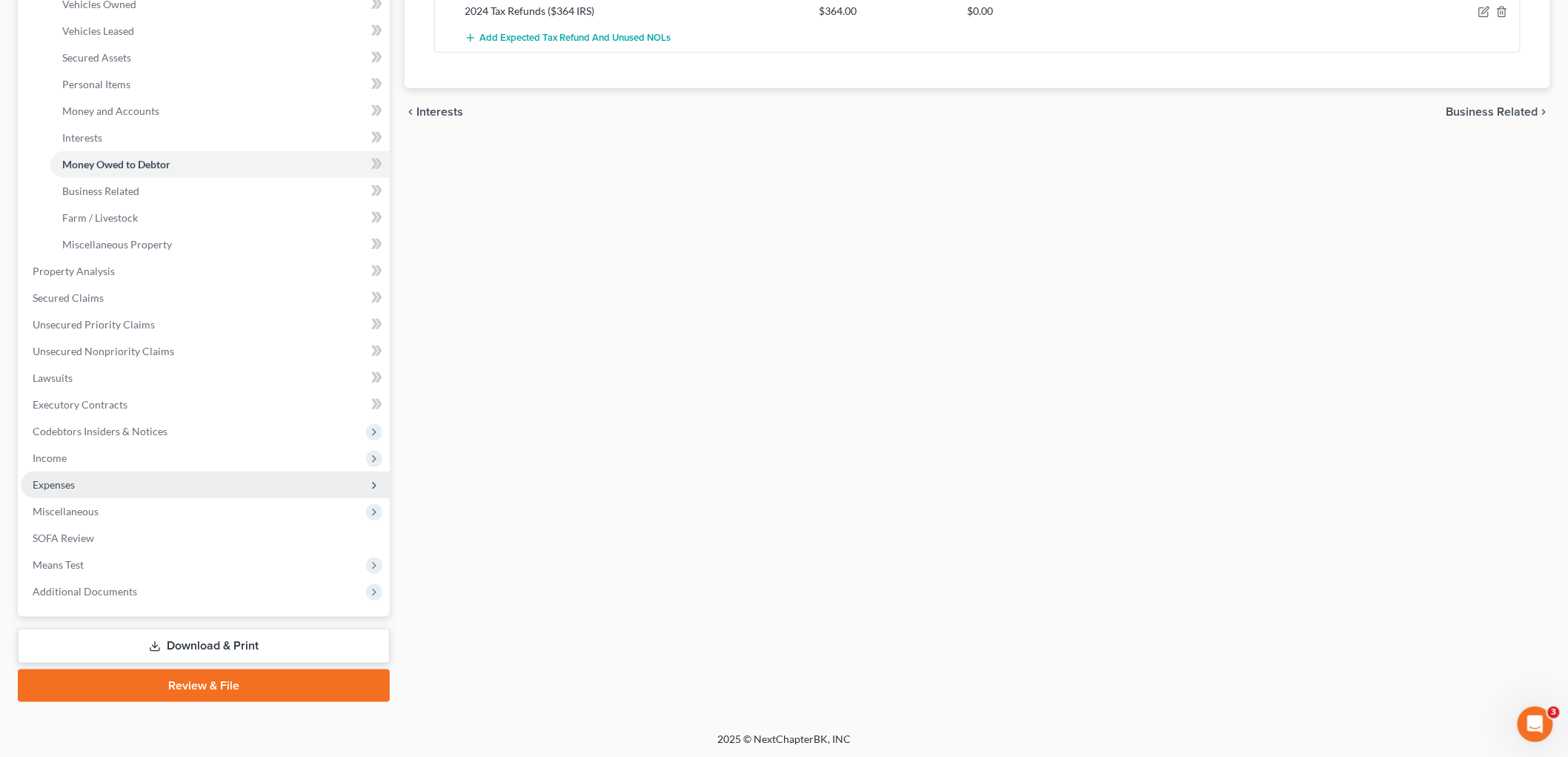
click at [99, 488] on span "Expenses" at bounding box center [205, 485] width 369 height 27
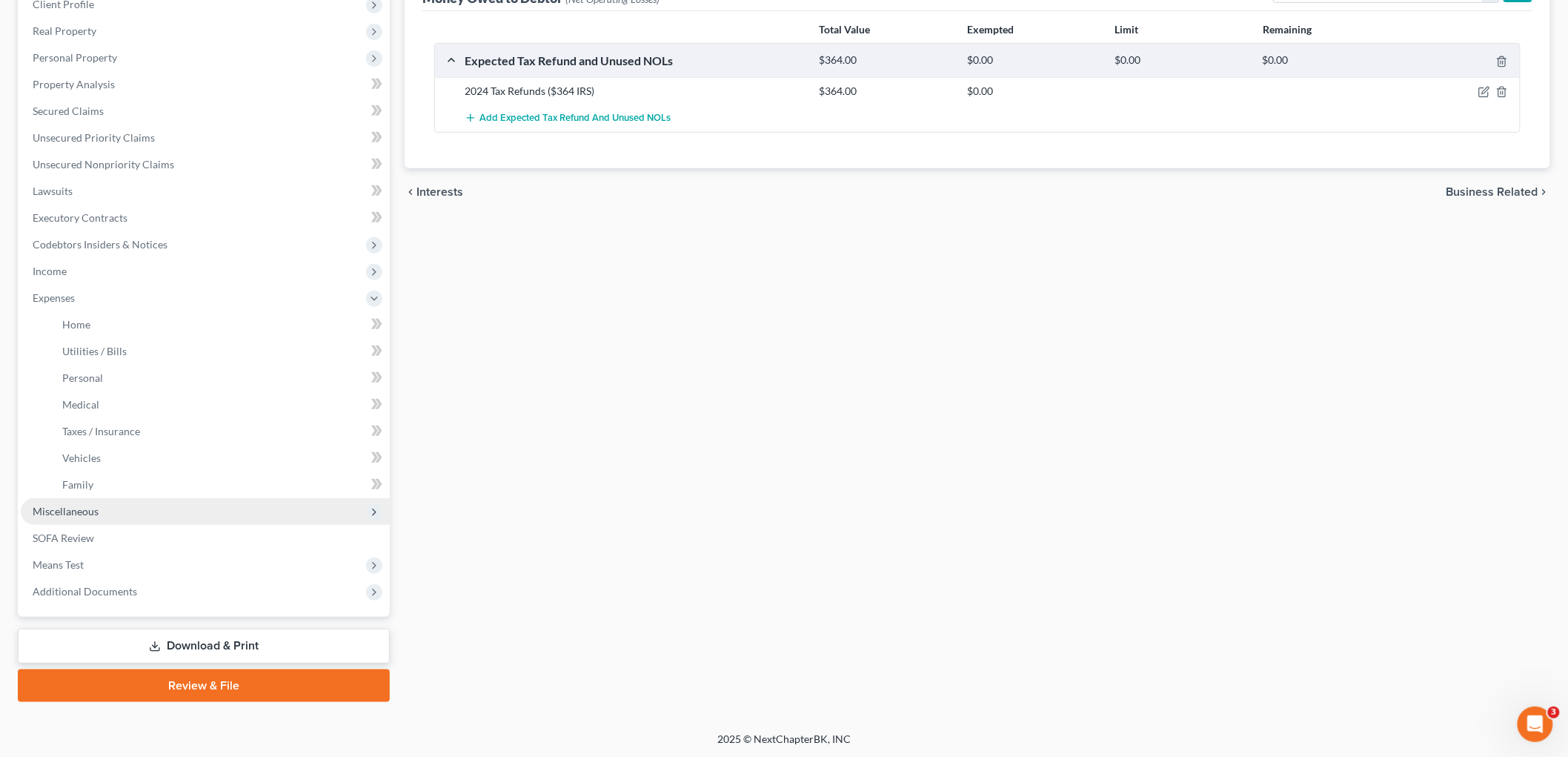
click at [100, 510] on span "Miscellaneous" at bounding box center [205, 511] width 369 height 27
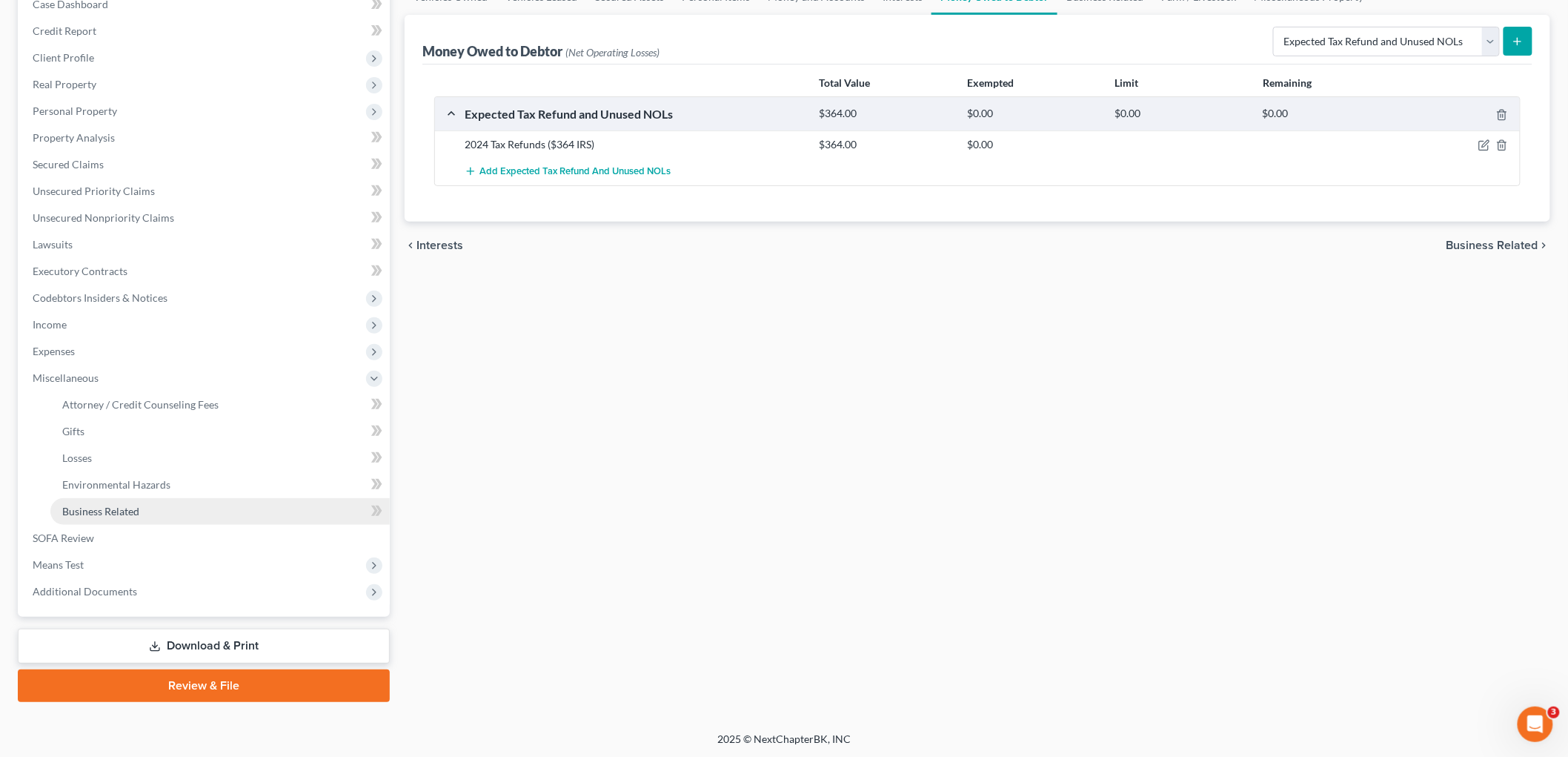
click at [113, 511] on span "Business Related" at bounding box center [100, 510] width 77 height 12
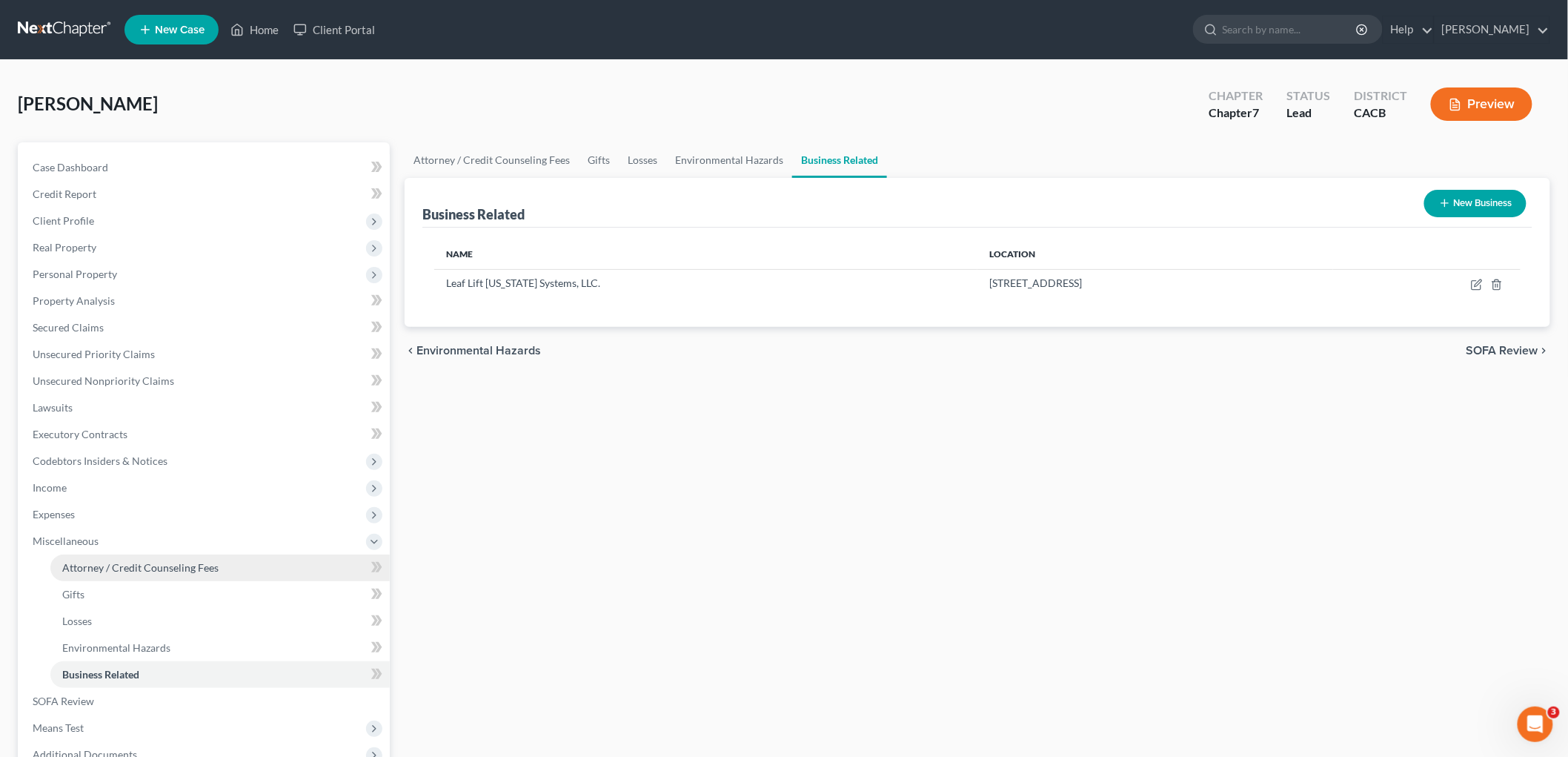
click at [129, 569] on span "Attorney / Credit Counseling Fees" at bounding box center [140, 567] width 156 height 12
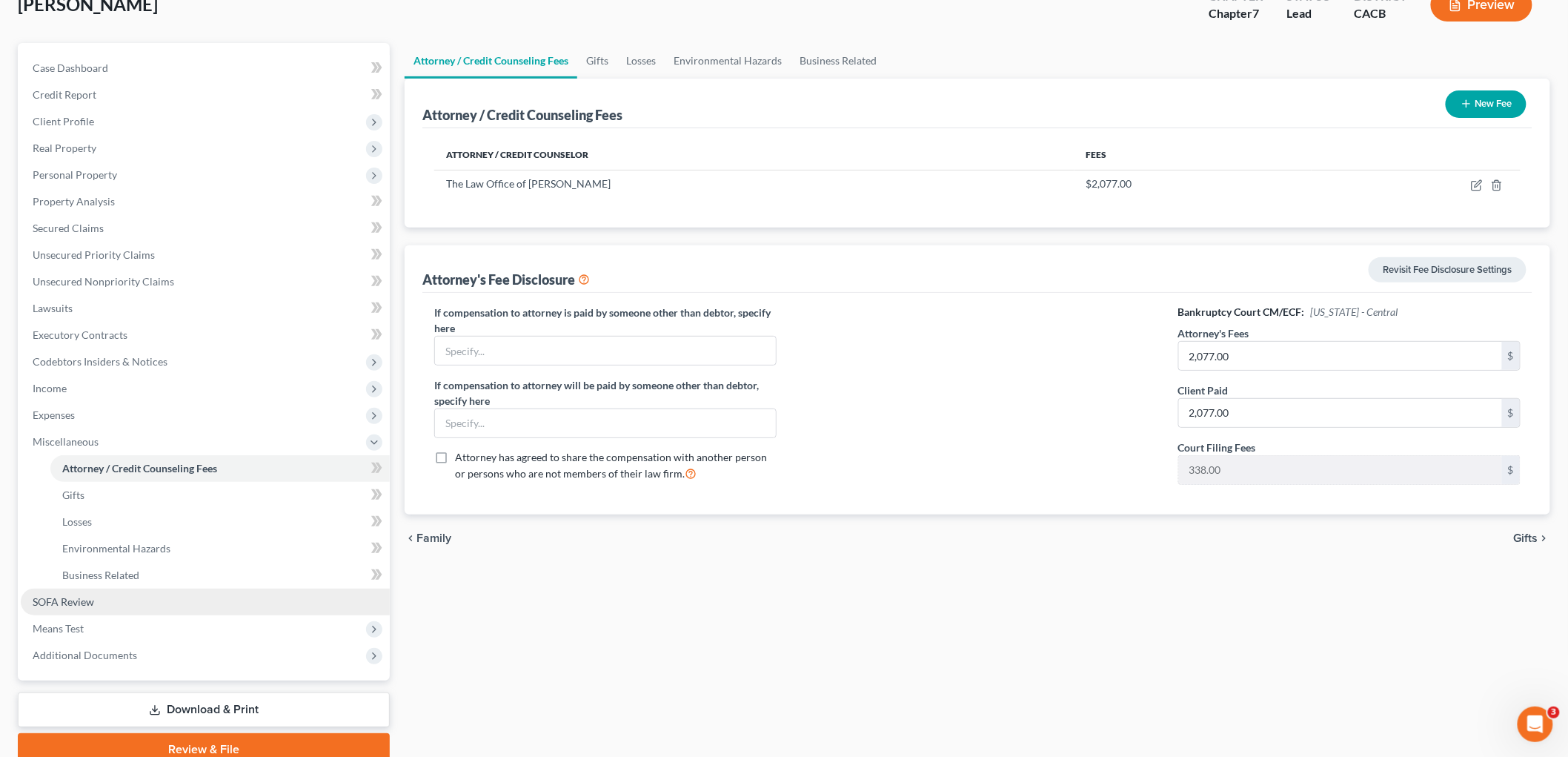
scroll to position [164, 0]
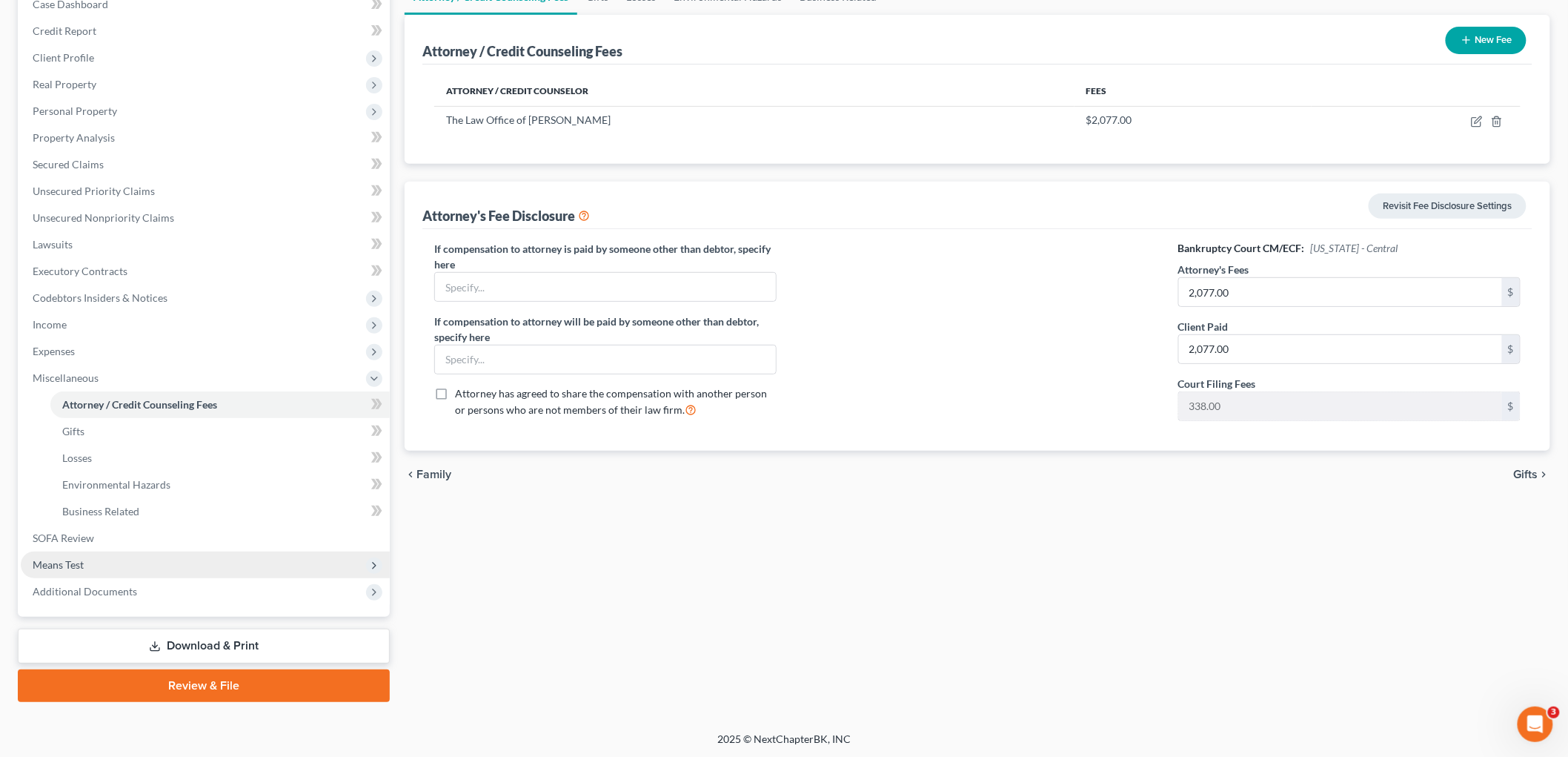
click at [113, 554] on span "Means Test" at bounding box center [205, 565] width 369 height 27
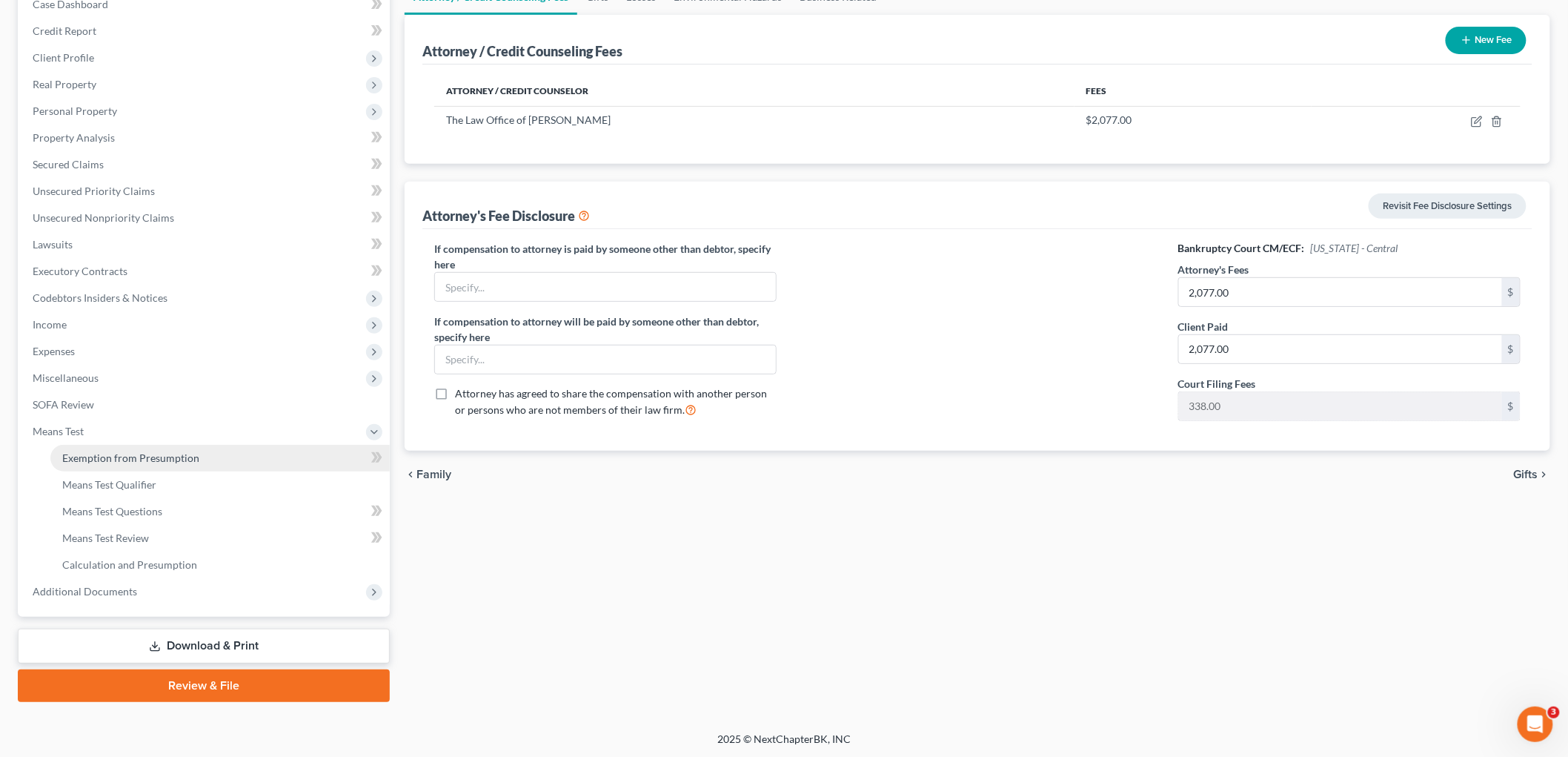
click at [121, 455] on span "Exemption from Presumption" at bounding box center [130, 457] width 137 height 12
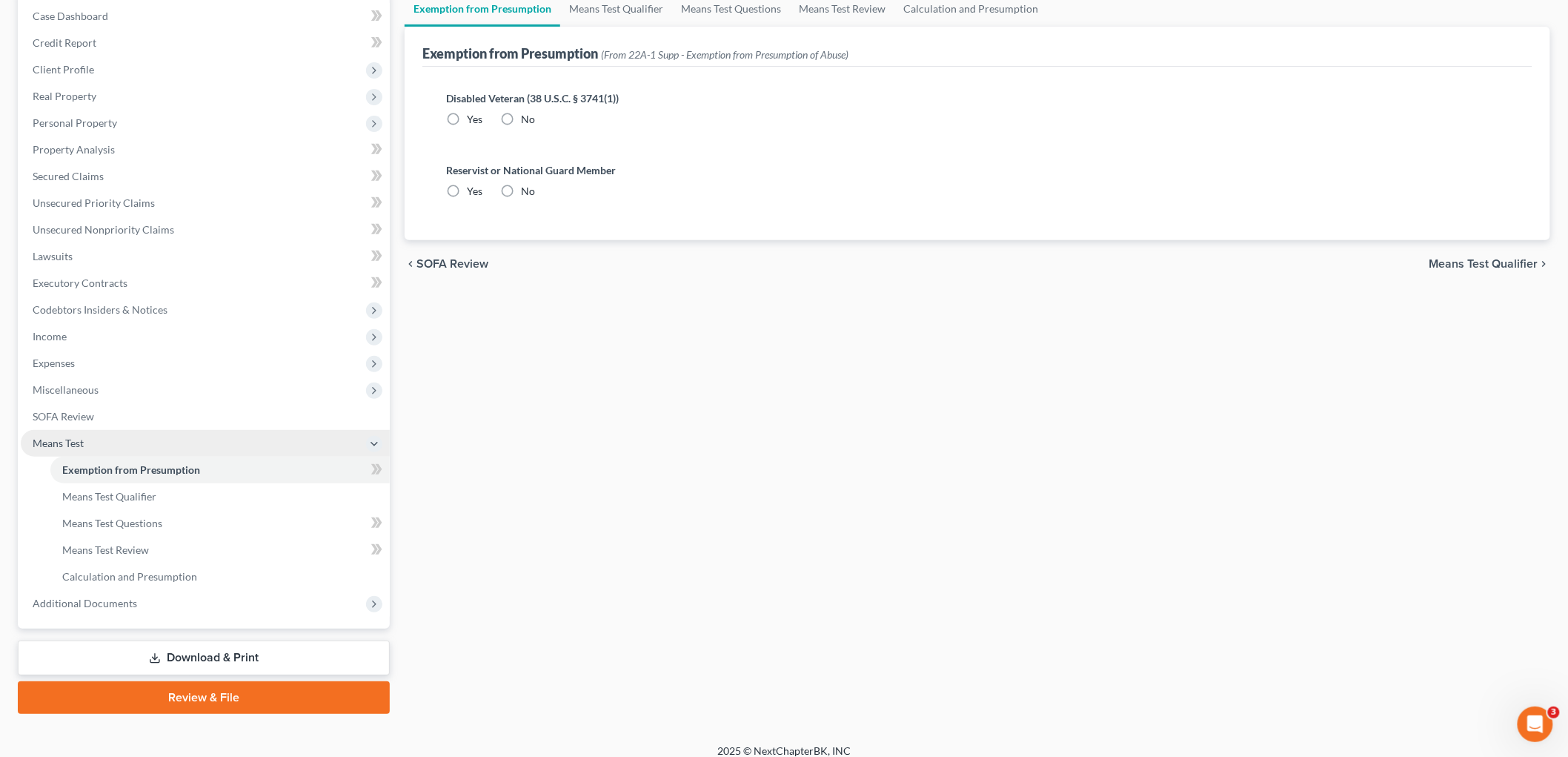
radio input "true"
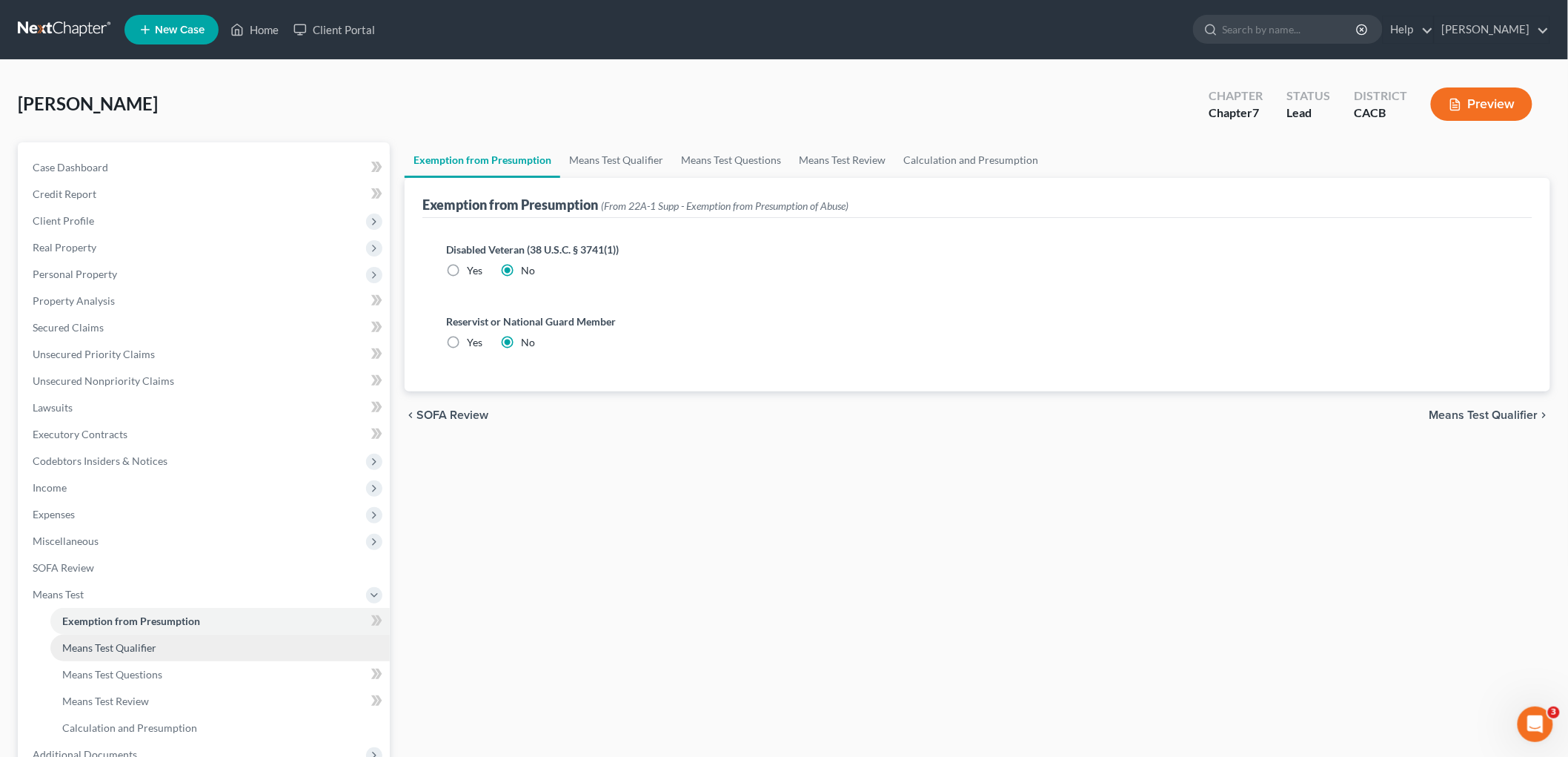
click at [122, 619] on span "Means Test Qualifier" at bounding box center [109, 647] width 94 height 12
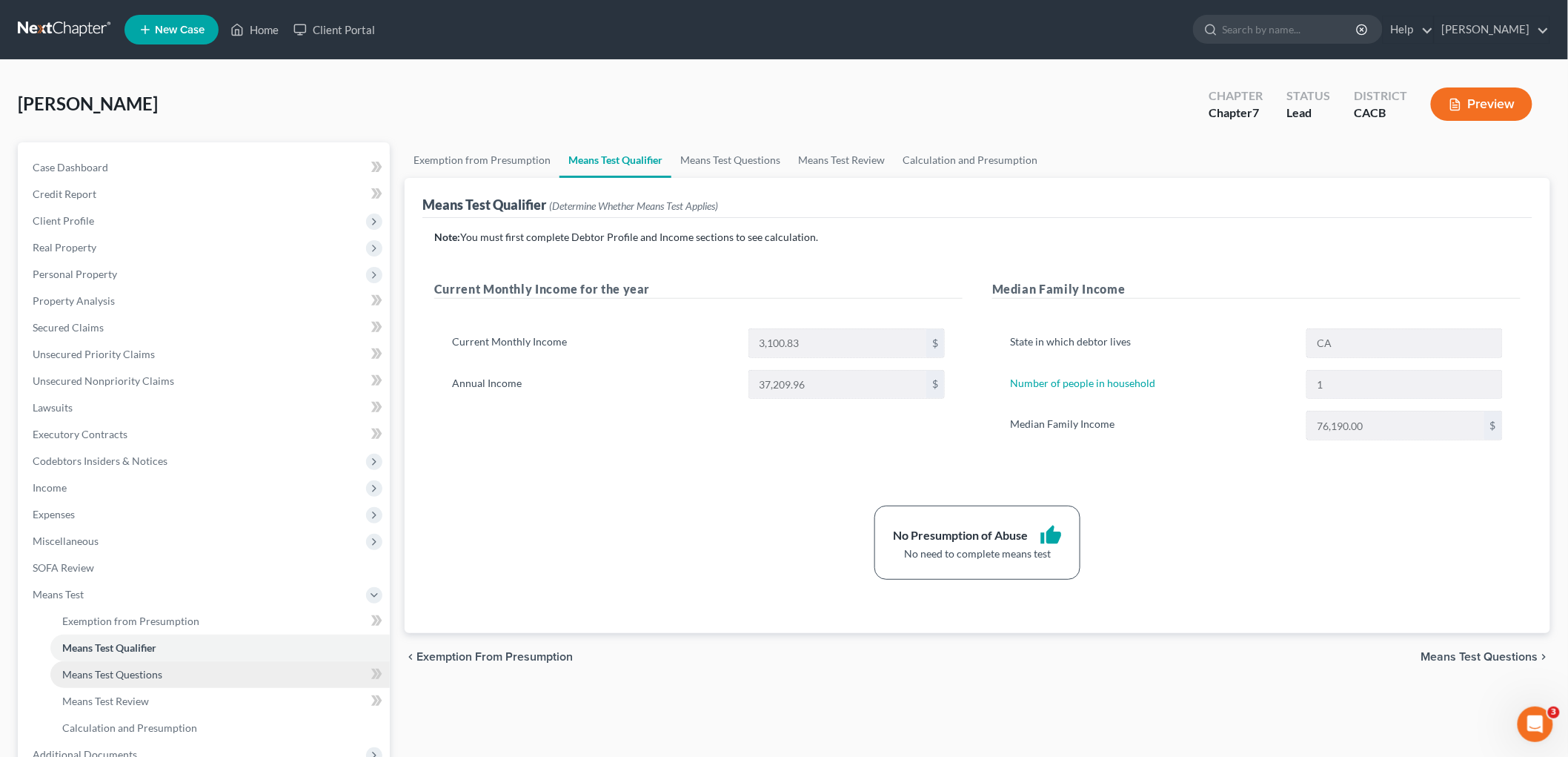
click at [119, 619] on link "Means Test Questions" at bounding box center [220, 675] width 339 height 27
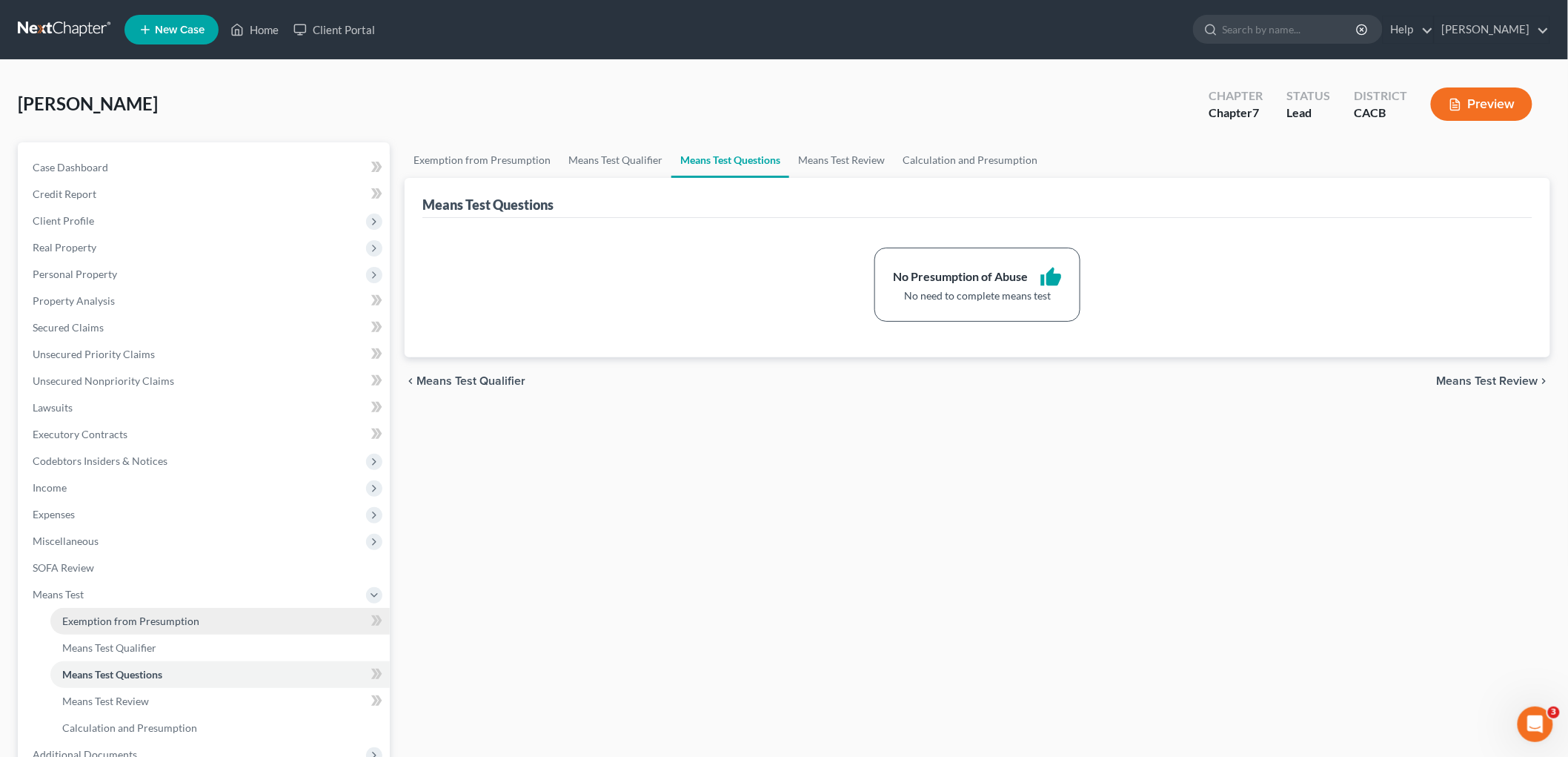
click at [128, 619] on span "Exemption from Presumption" at bounding box center [130, 621] width 137 height 12
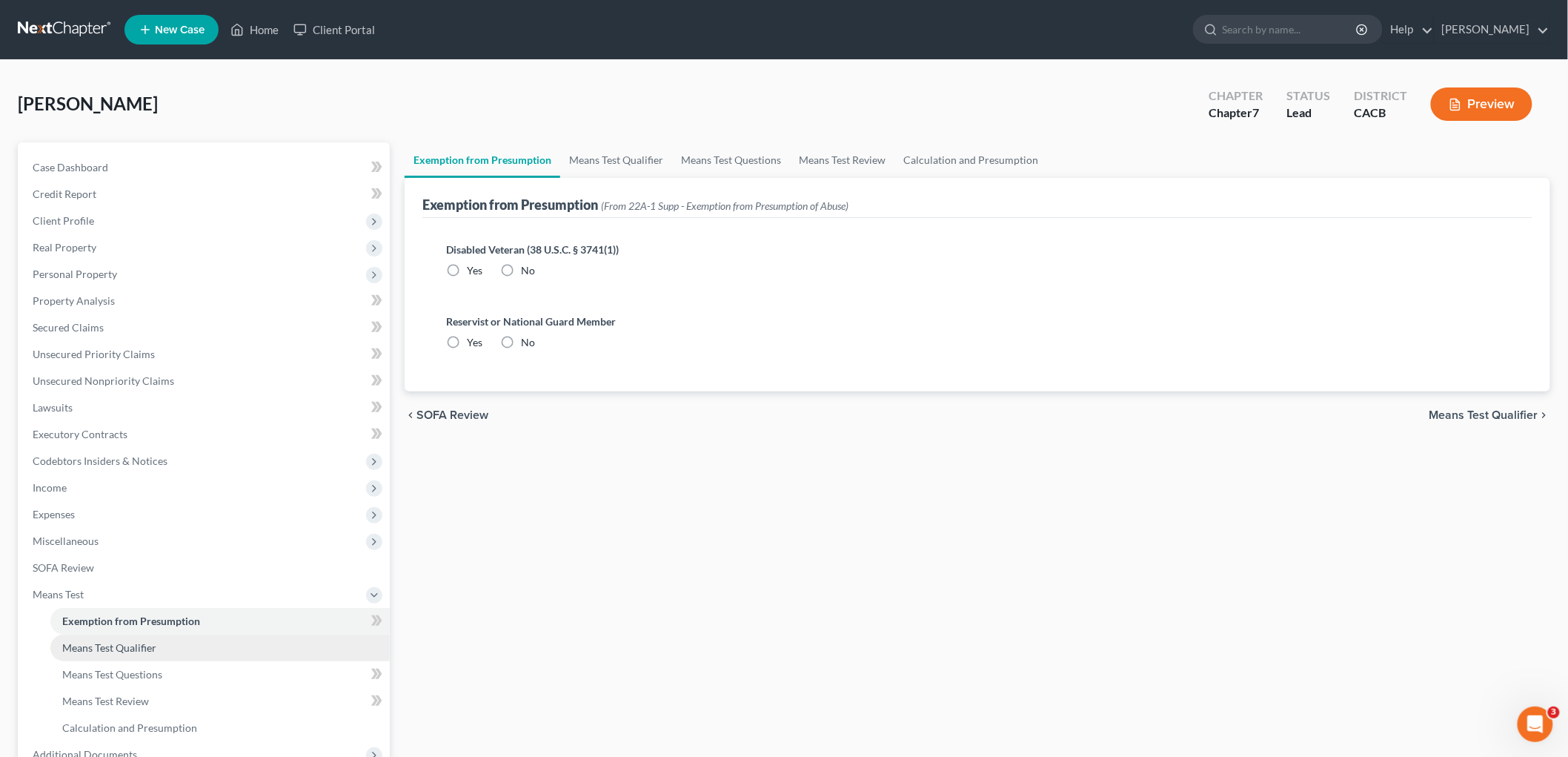
radio input "true"
click at [119, 619] on link "Means Test Review" at bounding box center [220, 701] width 339 height 27
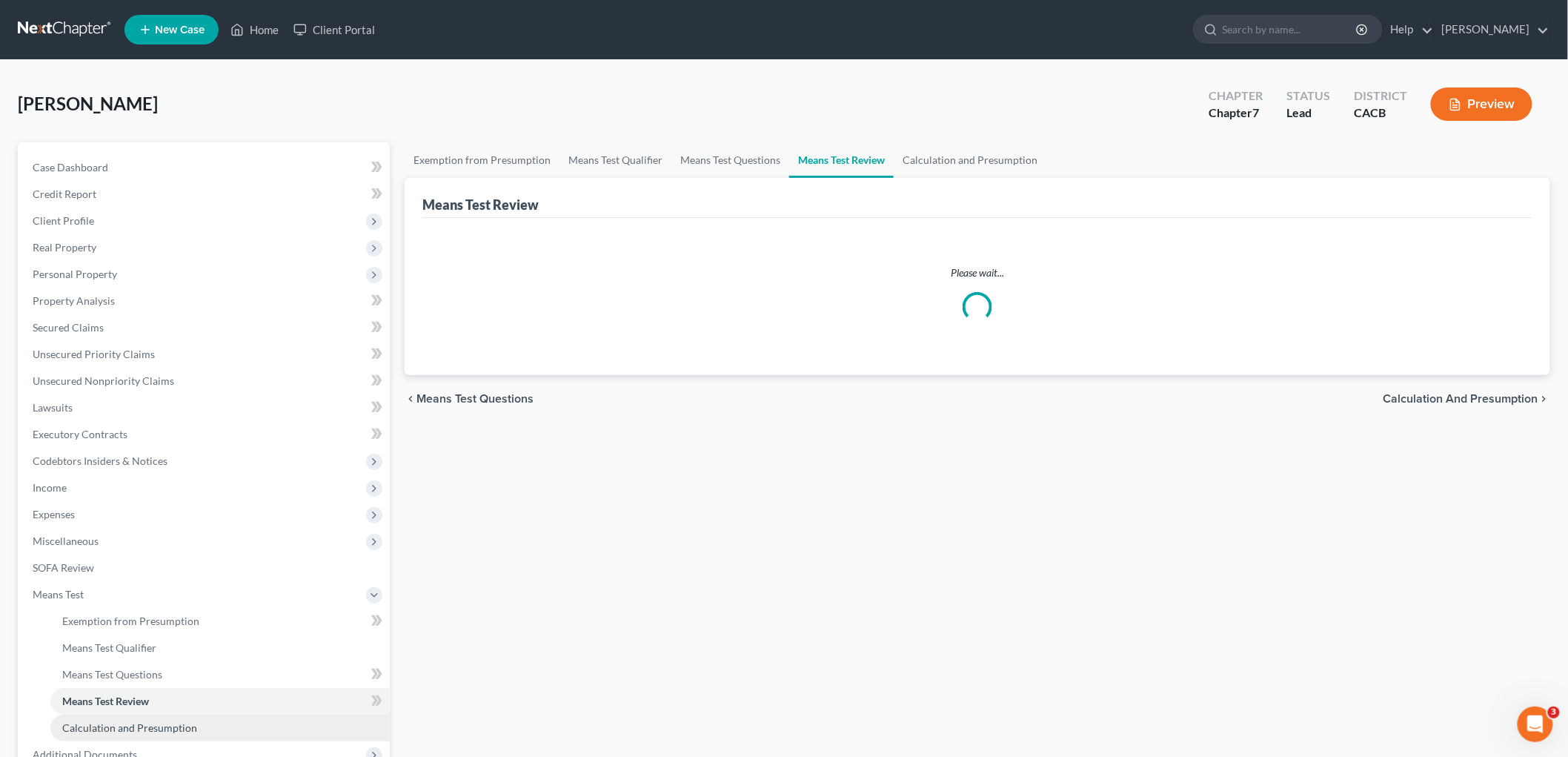
click at [132, 619] on span "Calculation and Presumption" at bounding box center [129, 727] width 135 height 12
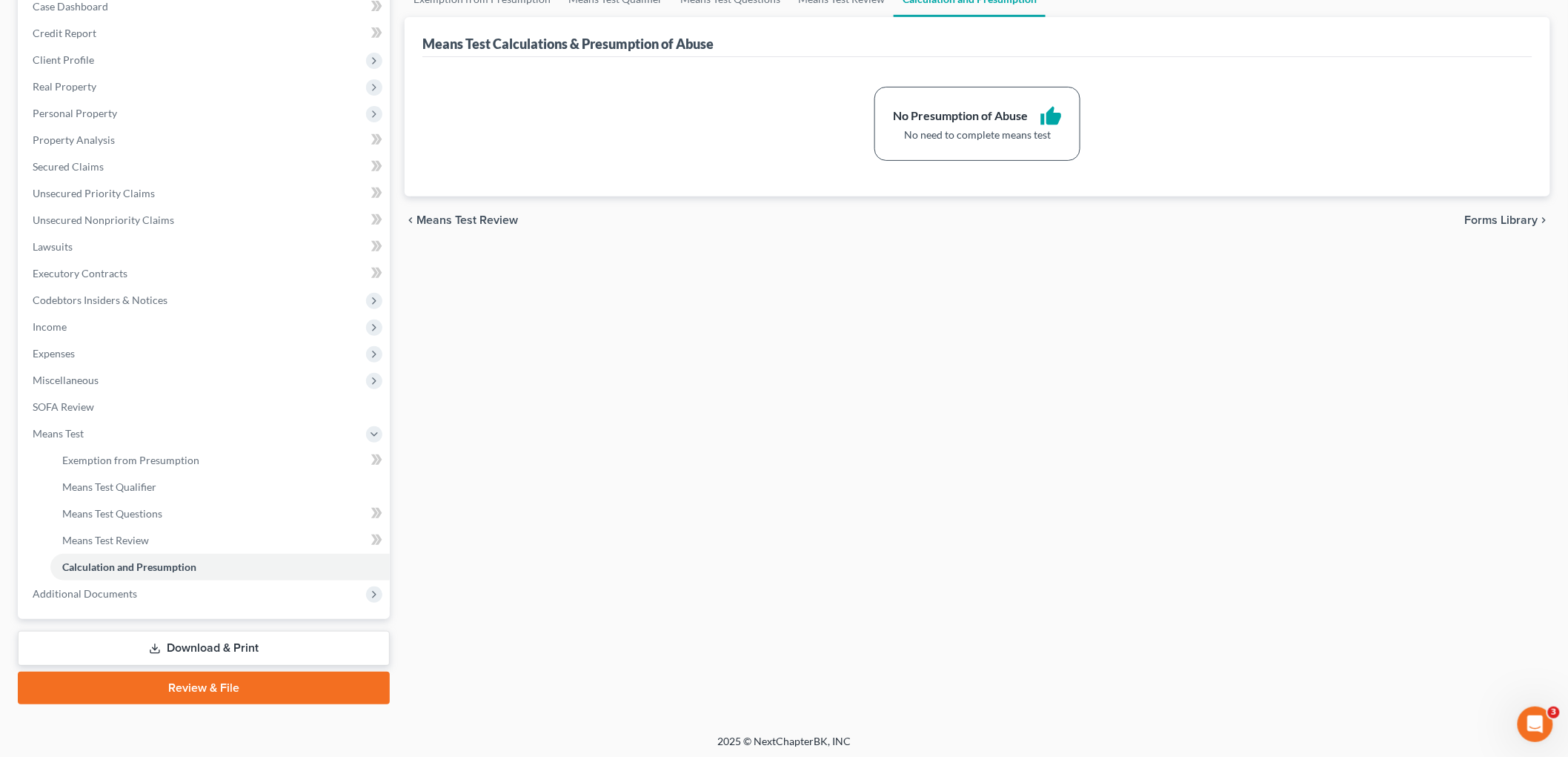
scroll to position [164, 0]
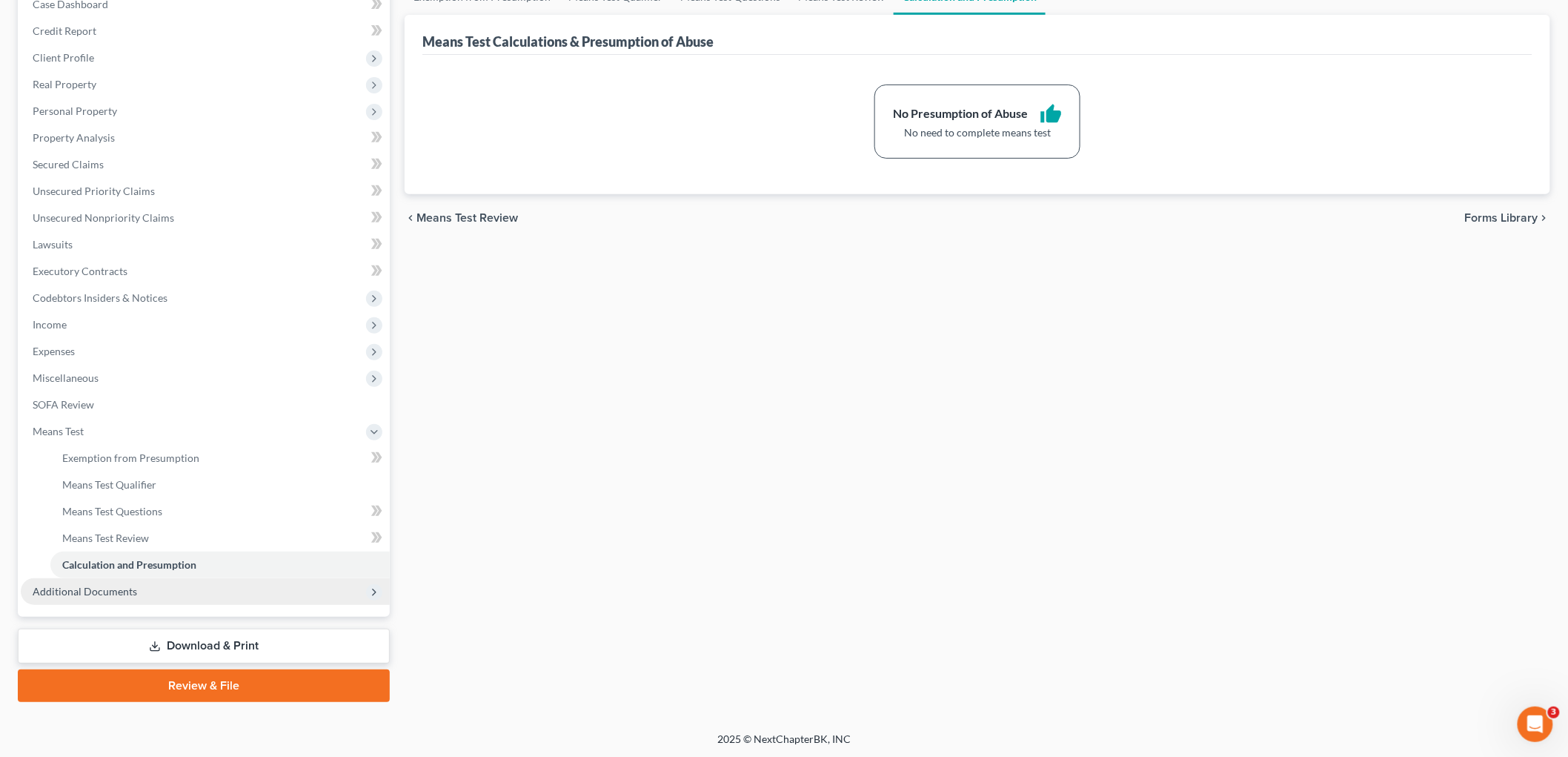
click at [124, 594] on span "Additional Documents" at bounding box center [85, 591] width 105 height 12
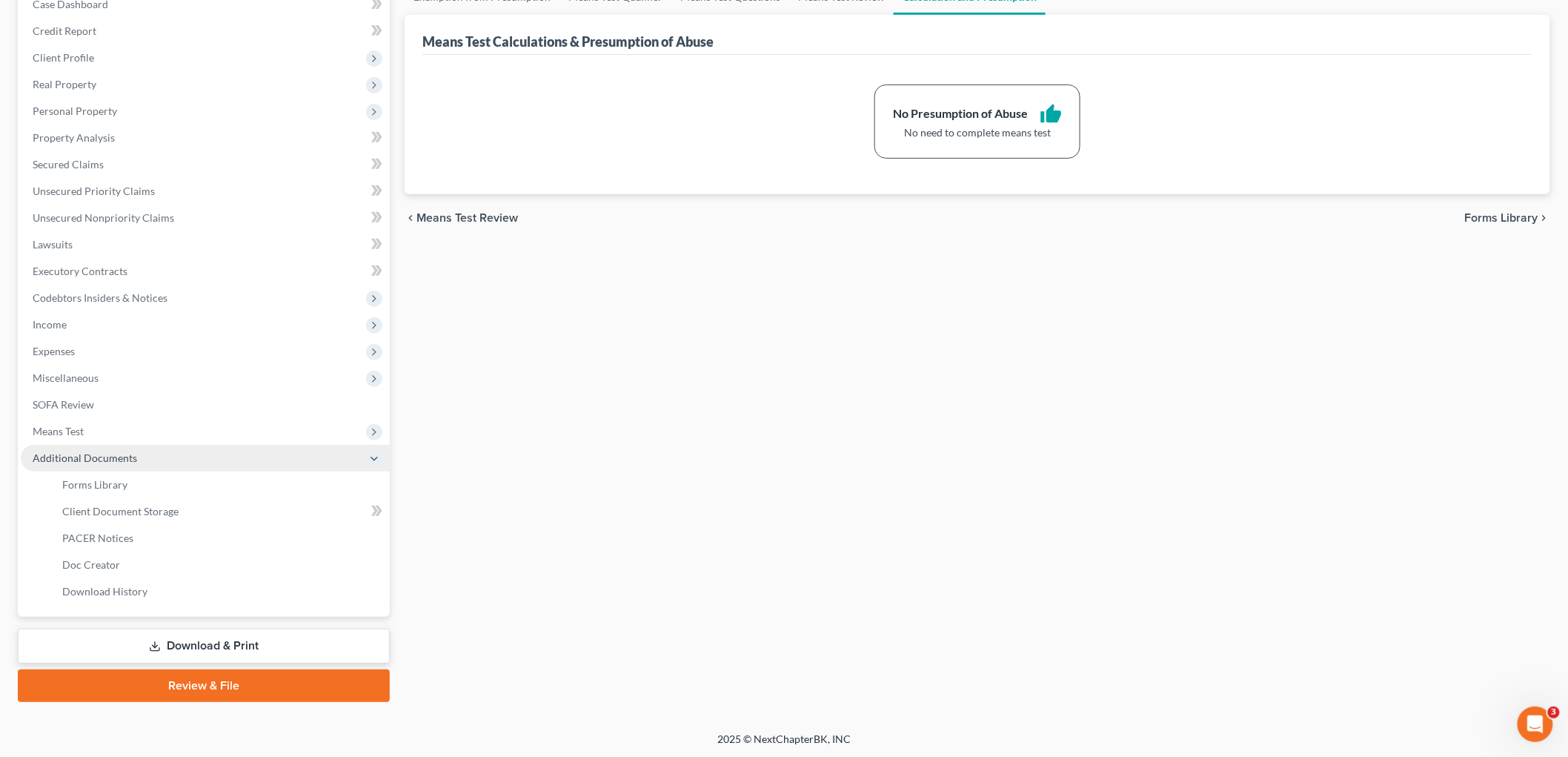
scroll to position [0, 0]
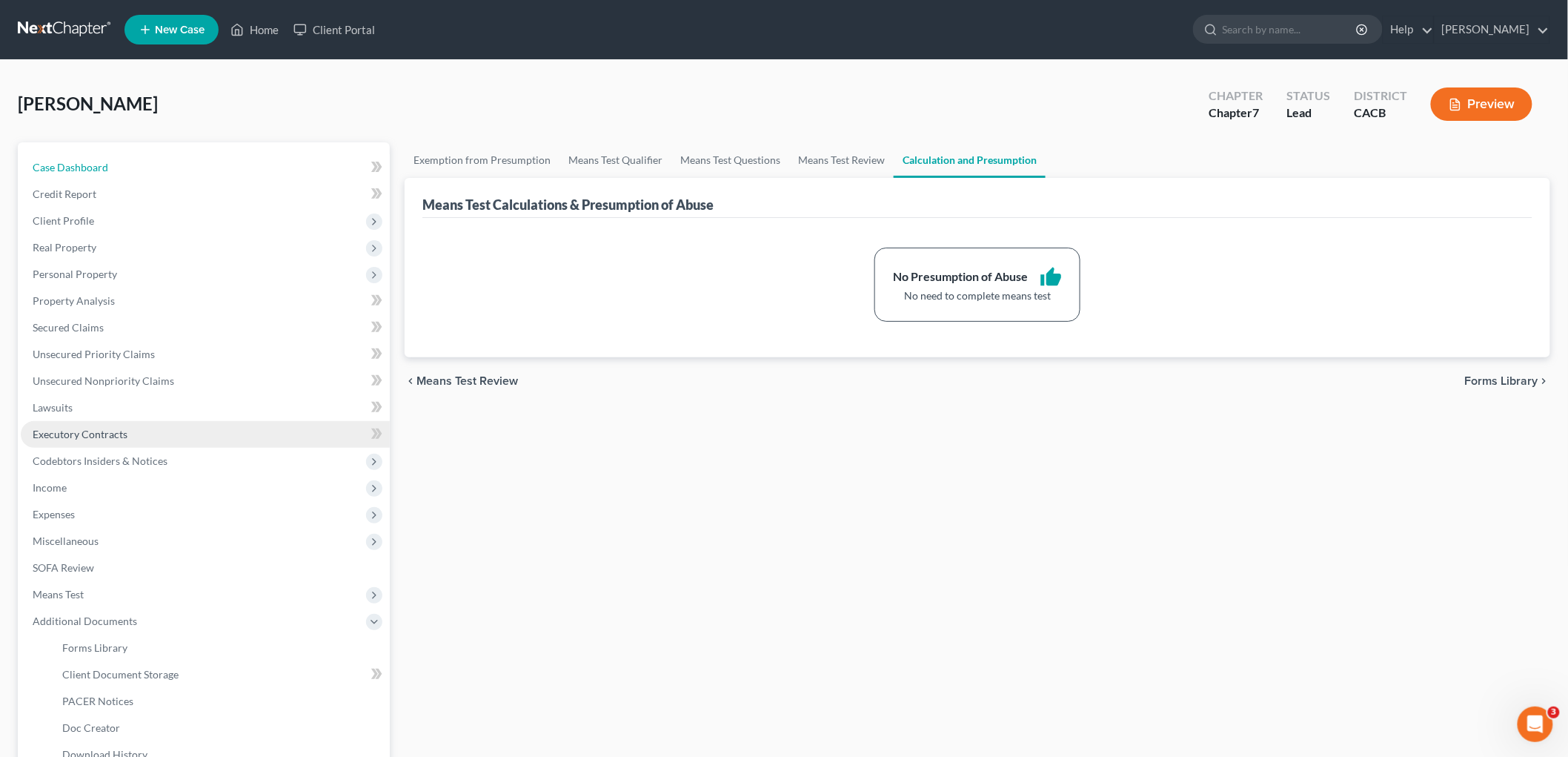
click at [32, 156] on link "Case Dashboard" at bounding box center [205, 168] width 369 height 27
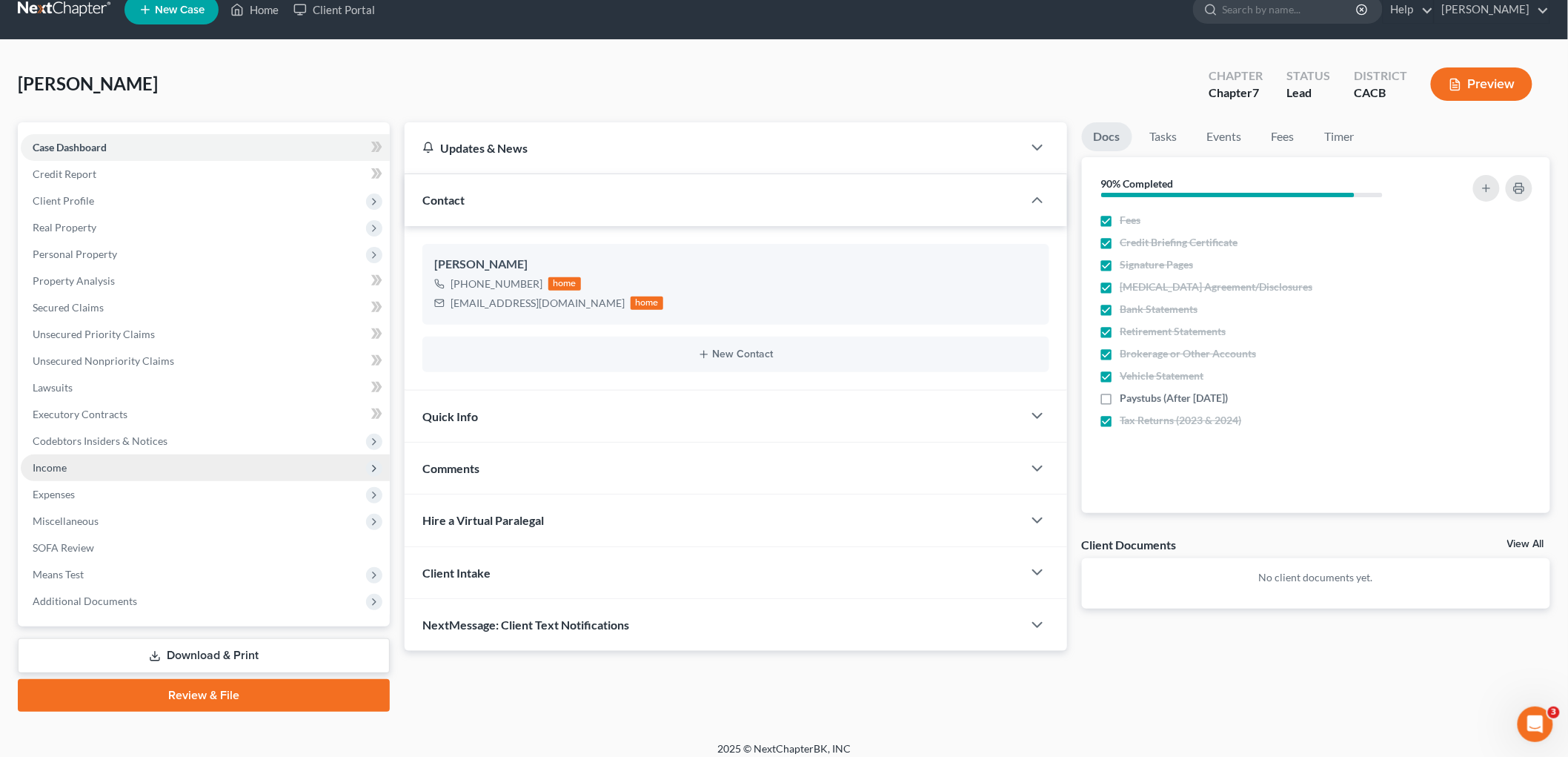
scroll to position [30, 0]
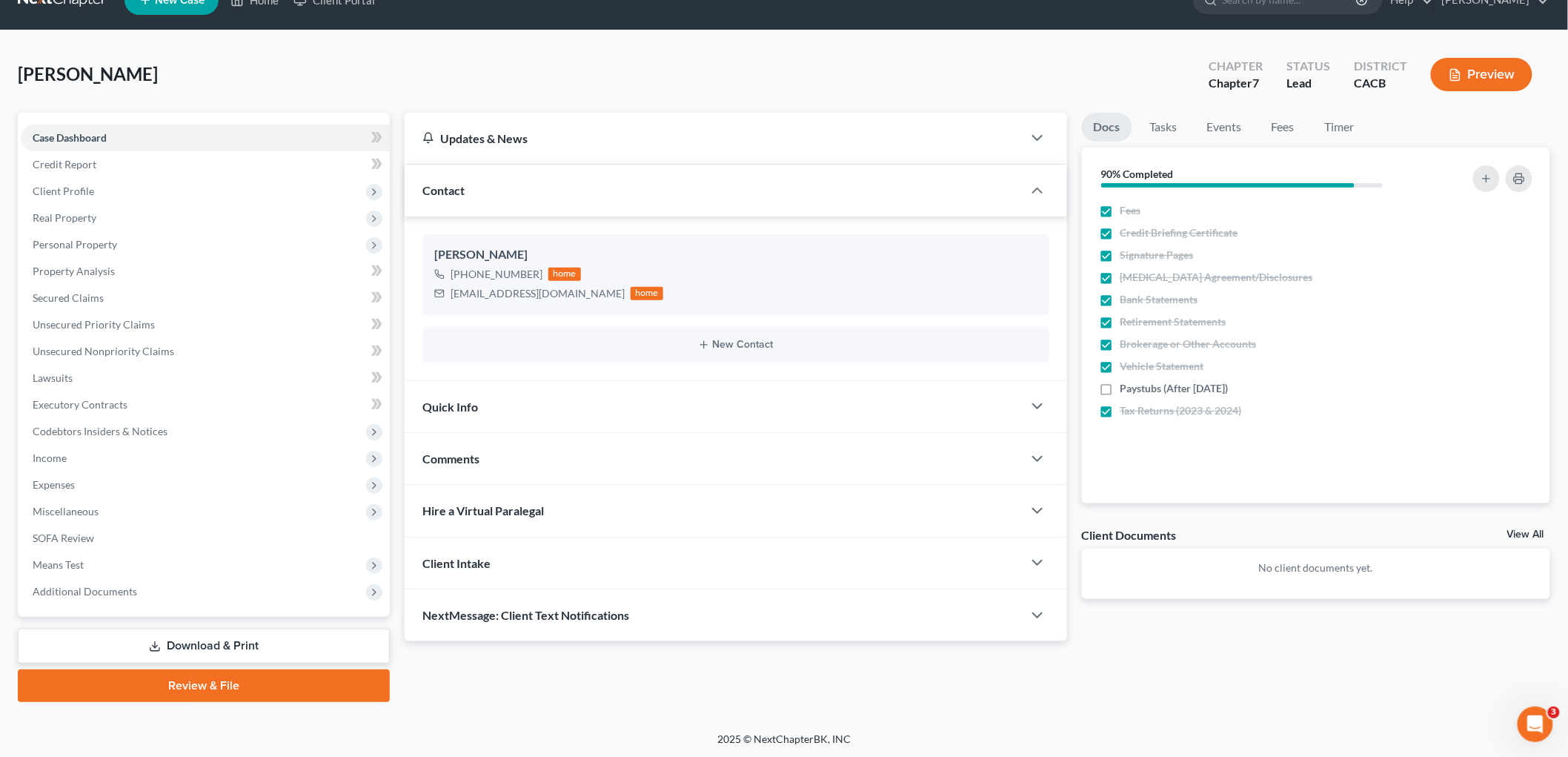
click at [330, 619] on link "Download & Print" at bounding box center [203, 647] width 372 height 35
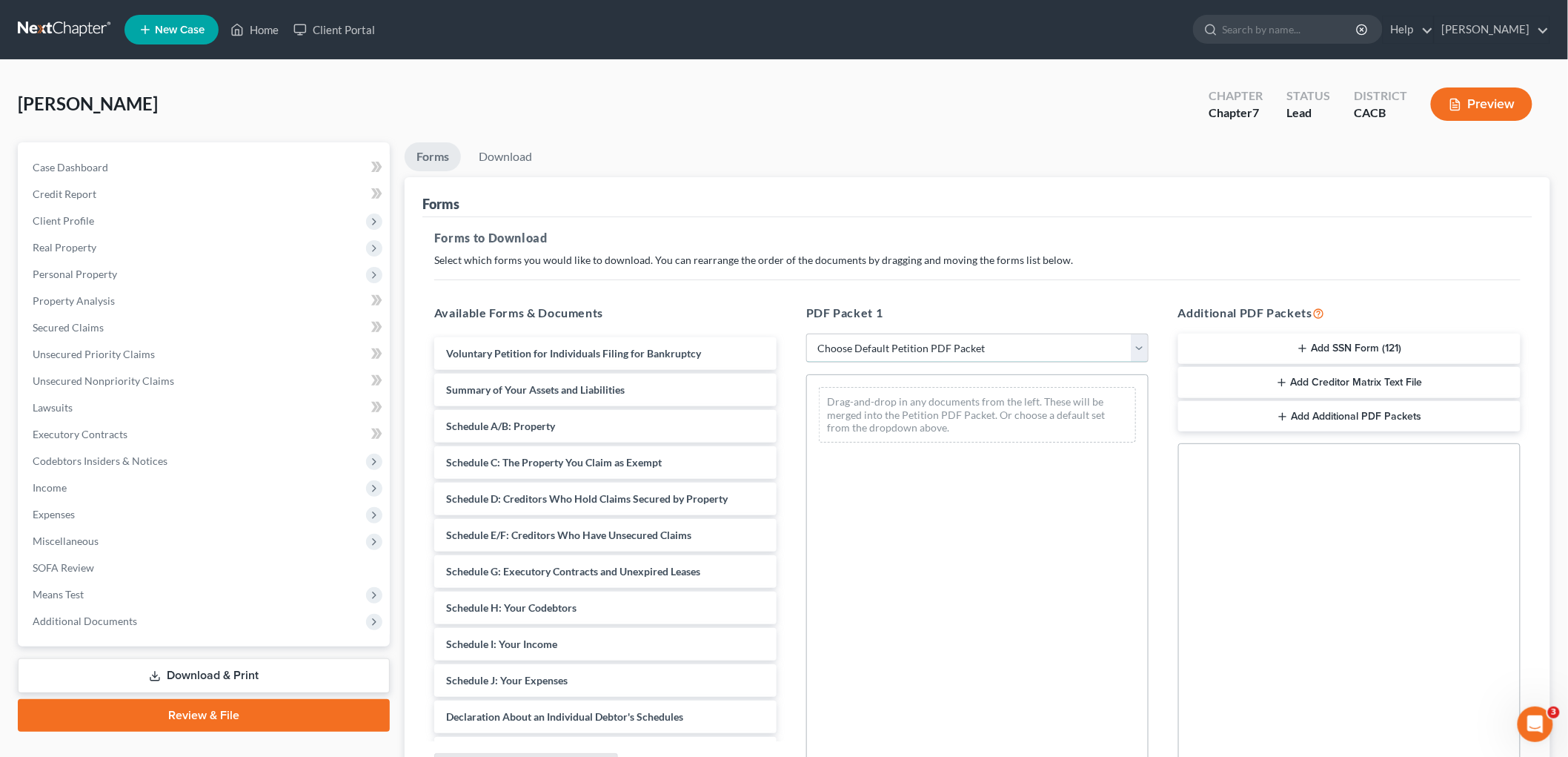
click at [971, 359] on select "Choose Default Petition PDF Packet Complete Bankruptcy Petition (all forms and …" at bounding box center [977, 349] width 343 height 30
select select "4"
click at [806, 334] on select "Choose Default Petition PDF Packet Complete Bankruptcy Petition (all forms and …" at bounding box center [977, 349] width 343 height 30
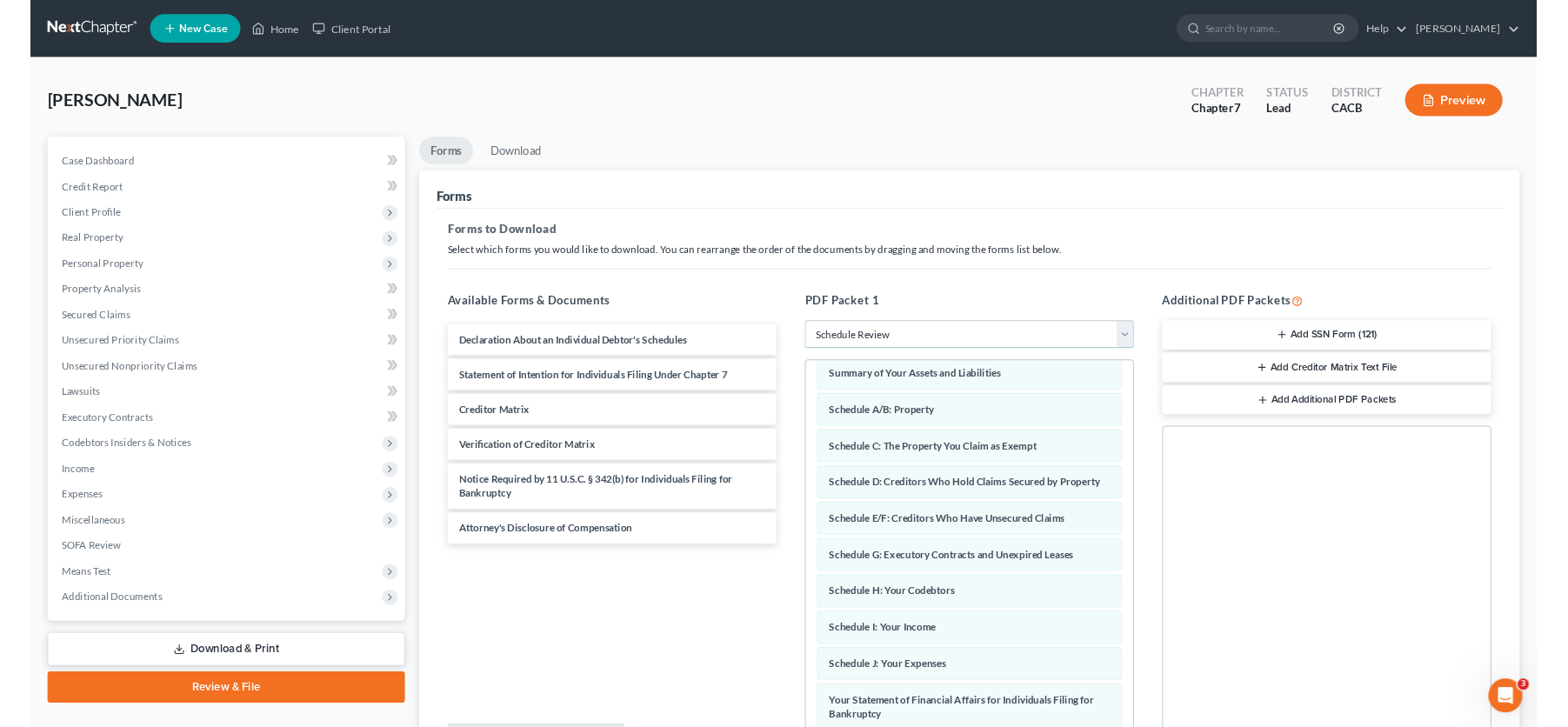
scroll to position [96, 0]
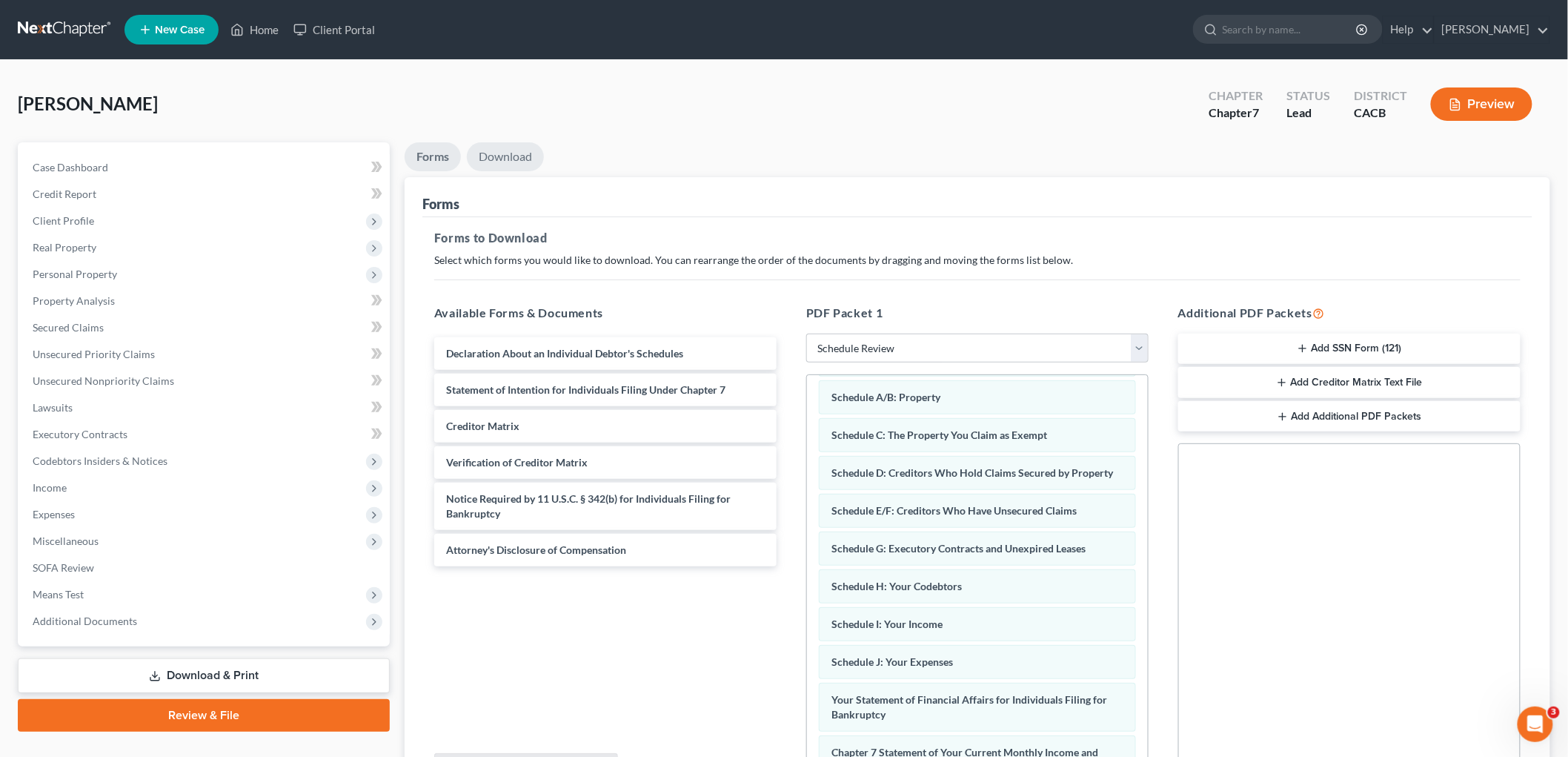
drag, startPoint x: 524, startPoint y: 149, endPoint x: 635, endPoint y: 227, distance: 135.7
click at [524, 149] on link "Download" at bounding box center [505, 157] width 77 height 29
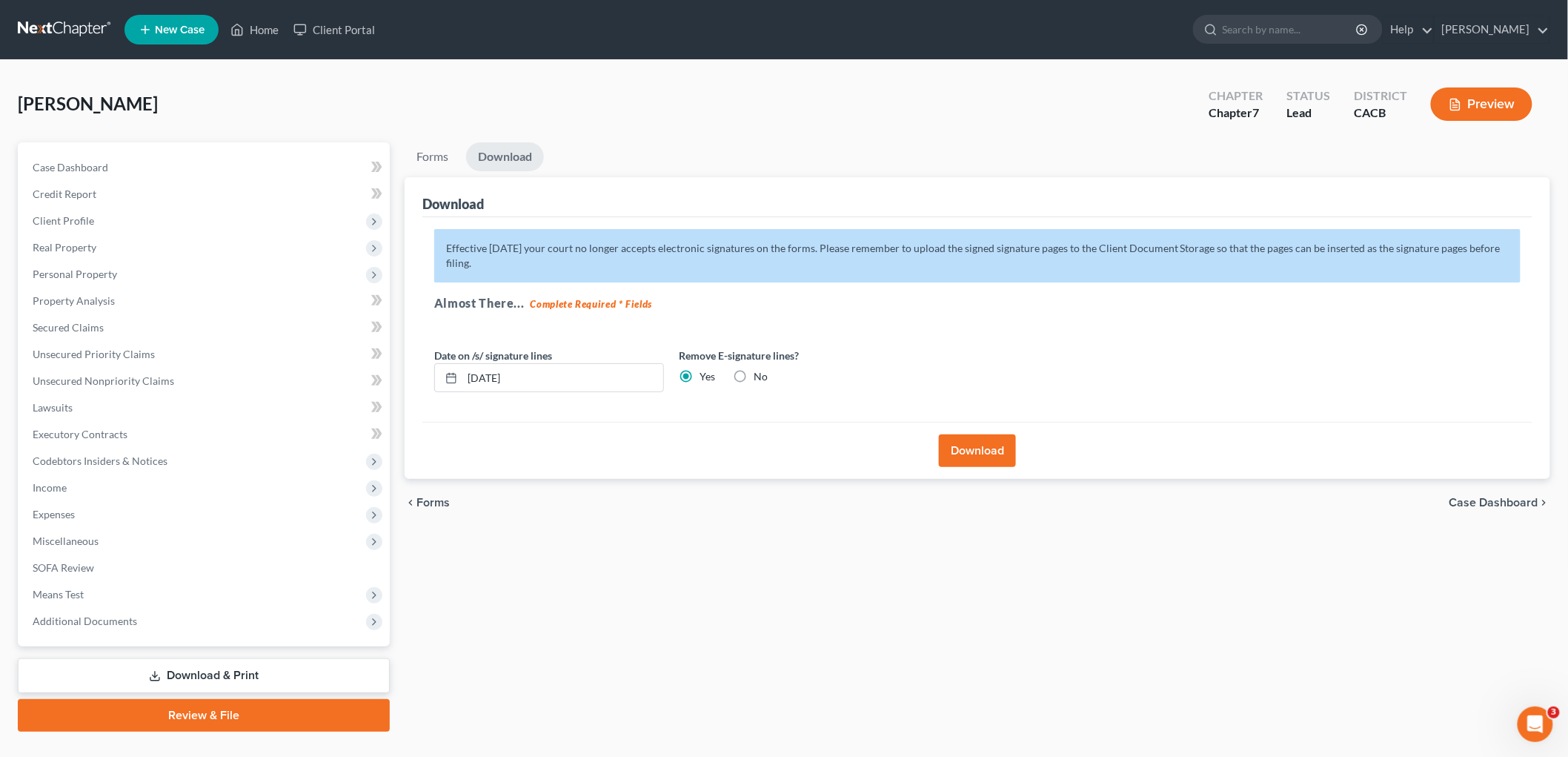
click at [976, 461] on button "Download" at bounding box center [977, 450] width 77 height 32
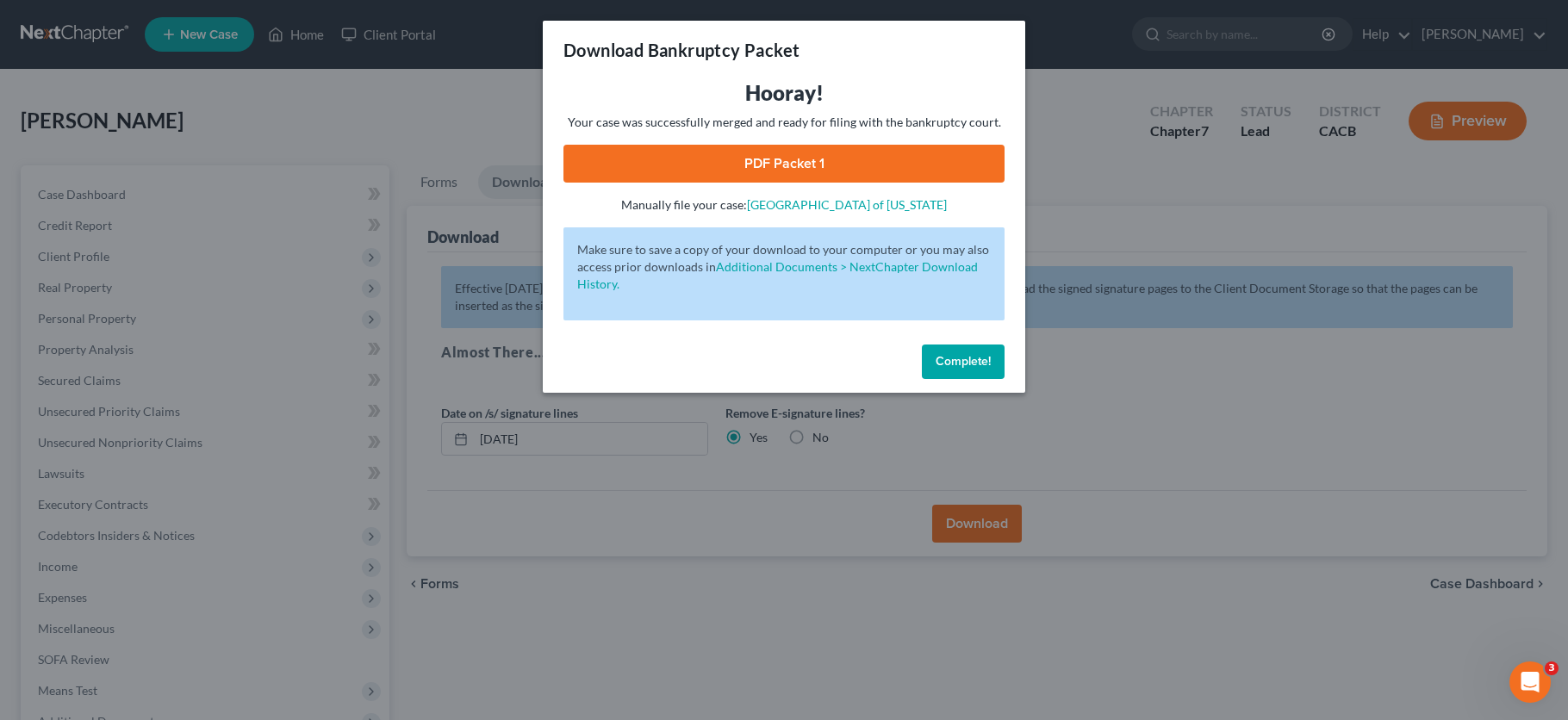
click at [884, 158] on link "PDF Packet 1" at bounding box center [783, 163] width 441 height 38
click at [1259, 441] on div "Download Bankruptcy Packet Hooray! Your case was successfully merged and ready …" at bounding box center [784, 360] width 1568 height 720
